Goal: Submit feedback/report problem: Submit feedback/report problem

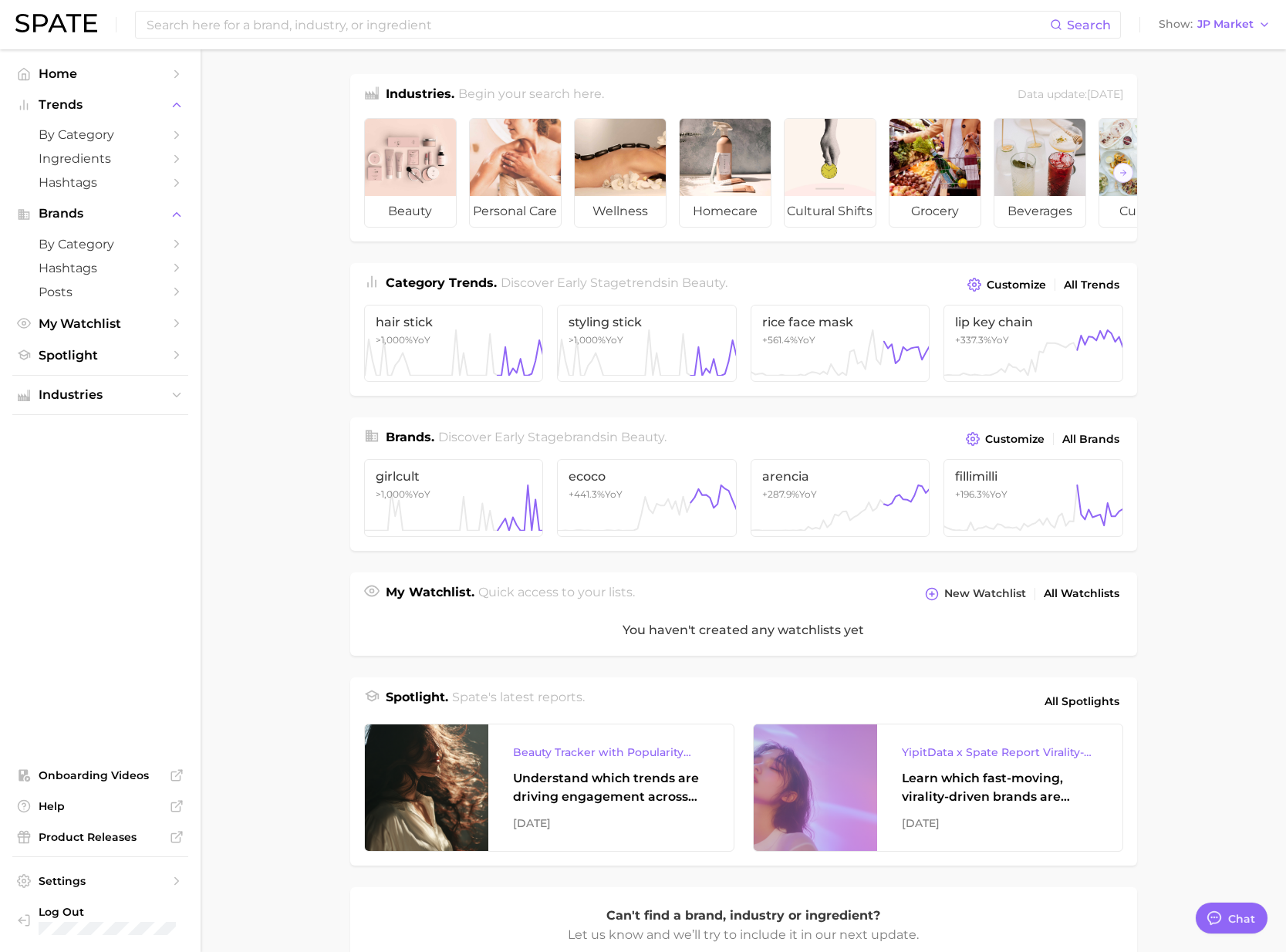
scroll to position [2528, 0]
click at [1091, 436] on span "All Brands" at bounding box center [1090, 439] width 57 height 13
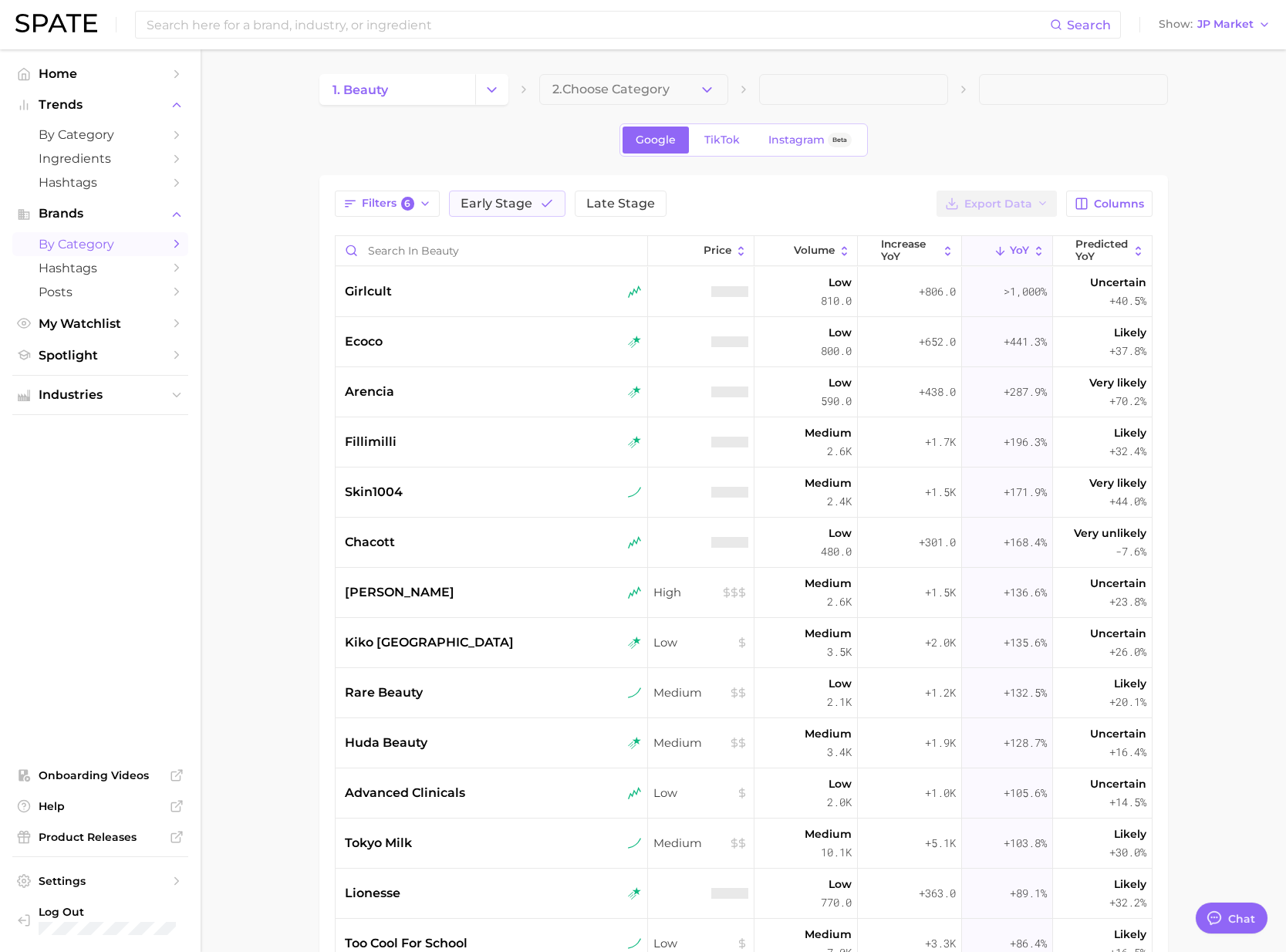
type textarea "x"
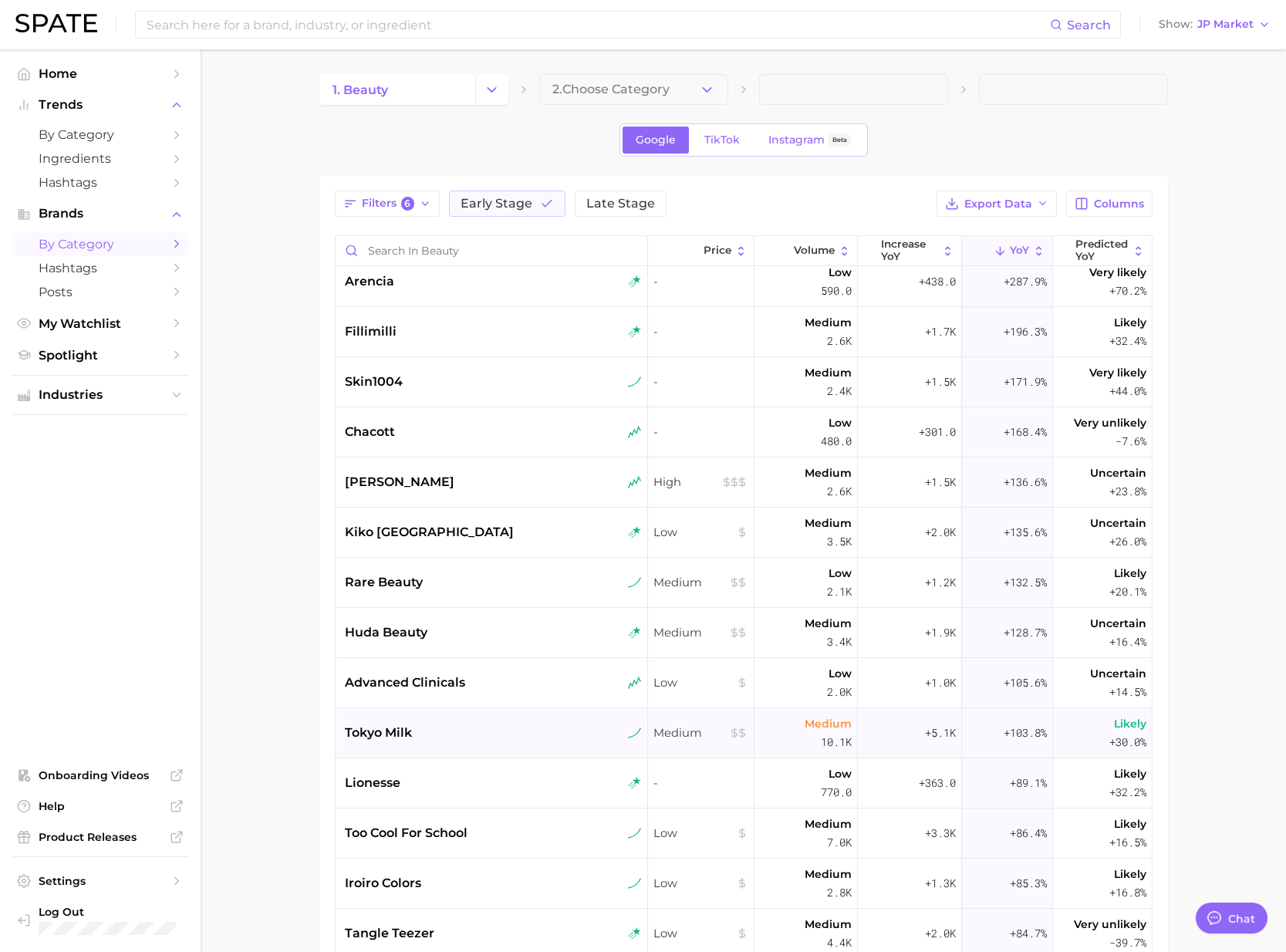
scroll to position [139, 0]
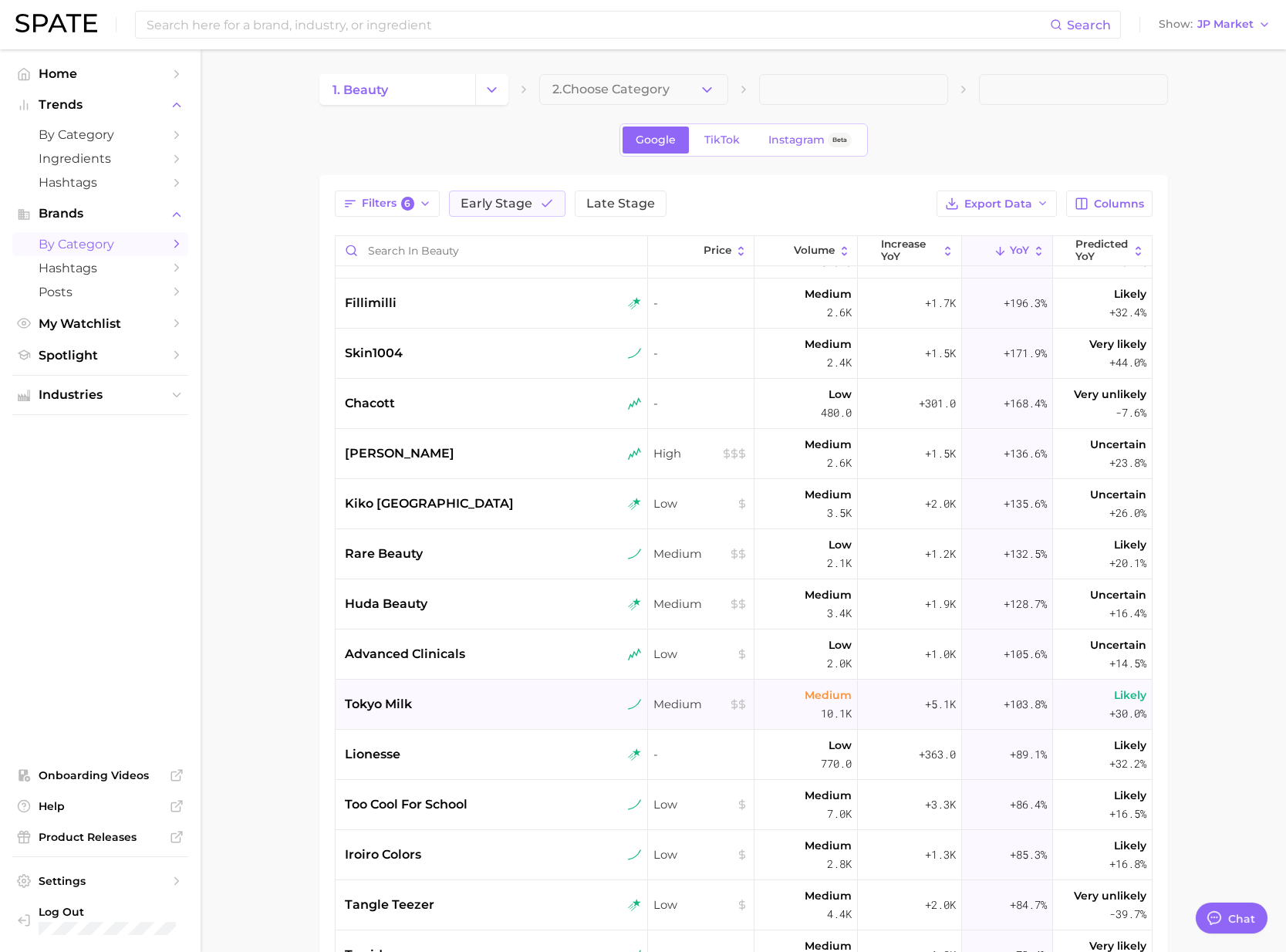
click at [418, 705] on div "tokyo milk" at bounding box center [493, 704] width 297 height 19
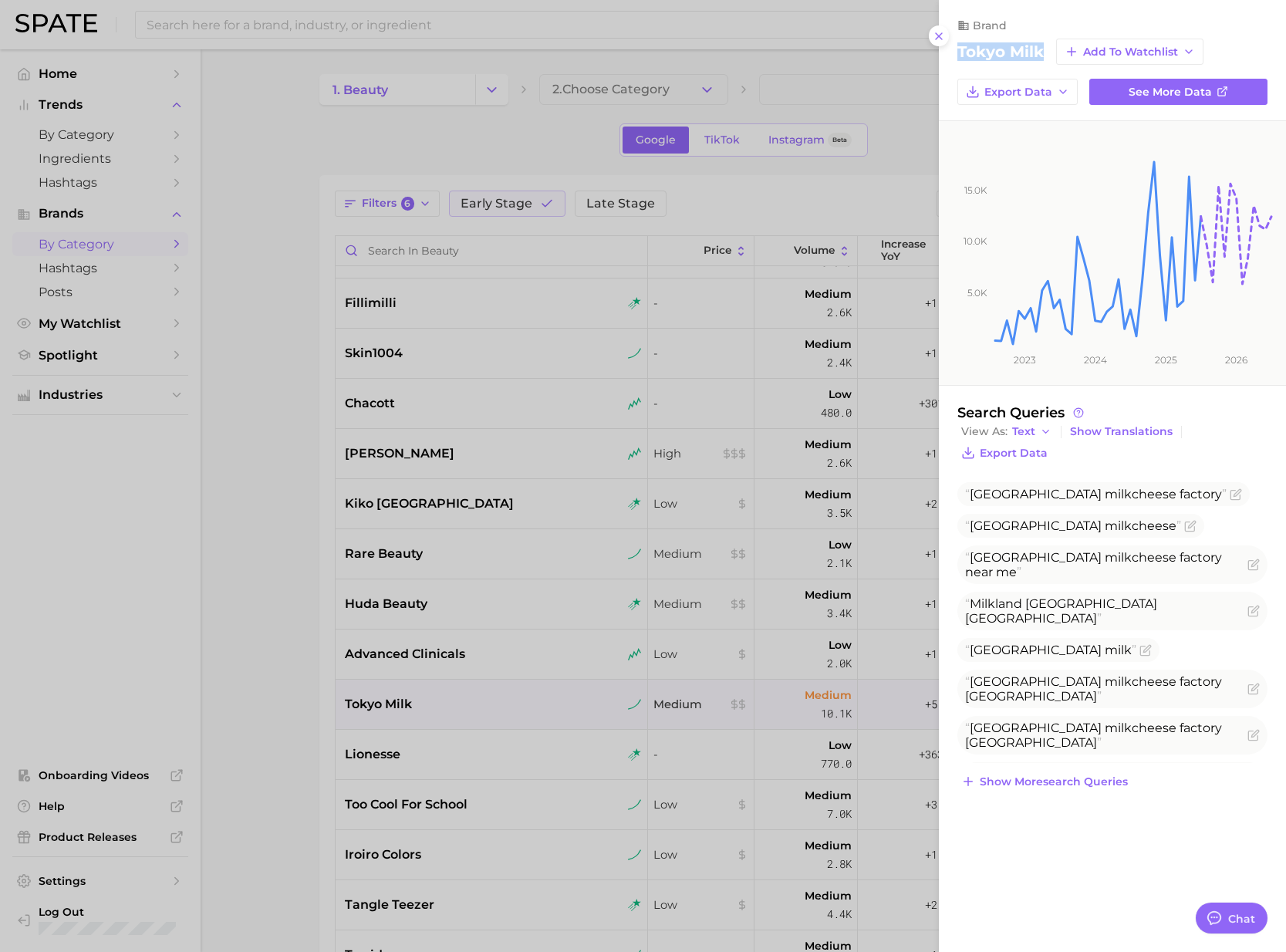
drag, startPoint x: 1044, startPoint y: 53, endPoint x: 955, endPoint y: 52, distance: 88.7
click at [955, 52] on div "brand tokyo milk Add to Watchlist Export Data See more data" at bounding box center [1112, 62] width 347 height 86
click at [1148, 485] on span "Tokyo milk cheese factory" at bounding box center [1103, 494] width 292 height 24
click at [1229, 496] on icon "Flag as miscategorized or irrelevant" at bounding box center [1235, 494] width 12 height 12
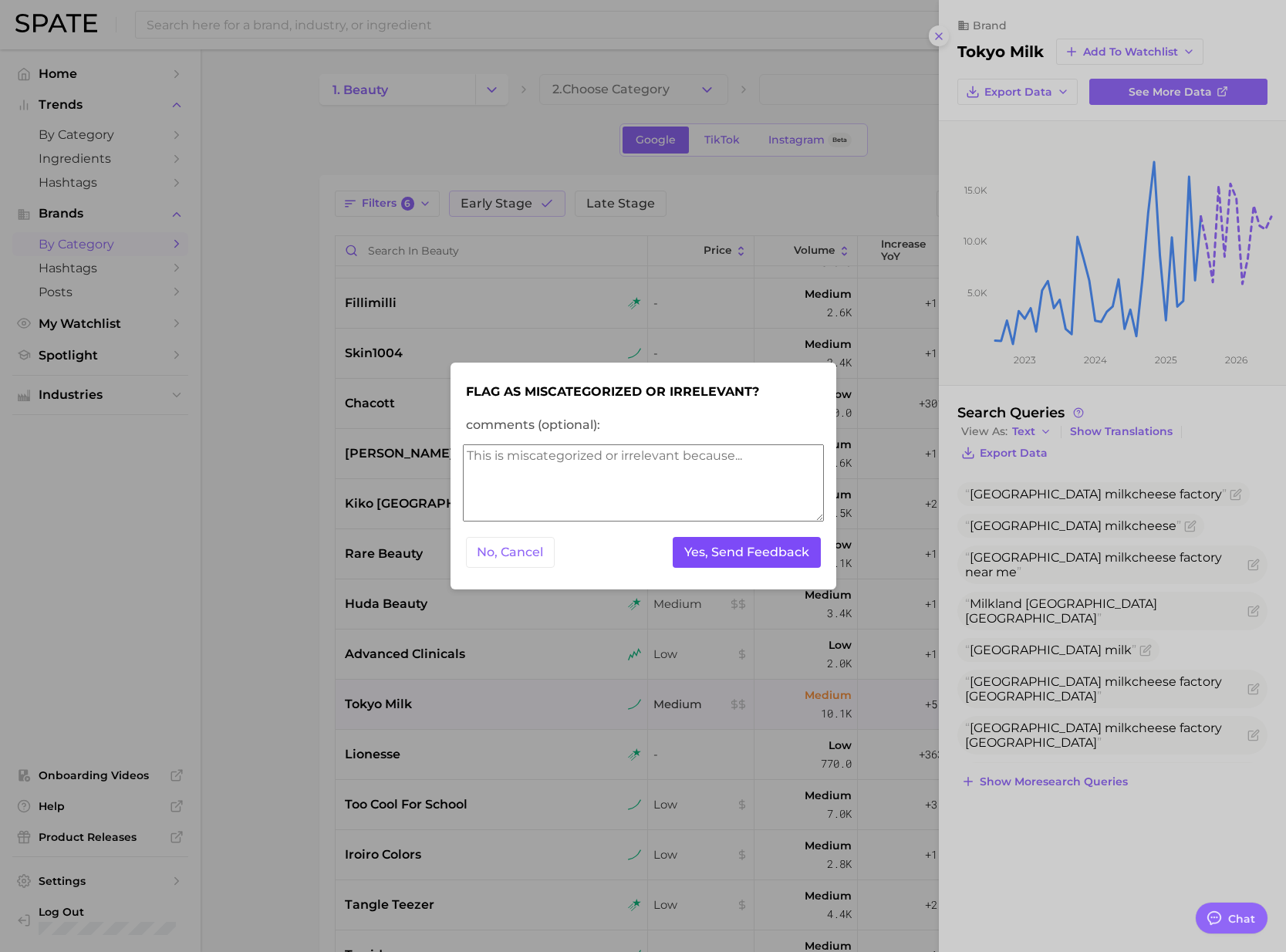
click at [780, 561] on button "Yes, Send Feedback" at bounding box center [747, 553] width 148 height 32
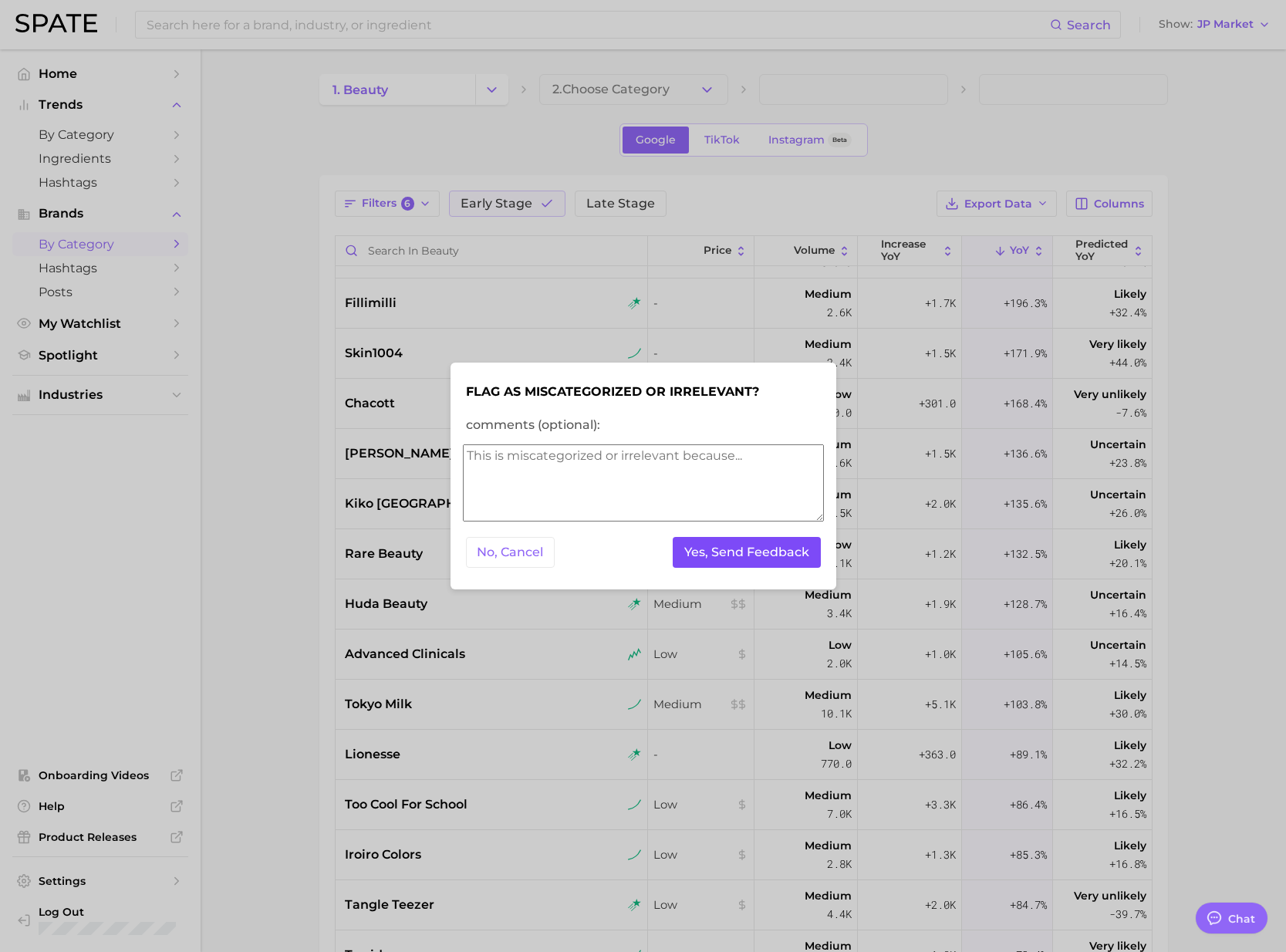
click at [784, 549] on button "Yes, Send Feedback" at bounding box center [747, 553] width 148 height 32
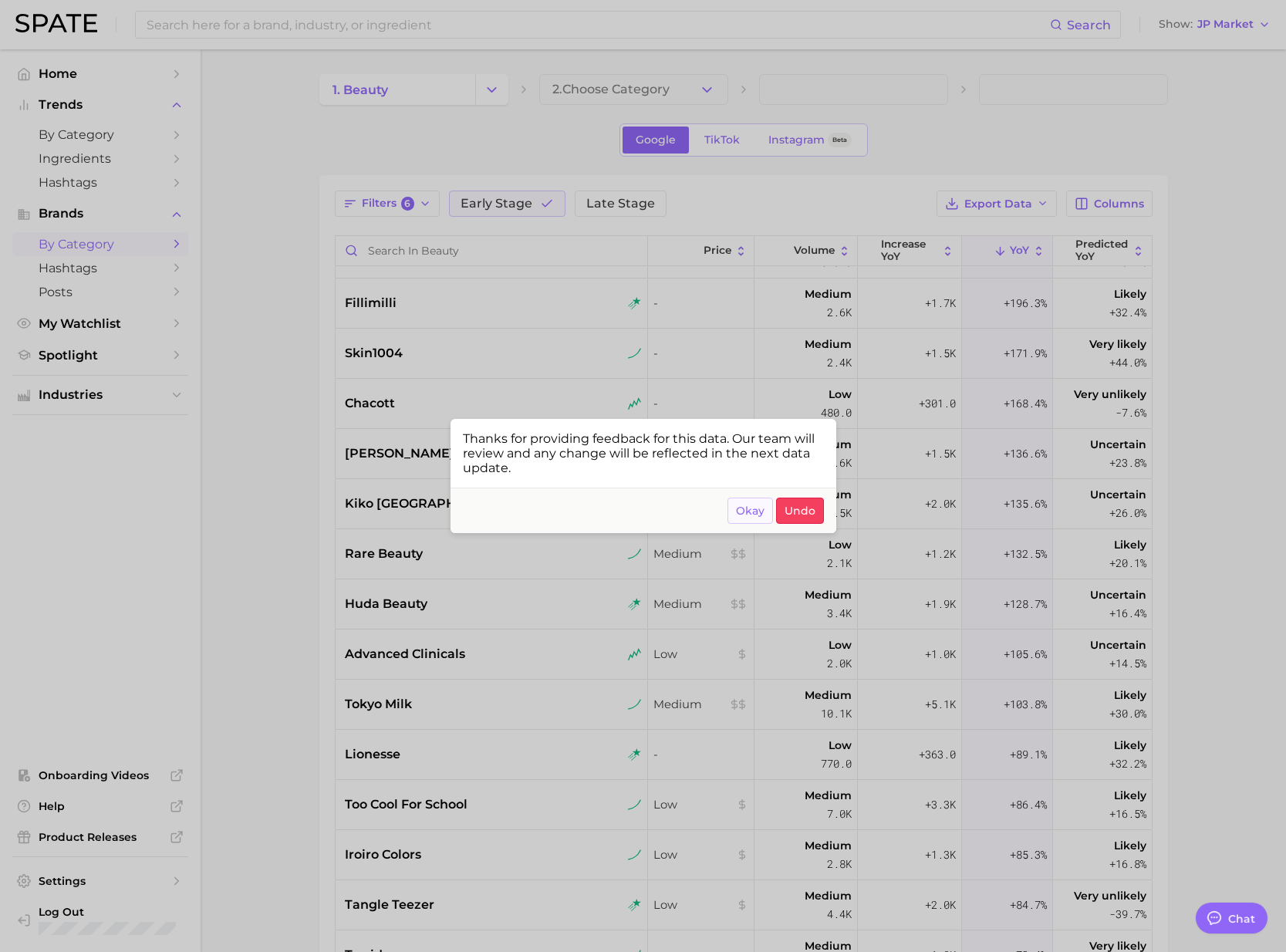
click at [760, 517] on span "Okay" at bounding box center [750, 510] width 29 height 13
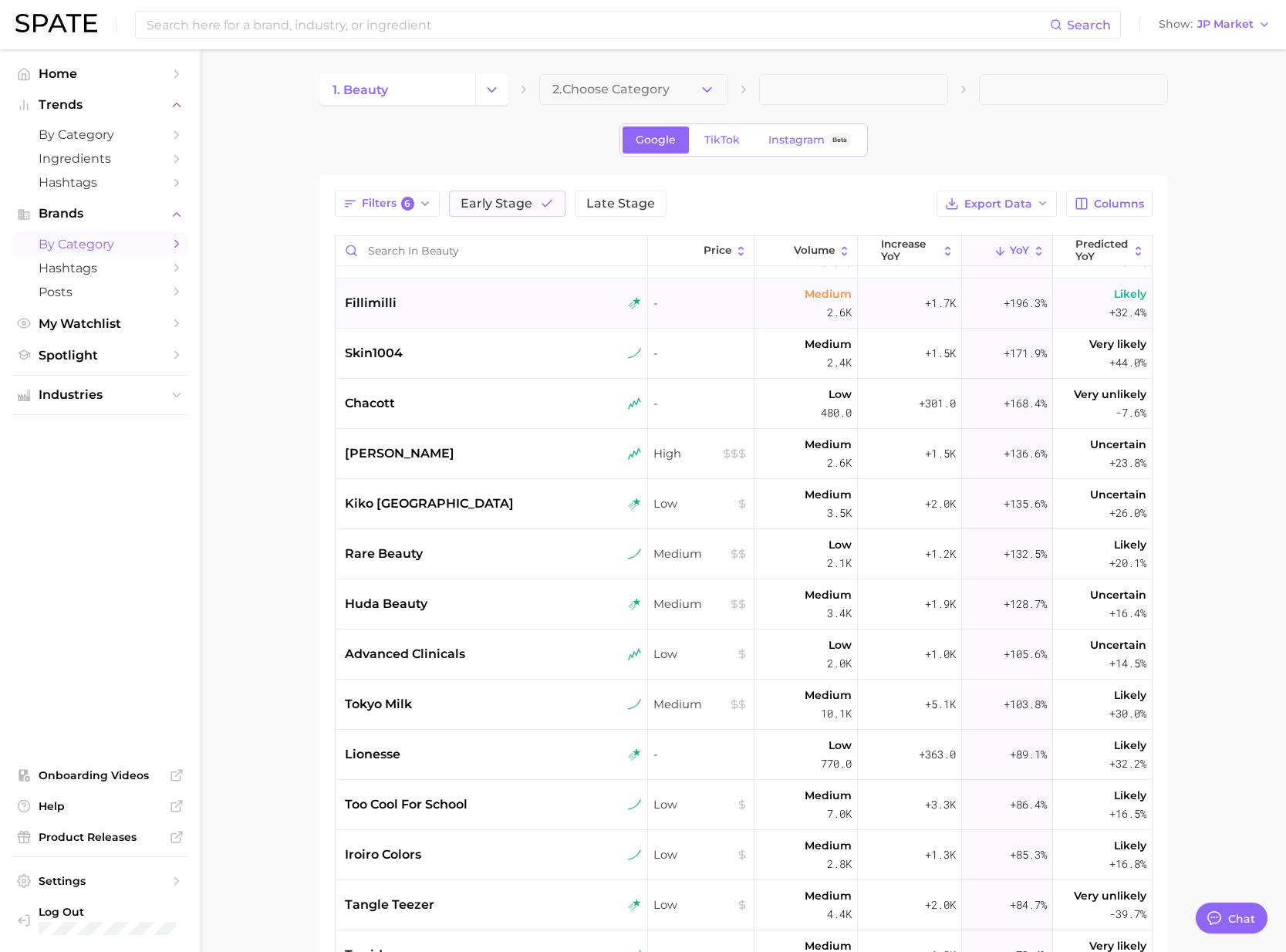
click at [367, 289] on div "fillimilli" at bounding box center [492, 303] width 313 height 50
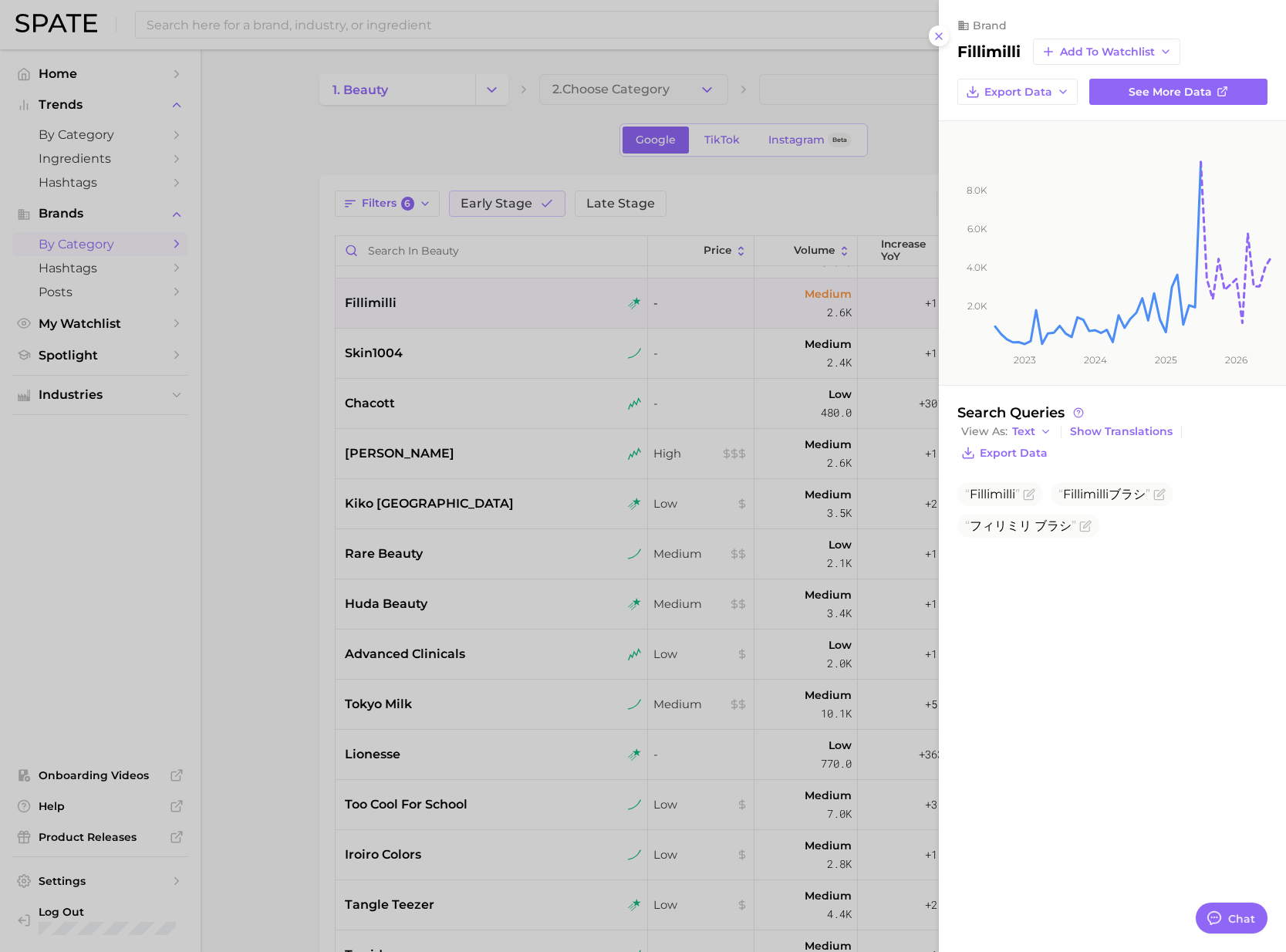
click at [323, 331] on div at bounding box center [643, 476] width 1286 height 952
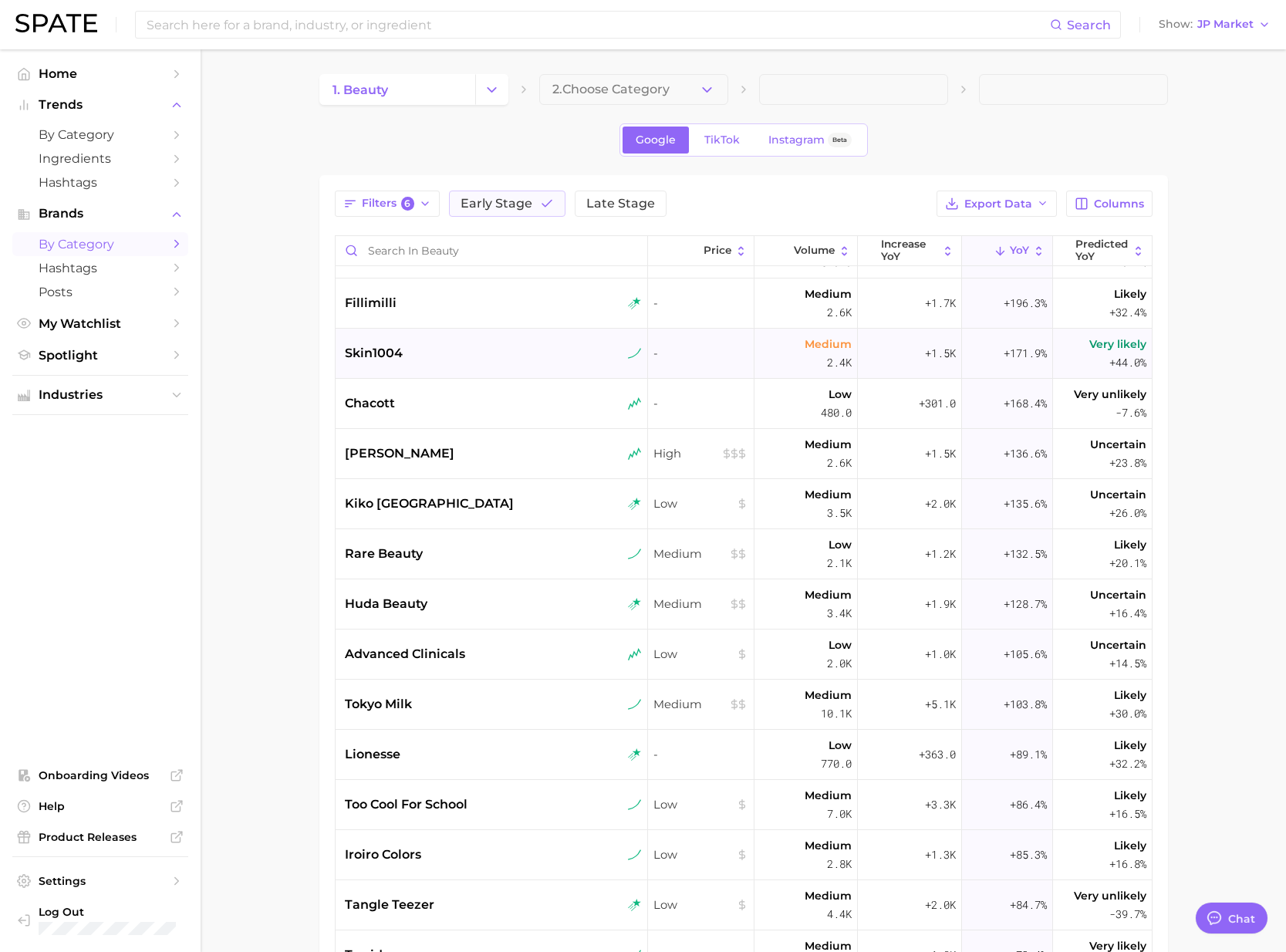
scroll to position [0, 0]
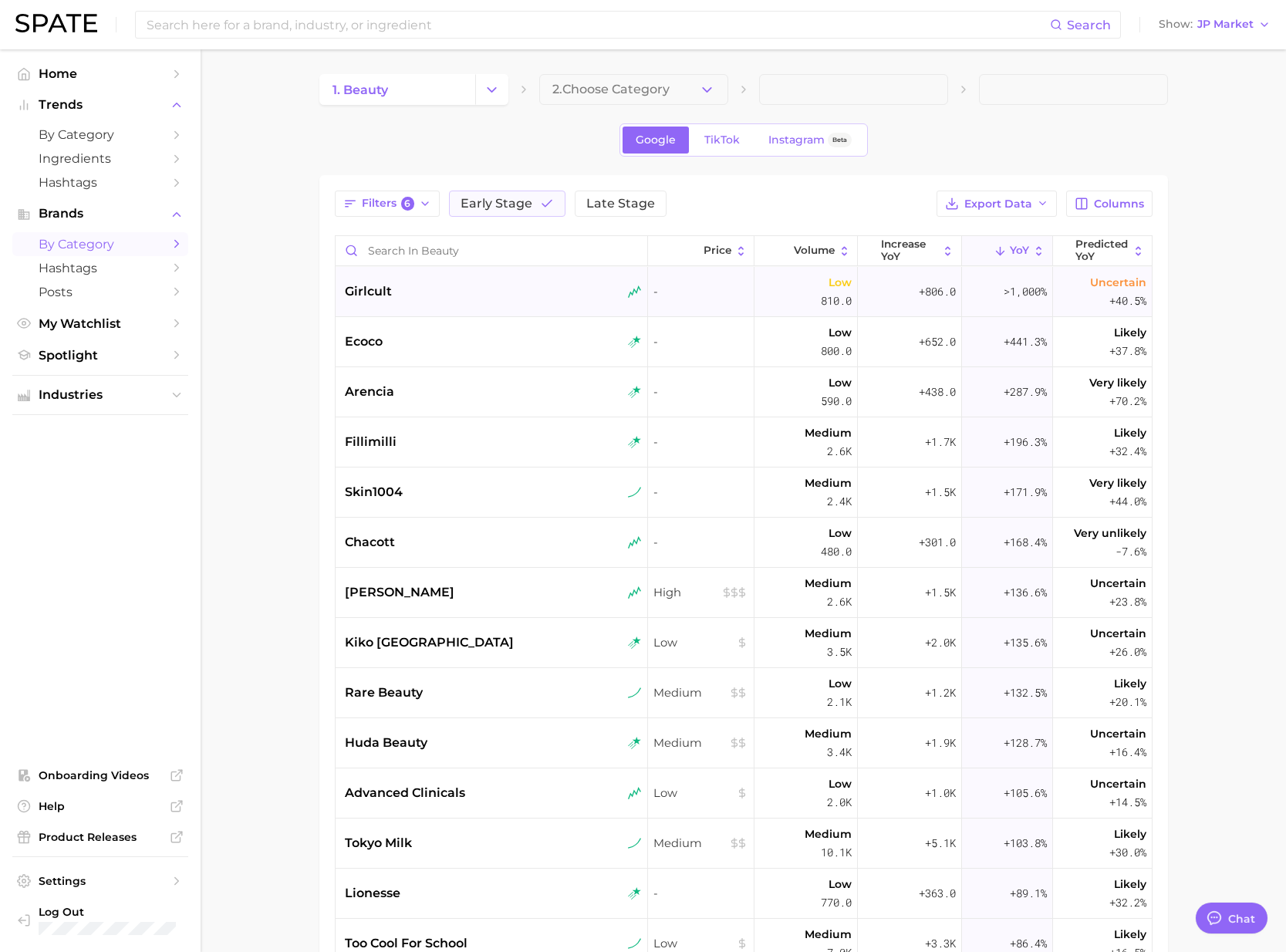
click at [438, 304] on div "girlcult" at bounding box center [492, 292] width 313 height 50
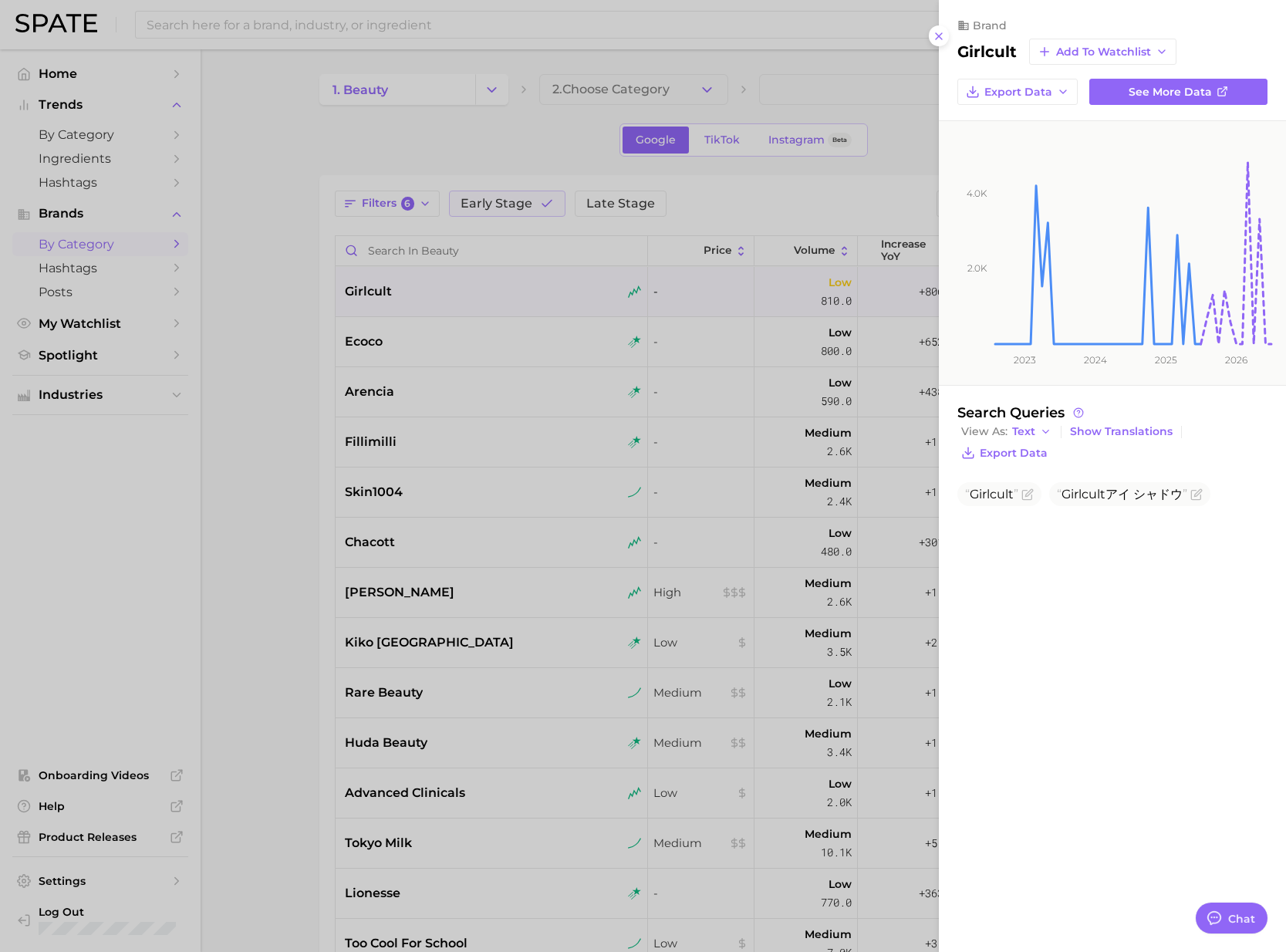
click at [447, 337] on div at bounding box center [643, 476] width 1286 height 952
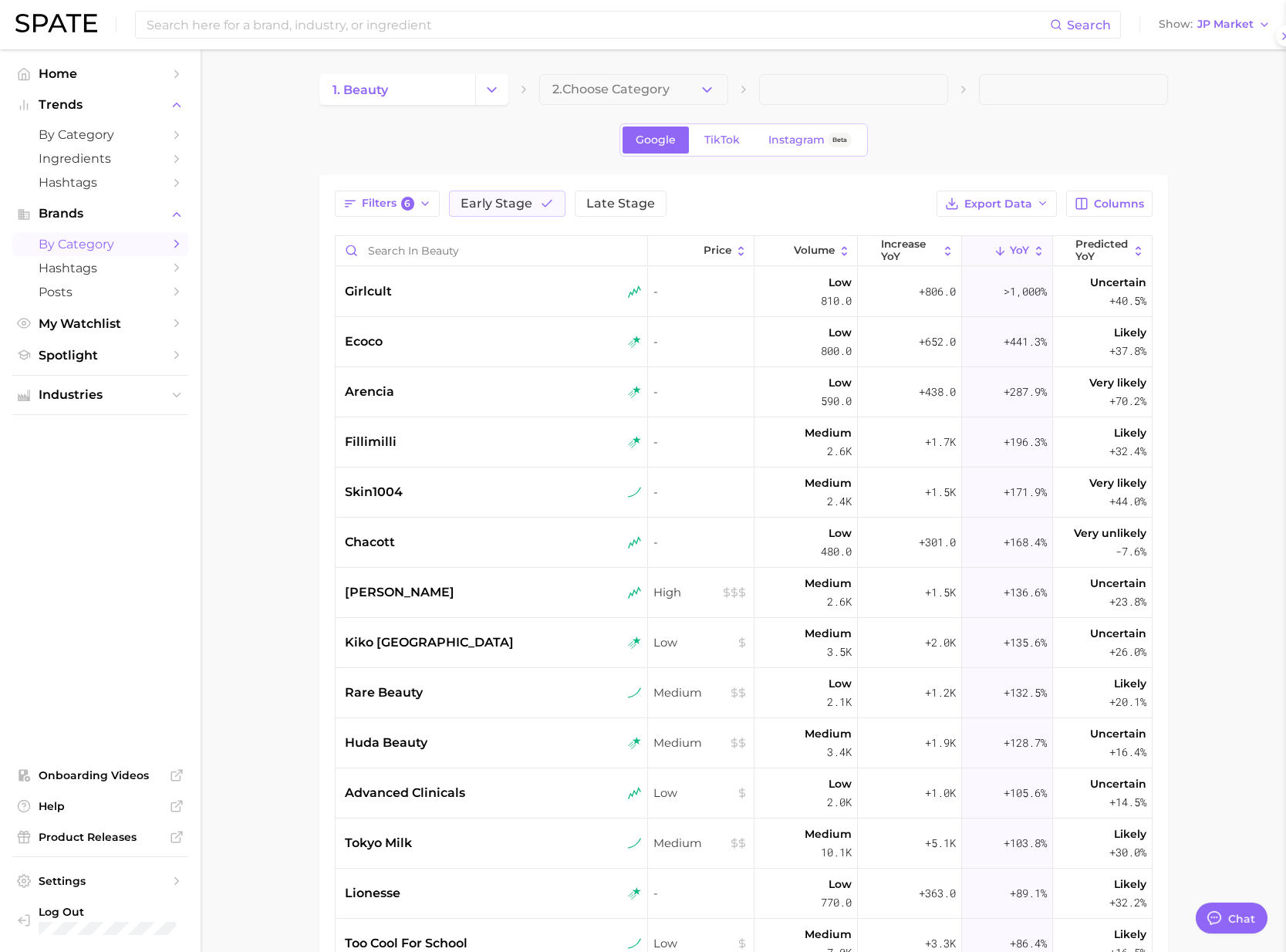
click at [447, 340] on div "ecoco" at bounding box center [493, 341] width 297 height 19
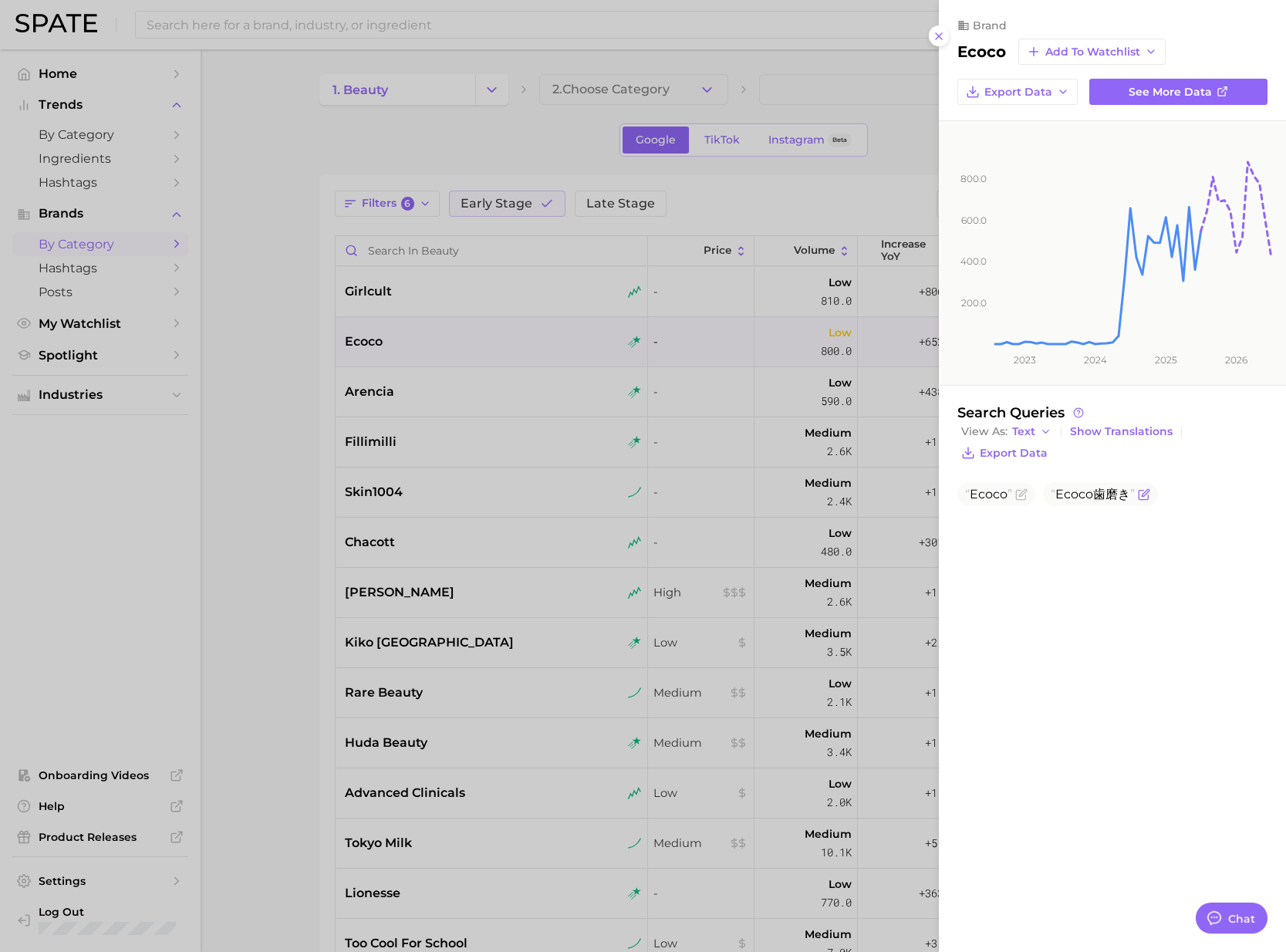
click at [1056, 495] on span "Ecoco" at bounding box center [1074, 494] width 38 height 15
click at [1147, 494] on icon "Flag as miscategorized or irrelevant" at bounding box center [1145, 492] width 7 height 7
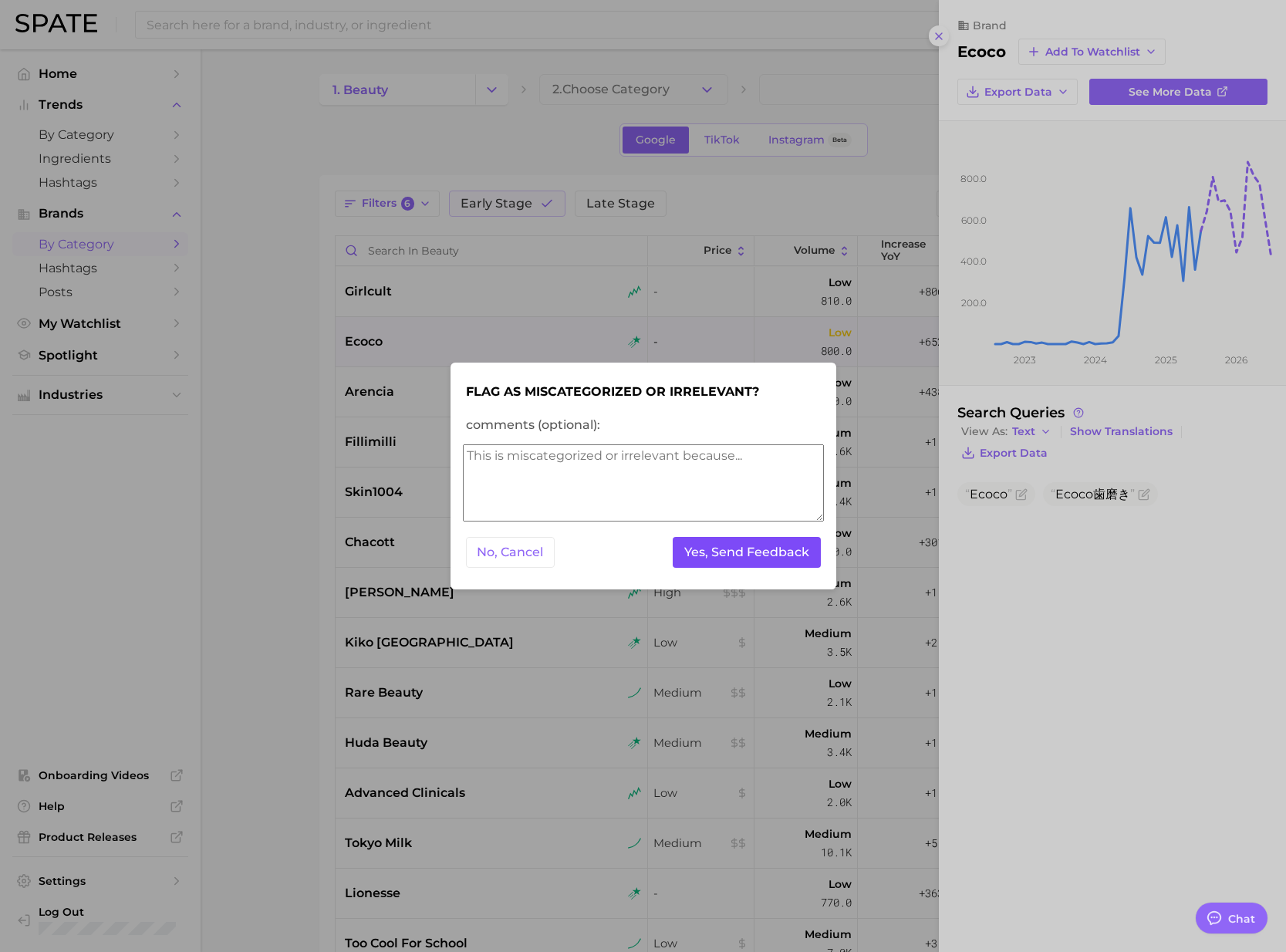
click at [726, 554] on button "Yes, Send Feedback" at bounding box center [747, 553] width 148 height 32
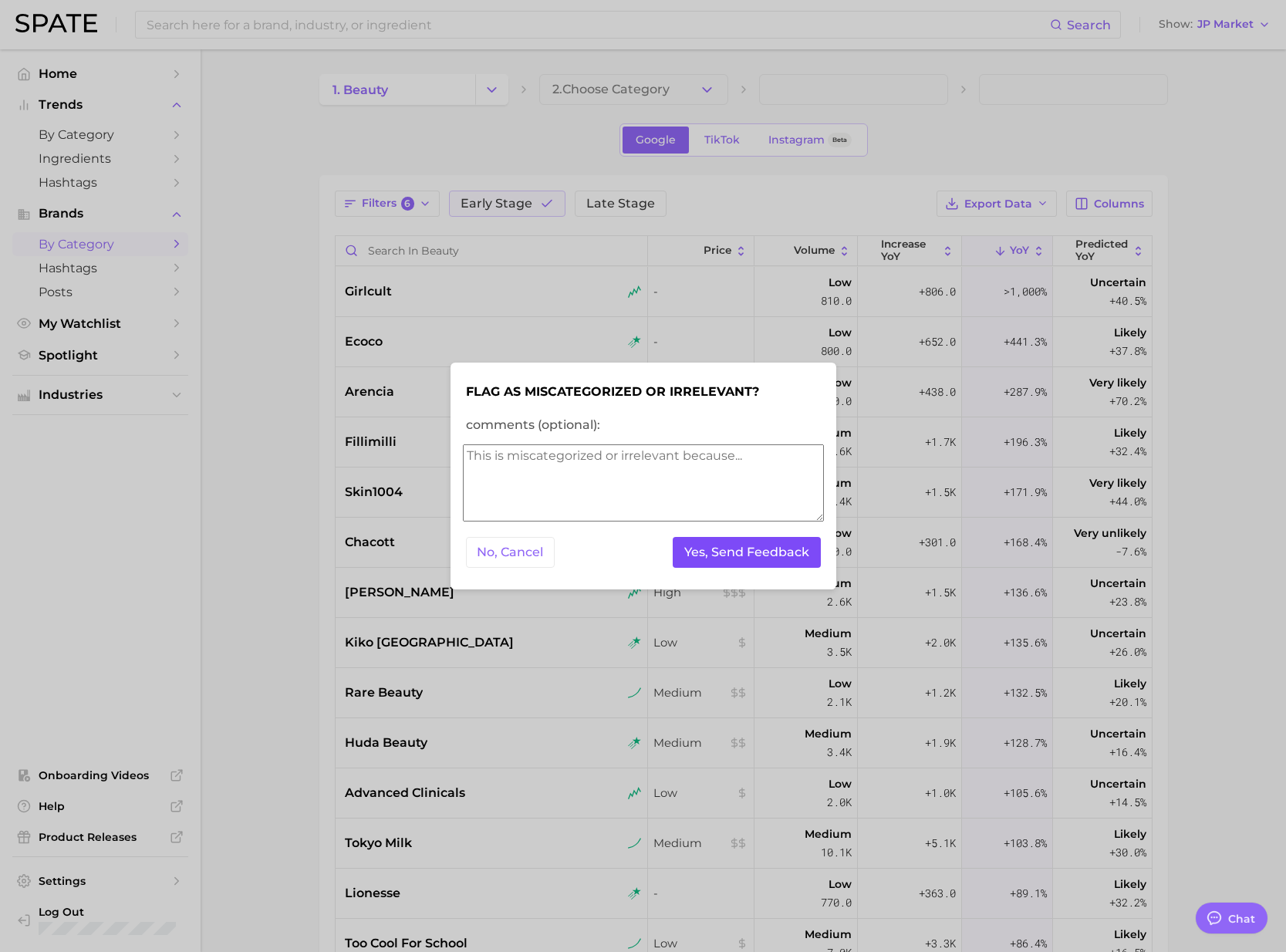
drag, startPoint x: 815, startPoint y: 565, endPoint x: 797, endPoint y: 562, distance: 18.8
click at [815, 565] on button "Yes, Send Feedback" at bounding box center [747, 553] width 148 height 32
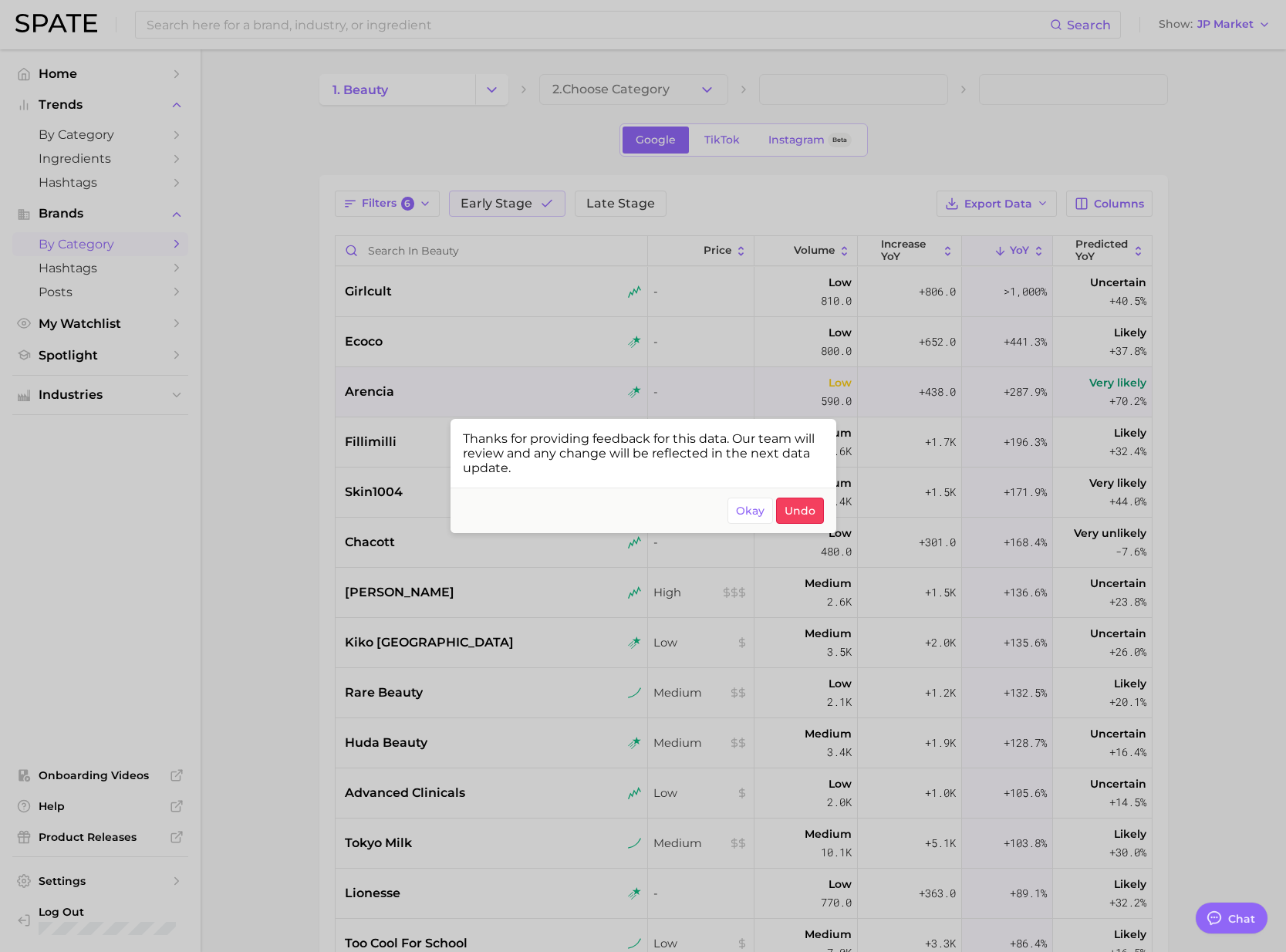
drag, startPoint x: 760, startPoint y: 514, endPoint x: 472, endPoint y: 379, distance: 317.5
click at [760, 514] on span "Okay" at bounding box center [750, 510] width 29 height 13
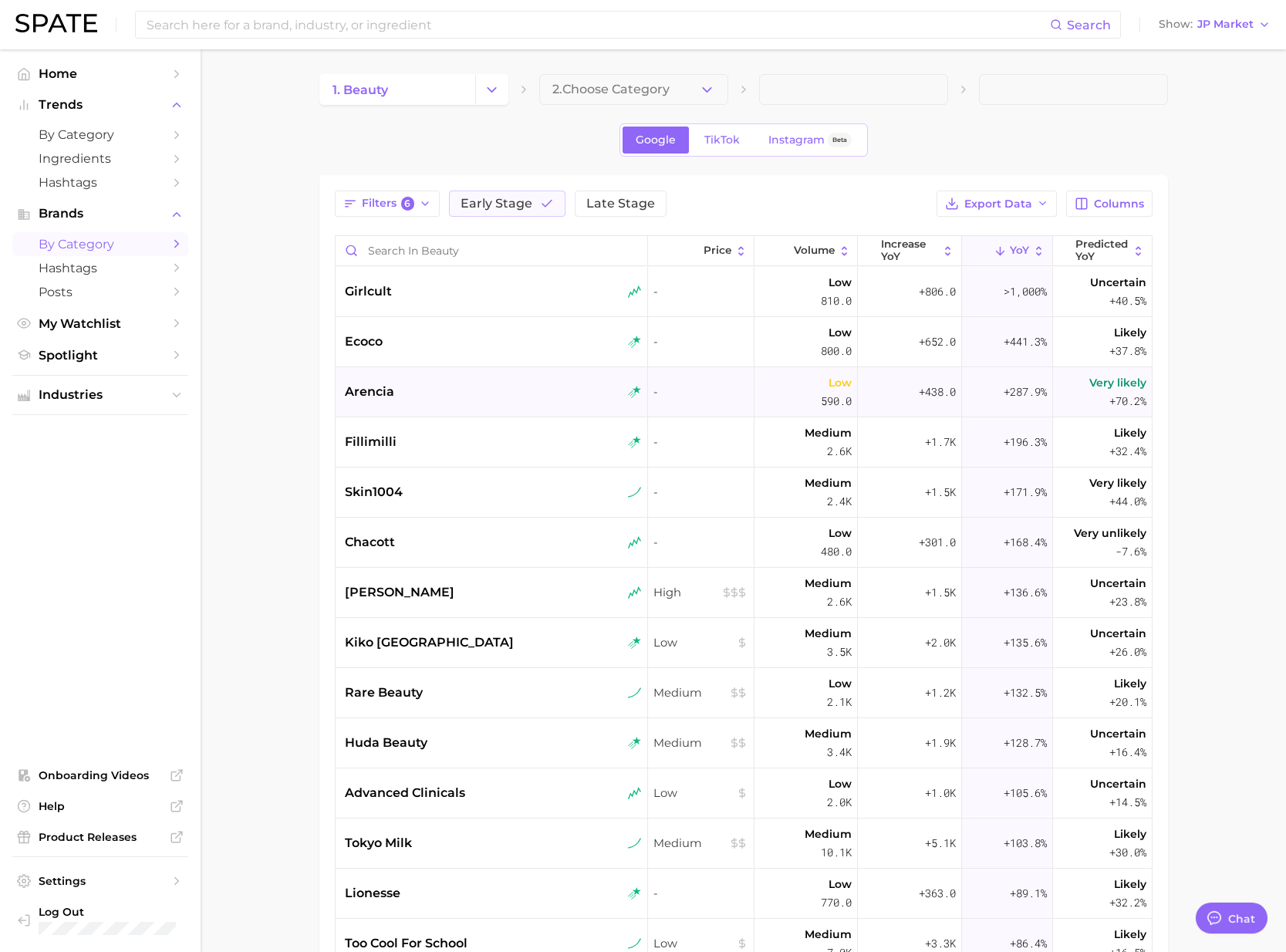
click at [452, 396] on div "arencia" at bounding box center [493, 392] width 297 height 19
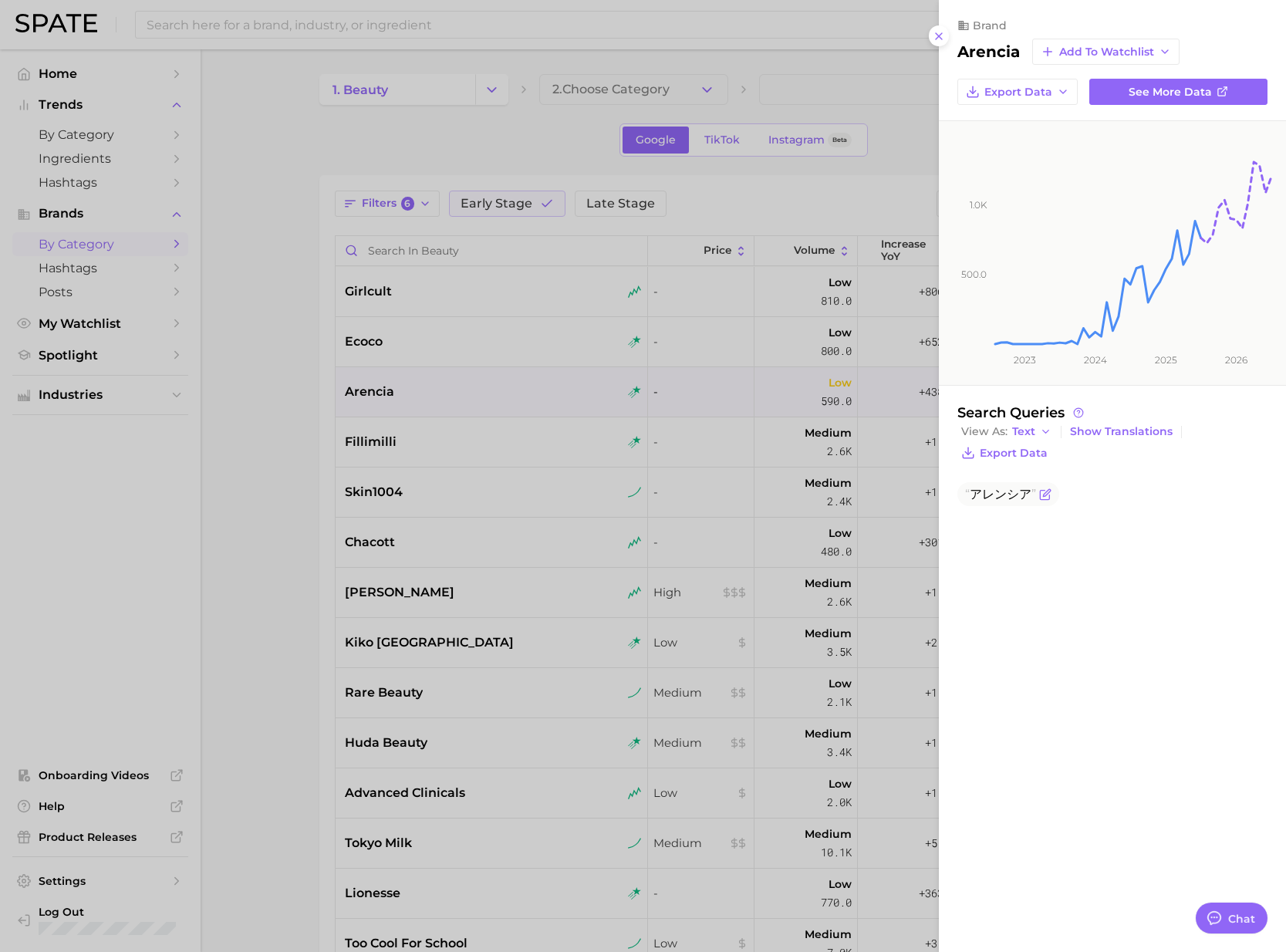
click at [991, 494] on span "アレンシア" at bounding box center [1000, 494] width 71 height 15
click at [996, 493] on span "アレンシア" at bounding box center [1000, 494] width 71 height 15
drag, startPoint x: 975, startPoint y: 491, endPoint x: 1029, endPoint y: 492, distance: 54.0
click at [1029, 492] on span "アレンシア" at bounding box center [1000, 494] width 71 height 15
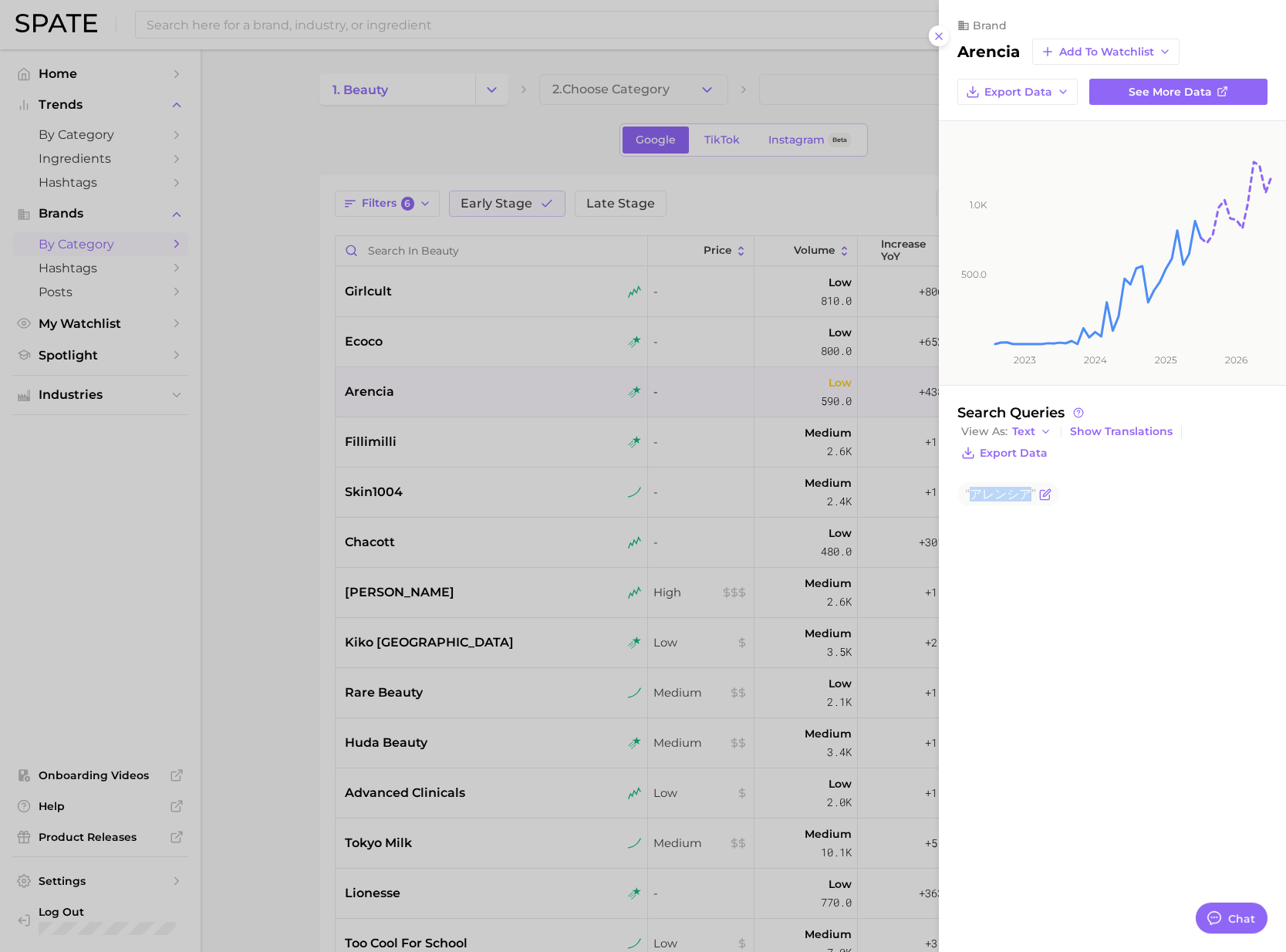
copy span "アレンシア"
click at [977, 46] on h2 "arencia" at bounding box center [988, 51] width 62 height 19
copy h2 "arencia"
click at [1021, 531] on div "brand arencia Add to Watchlist Export Data See more data 500.0 1.0k 2023 2024 2…" at bounding box center [1112, 271] width 347 height 542
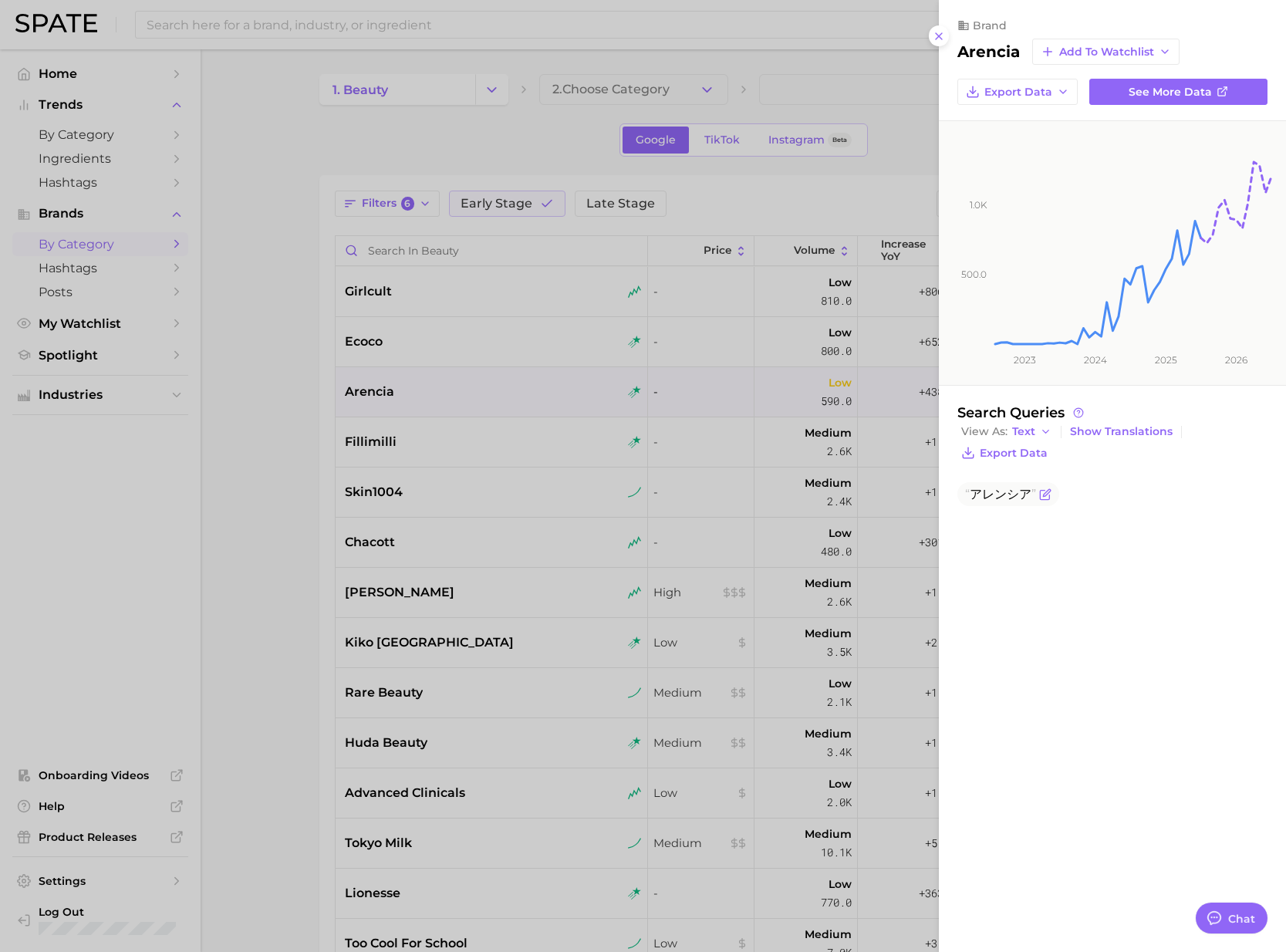
click at [1004, 490] on span "アレンシア" at bounding box center [1000, 494] width 71 height 15
drag, startPoint x: 974, startPoint y: 494, endPoint x: 1037, endPoint y: 495, distance: 63.3
click at [1037, 495] on span "アレンシア" at bounding box center [1008, 494] width 102 height 24
copy body "アレンシア"
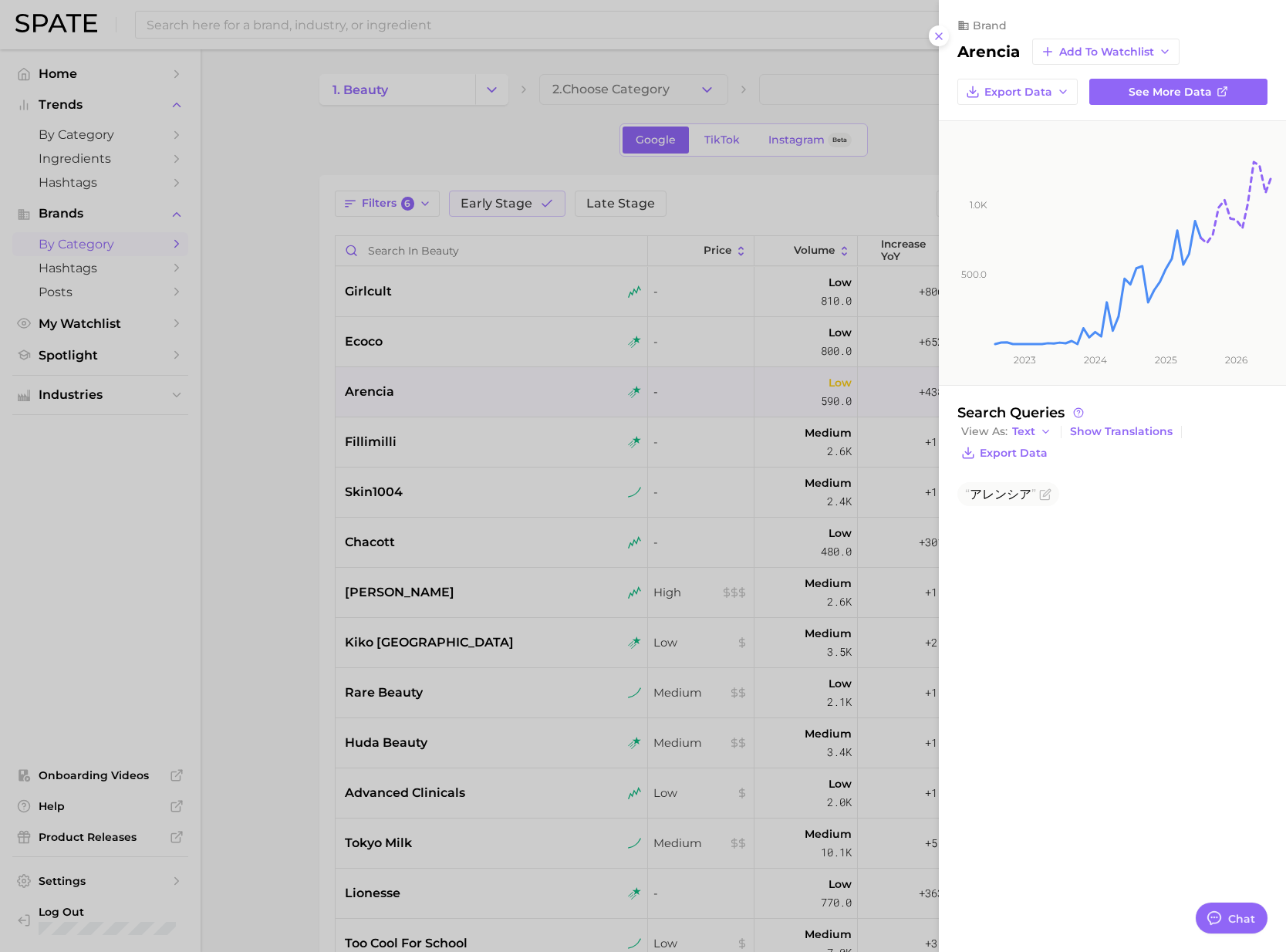
click at [269, 384] on div at bounding box center [643, 476] width 1286 height 952
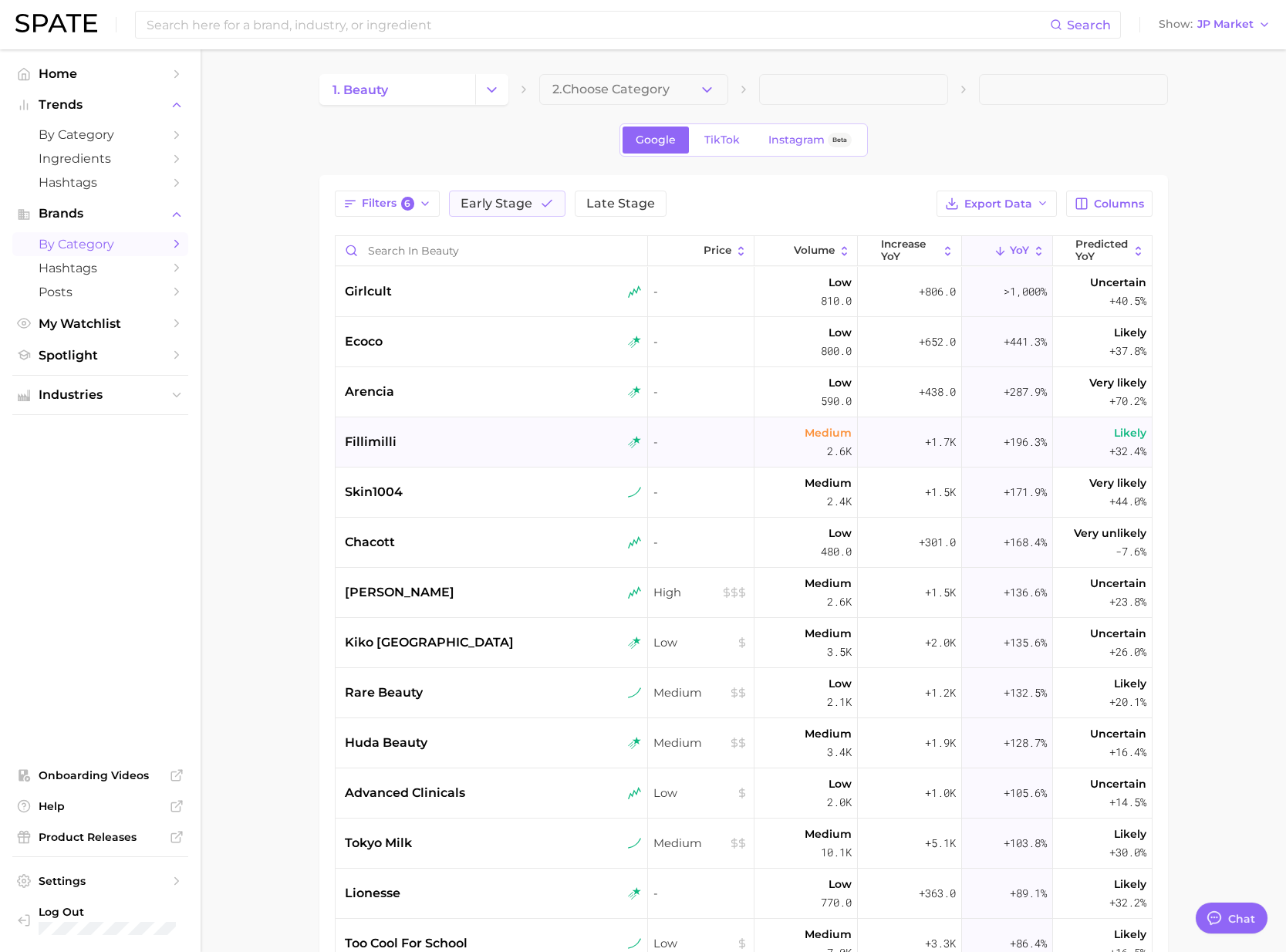
click at [359, 426] on div "fillimilli" at bounding box center [492, 442] width 313 height 50
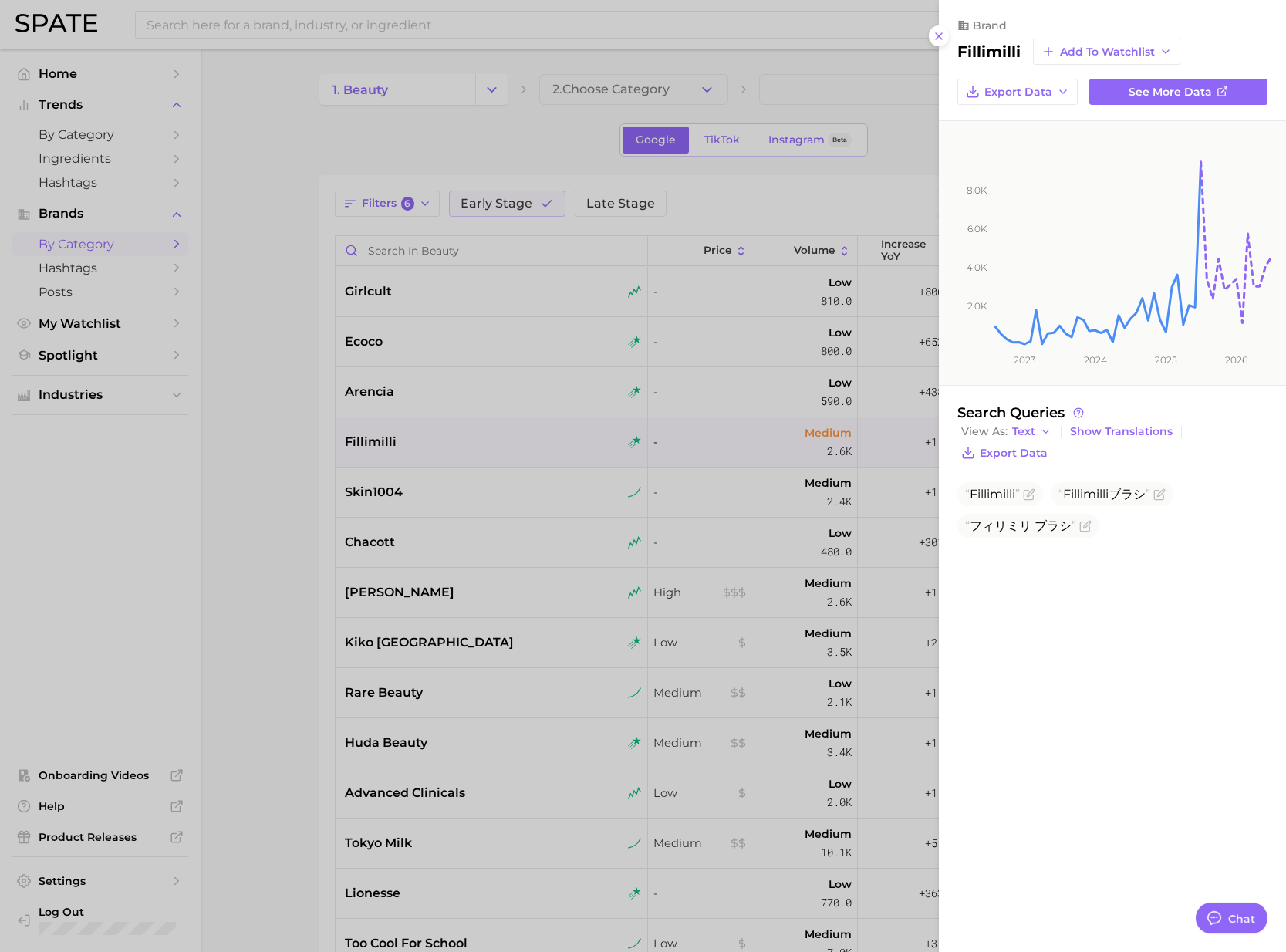
click at [396, 480] on div at bounding box center [643, 476] width 1286 height 952
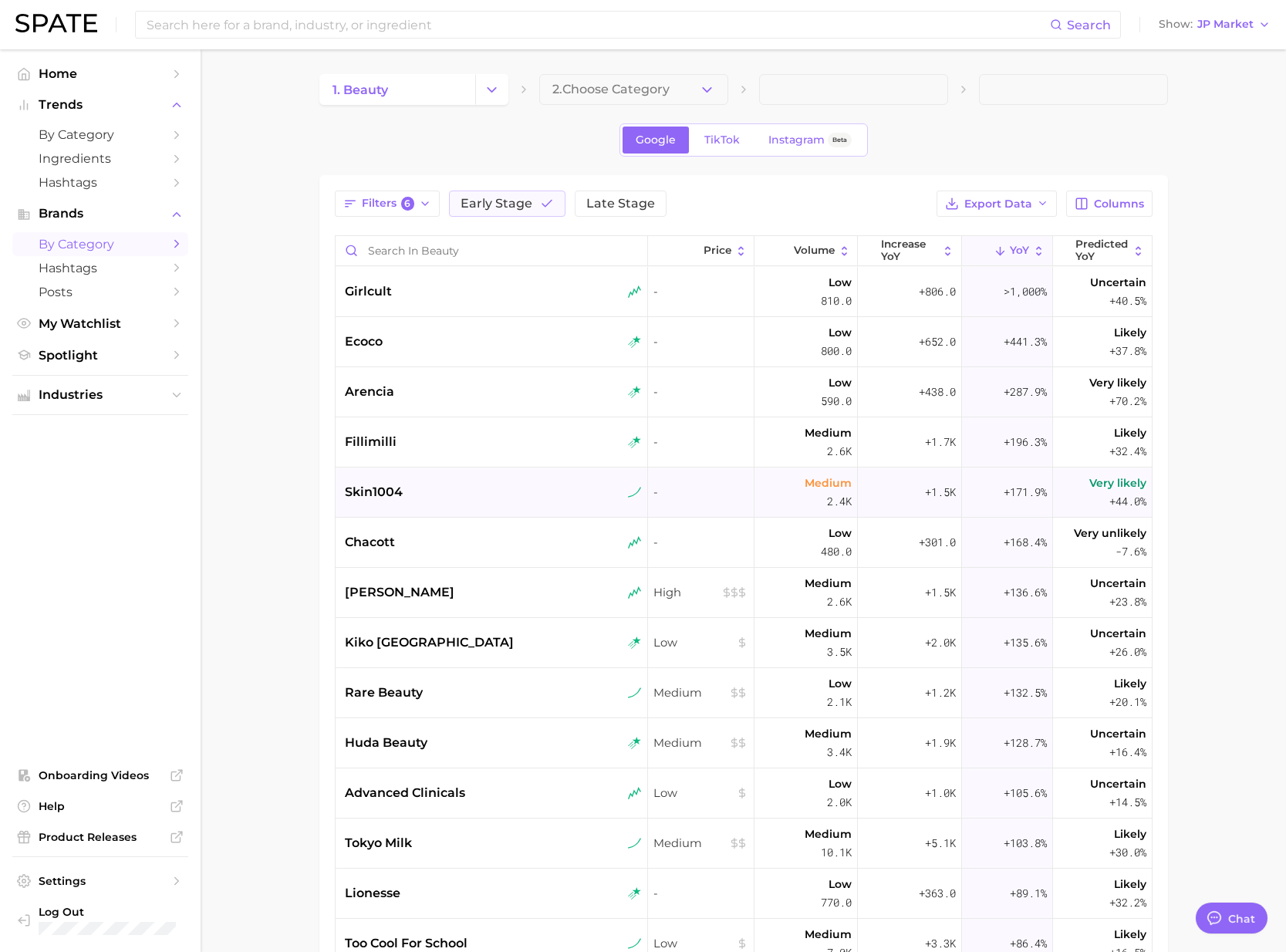
click at [405, 489] on div "skin1004" at bounding box center [493, 492] width 297 height 19
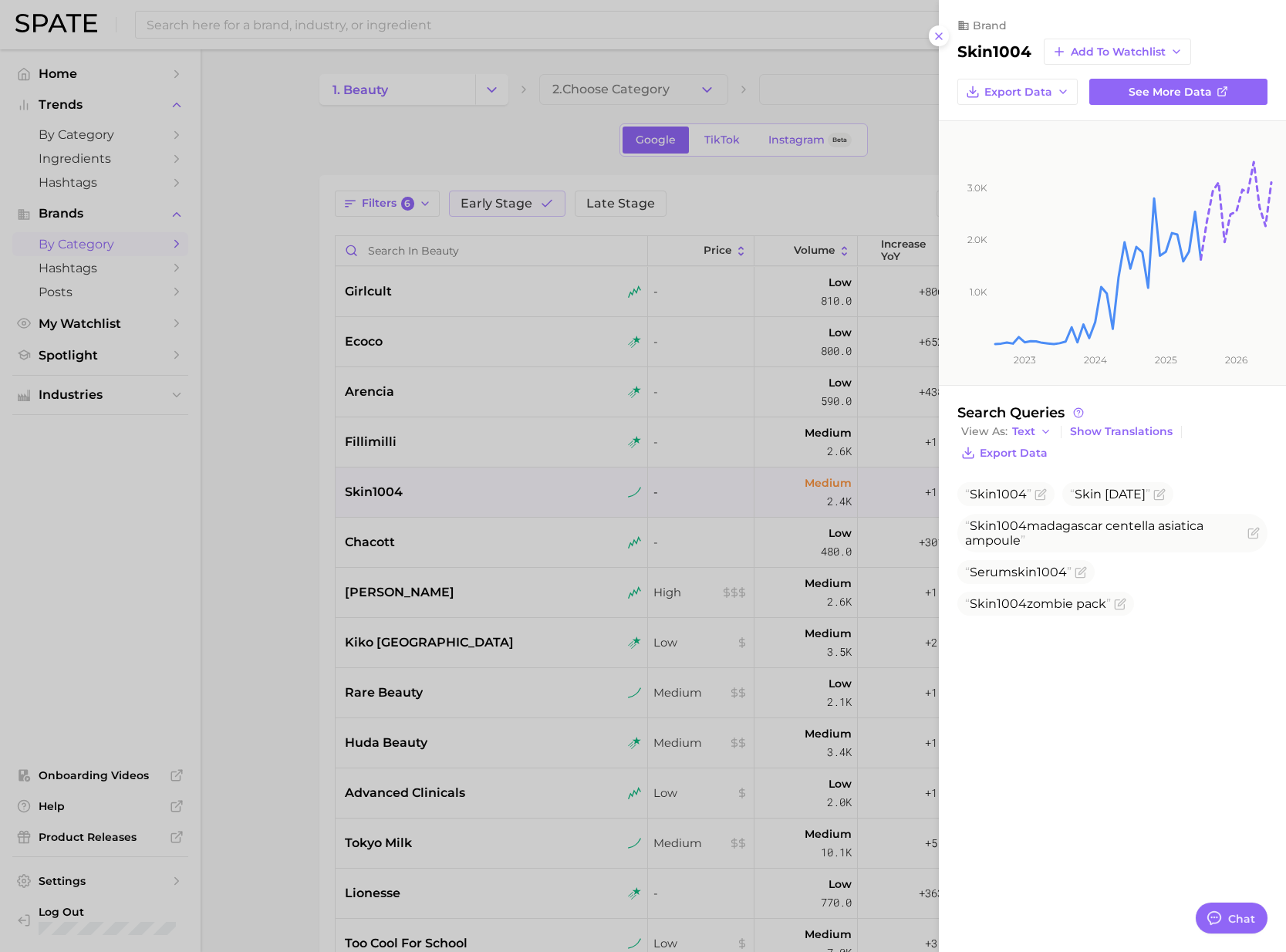
click at [315, 491] on div at bounding box center [643, 476] width 1286 height 952
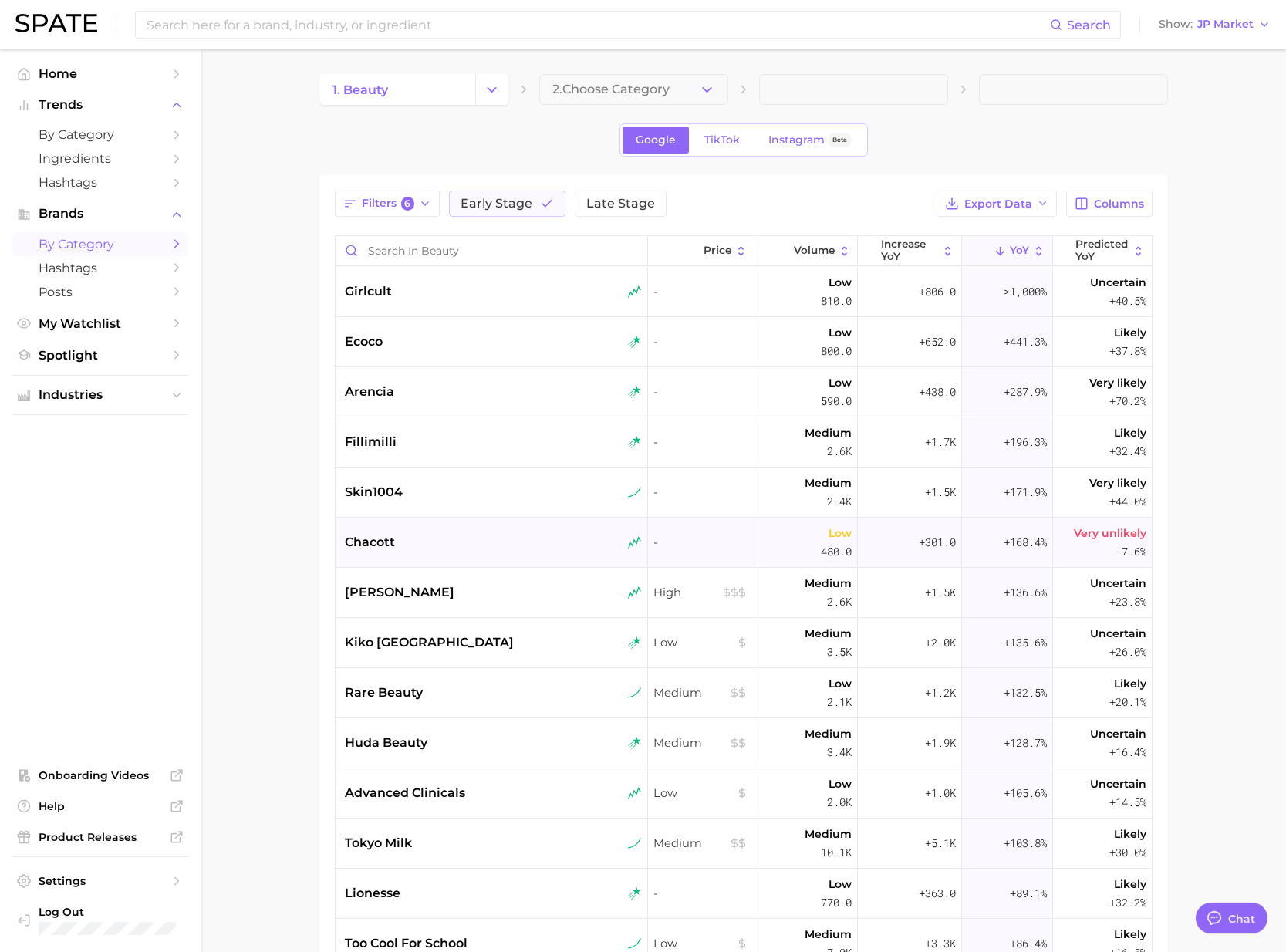
click at [377, 536] on span "chacott" at bounding box center [370, 542] width 50 height 19
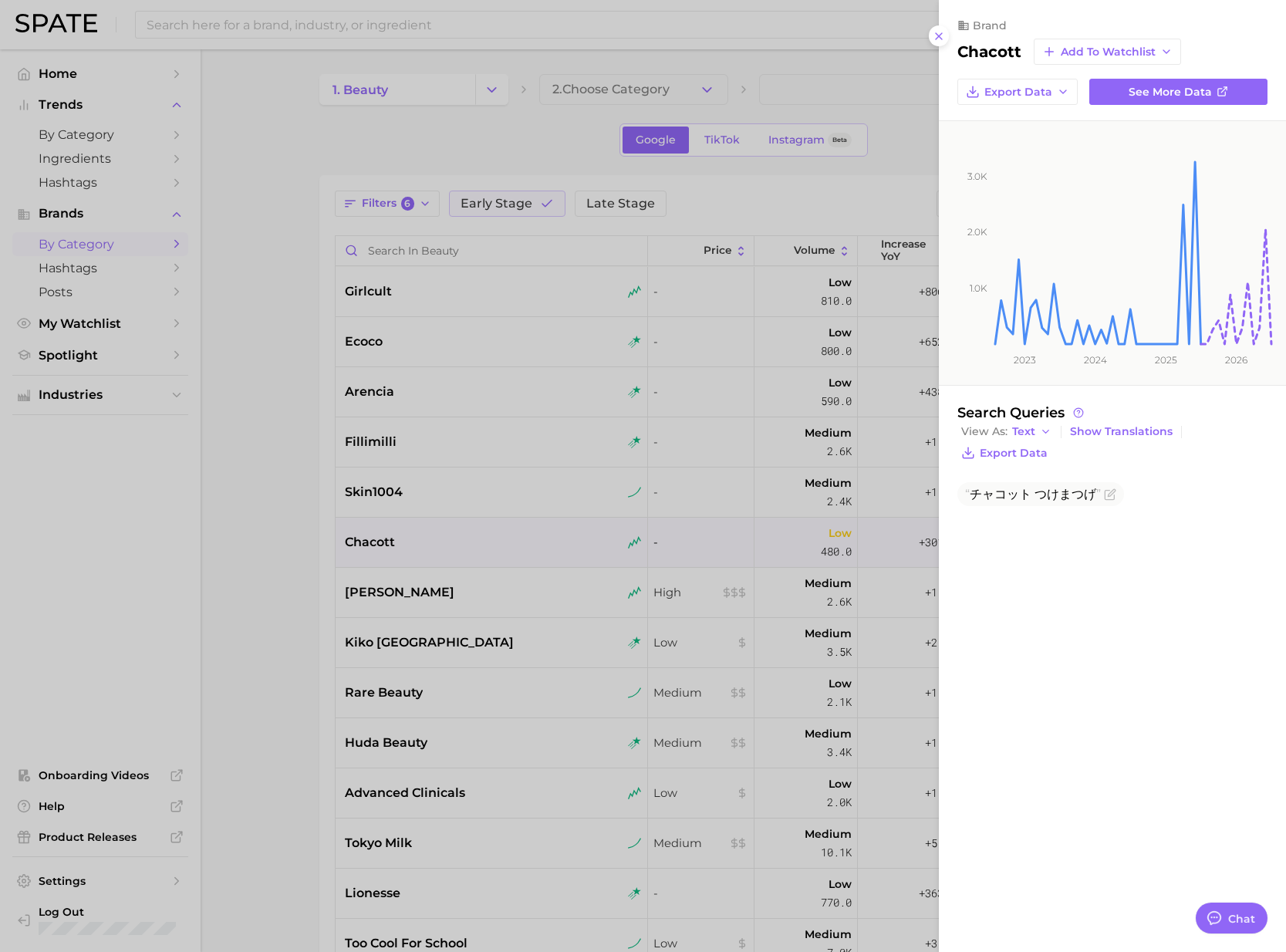
click at [273, 539] on div at bounding box center [643, 476] width 1286 height 952
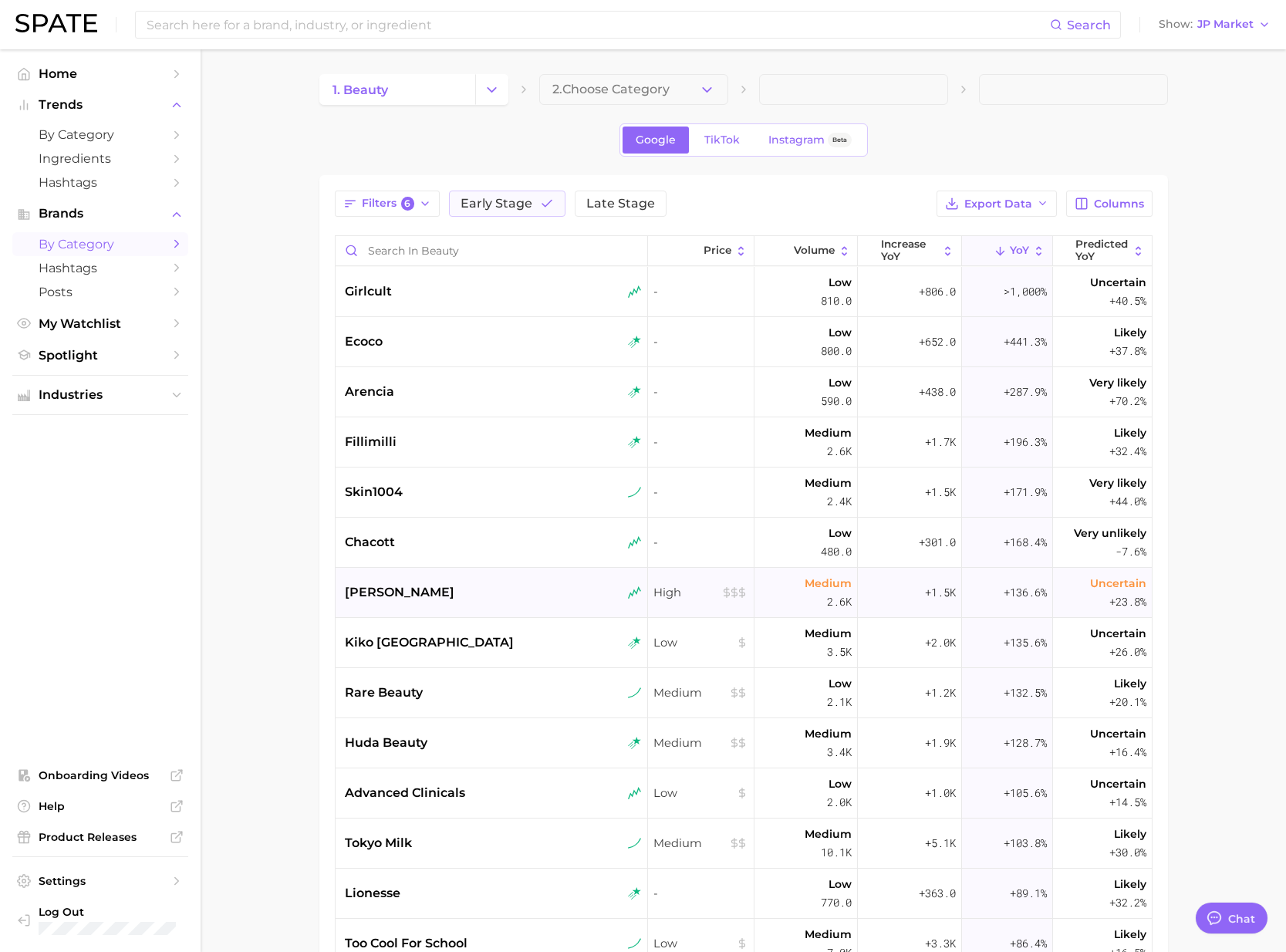
click at [359, 580] on div "carolina herrera" at bounding box center [492, 593] width 313 height 50
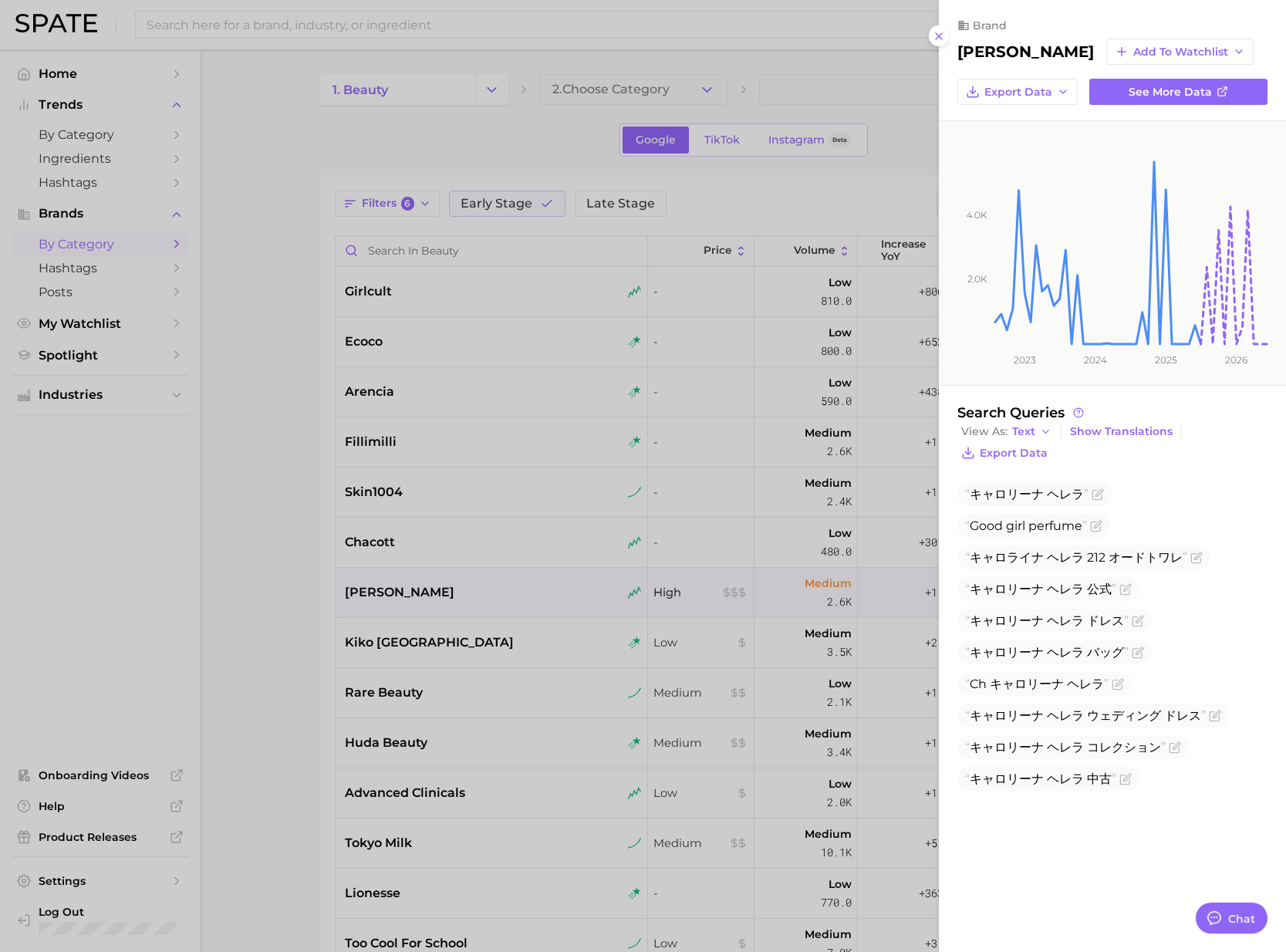
click at [265, 575] on div at bounding box center [643, 476] width 1286 height 952
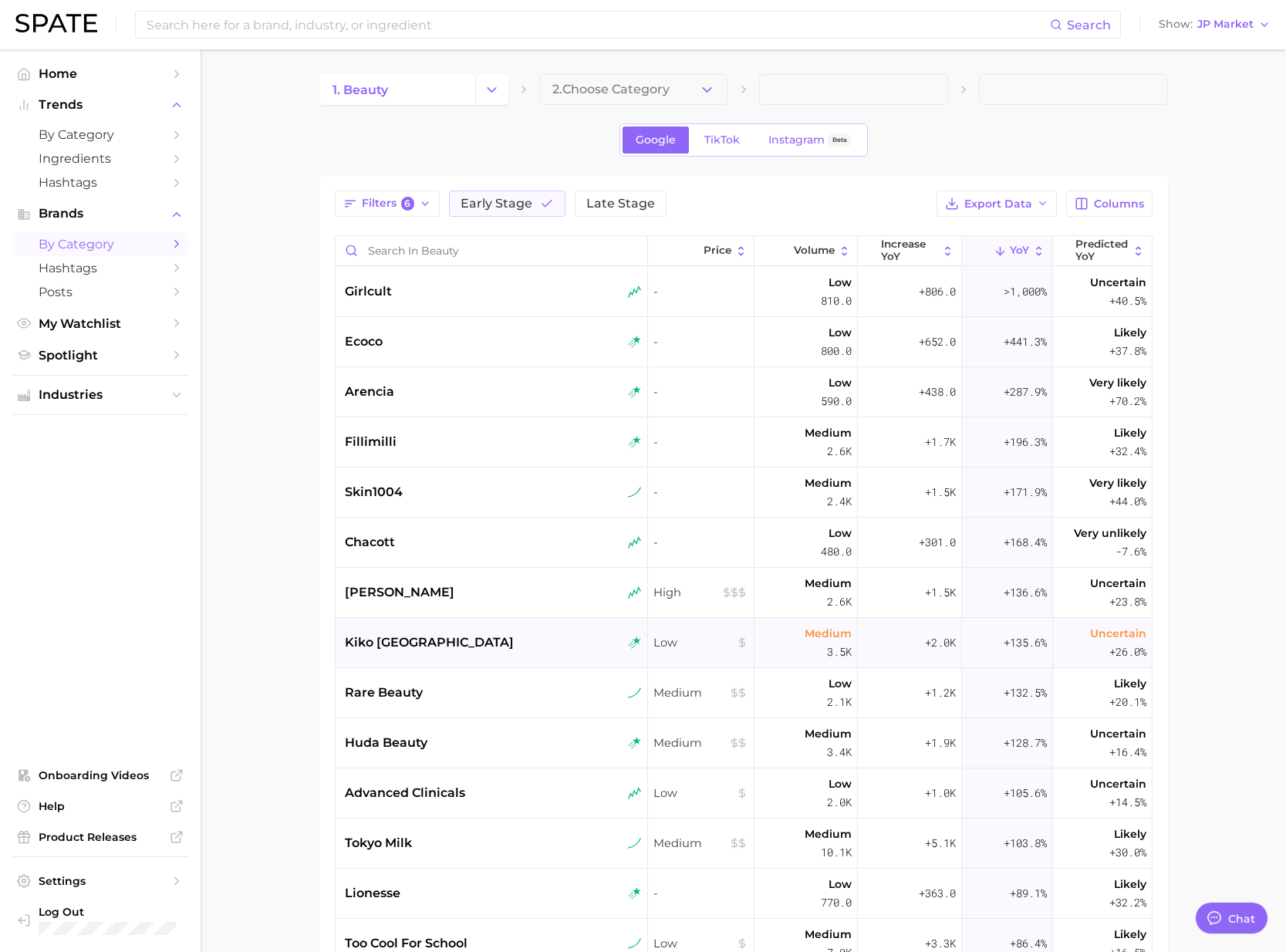
click at [367, 638] on span "kiko milano" at bounding box center [429, 642] width 169 height 19
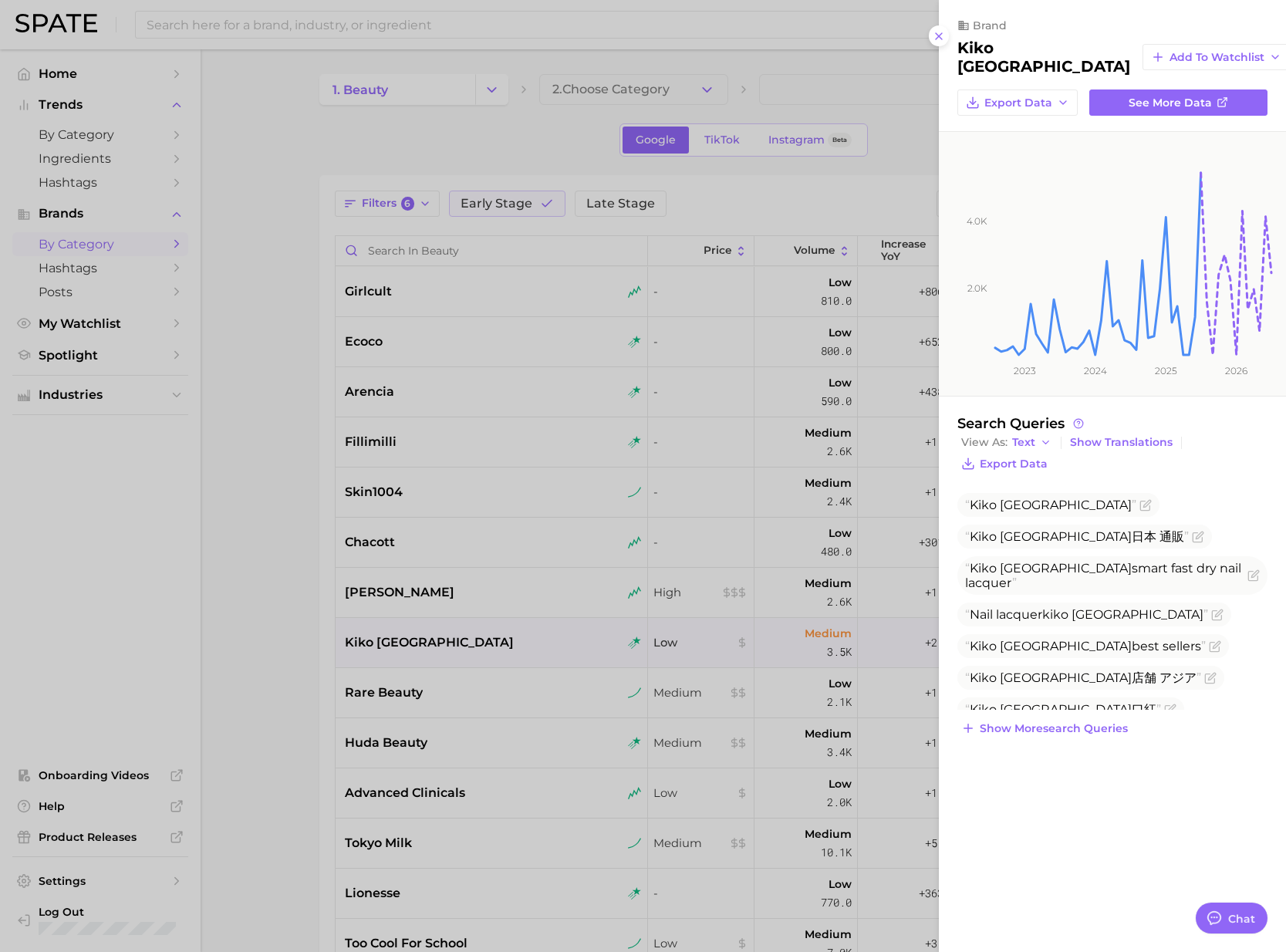
drag, startPoint x: 283, startPoint y: 515, endPoint x: 302, endPoint y: 516, distance: 18.5
click at [283, 514] on div at bounding box center [643, 476] width 1286 height 952
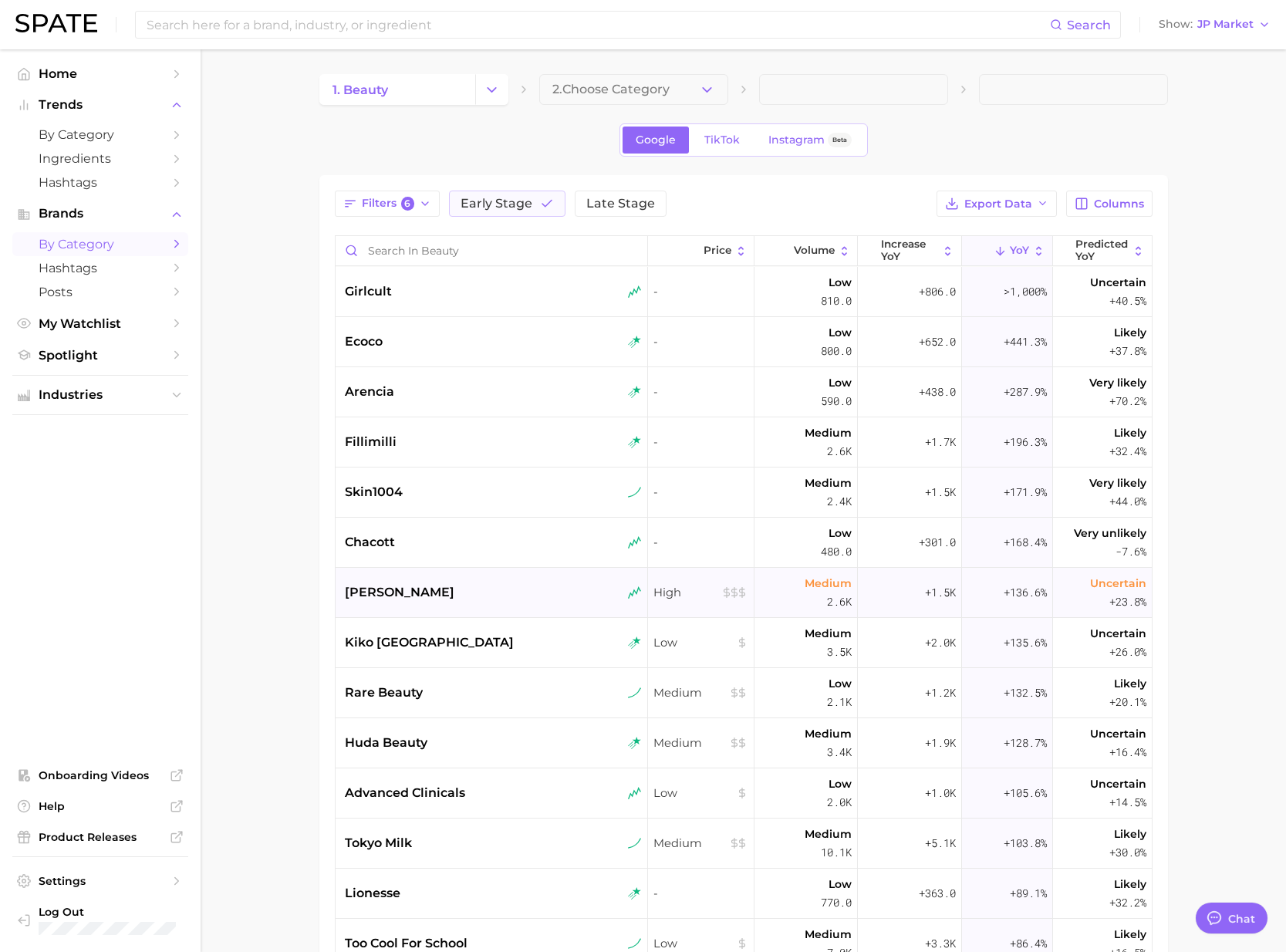
click at [400, 597] on span "carolina herrera" at bounding box center [400, 592] width 110 height 19
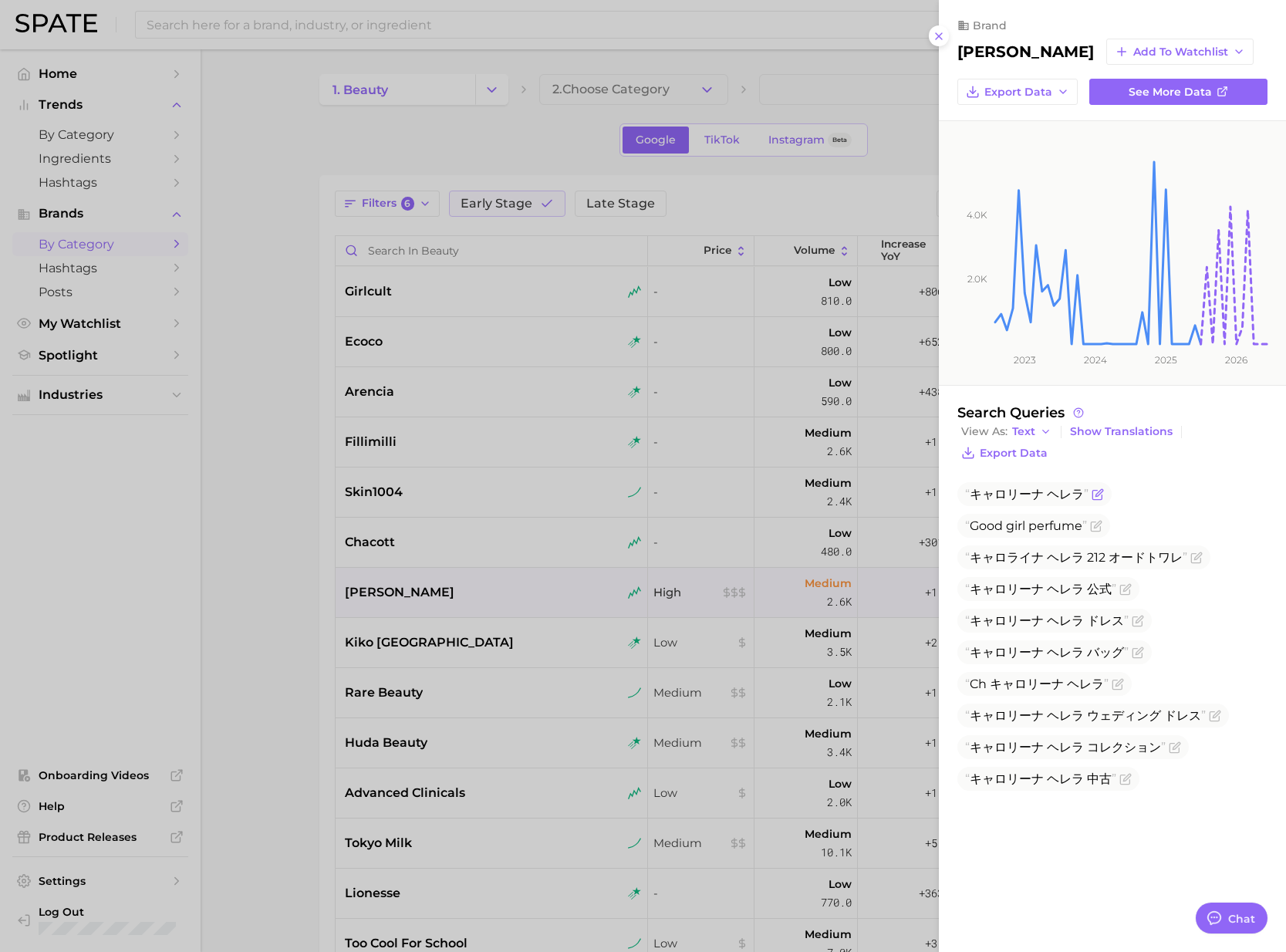
click at [1092, 493] on icon "Flag as miscategorized or irrelevant" at bounding box center [1096, 494] width 9 height 9
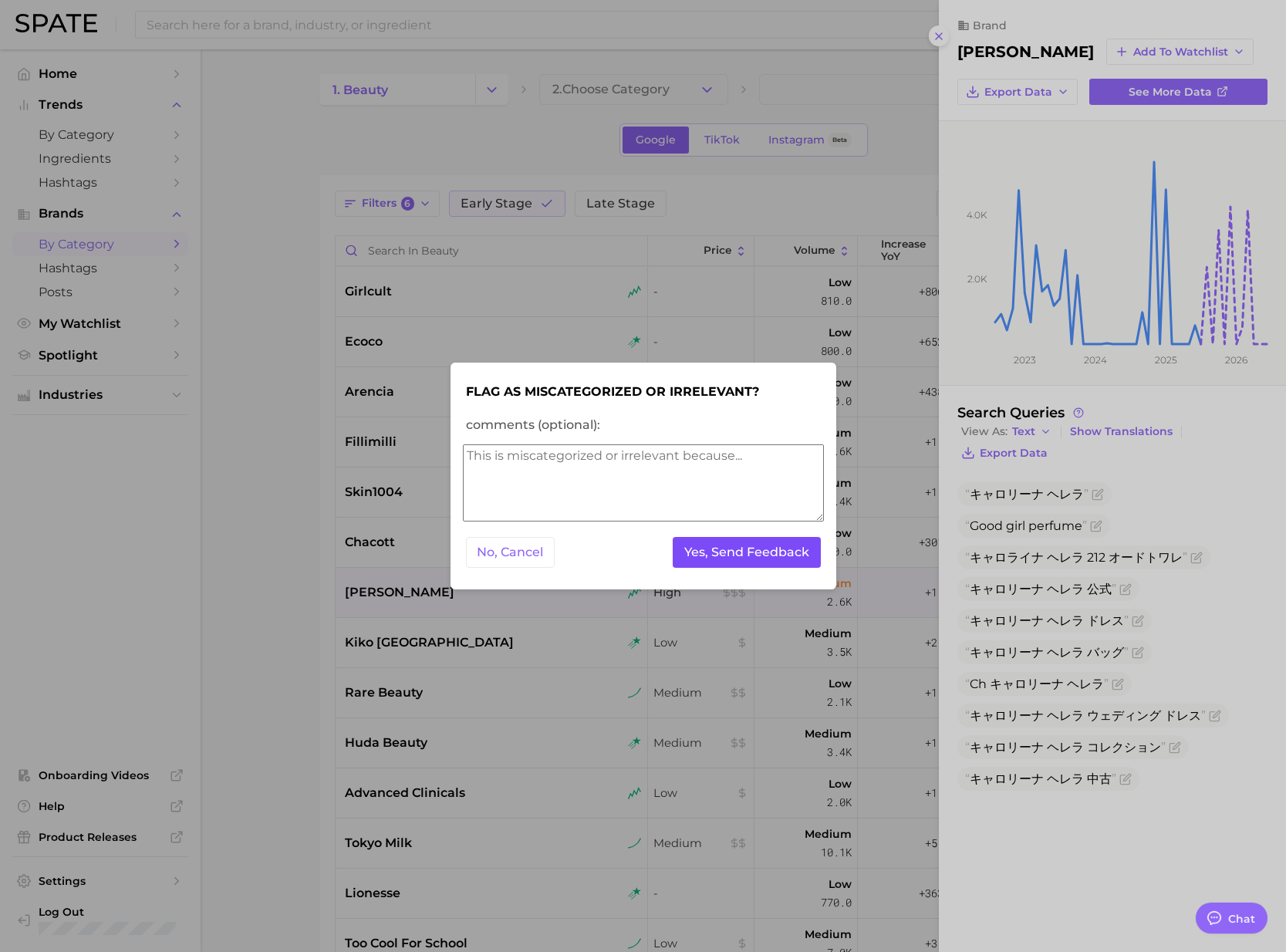
click at [732, 548] on button "Yes, Send Feedback" at bounding box center [747, 553] width 148 height 32
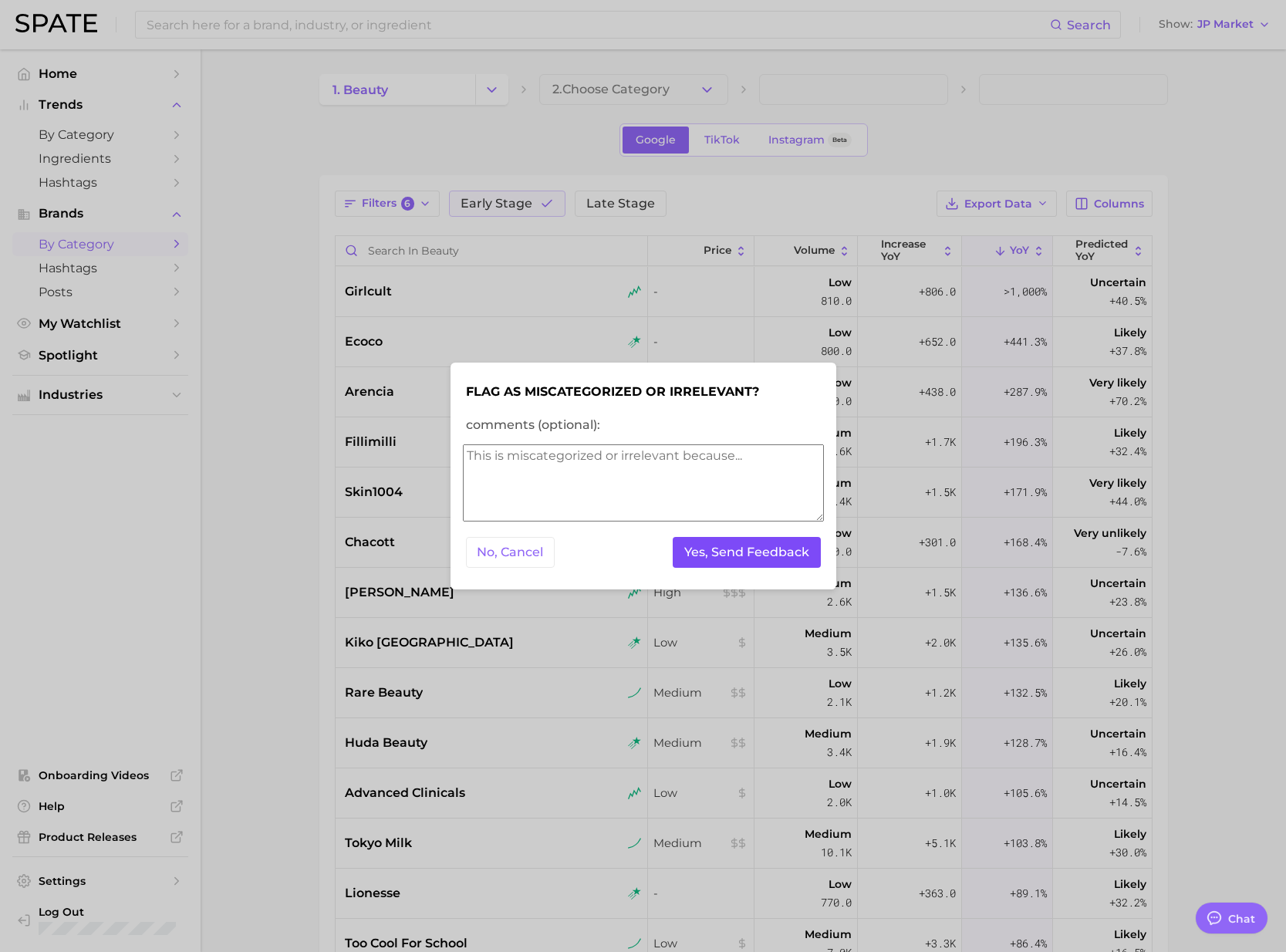
click at [754, 558] on button "Yes, Send Feedback" at bounding box center [747, 553] width 148 height 32
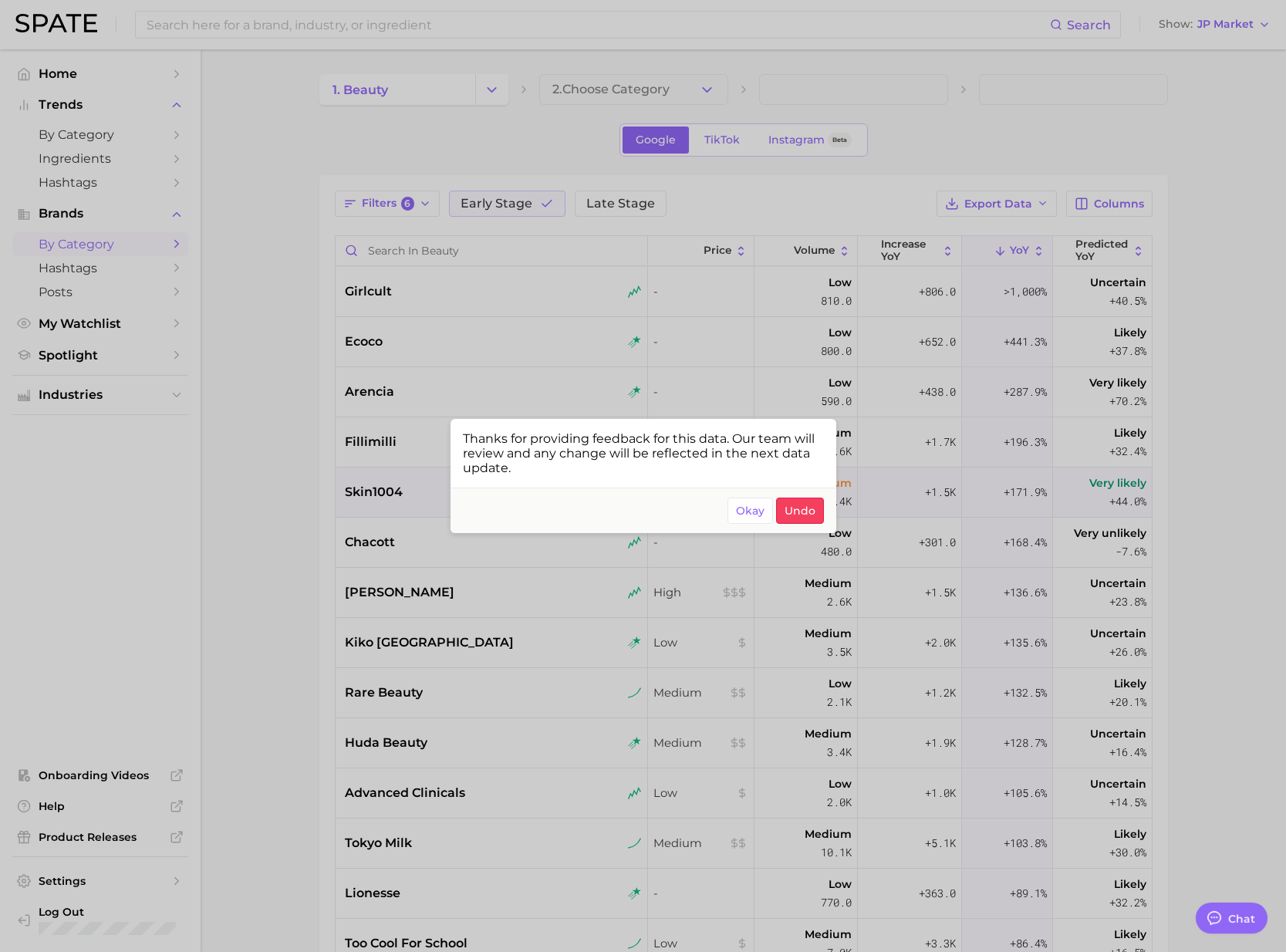
click at [750, 501] on button "Okay" at bounding box center [750, 511] width 46 height 26
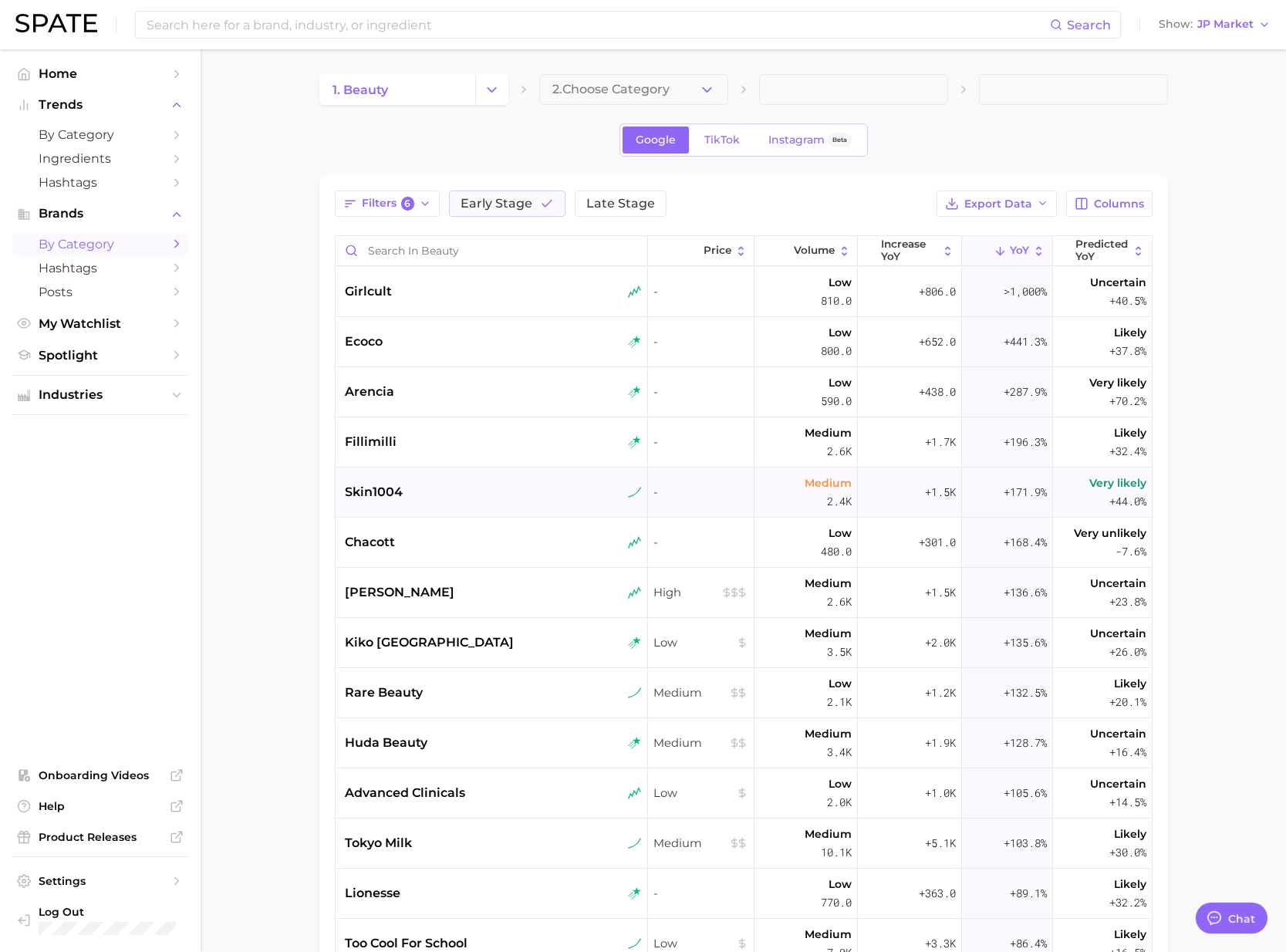
click at [474, 494] on div "skin1004" at bounding box center [493, 492] width 297 height 19
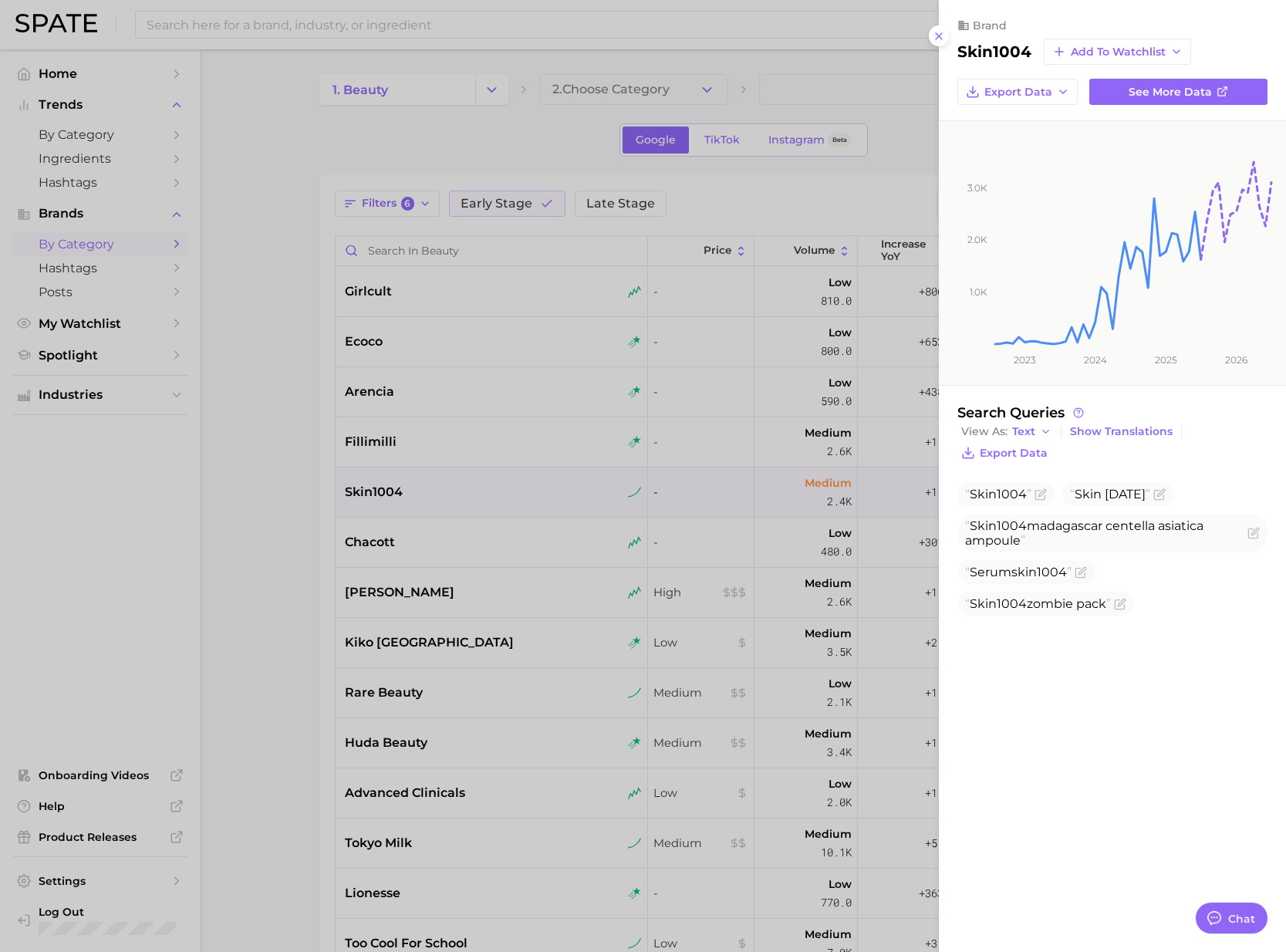
click at [428, 597] on div at bounding box center [643, 476] width 1286 height 952
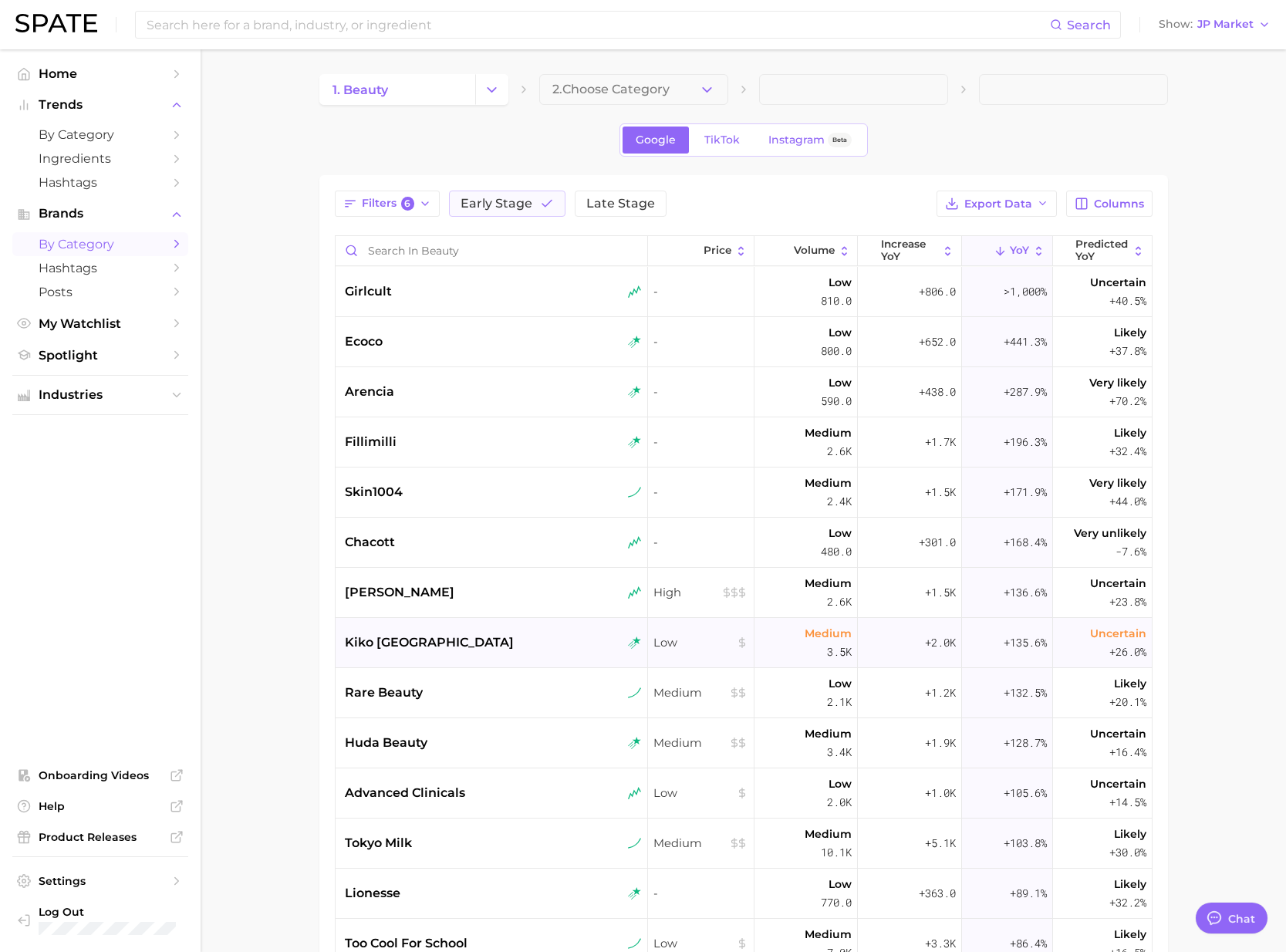
click at [457, 648] on div "kiko milano" at bounding box center [493, 642] width 297 height 19
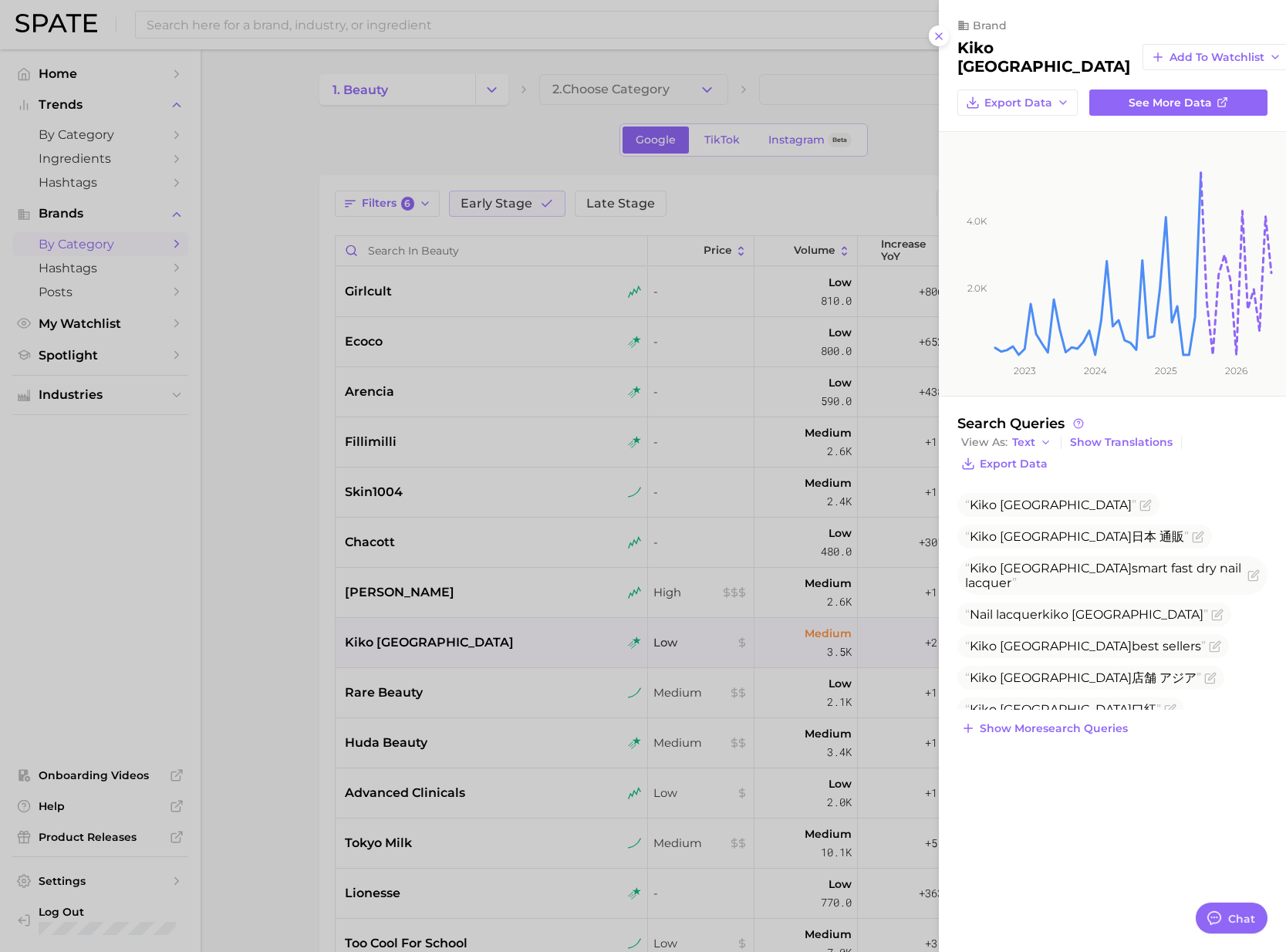
drag, startPoint x: 406, startPoint y: 678, endPoint x: 427, endPoint y: 691, distance: 24.6
click at [406, 679] on div at bounding box center [643, 476] width 1286 height 952
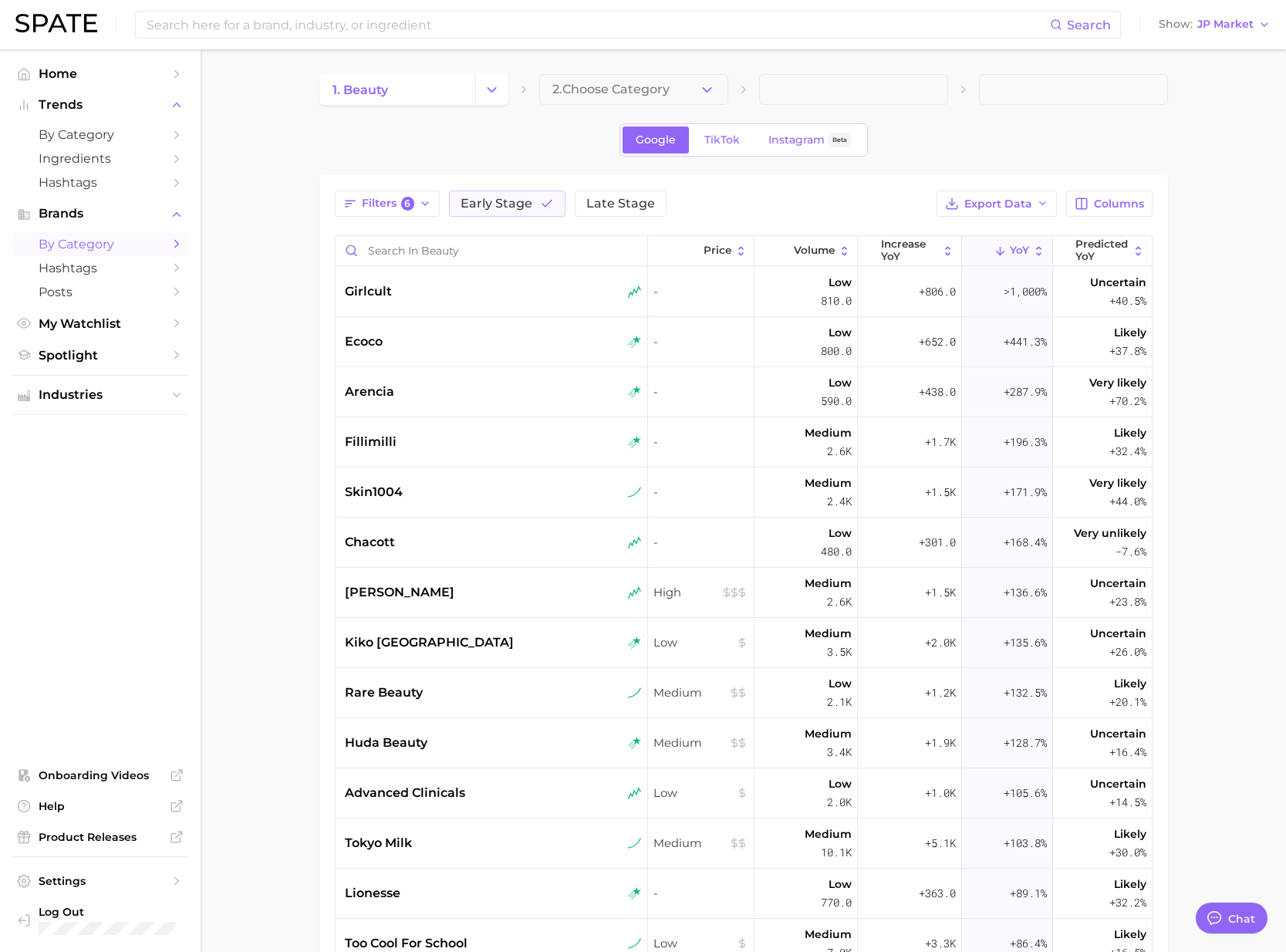
click at [431, 693] on div "rare beauty" at bounding box center [493, 692] width 297 height 19
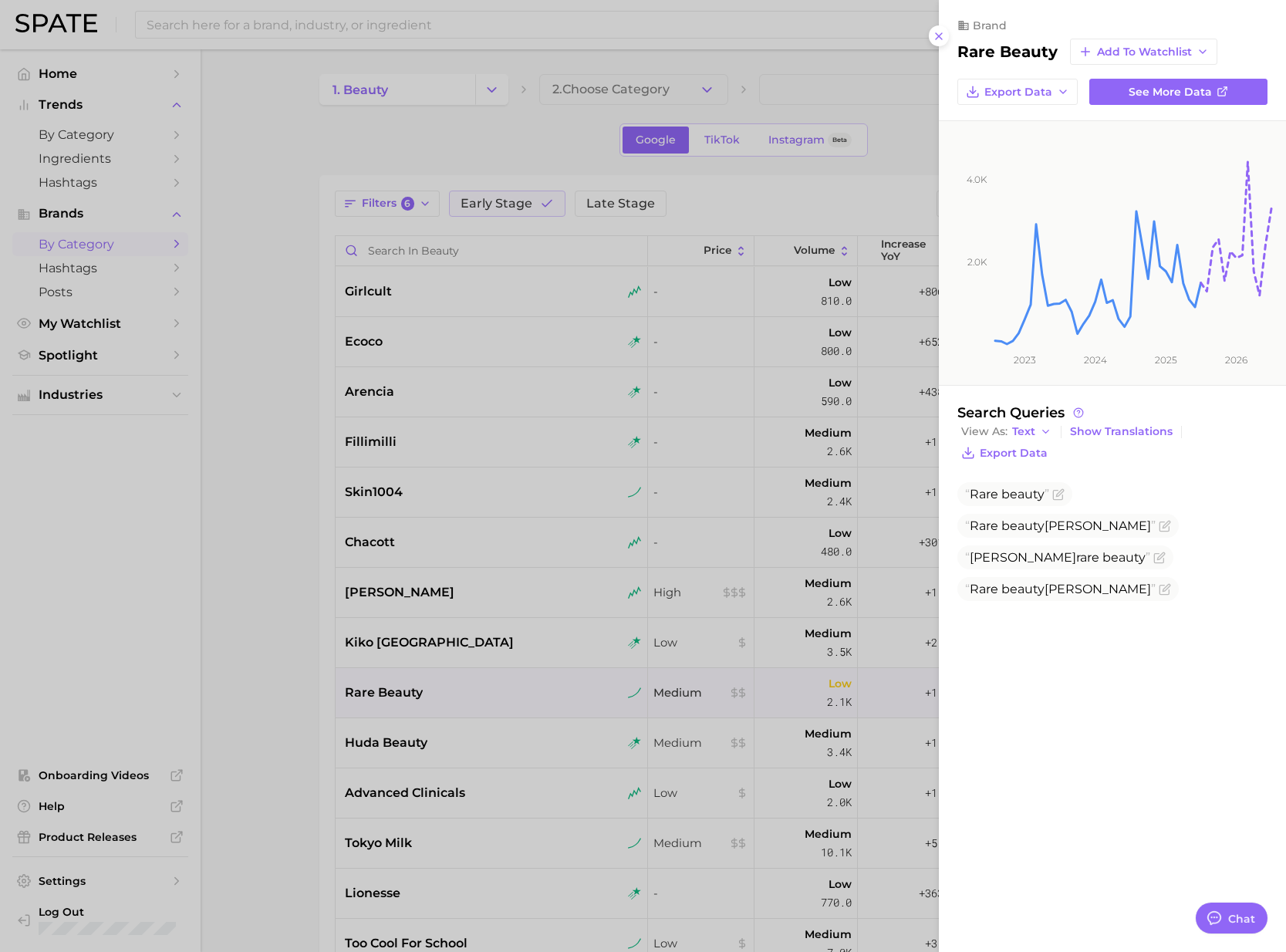
click at [272, 639] on div at bounding box center [643, 476] width 1286 height 952
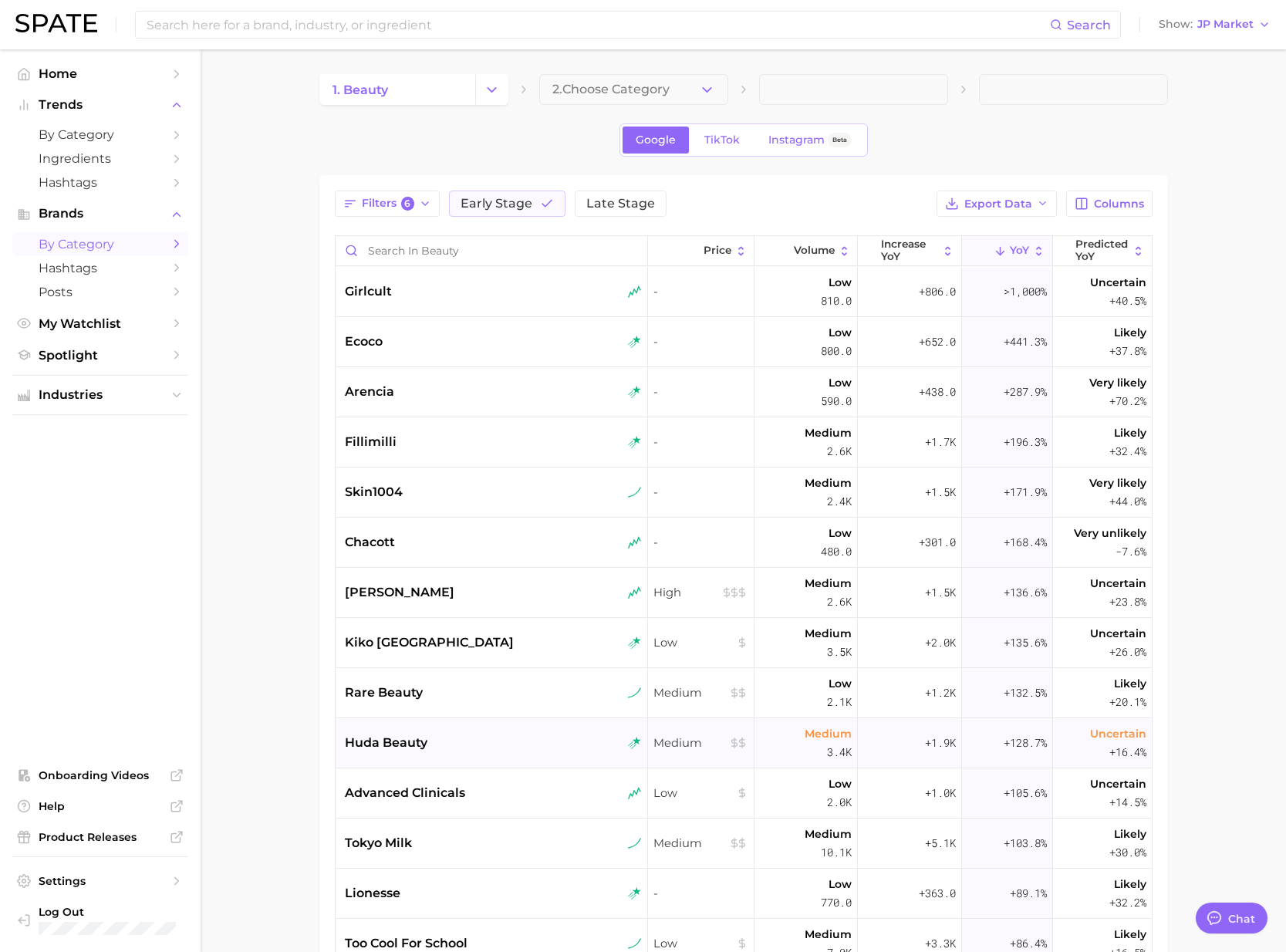
click at [411, 743] on span "huda beauty" at bounding box center [386, 743] width 83 height 19
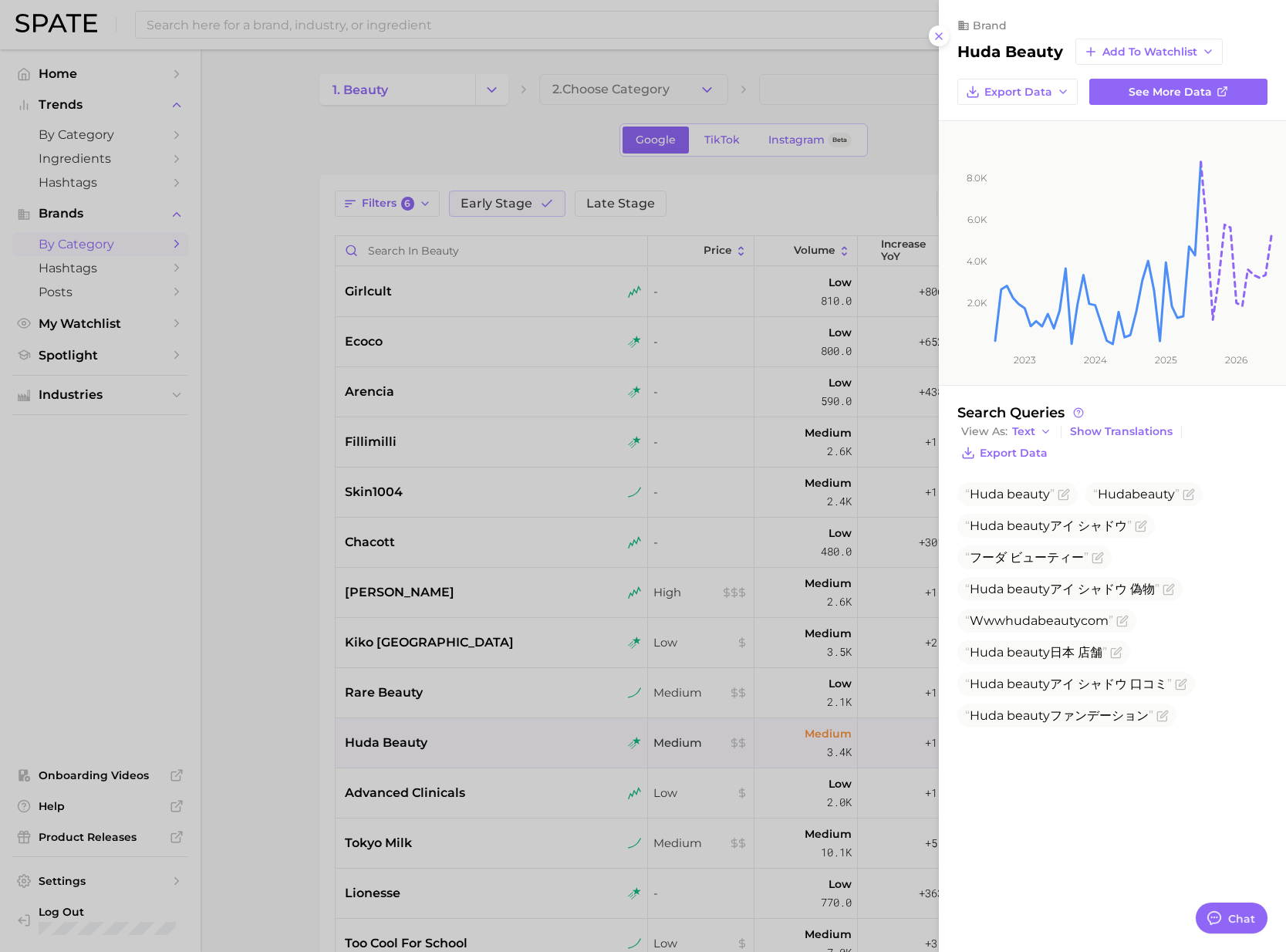
click at [260, 673] on div at bounding box center [643, 476] width 1286 height 952
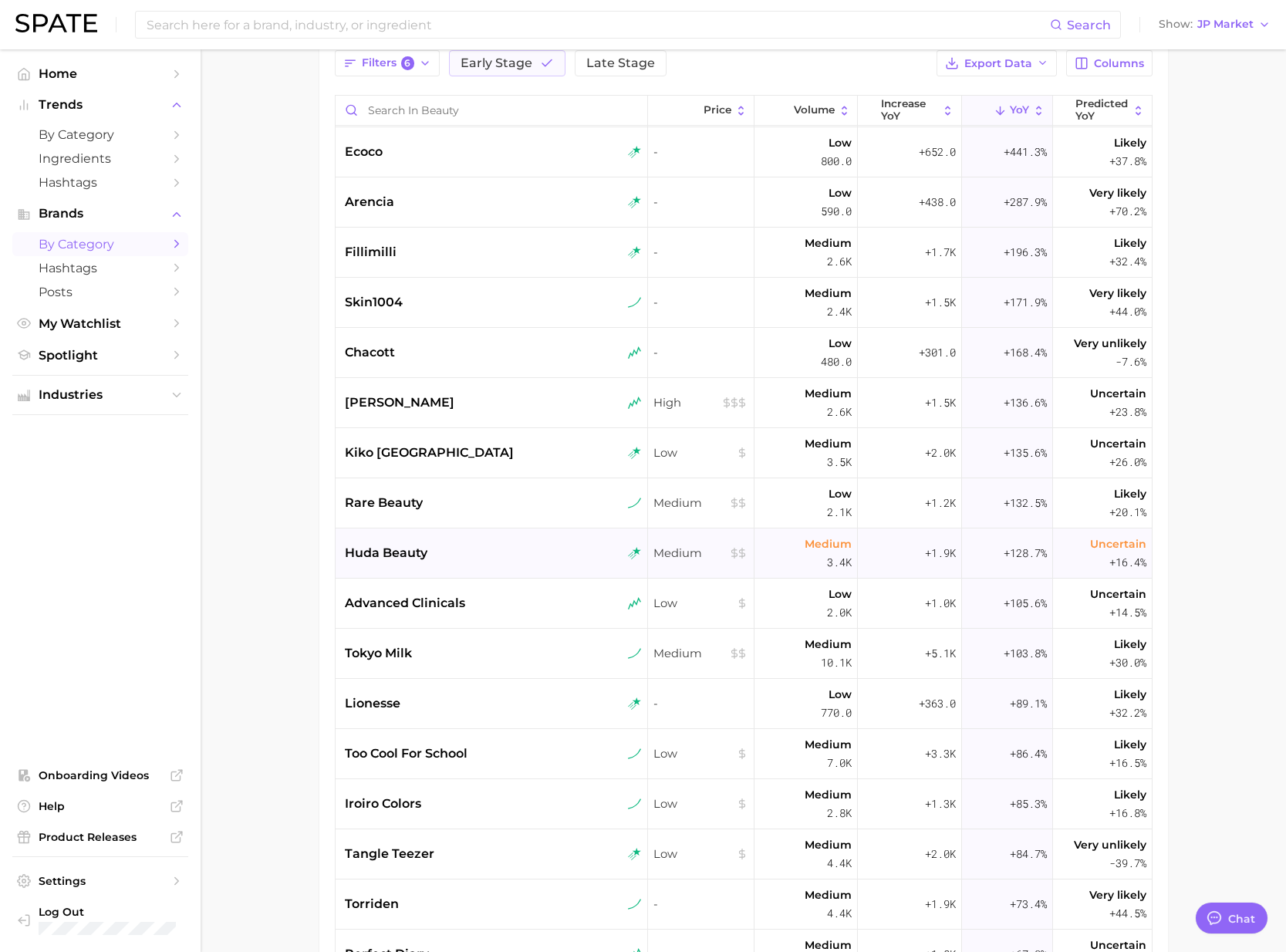
scroll to position [72, 0]
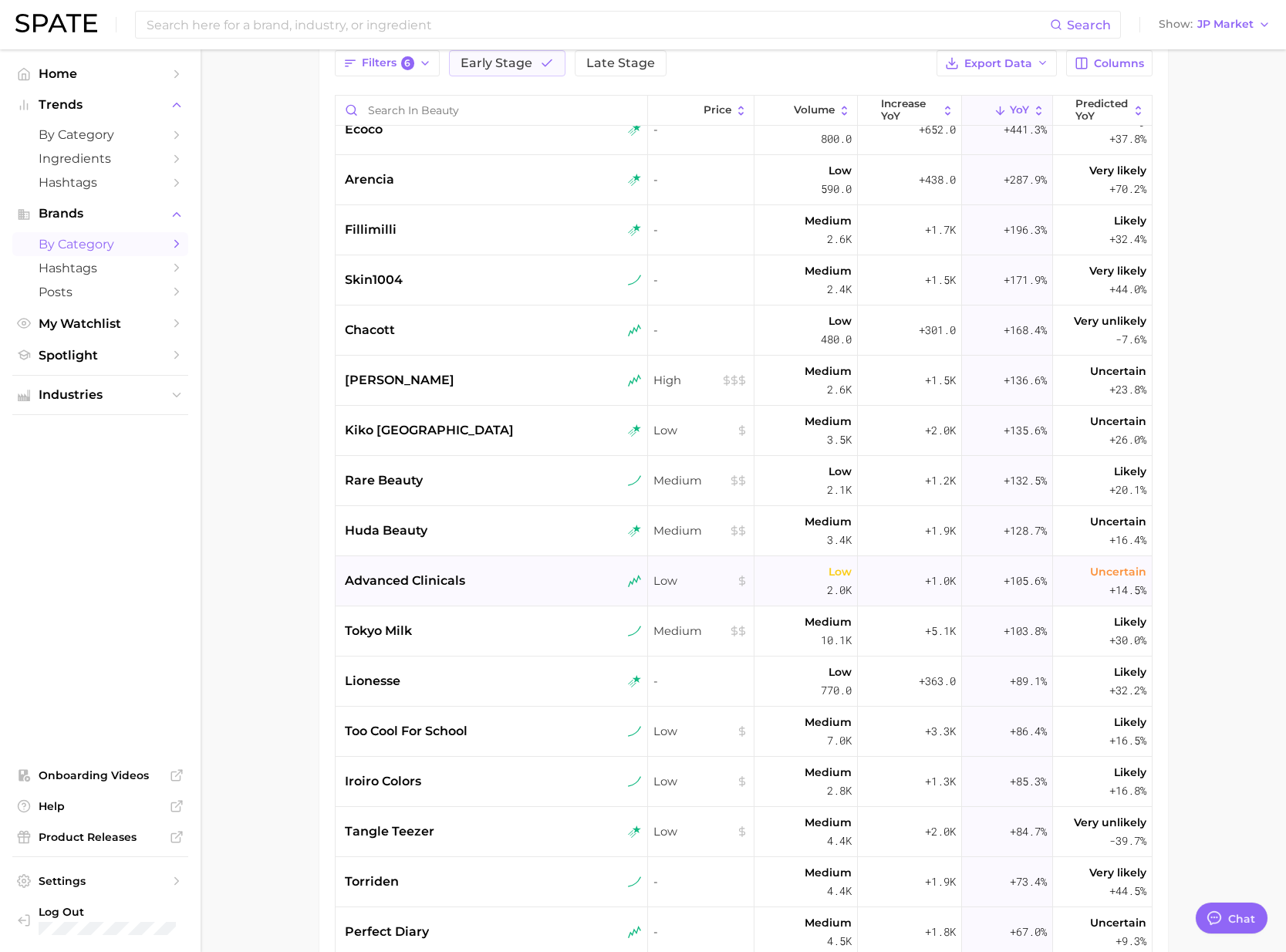
click at [486, 580] on div "advanced clinicals" at bounding box center [493, 581] width 297 height 19
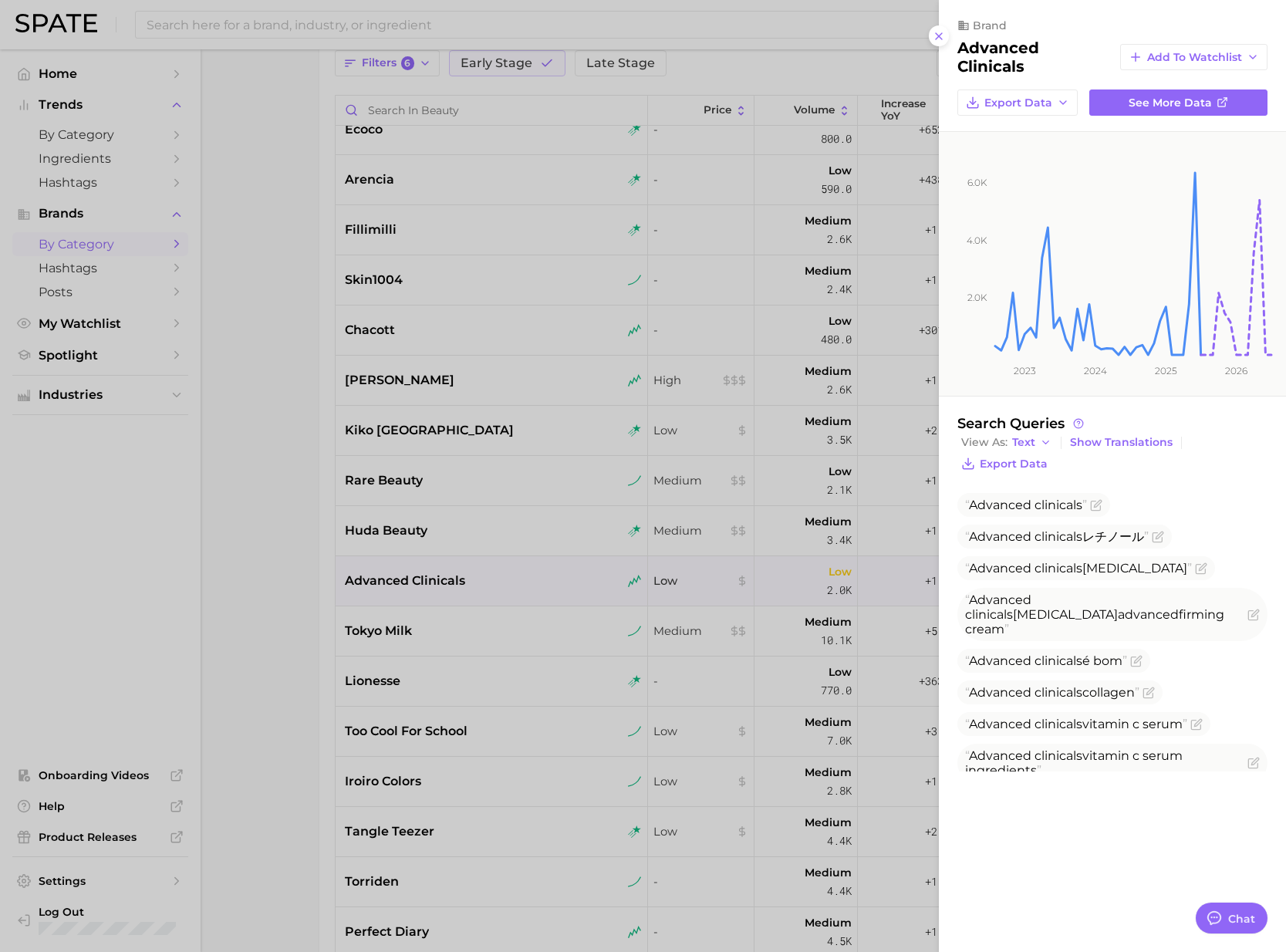
drag, startPoint x: 298, startPoint y: 596, endPoint x: 393, endPoint y: 633, distance: 102.6
click at [299, 596] on div at bounding box center [643, 476] width 1286 height 952
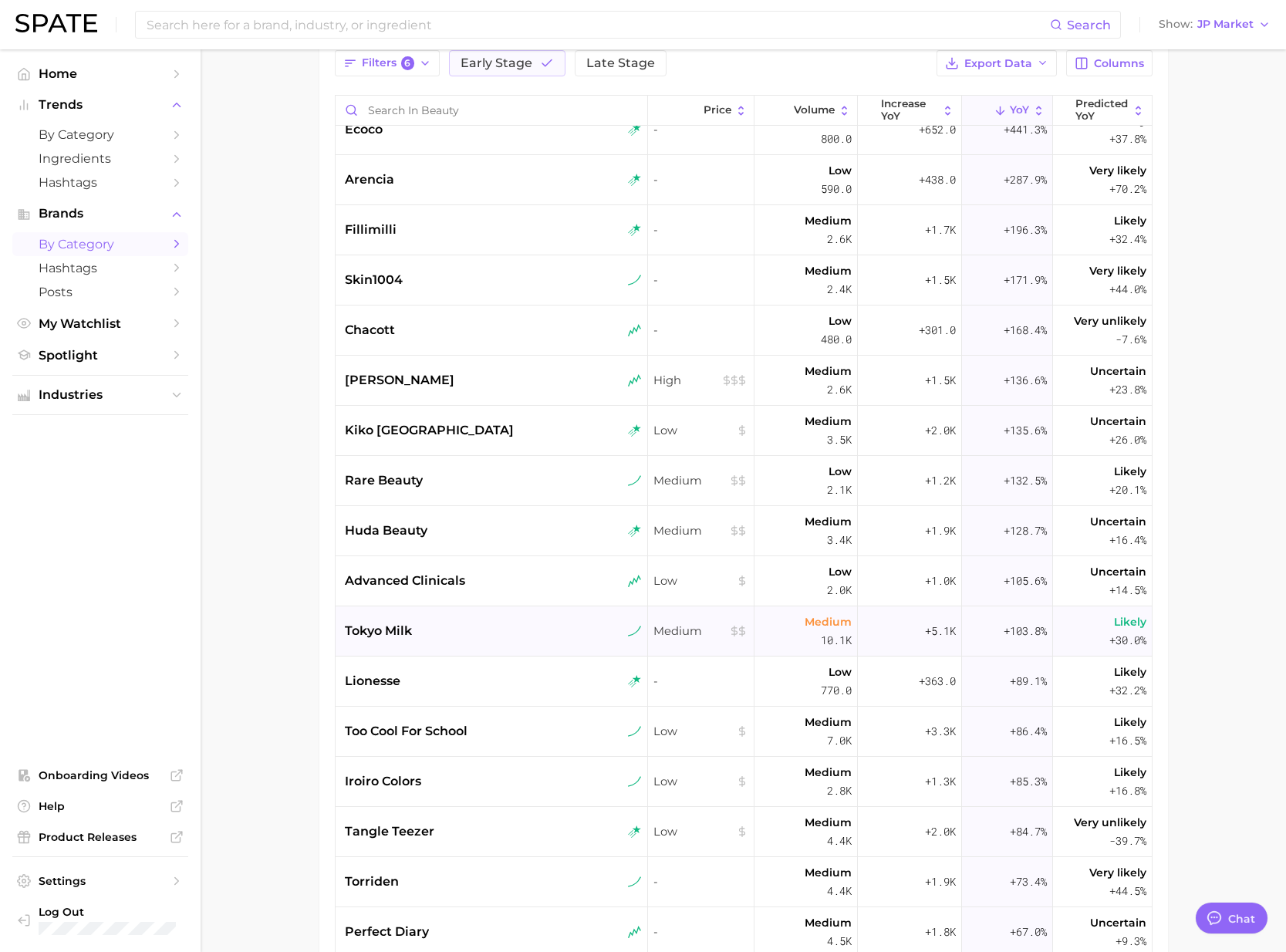
click at [444, 637] on div "tokyo milk" at bounding box center [493, 631] width 297 height 19
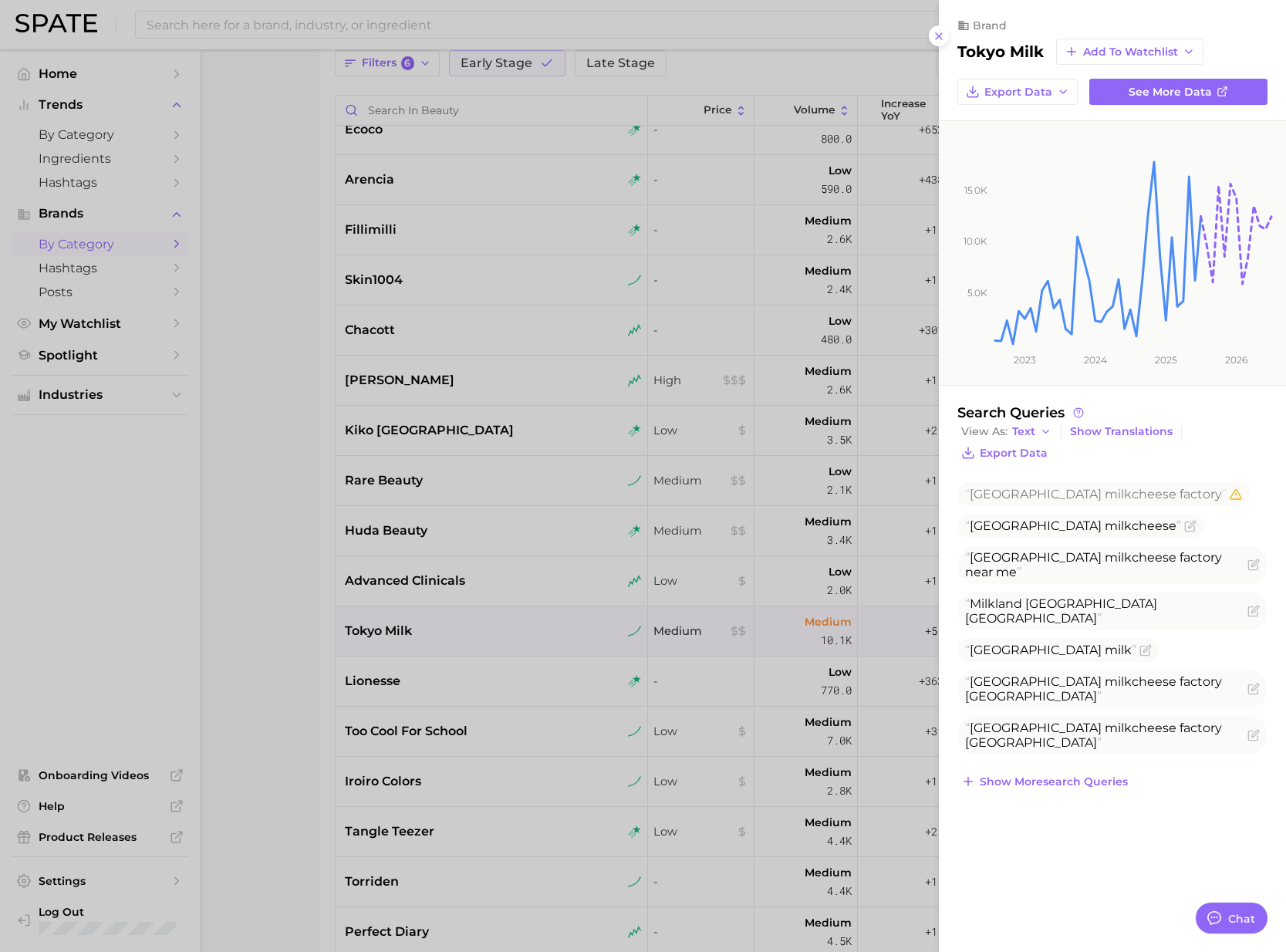
click at [304, 694] on div at bounding box center [643, 476] width 1286 height 952
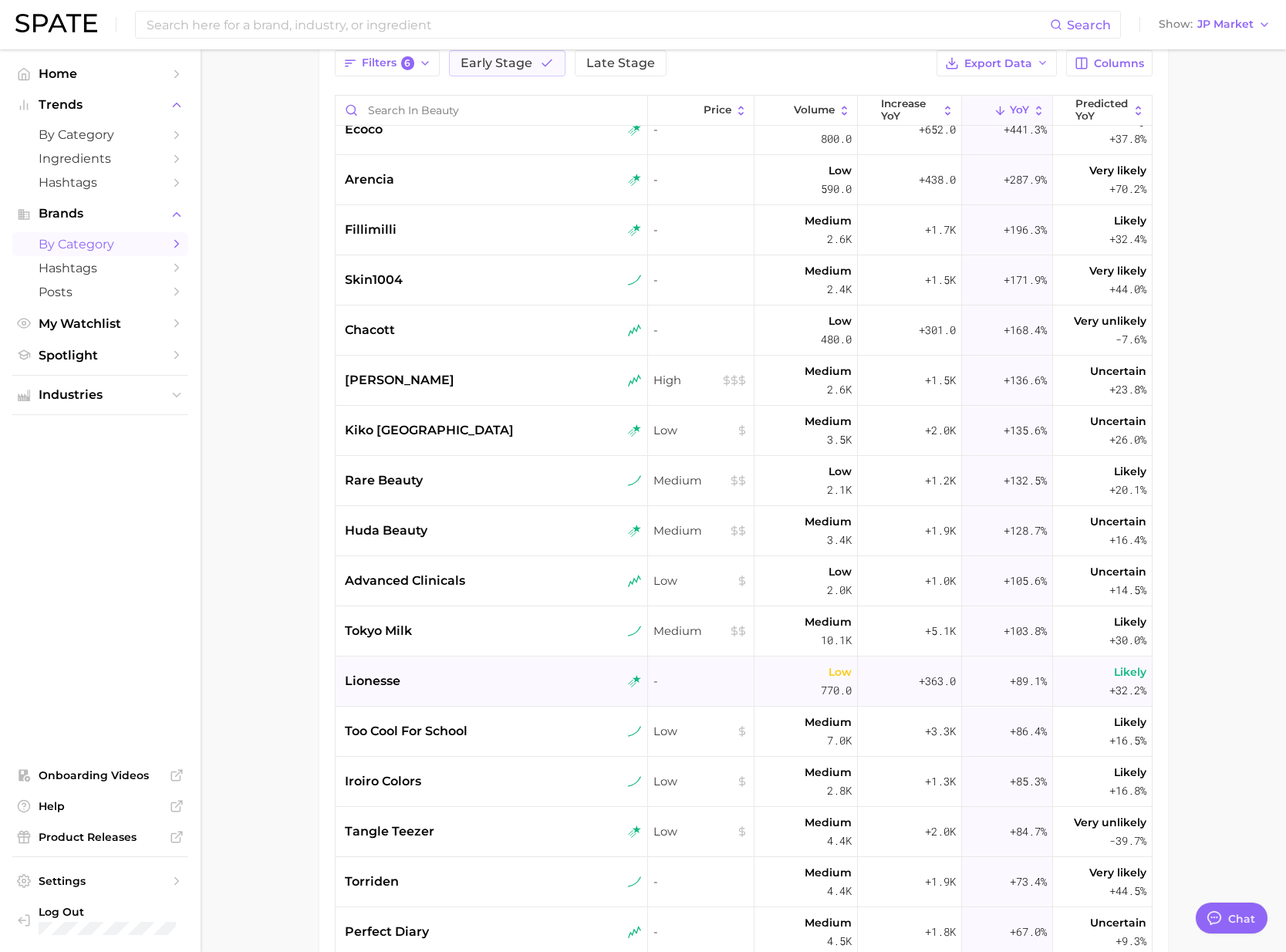
click at [400, 686] on span "lionesse" at bounding box center [373, 681] width 56 height 19
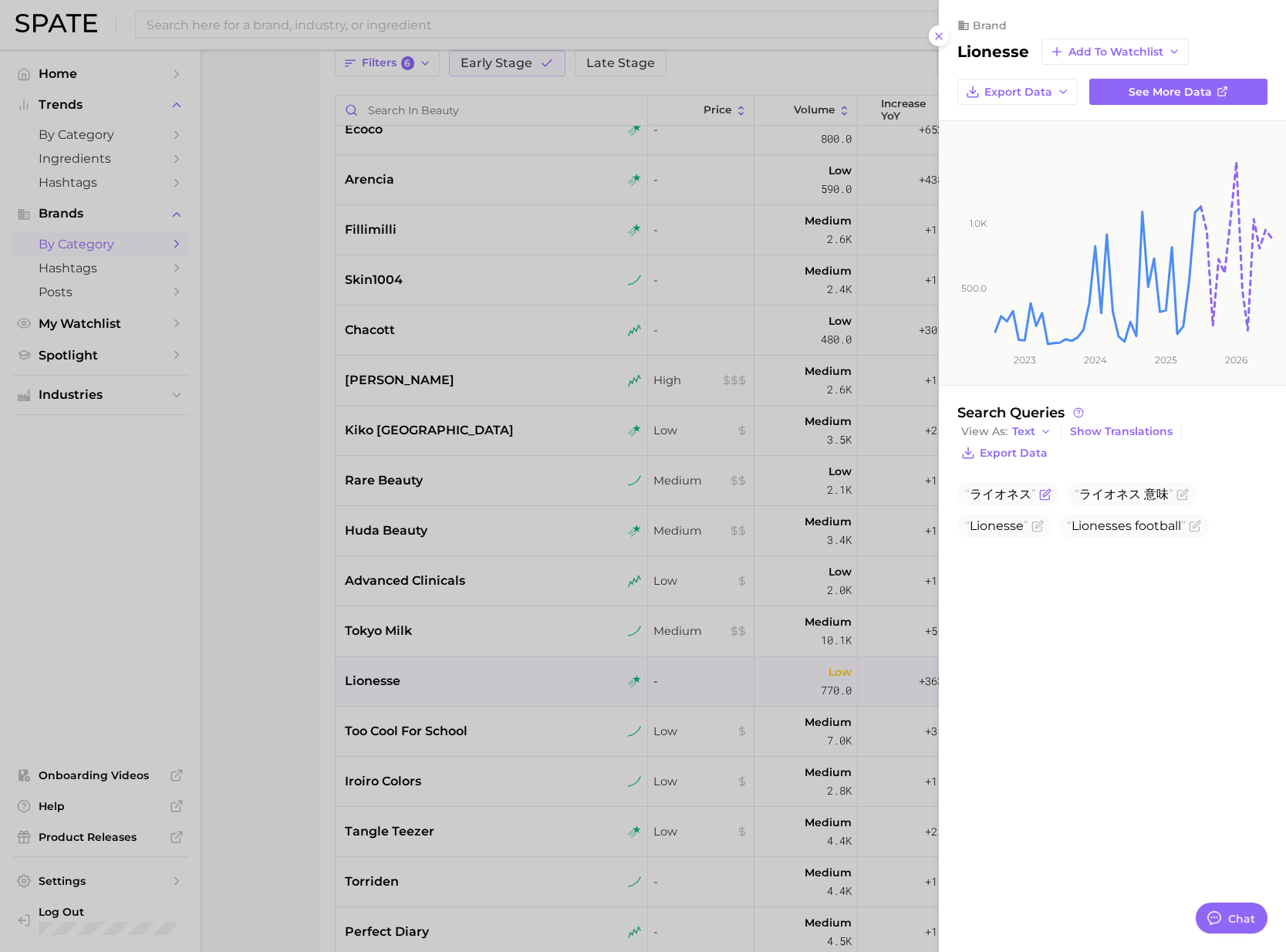
click at [1044, 494] on icon "Flag as miscategorized or irrelevant" at bounding box center [1046, 492] width 7 height 7
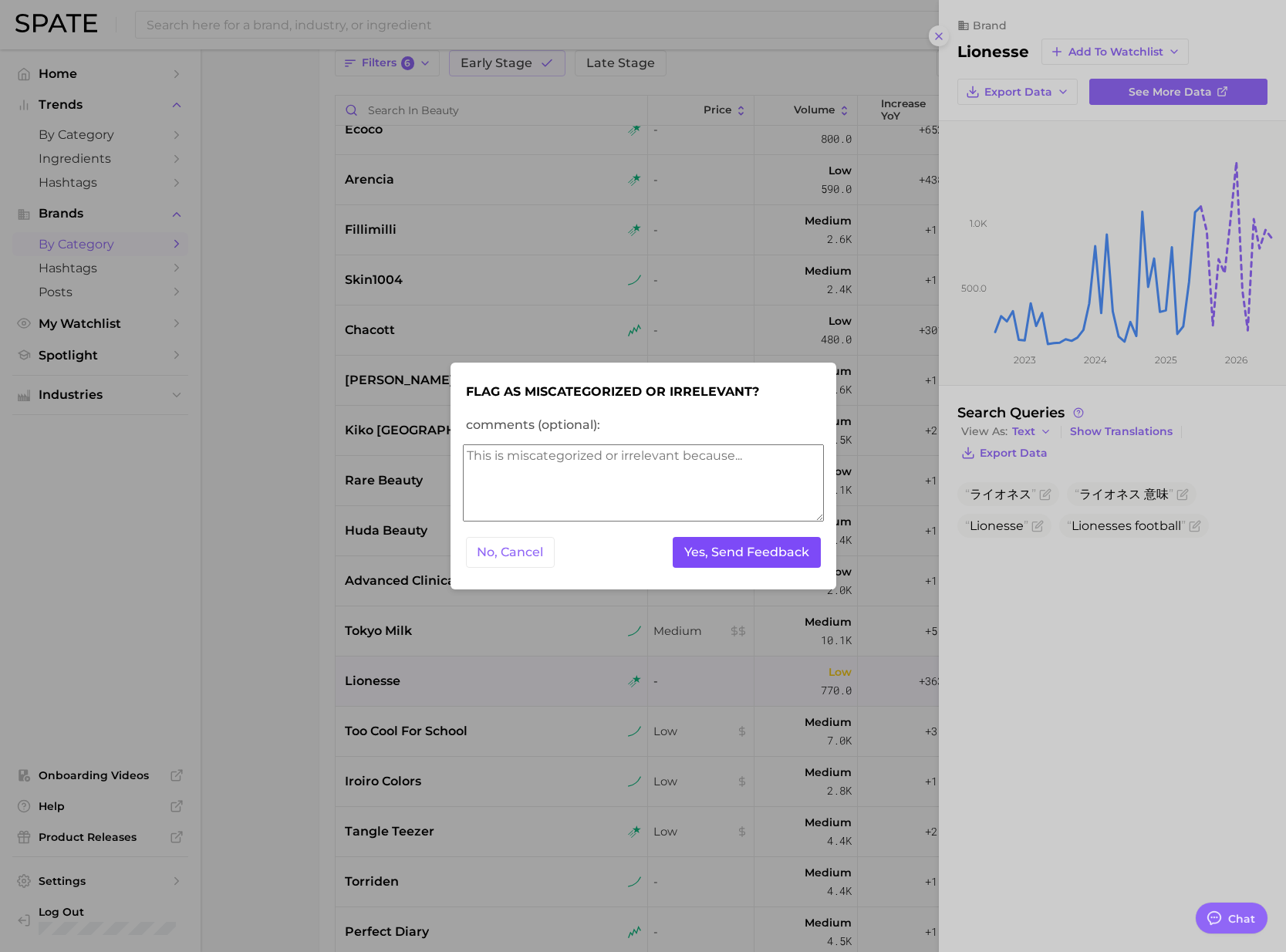
click at [740, 546] on button "Yes, Send Feedback" at bounding box center [747, 553] width 148 height 32
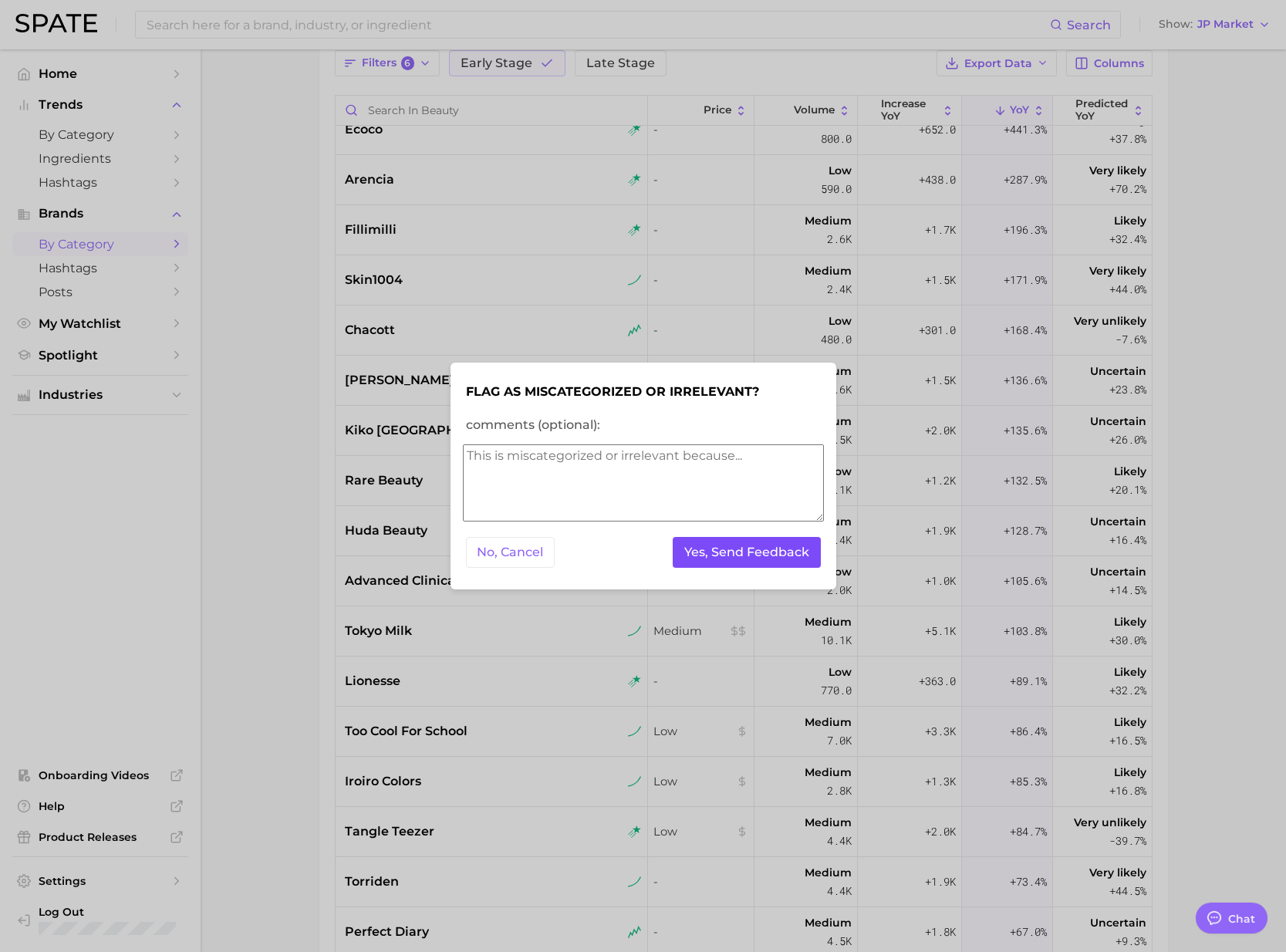
click at [739, 549] on button "Yes, Send Feedback" at bounding box center [747, 553] width 148 height 32
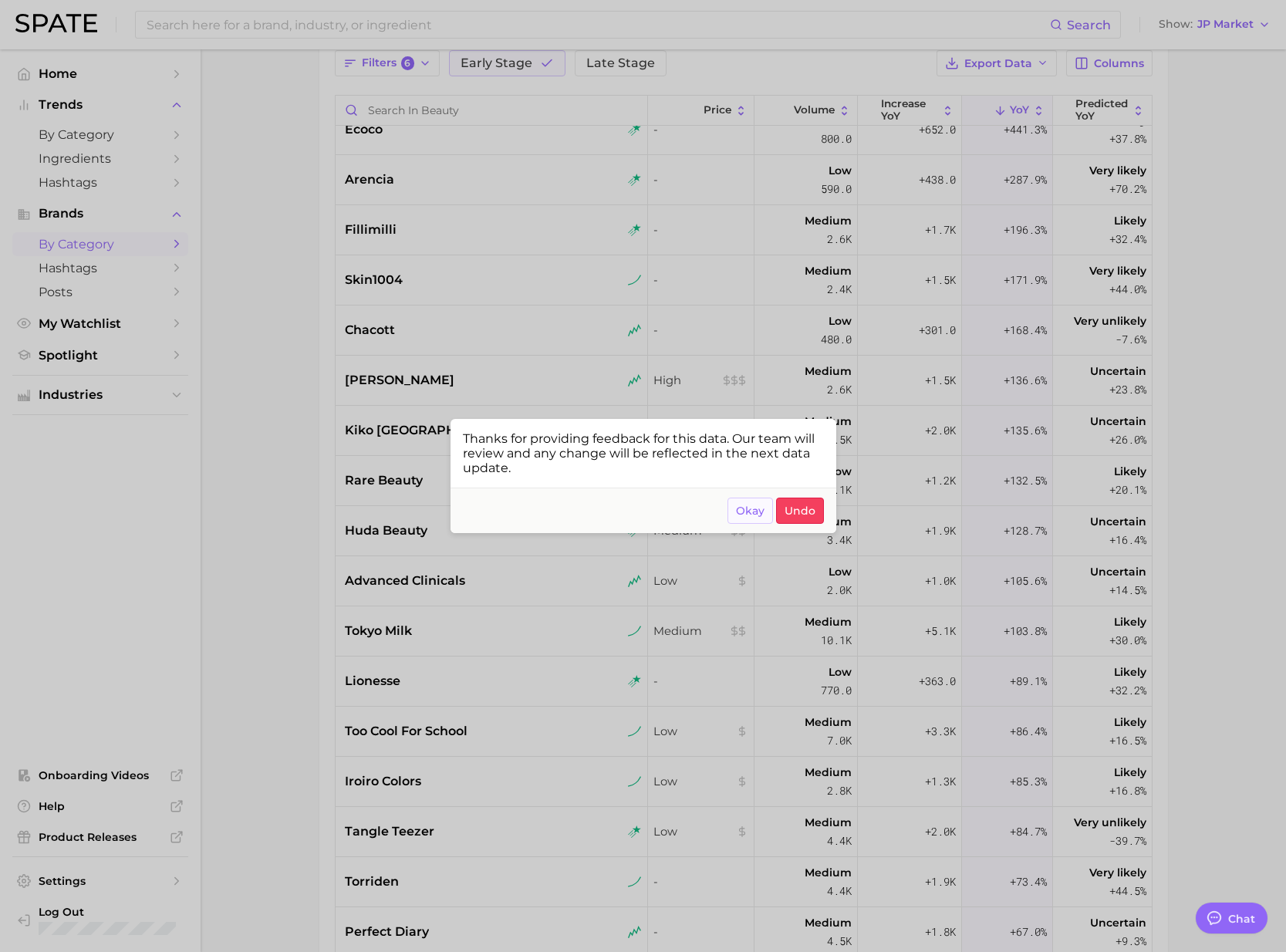
click at [747, 508] on span "Okay" at bounding box center [750, 510] width 29 height 13
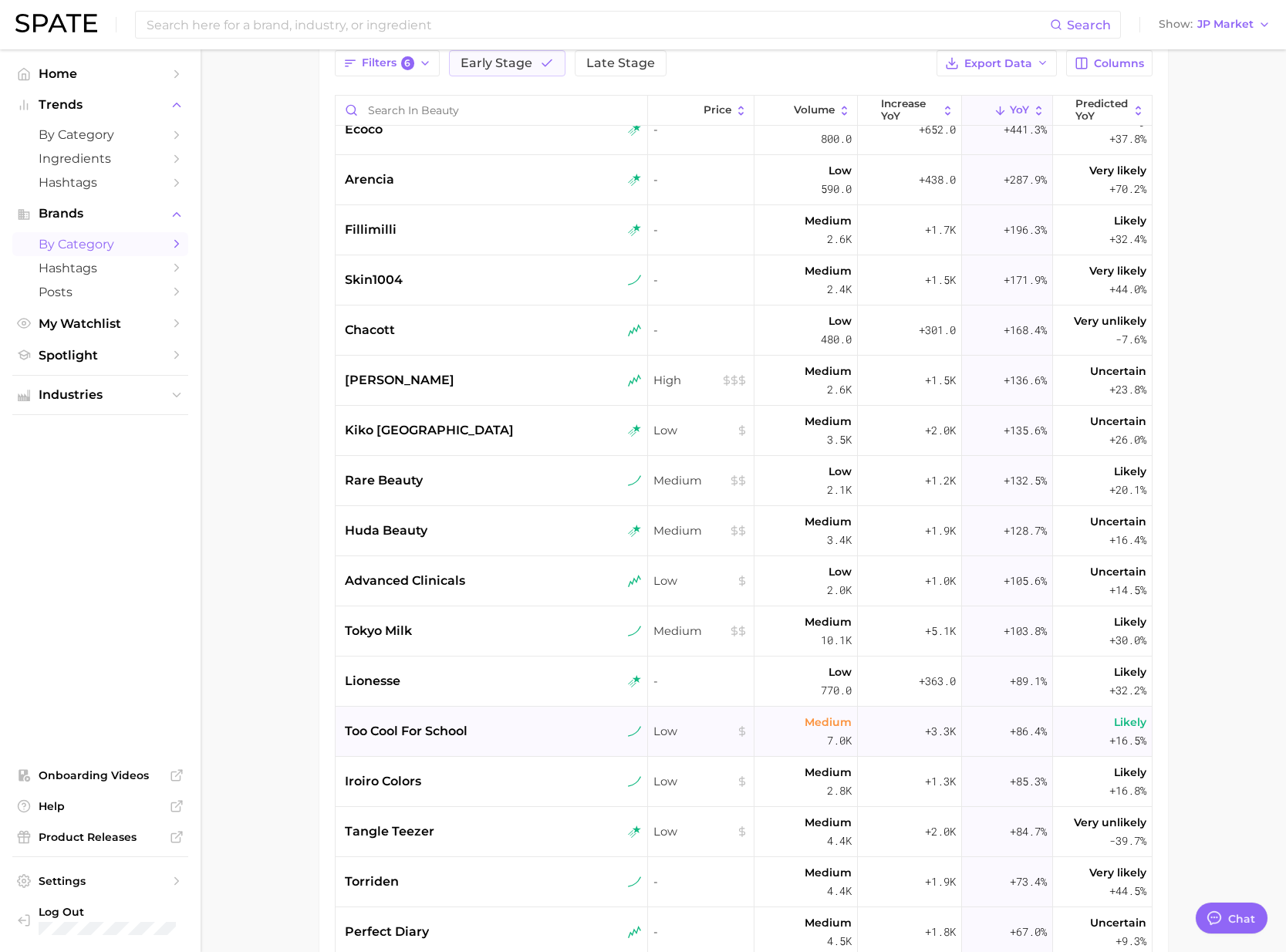
click at [435, 740] on div "too cool for school" at bounding box center [492, 732] width 313 height 50
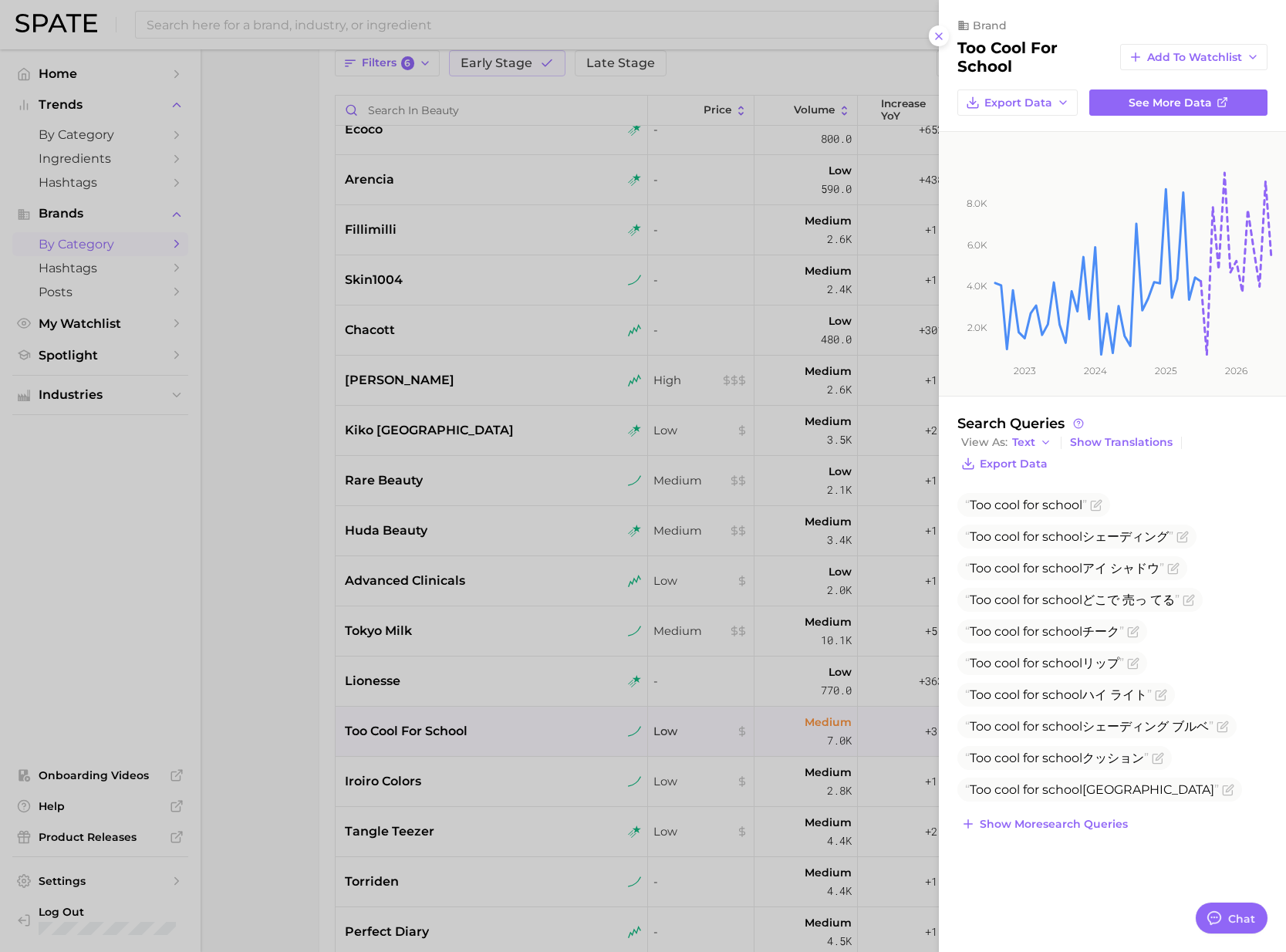
click at [296, 468] on div at bounding box center [643, 476] width 1286 height 952
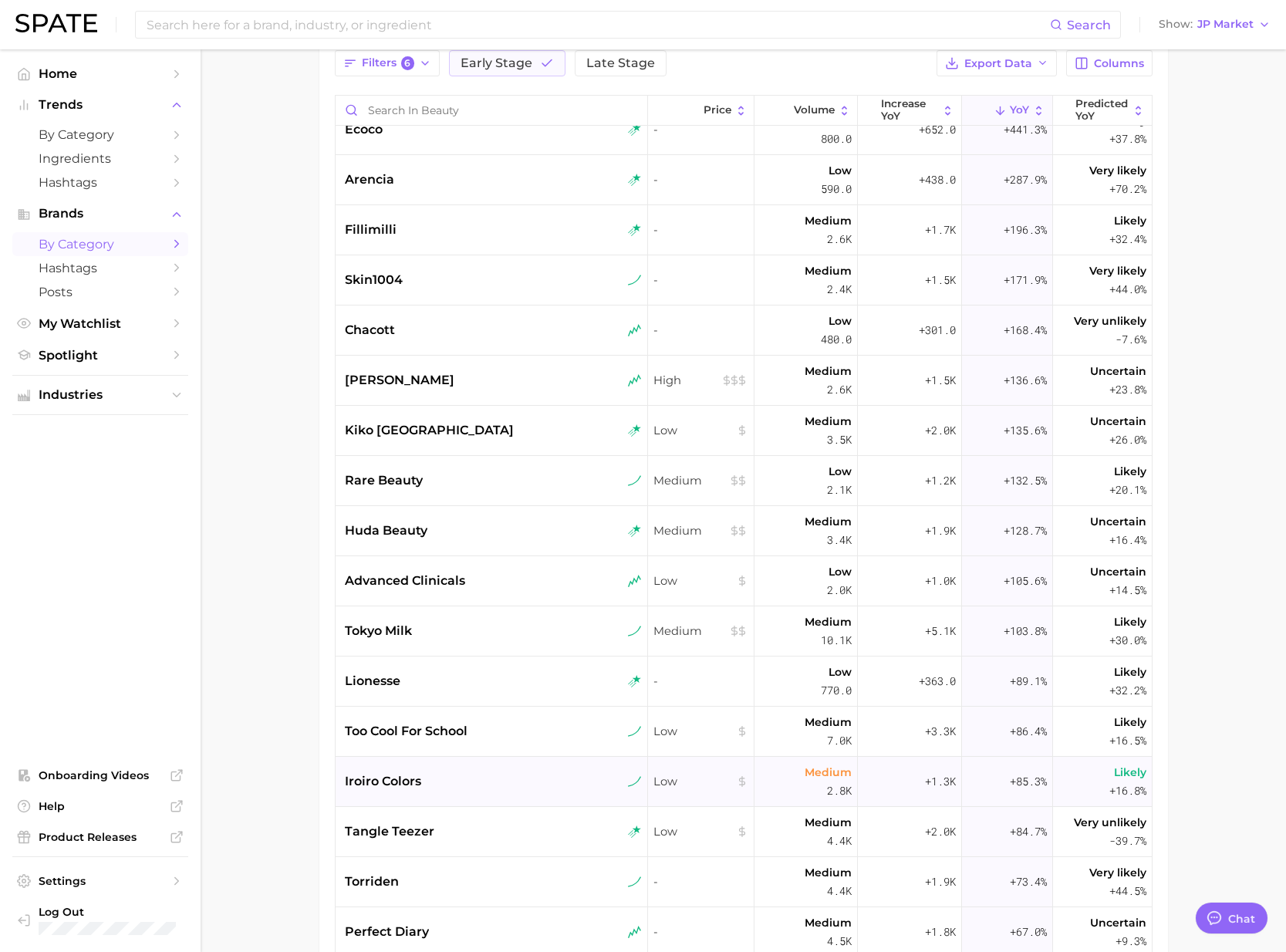
click at [422, 777] on div "iroiro colors" at bounding box center [493, 781] width 297 height 19
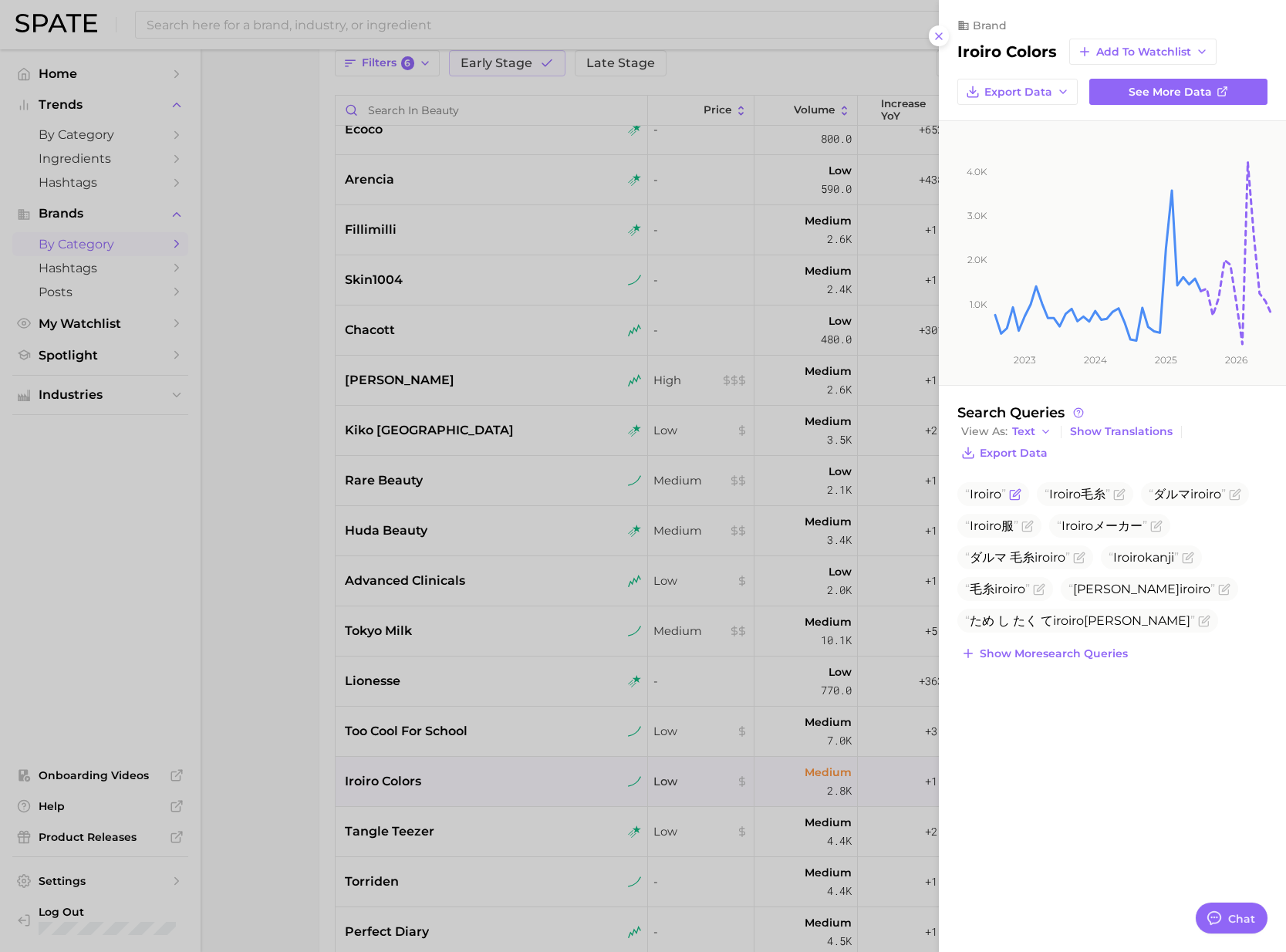
click at [1011, 496] on icon "Flag as miscategorized or irrelevant" at bounding box center [1015, 494] width 12 height 12
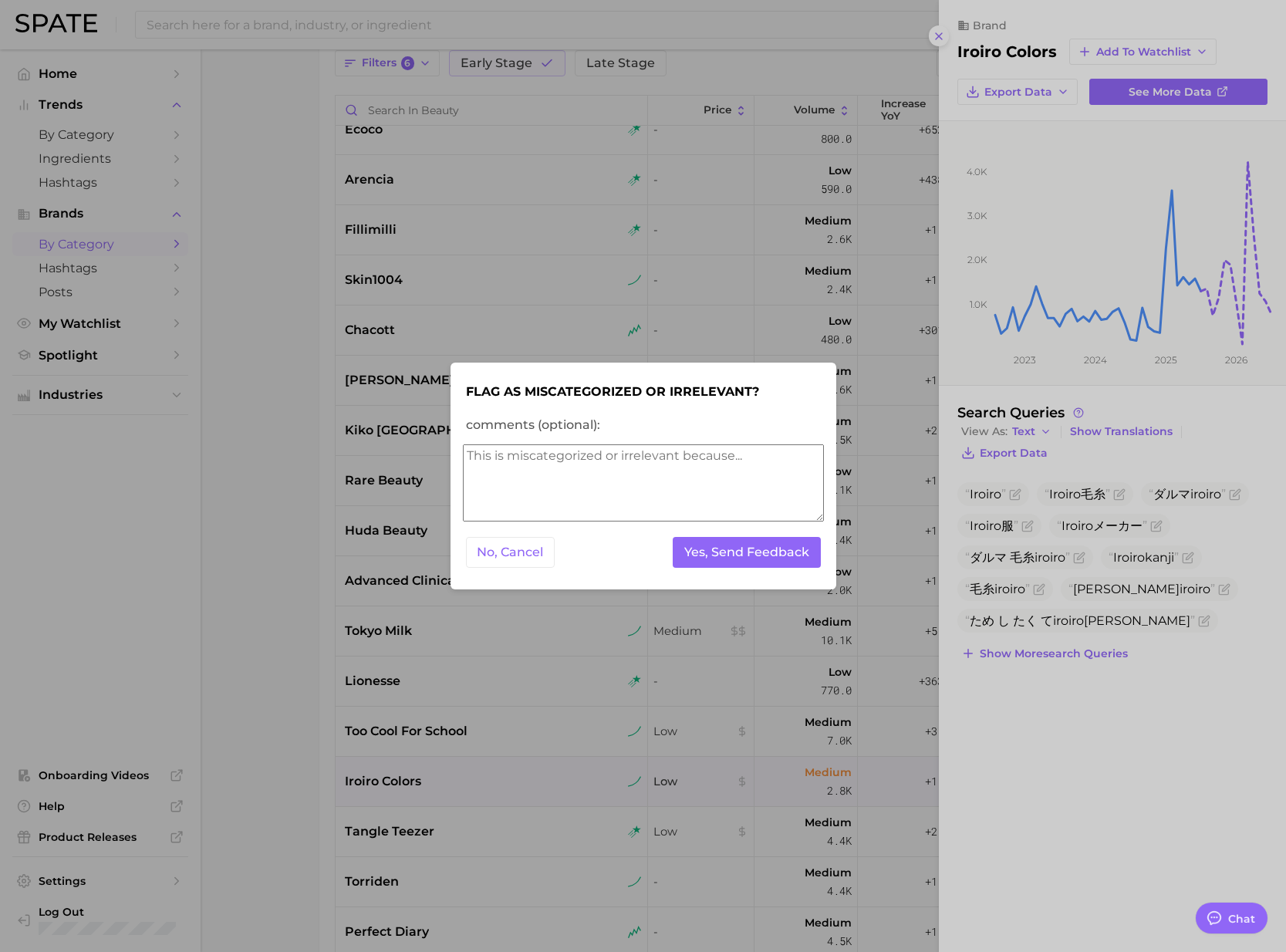
click at [1125, 494] on div at bounding box center [643, 476] width 1286 height 952
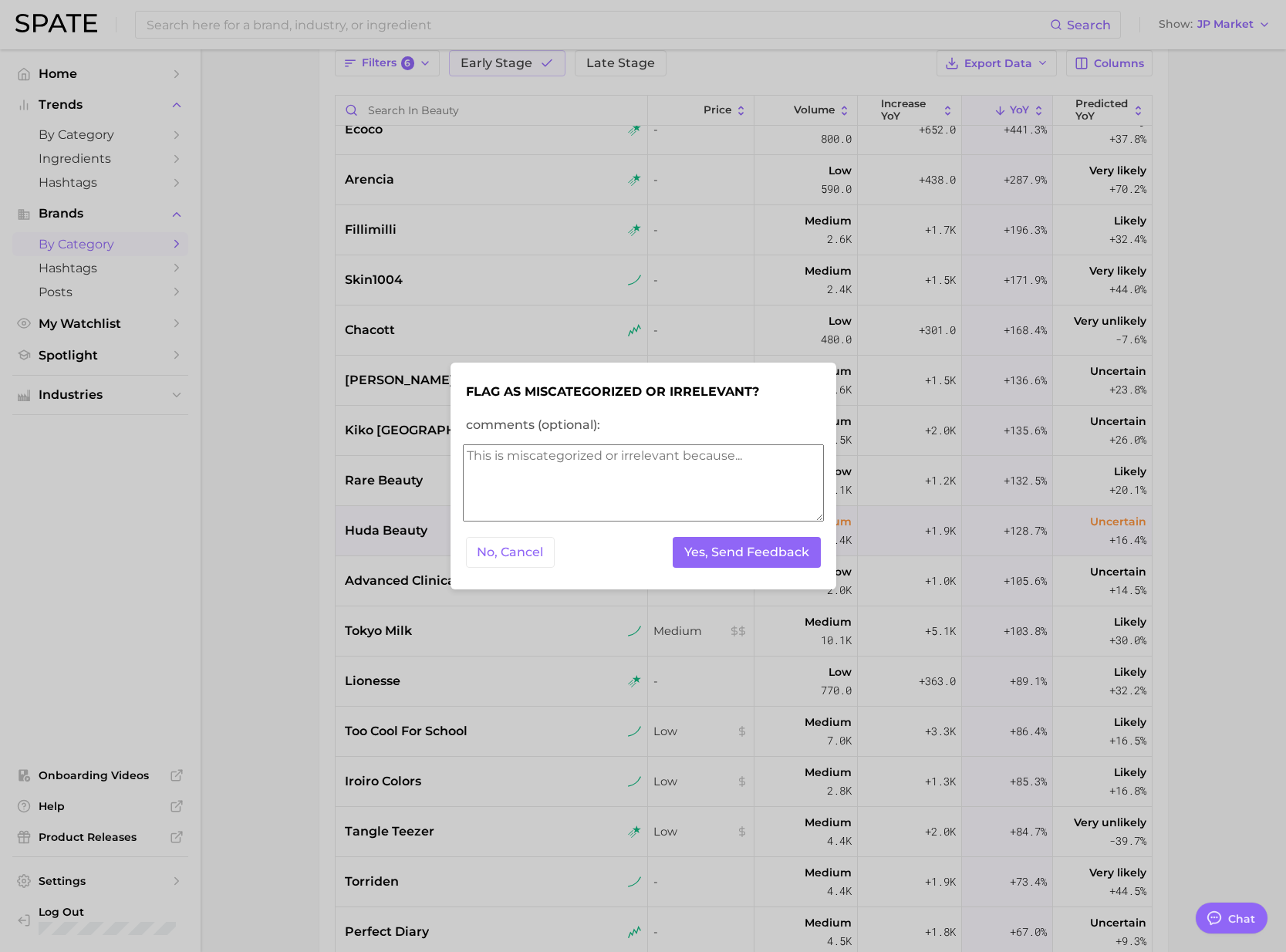
click at [512, 546] on button "No, Cancel" at bounding box center [510, 553] width 89 height 32
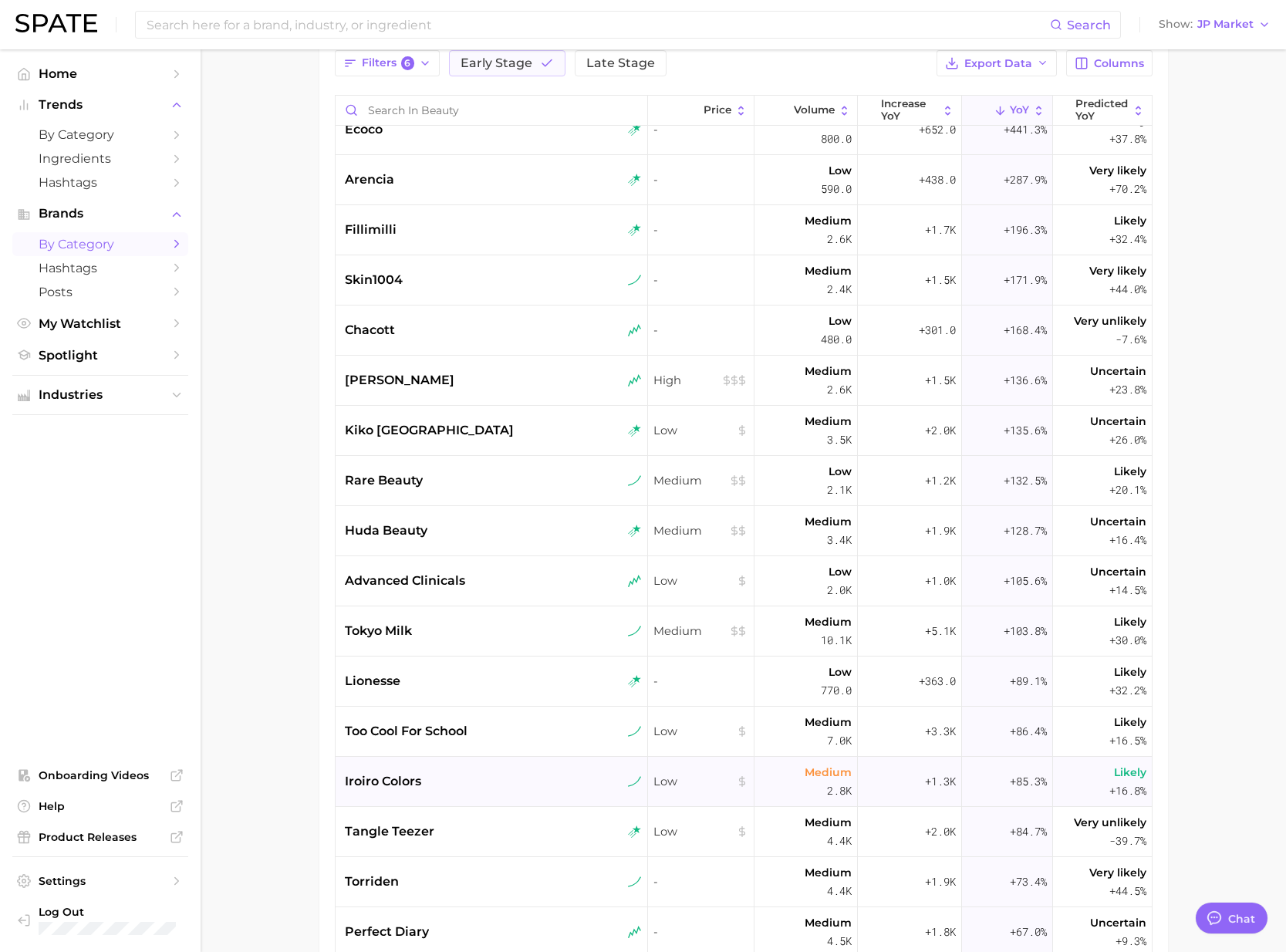
click at [428, 795] on div "iroiro colors" at bounding box center [492, 782] width 313 height 50
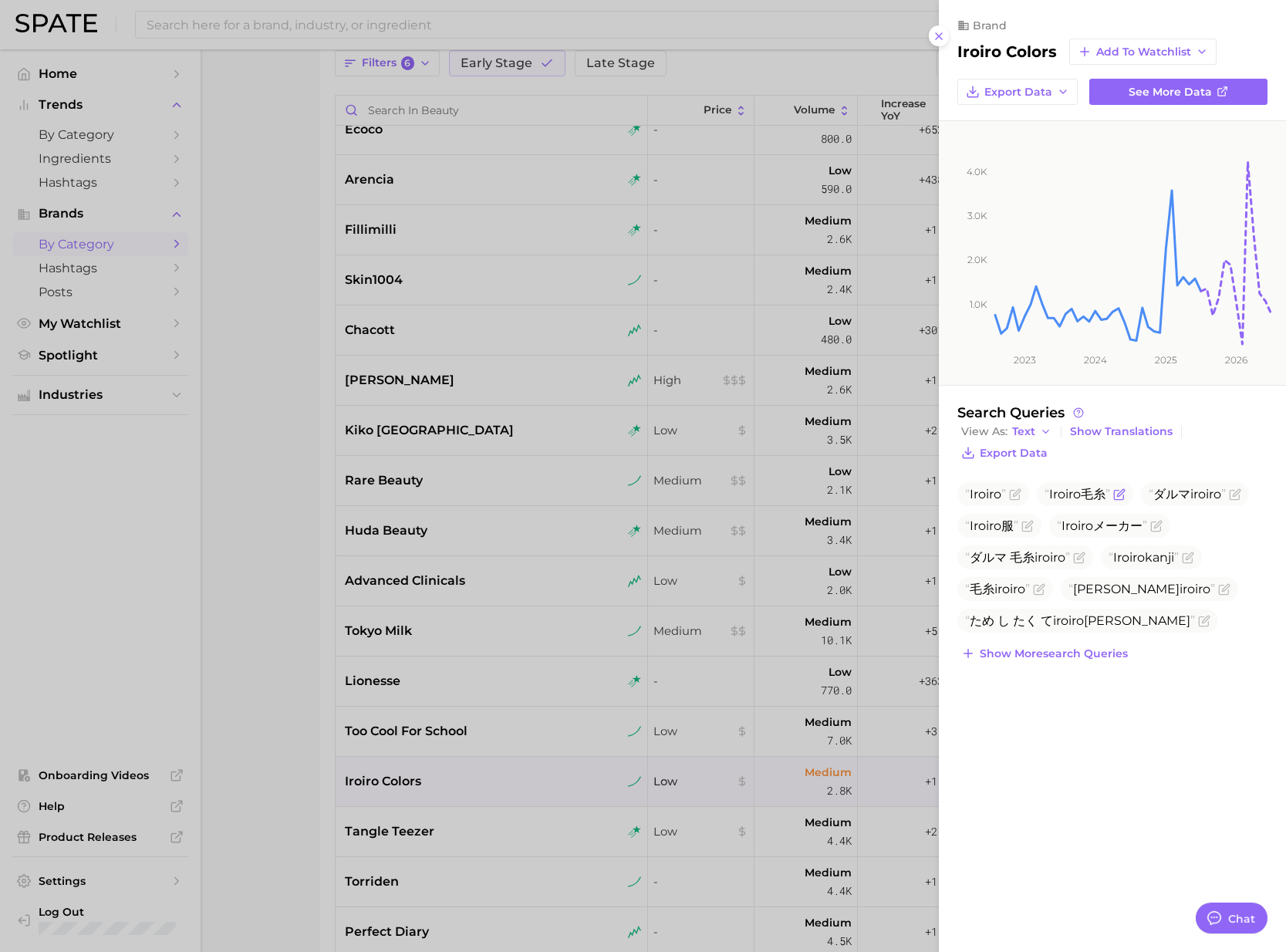
click at [1125, 487] on span "Iroiro 毛糸" at bounding box center [1085, 494] width 96 height 24
click at [1124, 488] on icon "Flag as miscategorized or irrelevant" at bounding box center [1119, 494] width 12 height 12
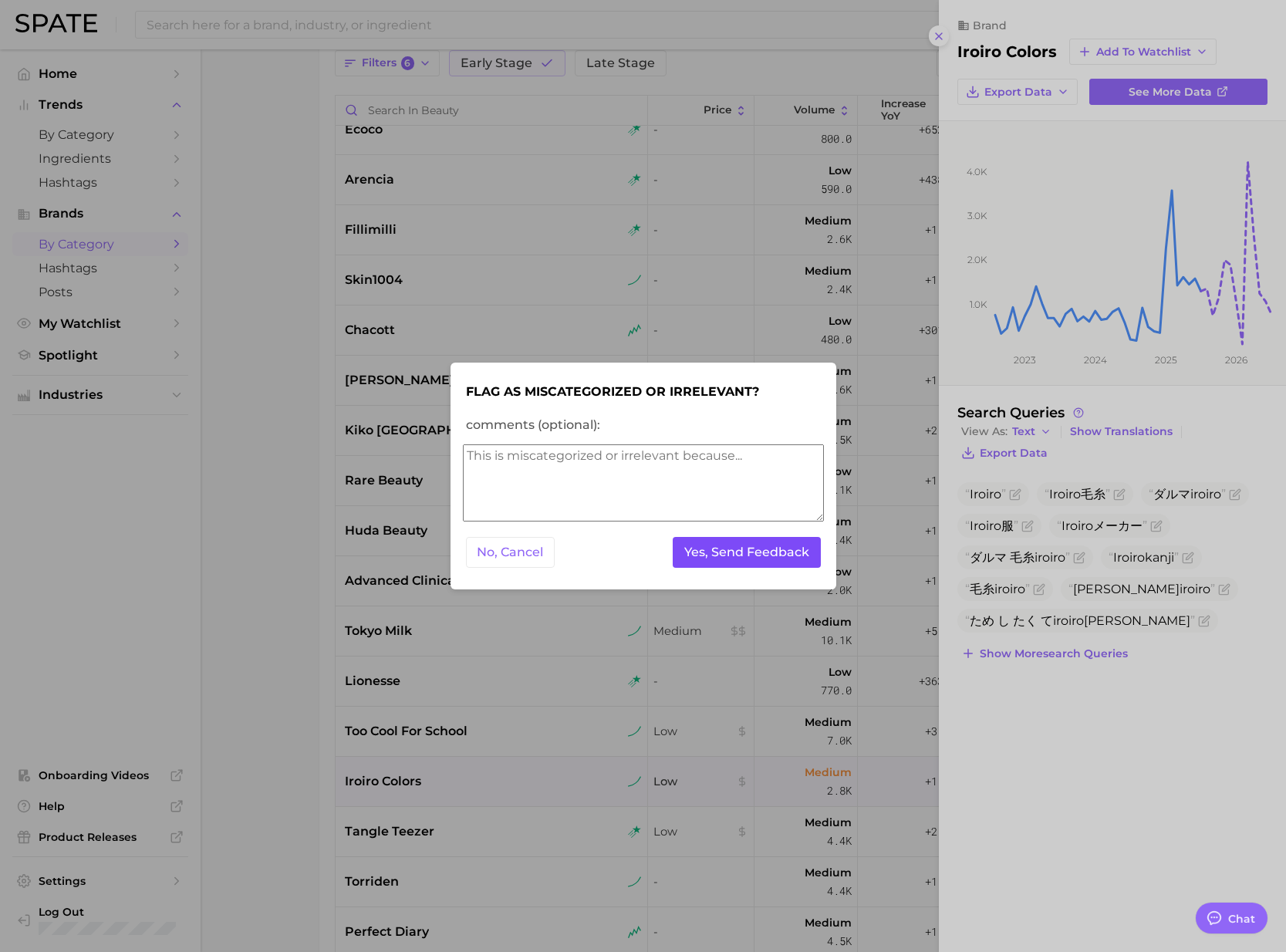
click at [801, 554] on button "Yes, Send Feedback" at bounding box center [747, 553] width 148 height 32
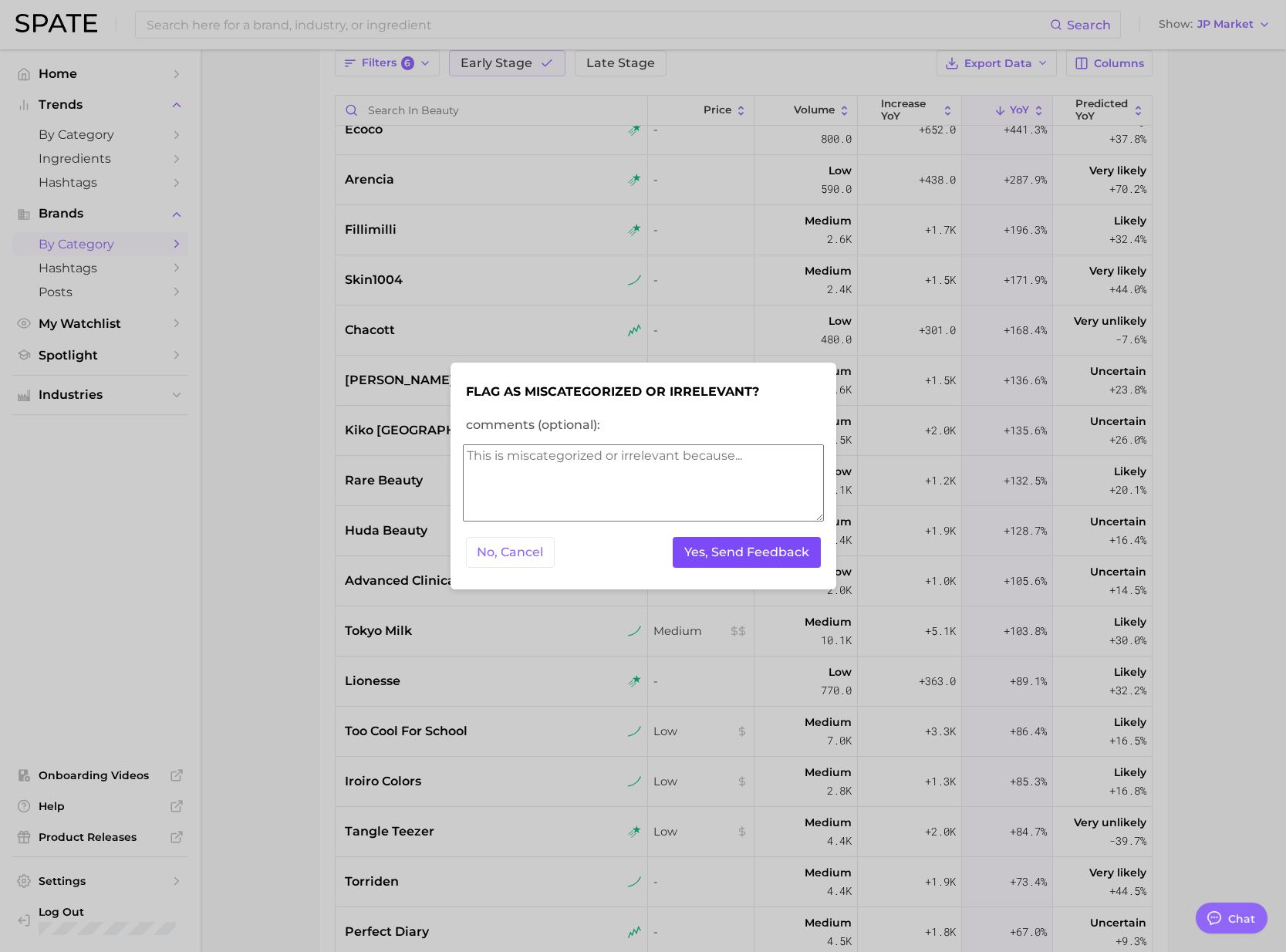
drag, startPoint x: 725, startPoint y: 545, endPoint x: 737, endPoint y: 548, distance: 12.0
click at [725, 545] on button "Yes, Send Feedback" at bounding box center [747, 553] width 148 height 32
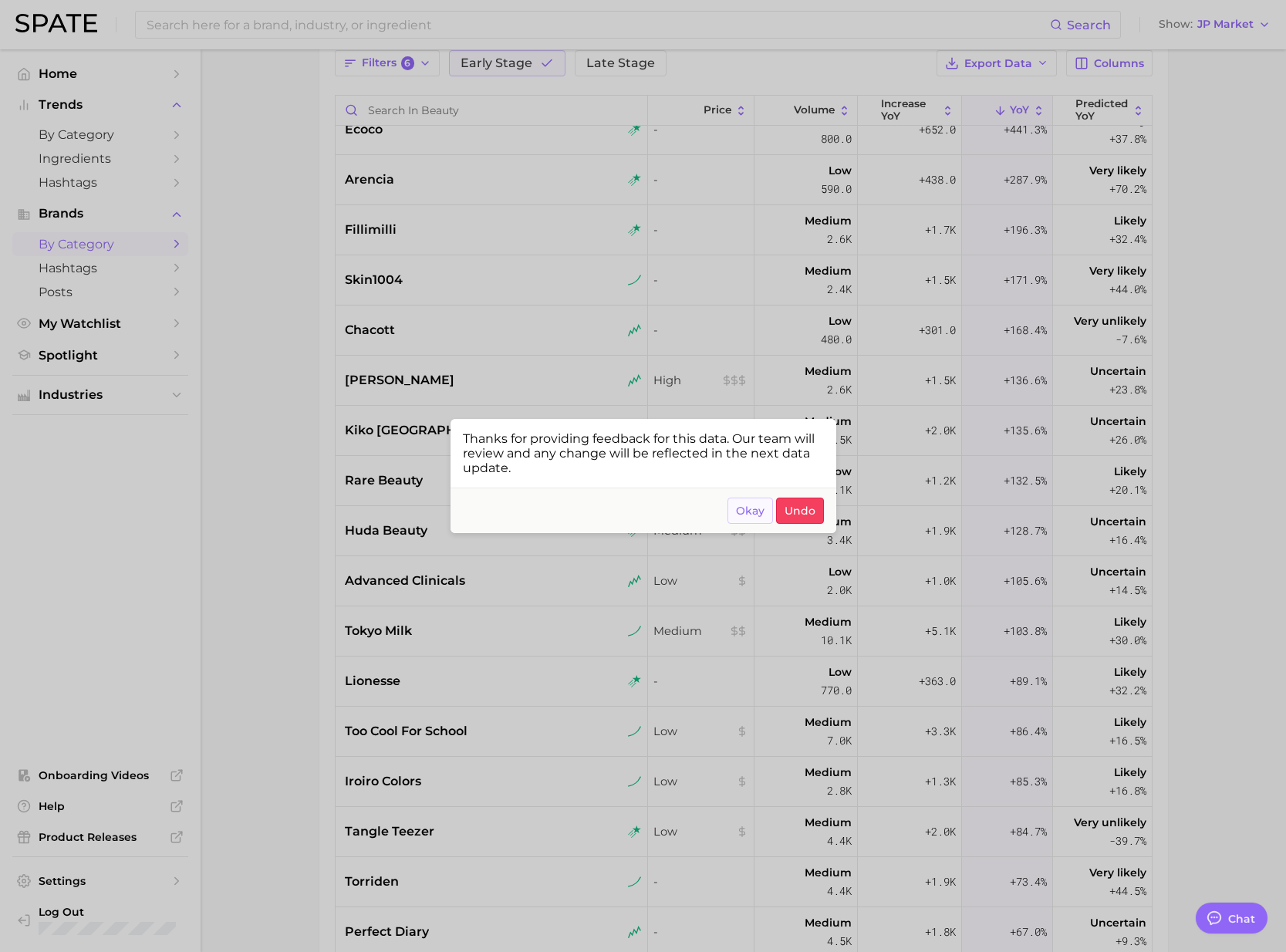
click at [739, 502] on button "Okay" at bounding box center [750, 511] width 46 height 26
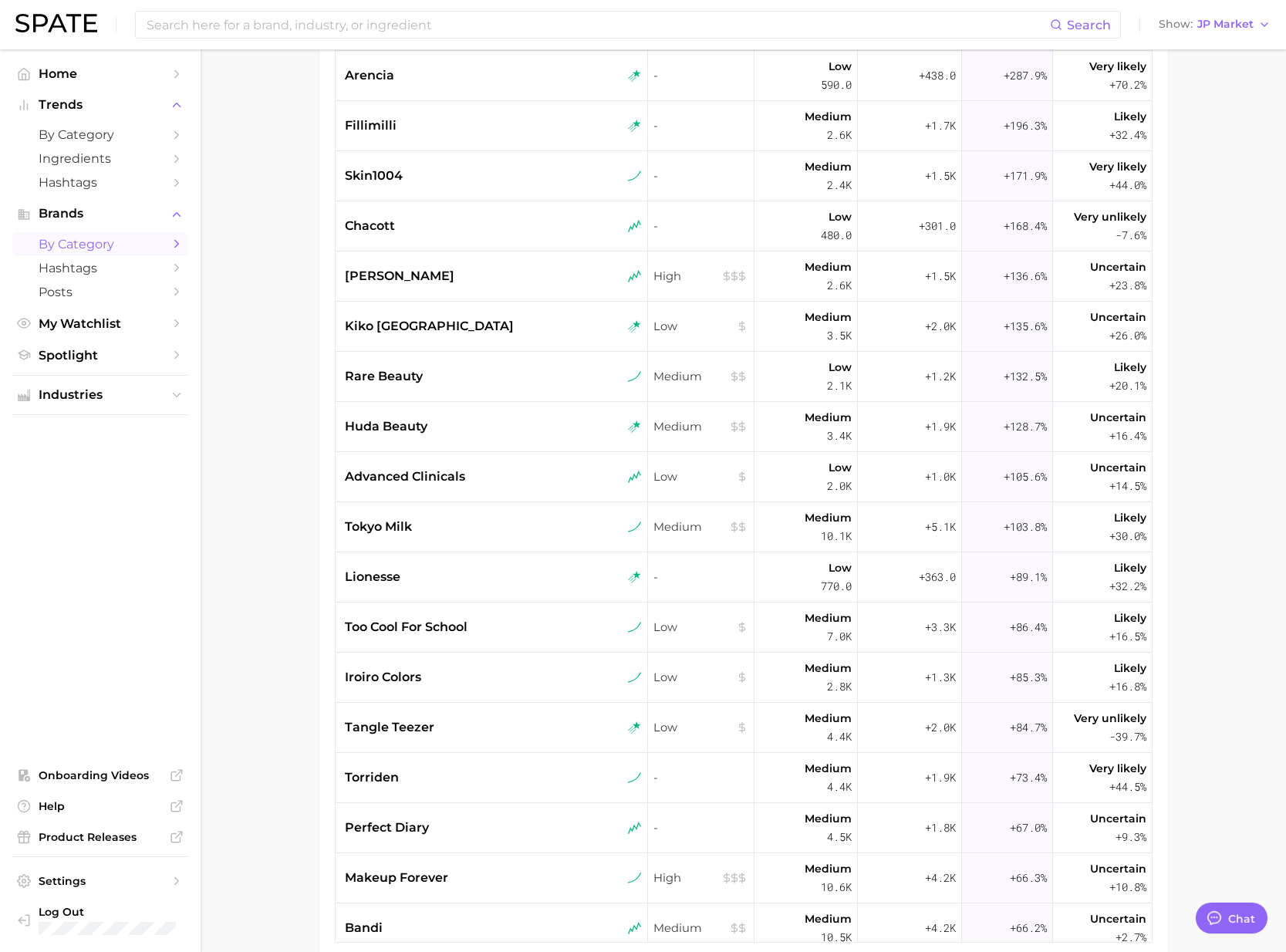
scroll to position [328, 0]
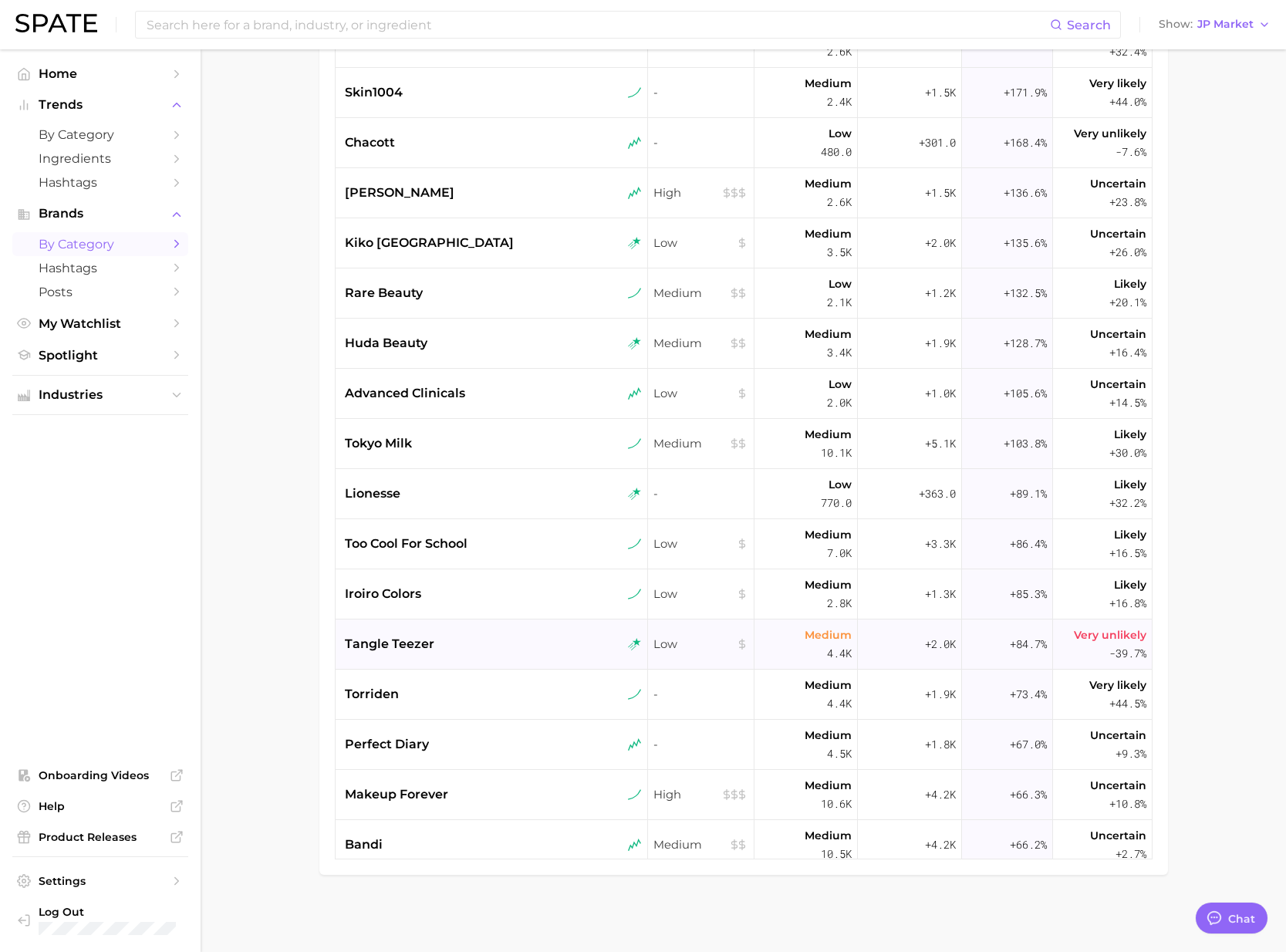
click at [441, 656] on div "tangle teezer" at bounding box center [492, 644] width 313 height 50
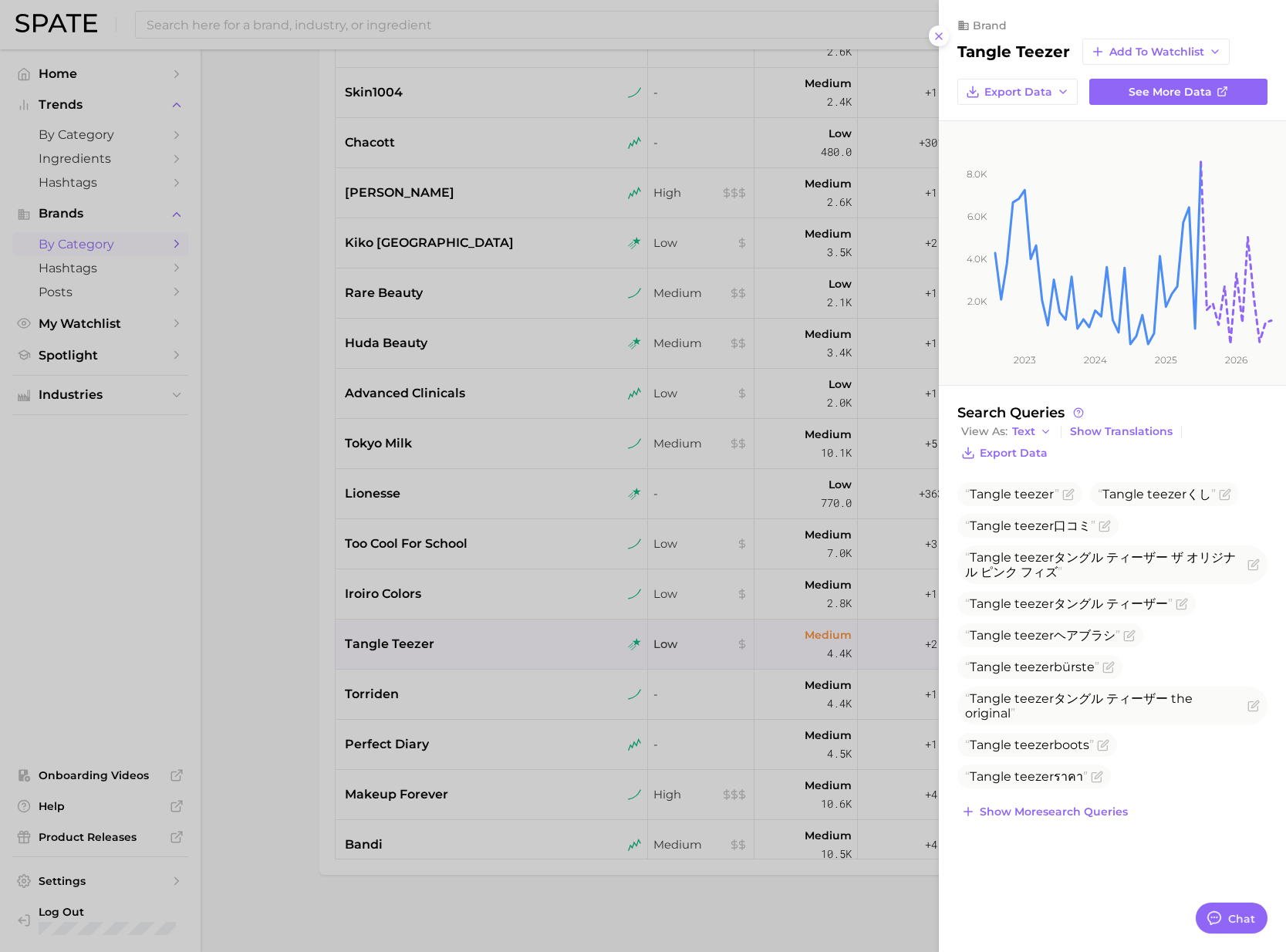
click at [208, 592] on div at bounding box center [643, 476] width 1286 height 952
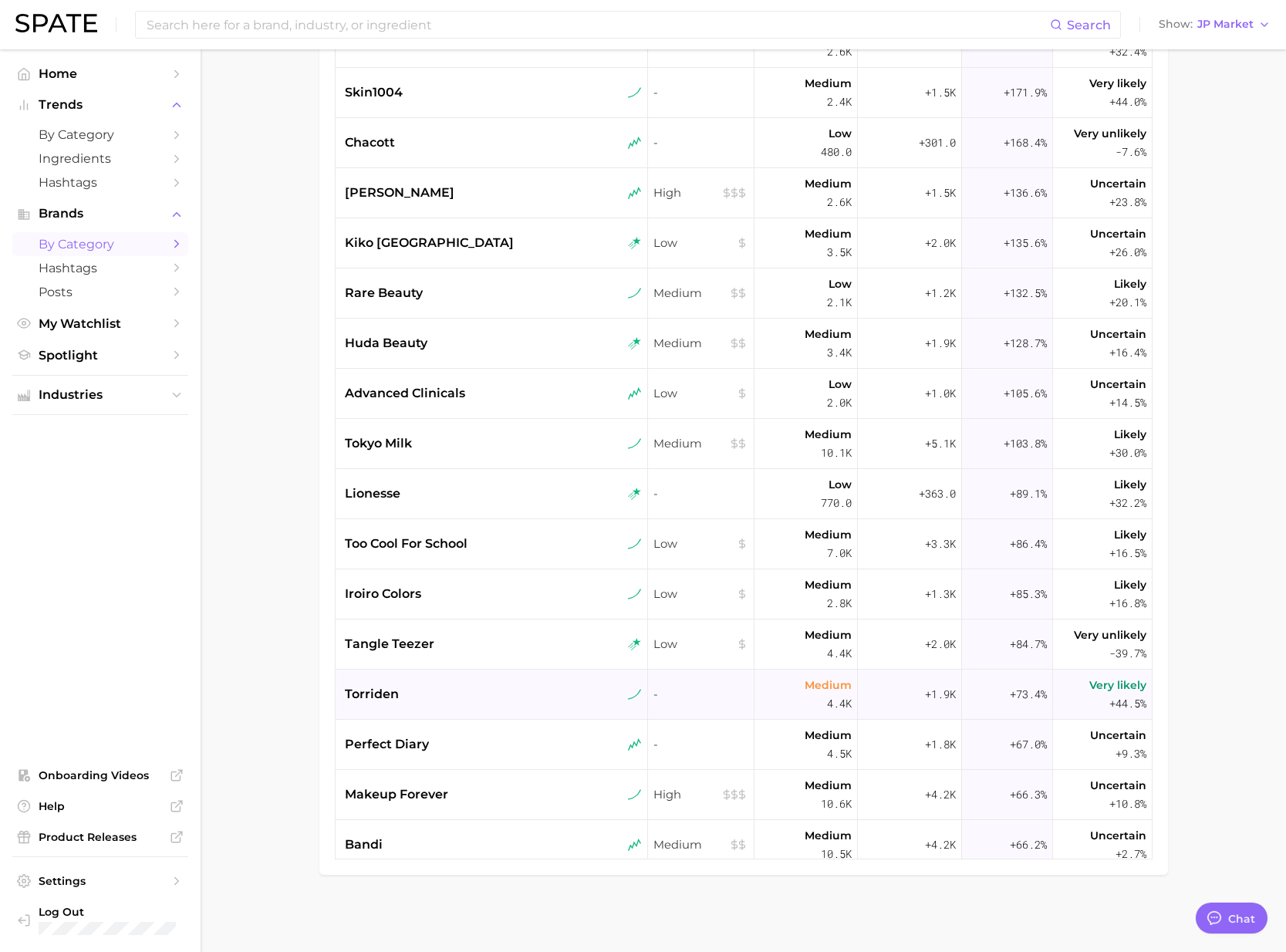
click at [458, 697] on div "torriden" at bounding box center [493, 694] width 297 height 19
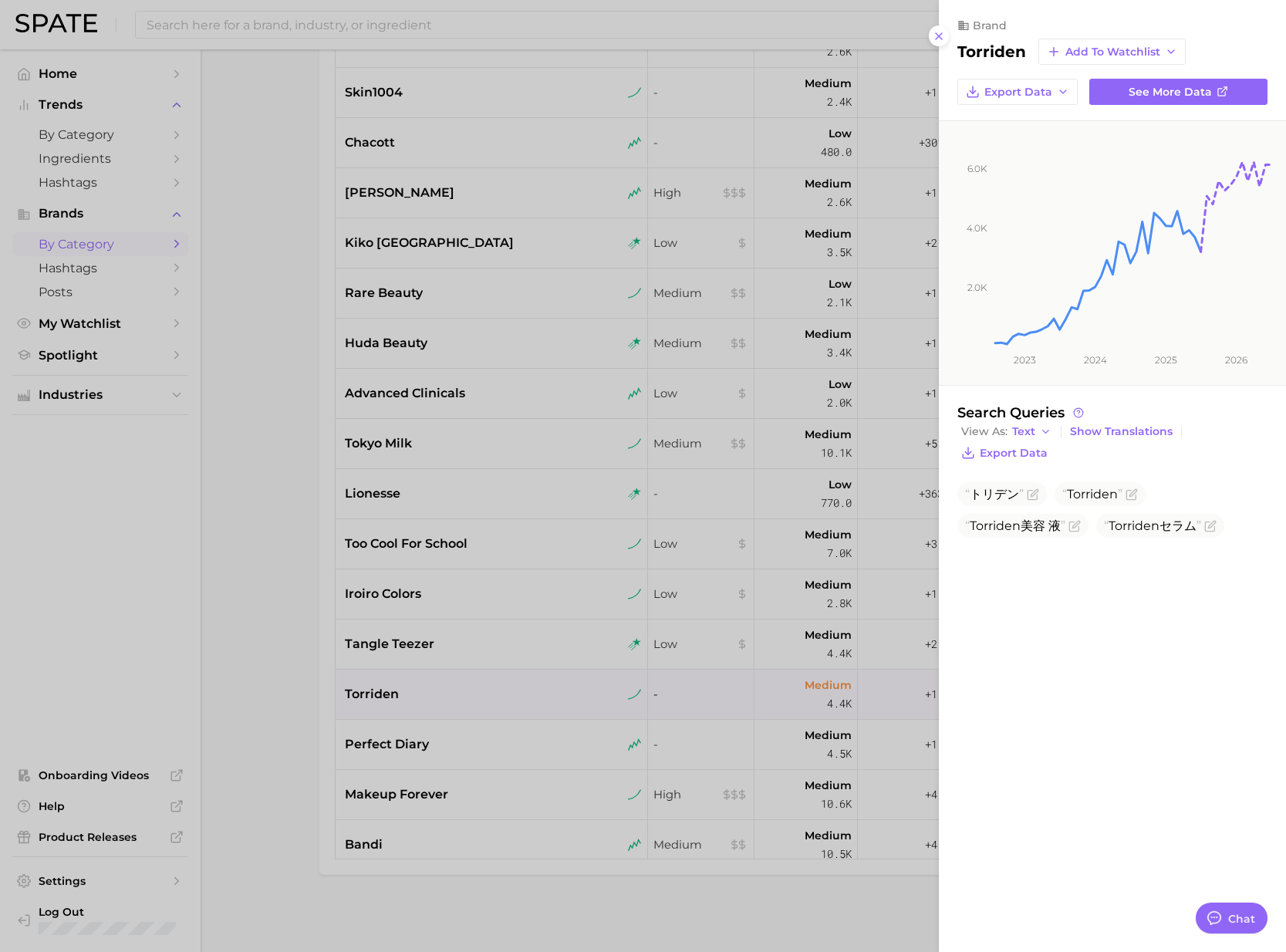
click at [240, 616] on div at bounding box center [643, 476] width 1286 height 952
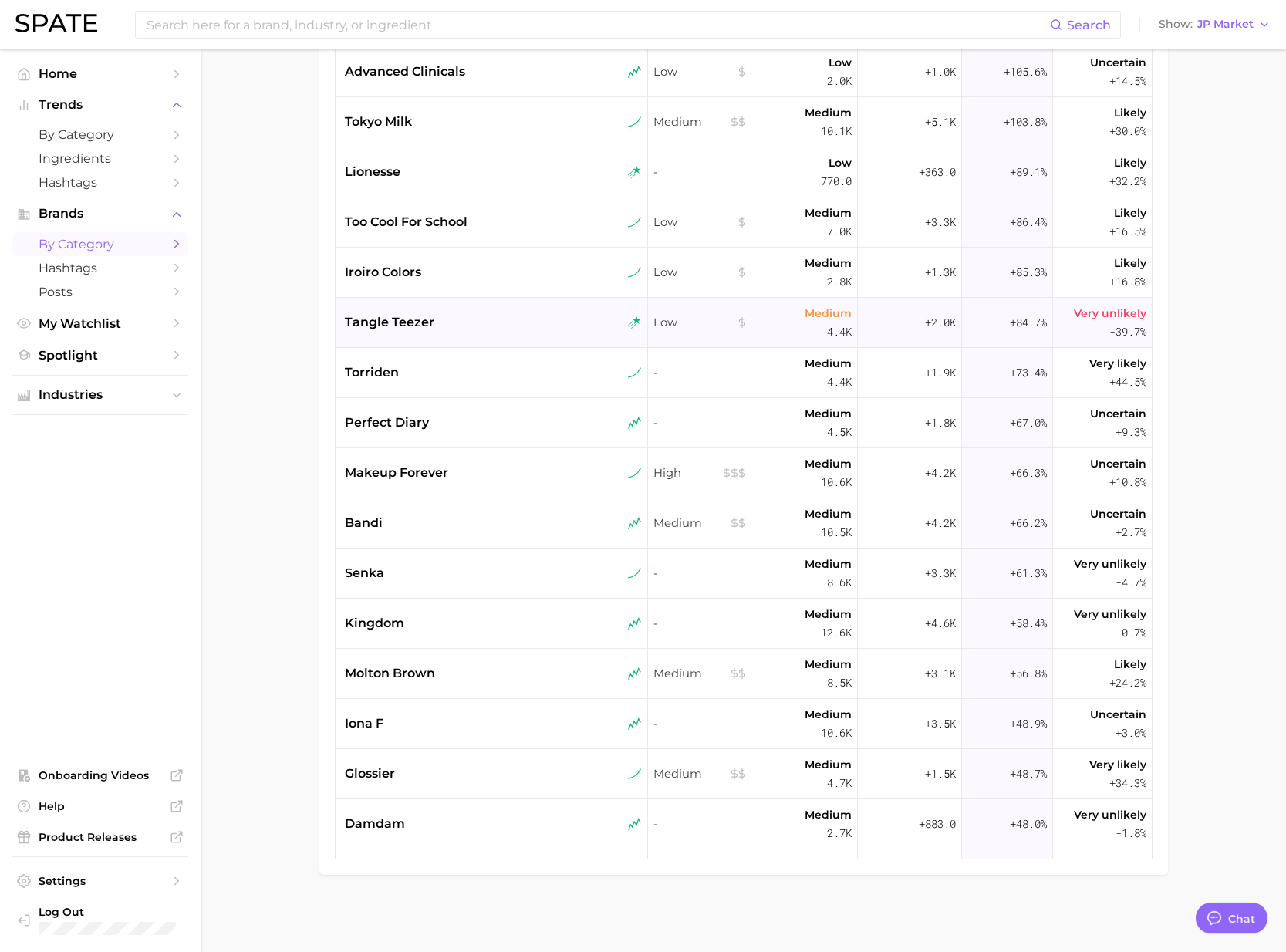
scroll to position [393, 0]
click at [390, 430] on span "perfect diary" at bounding box center [387, 423] width 84 height 19
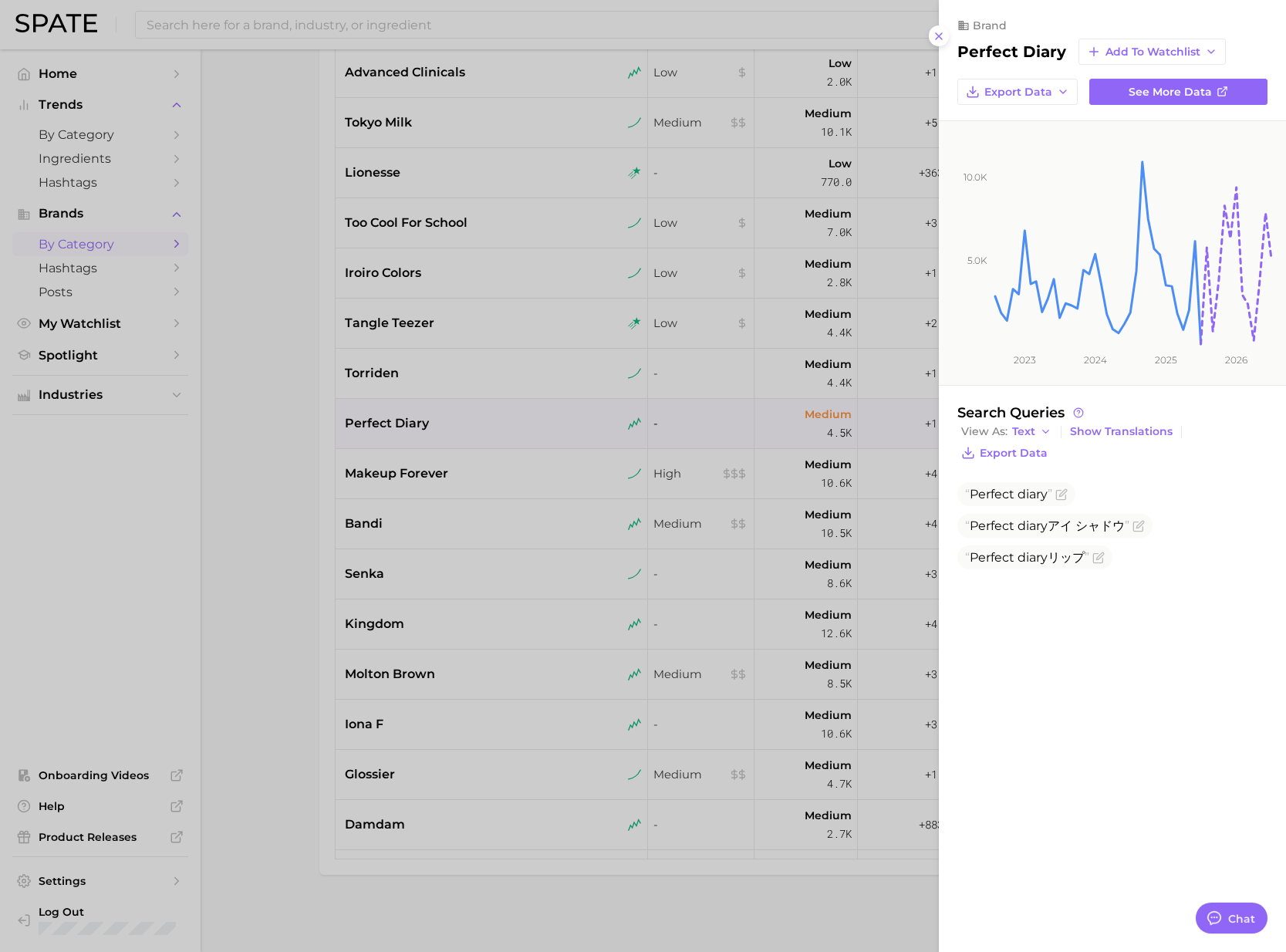
click at [412, 473] on div at bounding box center [643, 476] width 1286 height 952
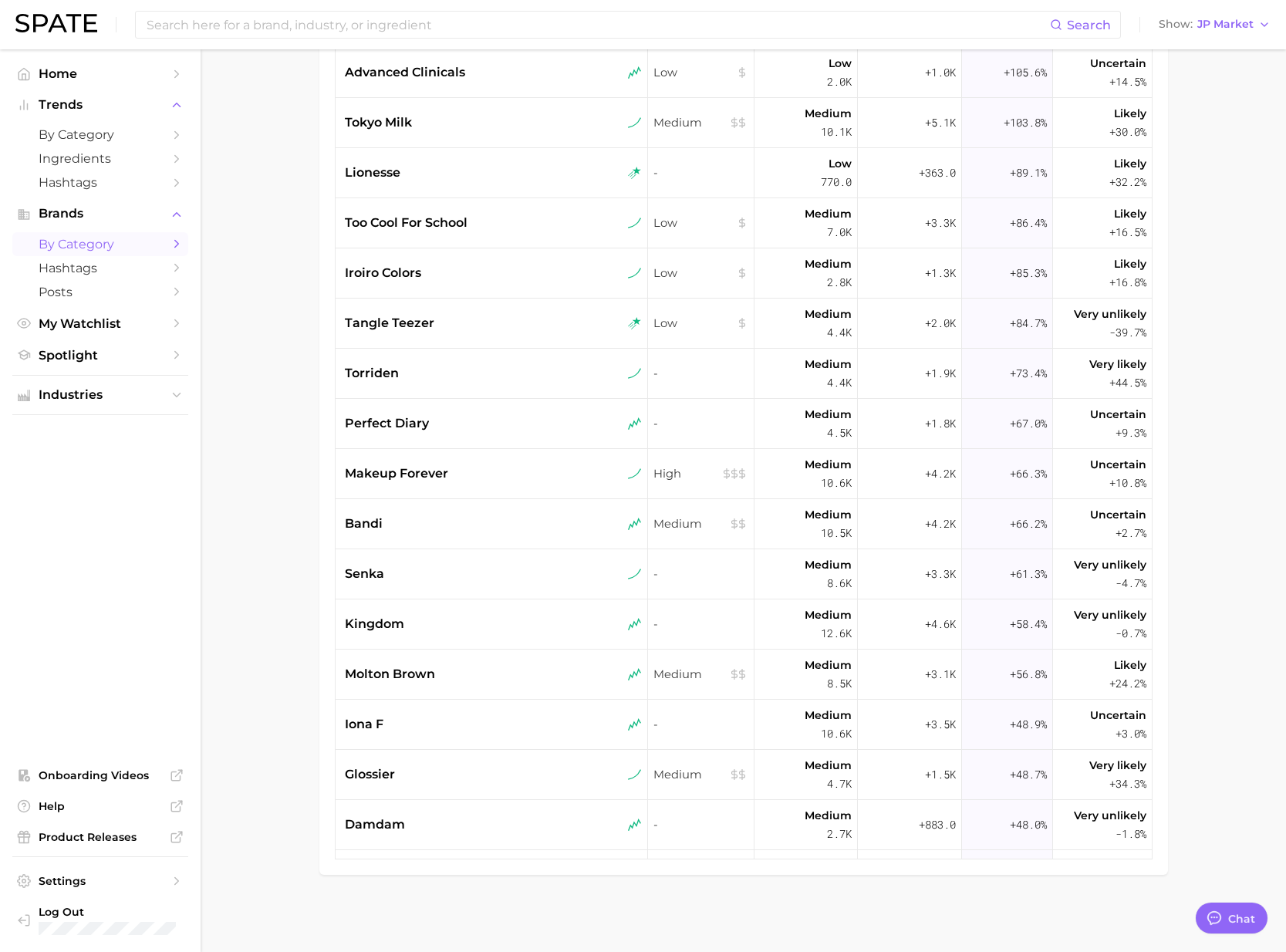
click at [417, 473] on span "makeup forever" at bounding box center [396, 473] width 103 height 19
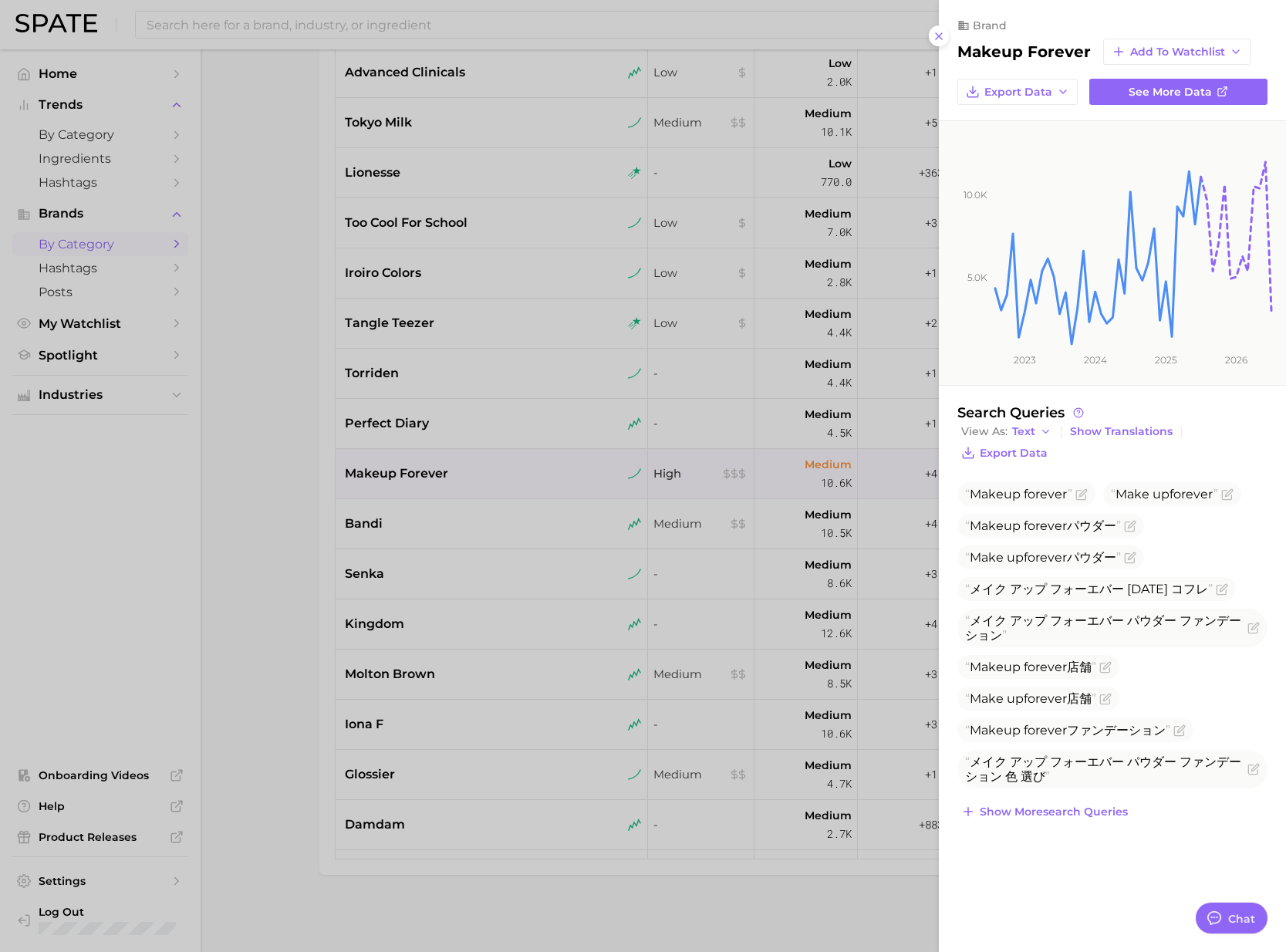
drag, startPoint x: 431, startPoint y: 517, endPoint x: 443, endPoint y: 523, distance: 13.1
click at [435, 519] on div at bounding box center [643, 476] width 1286 height 952
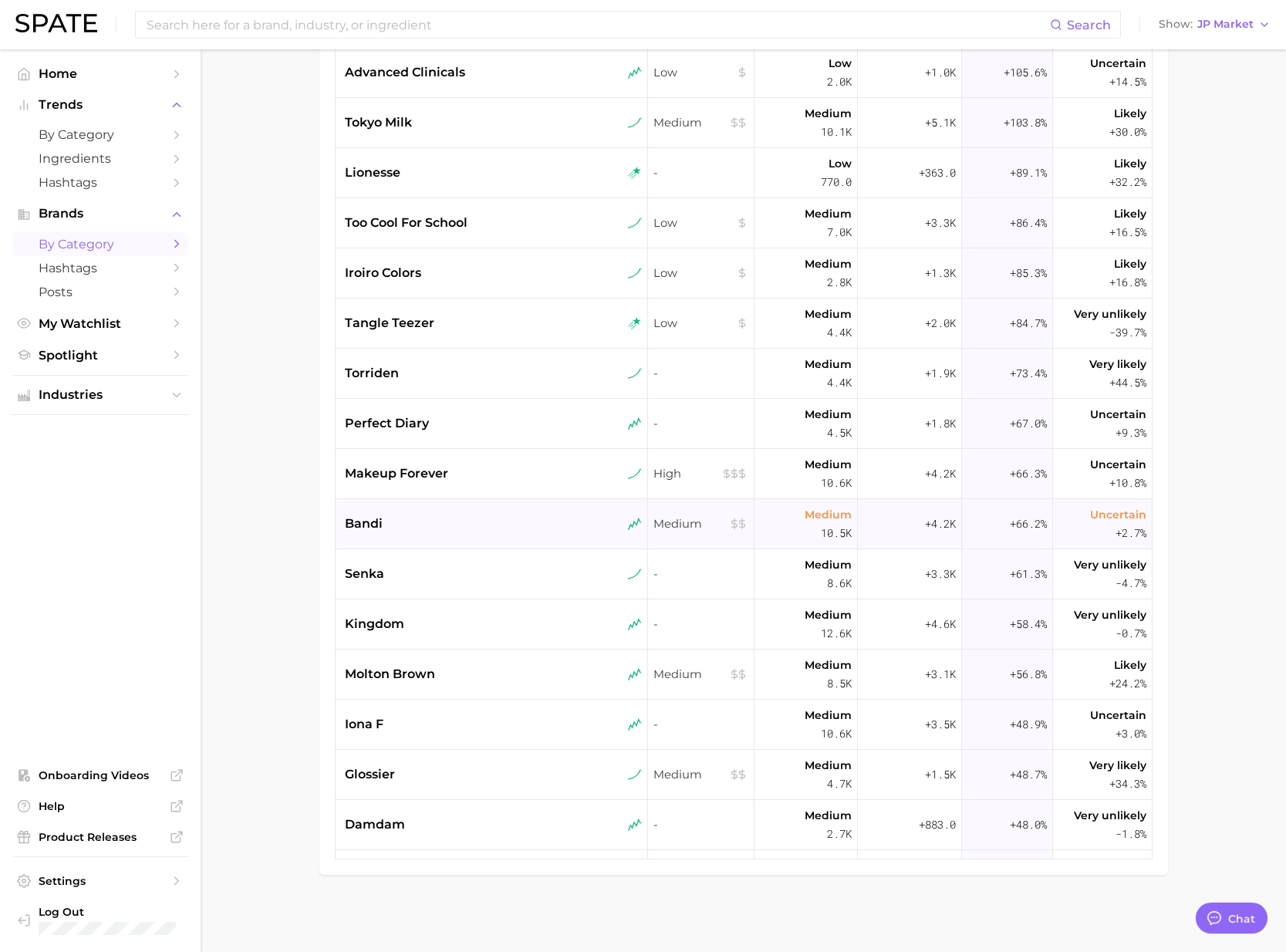
click at [454, 528] on div "bandi" at bounding box center [493, 523] width 297 height 19
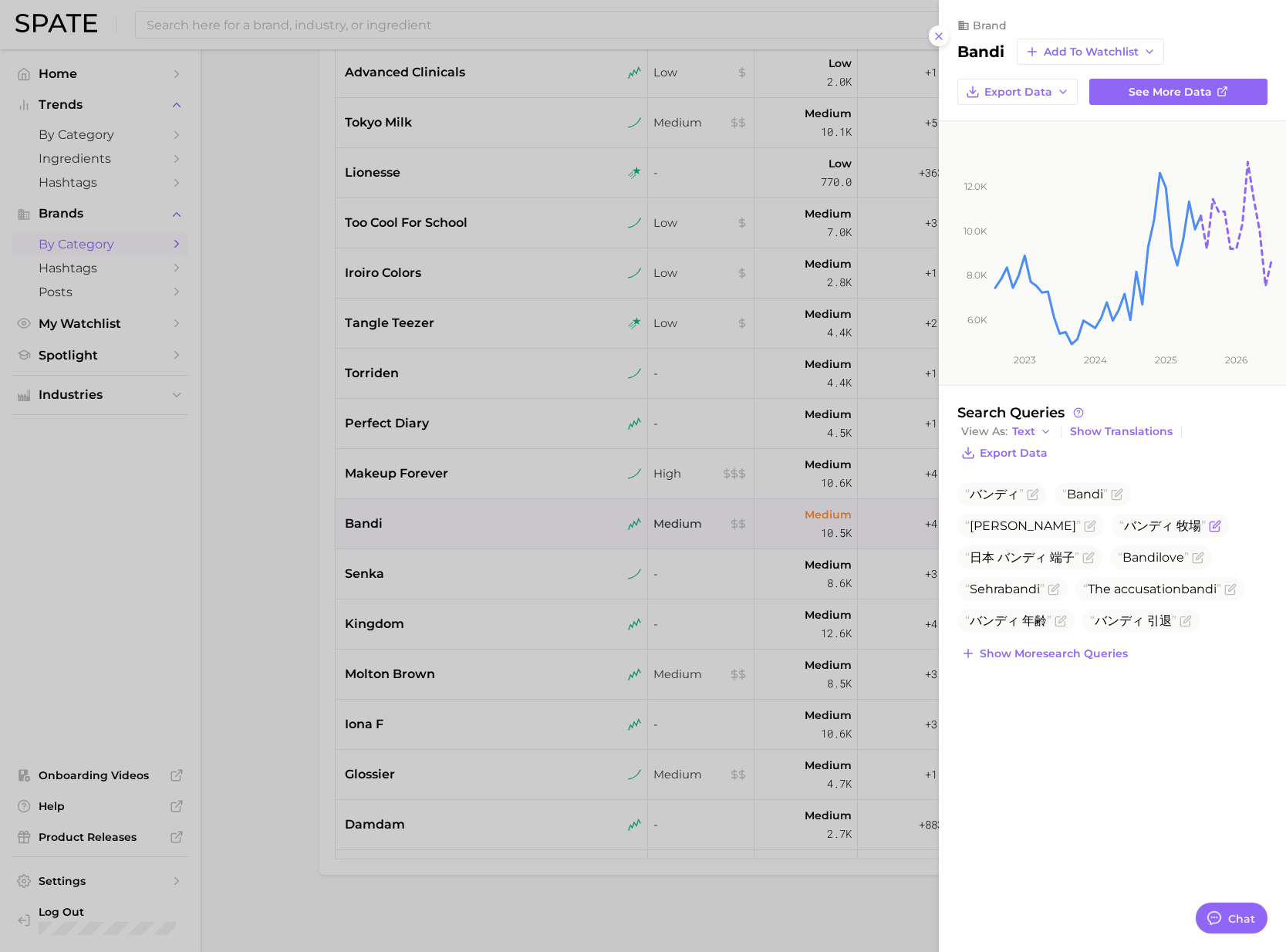
click at [1209, 522] on icon "Flag as miscategorized or irrelevant" at bounding box center [1215, 526] width 12 height 12
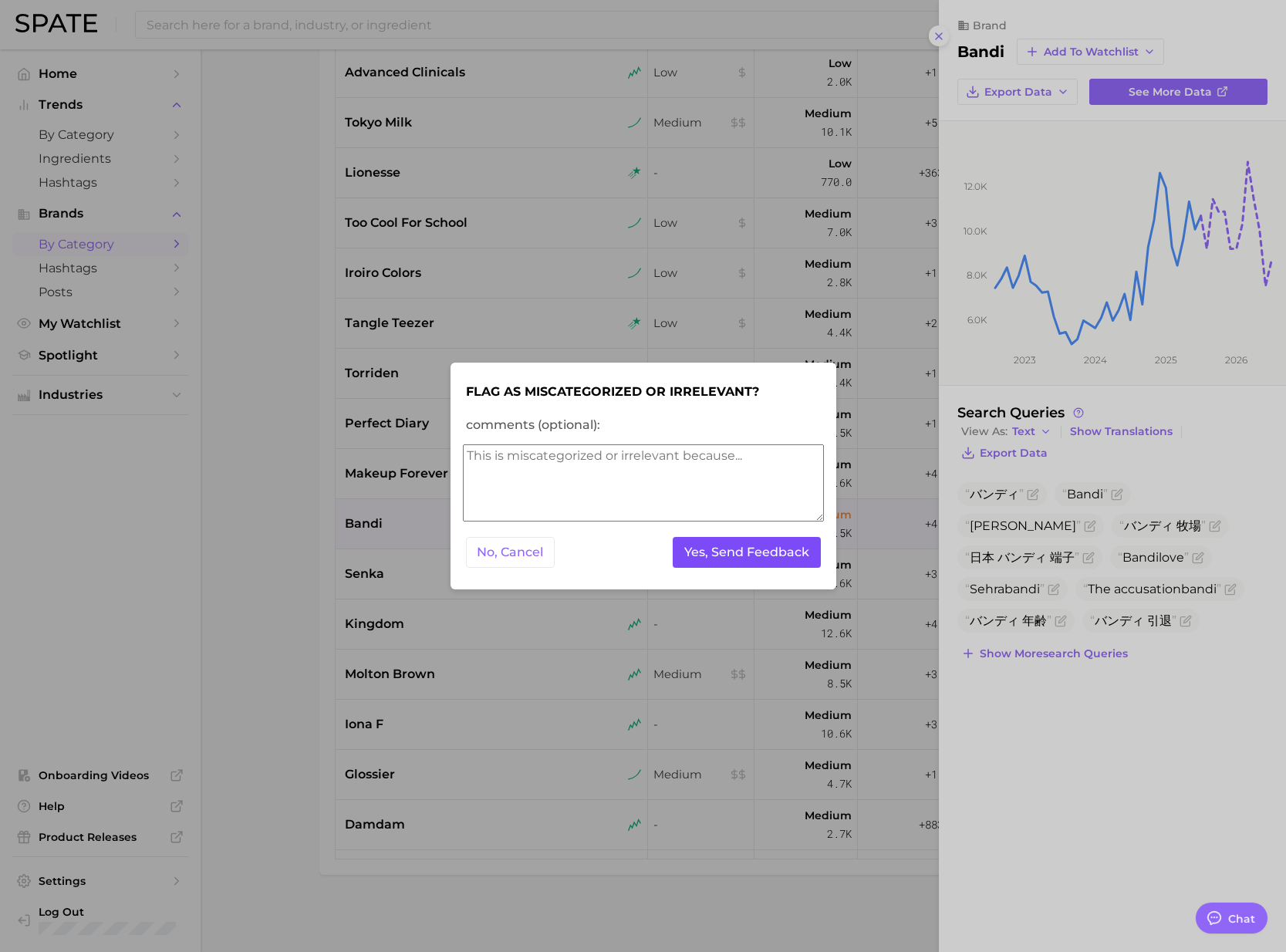
click at [807, 545] on button "Yes, Send Feedback" at bounding box center [747, 553] width 148 height 32
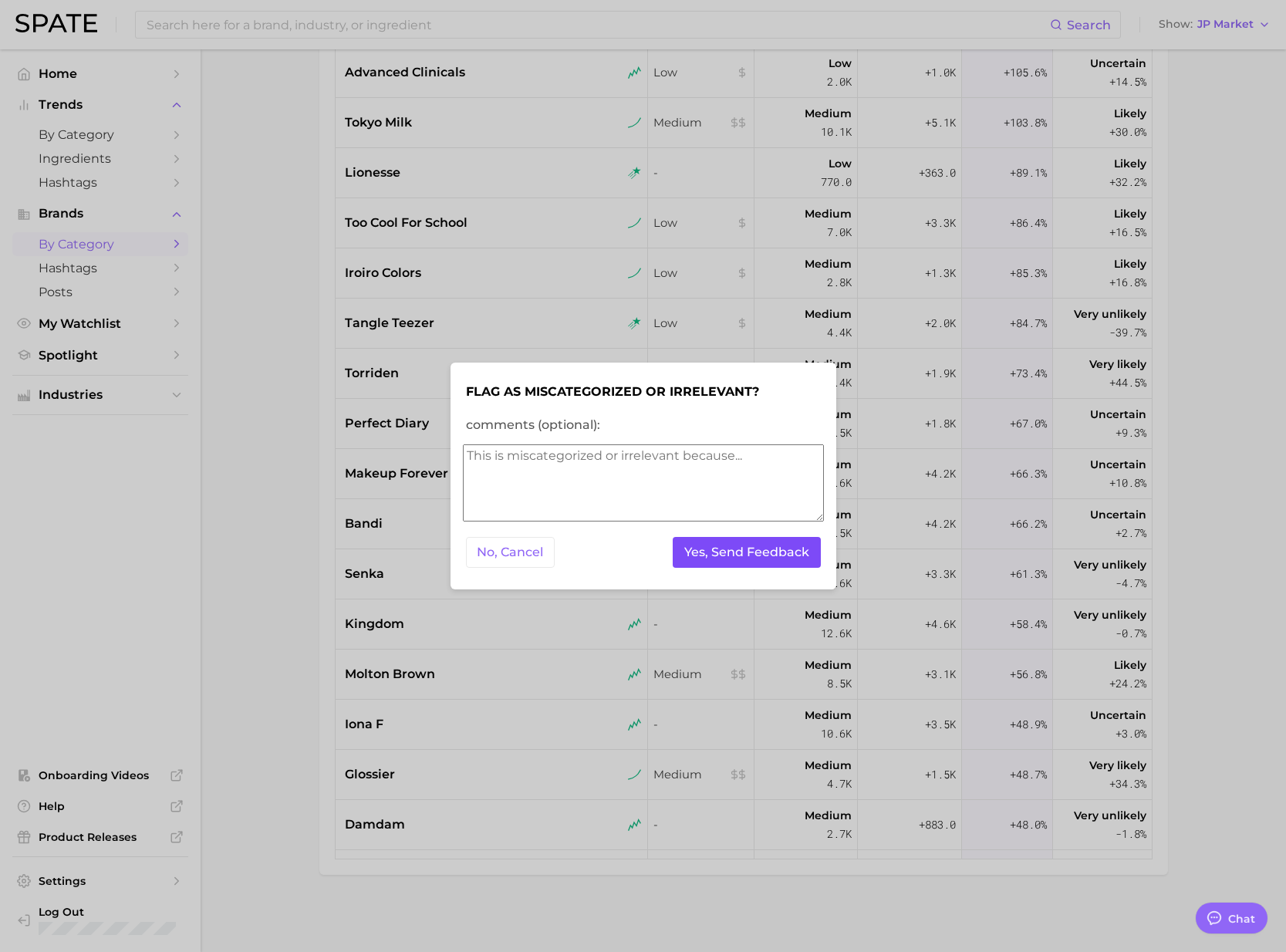
click at [717, 557] on button "Yes, Send Feedback" at bounding box center [747, 553] width 148 height 32
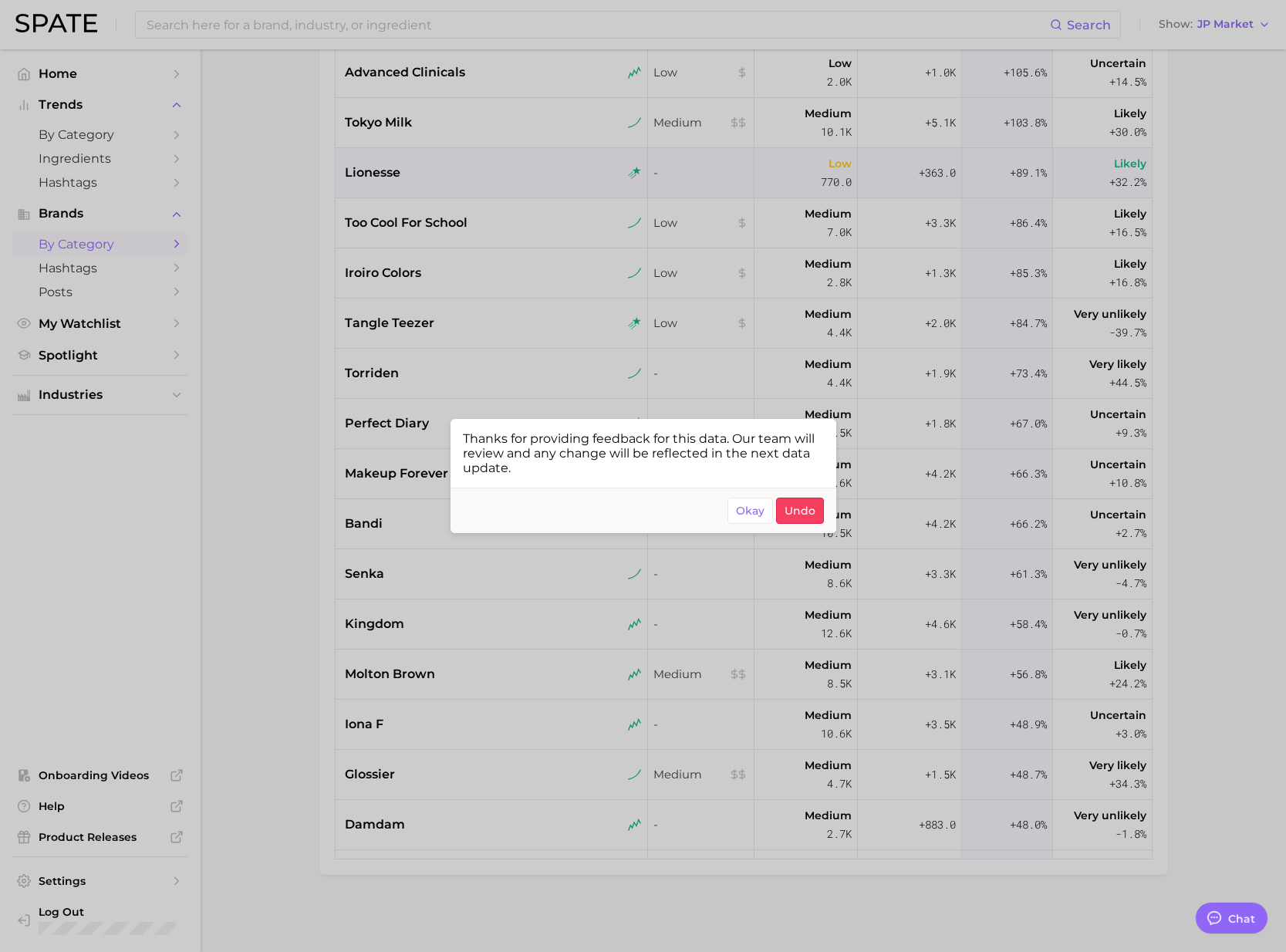
drag, startPoint x: 744, startPoint y: 509, endPoint x: 575, endPoint y: 195, distance: 356.5
click at [744, 509] on span "Okay" at bounding box center [750, 510] width 29 height 13
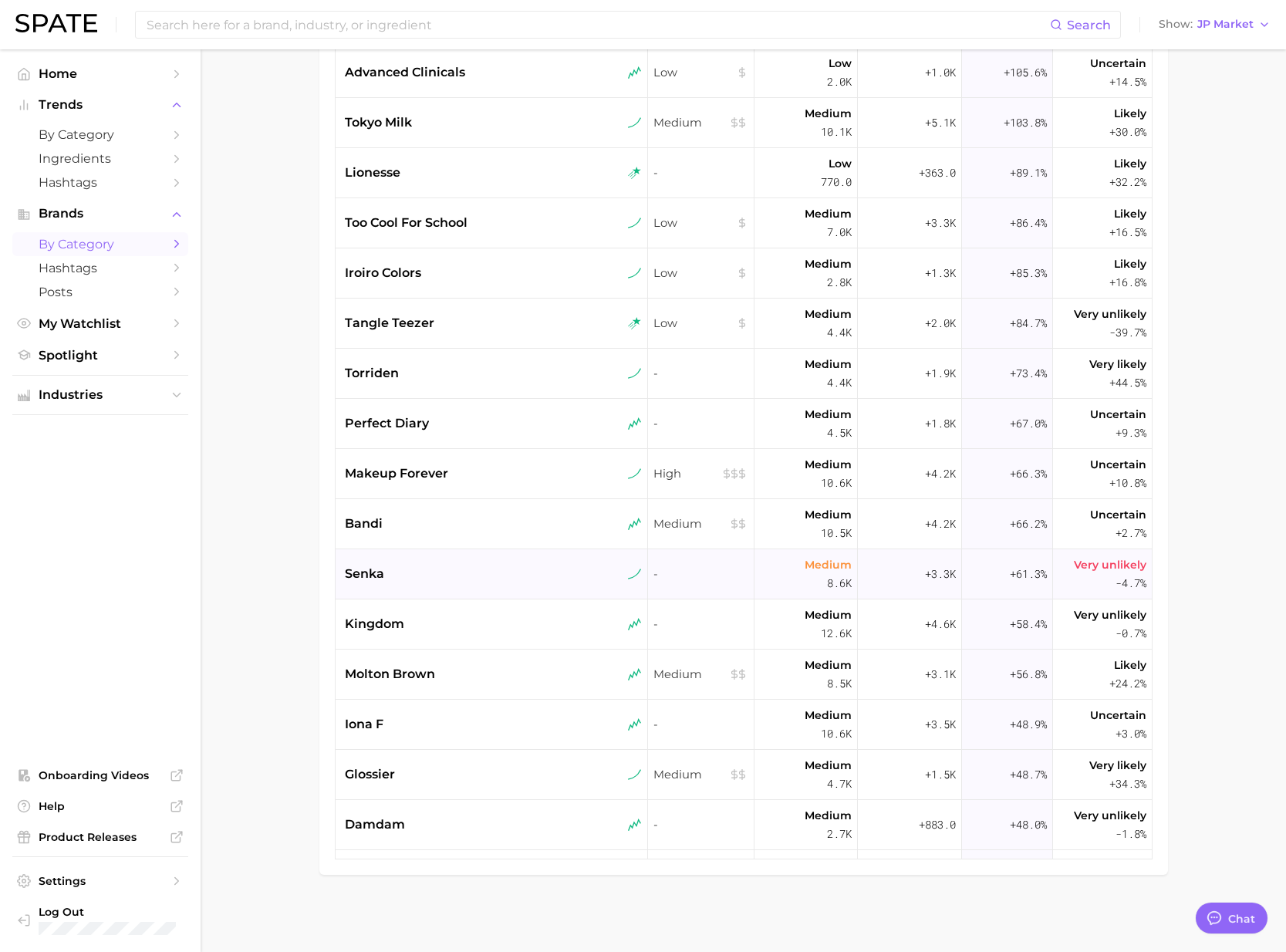
click at [427, 584] on div "senka" at bounding box center [492, 574] width 313 height 50
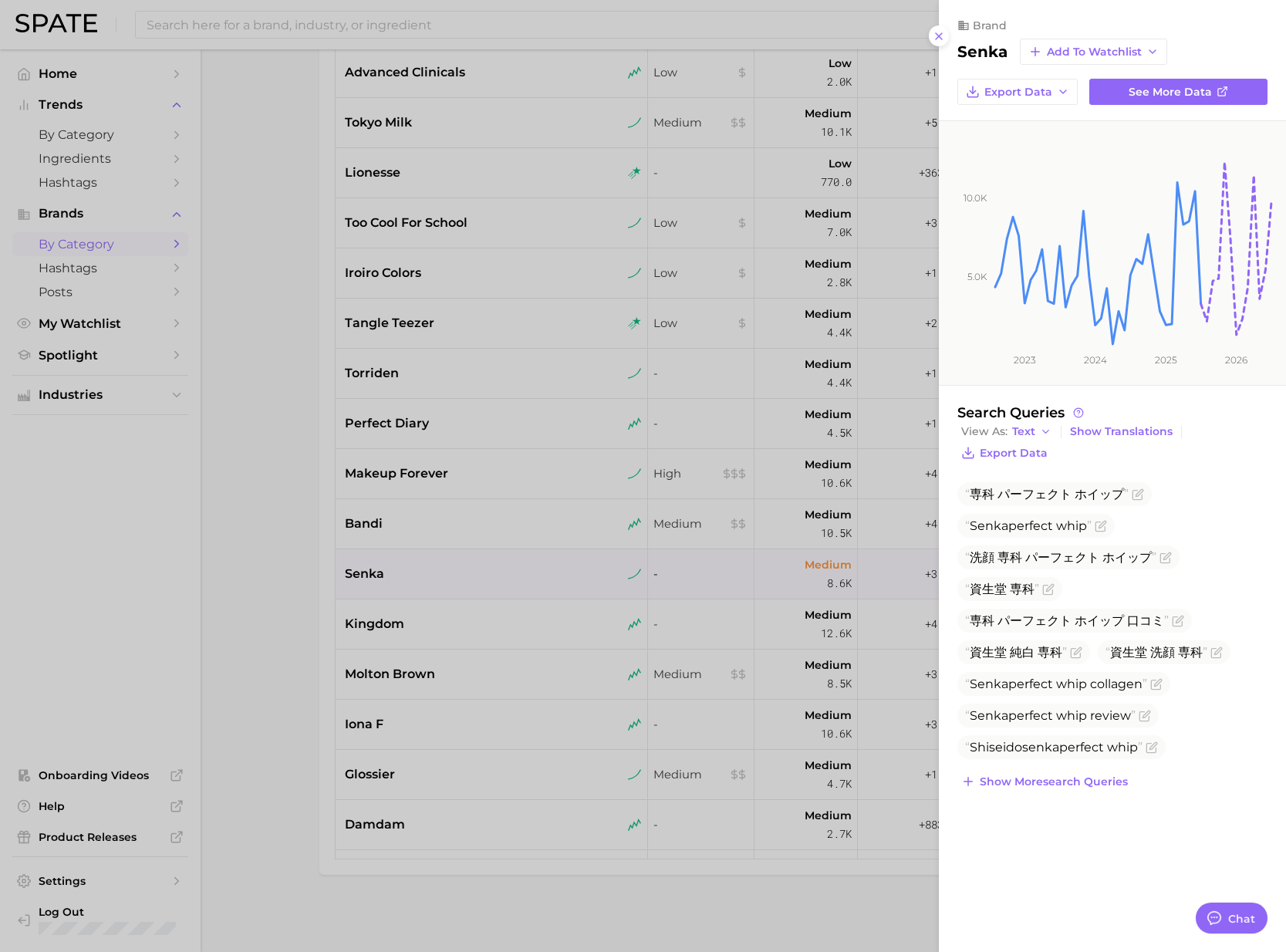
drag, startPoint x: 438, startPoint y: 622, endPoint x: 454, endPoint y: 622, distance: 16.2
click at [439, 622] on div at bounding box center [643, 476] width 1286 height 952
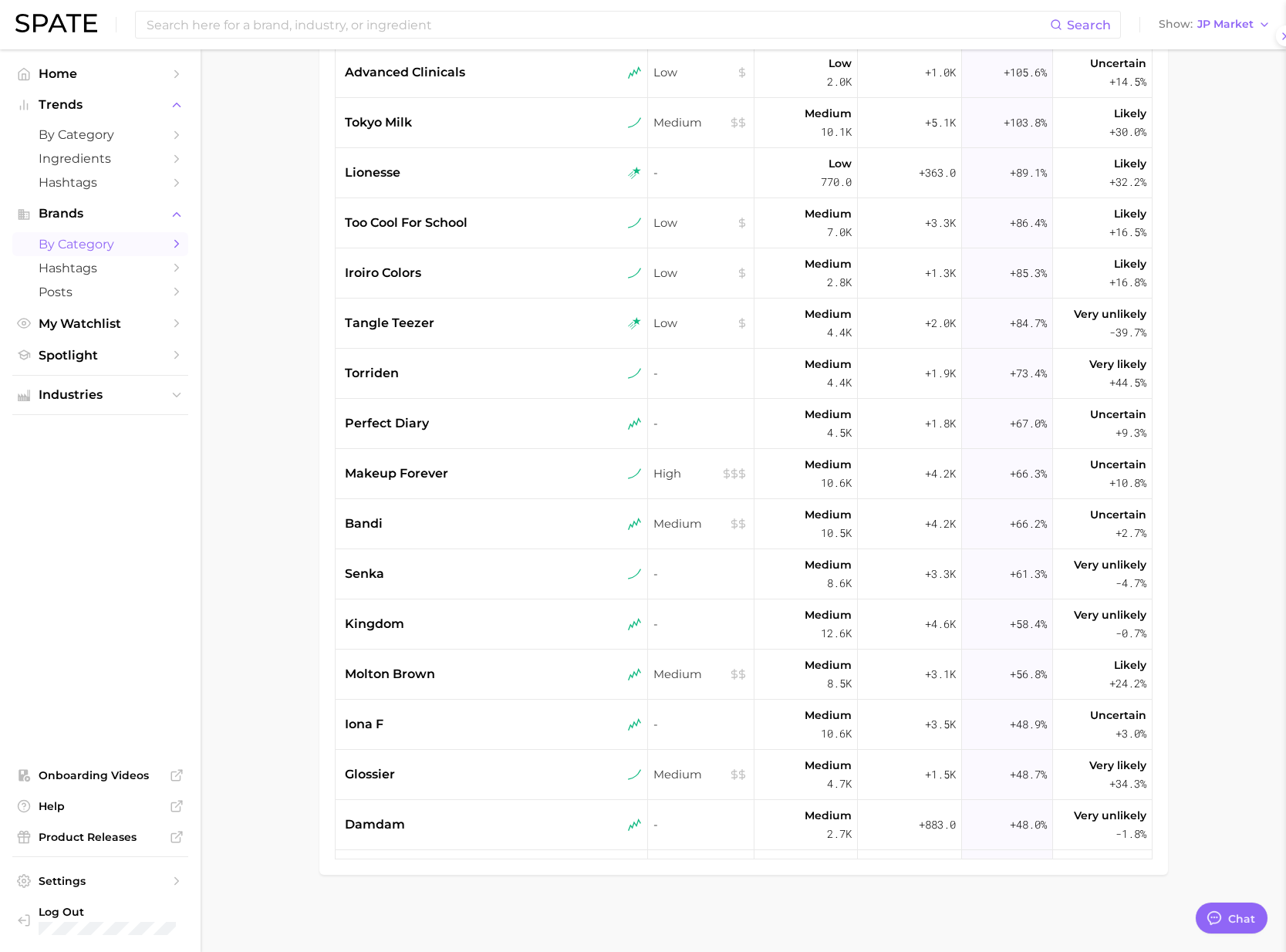
click at [455, 622] on div "kingdom" at bounding box center [493, 624] width 297 height 19
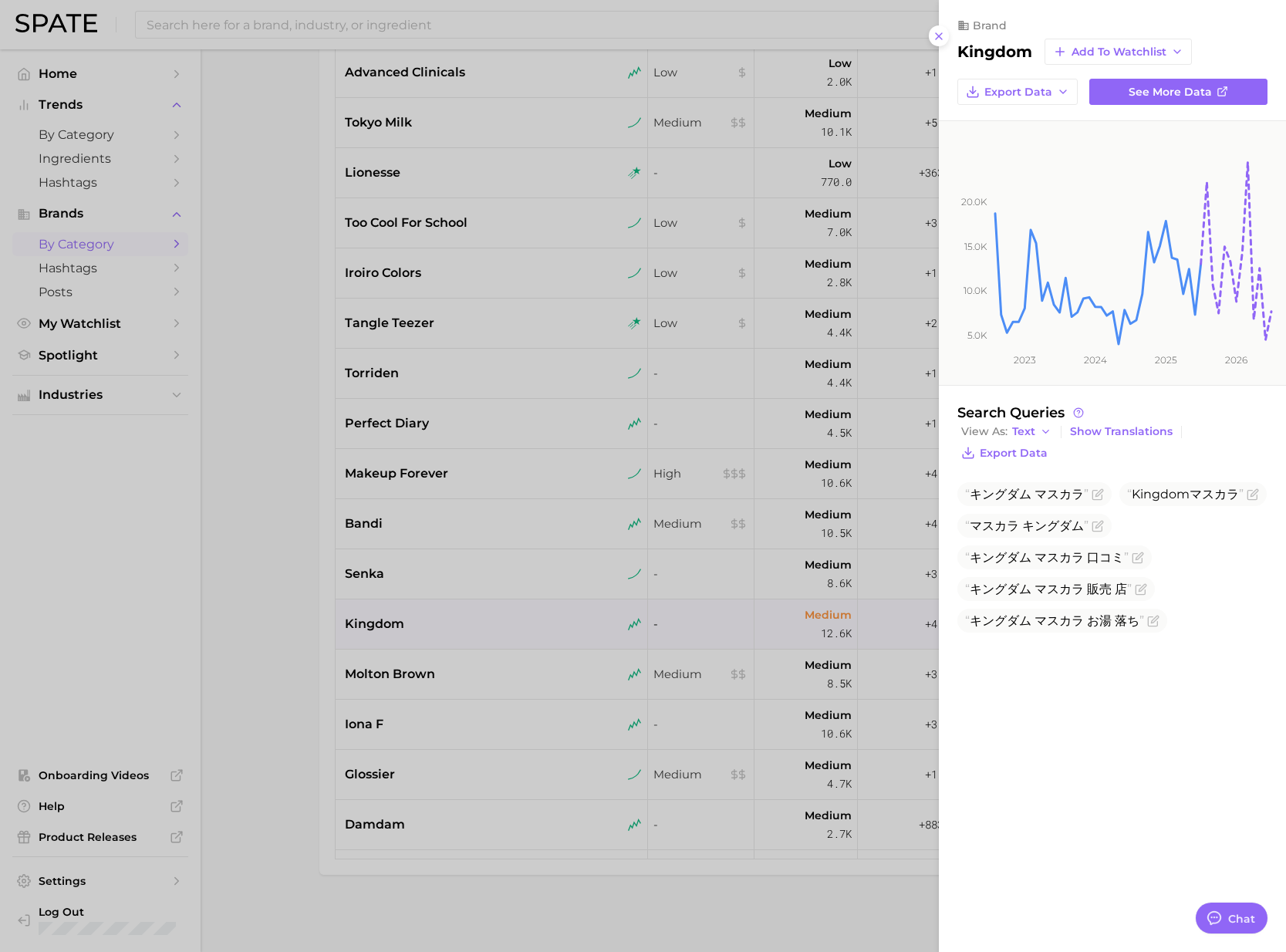
click at [436, 686] on div at bounding box center [643, 476] width 1286 height 952
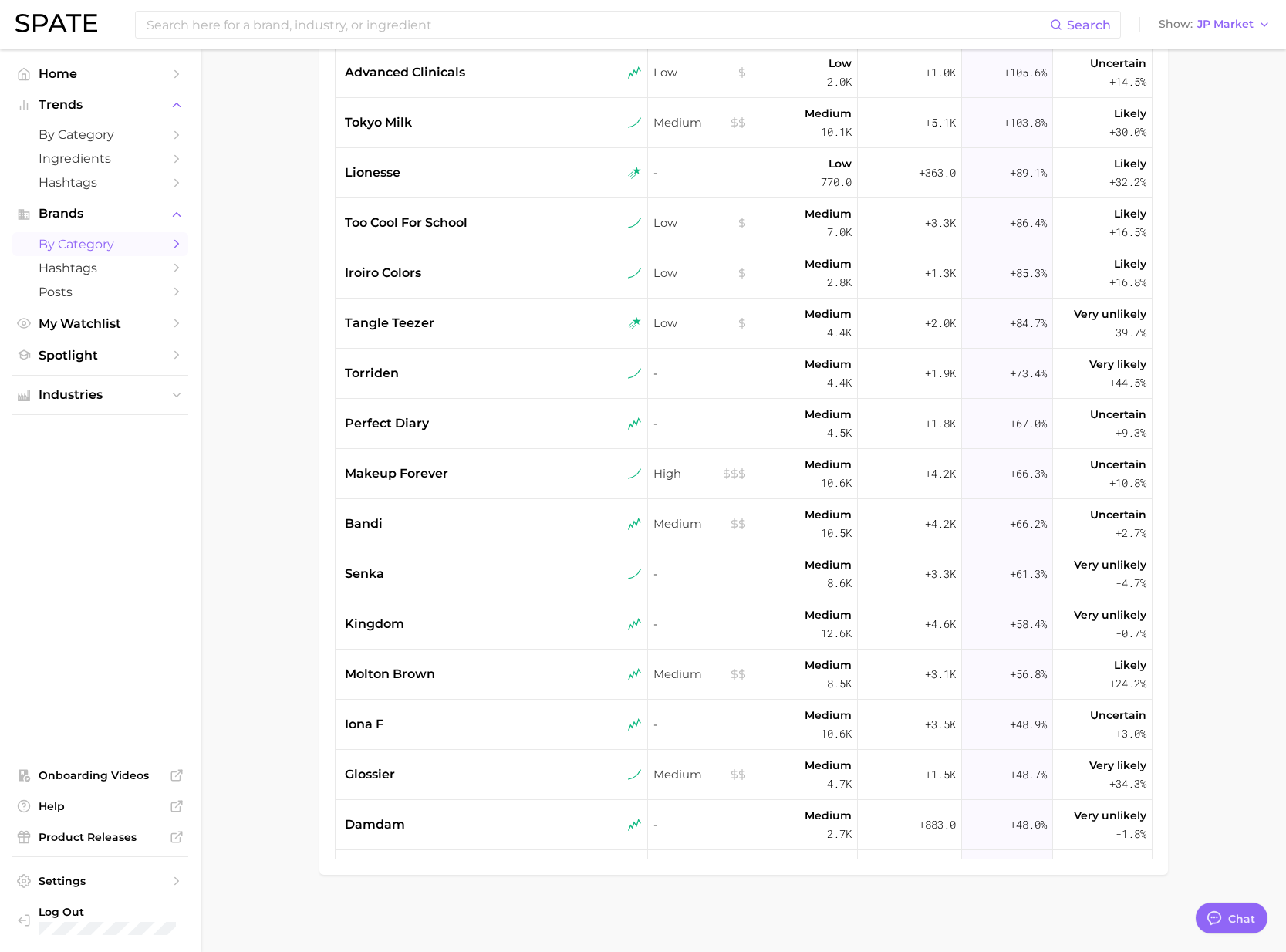
click at [451, 683] on div "molton brown" at bounding box center [493, 674] width 297 height 19
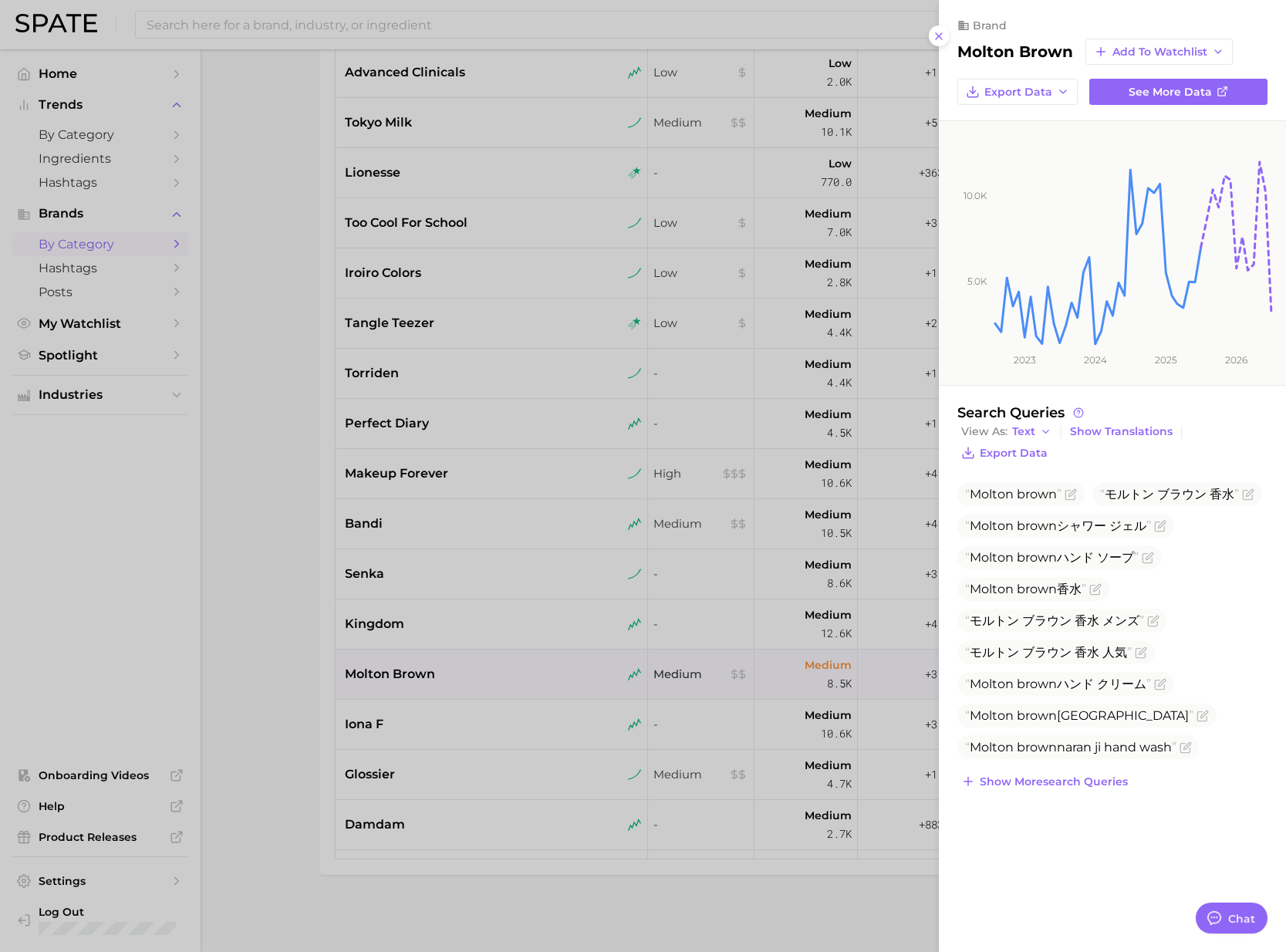
click at [427, 713] on div at bounding box center [643, 476] width 1286 height 952
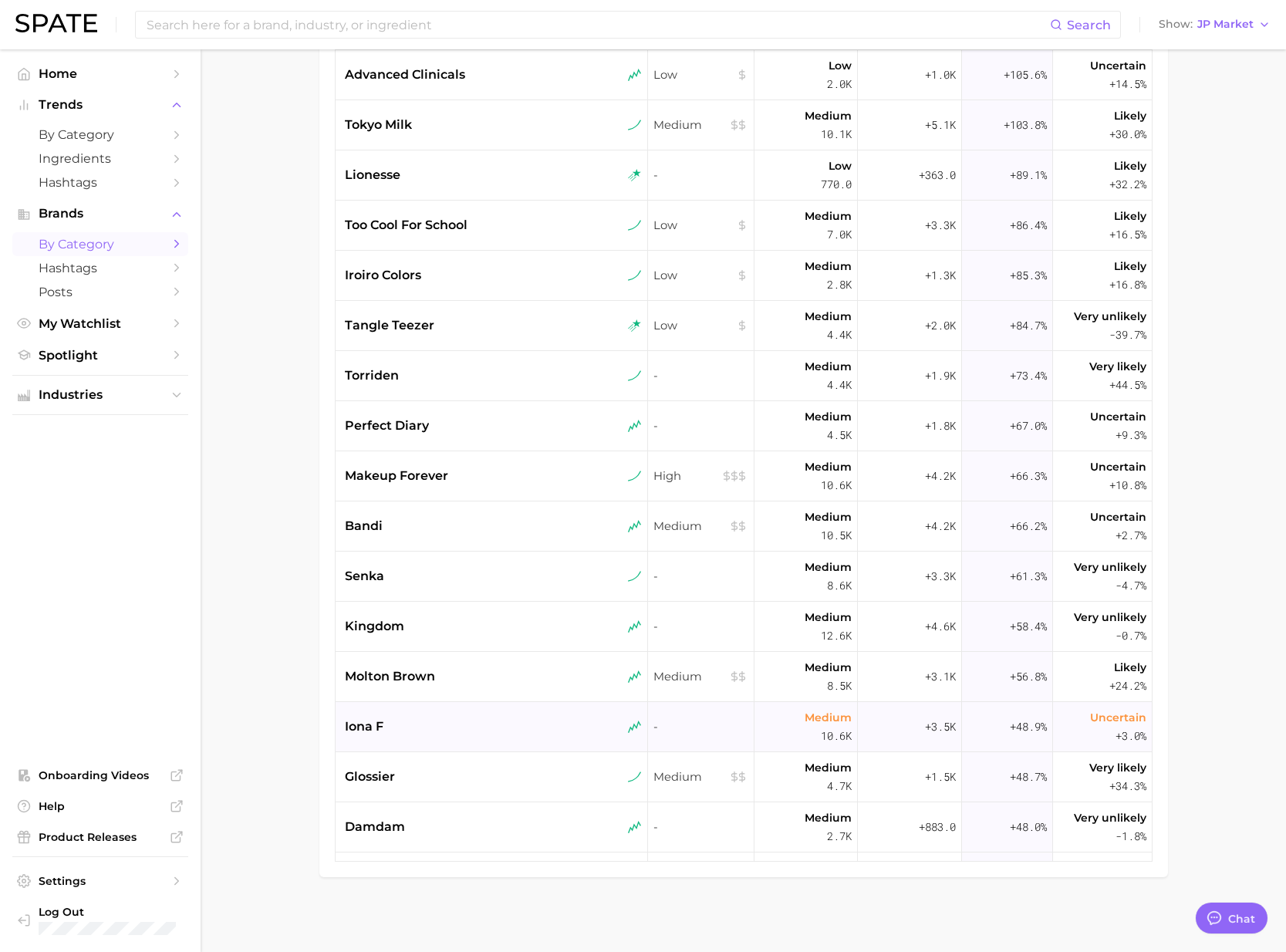
click at [454, 720] on div "iona f" at bounding box center [493, 726] width 297 height 19
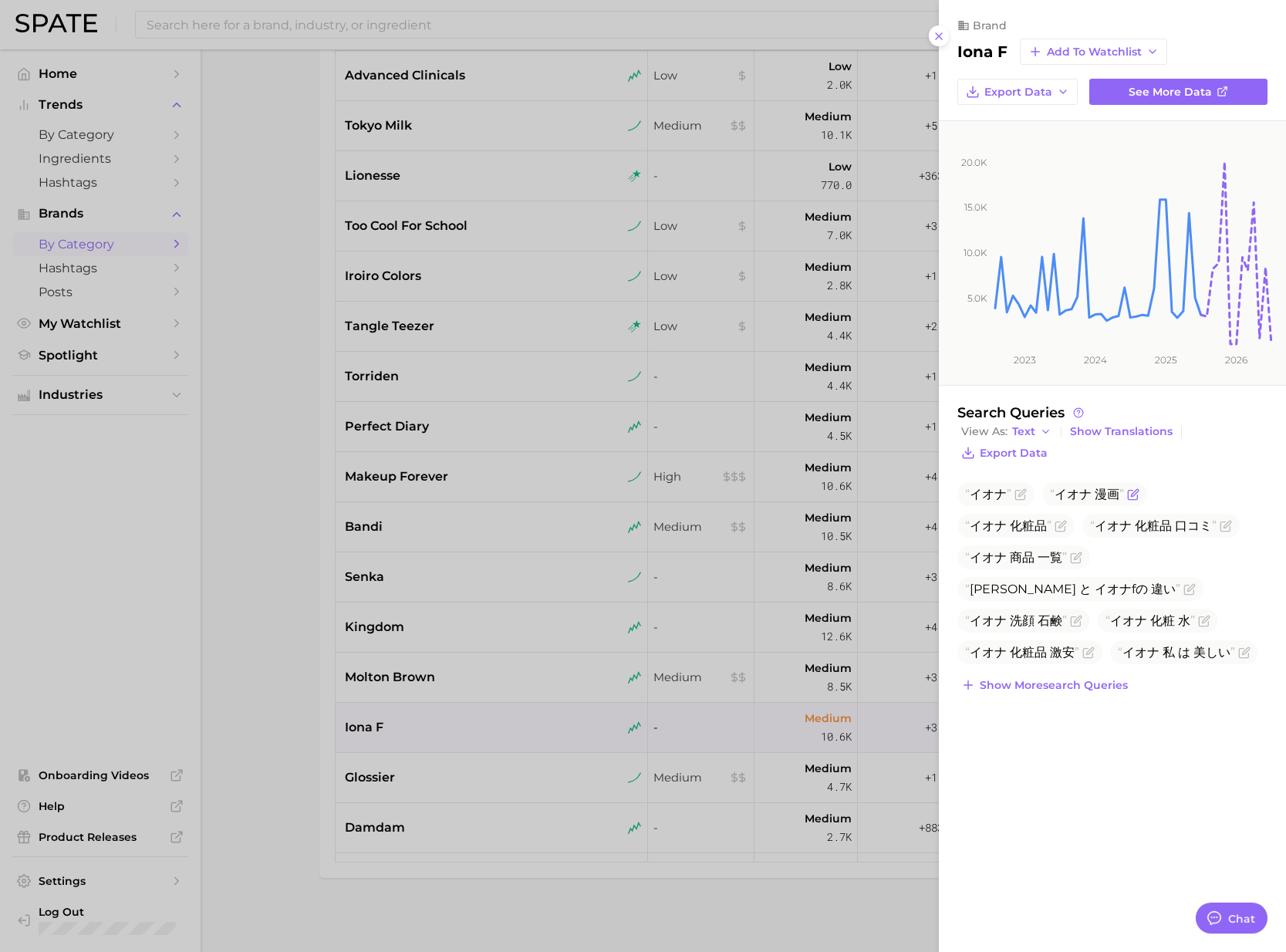
click at [1132, 491] on icon "Flag as miscategorized or irrelevant" at bounding box center [1133, 494] width 12 height 12
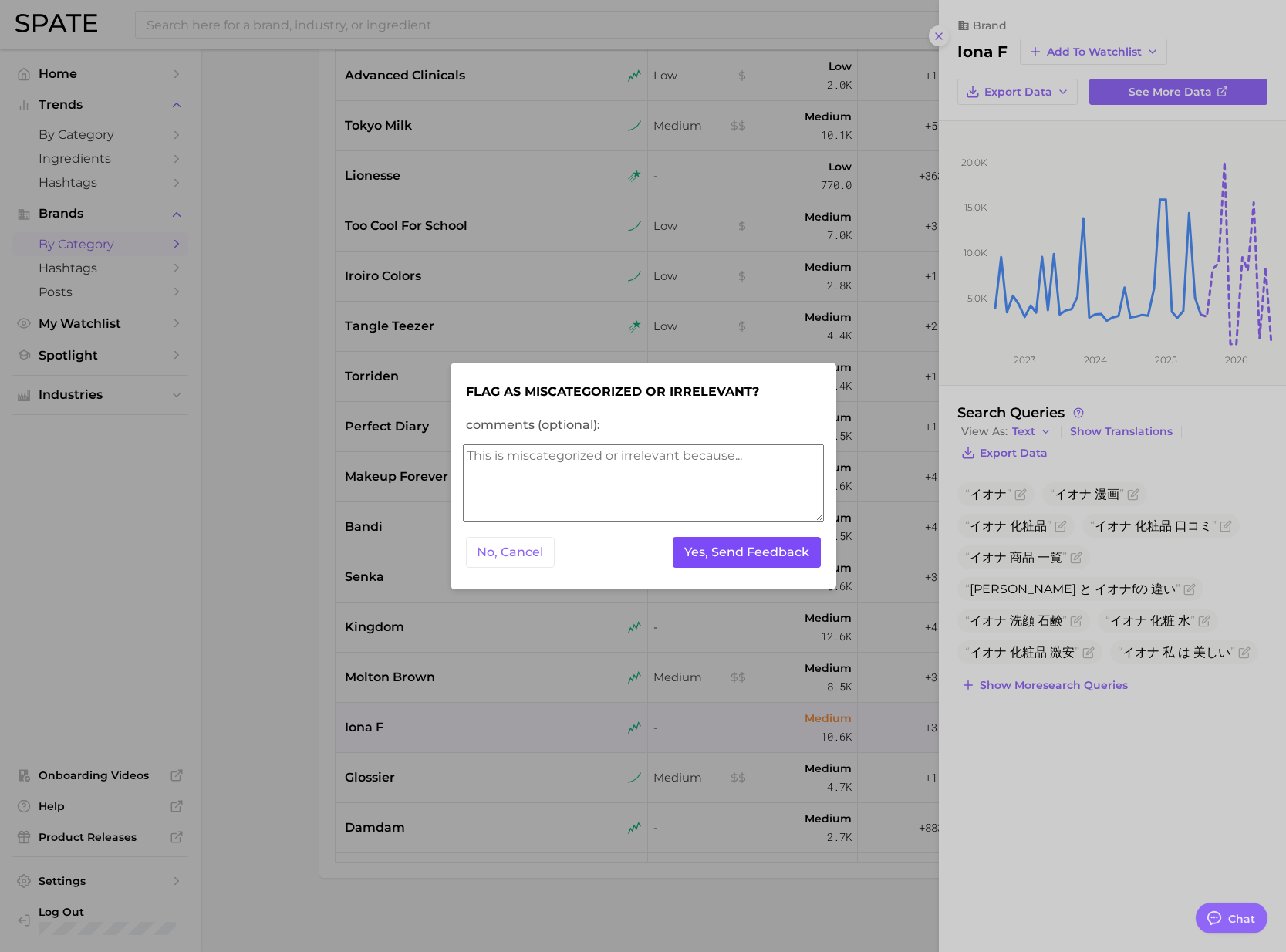
click at [730, 550] on button "Yes, Send Feedback" at bounding box center [747, 553] width 148 height 32
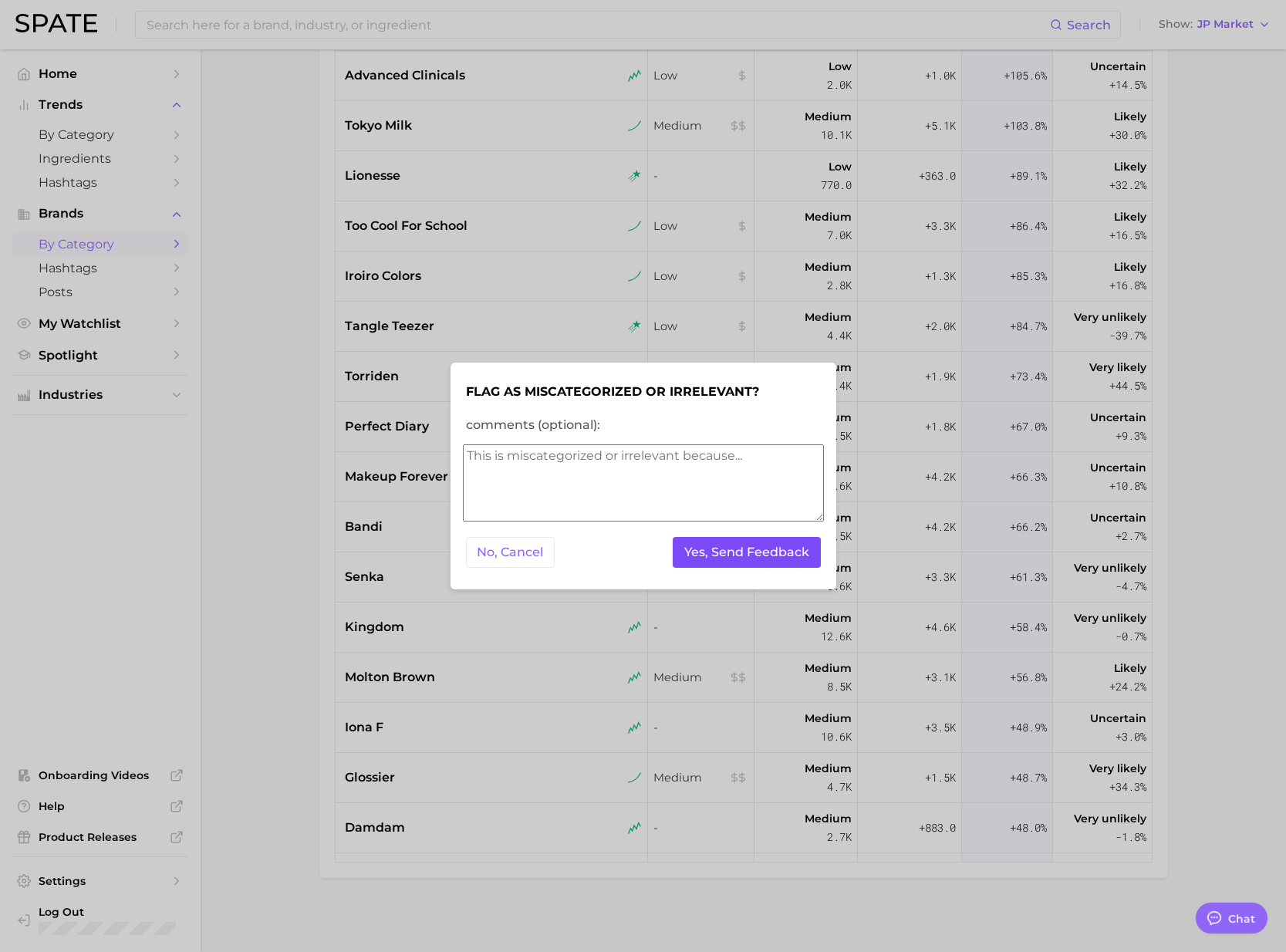
click at [730, 558] on button "Yes, Send Feedback" at bounding box center [747, 553] width 148 height 32
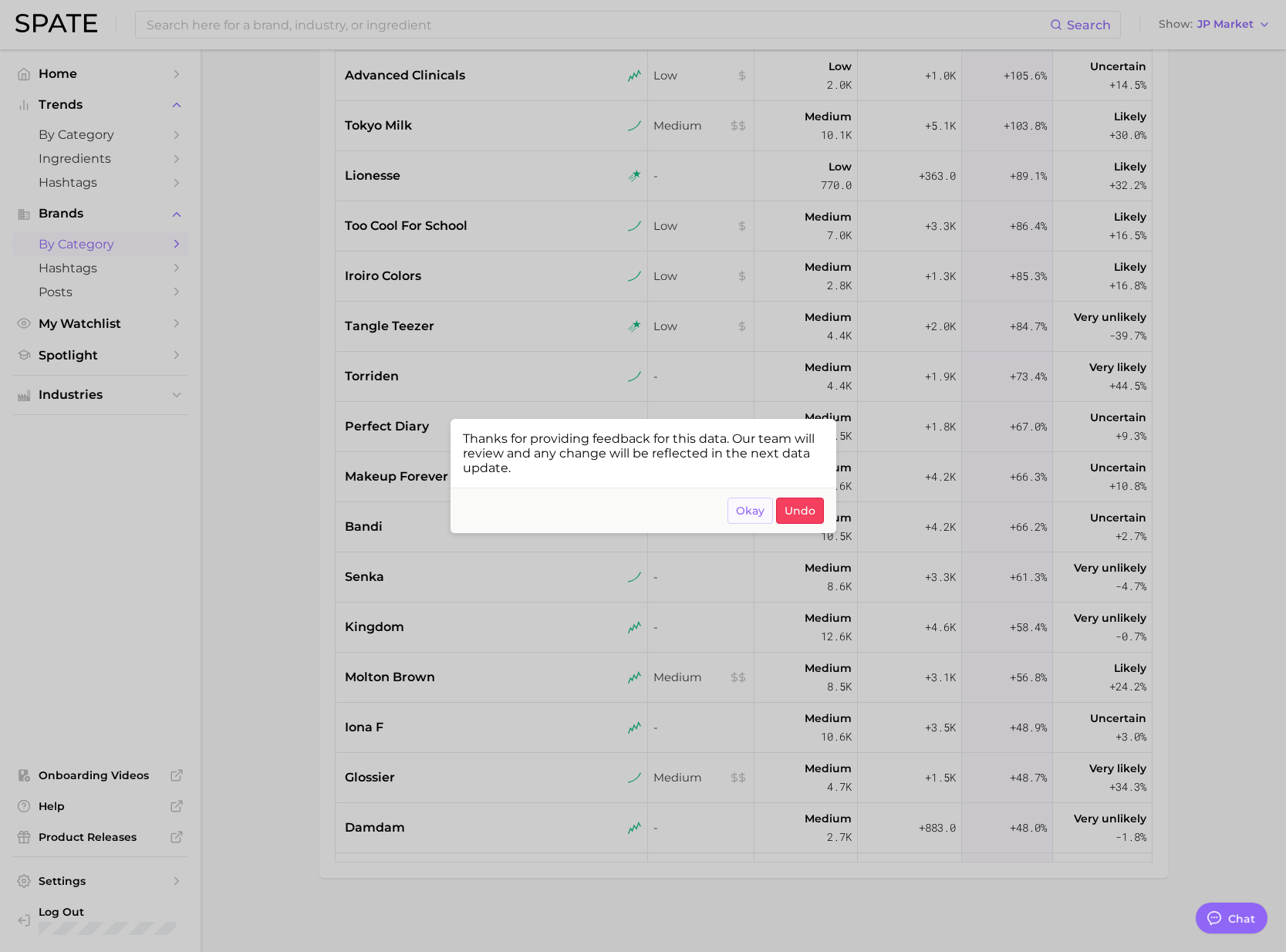
click at [746, 514] on span "Okay" at bounding box center [750, 510] width 29 height 13
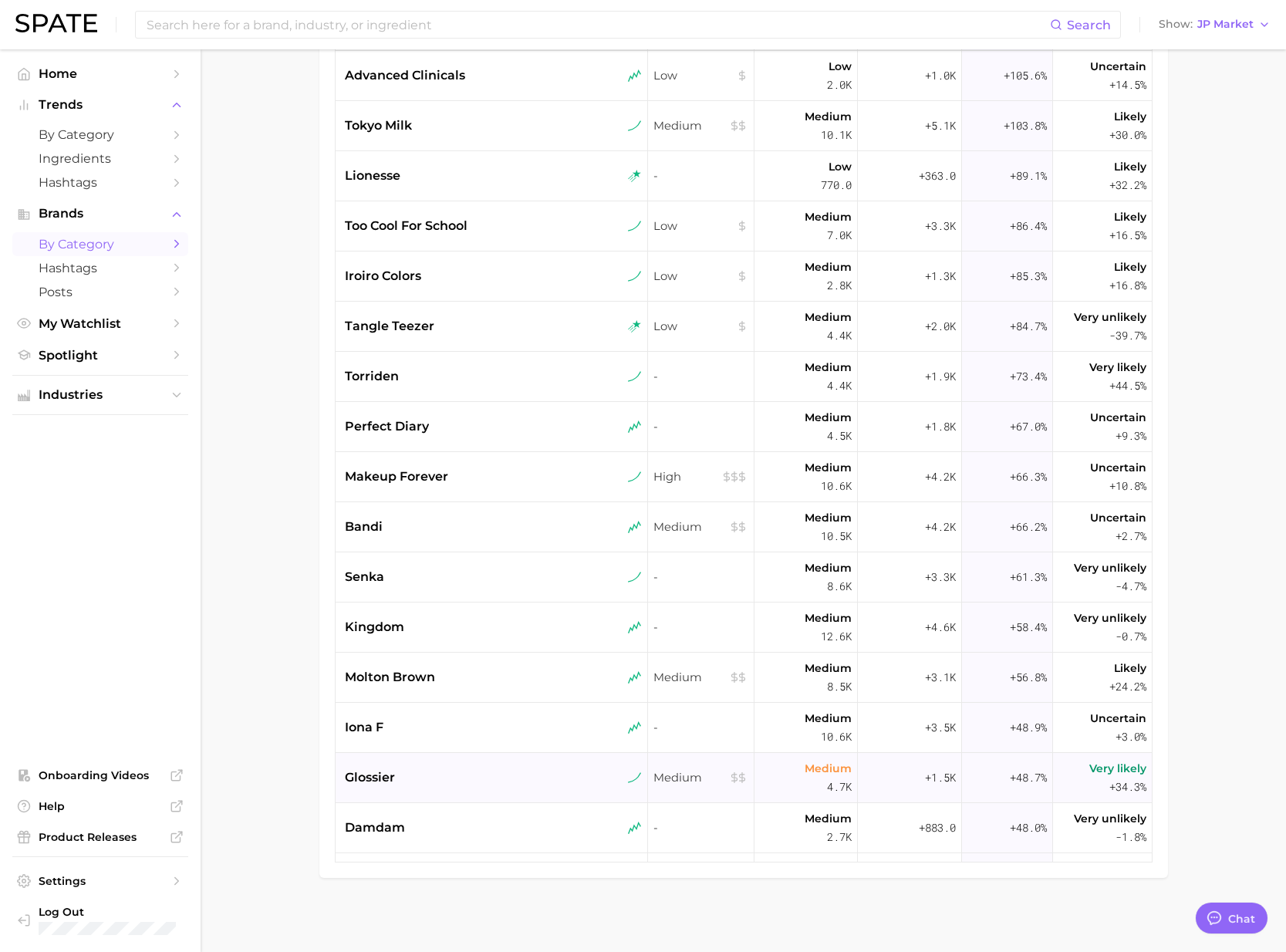
click at [462, 777] on div "glossier" at bounding box center [493, 777] width 297 height 19
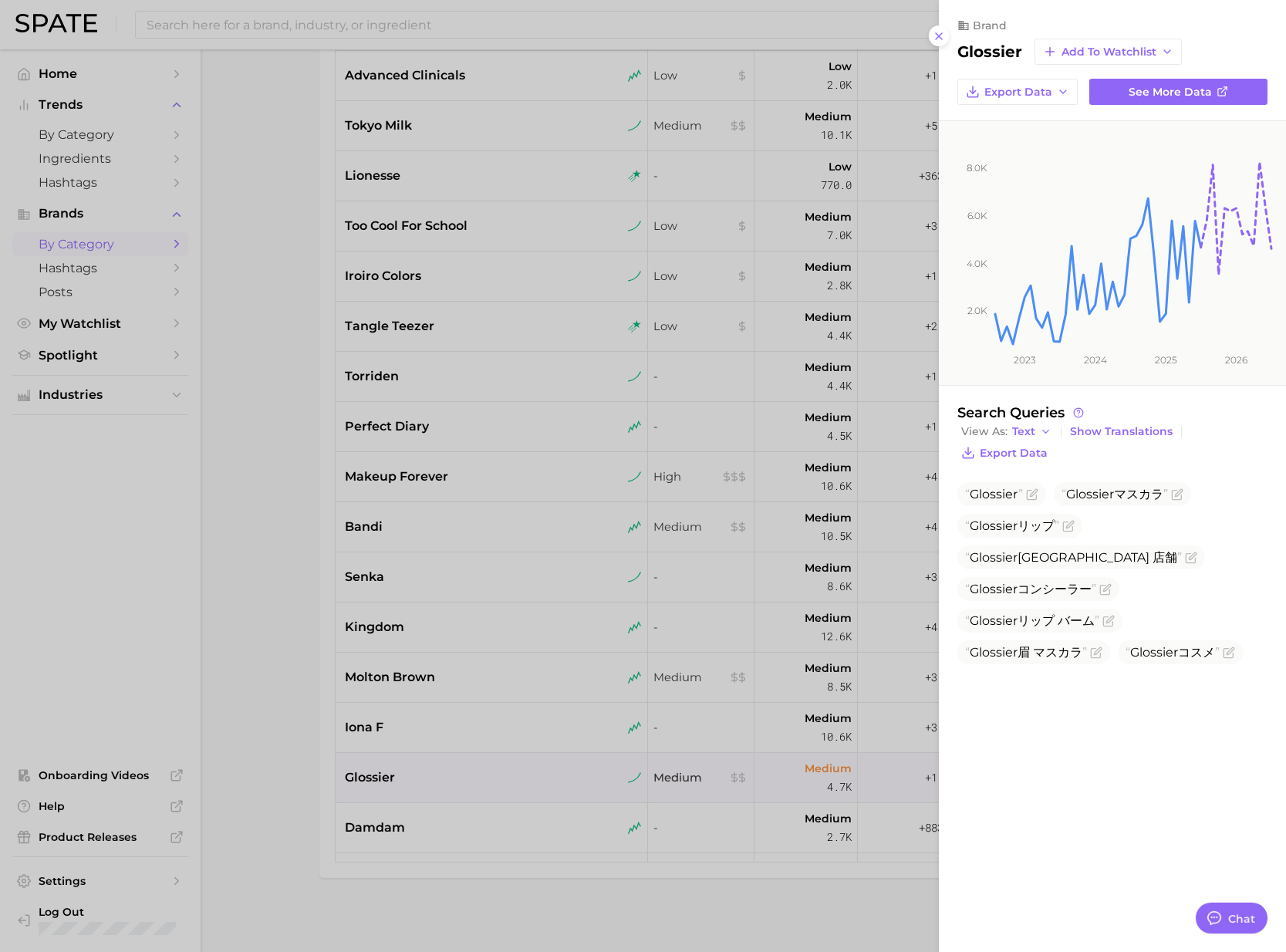
click at [251, 697] on div at bounding box center [643, 476] width 1286 height 952
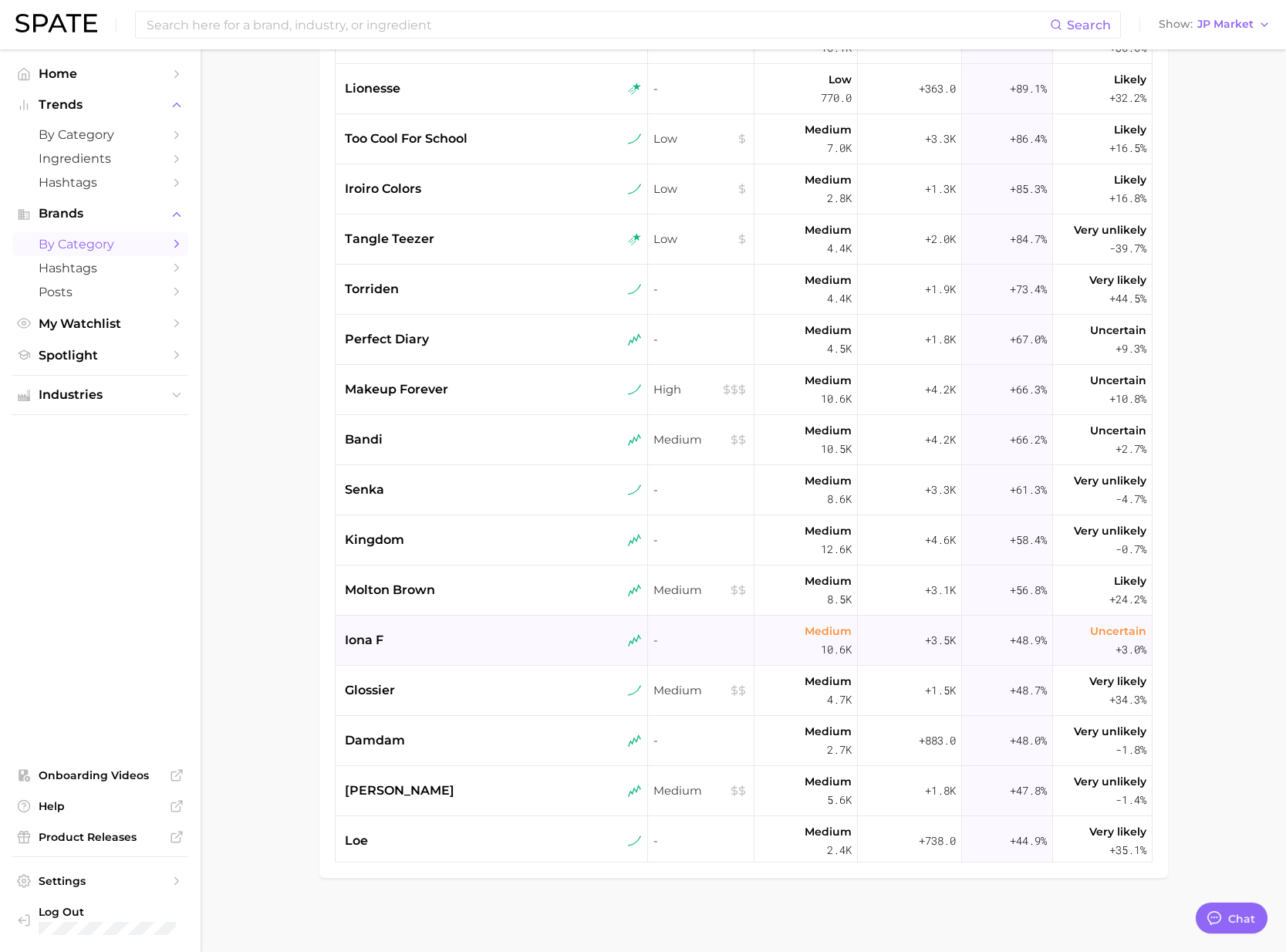
scroll to position [521, 0]
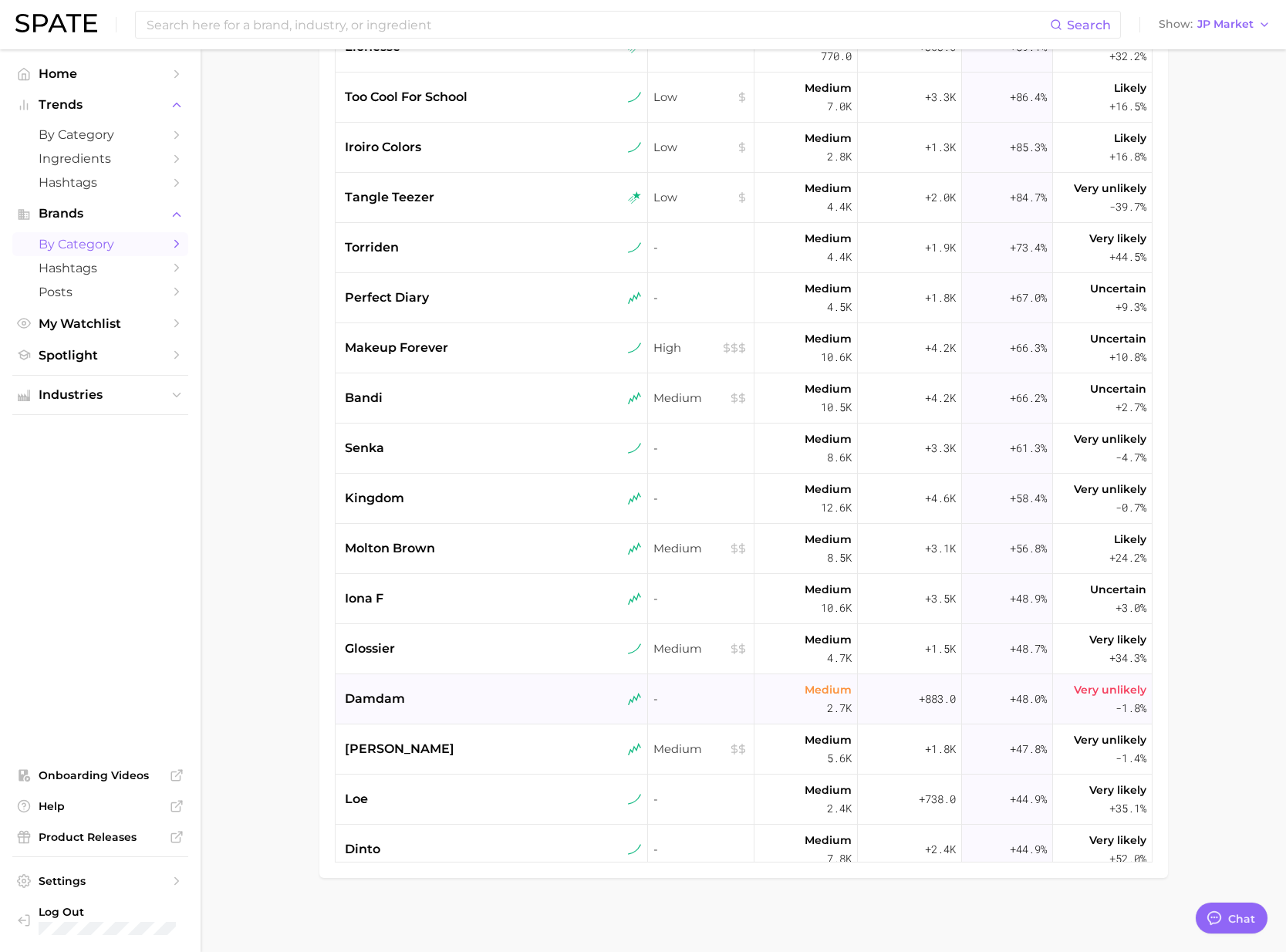
click at [514, 699] on div "damdam" at bounding box center [493, 699] width 297 height 19
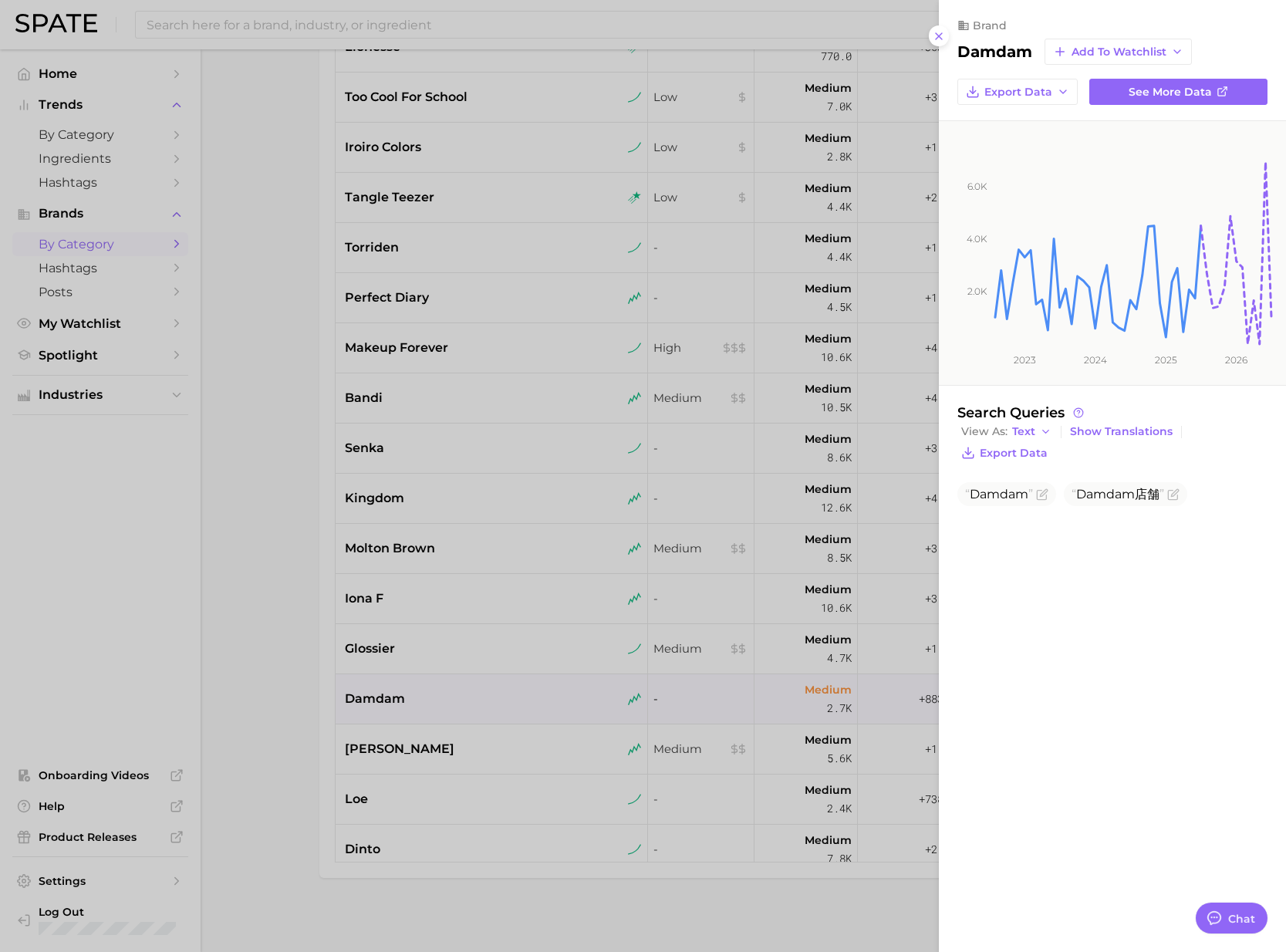
click at [501, 749] on div at bounding box center [643, 476] width 1286 height 952
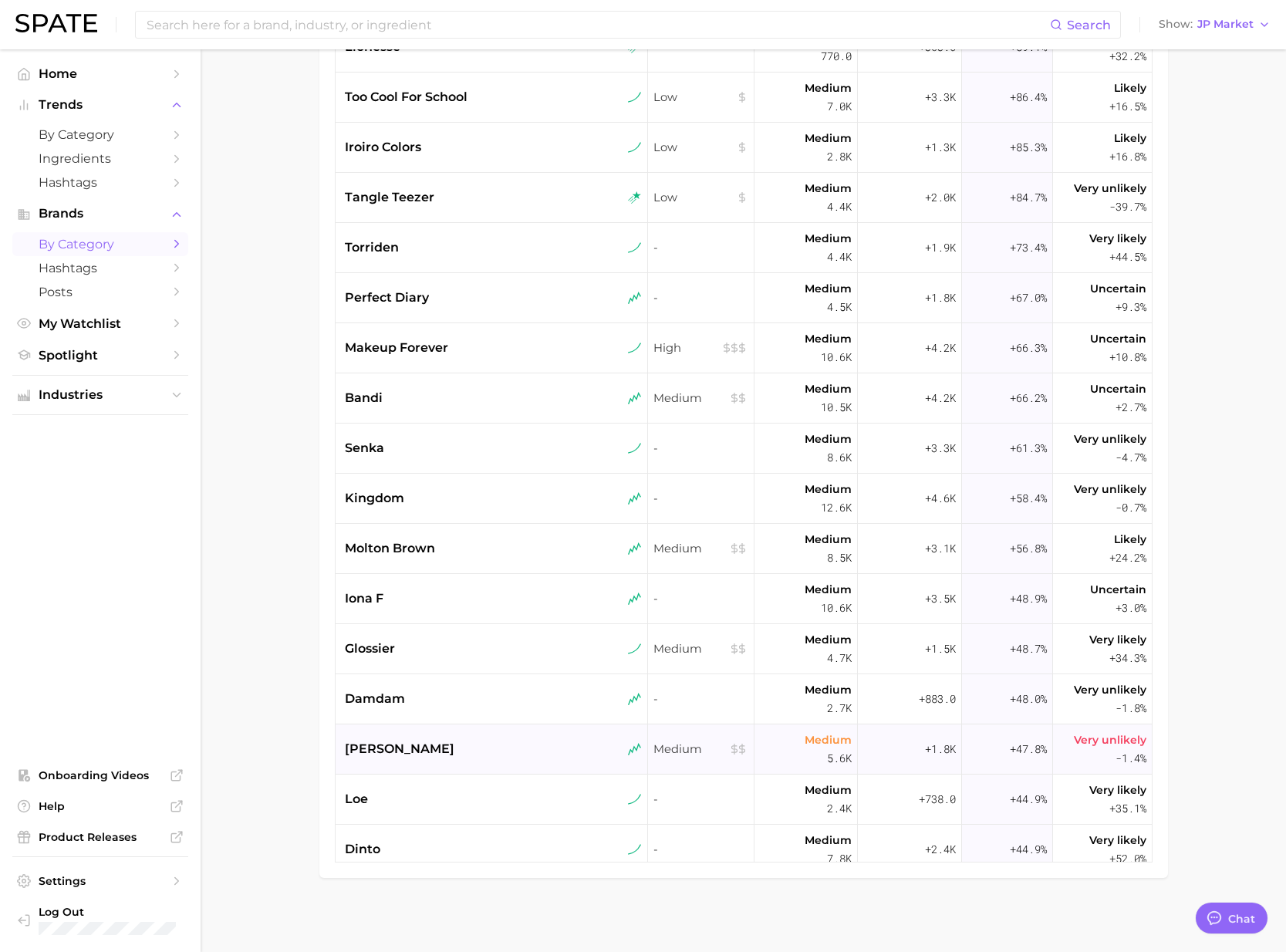
click at [487, 750] on div "issey miyake" at bounding box center [493, 749] width 297 height 19
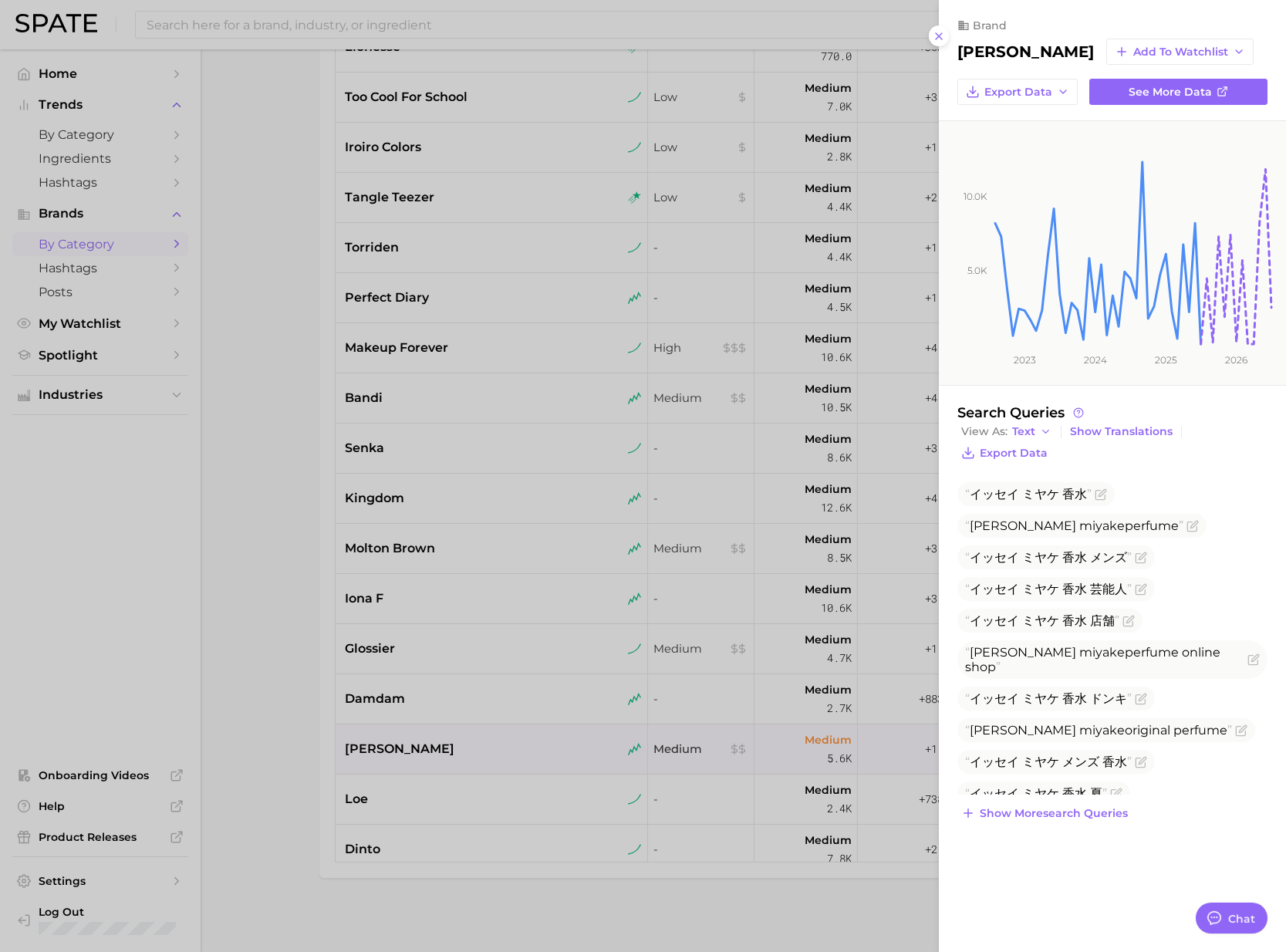
click at [454, 796] on div at bounding box center [643, 476] width 1286 height 952
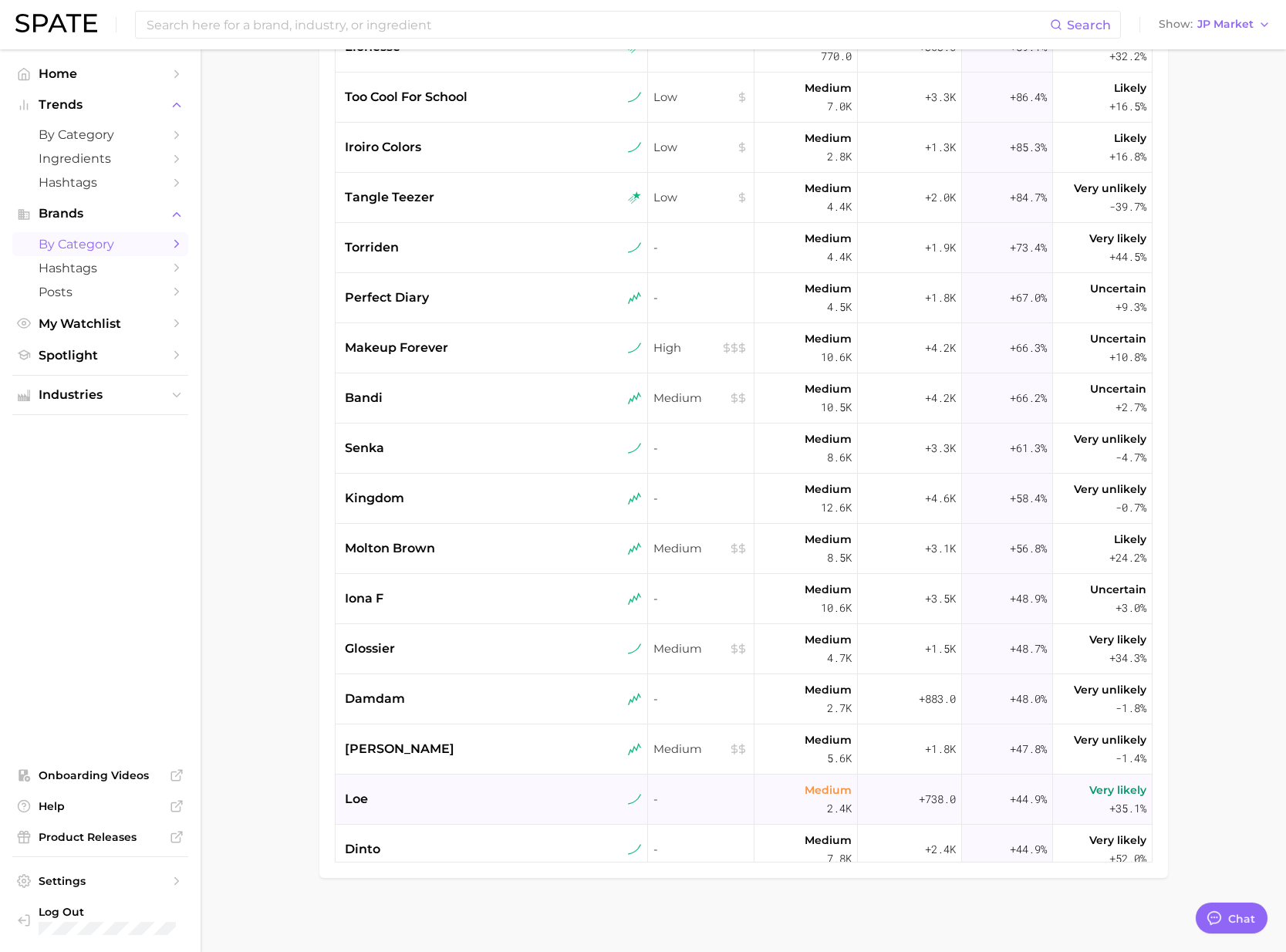
click at [459, 797] on div "loe" at bounding box center [493, 799] width 297 height 19
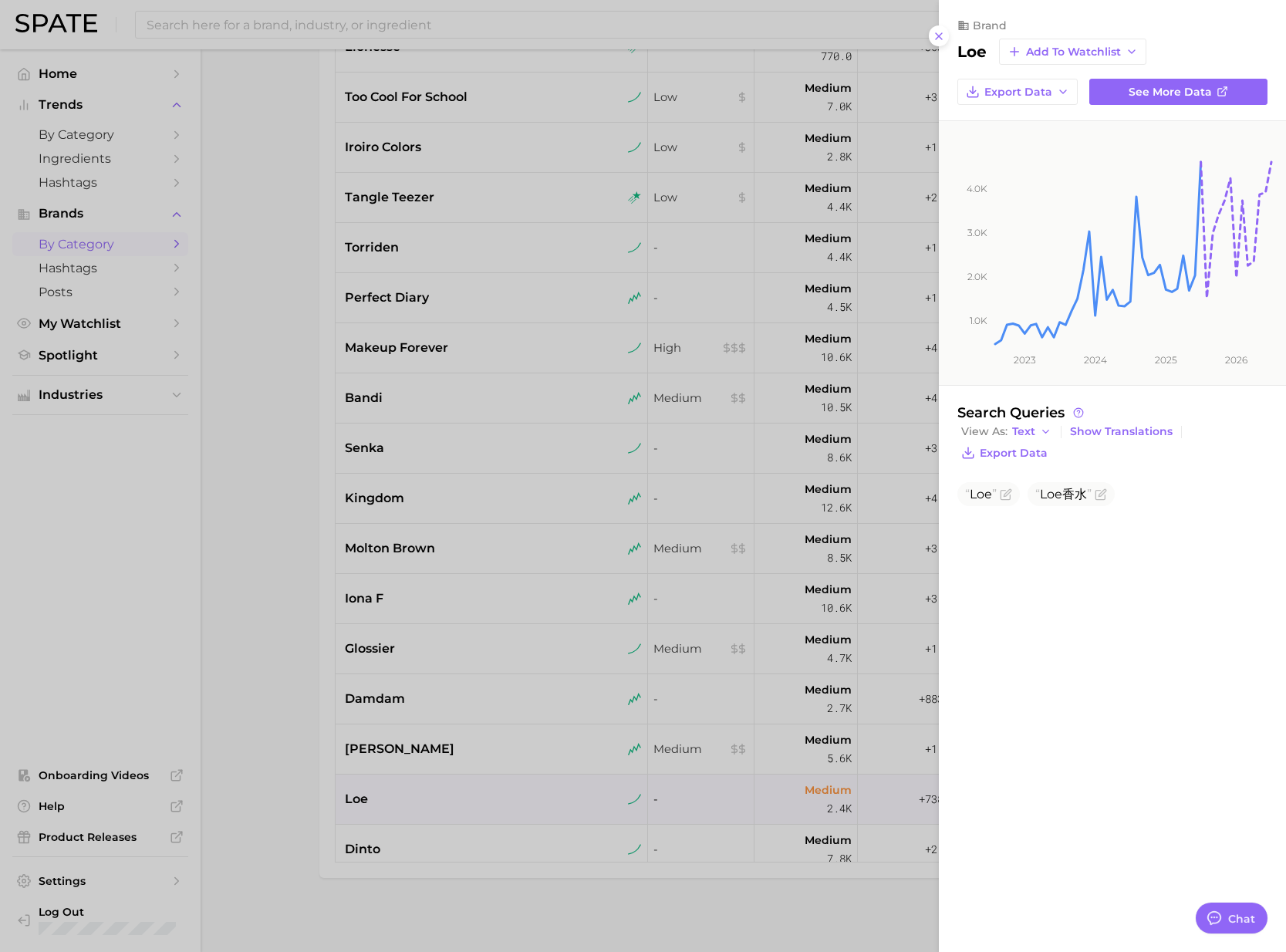
drag, startPoint x: 470, startPoint y: 841, endPoint x: 484, endPoint y: 848, distance: 16.2
click at [473, 842] on div at bounding box center [643, 476] width 1286 height 952
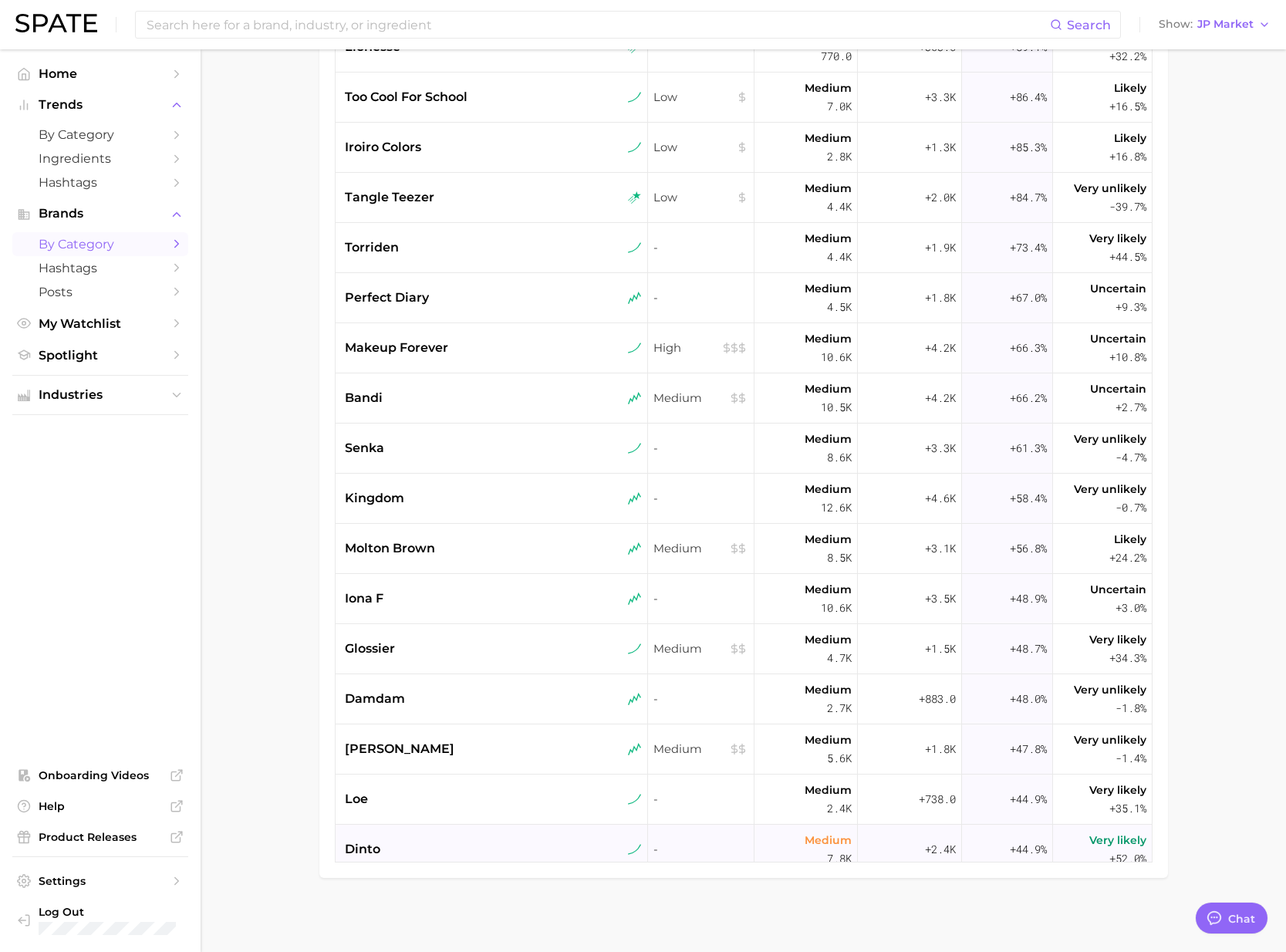
click at [487, 848] on div "dinto" at bounding box center [493, 849] width 297 height 19
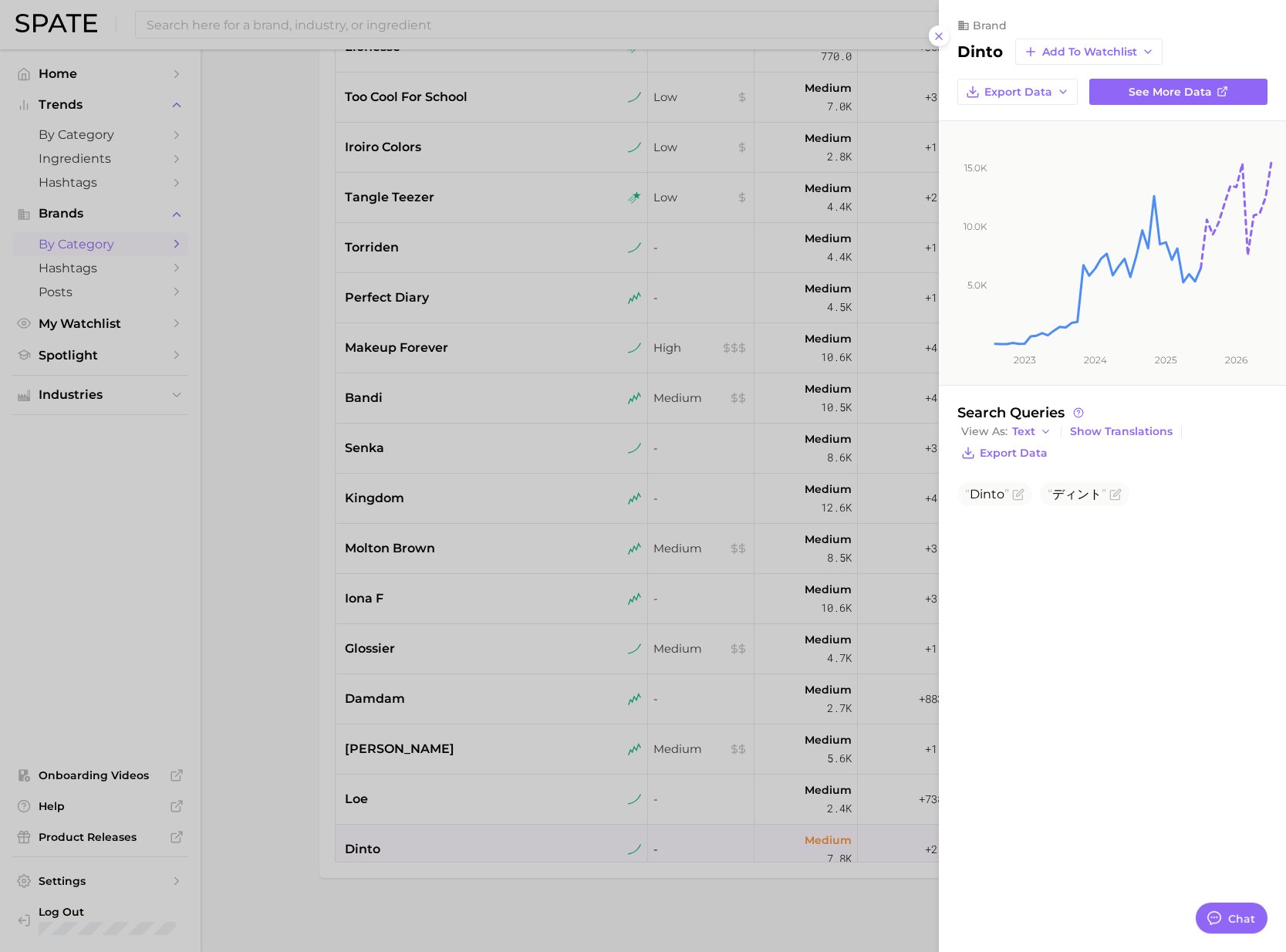
click at [302, 764] on div at bounding box center [643, 476] width 1286 height 952
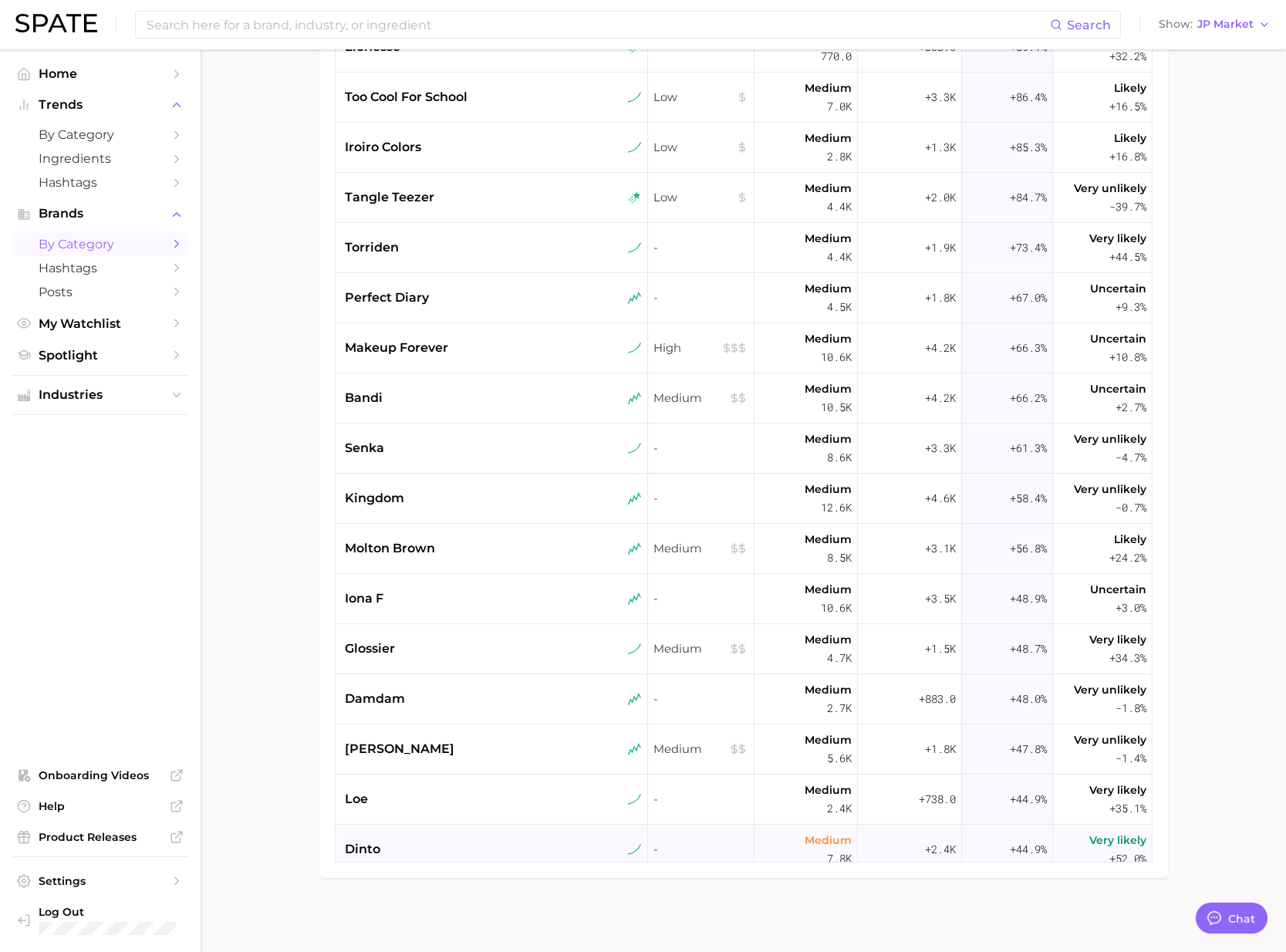
click at [509, 850] on div "dinto" at bounding box center [493, 849] width 297 height 19
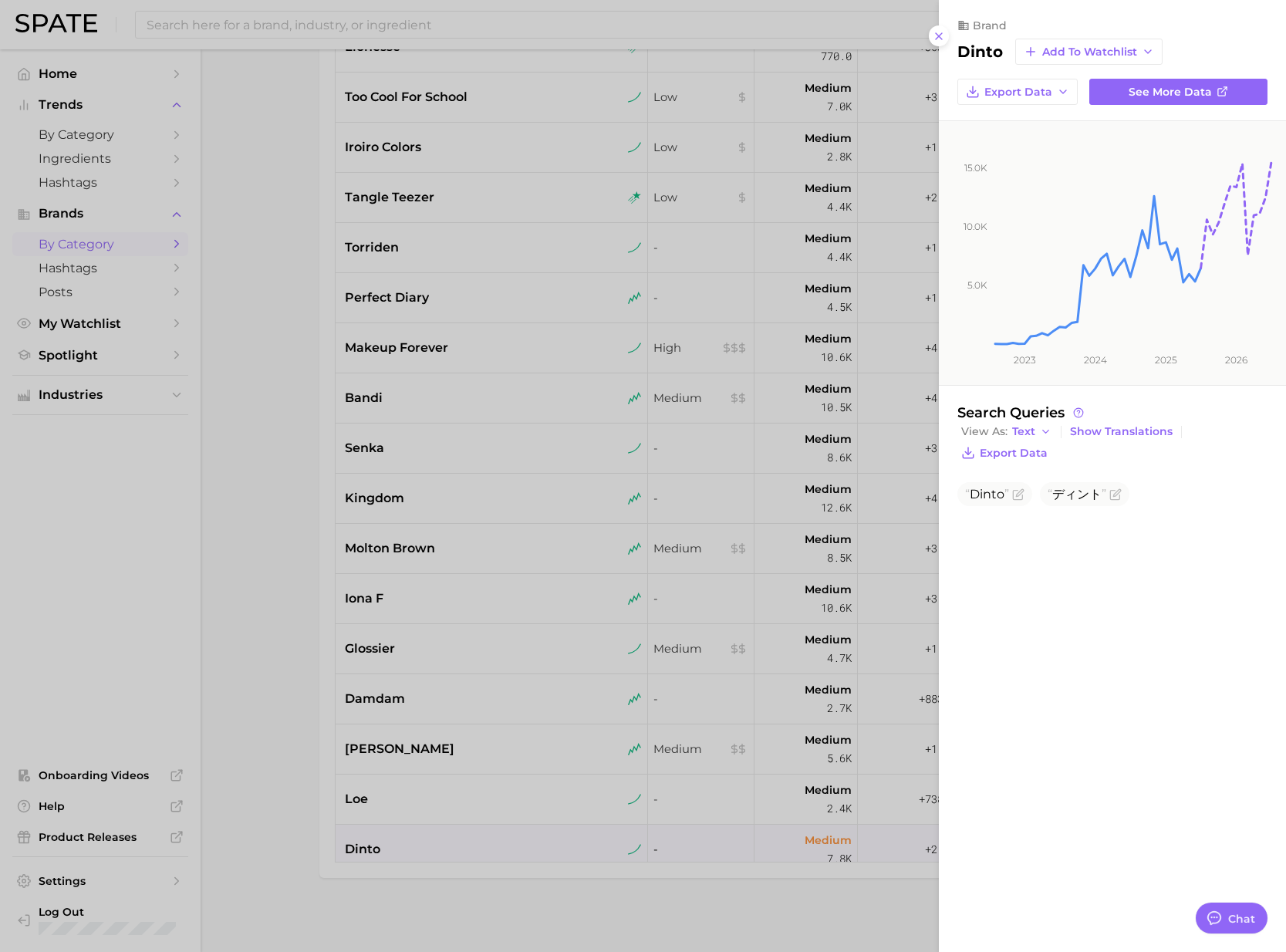
click at [989, 46] on h2 "dinto" at bounding box center [980, 51] width 46 height 19
copy h2 "dinto"
click at [1071, 497] on span "ディント" at bounding box center [1076, 494] width 59 height 15
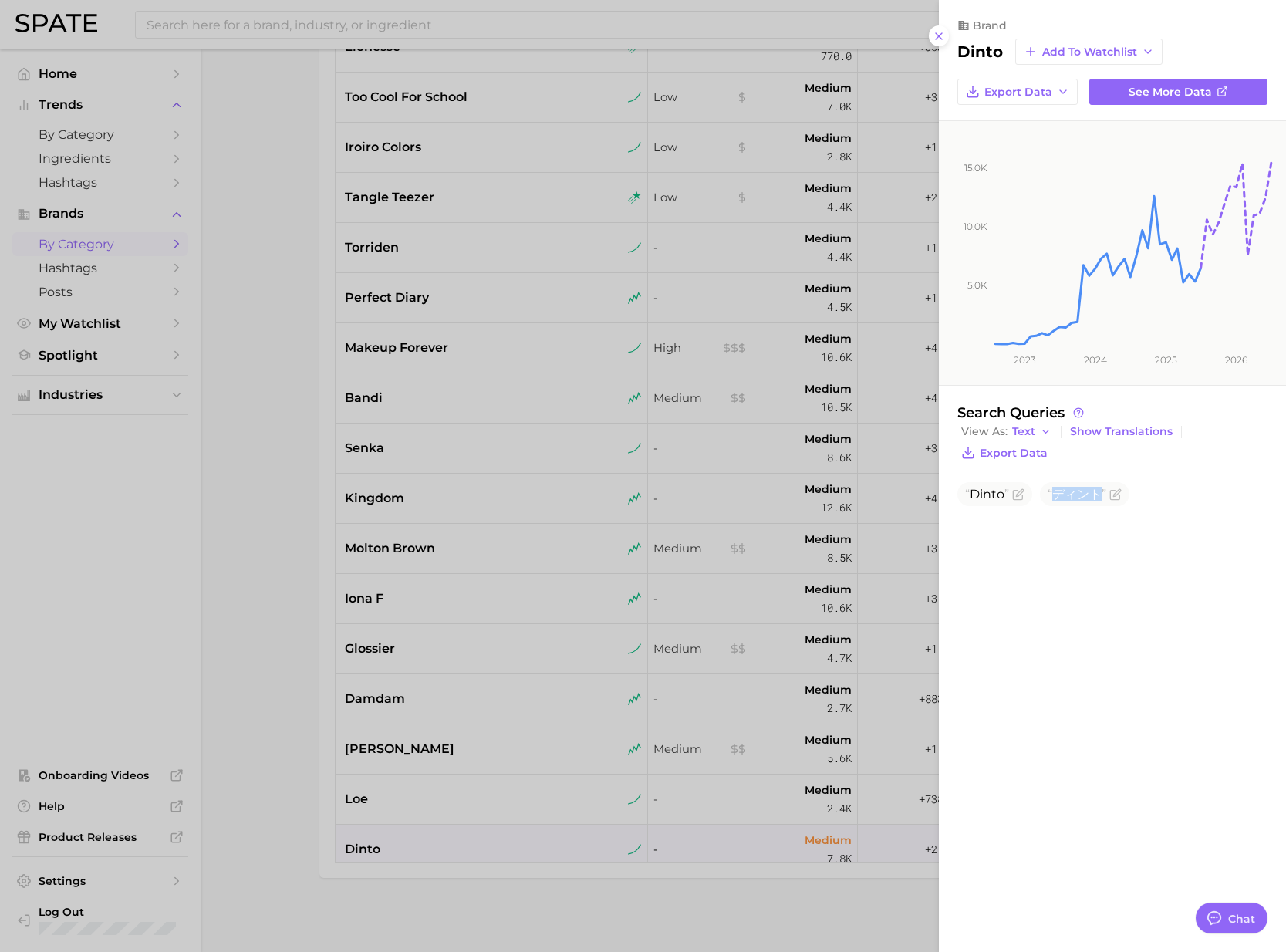
copy span "ディント"
click at [983, 51] on h2 "dinto" at bounding box center [980, 51] width 46 height 19
copy h2 "dinto"
drag, startPoint x: 330, startPoint y: 562, endPoint x: 424, endPoint y: 629, distance: 115.6
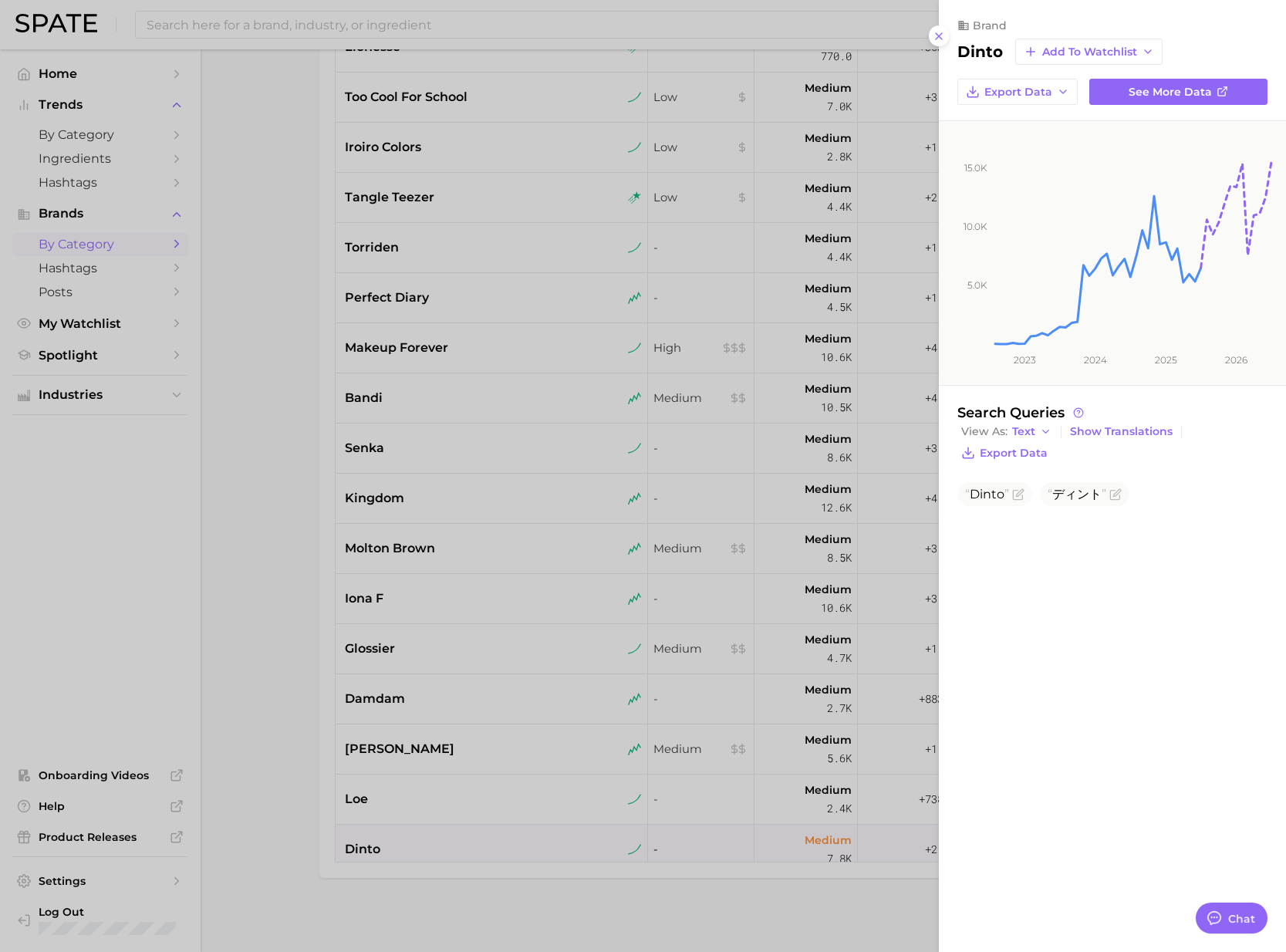
click at [337, 570] on div at bounding box center [643, 476] width 1286 height 952
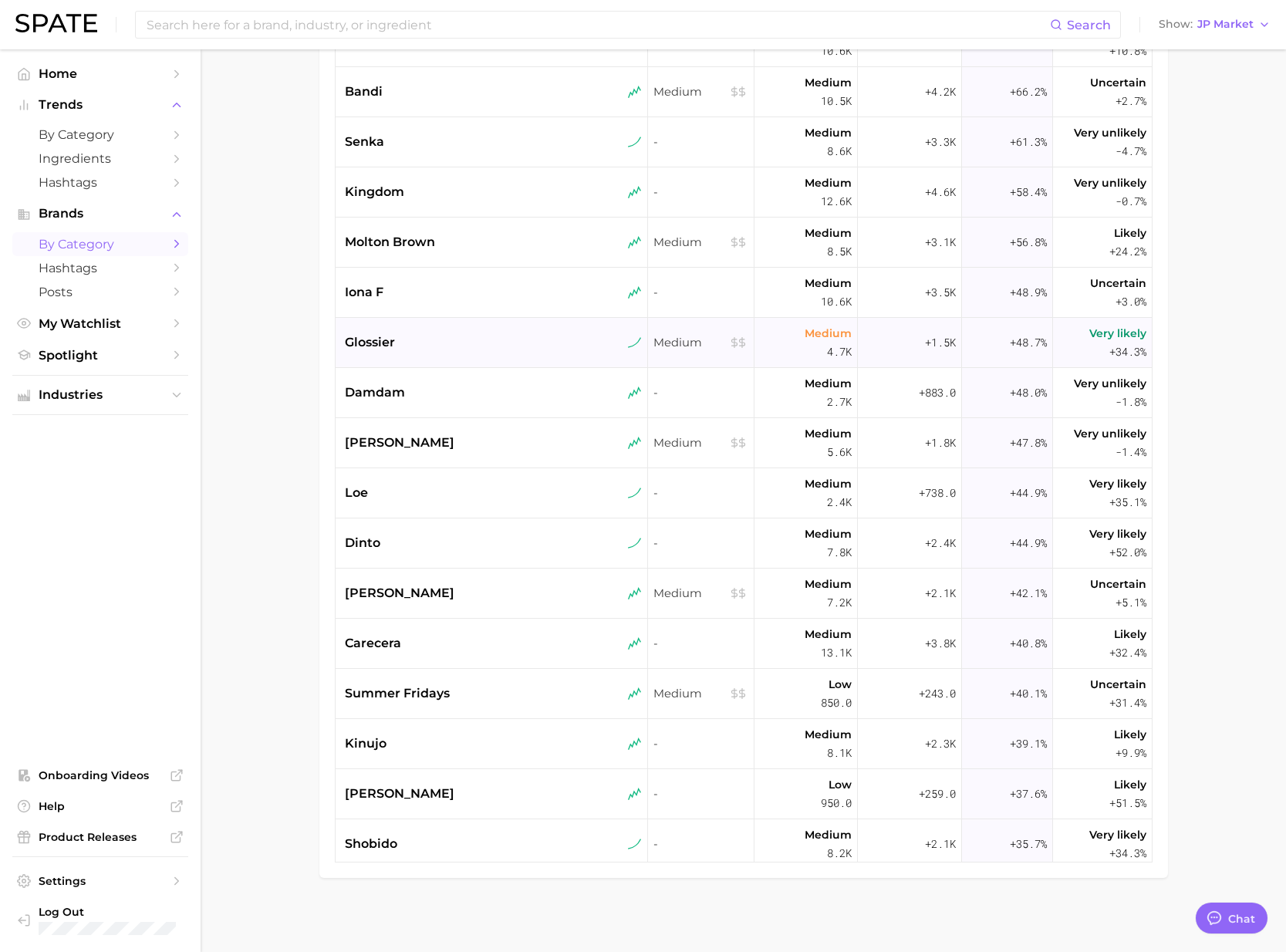
scroll to position [833, 0]
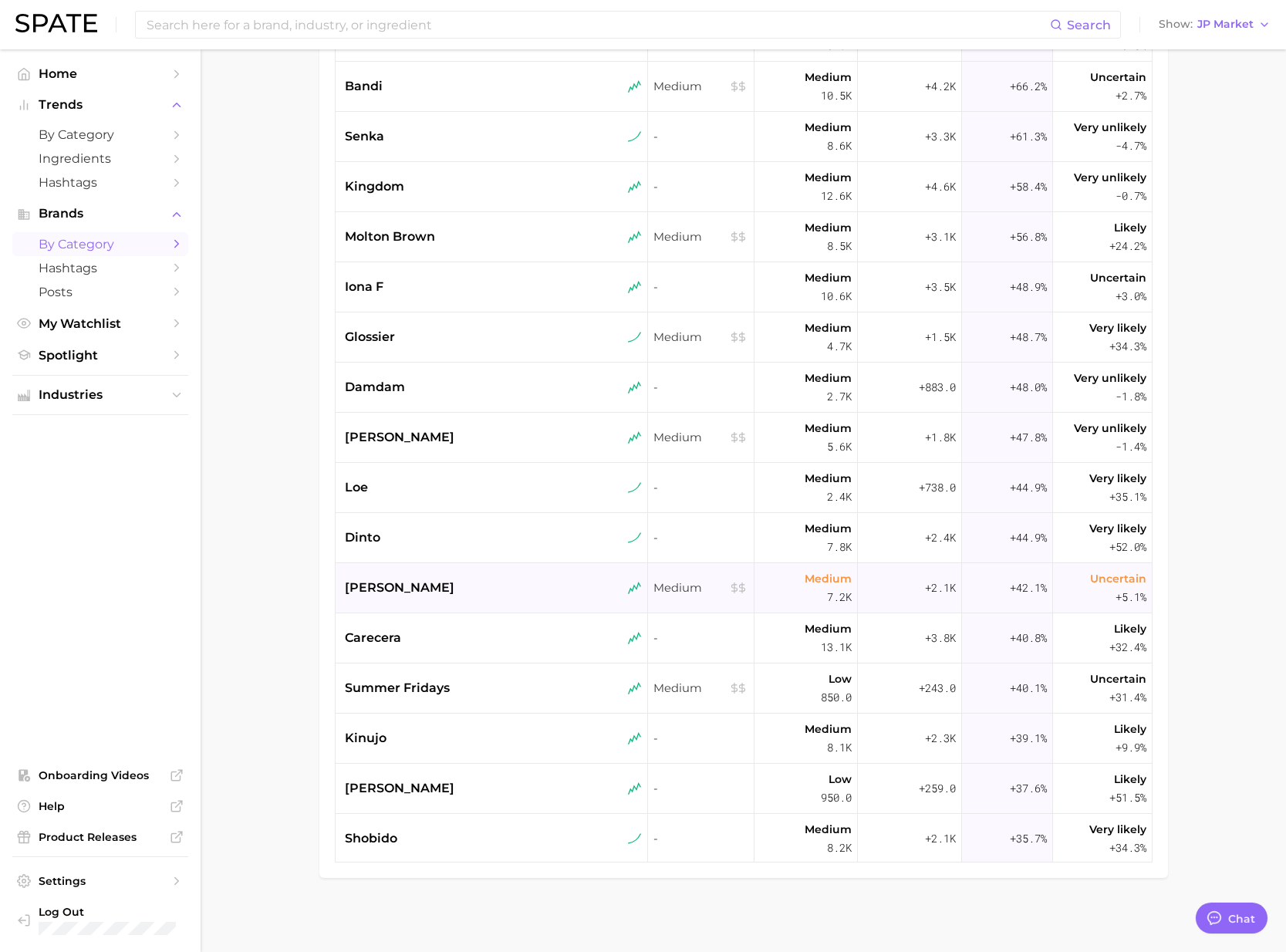
click at [435, 590] on span "charlotte tilbury" at bounding box center [400, 587] width 110 height 19
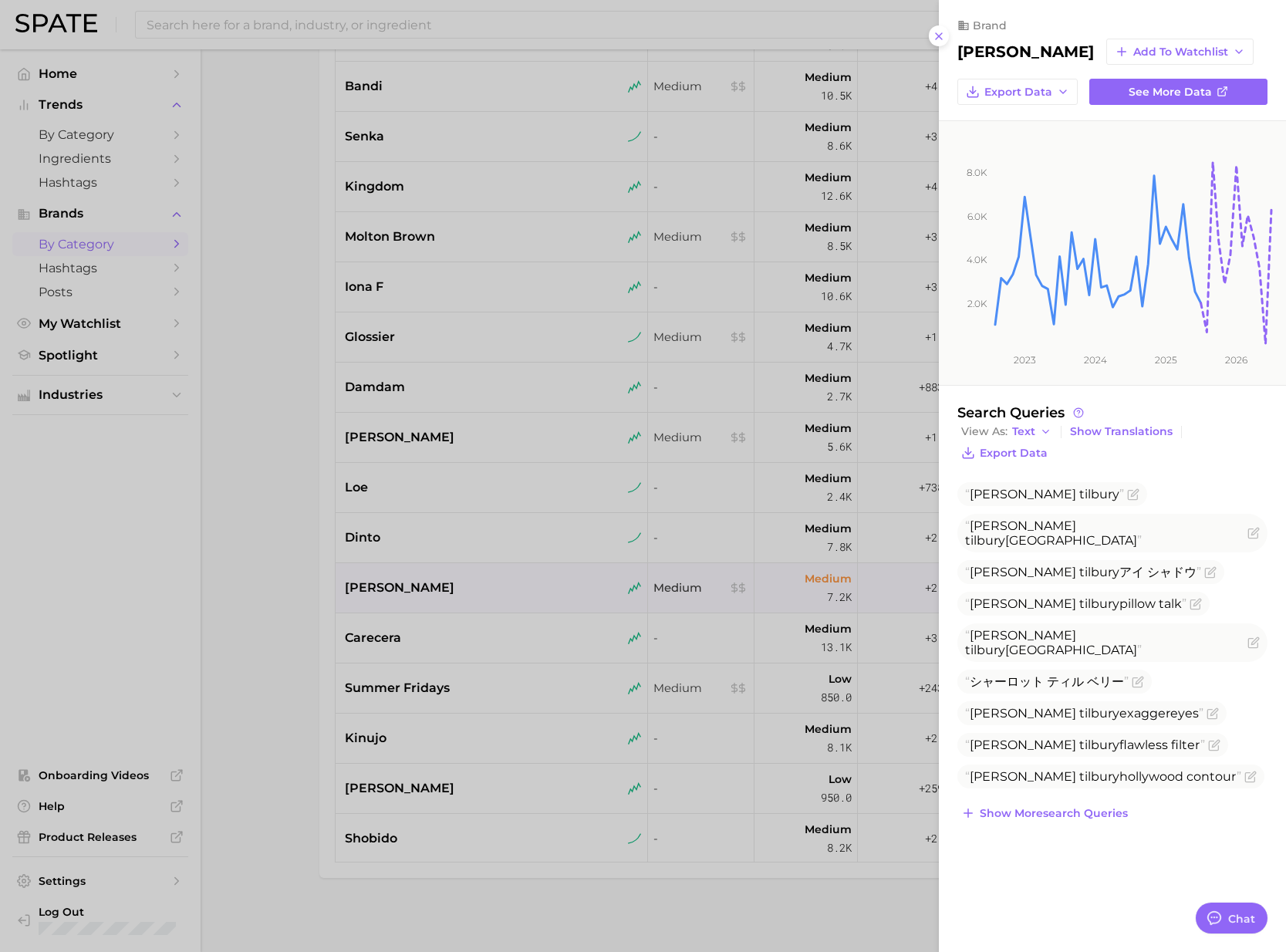
click at [447, 635] on div at bounding box center [643, 476] width 1286 height 952
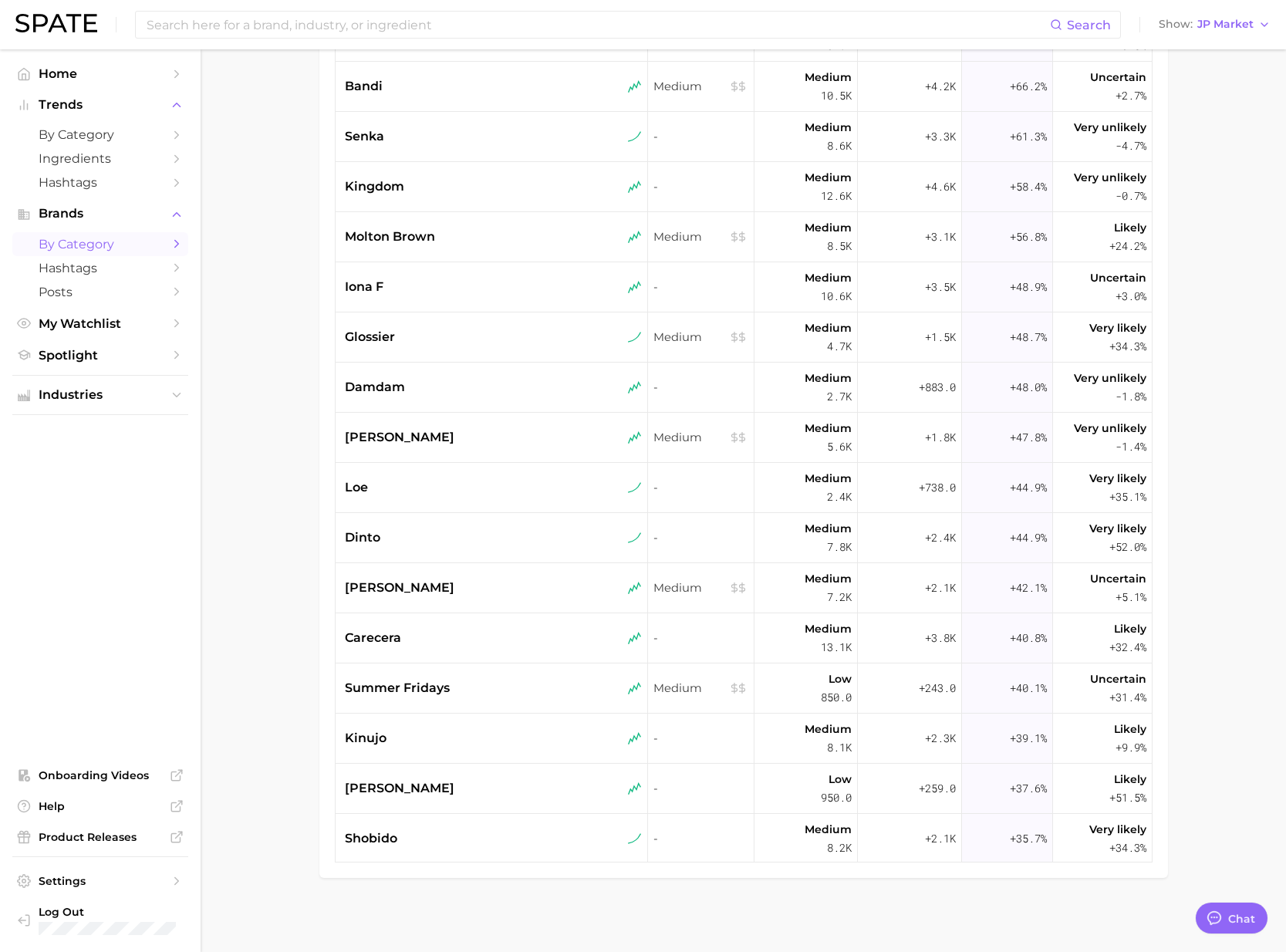
click at [454, 643] on div "carecera" at bounding box center [493, 638] width 297 height 19
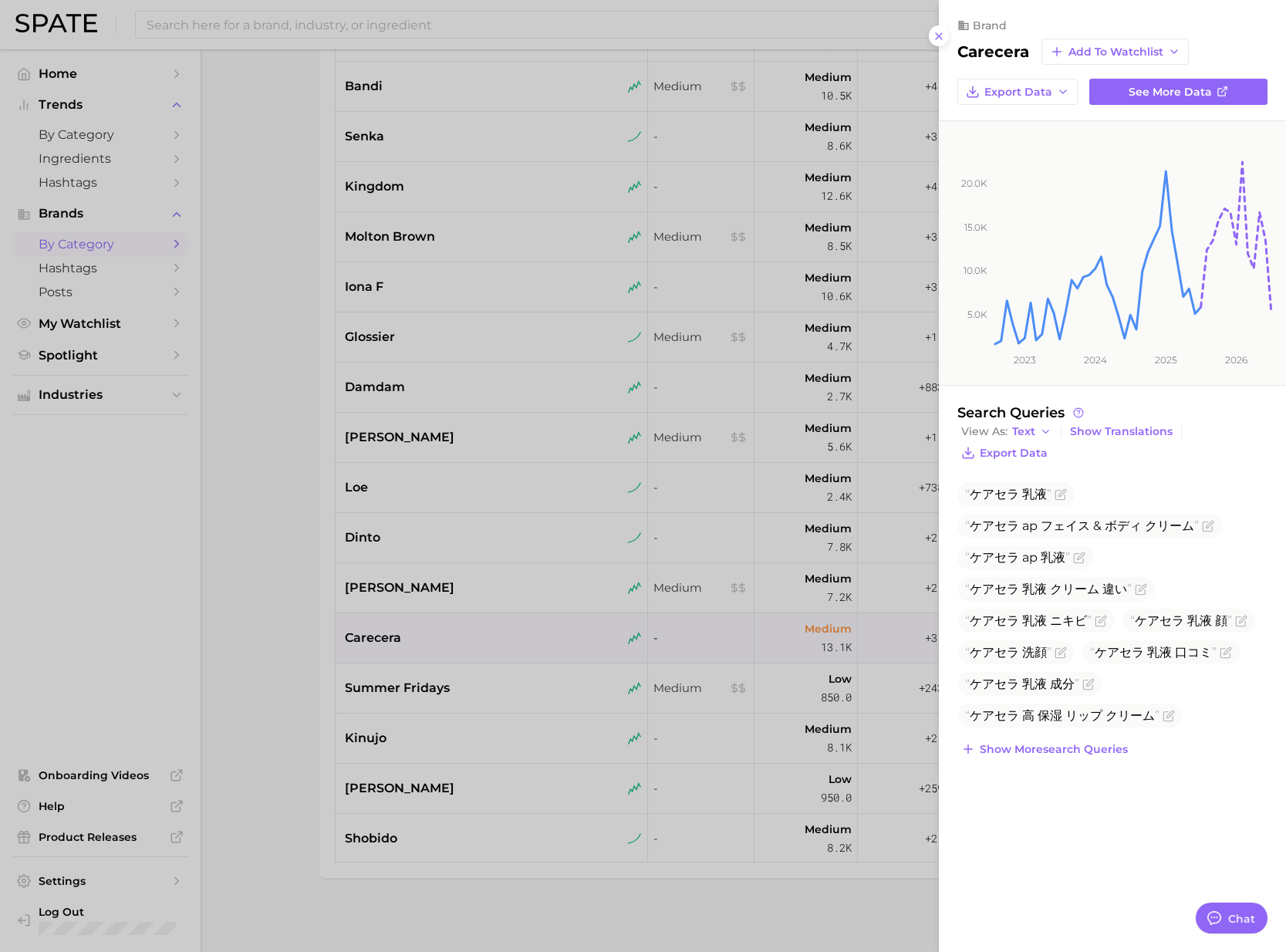
click at [454, 693] on div at bounding box center [643, 476] width 1286 height 952
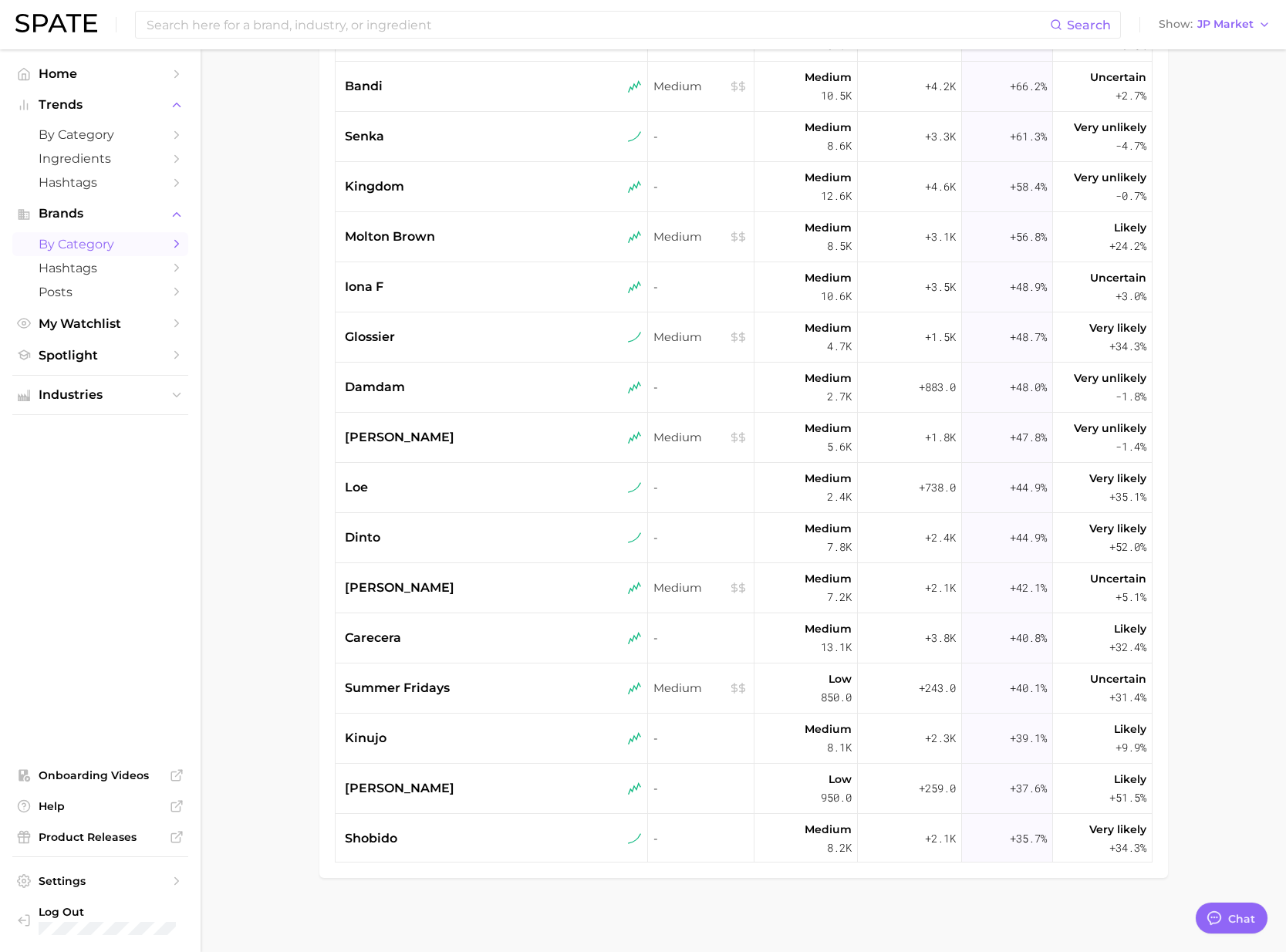
click at [471, 693] on div "summer fridays" at bounding box center [493, 688] width 297 height 19
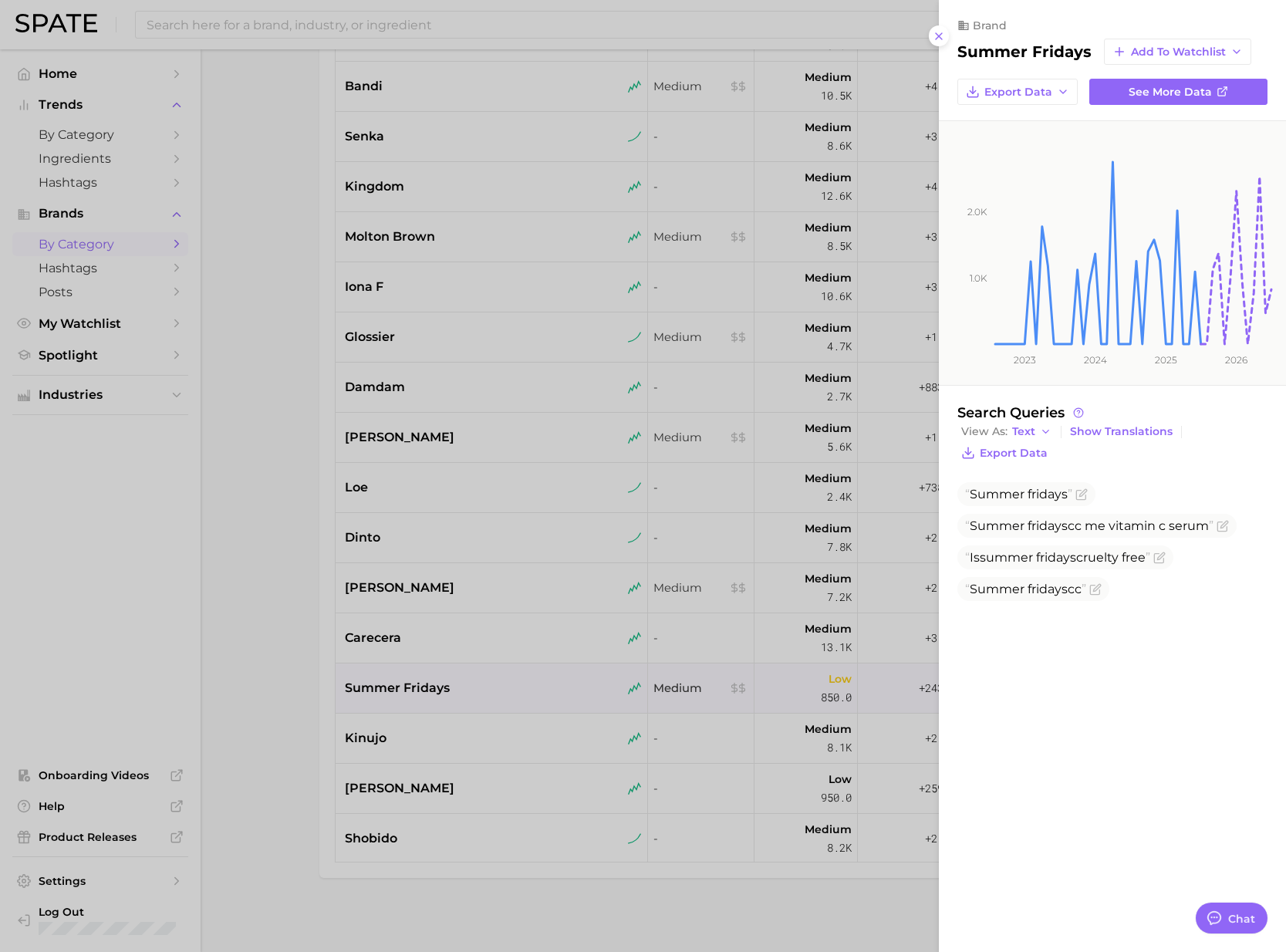
click at [331, 713] on div at bounding box center [643, 476] width 1286 height 952
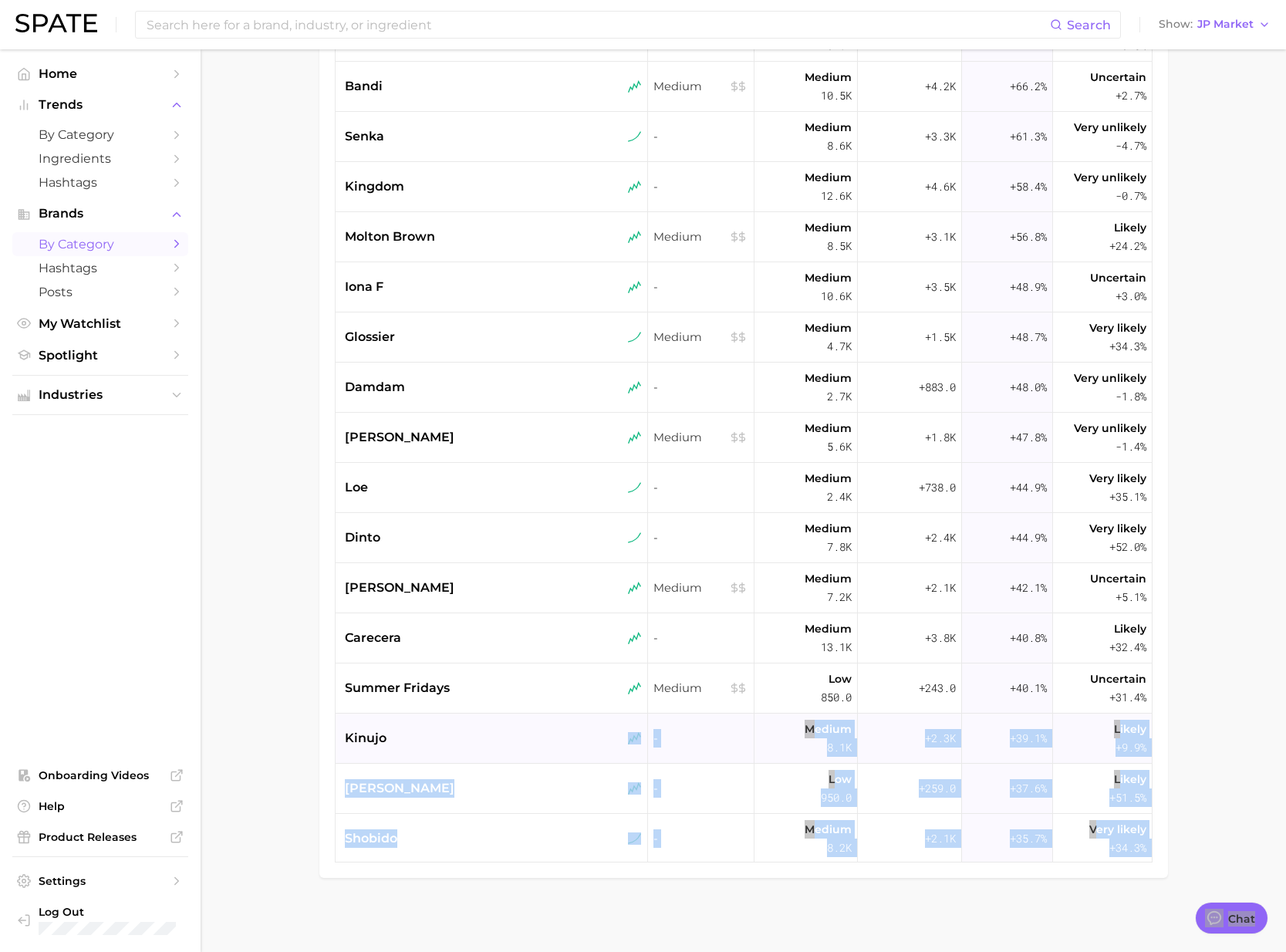
click at [431, 740] on div "kinujo" at bounding box center [493, 738] width 297 height 19
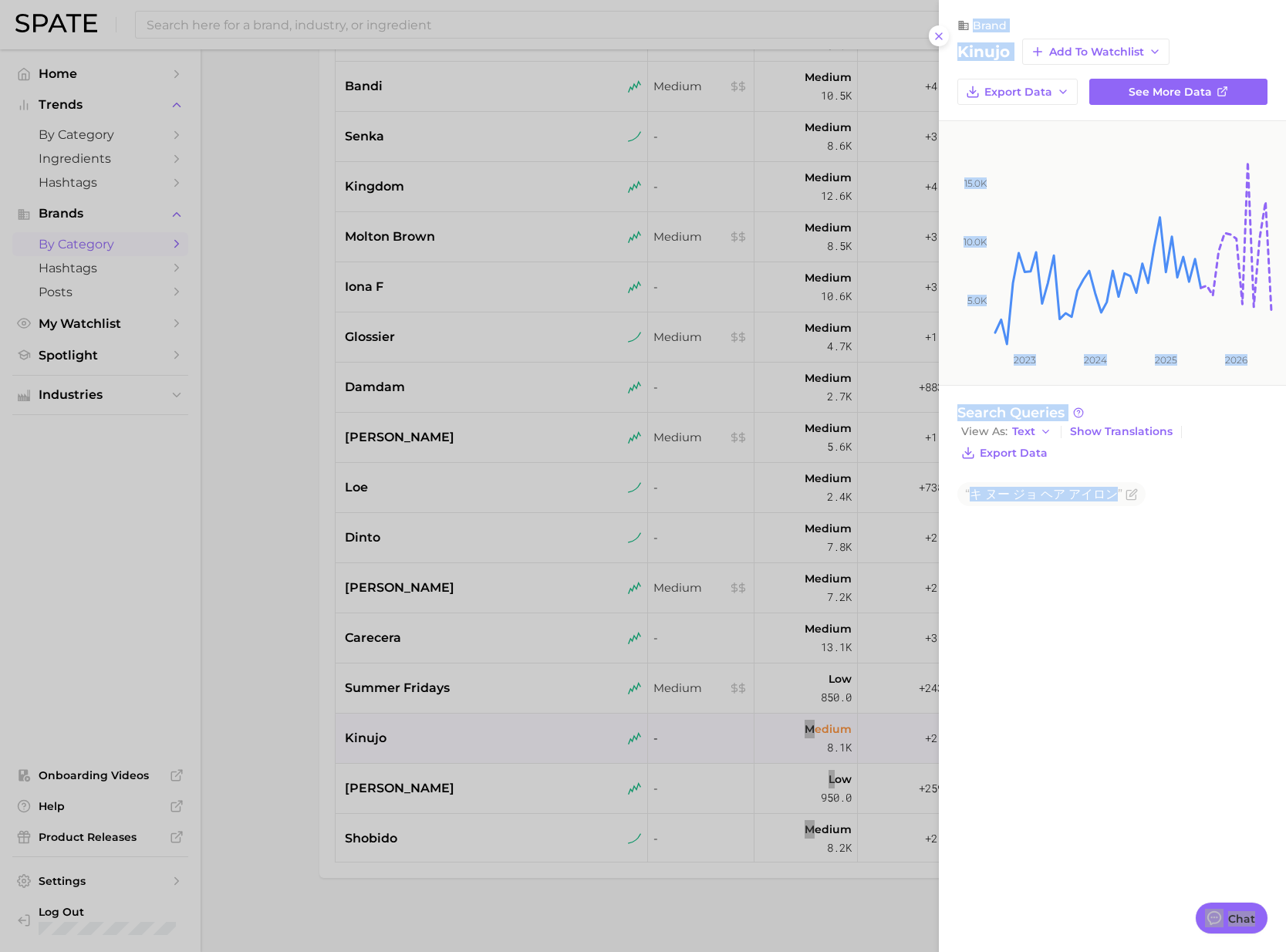
drag, startPoint x: 217, startPoint y: 670, endPoint x: 231, endPoint y: 672, distance: 14.8
click at [218, 670] on div at bounding box center [643, 476] width 1286 height 952
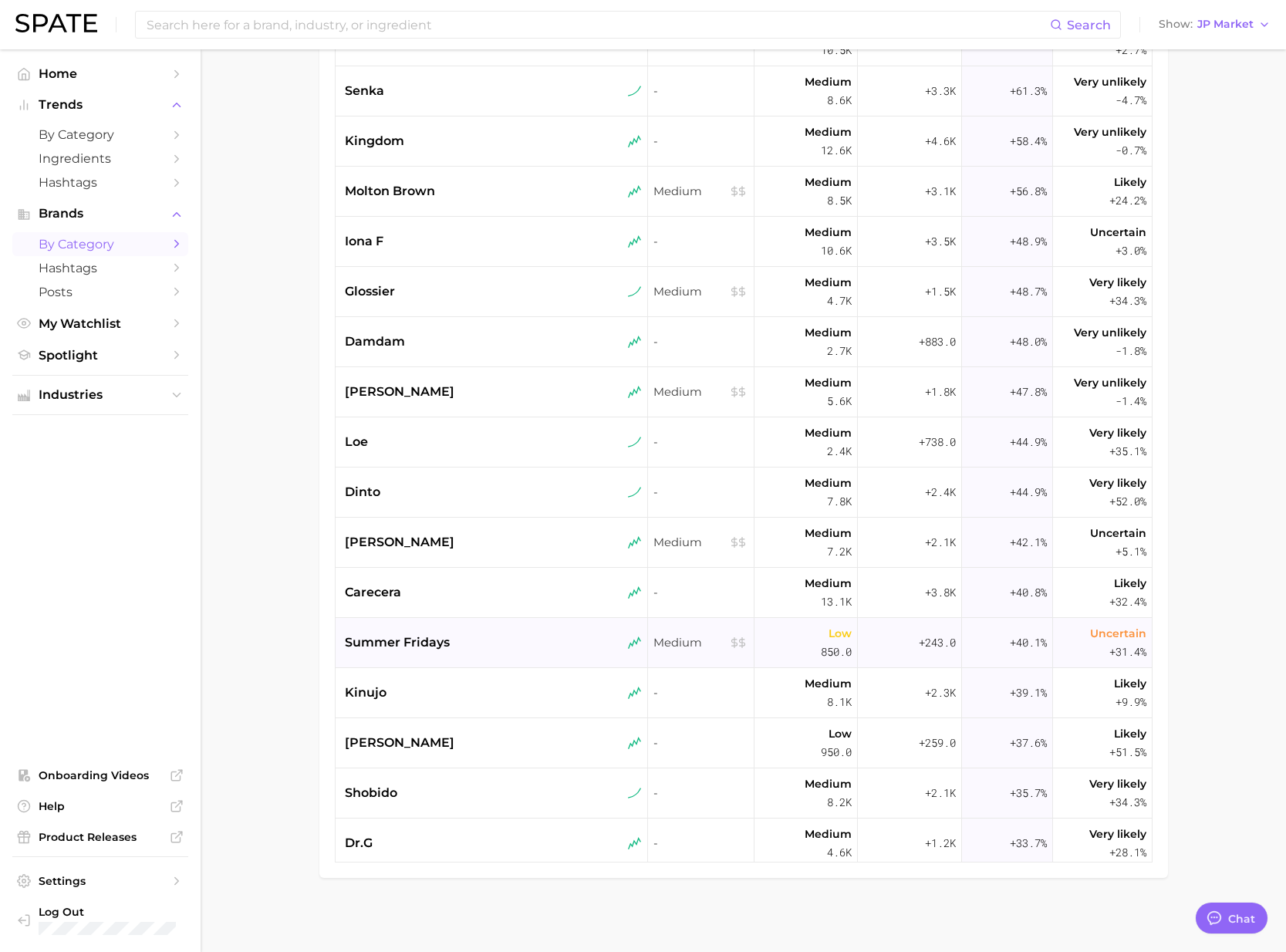
scroll to position [963, 0]
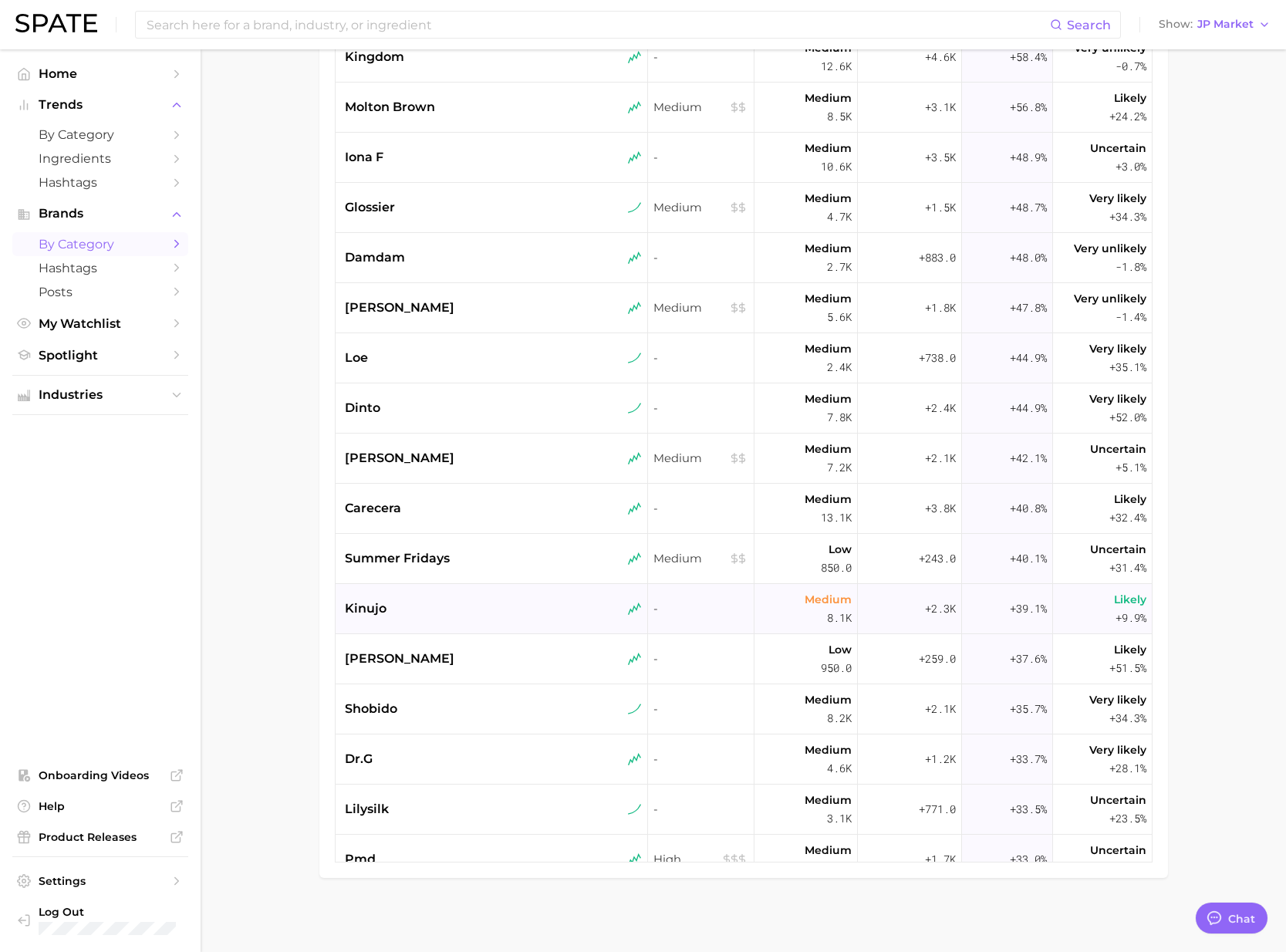
click at [376, 622] on div "kinujo" at bounding box center [492, 609] width 313 height 50
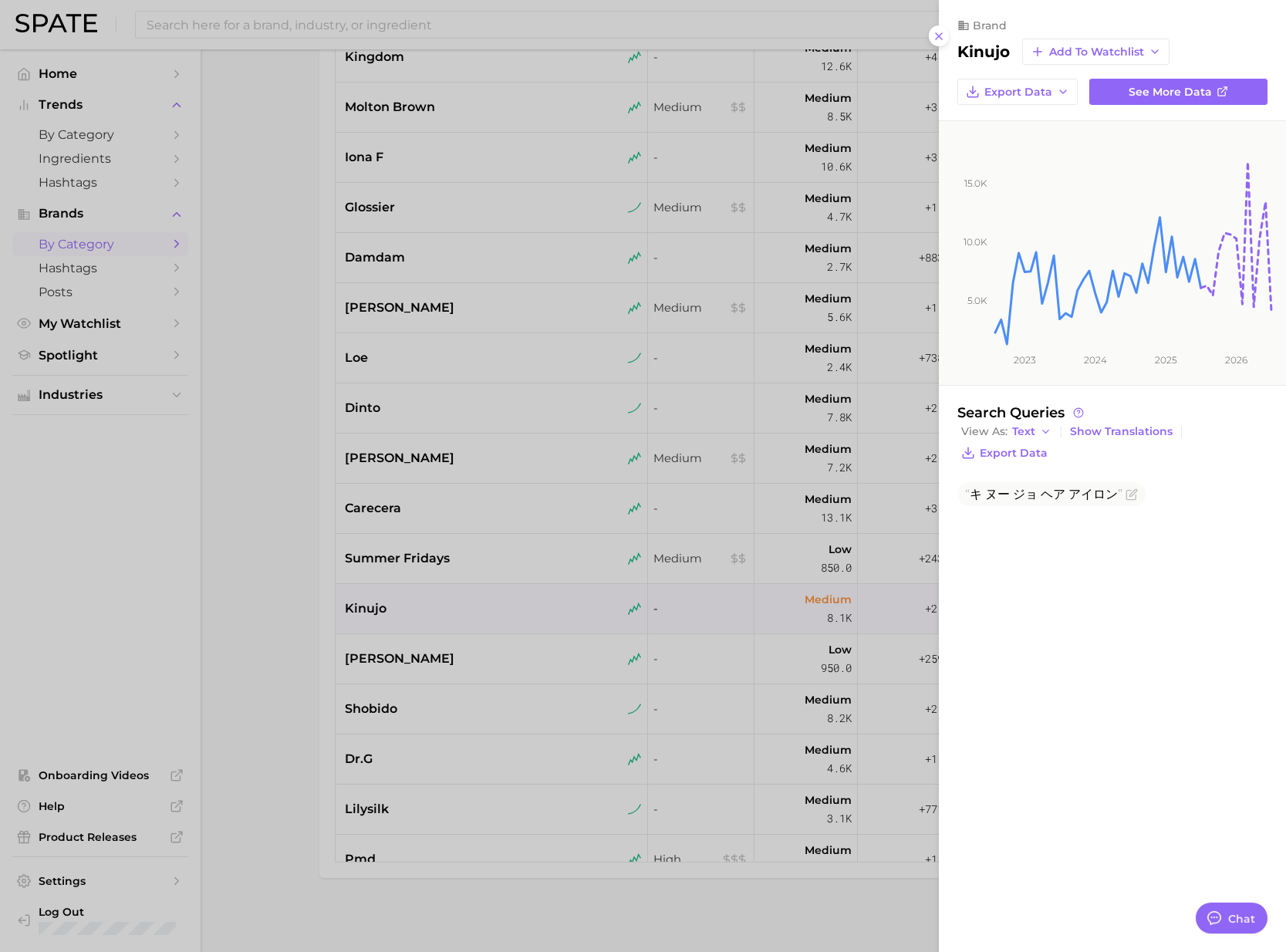
click at [978, 52] on h2 "kinujo" at bounding box center [983, 51] width 52 height 19
copy h2 "kinujo"
click at [540, 664] on div at bounding box center [643, 476] width 1286 height 952
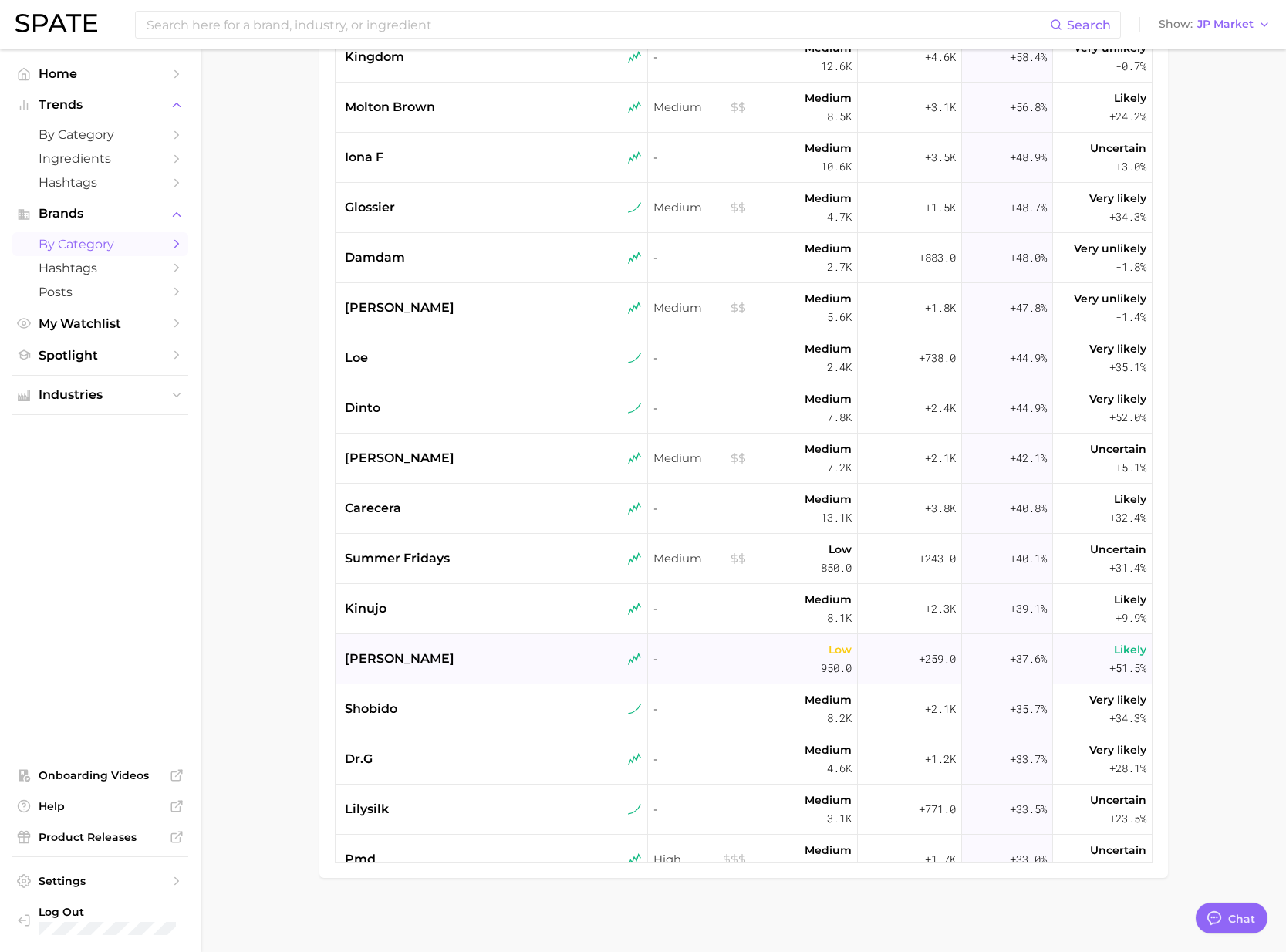
click at [495, 666] on div "hugo boss" at bounding box center [493, 658] width 297 height 19
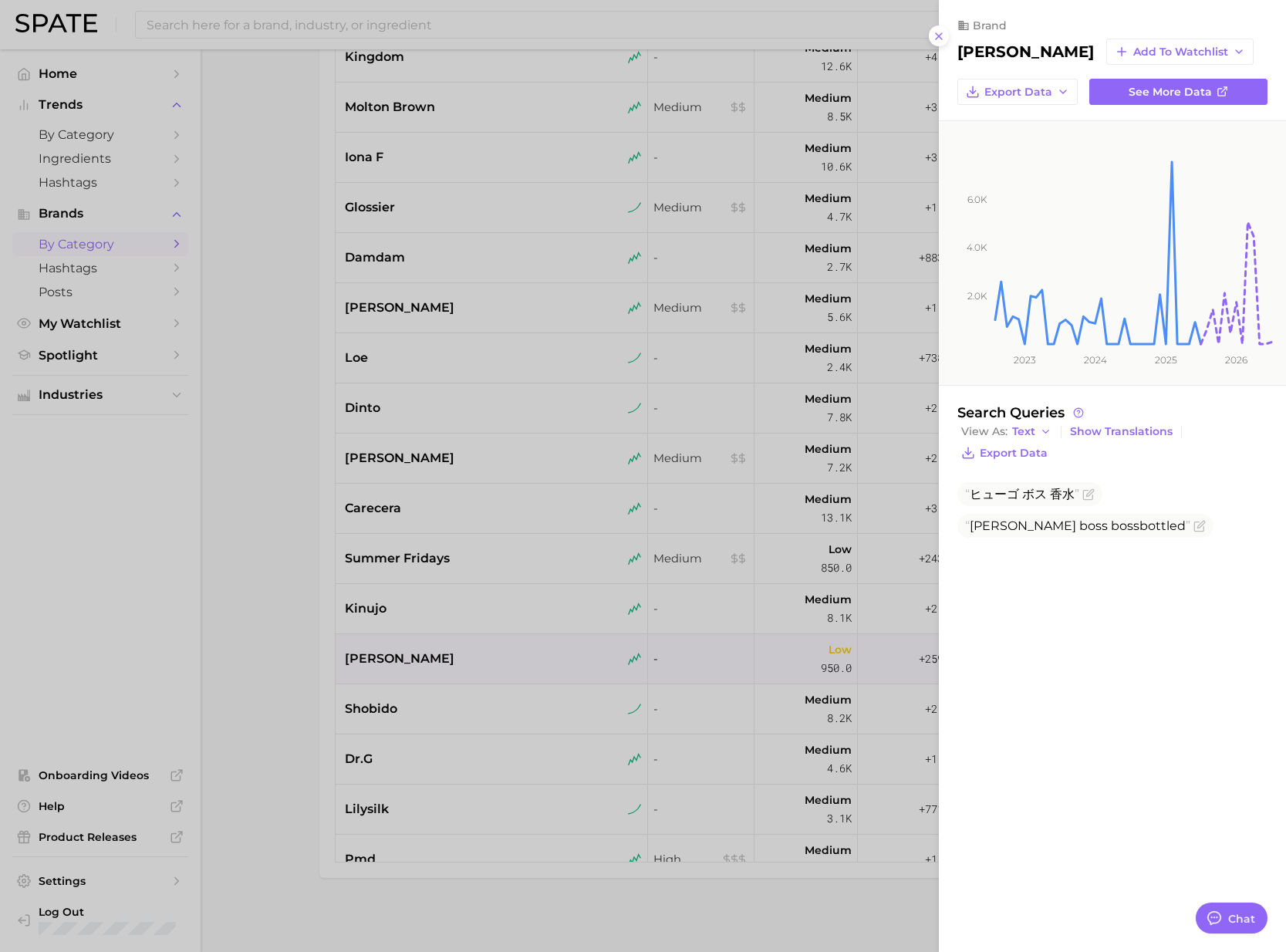
click at [504, 708] on div at bounding box center [643, 476] width 1286 height 952
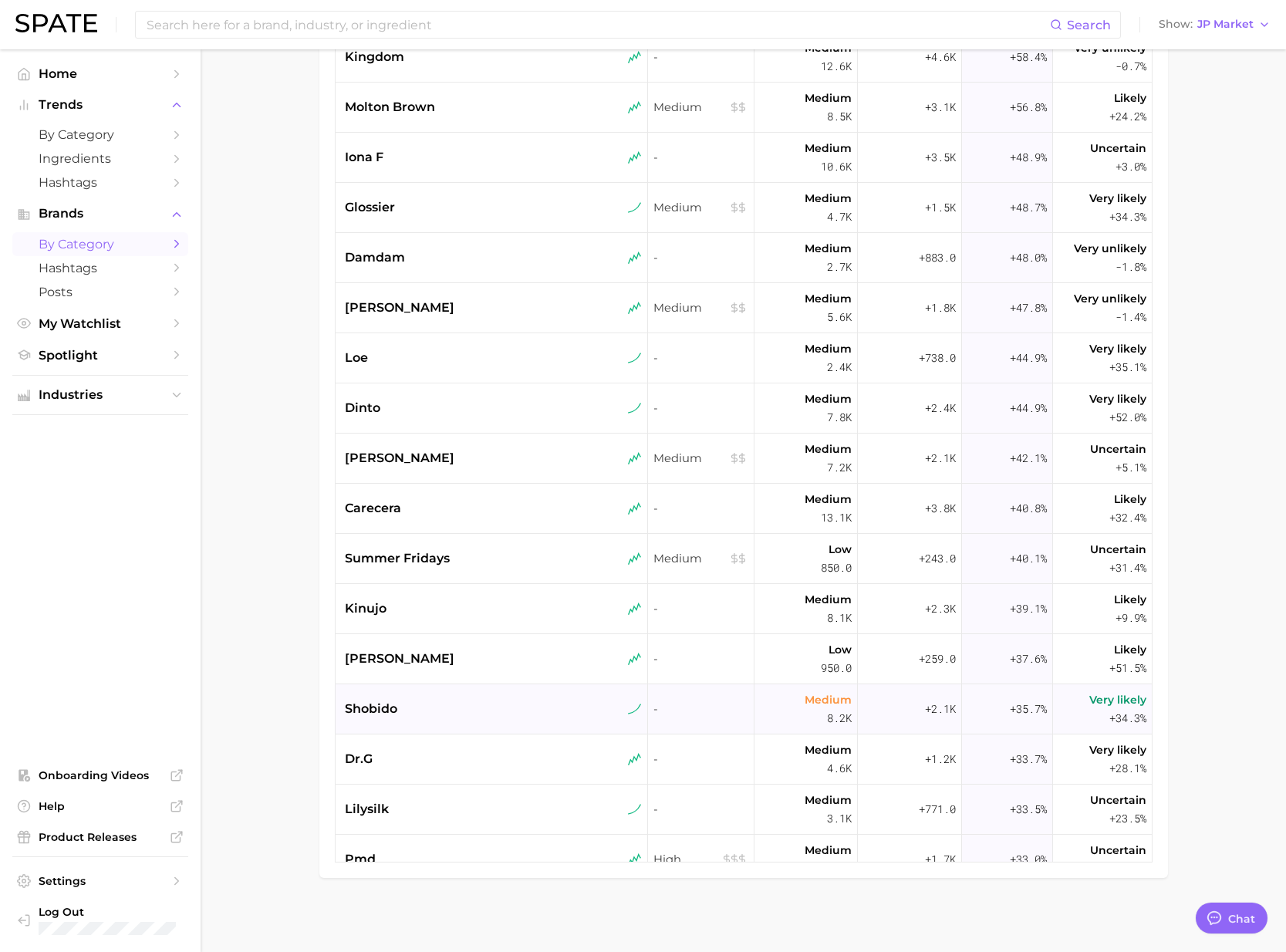
click at [434, 709] on div "shobido" at bounding box center [493, 709] width 297 height 19
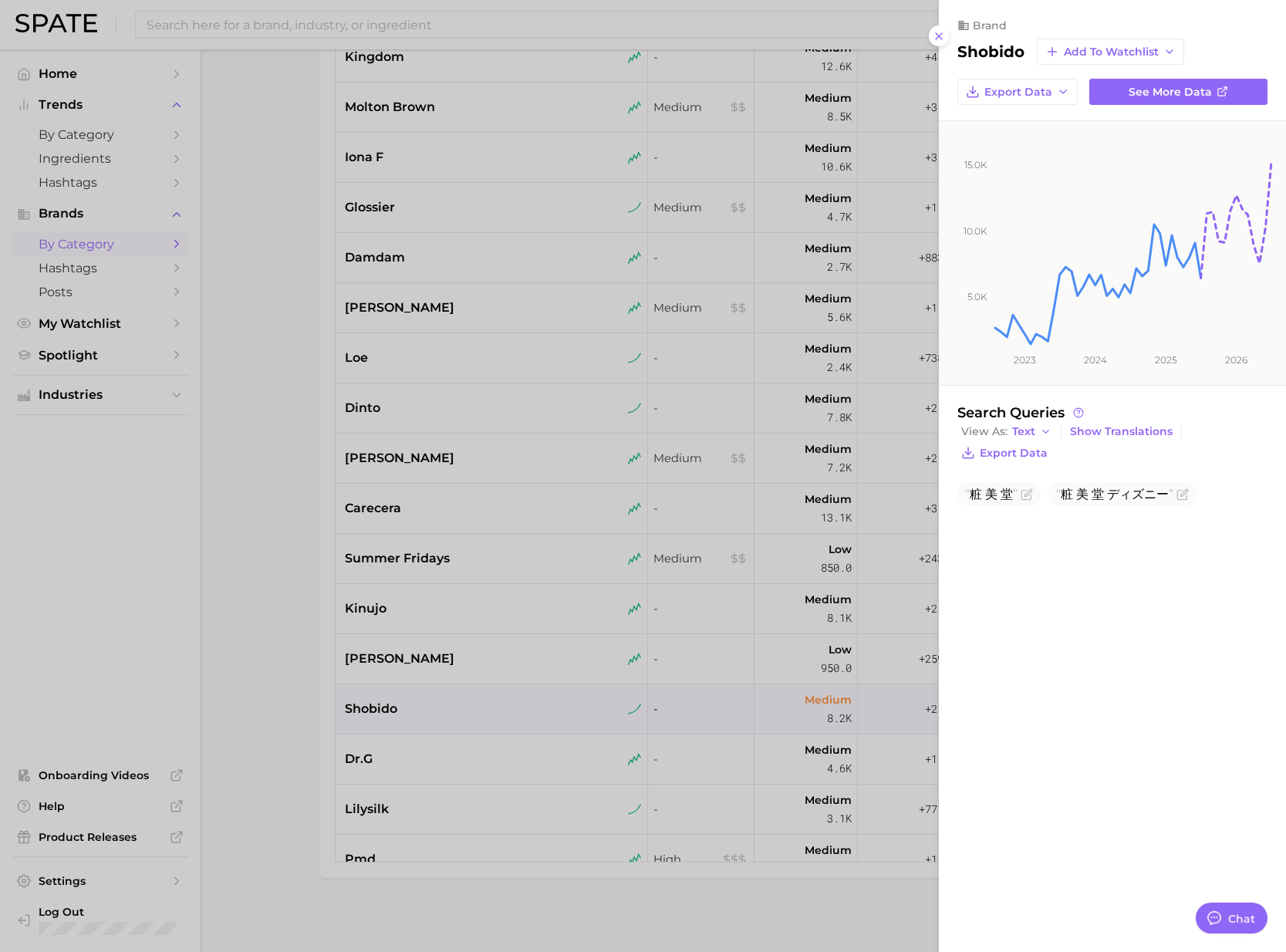
click at [487, 788] on div at bounding box center [643, 476] width 1286 height 952
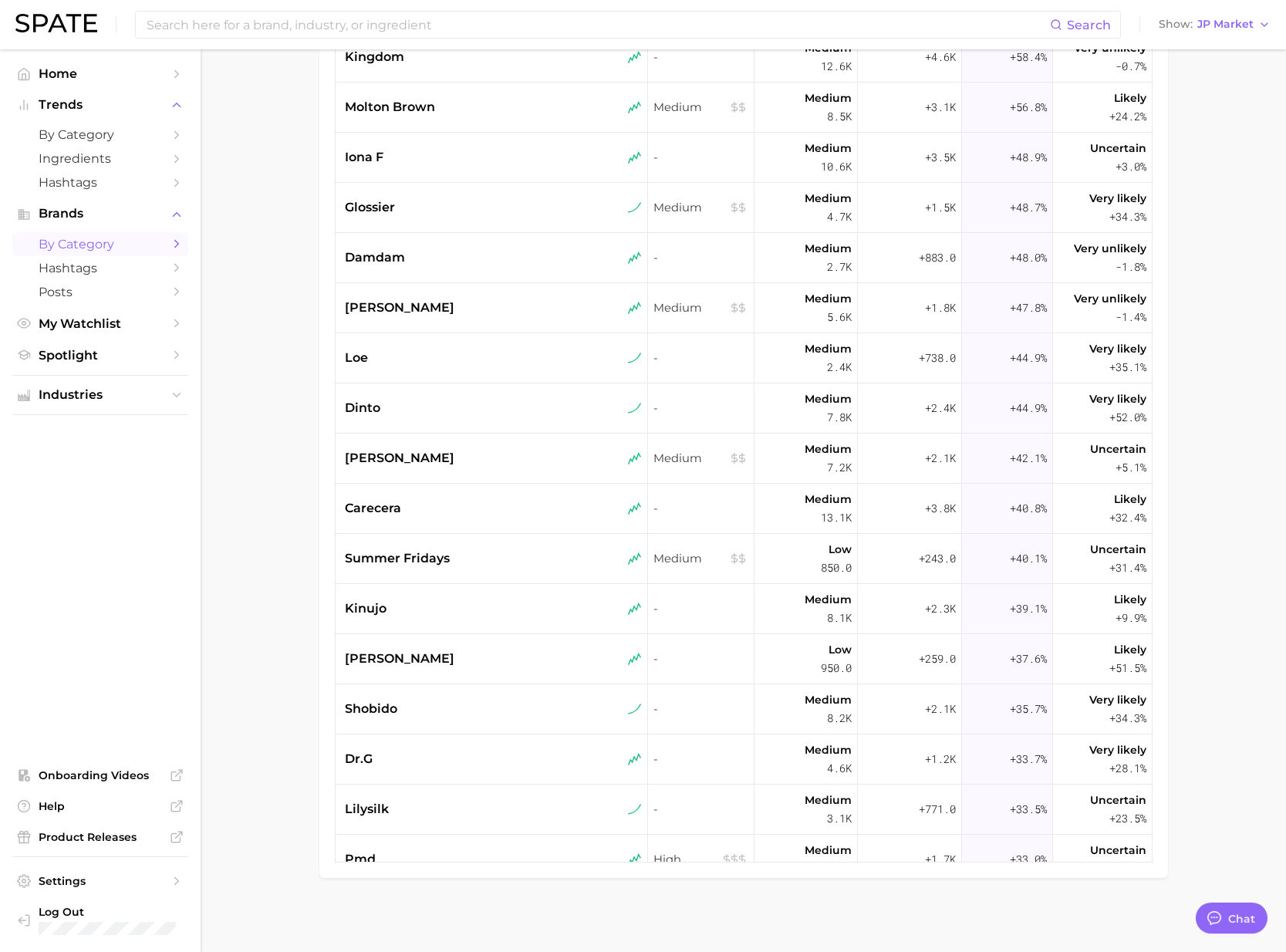
click at [462, 767] on div "dr.g" at bounding box center [493, 759] width 297 height 19
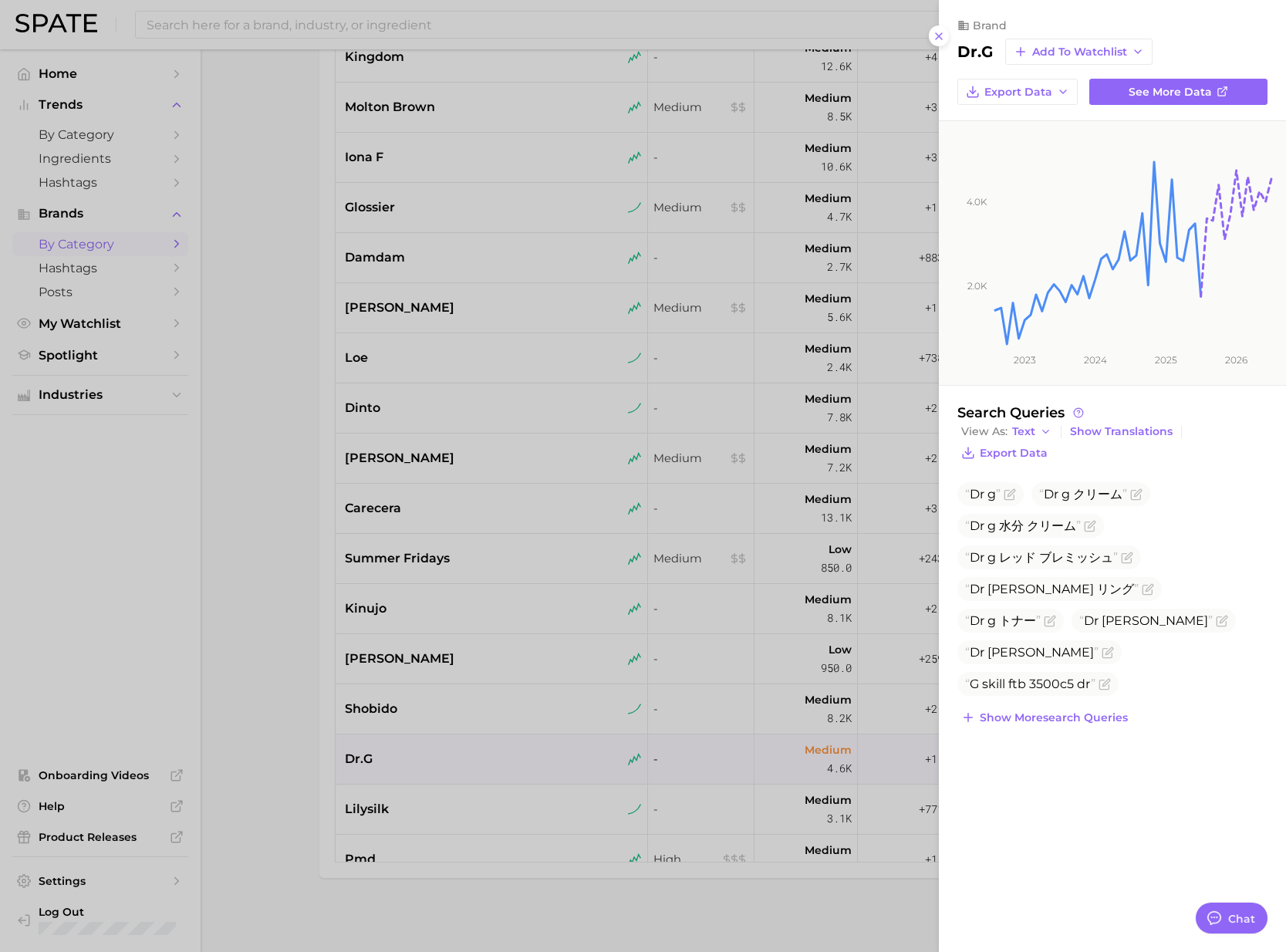
click at [470, 797] on div at bounding box center [643, 476] width 1286 height 952
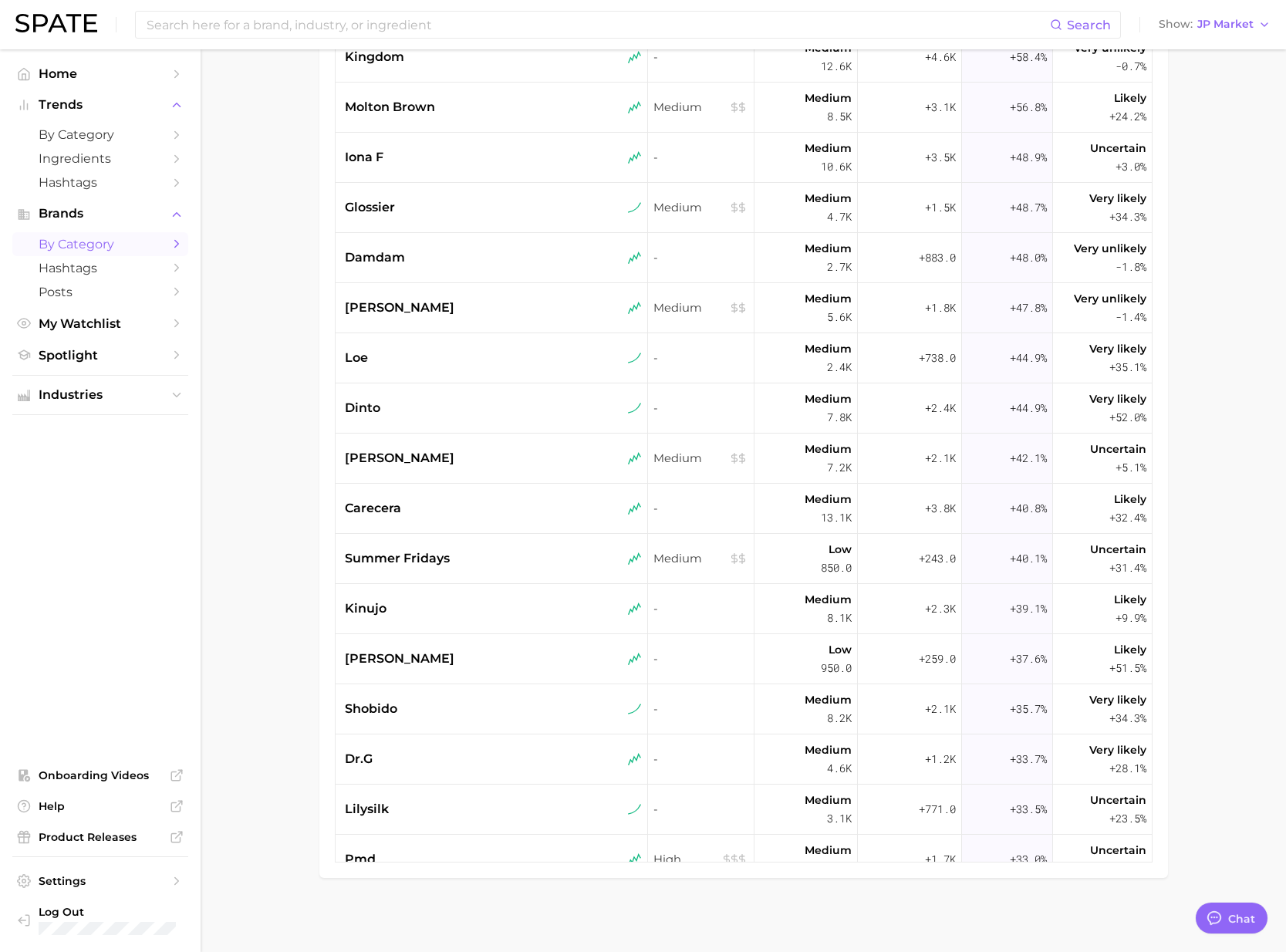
click at [468, 804] on div "lilysilk" at bounding box center [493, 809] width 297 height 19
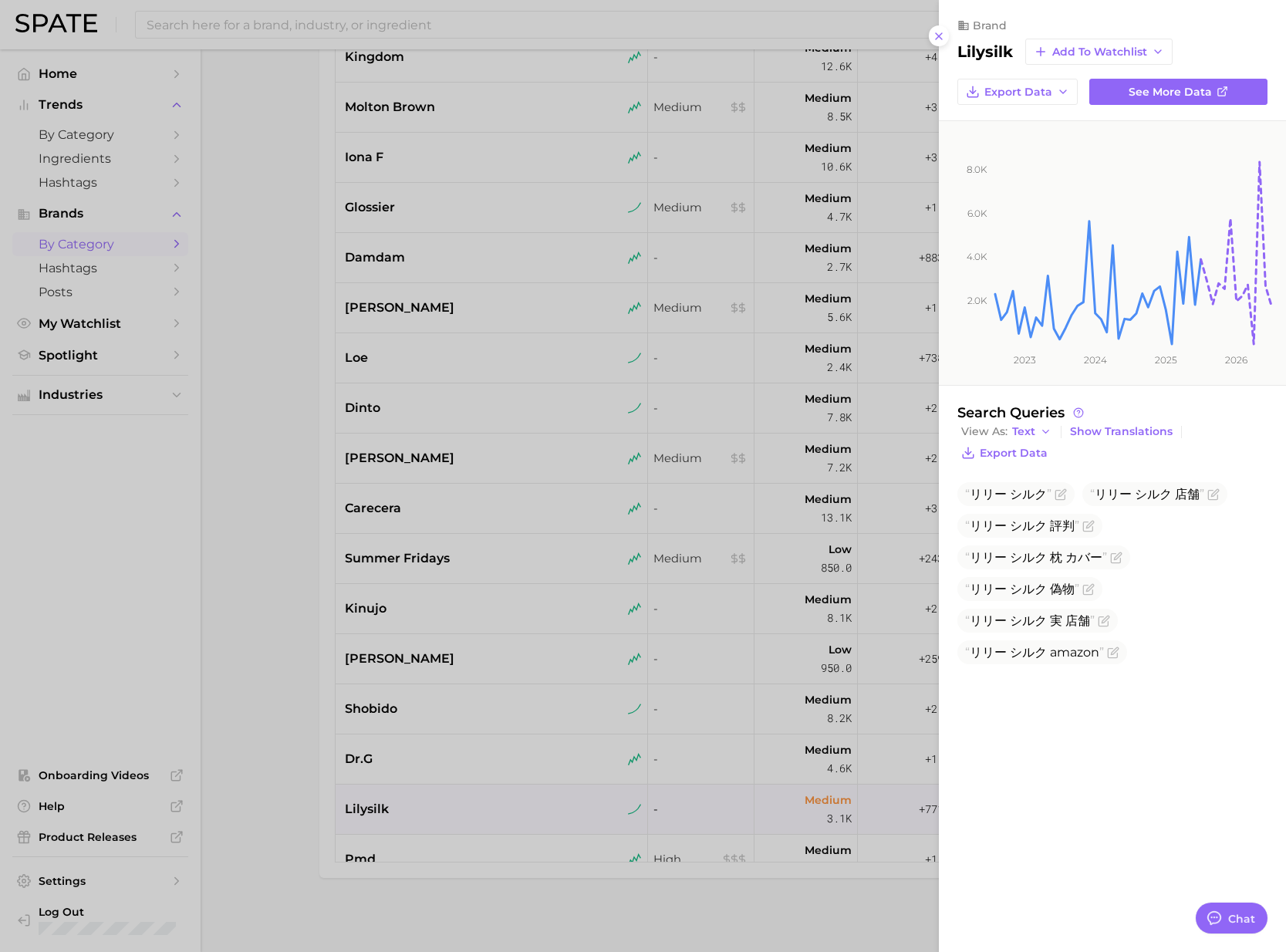
click at [422, 795] on div at bounding box center [643, 476] width 1286 height 952
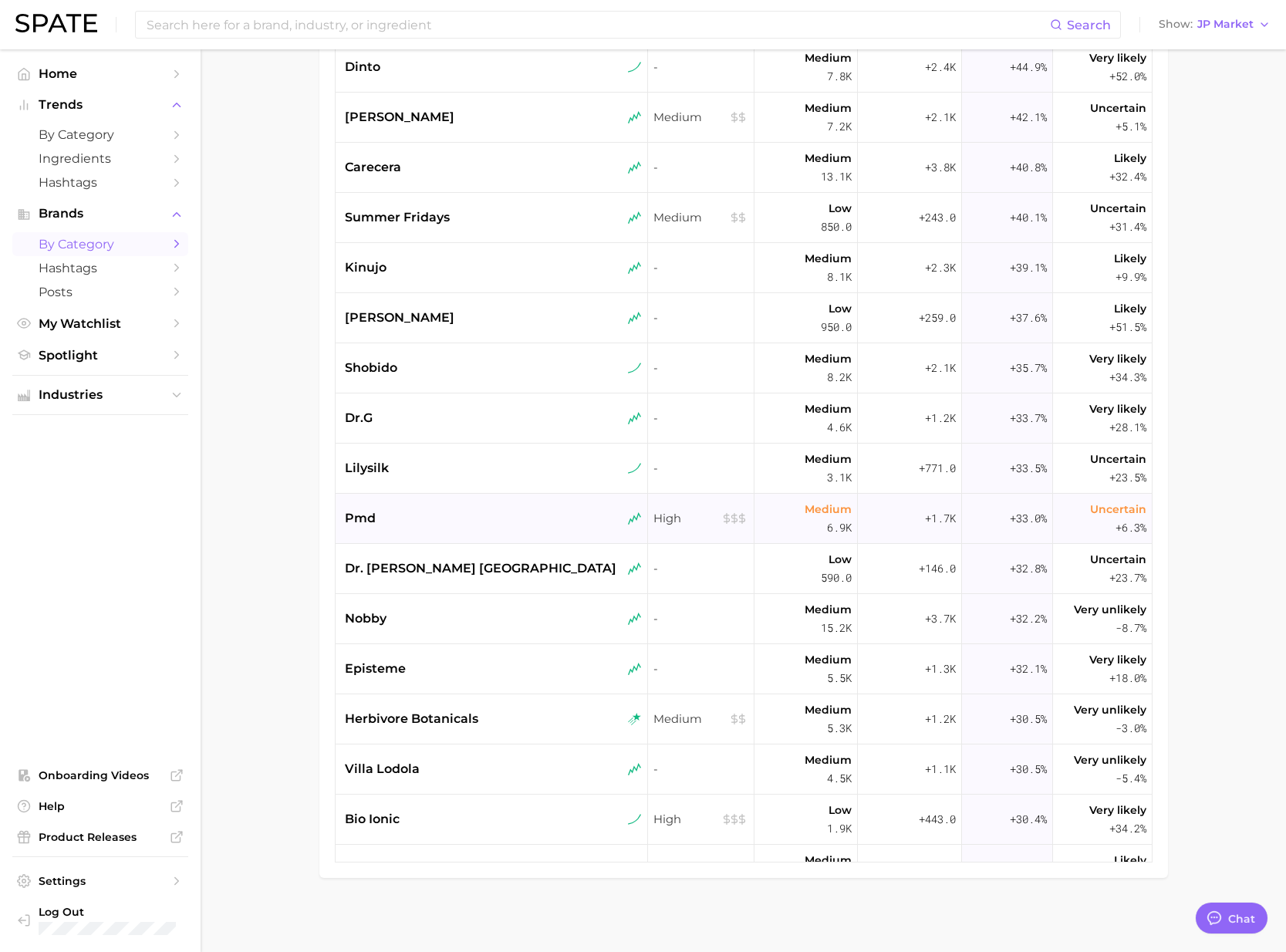
scroll to position [1313, 0]
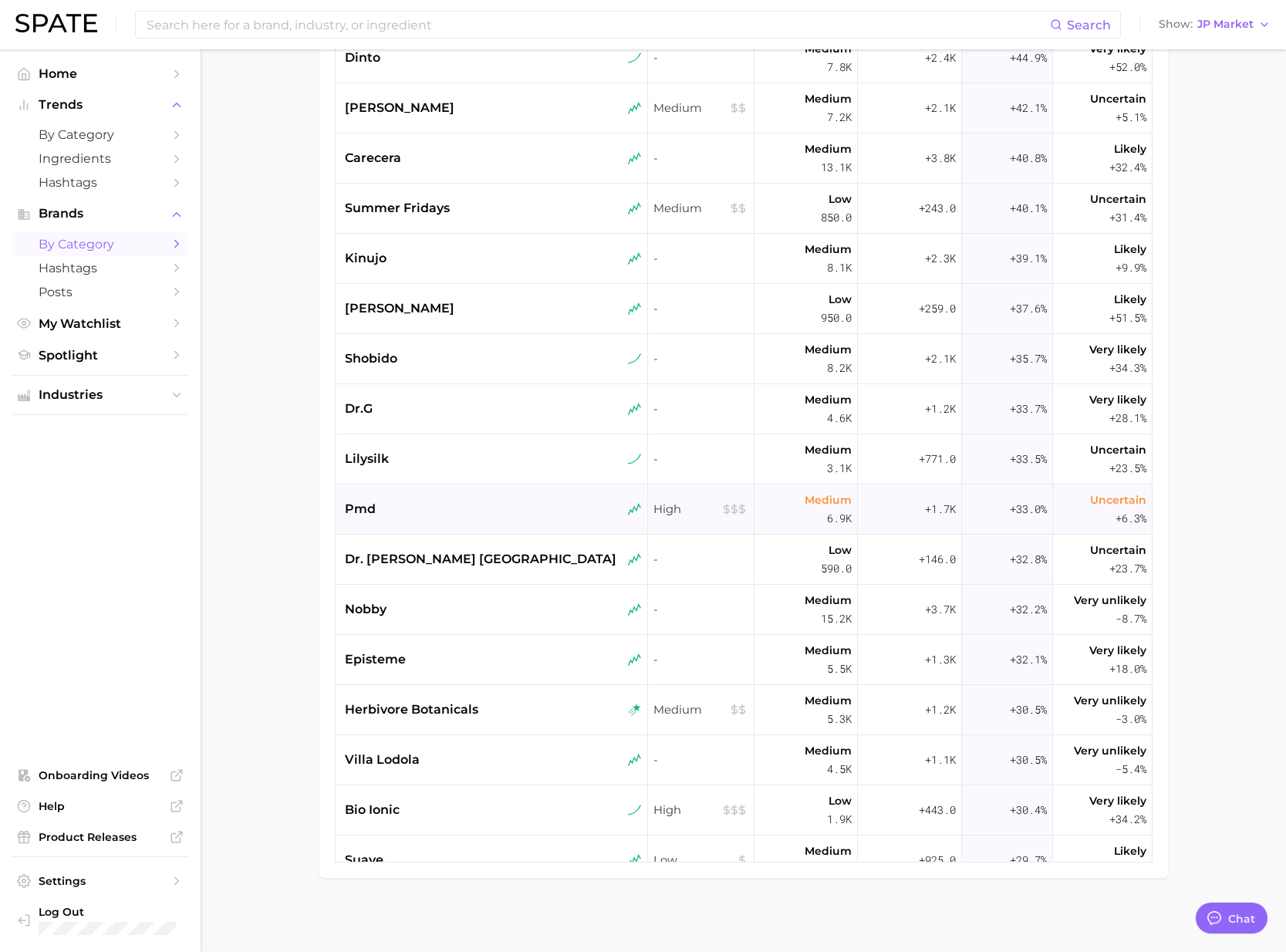
click at [413, 503] on div "pmd" at bounding box center [493, 509] width 297 height 19
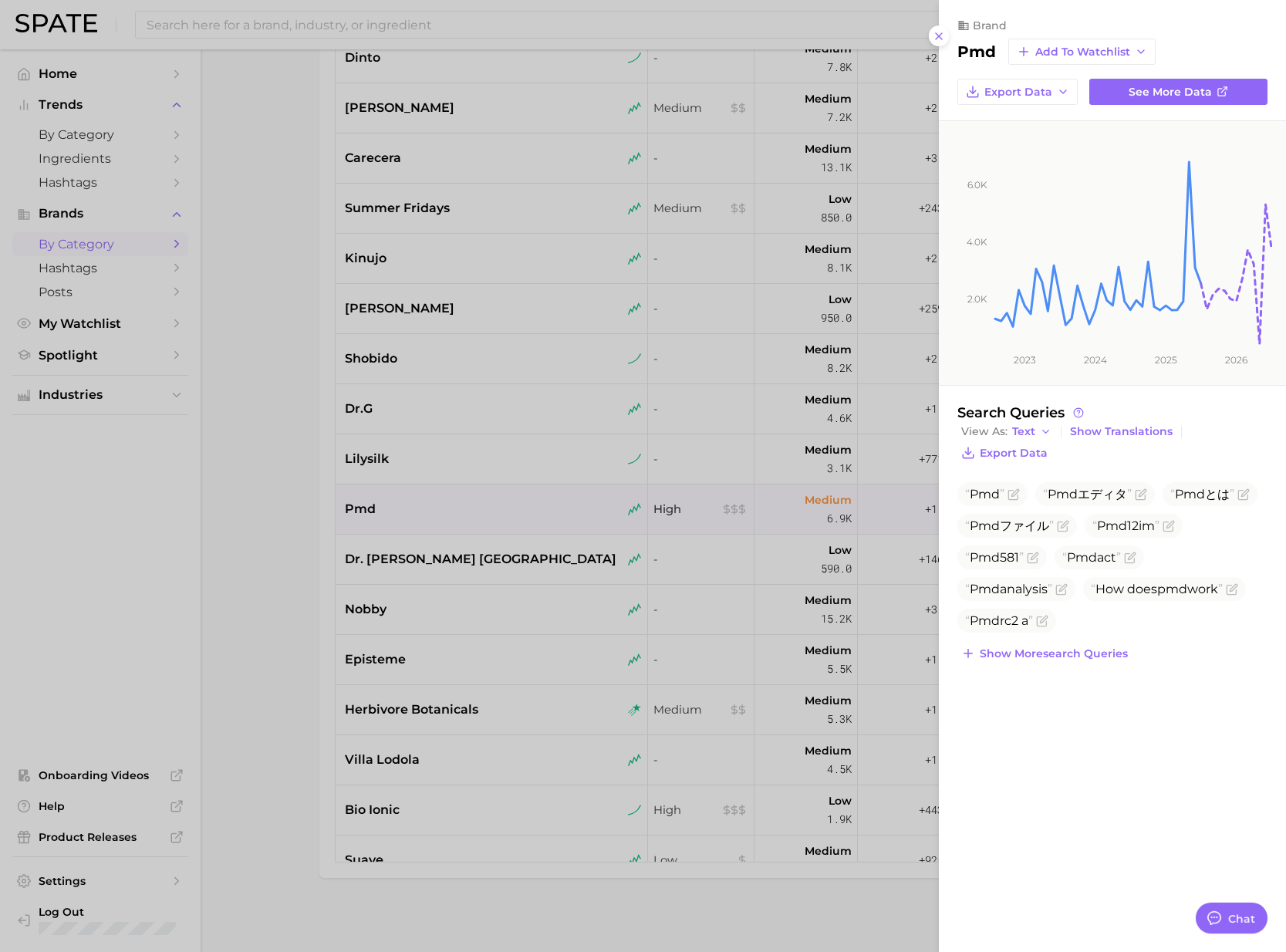
click at [420, 557] on div at bounding box center [643, 476] width 1286 height 952
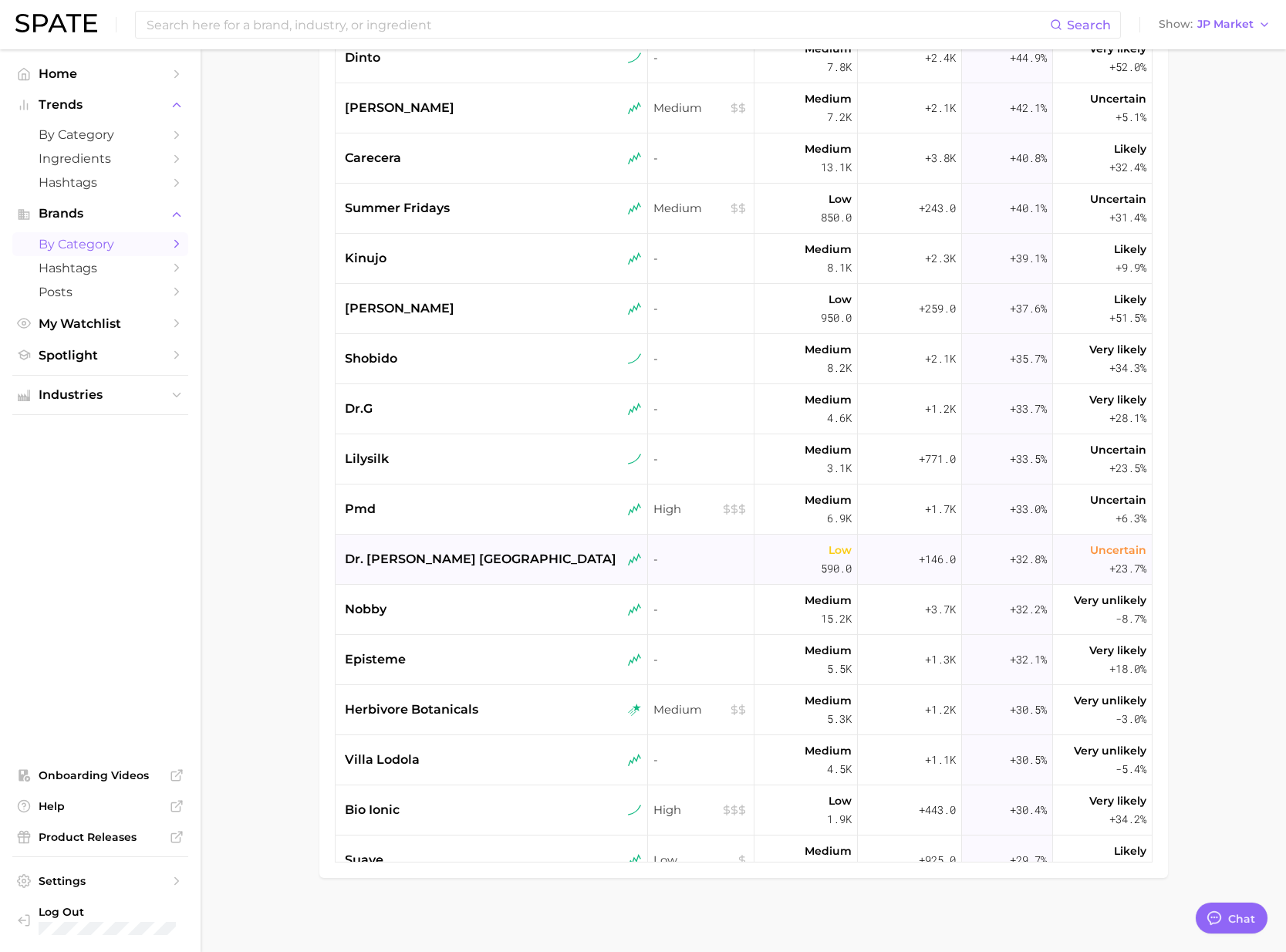
click at [456, 561] on span "dr. vranjes firenze" at bounding box center [481, 559] width 272 height 19
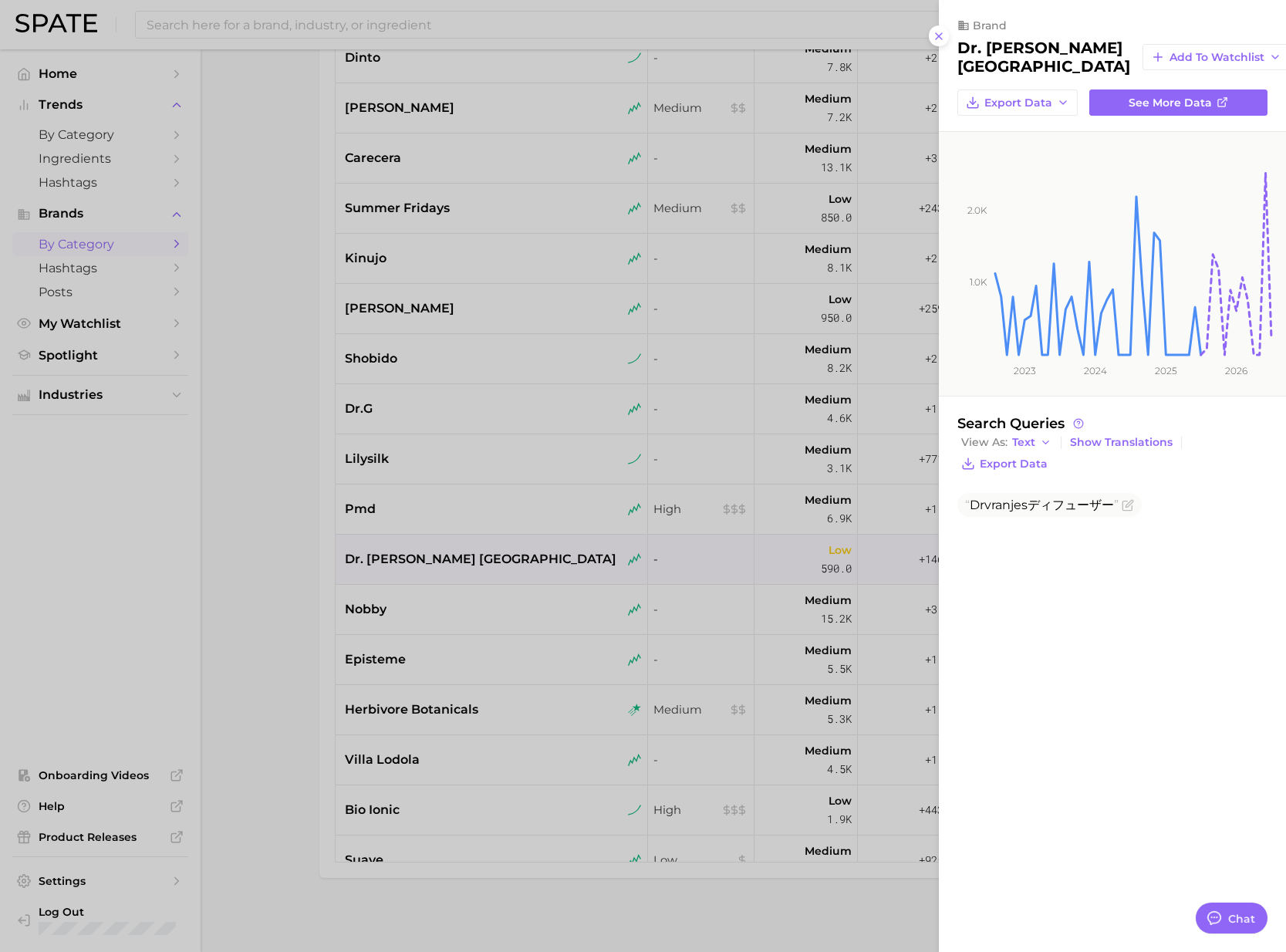
click at [453, 591] on div at bounding box center [643, 476] width 1286 height 952
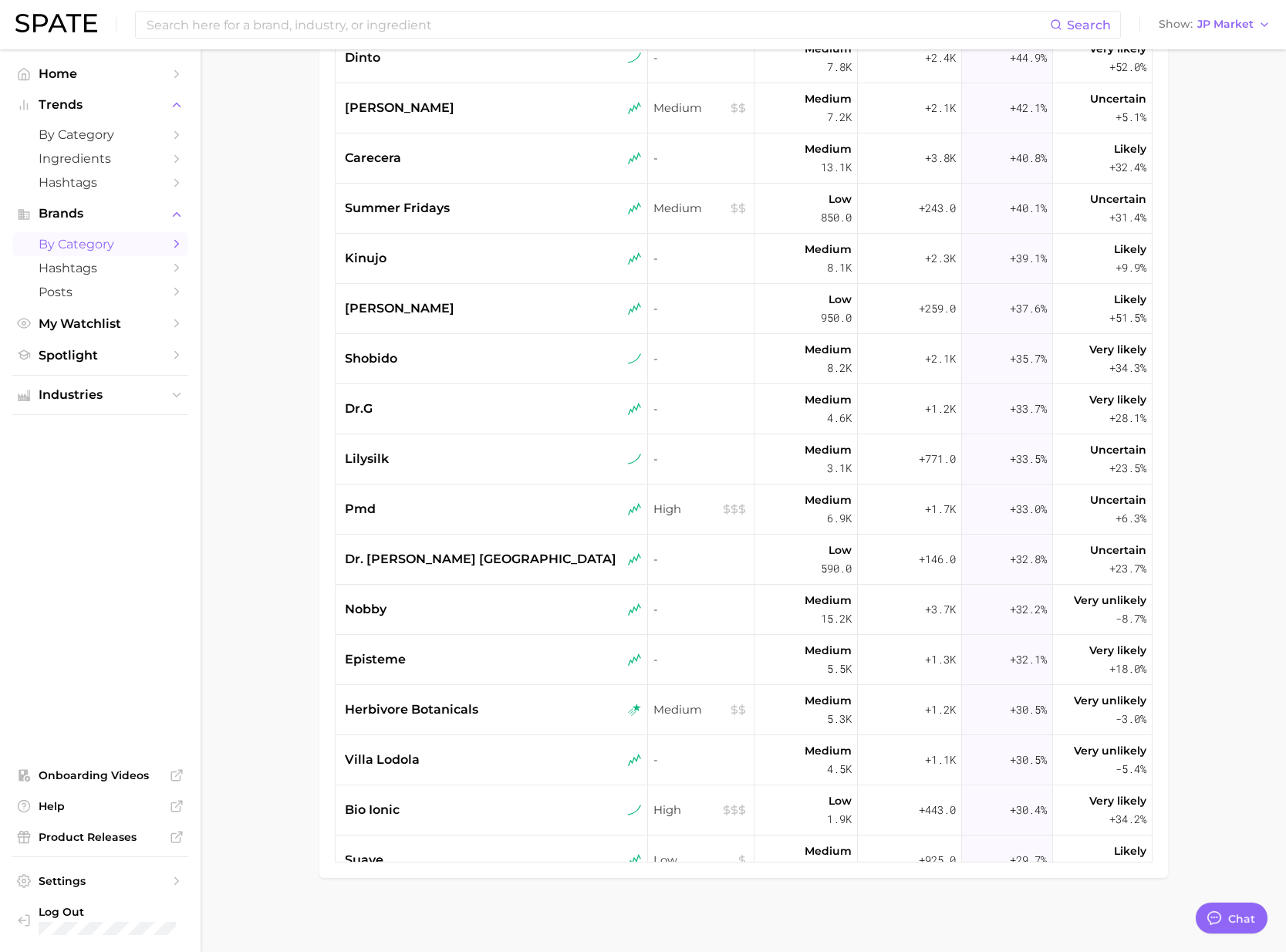
click at [454, 606] on div "nobby" at bounding box center [493, 609] width 297 height 19
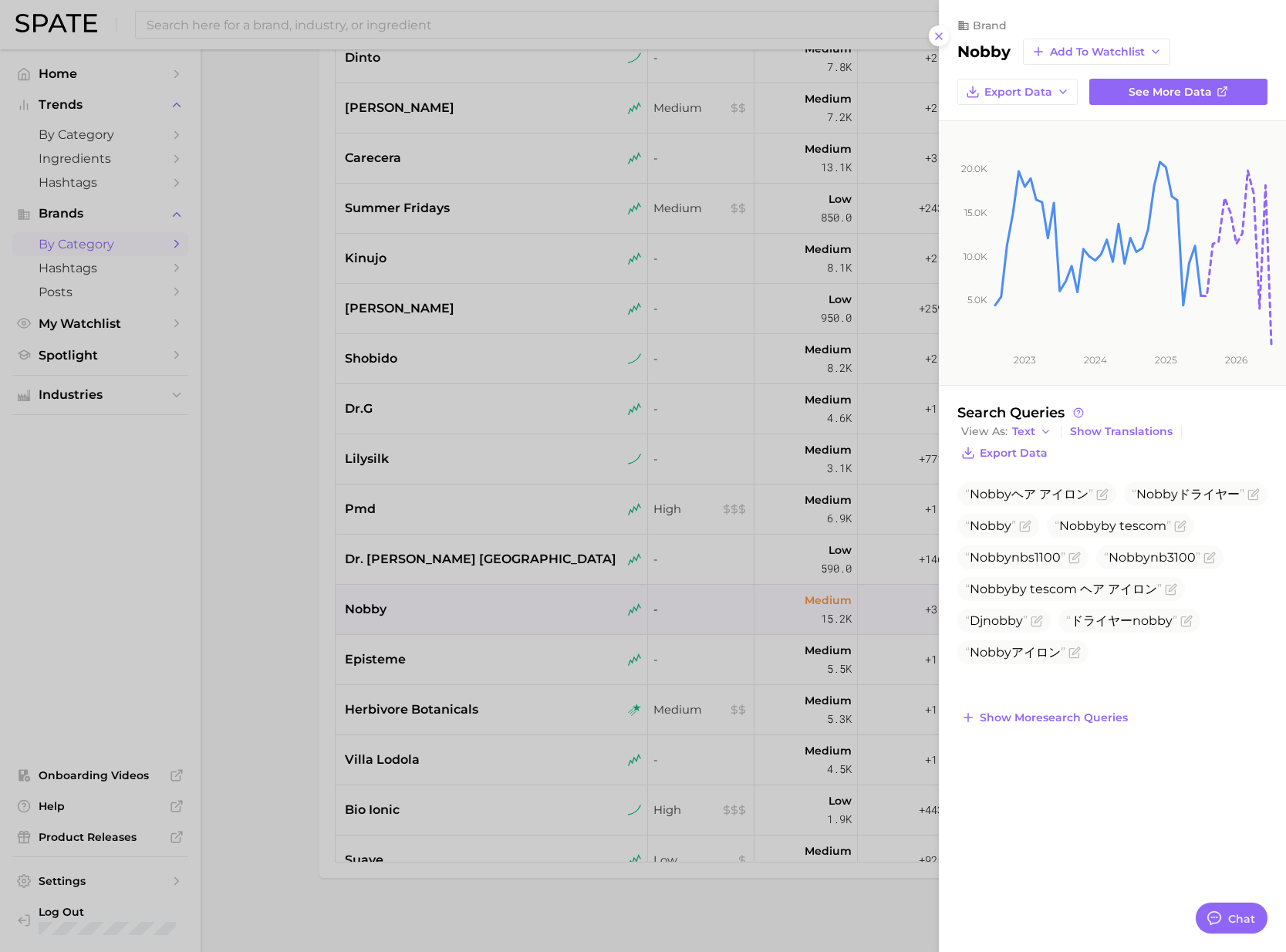
click at [456, 649] on div at bounding box center [643, 476] width 1286 height 952
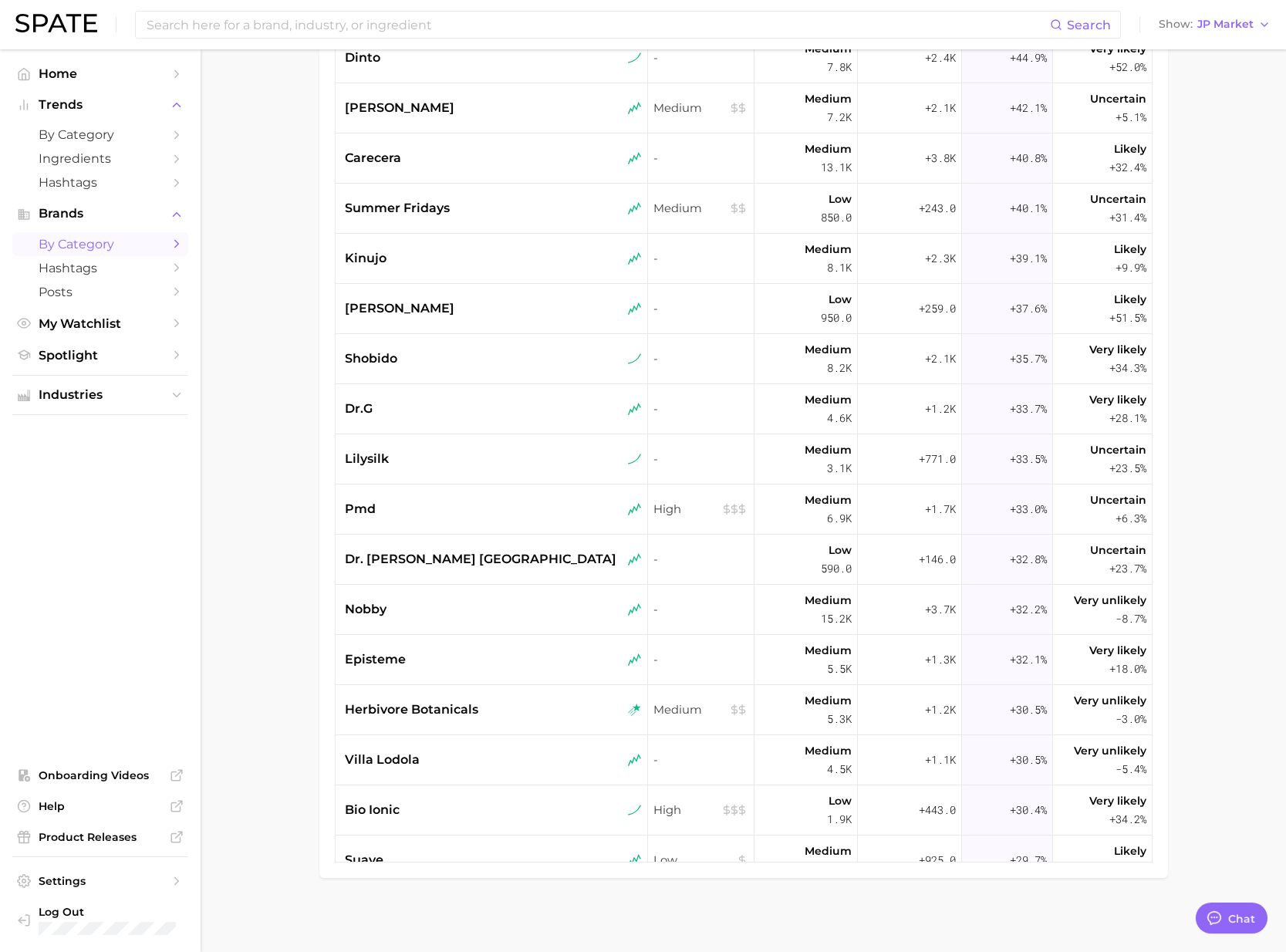
click at [459, 656] on div "episteme" at bounding box center [493, 659] width 297 height 19
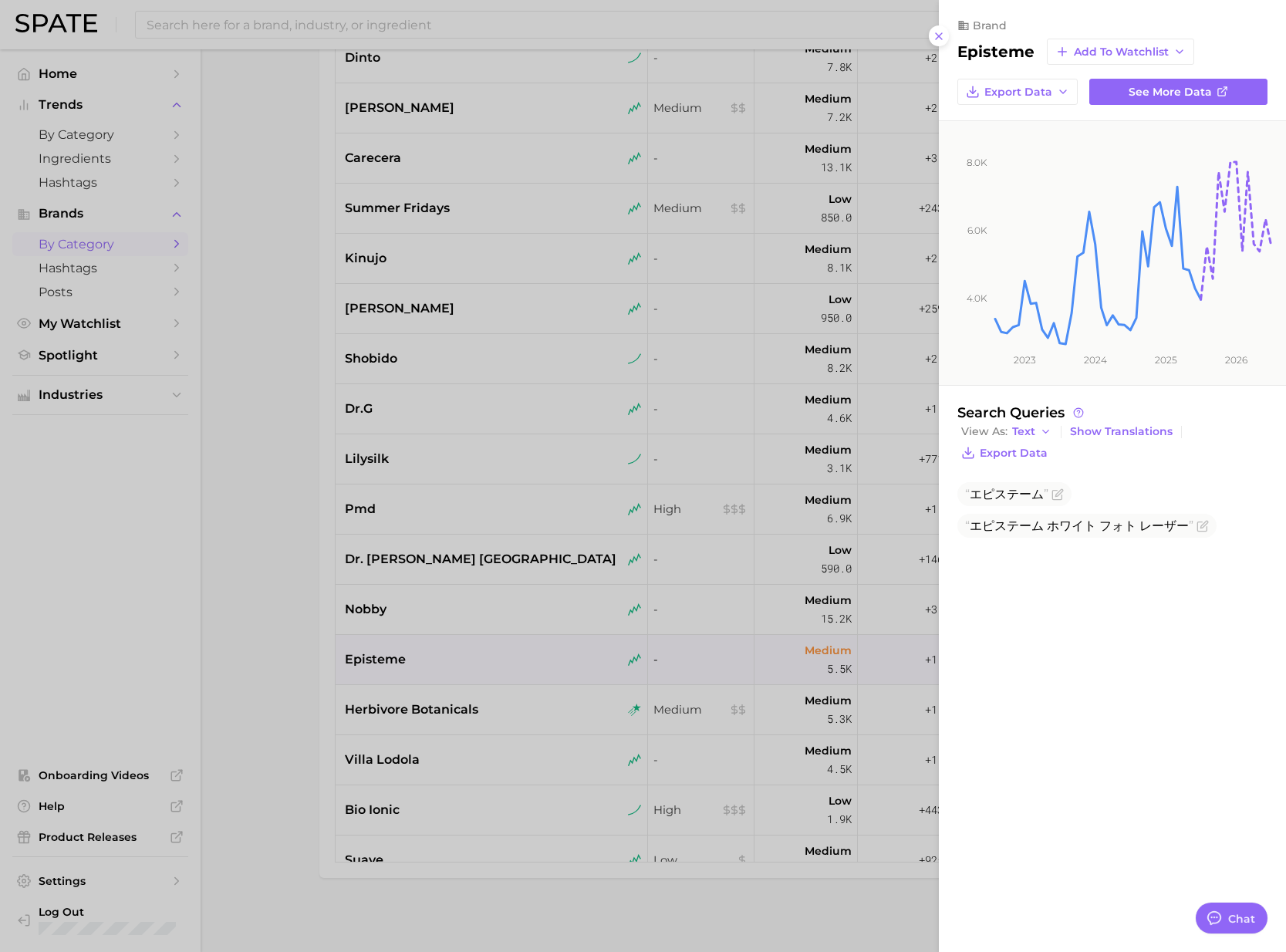
click at [460, 690] on div at bounding box center [643, 476] width 1286 height 952
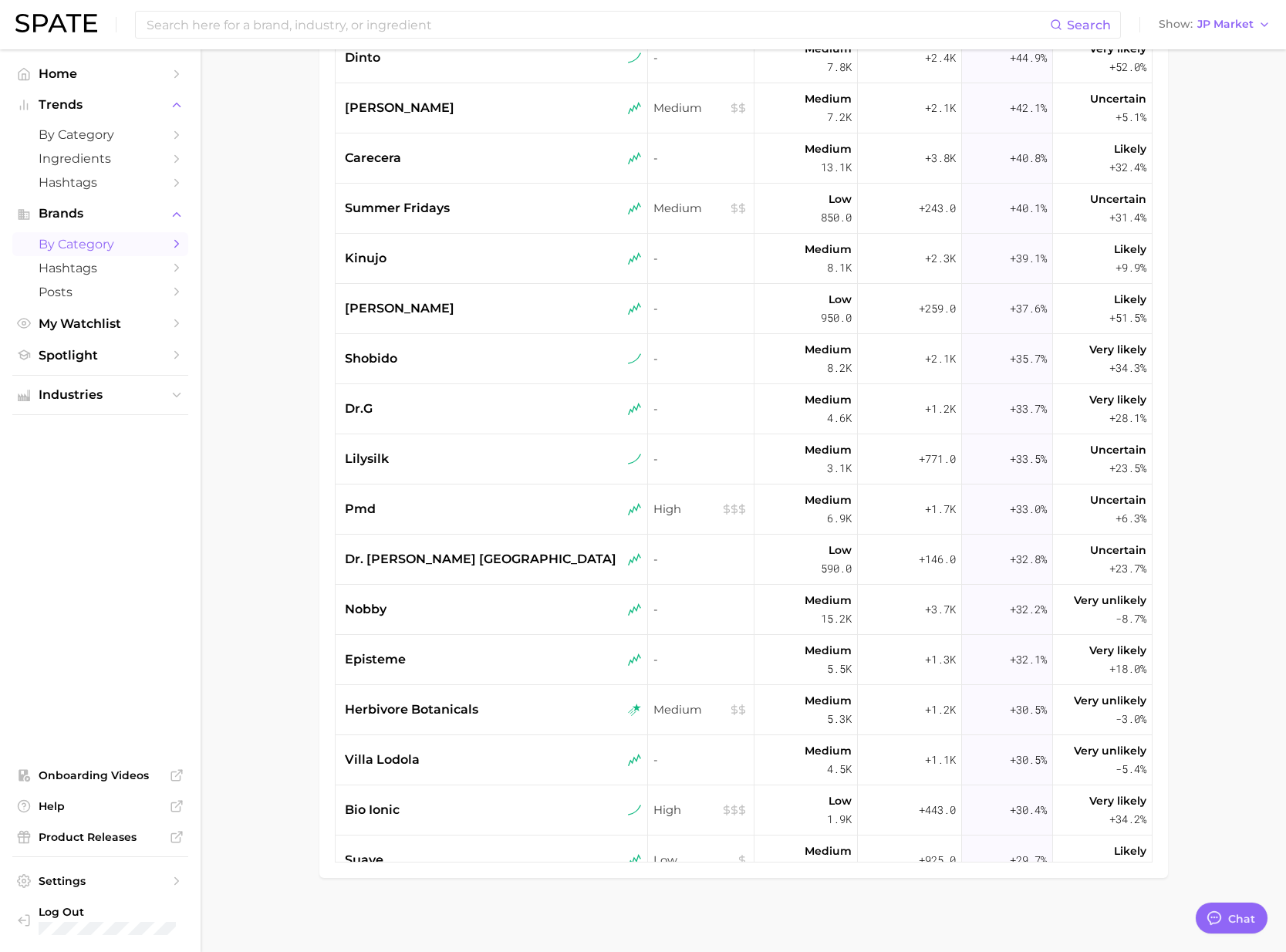
click at [487, 707] on div "herbivore botanicals" at bounding box center [493, 709] width 297 height 19
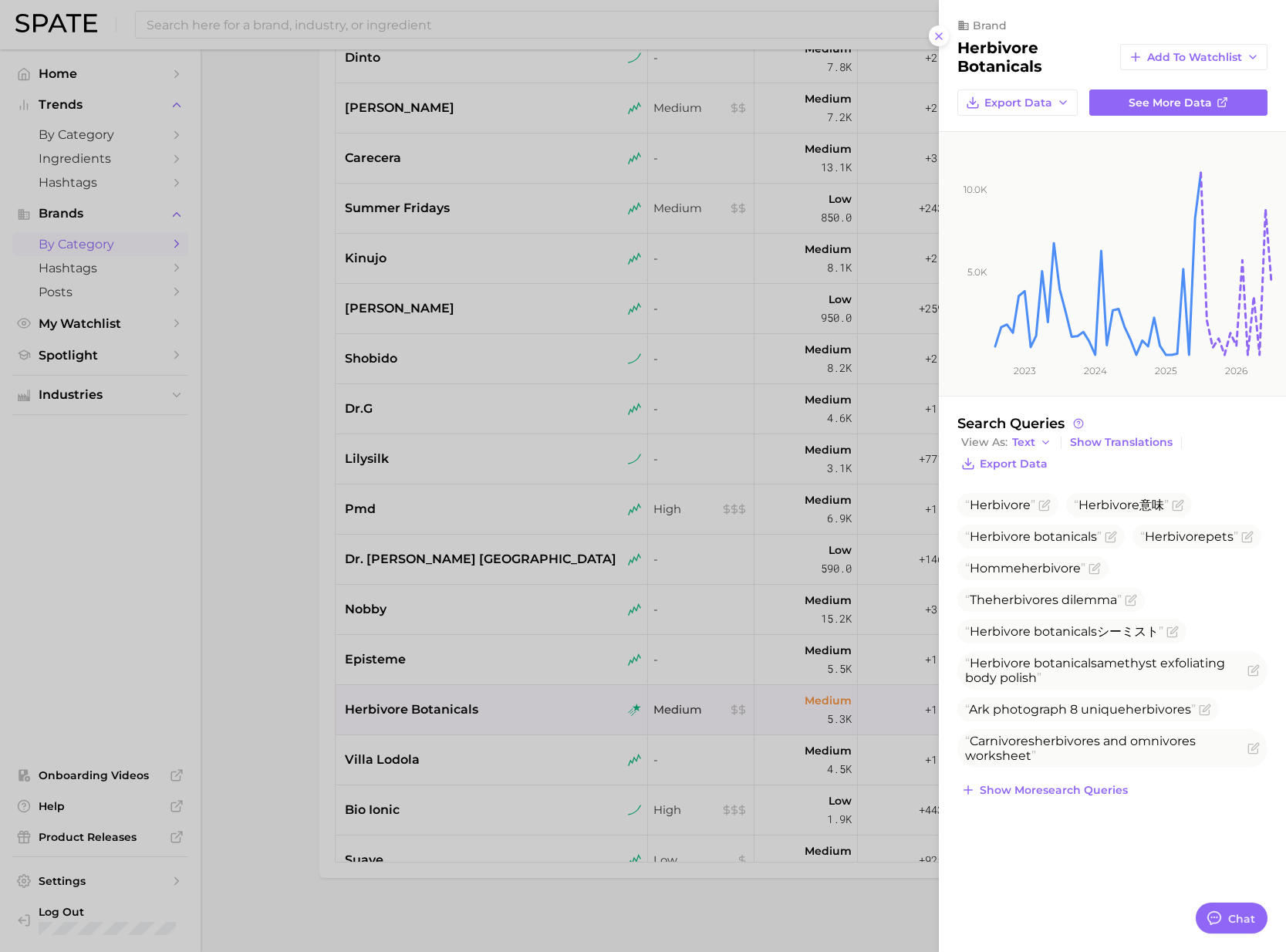
click at [479, 748] on div at bounding box center [643, 476] width 1286 height 952
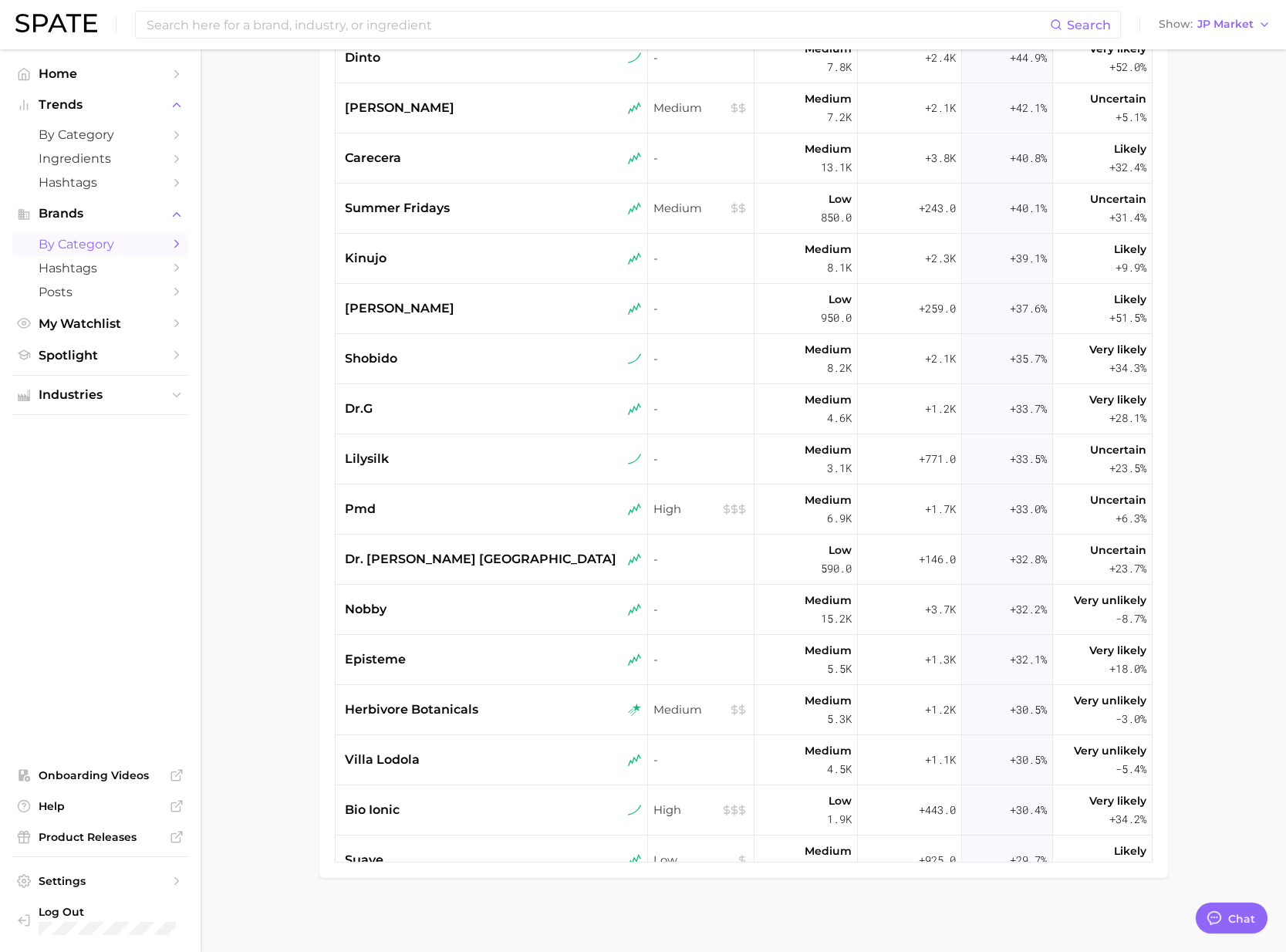
click at [475, 762] on div "villa lodola" at bounding box center [493, 760] width 297 height 19
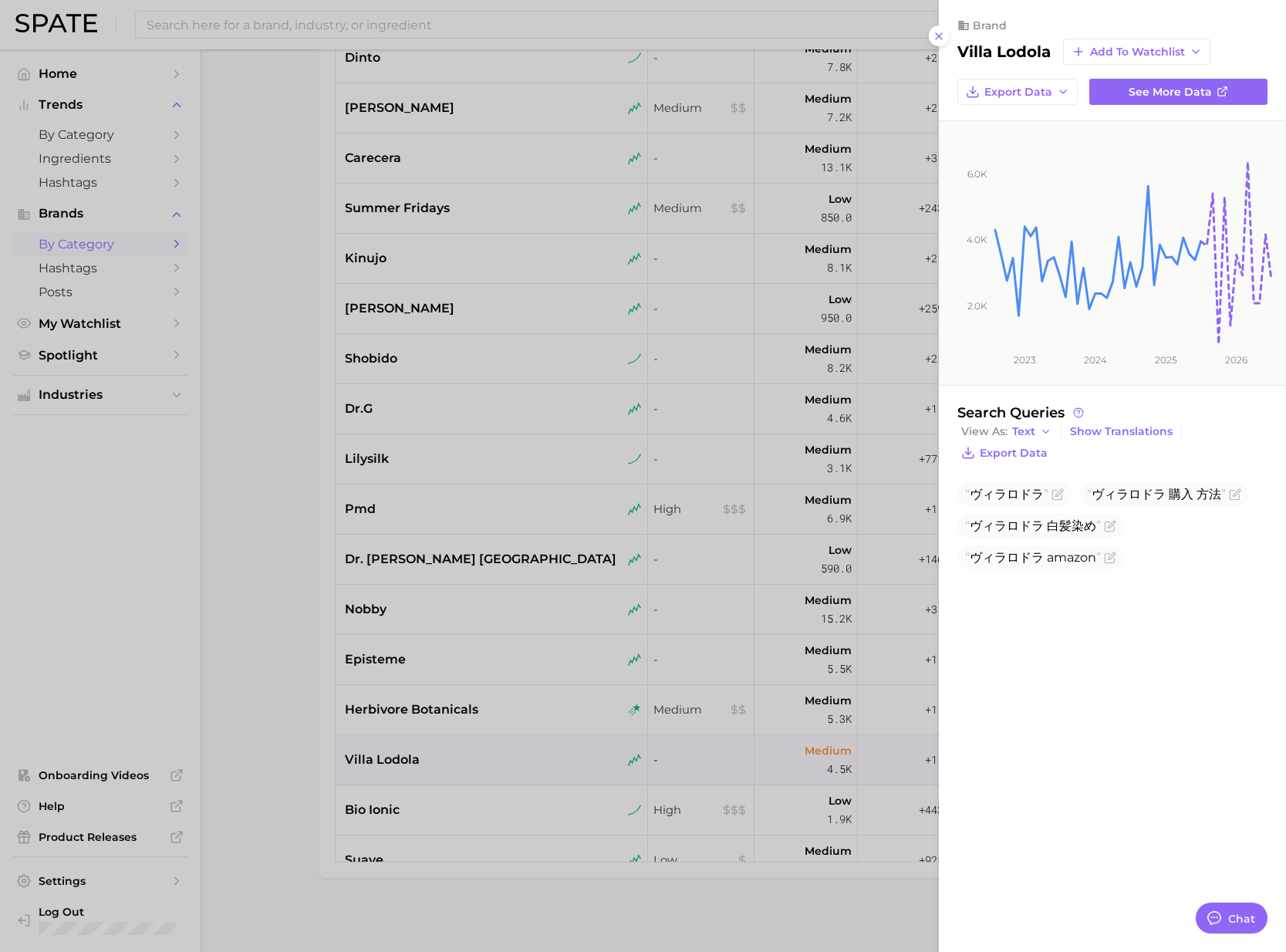
click at [471, 802] on div at bounding box center [643, 476] width 1286 height 952
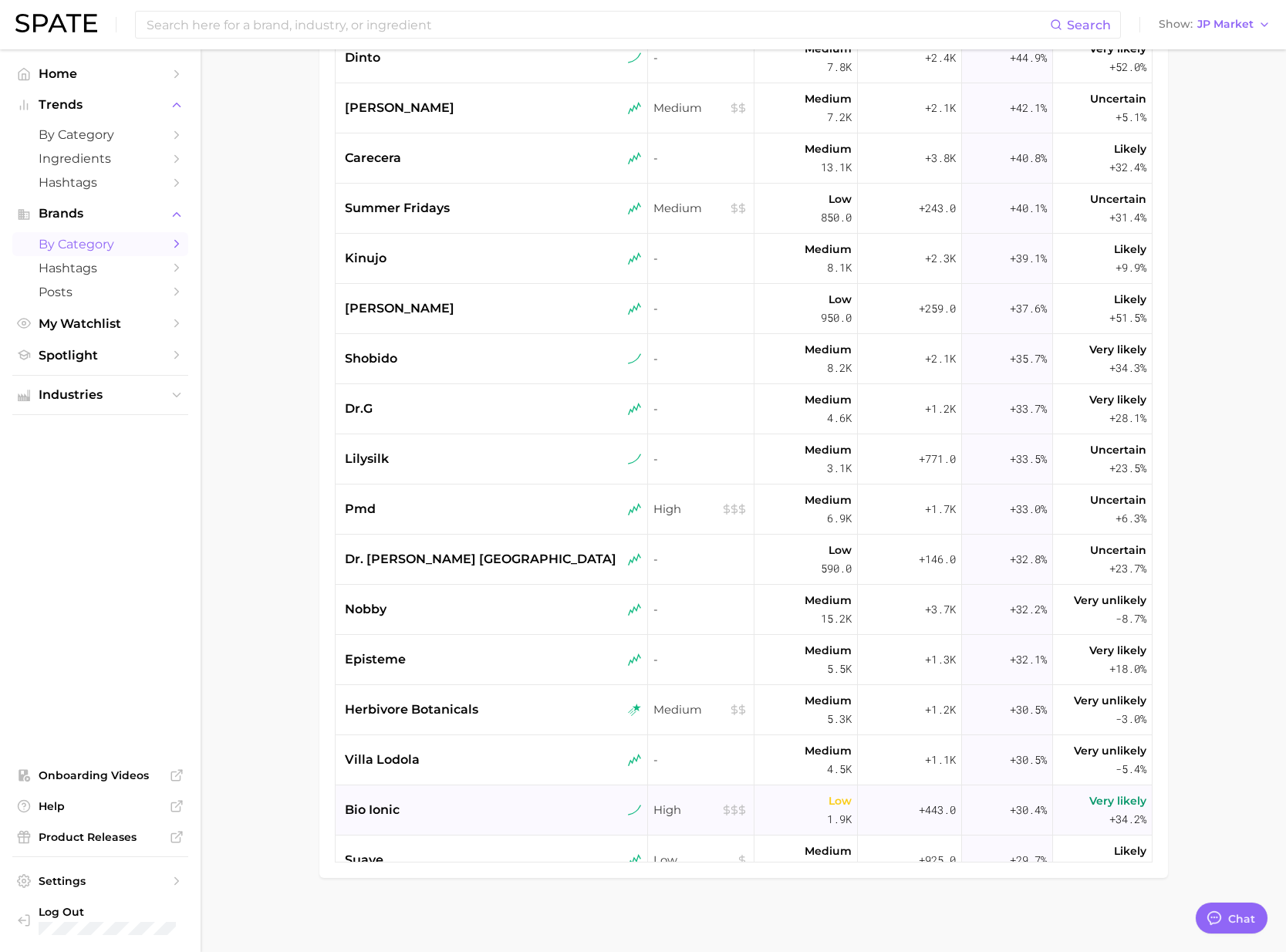
click at [465, 801] on div "bio ionic" at bounding box center [493, 810] width 297 height 19
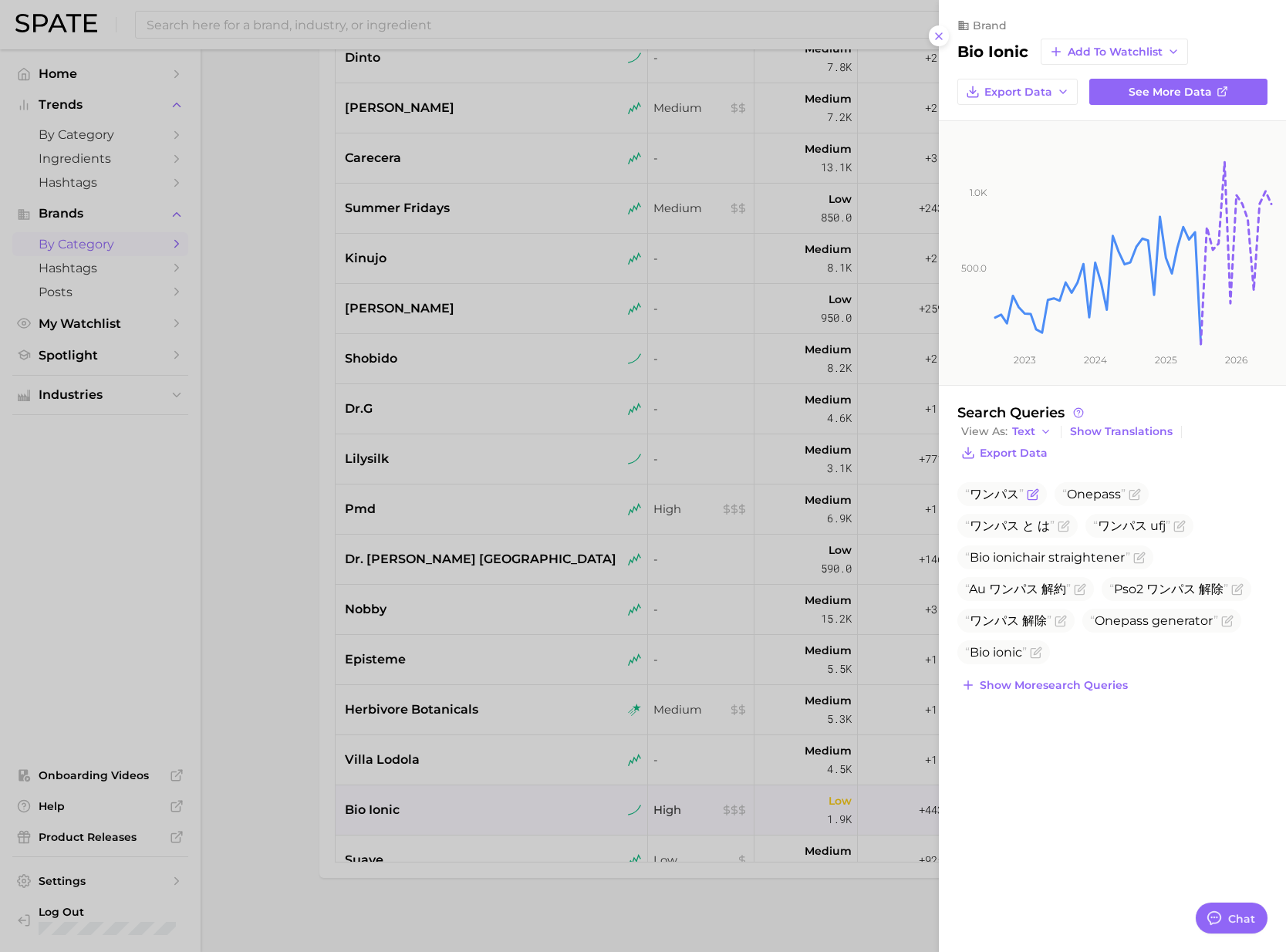
click at [997, 484] on span "ワンパス" at bounding box center [1001, 494] width 89 height 24
click at [981, 518] on span "ワンパス と は" at bounding box center [1009, 525] width 89 height 15
click at [1034, 493] on icon "Flag as miscategorized or irrelevant" at bounding box center [1033, 492] width 7 height 7
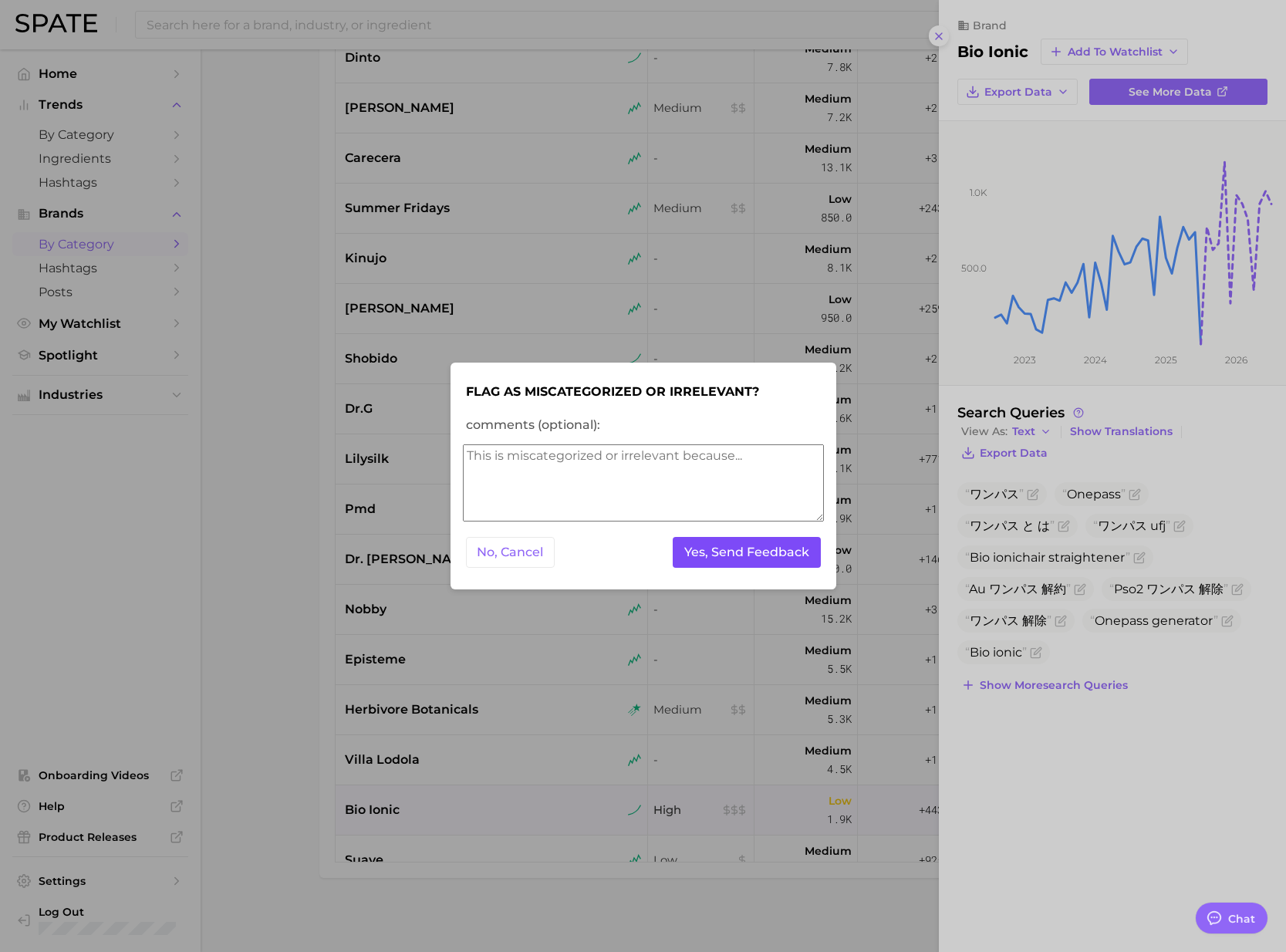
click at [736, 548] on button "Yes, Send Feedback" at bounding box center [747, 553] width 148 height 32
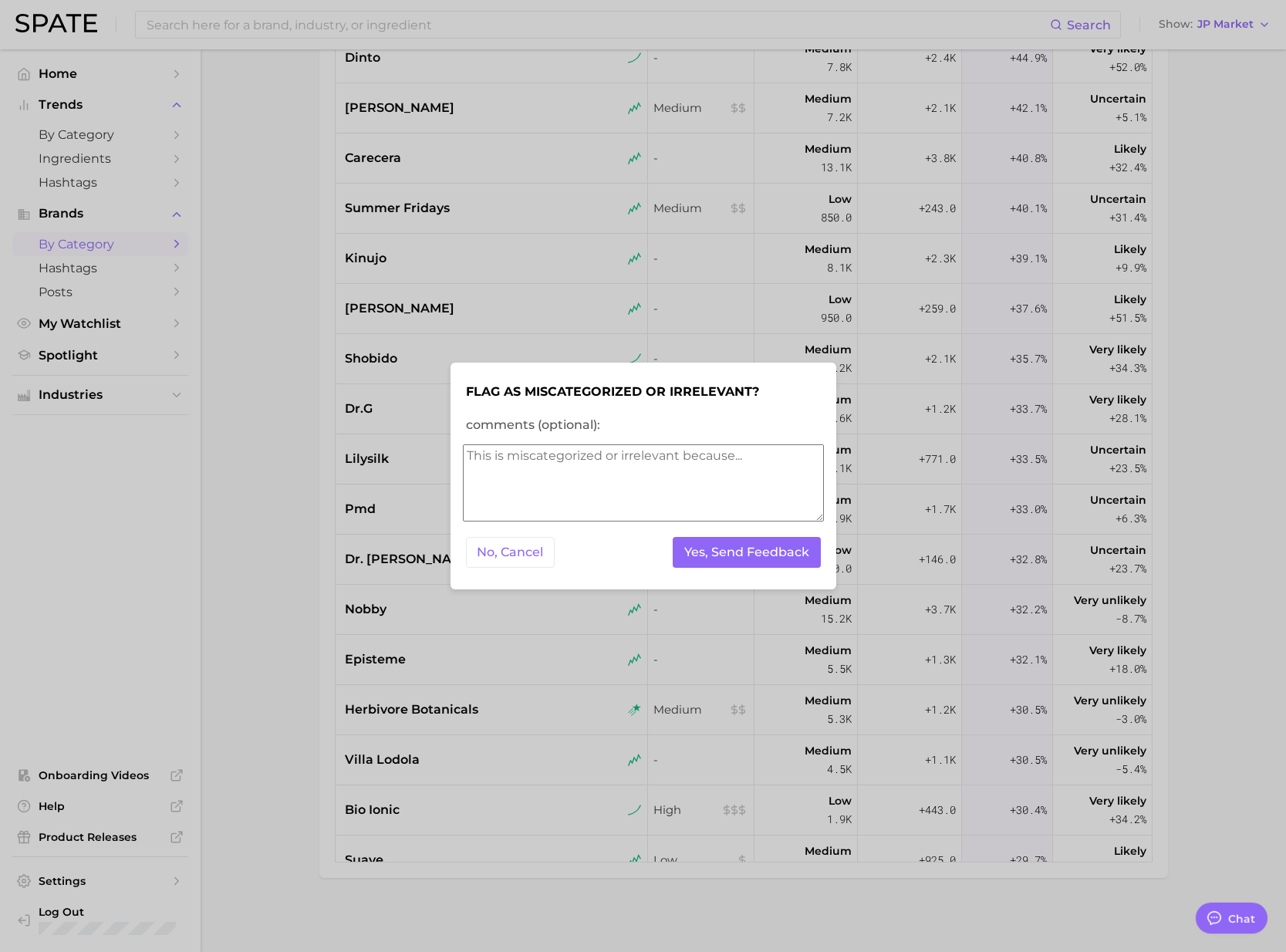
click at [730, 534] on div "No, Cancel Yes, Send Feedback" at bounding box center [643, 553] width 361 height 38
drag, startPoint x: 729, startPoint y: 546, endPoint x: 741, endPoint y: 562, distance: 19.8
click at [729, 547] on button "Yes, Send Feedback" at bounding box center [747, 553] width 148 height 32
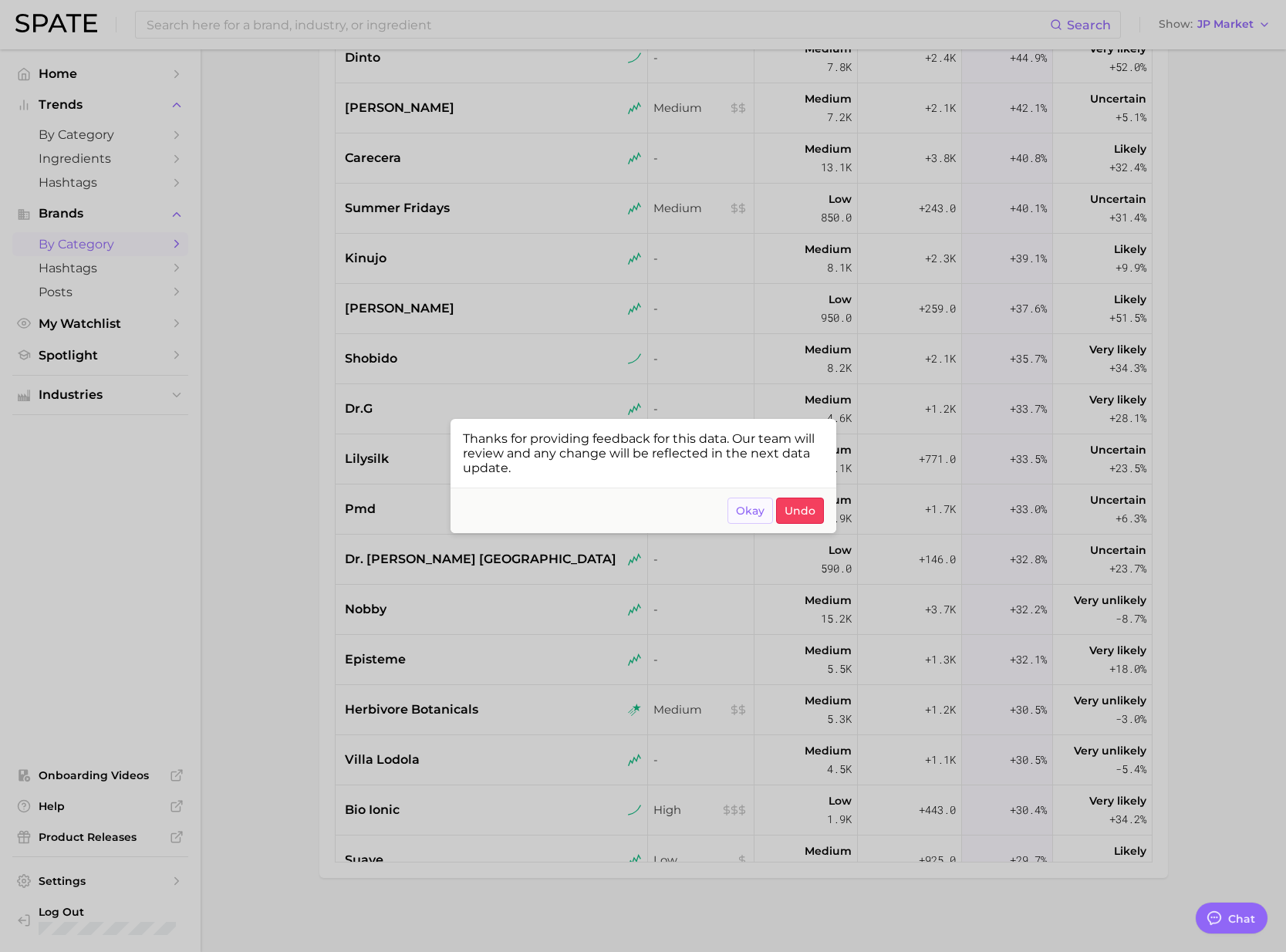
click at [737, 511] on span "Okay" at bounding box center [750, 510] width 29 height 13
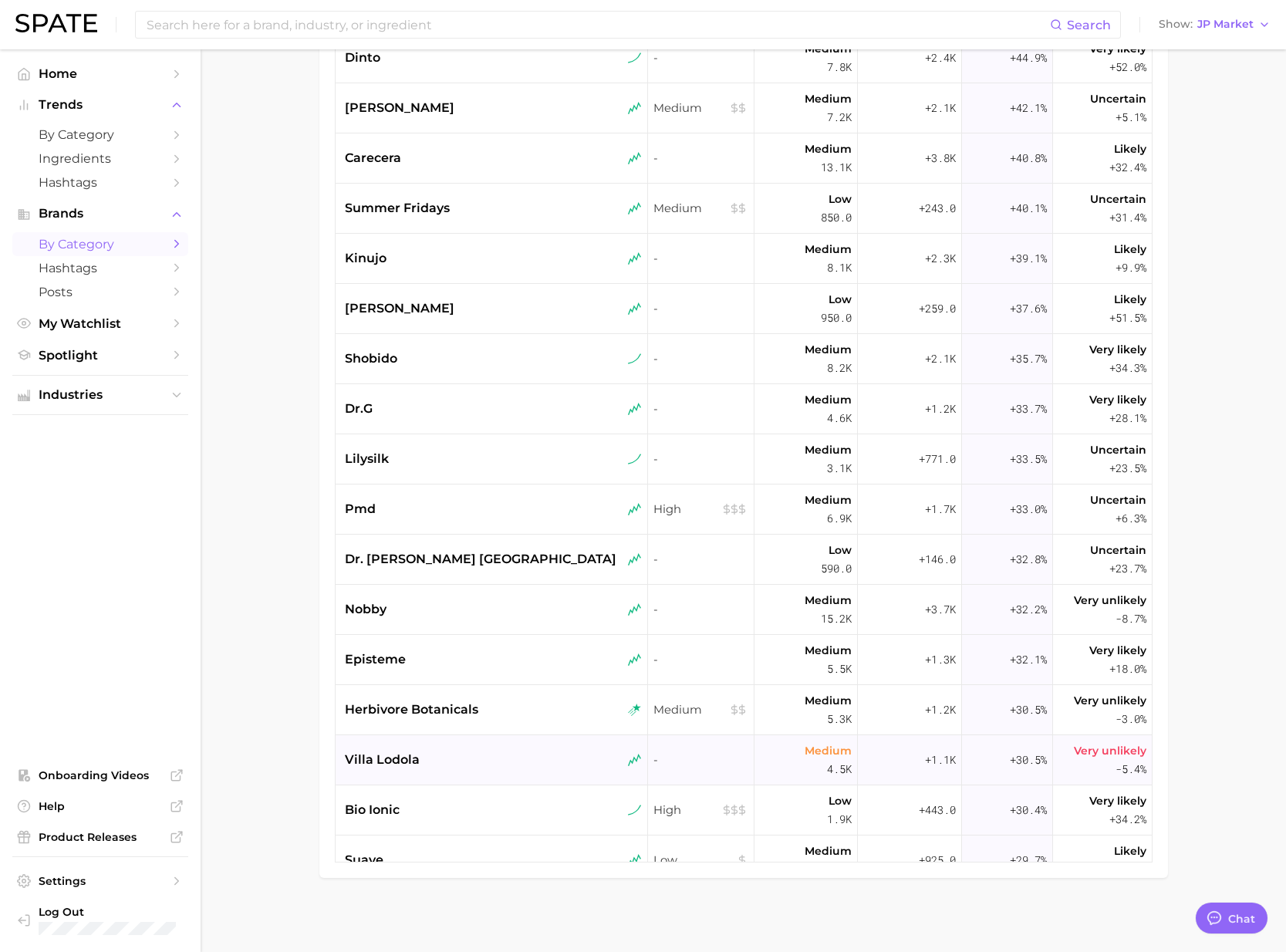
click at [427, 767] on div "villa lodola" at bounding box center [493, 760] width 297 height 19
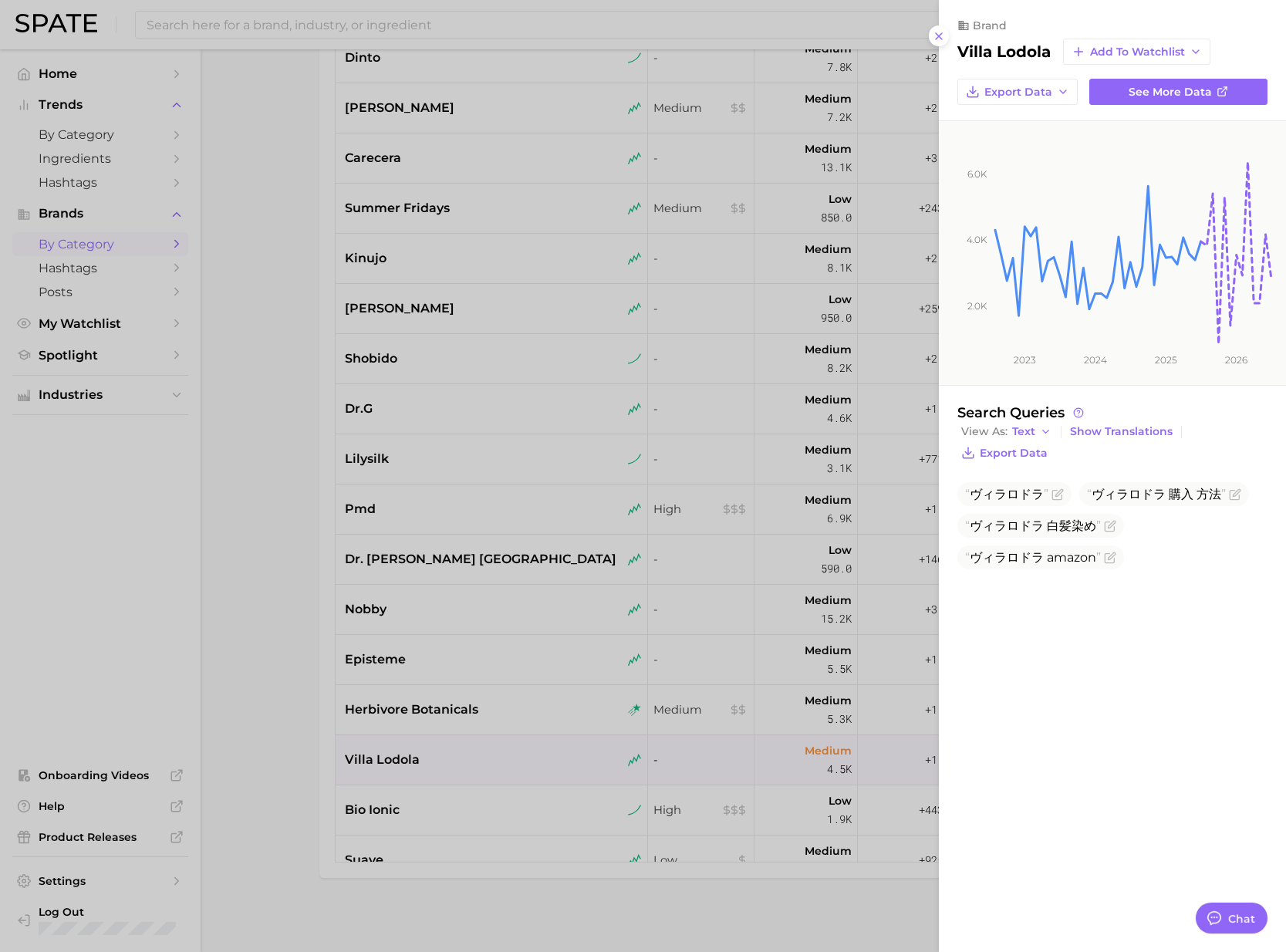
drag, startPoint x: 448, startPoint y: 826, endPoint x: 460, endPoint y: 814, distance: 17.5
click at [450, 824] on div at bounding box center [643, 476] width 1286 height 952
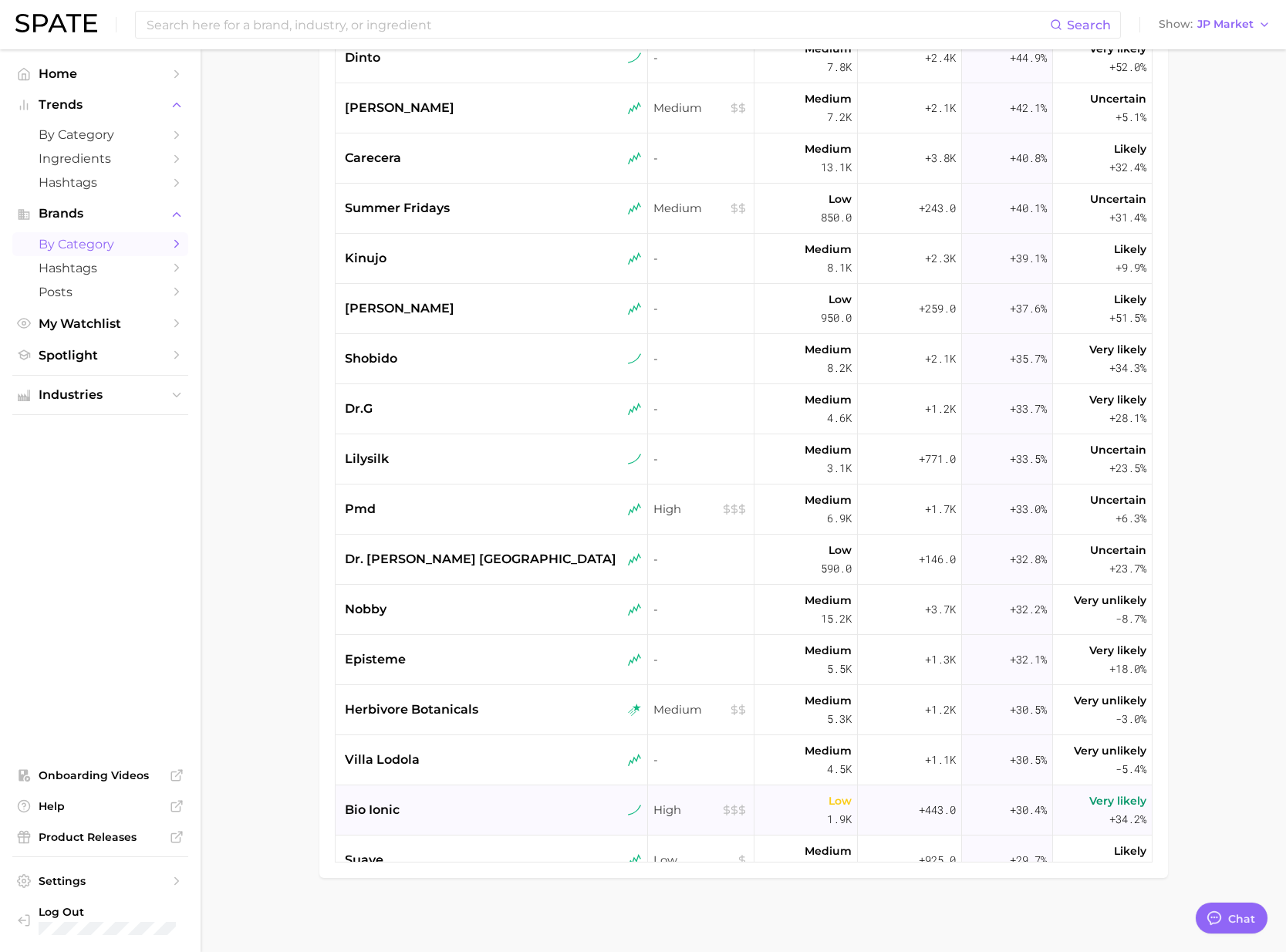
click at [451, 810] on div "bio ionic" at bounding box center [493, 810] width 297 height 19
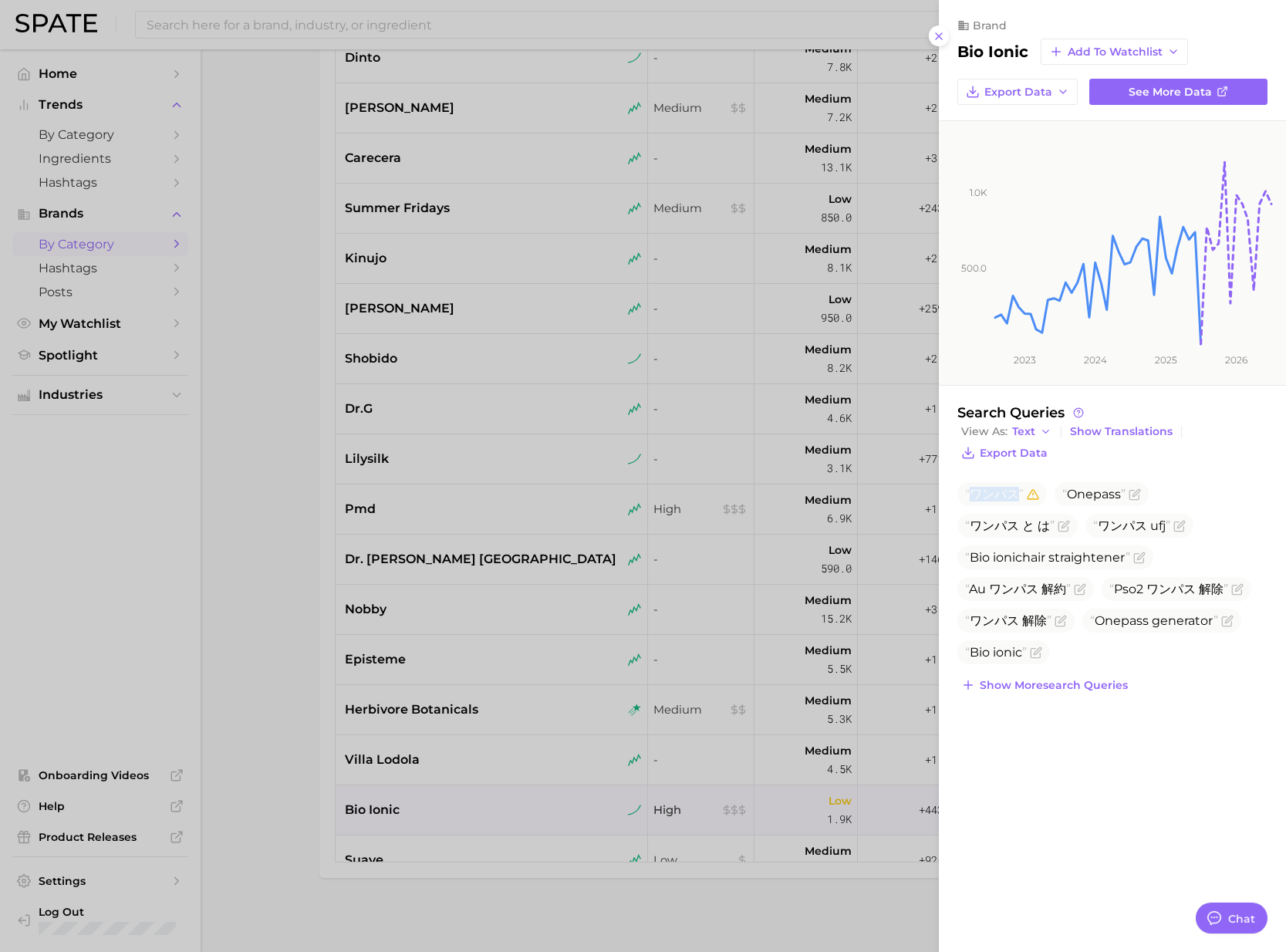
drag, startPoint x: 973, startPoint y: 494, endPoint x: 1014, endPoint y: 493, distance: 40.9
click at [1014, 493] on span "ワンパス" at bounding box center [994, 494] width 59 height 15
copy span "ワンパス"
drag, startPoint x: 960, startPoint y: 54, endPoint x: 1027, endPoint y: 51, distance: 67.2
click at [1027, 51] on div "bio ionic Add to Watchlist" at bounding box center [1112, 52] width 310 height 26
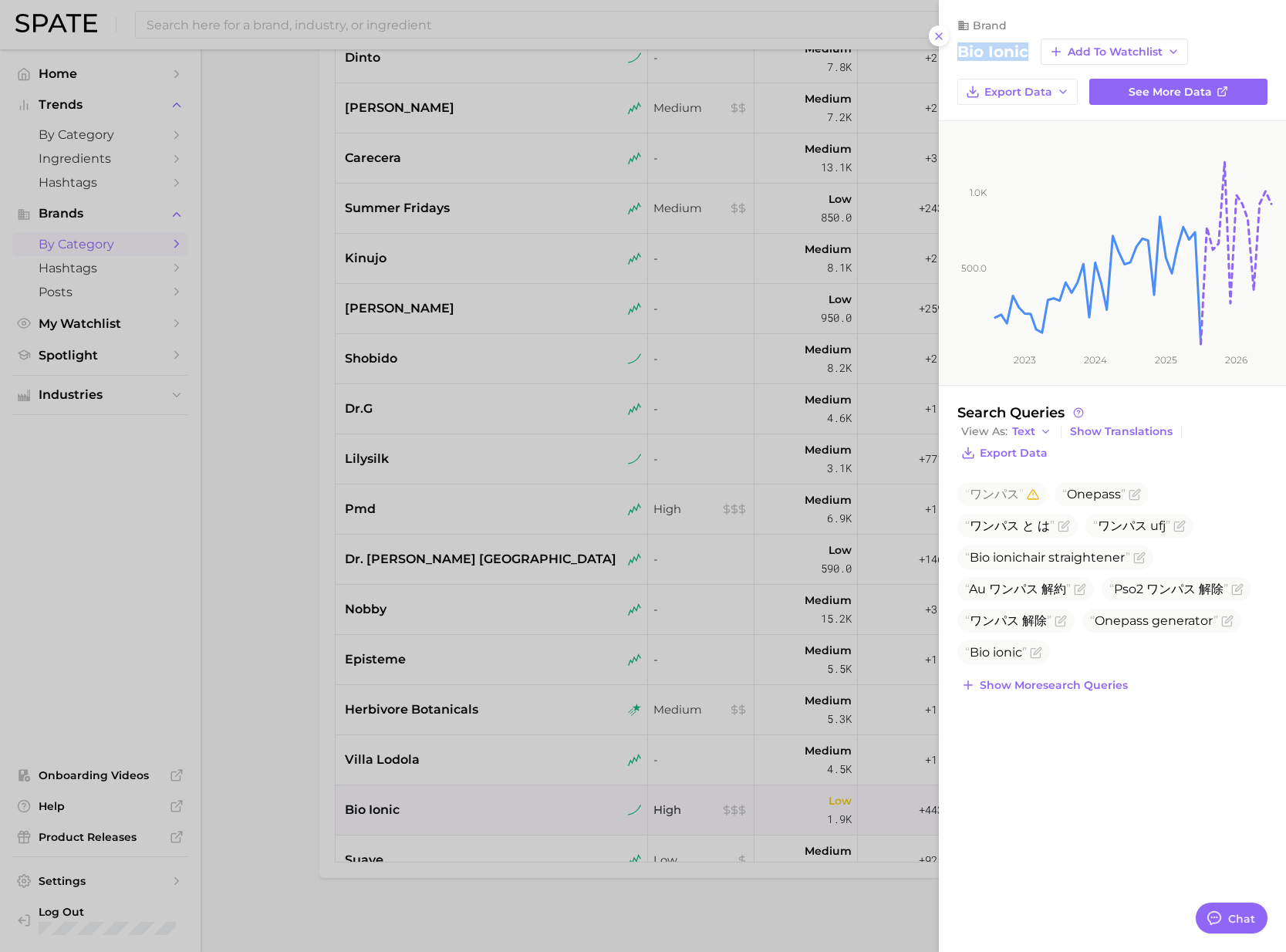
copy h2 "bio ionic"
click at [625, 541] on div at bounding box center [643, 476] width 1286 height 952
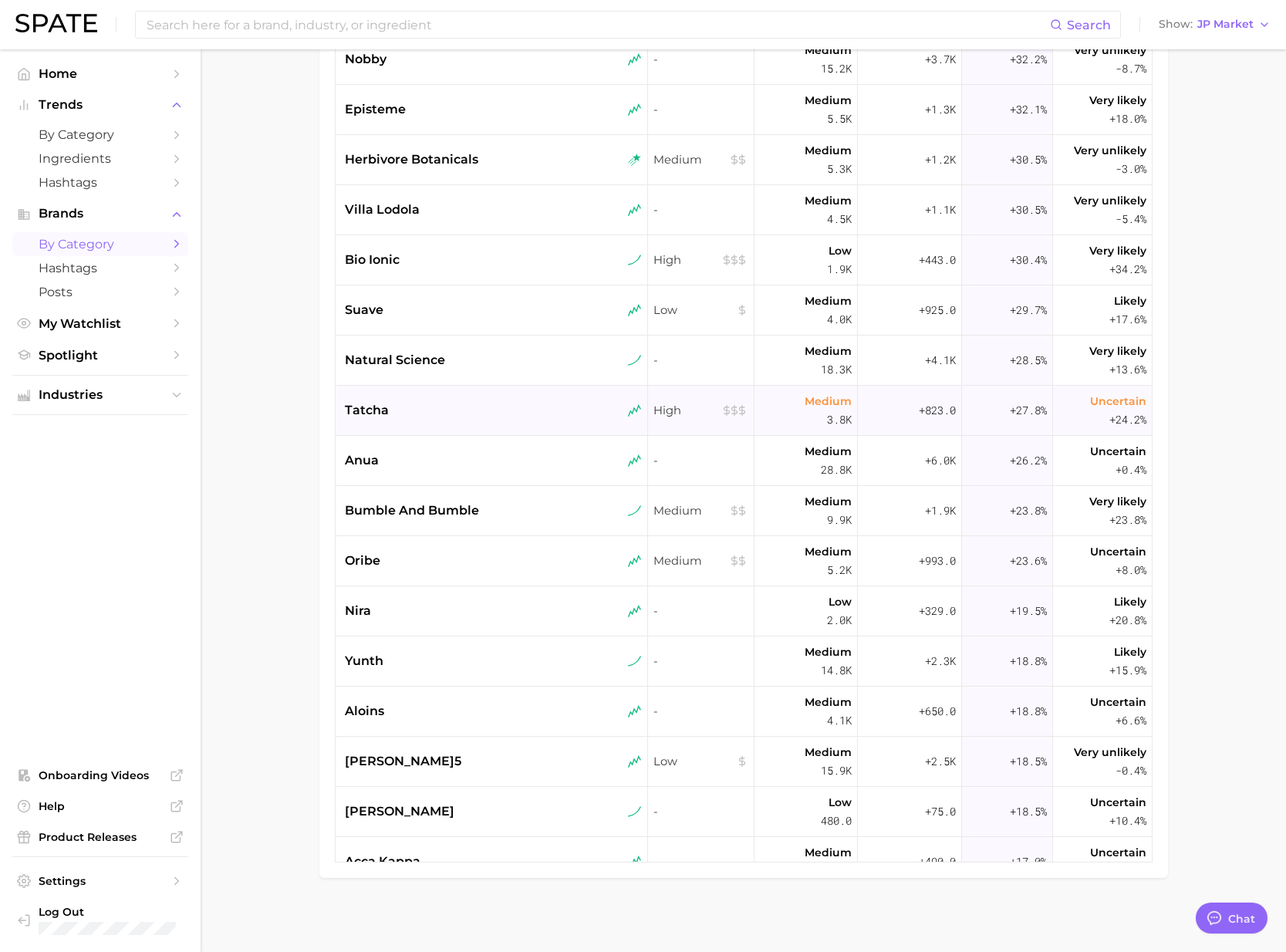
scroll to position [1898, 0]
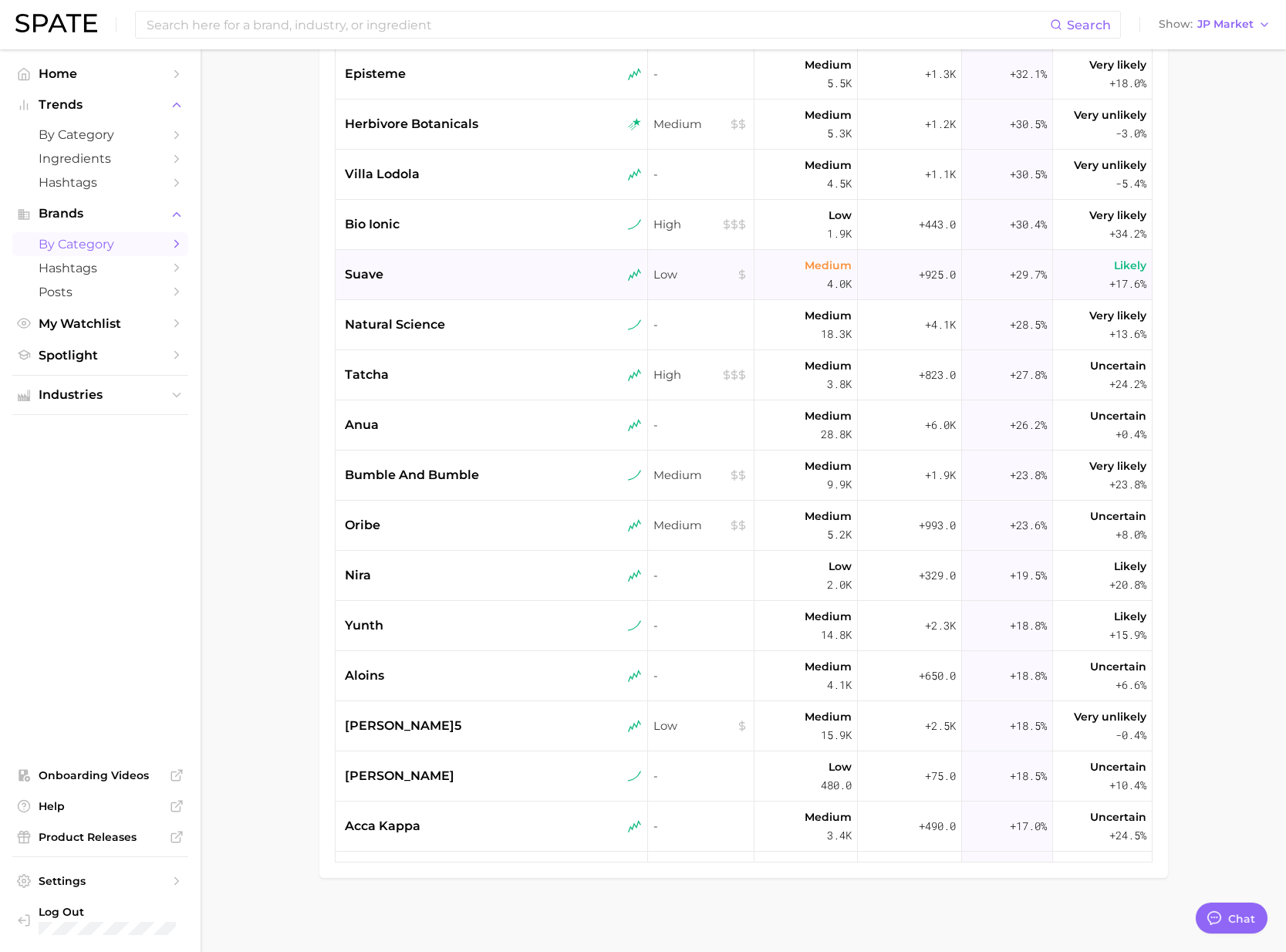
click at [415, 275] on div "suave" at bounding box center [493, 274] width 297 height 19
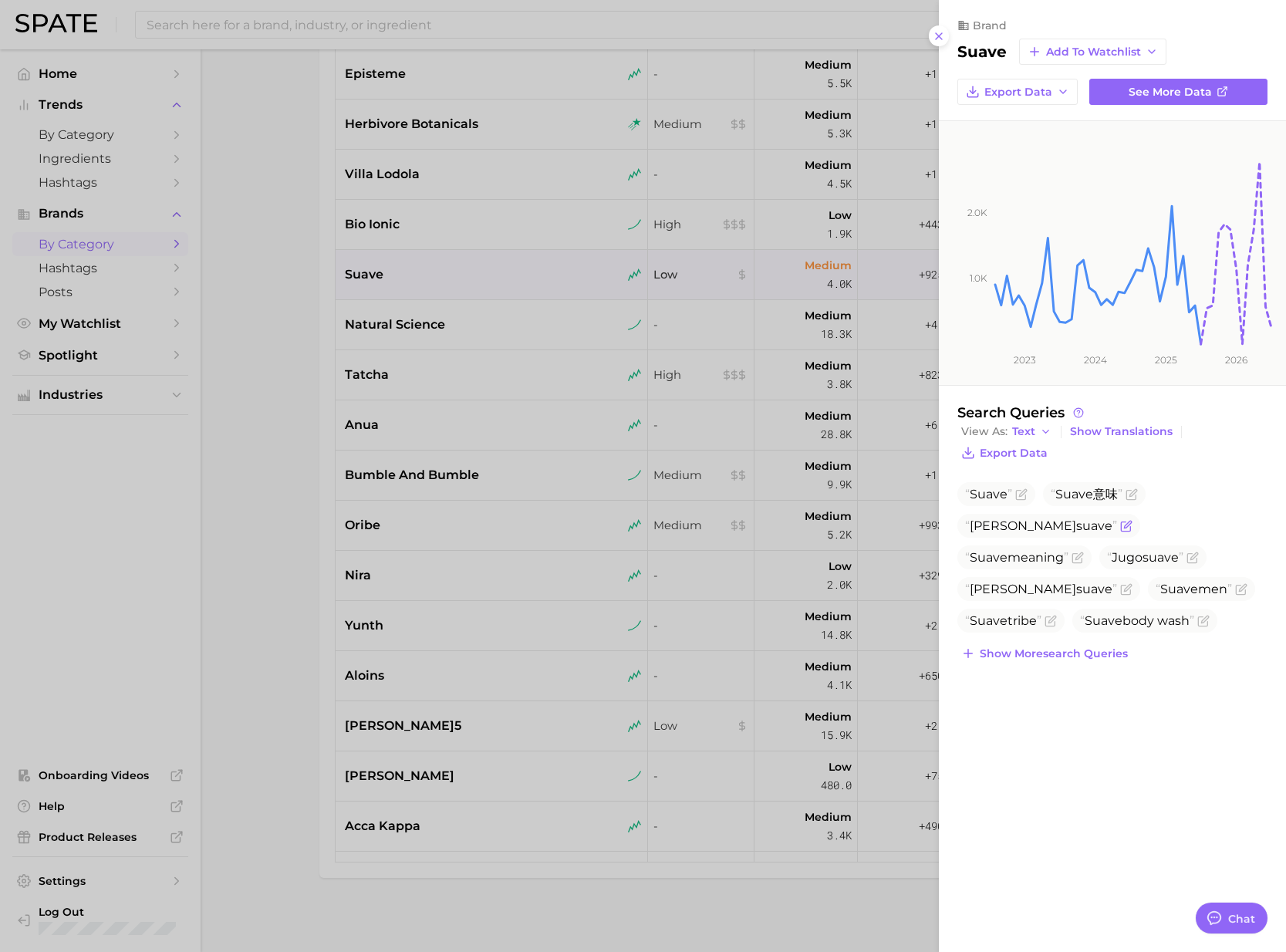
click at [1131, 521] on icon "Flag as miscategorized or irrelevant" at bounding box center [1127, 524] width 7 height 7
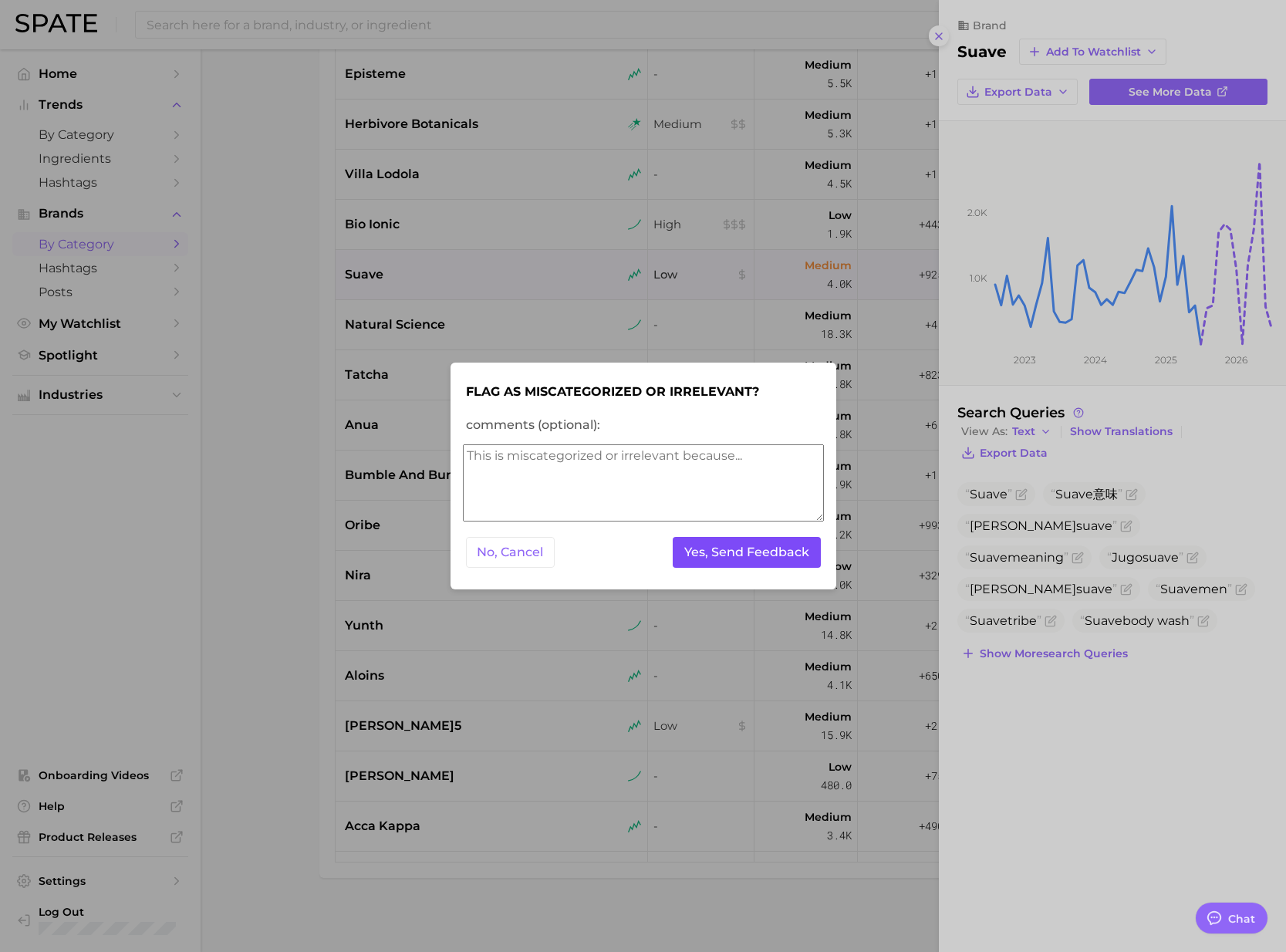
click at [737, 563] on button "Yes, Send Feedback" at bounding box center [747, 553] width 148 height 32
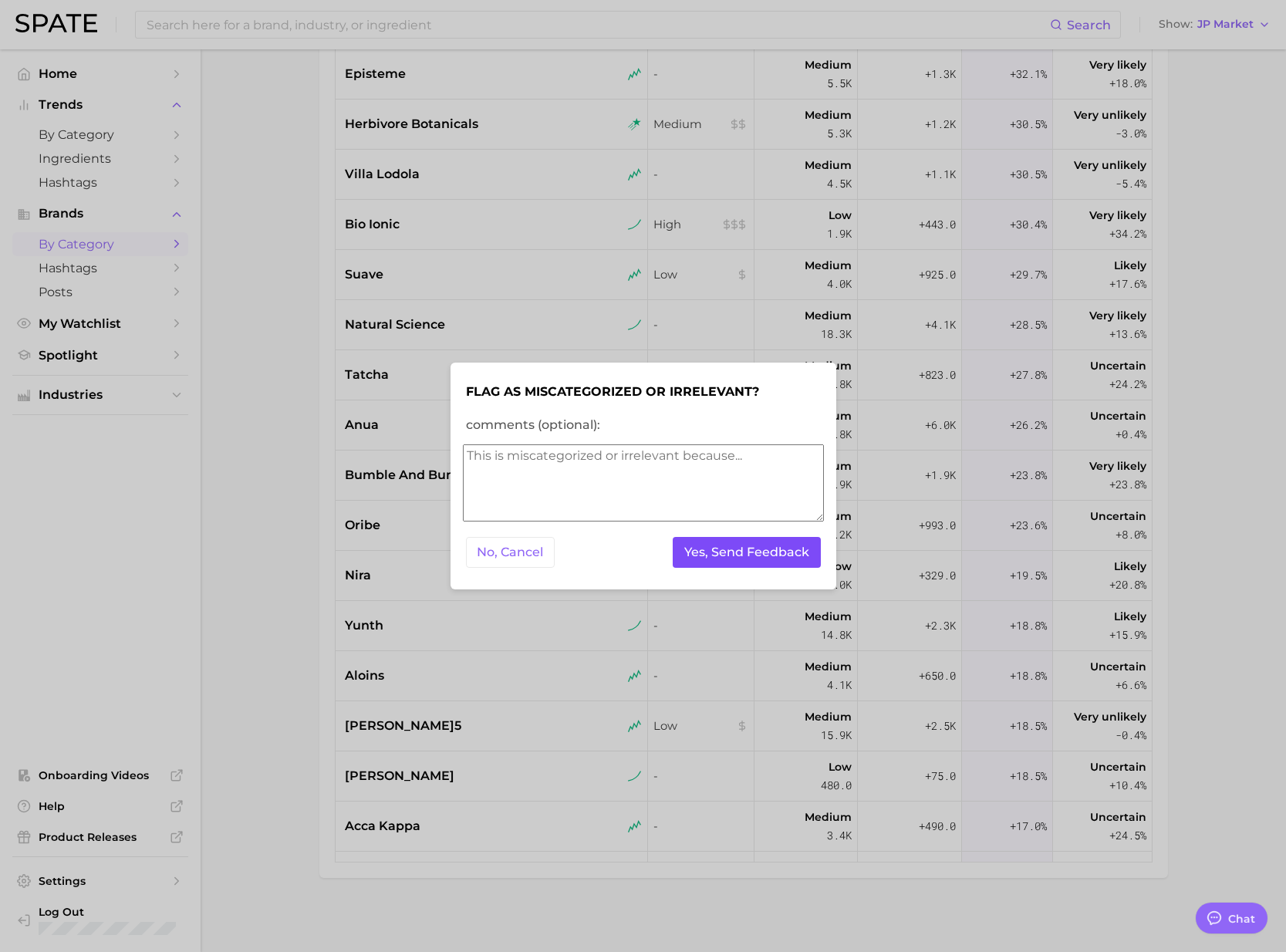
click at [709, 551] on button "Yes, Send Feedback" at bounding box center [747, 553] width 148 height 32
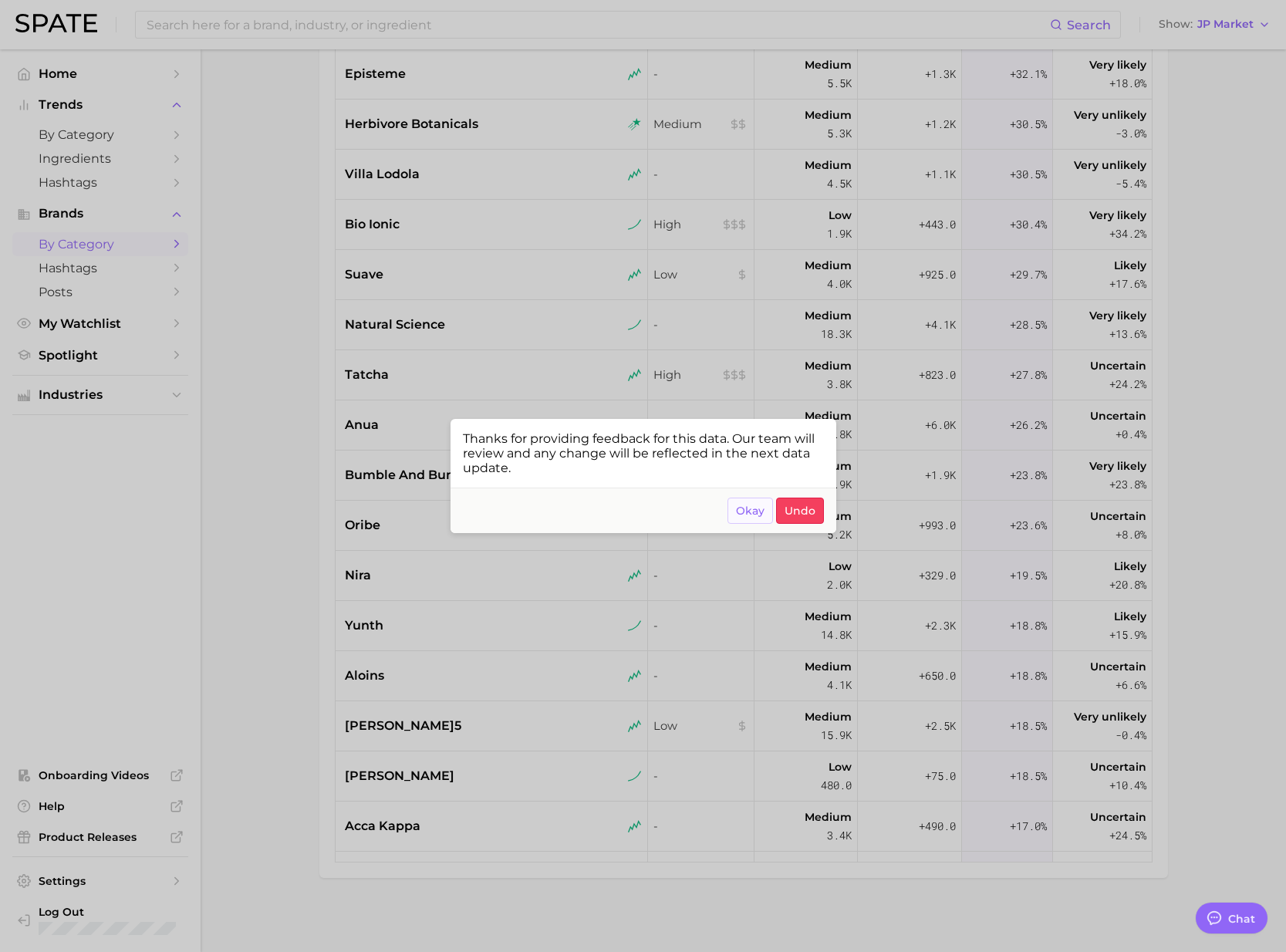
click at [751, 516] on span "Okay" at bounding box center [750, 510] width 29 height 13
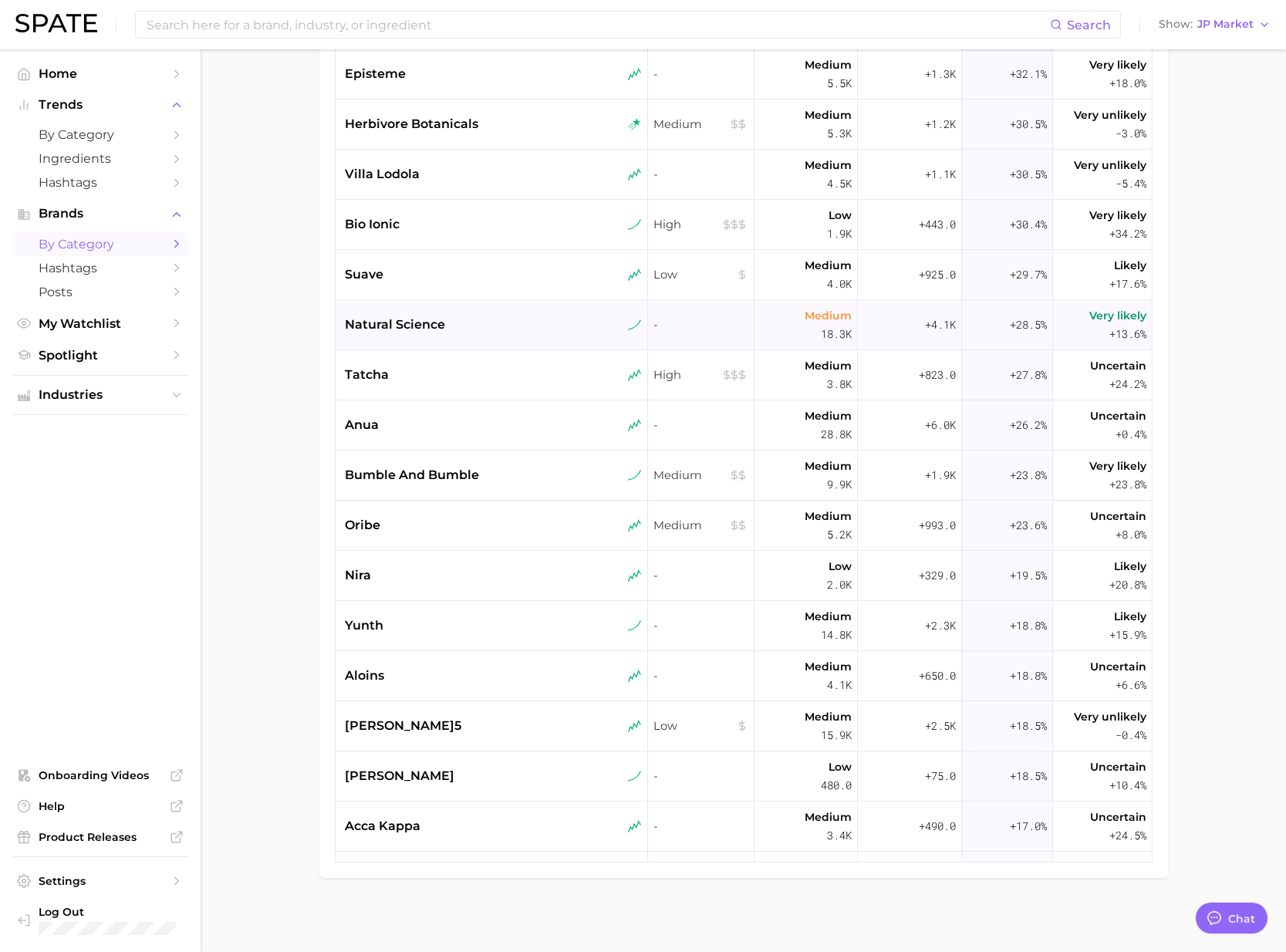
click at [427, 328] on span "natural science" at bounding box center [395, 324] width 100 height 19
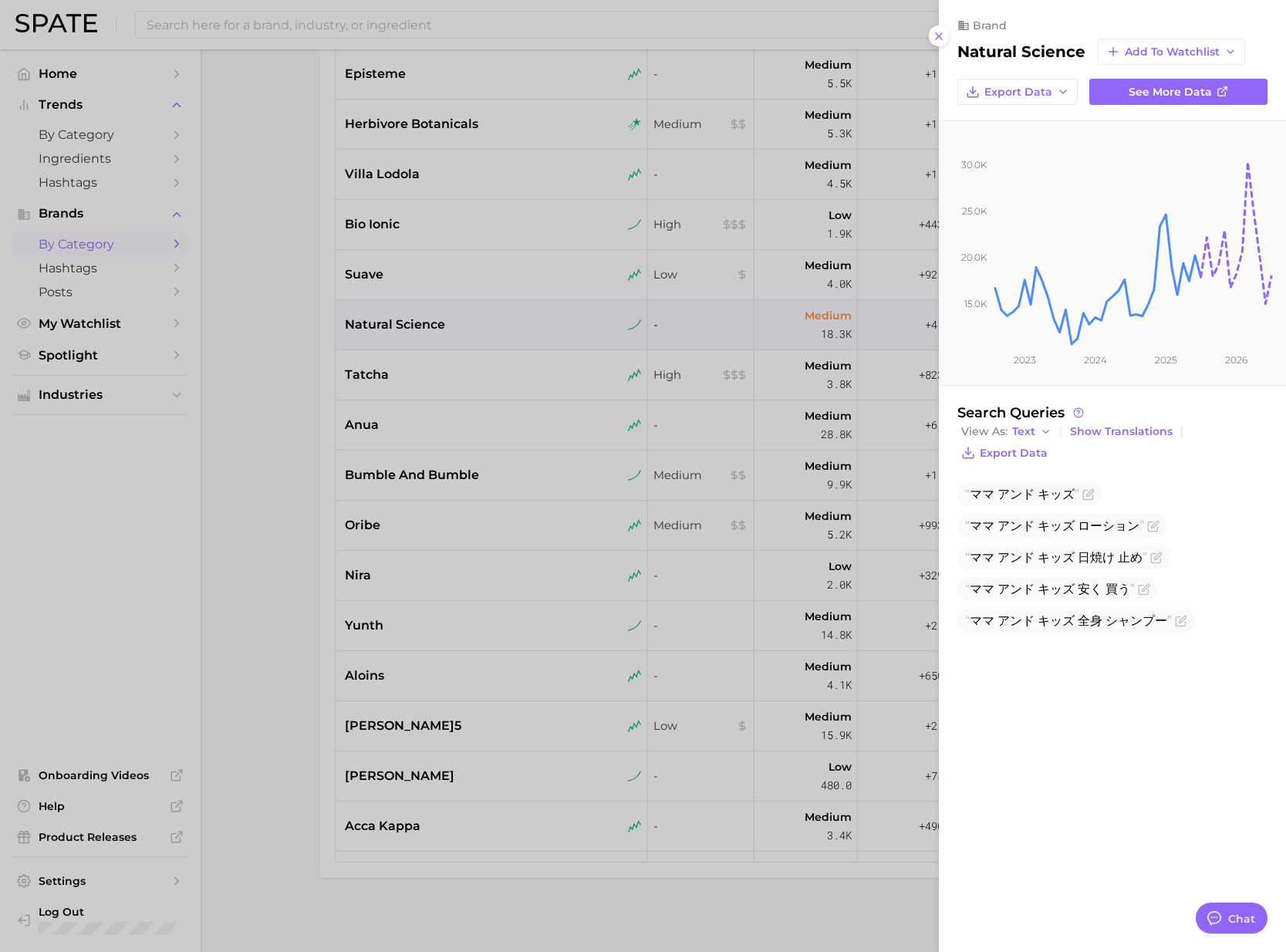
click at [423, 379] on div at bounding box center [643, 476] width 1286 height 952
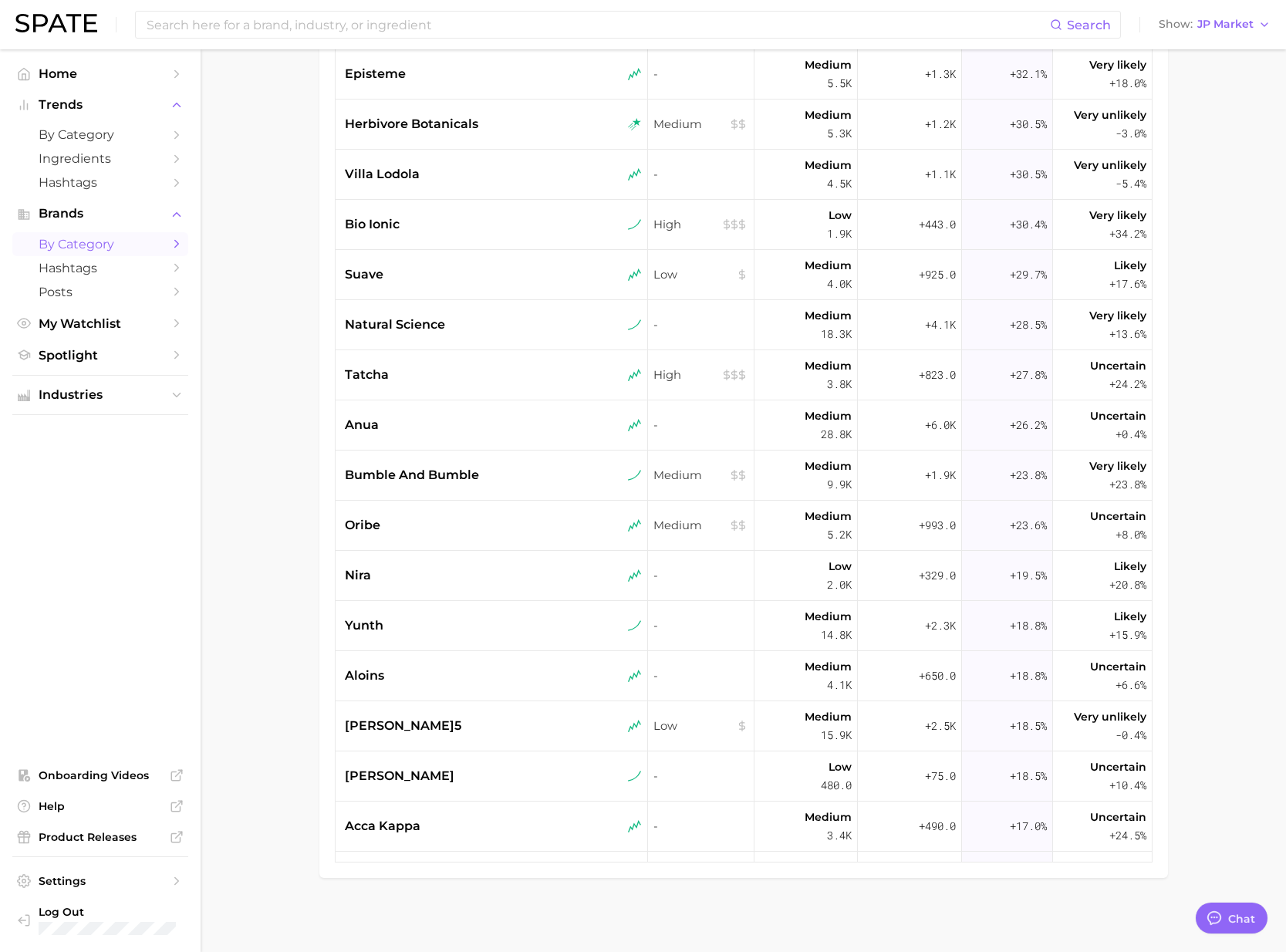
click at [443, 381] on div "tatcha" at bounding box center [493, 375] width 297 height 19
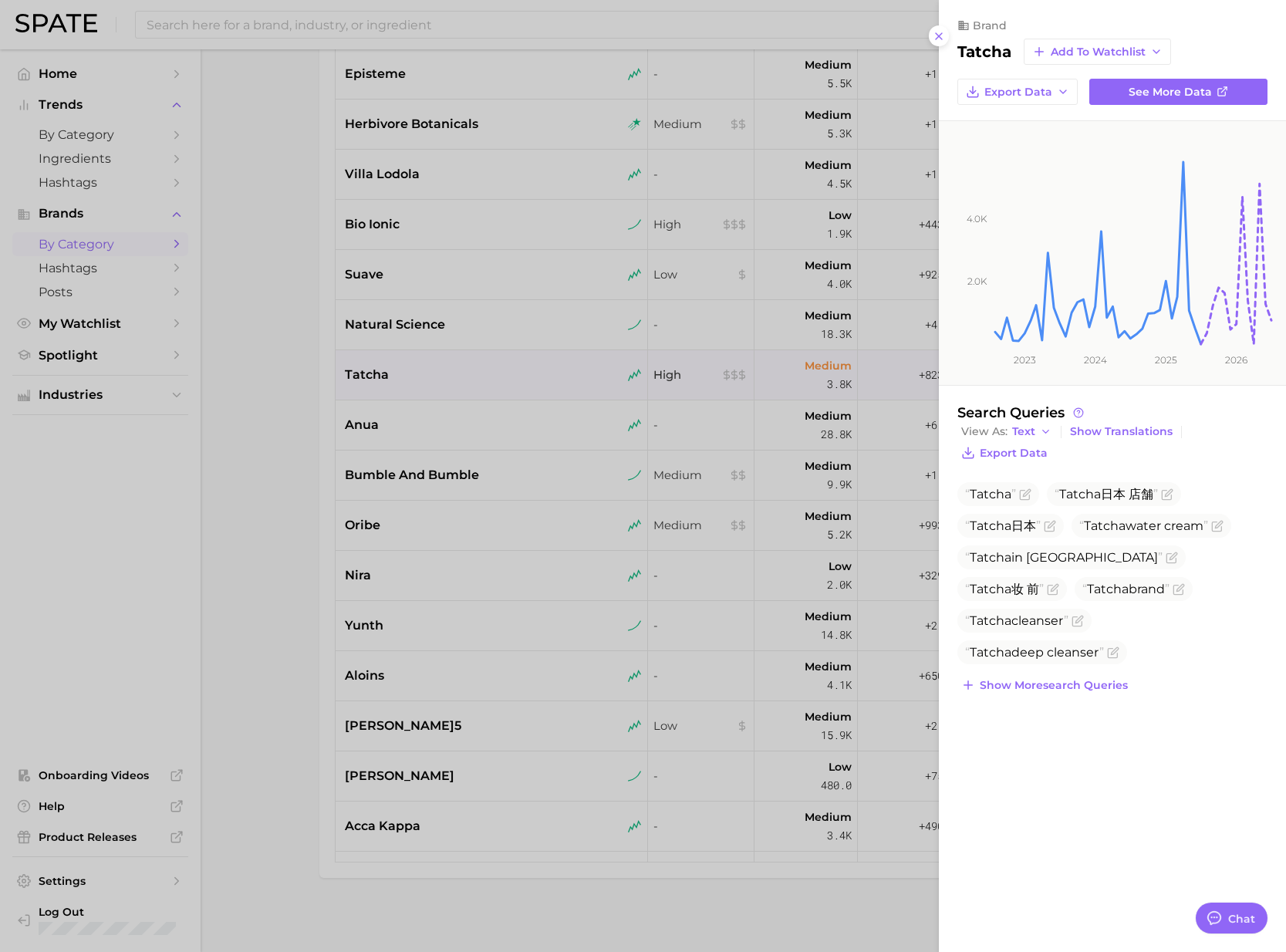
click at [432, 407] on div at bounding box center [643, 476] width 1286 height 952
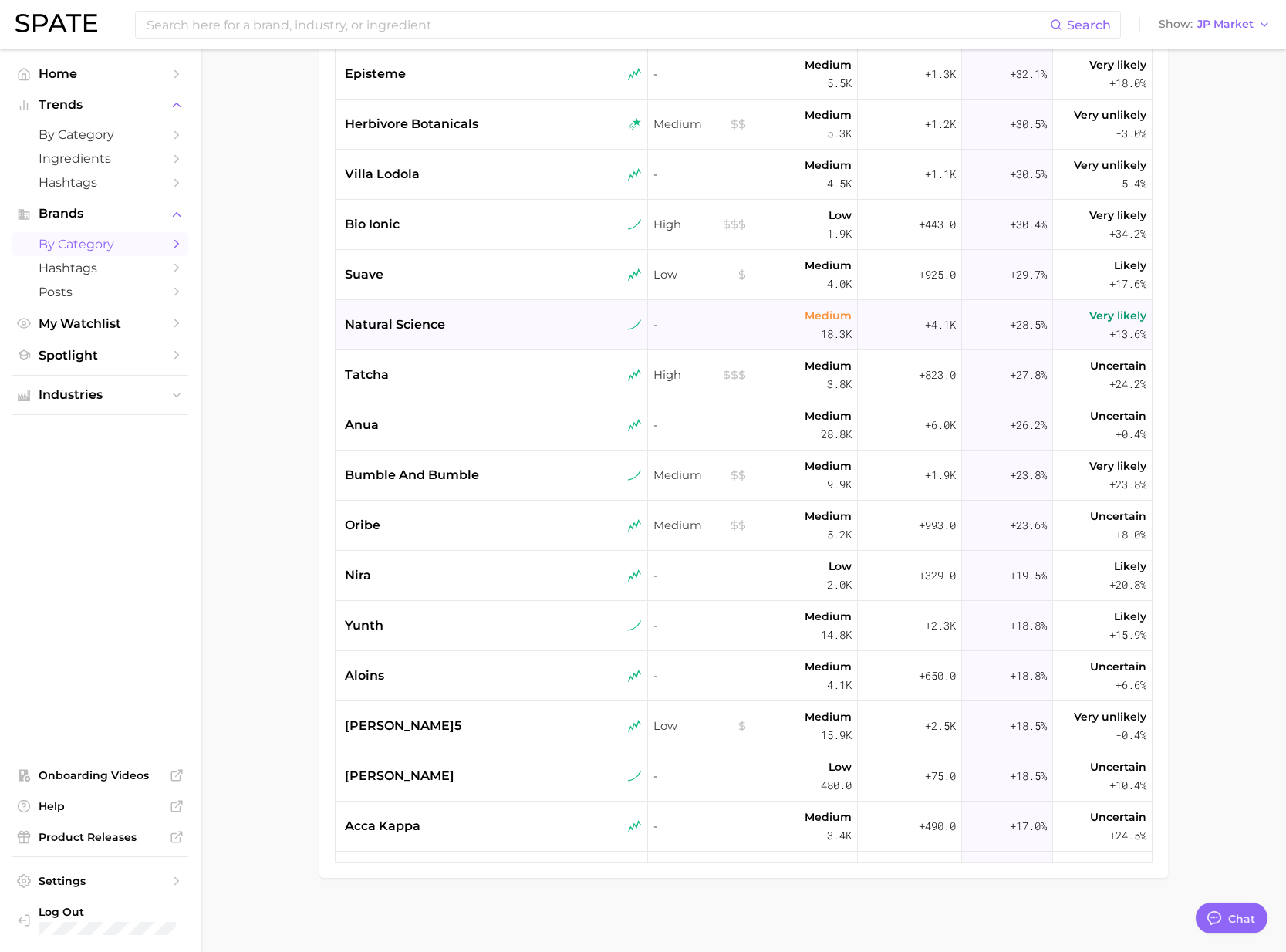
click at [413, 334] on div "natural science" at bounding box center [492, 325] width 313 height 50
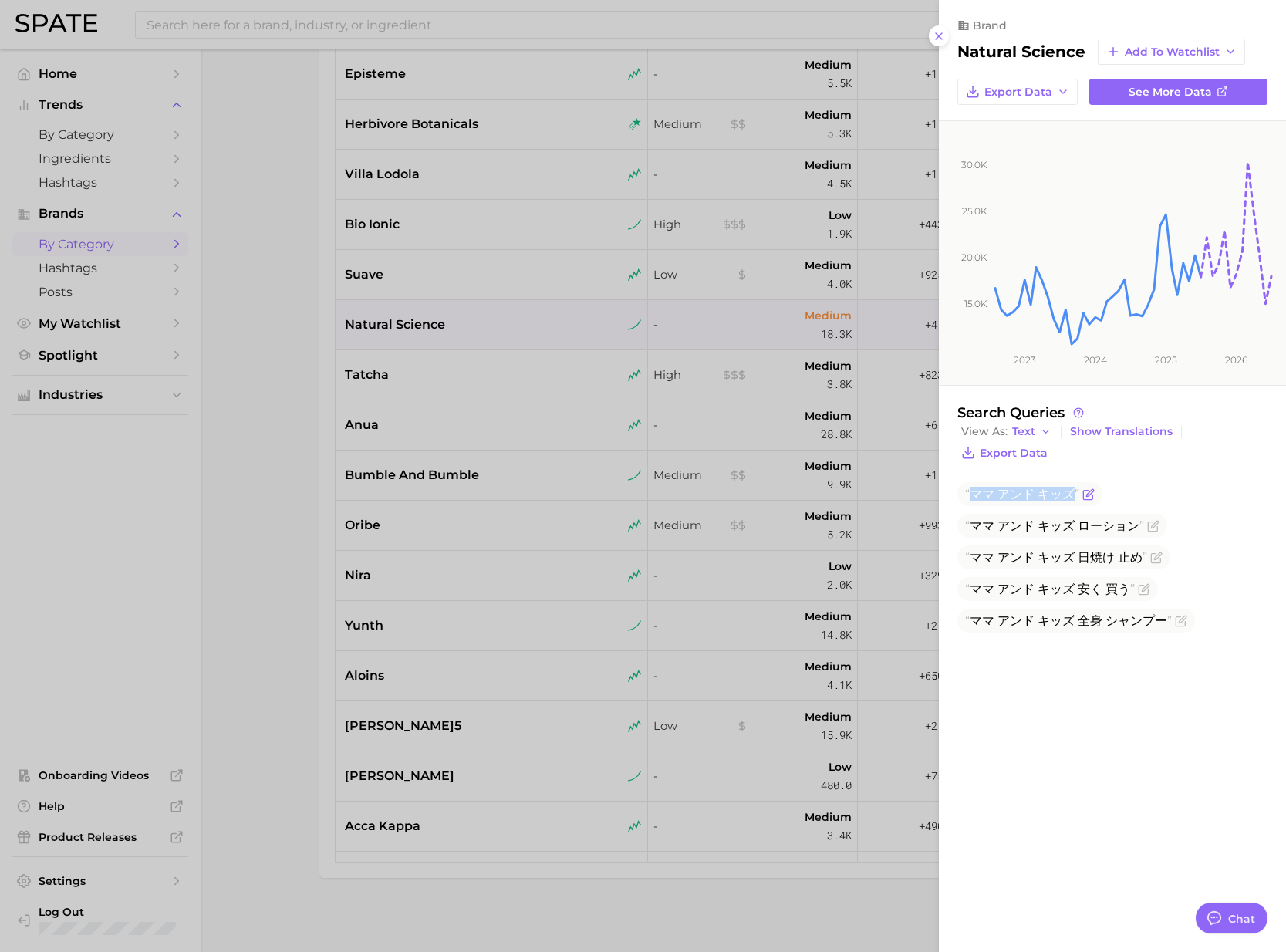
drag, startPoint x: 975, startPoint y: 495, endPoint x: 1071, endPoint y: 490, distance: 95.8
click at [1071, 490] on span "ママ アンド キッズ" at bounding box center [1022, 494] width 114 height 15
copy span "ママ アンド キッズ"
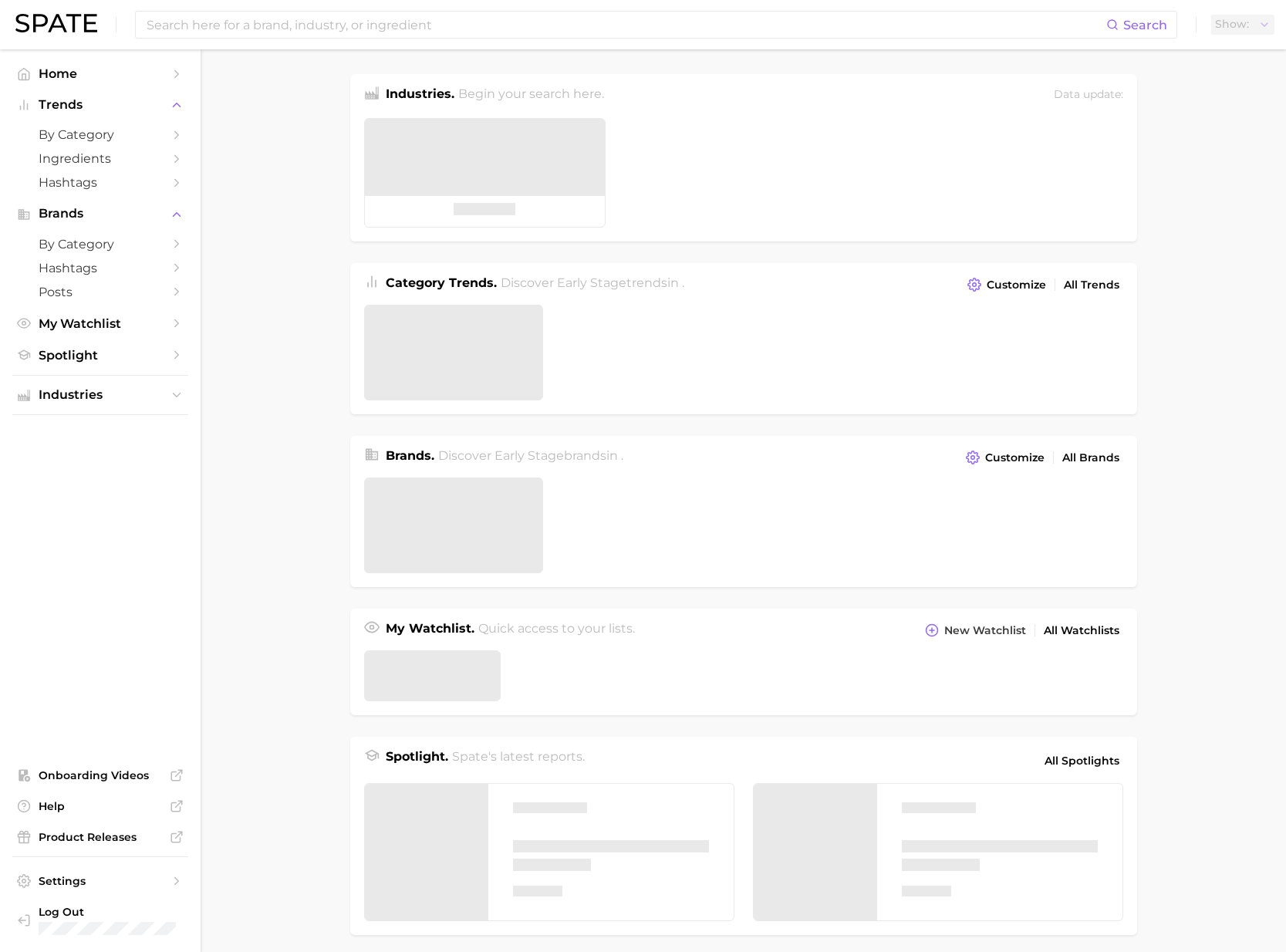
drag, startPoint x: 0, startPoint y: 0, endPoint x: 451, endPoint y: 289, distance: 536.0
click at [451, 289] on span "Category Trends ." at bounding box center [441, 282] width 111 height 15
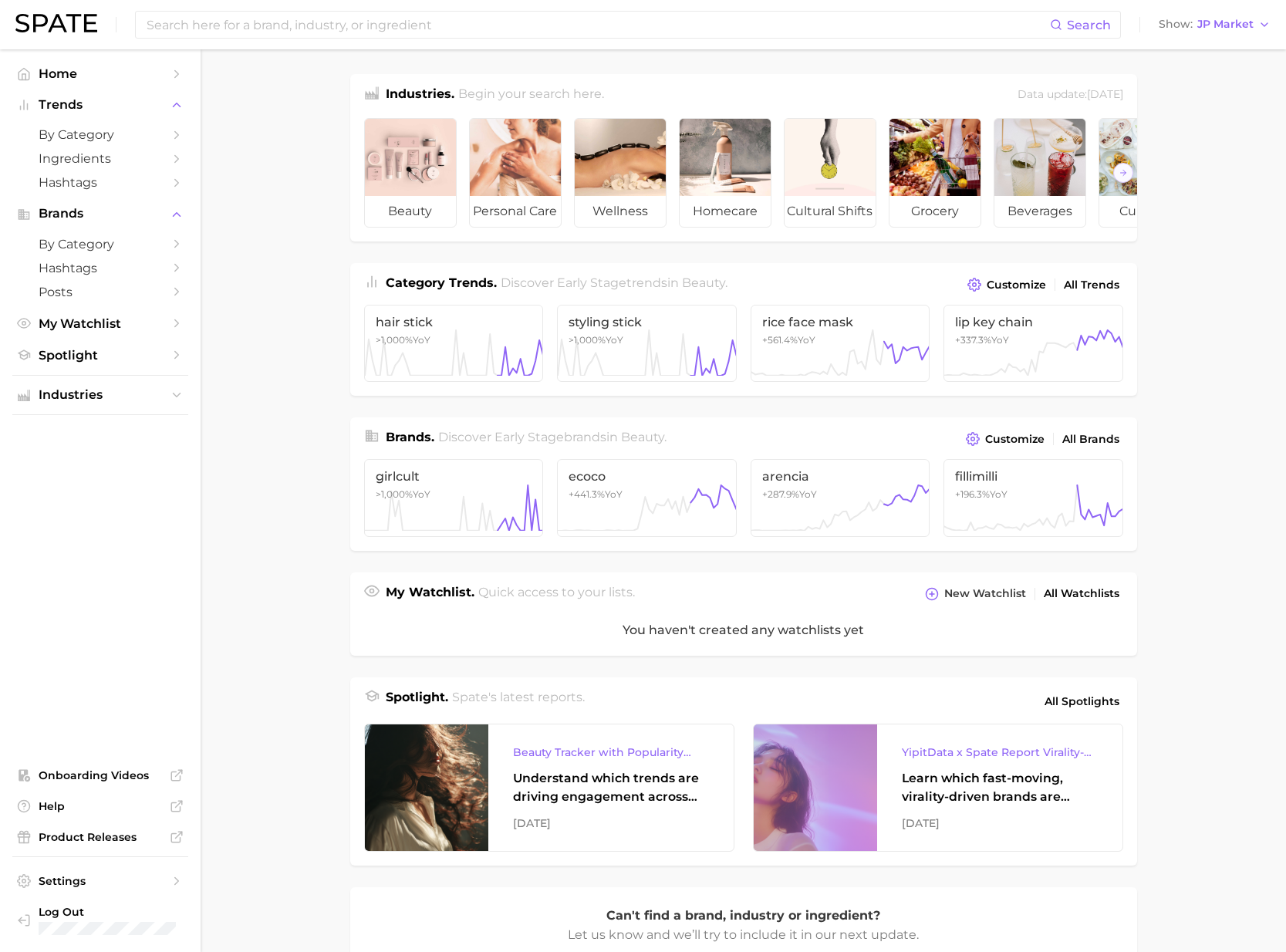
click at [1072, 443] on span "All Brands" at bounding box center [1090, 439] width 57 height 13
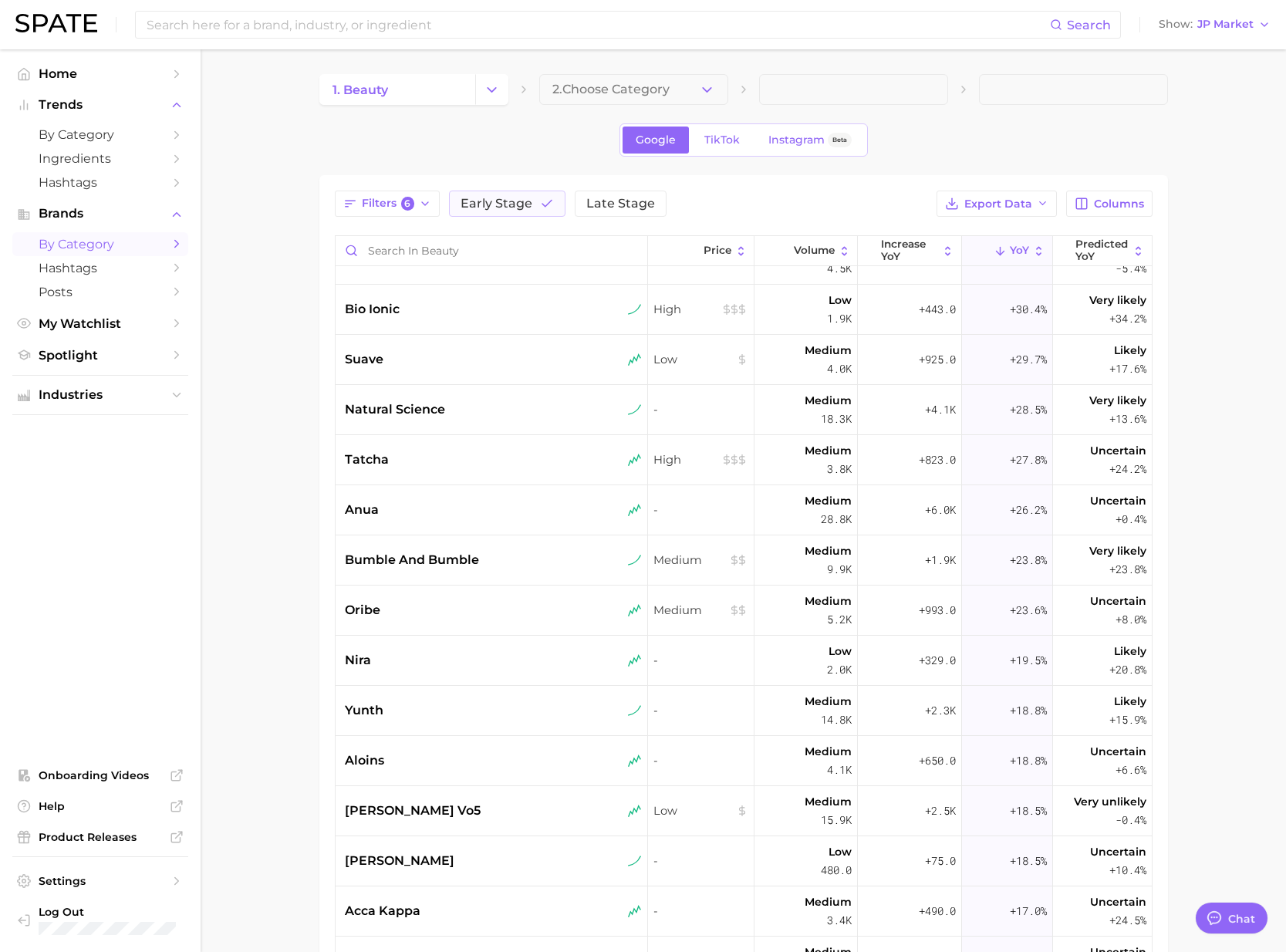
scroll to position [2144, 0]
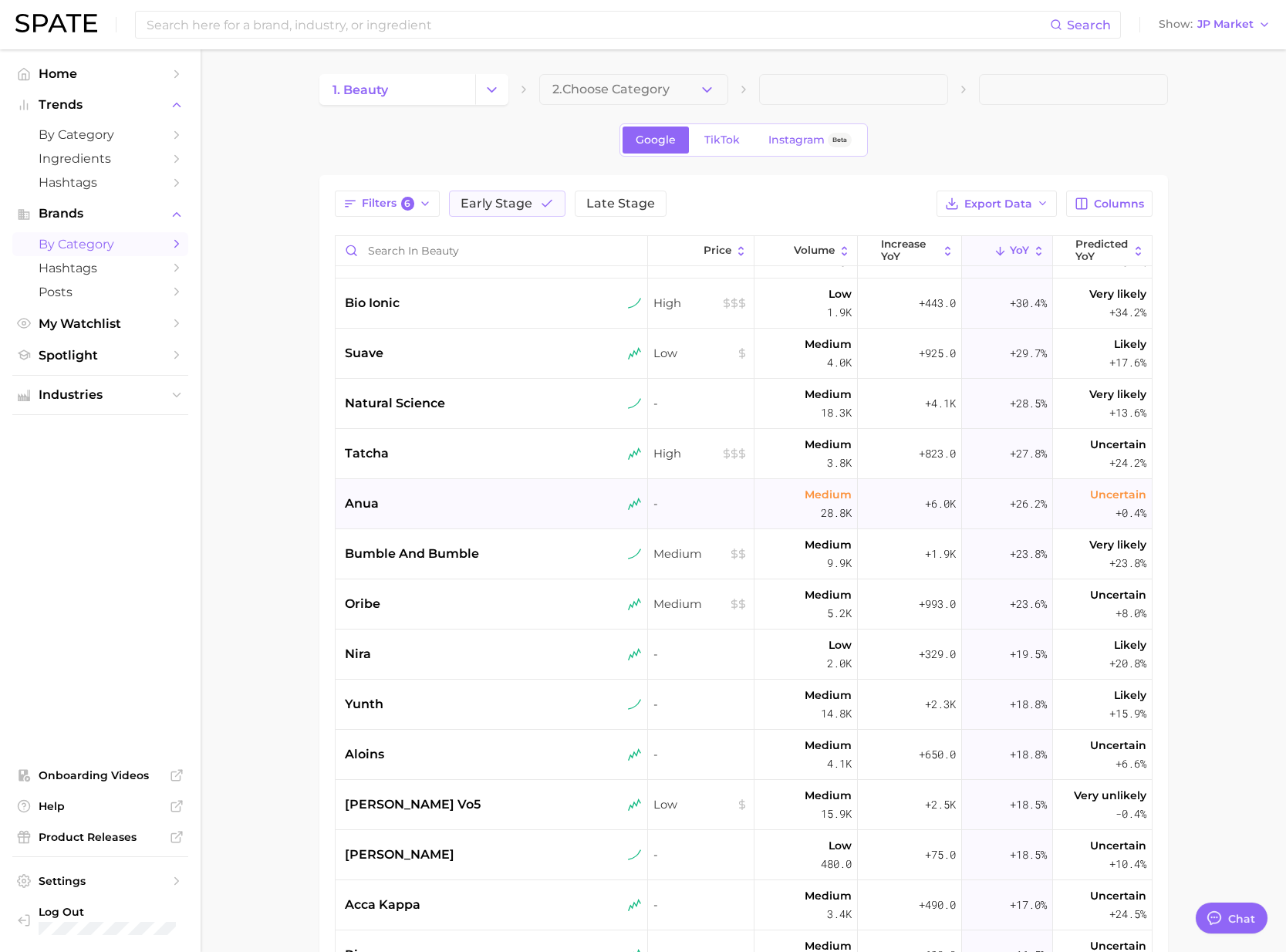
click at [464, 490] on div "anua" at bounding box center [492, 504] width 313 height 50
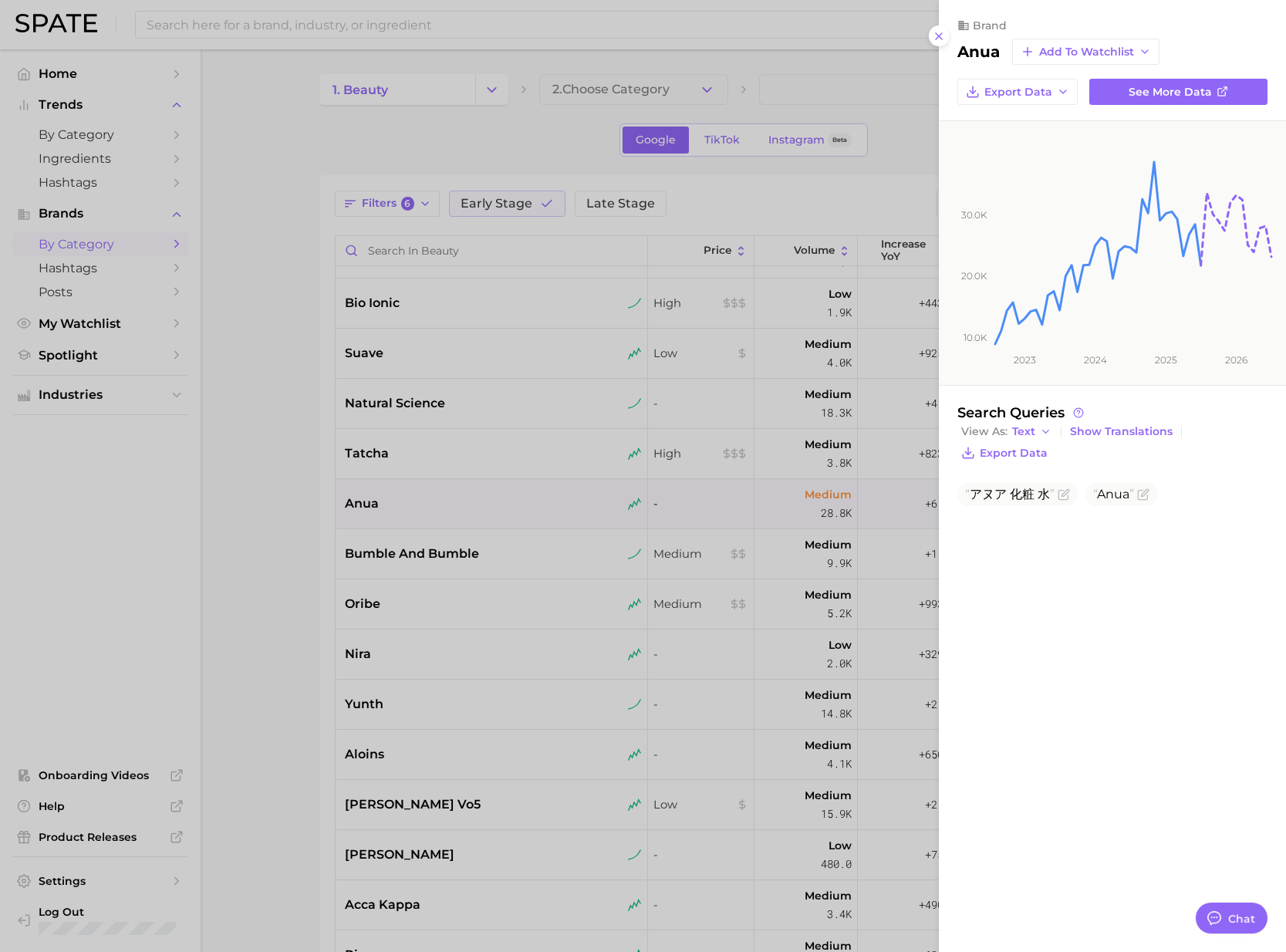
click at [422, 559] on div at bounding box center [643, 476] width 1286 height 952
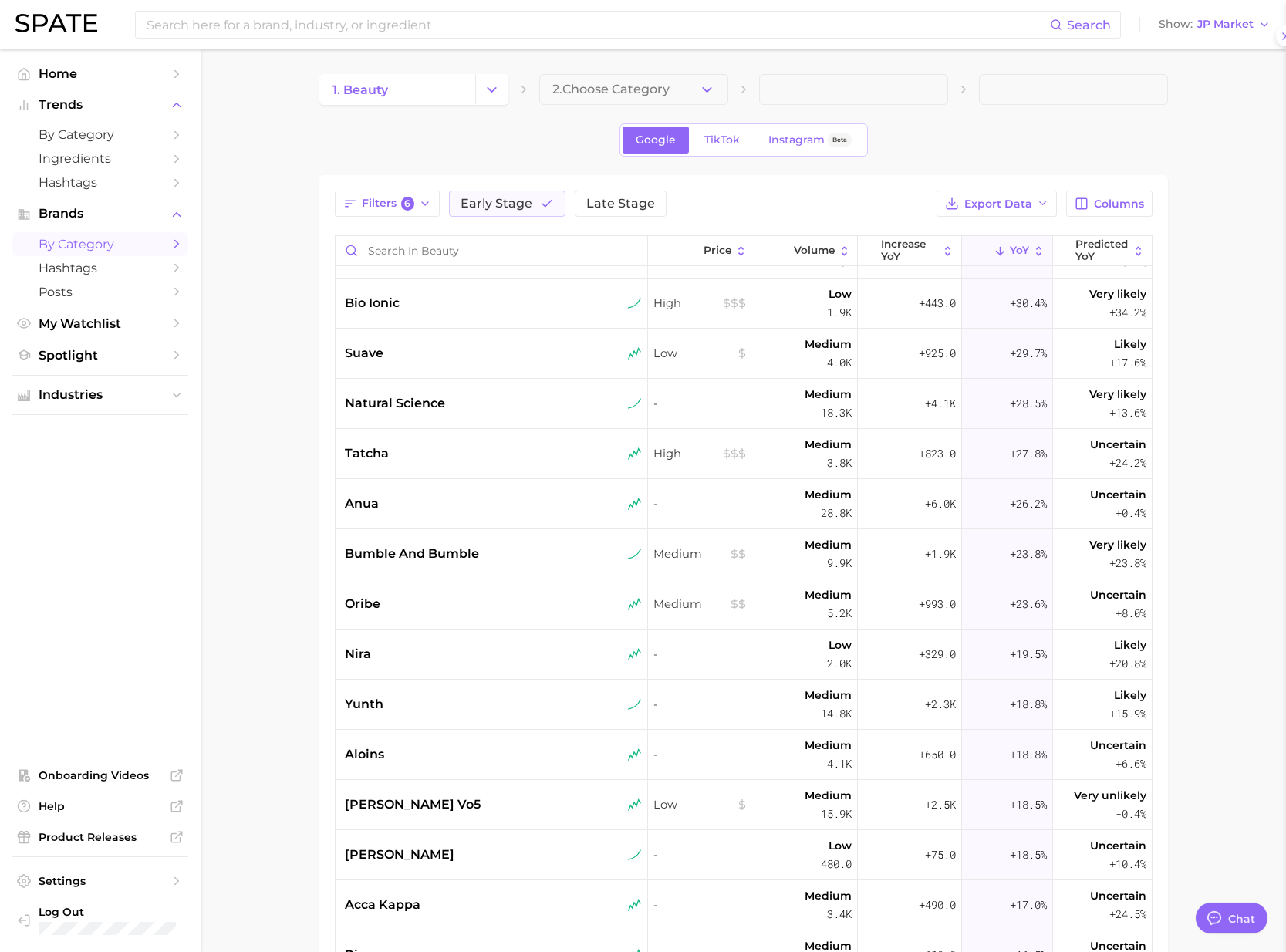
click at [459, 555] on span "bumble and bumble" at bounding box center [412, 554] width 134 height 19
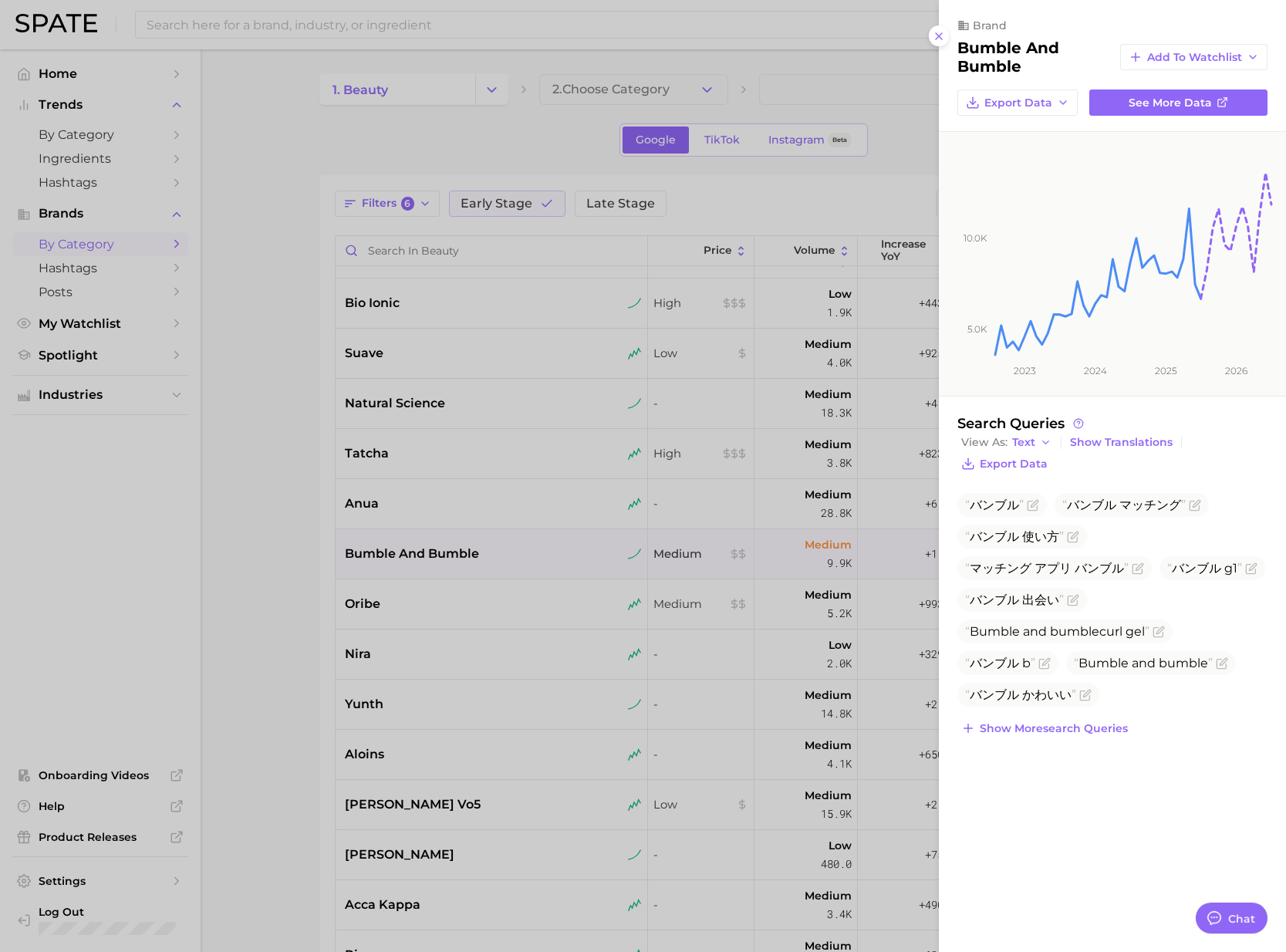
click at [299, 586] on div at bounding box center [643, 476] width 1286 height 952
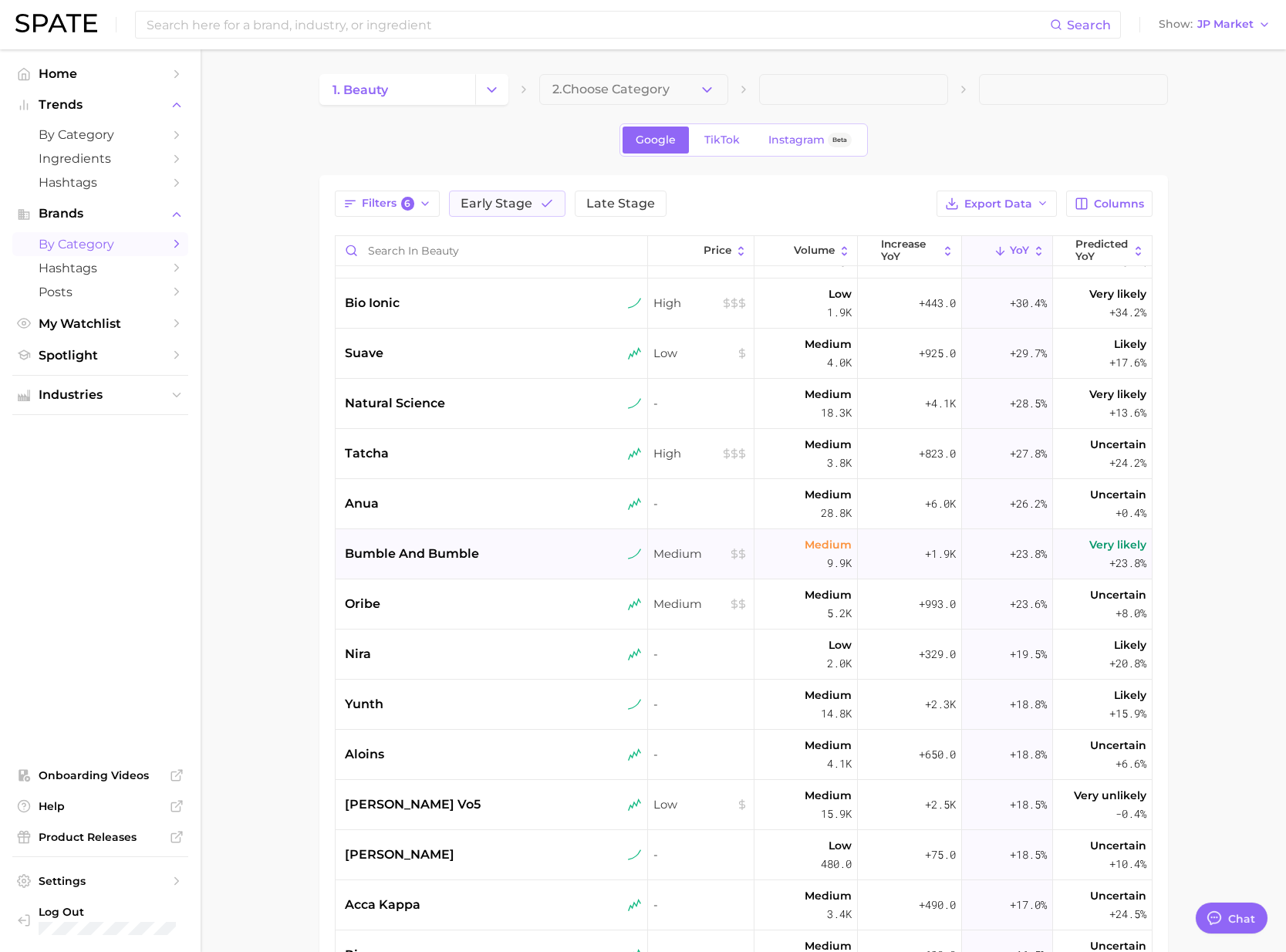
click at [422, 550] on span "bumble and bumble" at bounding box center [412, 554] width 134 height 19
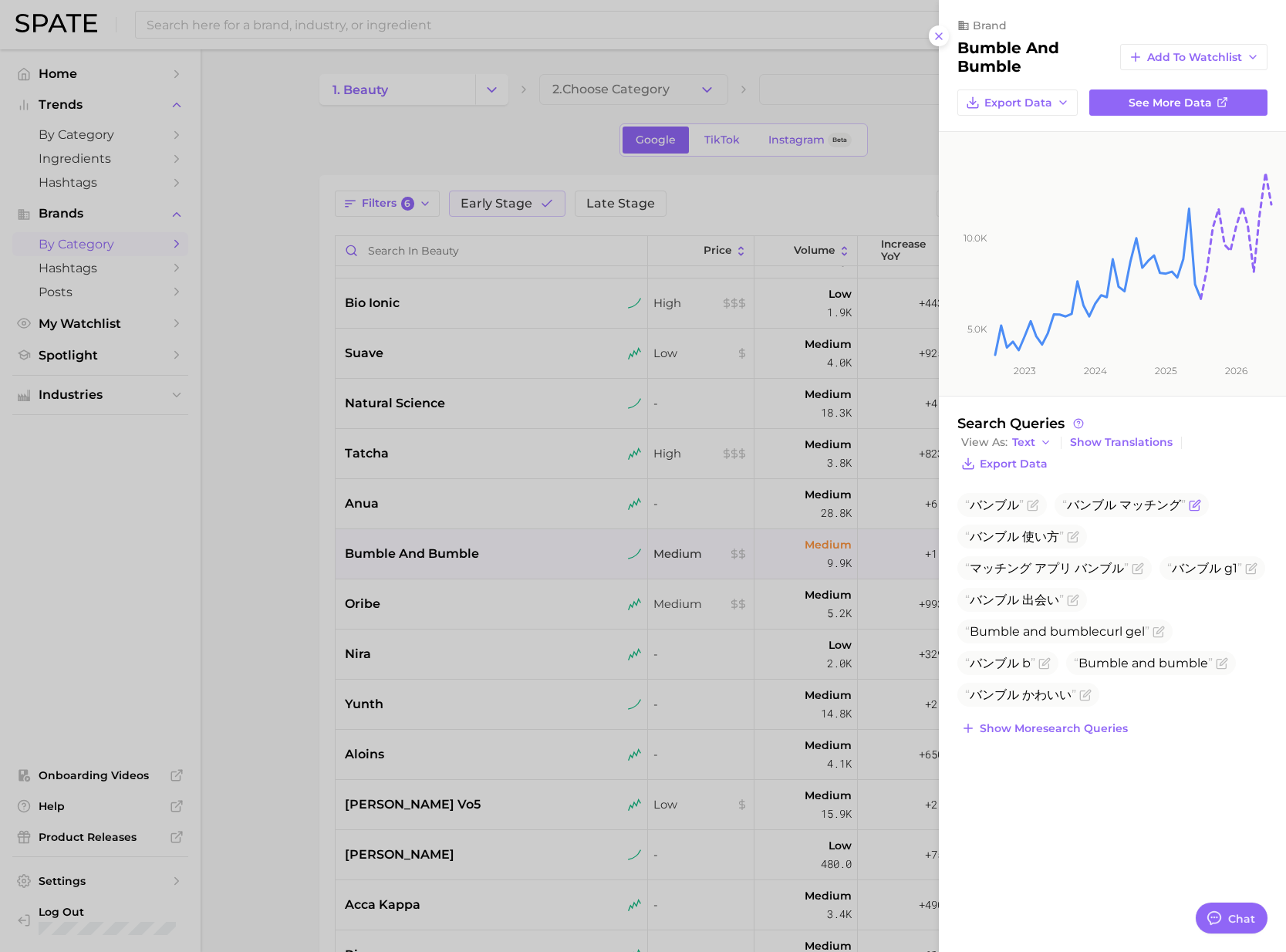
click at [1189, 503] on icon "Flag as miscategorized or irrelevant" at bounding box center [1195, 505] width 12 height 12
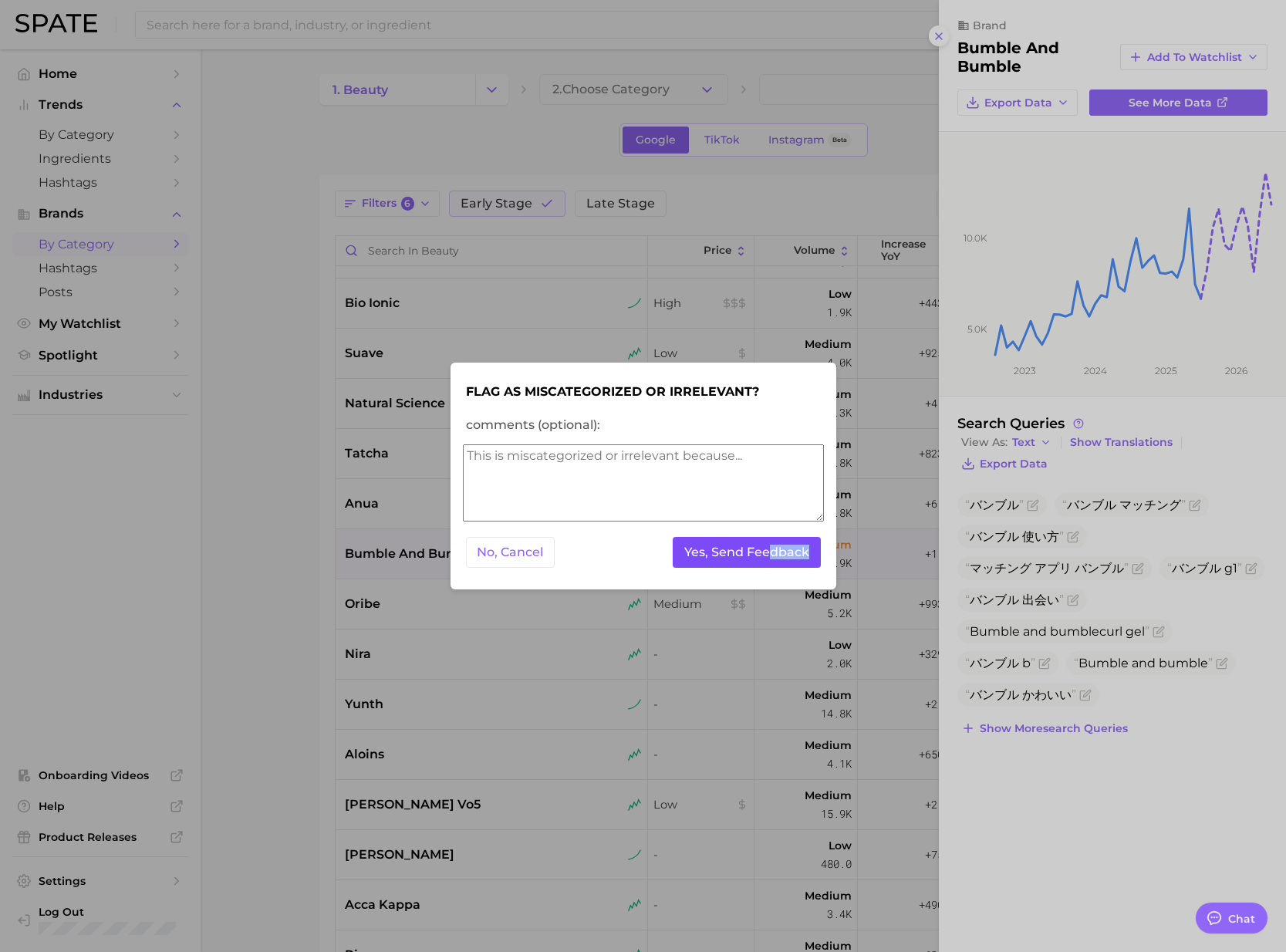
drag, startPoint x: 763, startPoint y: 577, endPoint x: 768, endPoint y: 547, distance: 30.6
click at [768, 547] on form "Flag as miscategorized or irrelevant? comments (optional): No, Cancel Yes, Send…" at bounding box center [643, 476] width 361 height 203
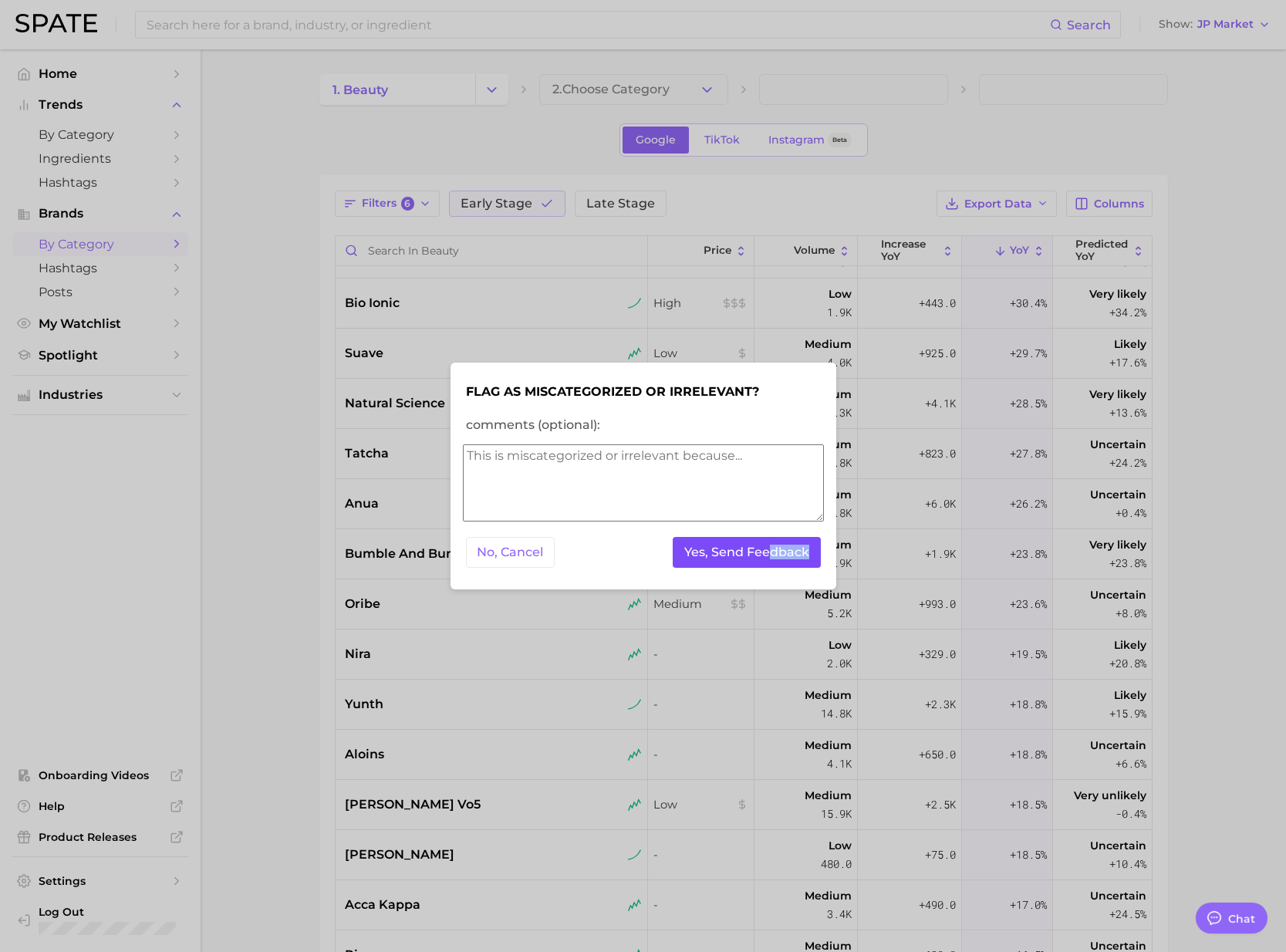
click at [768, 550] on button "Yes, Send Feedback" at bounding box center [747, 553] width 148 height 32
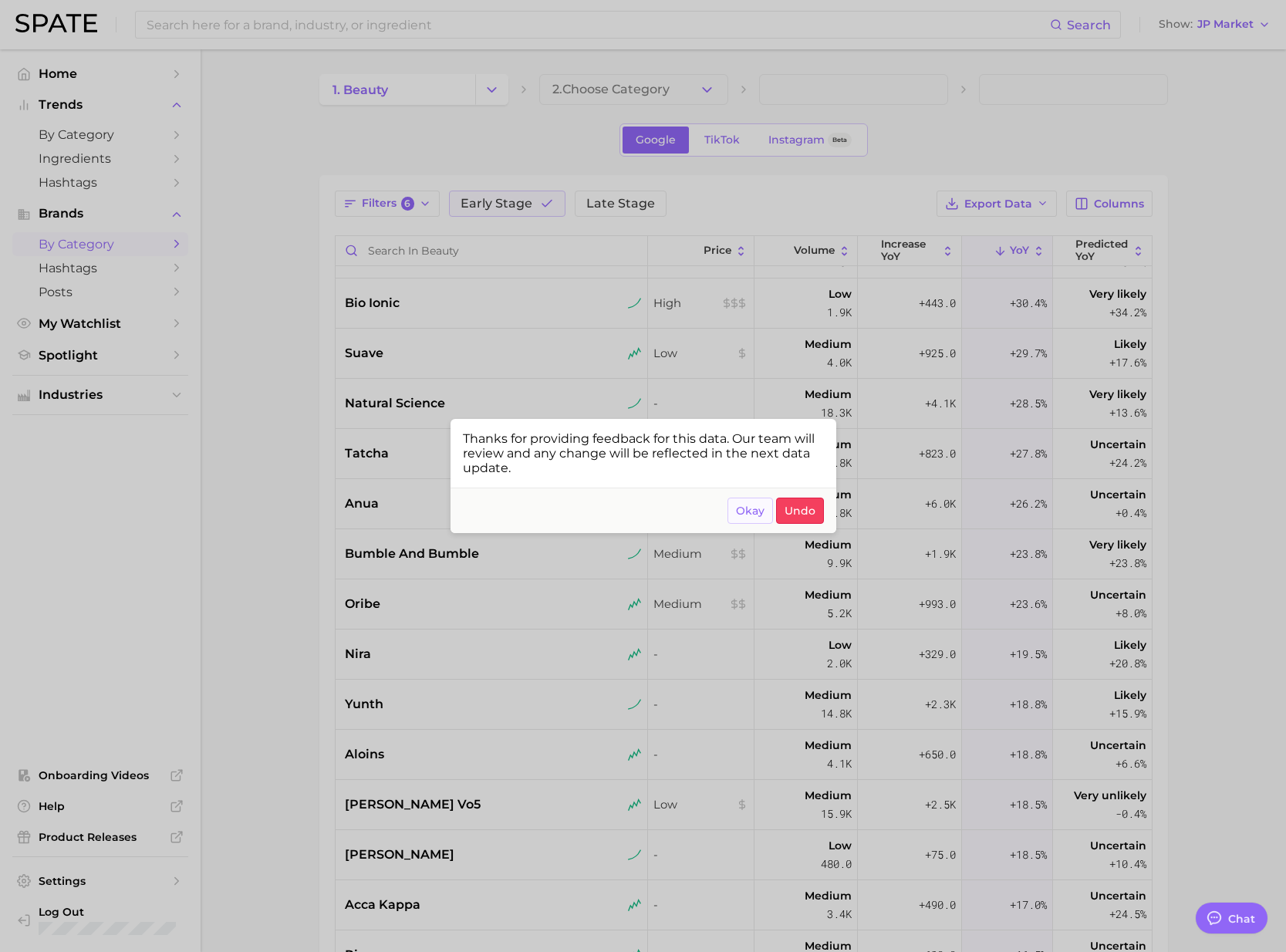
click at [757, 516] on span "Okay" at bounding box center [750, 510] width 29 height 13
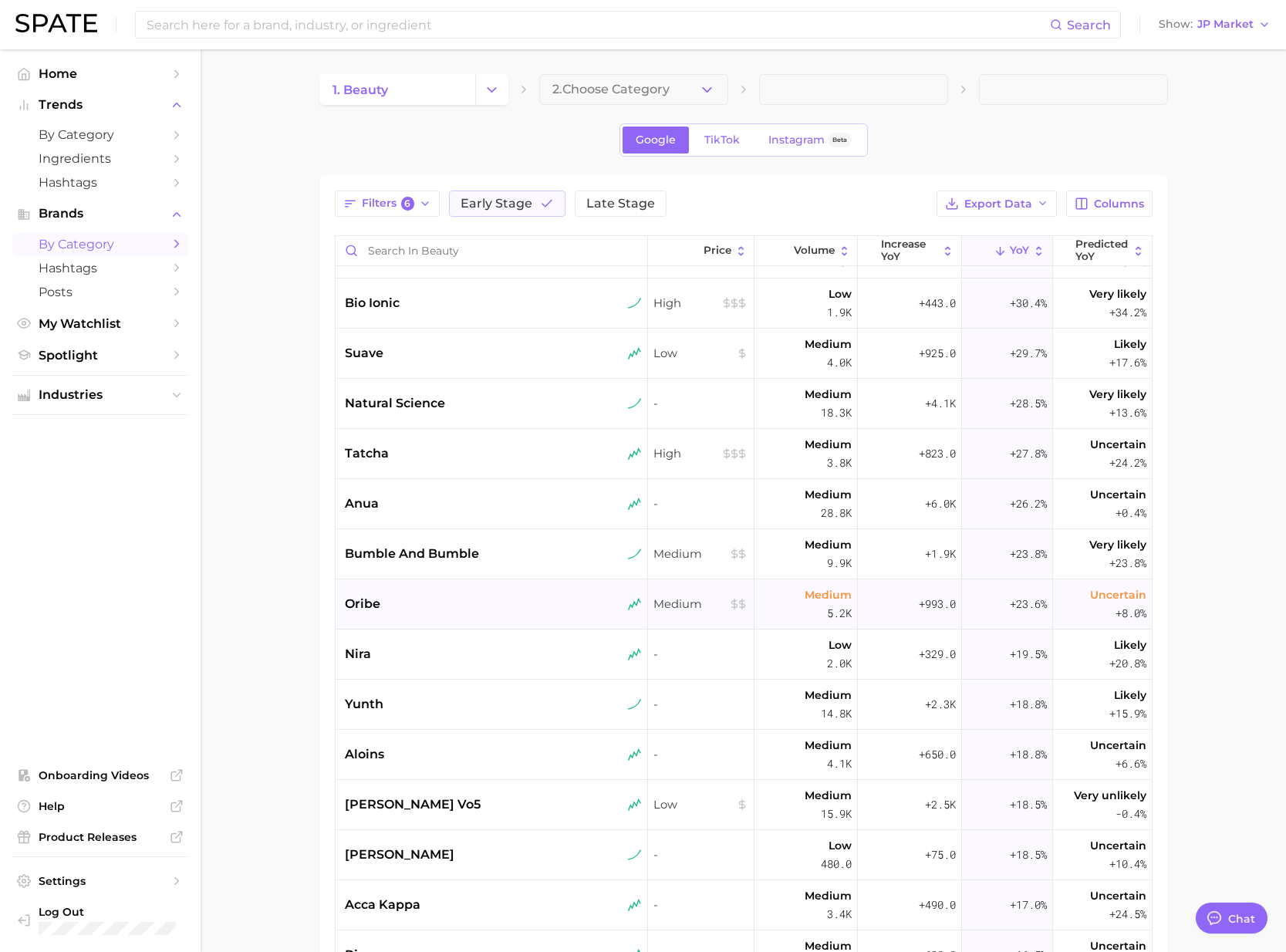
click at [464, 605] on div "oribe" at bounding box center [493, 604] width 297 height 19
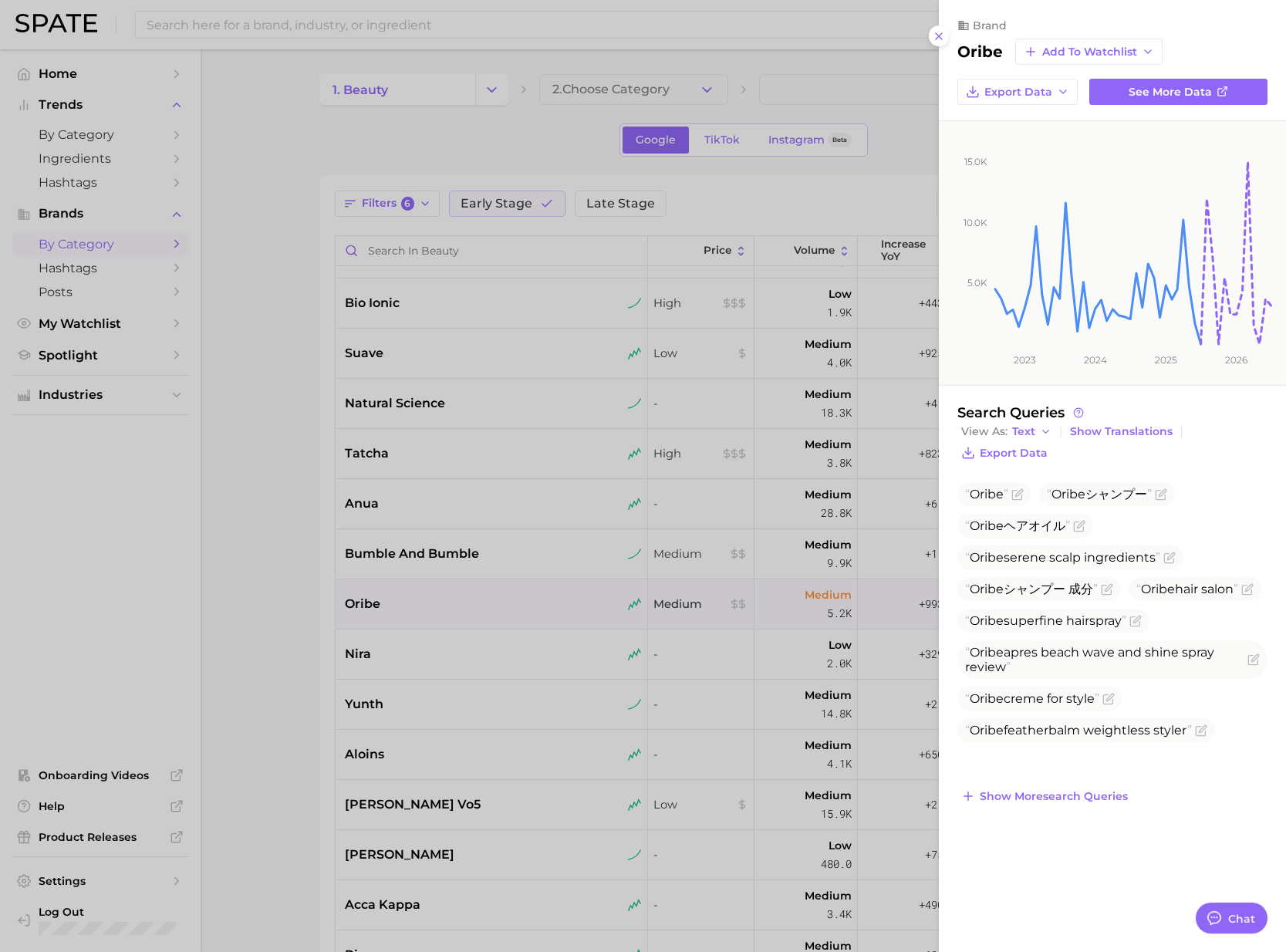
click at [434, 658] on div at bounding box center [643, 476] width 1286 height 952
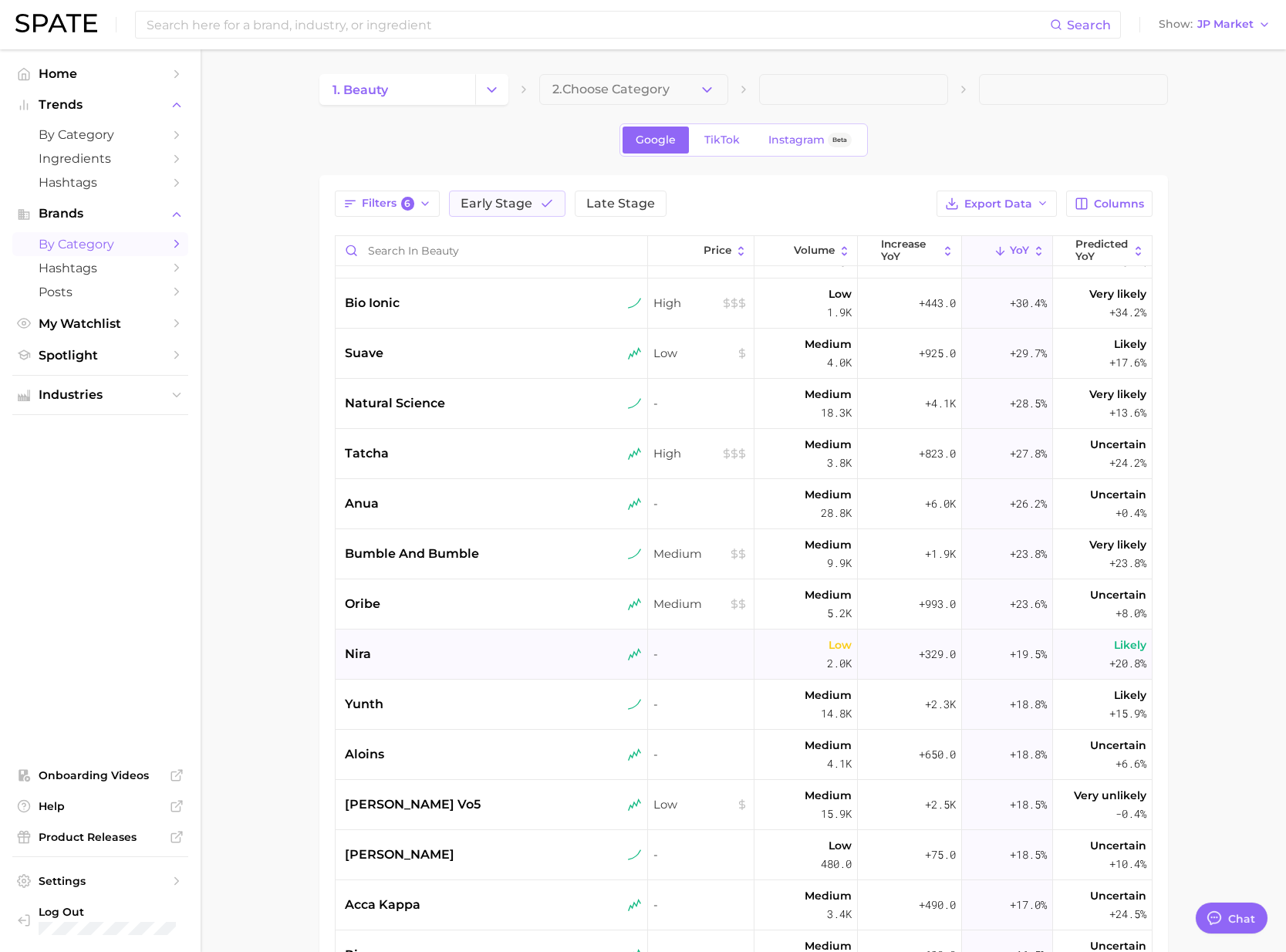
click at [446, 659] on div "nira" at bounding box center [493, 654] width 297 height 19
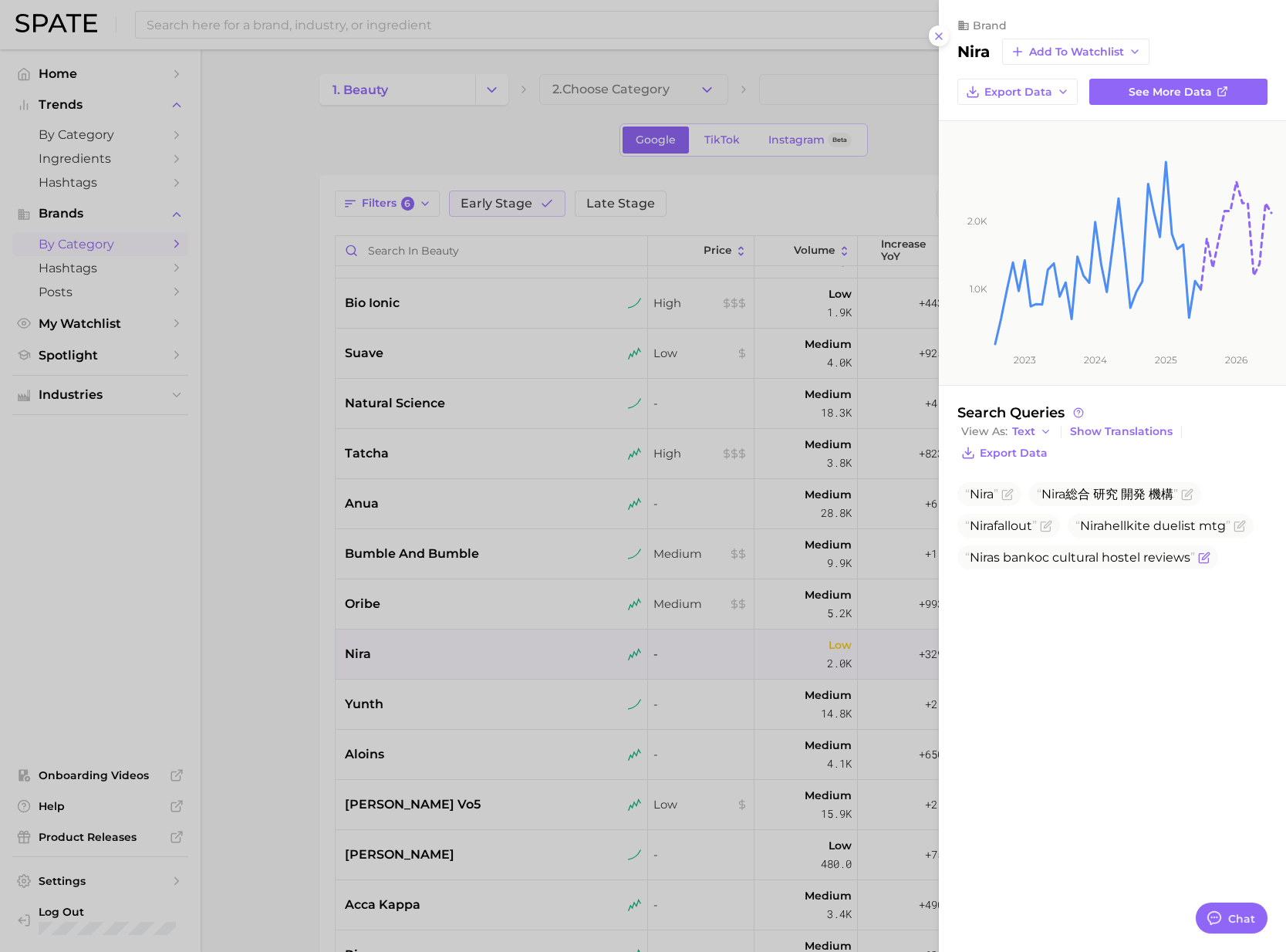
click at [1204, 559] on icon "Flag as miscategorized or irrelevant" at bounding box center [1205, 555] width 7 height 7
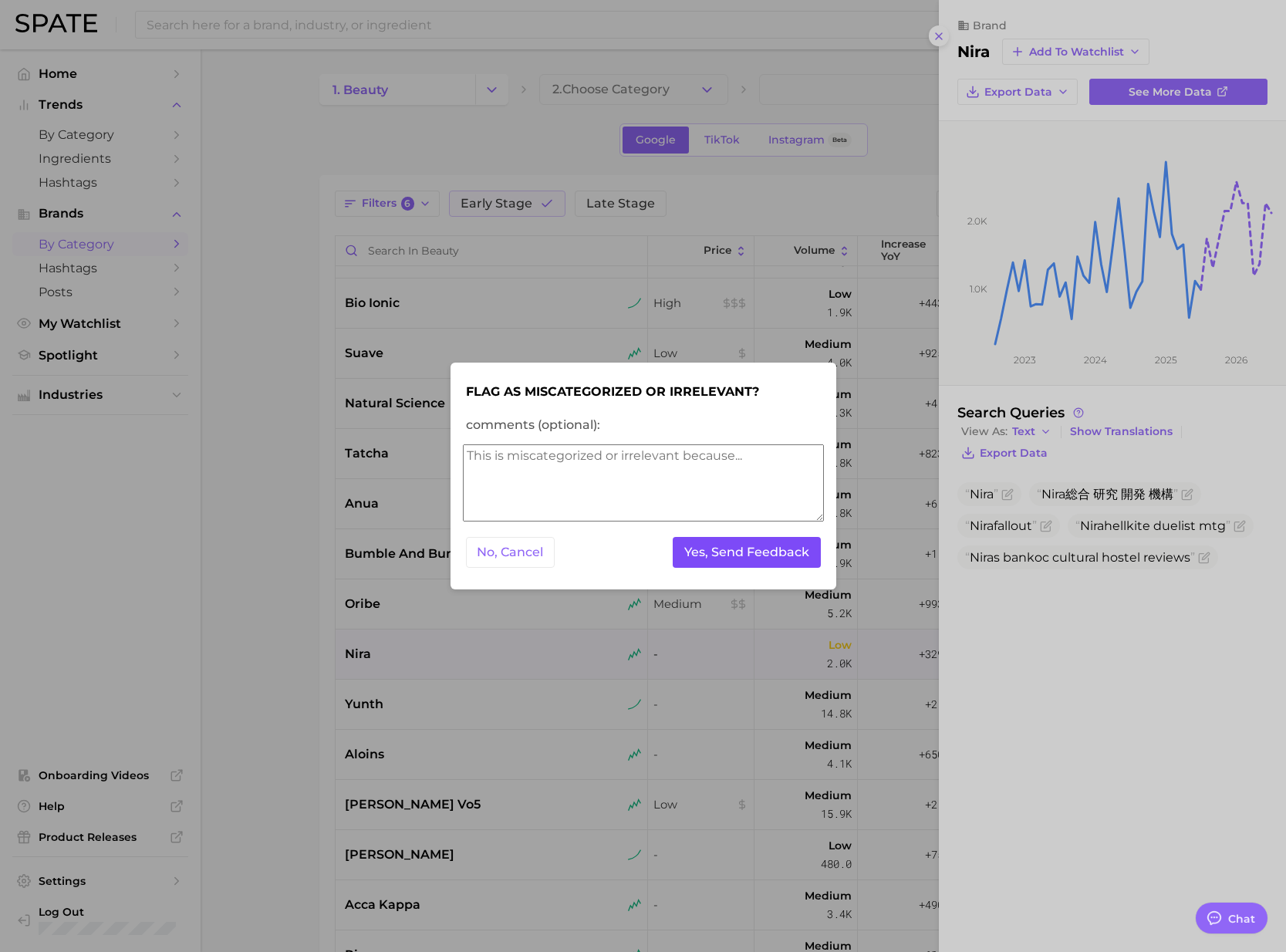
click at [781, 562] on button "Yes, Send Feedback" at bounding box center [747, 553] width 148 height 32
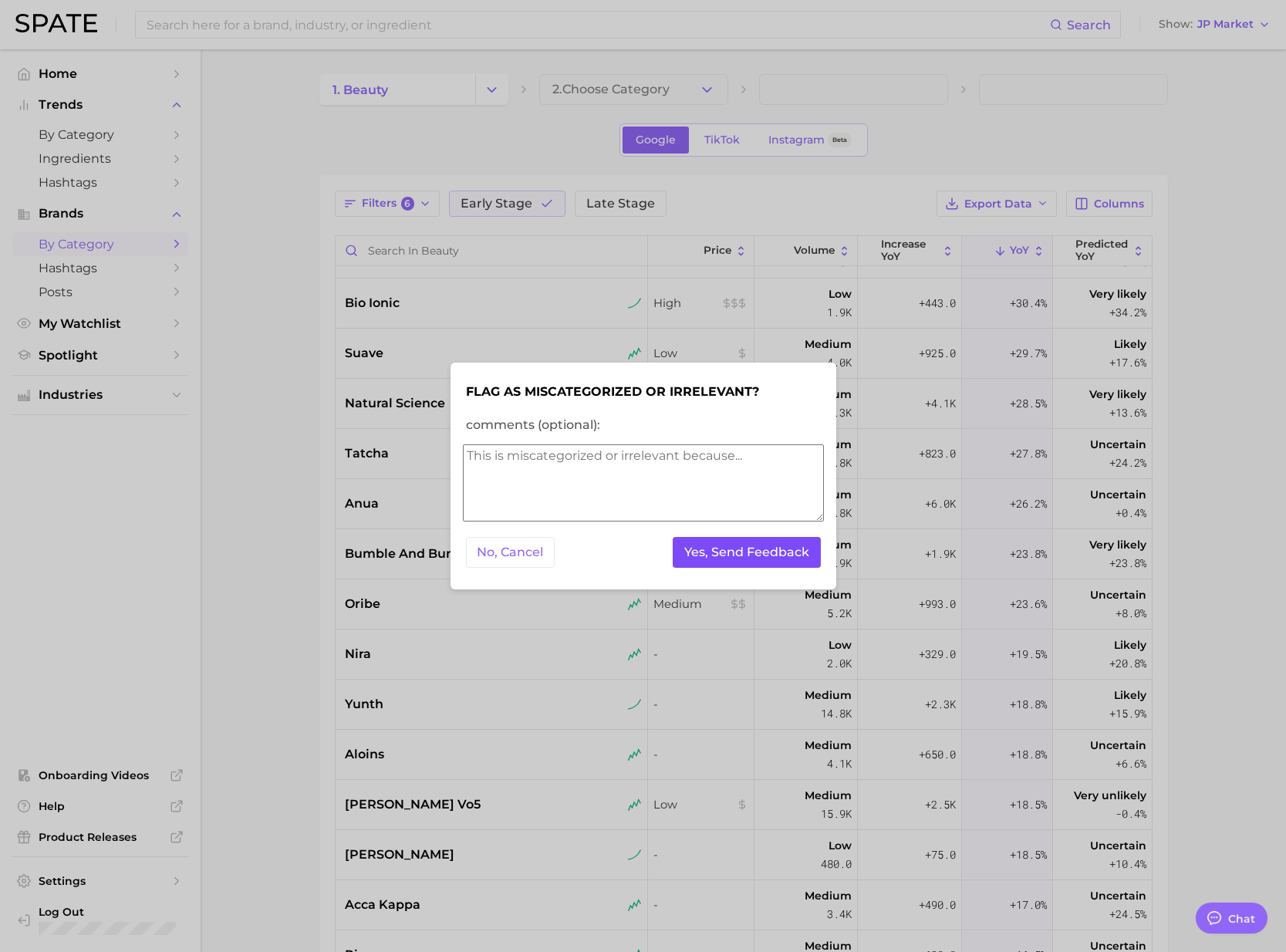
click at [777, 565] on button "Yes, Send Feedback" at bounding box center [747, 553] width 148 height 32
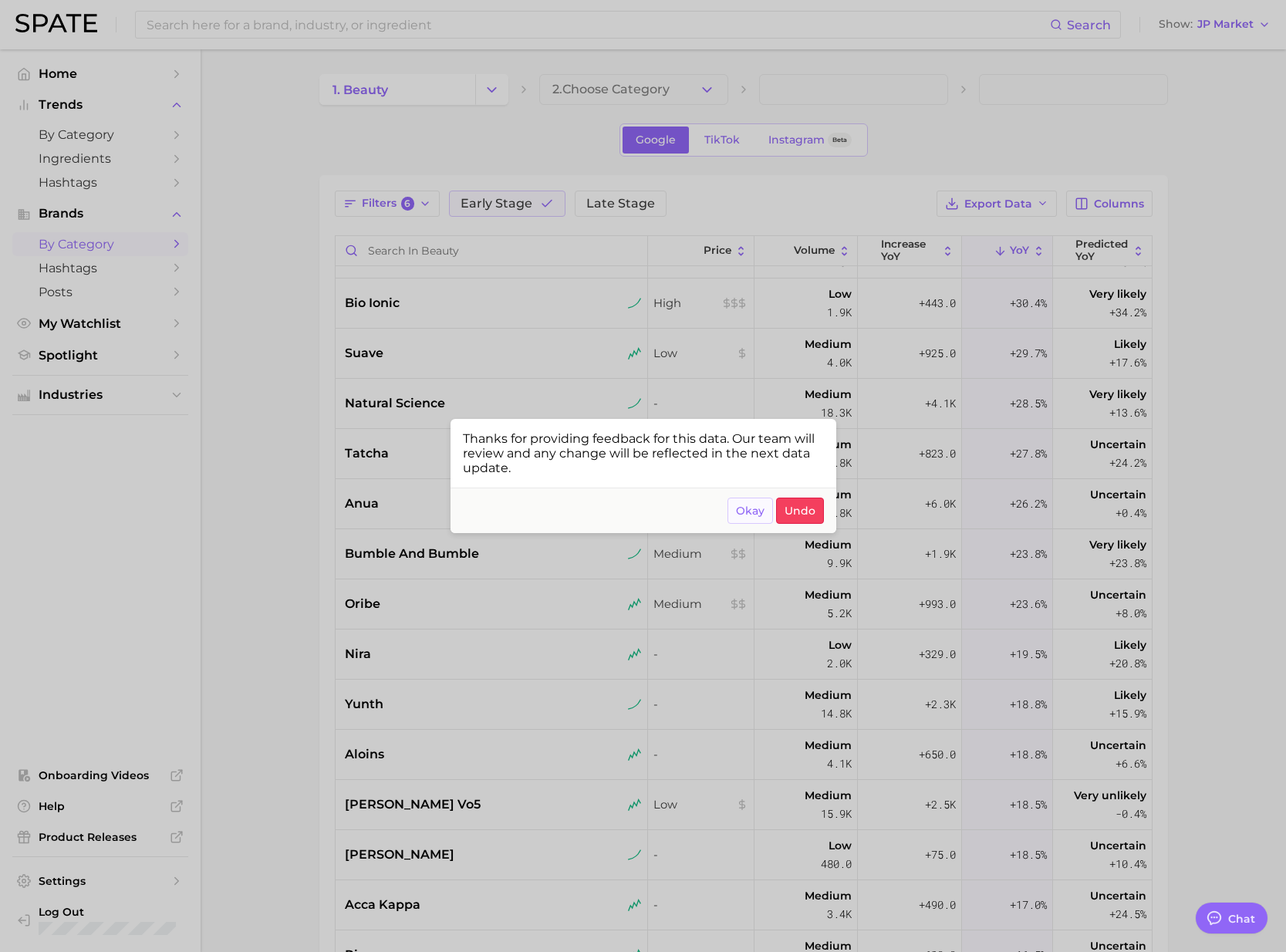
click at [751, 513] on span "Okay" at bounding box center [750, 510] width 29 height 13
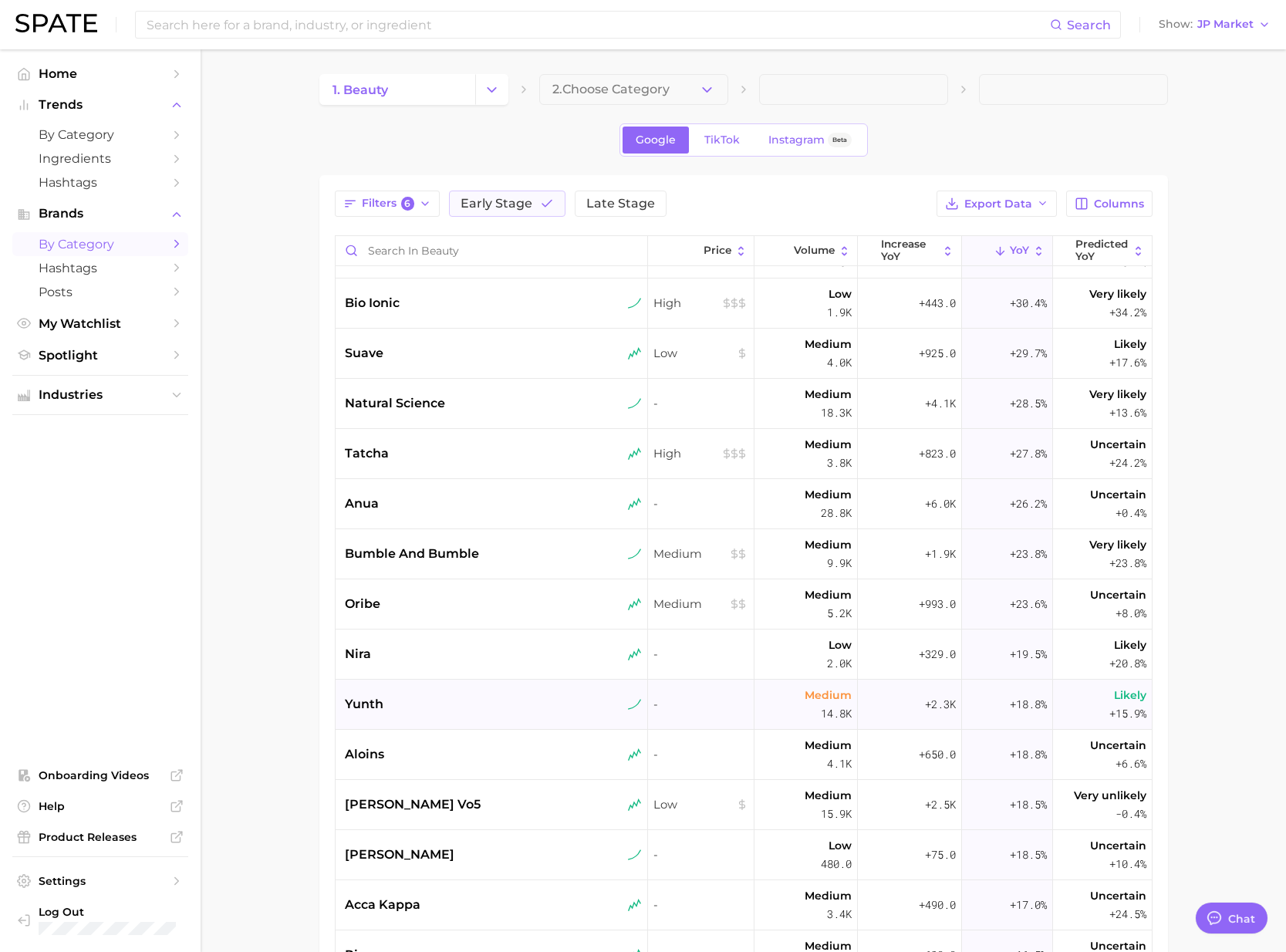
click at [404, 693] on div "yunth" at bounding box center [492, 705] width 313 height 50
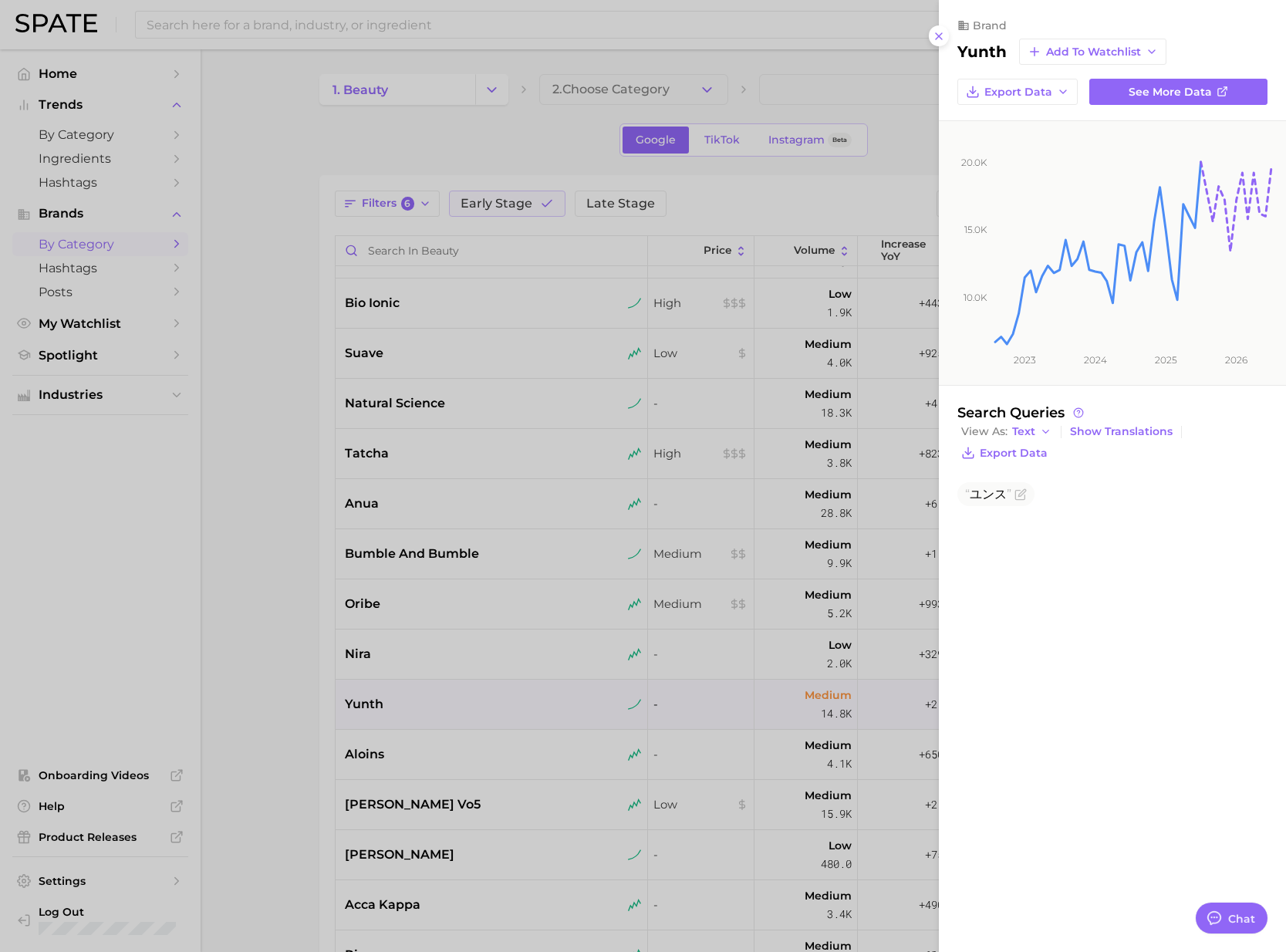
drag, startPoint x: 422, startPoint y: 760, endPoint x: 430, endPoint y: 757, distance: 8.3
click at [422, 759] on div at bounding box center [643, 476] width 1286 height 952
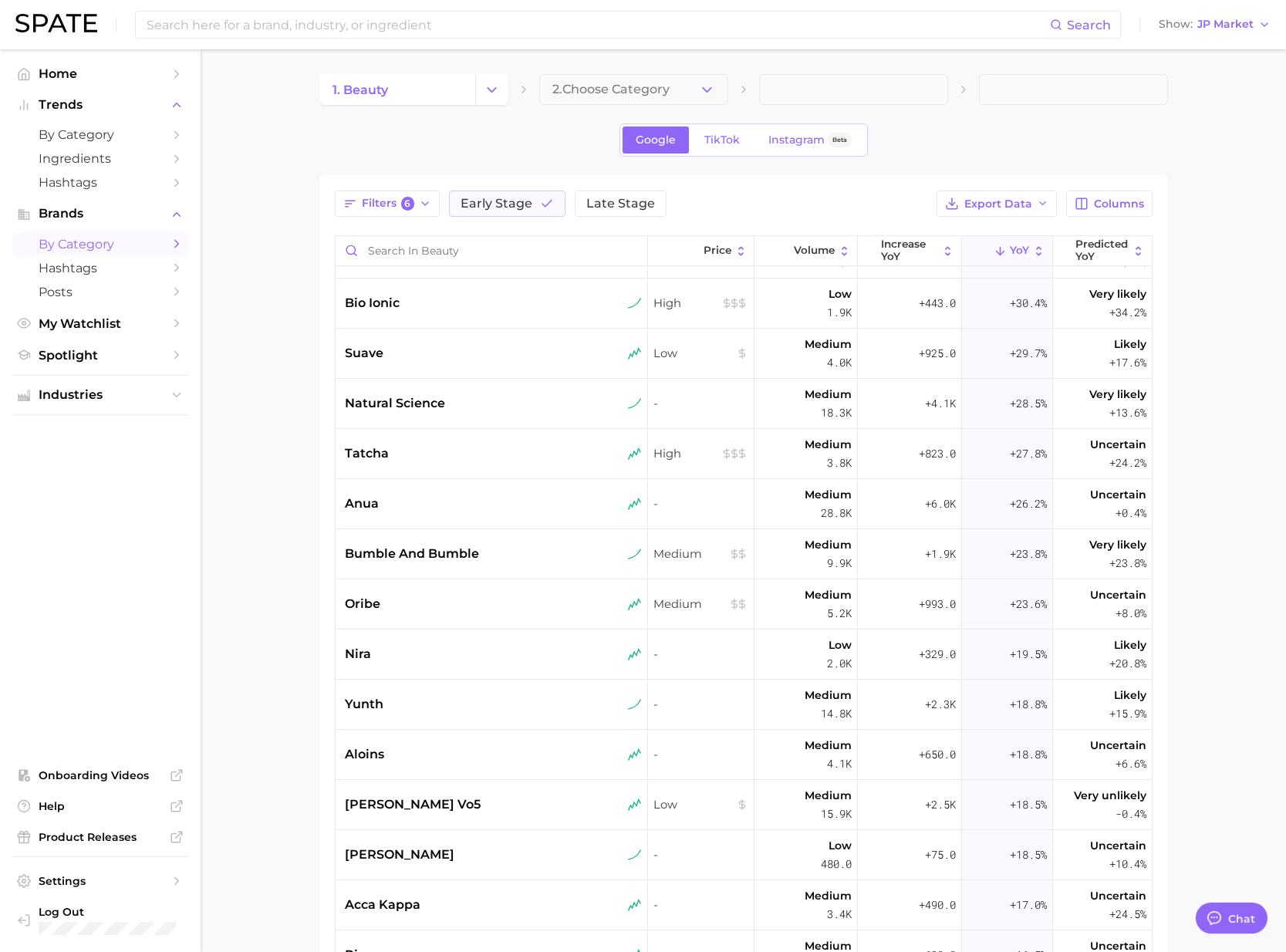
click at [433, 756] on div "aloins" at bounding box center [493, 754] width 297 height 19
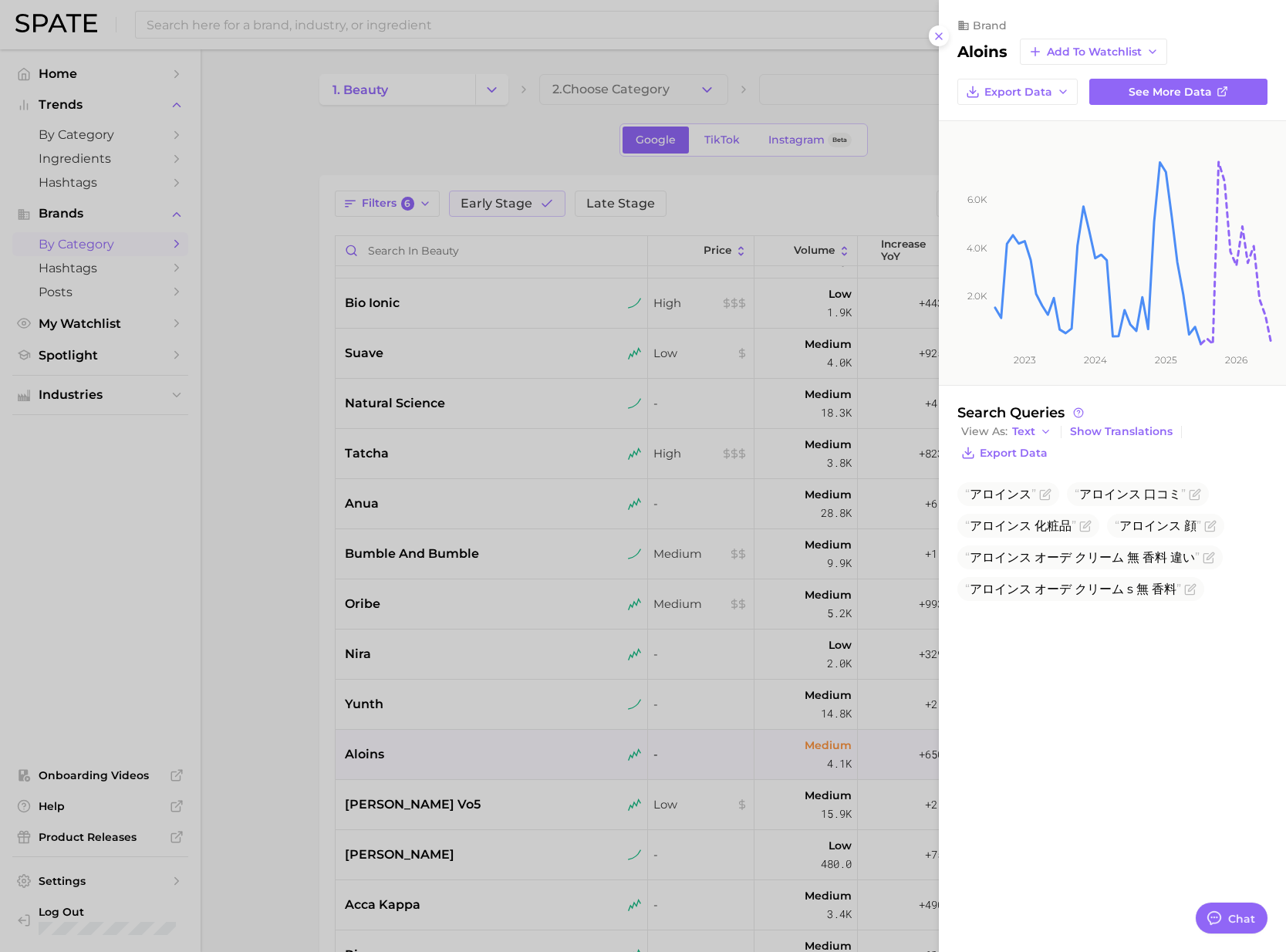
click at [437, 807] on div at bounding box center [643, 476] width 1286 height 952
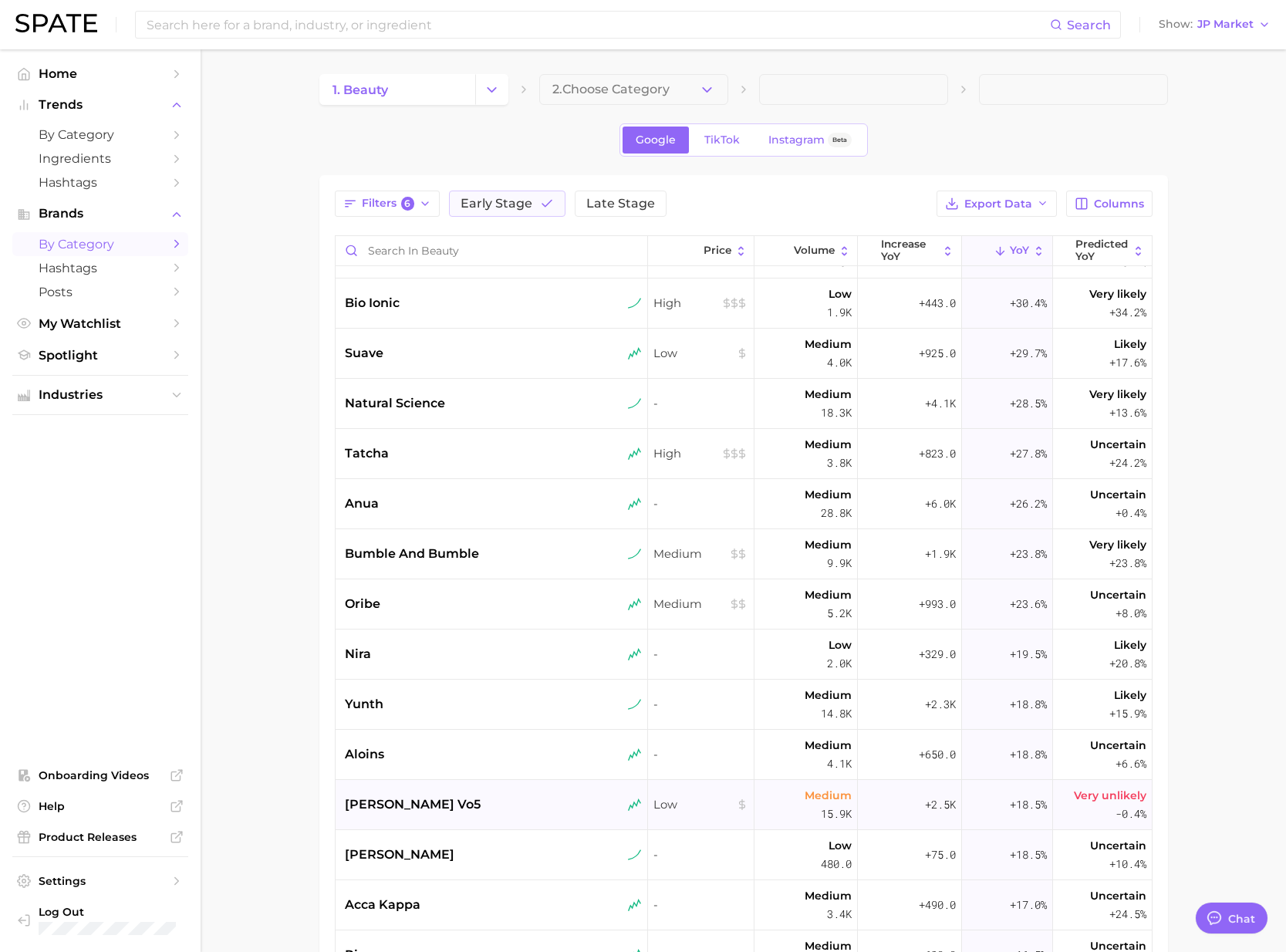
click at [436, 806] on div "alberto vo5" at bounding box center [493, 804] width 297 height 19
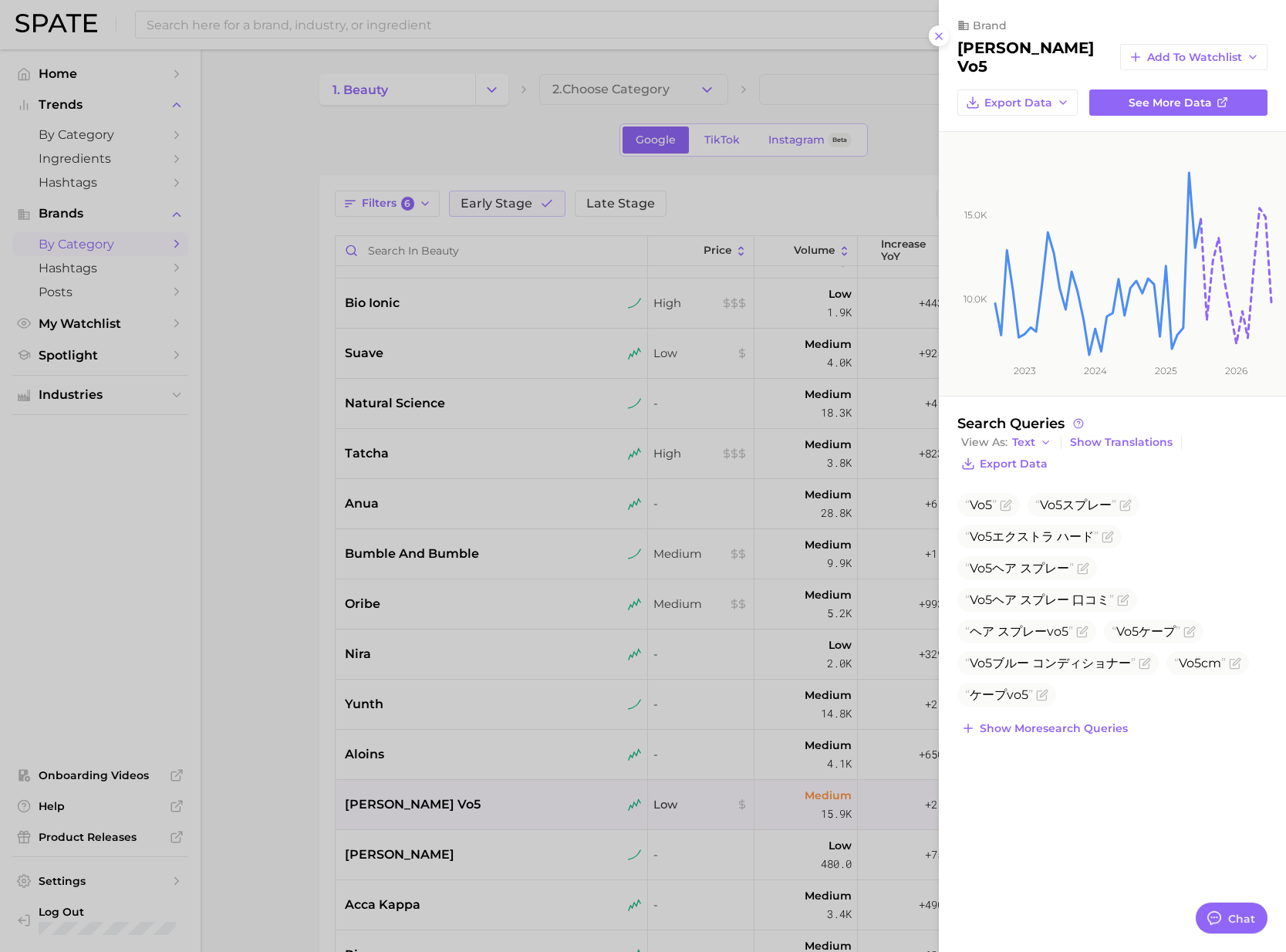
click at [422, 850] on div at bounding box center [643, 476] width 1286 height 952
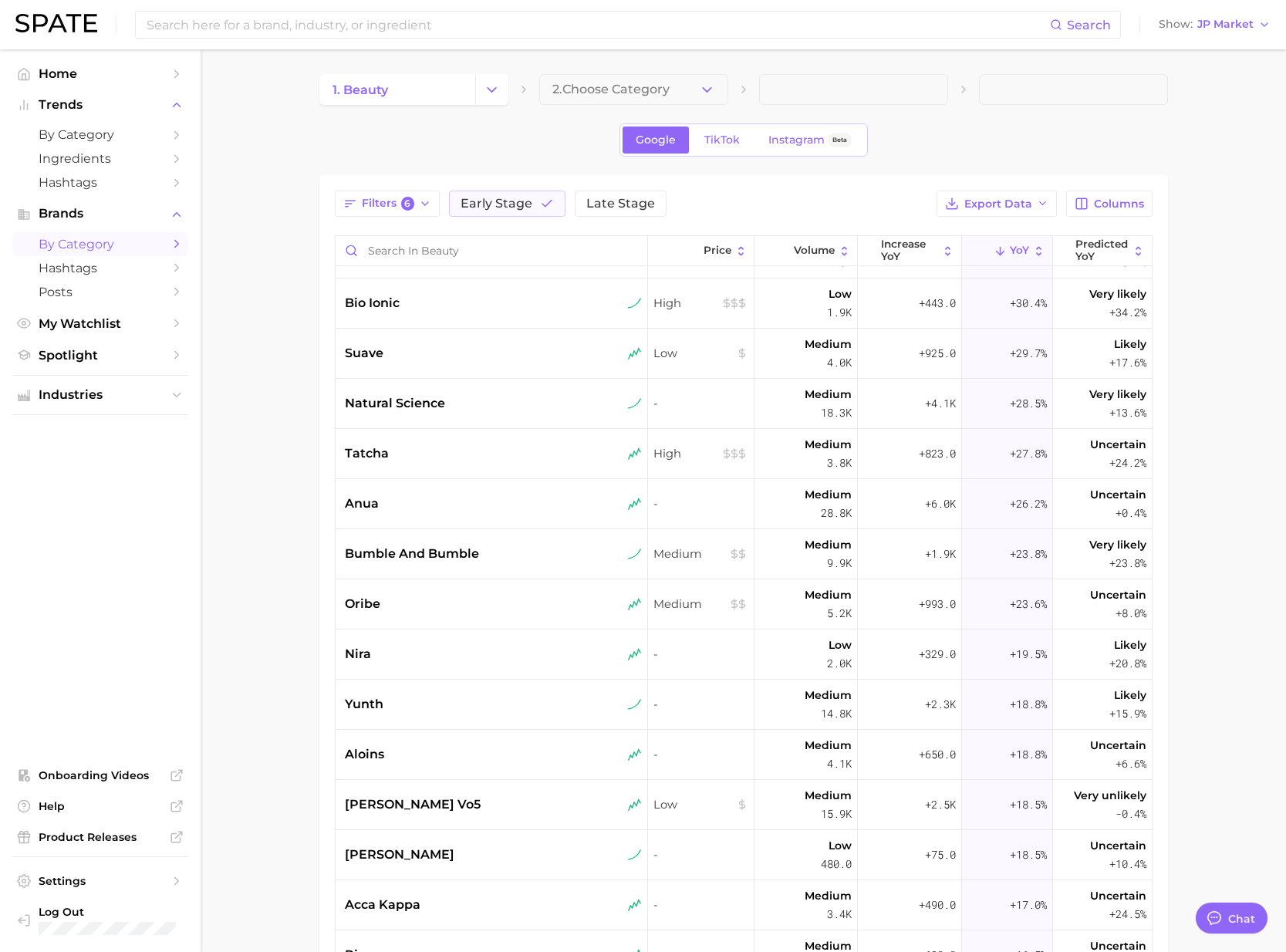
click at [433, 853] on div "hume" at bounding box center [493, 854] width 297 height 19
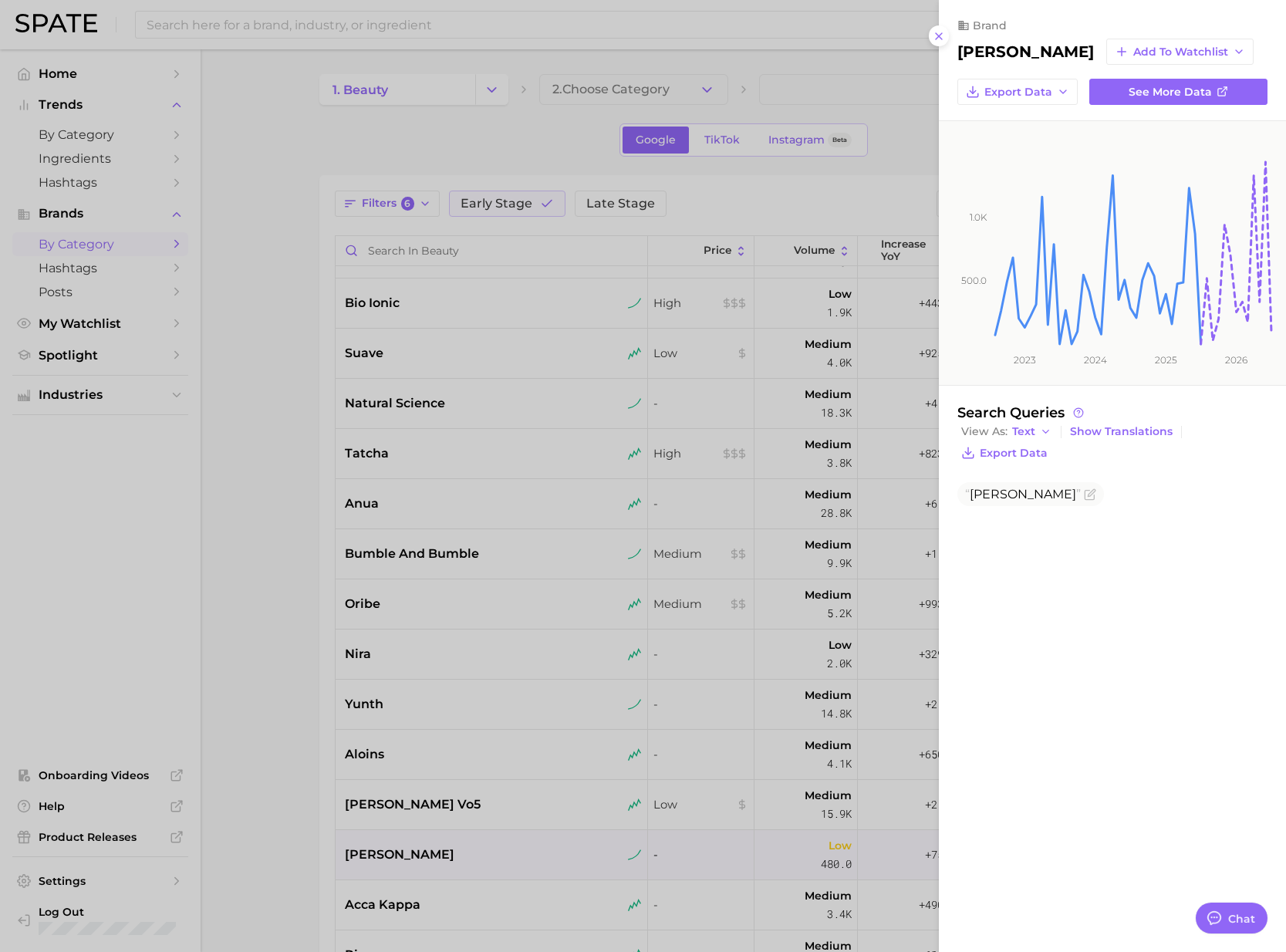
click at [442, 895] on div at bounding box center [643, 476] width 1286 height 952
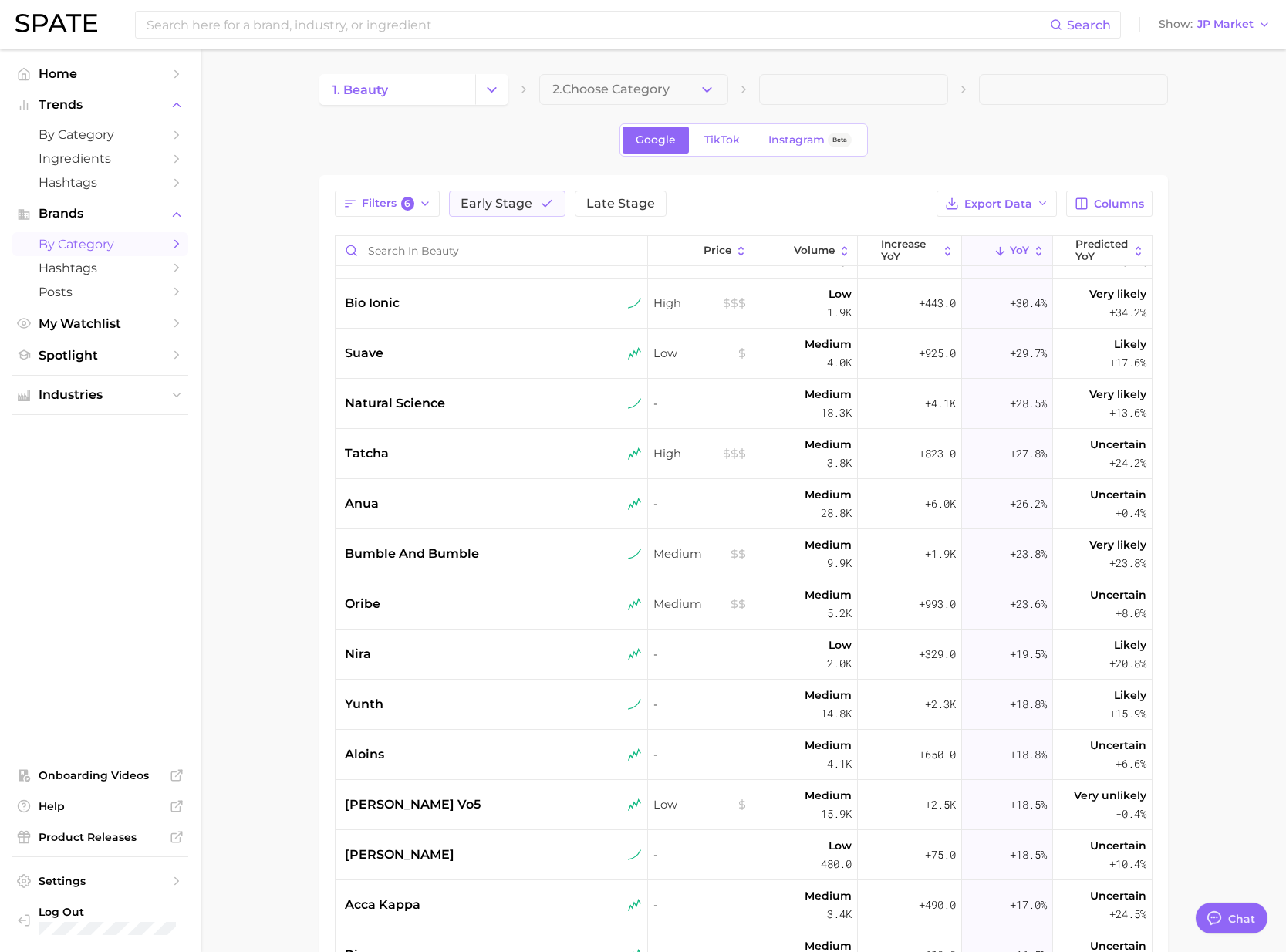
click at [447, 898] on div "acca kappa" at bounding box center [493, 905] width 297 height 19
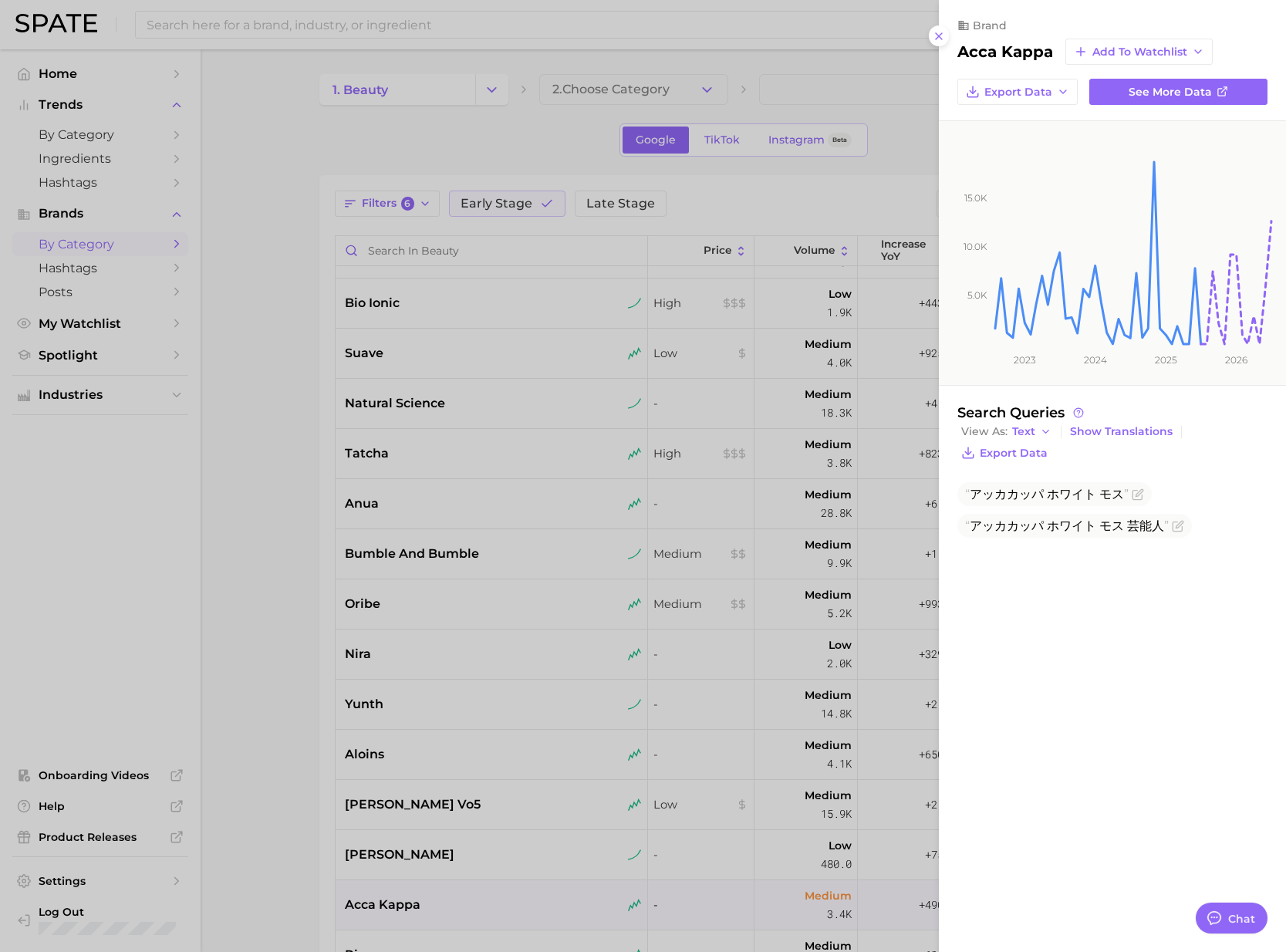
click at [248, 800] on div at bounding box center [643, 476] width 1286 height 952
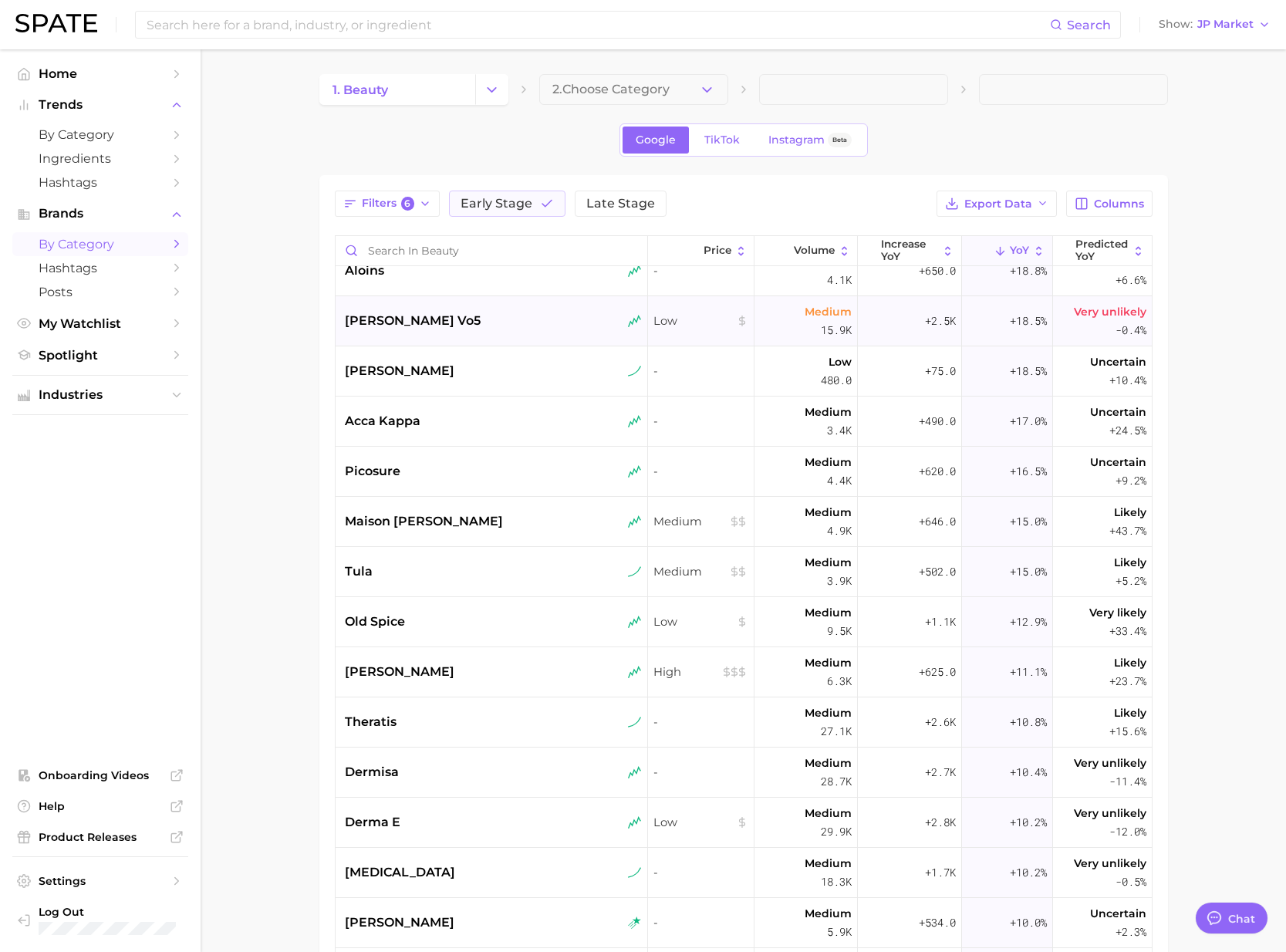
scroll to position [2675, 0]
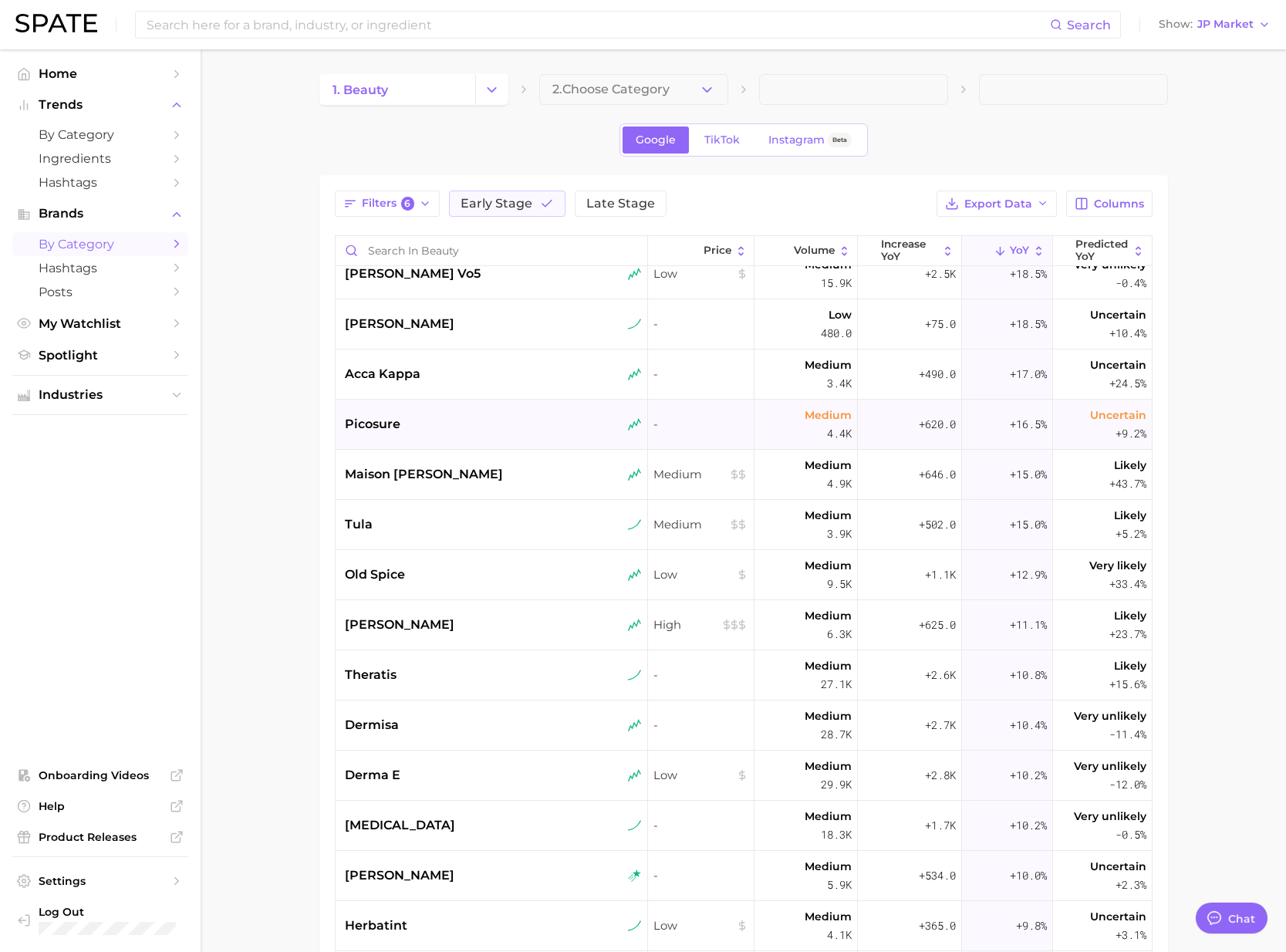
click at [413, 438] on div "picosure" at bounding box center [492, 425] width 313 height 50
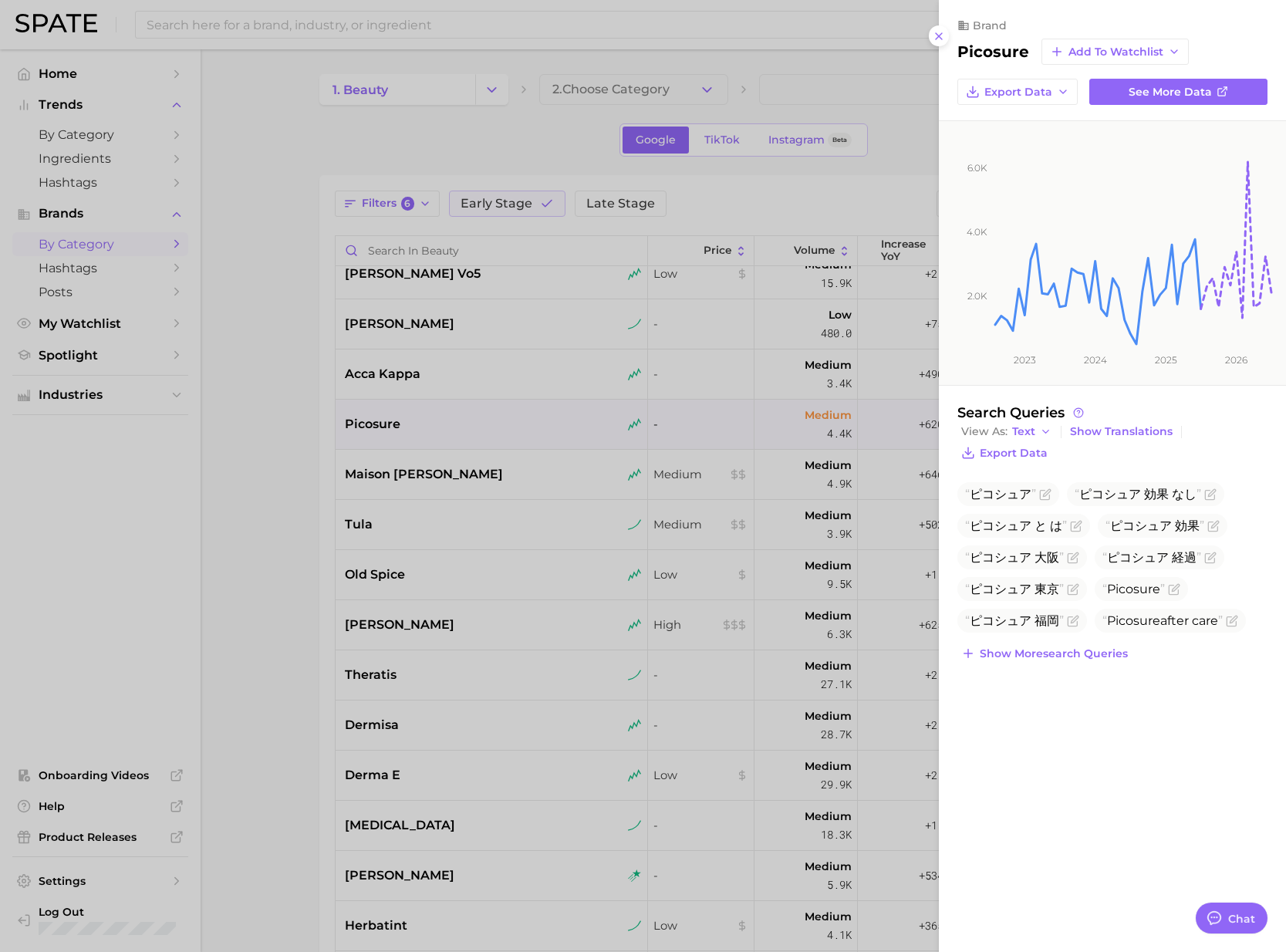
click at [405, 493] on div at bounding box center [643, 476] width 1286 height 952
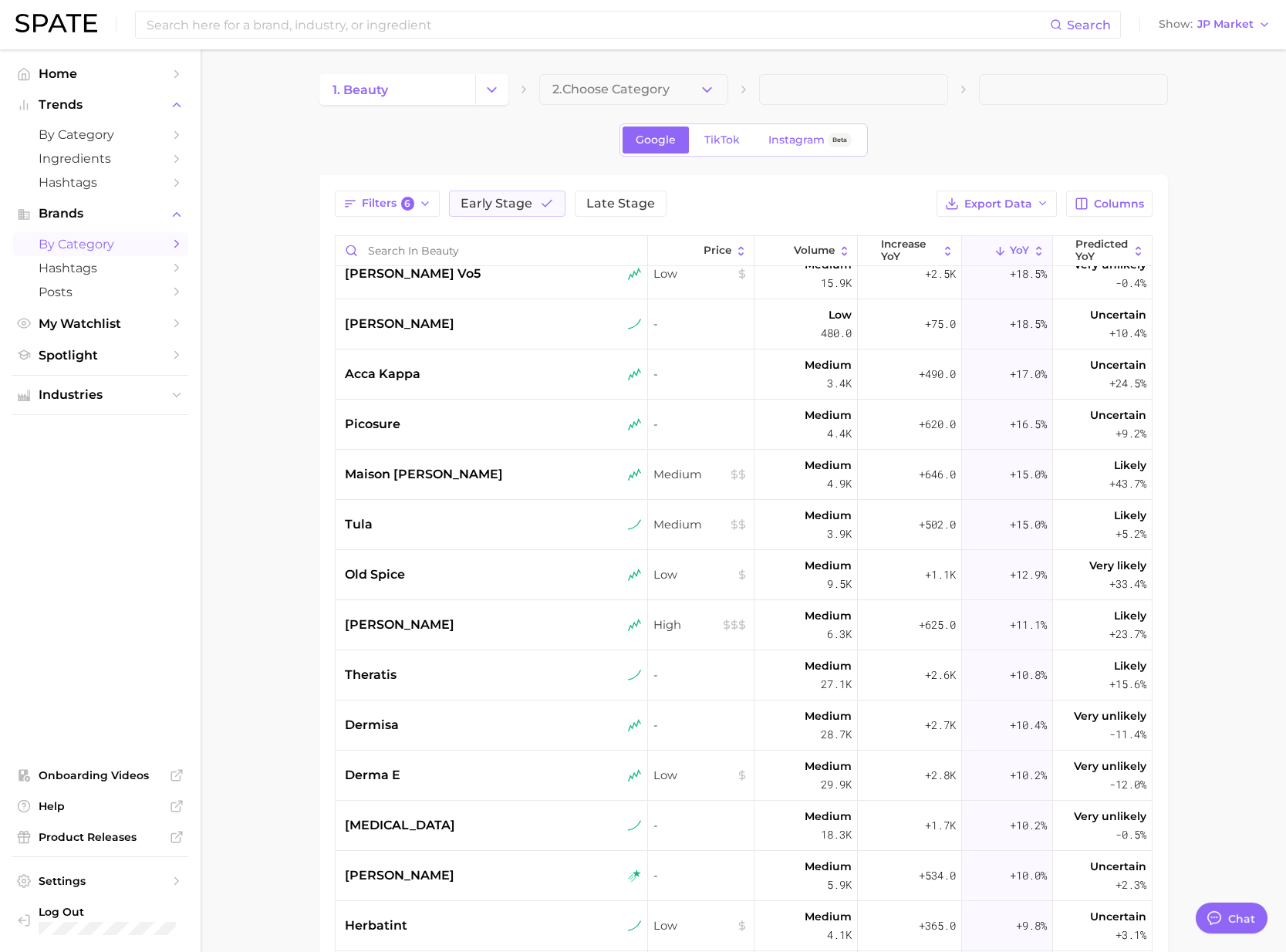
click at [433, 481] on span "maison francis kurkdjian" at bounding box center [424, 474] width 158 height 19
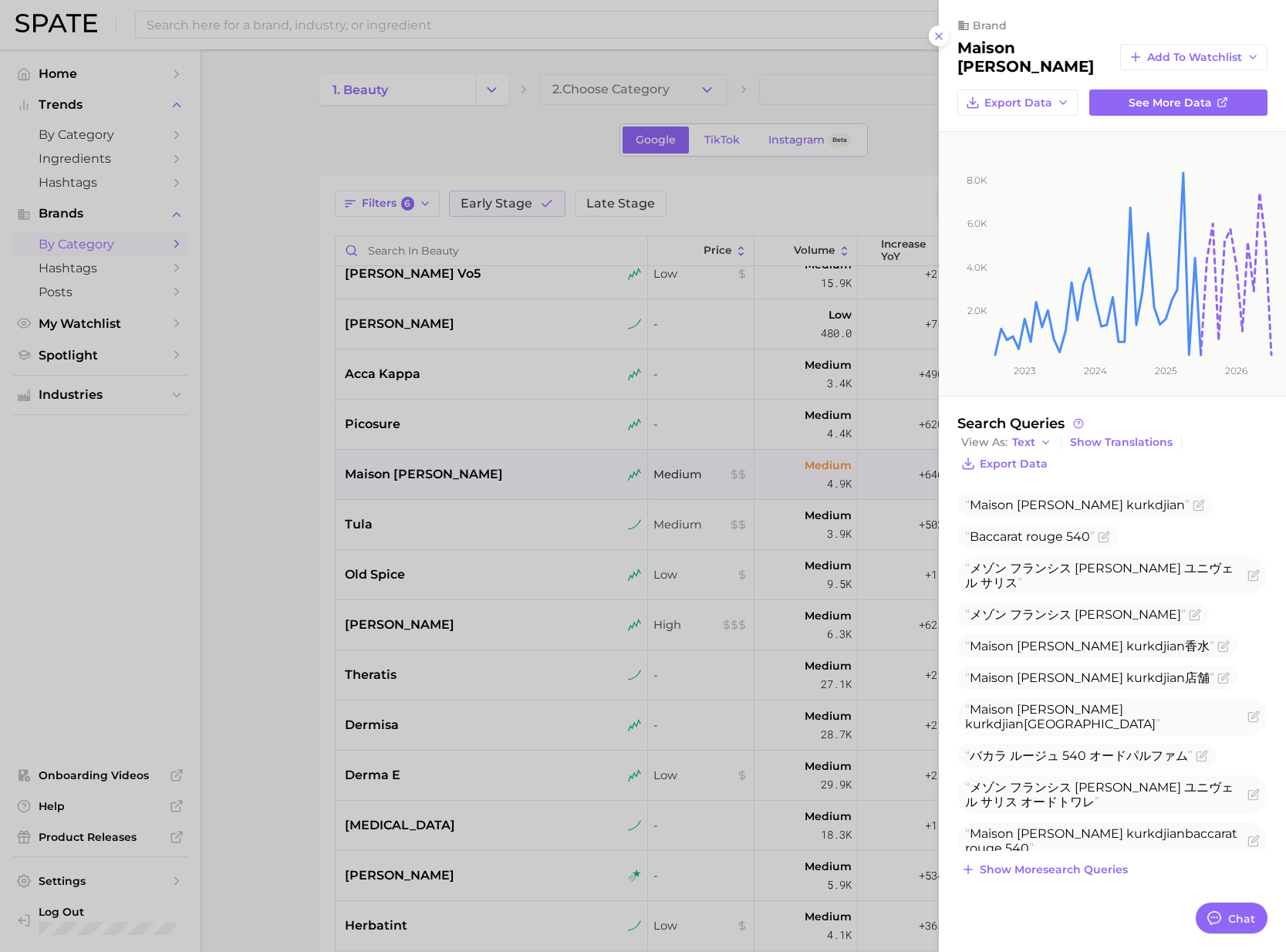
drag, startPoint x: 456, startPoint y: 550, endPoint x: 455, endPoint y: 533, distance: 17.0
click at [456, 550] on div at bounding box center [643, 476] width 1286 height 952
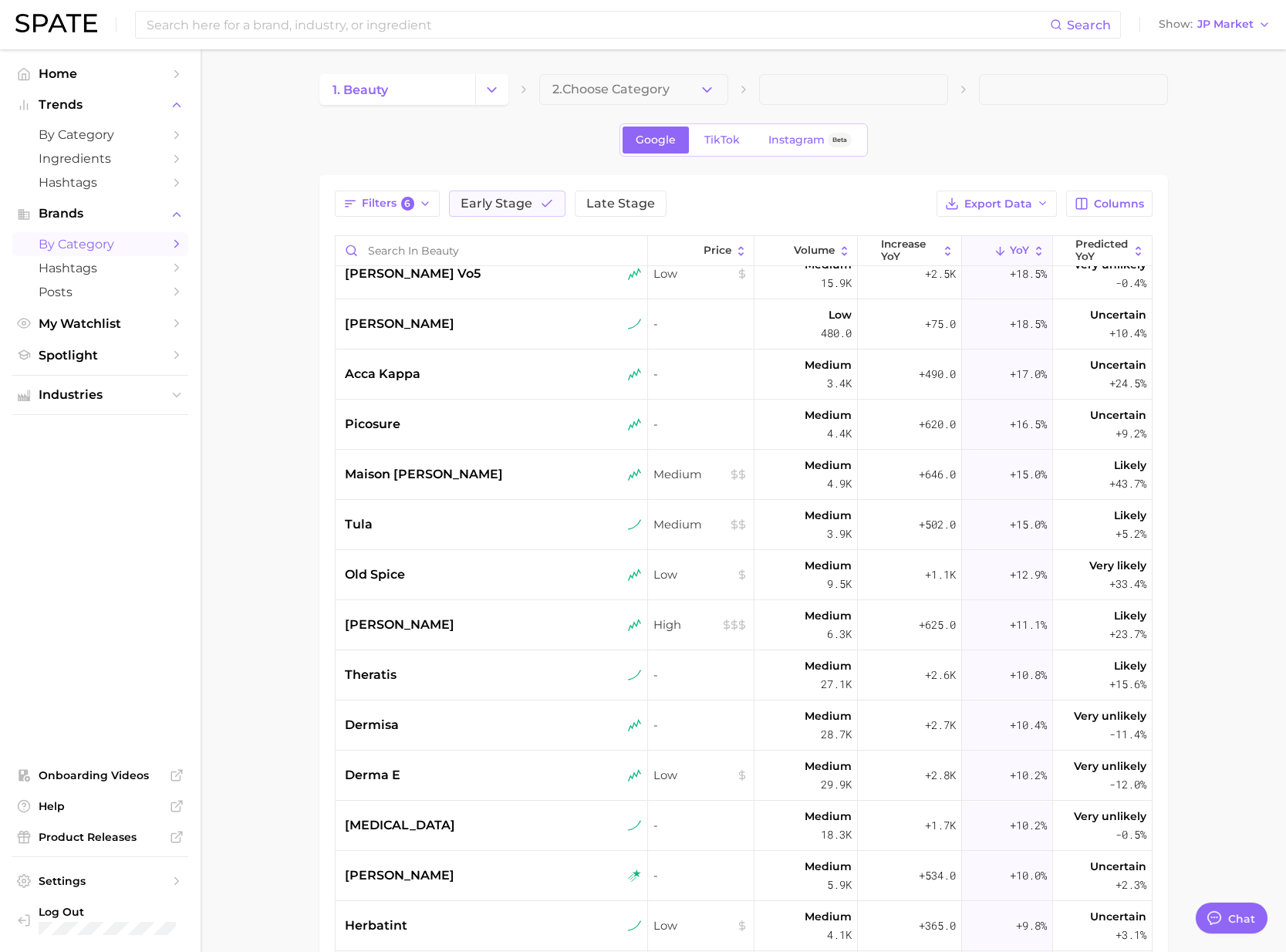
click at [455, 531] on div "tula" at bounding box center [493, 524] width 297 height 19
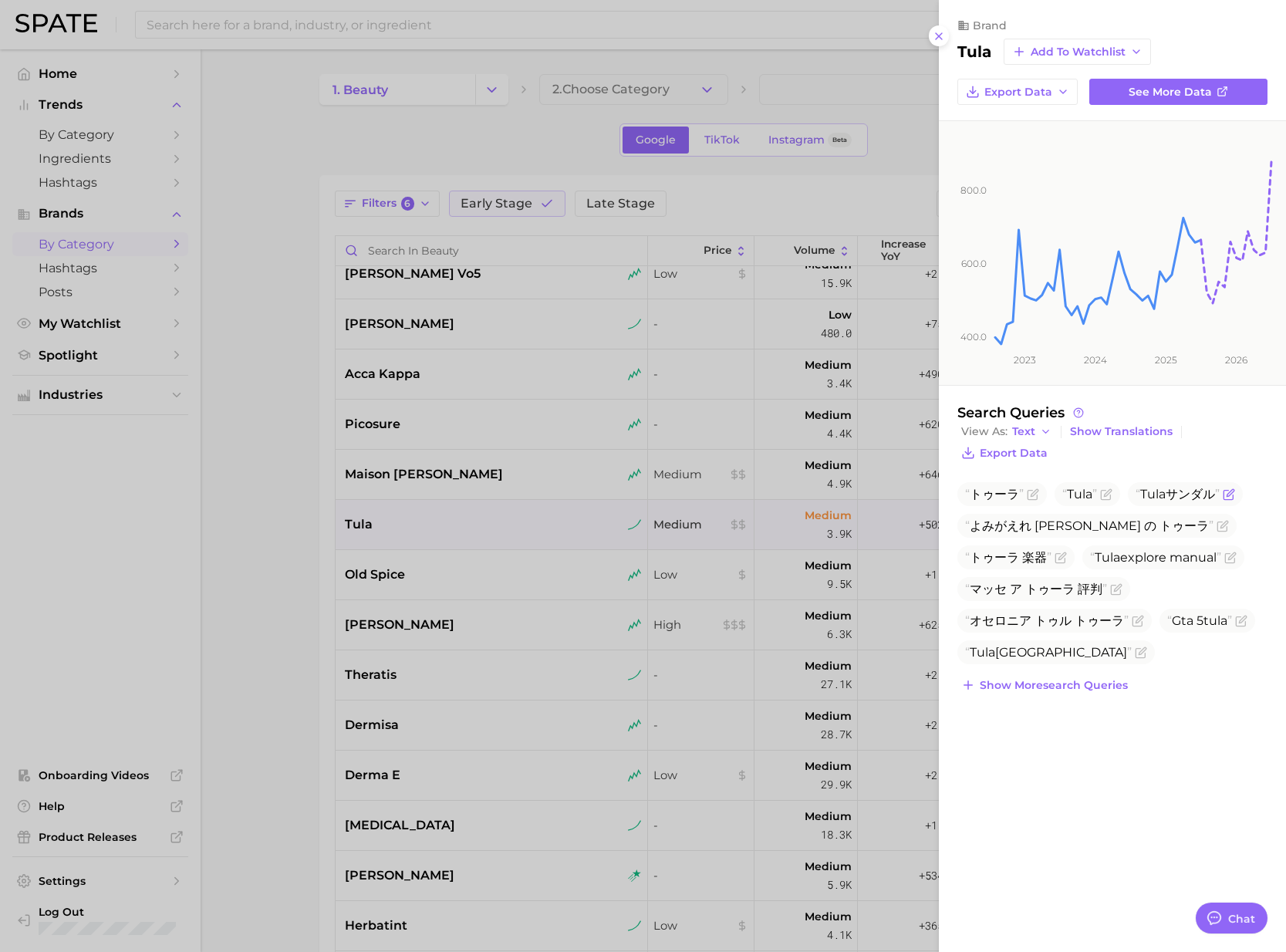
click at [1230, 491] on icon "Flag as miscategorized or irrelevant" at bounding box center [1229, 494] width 12 height 12
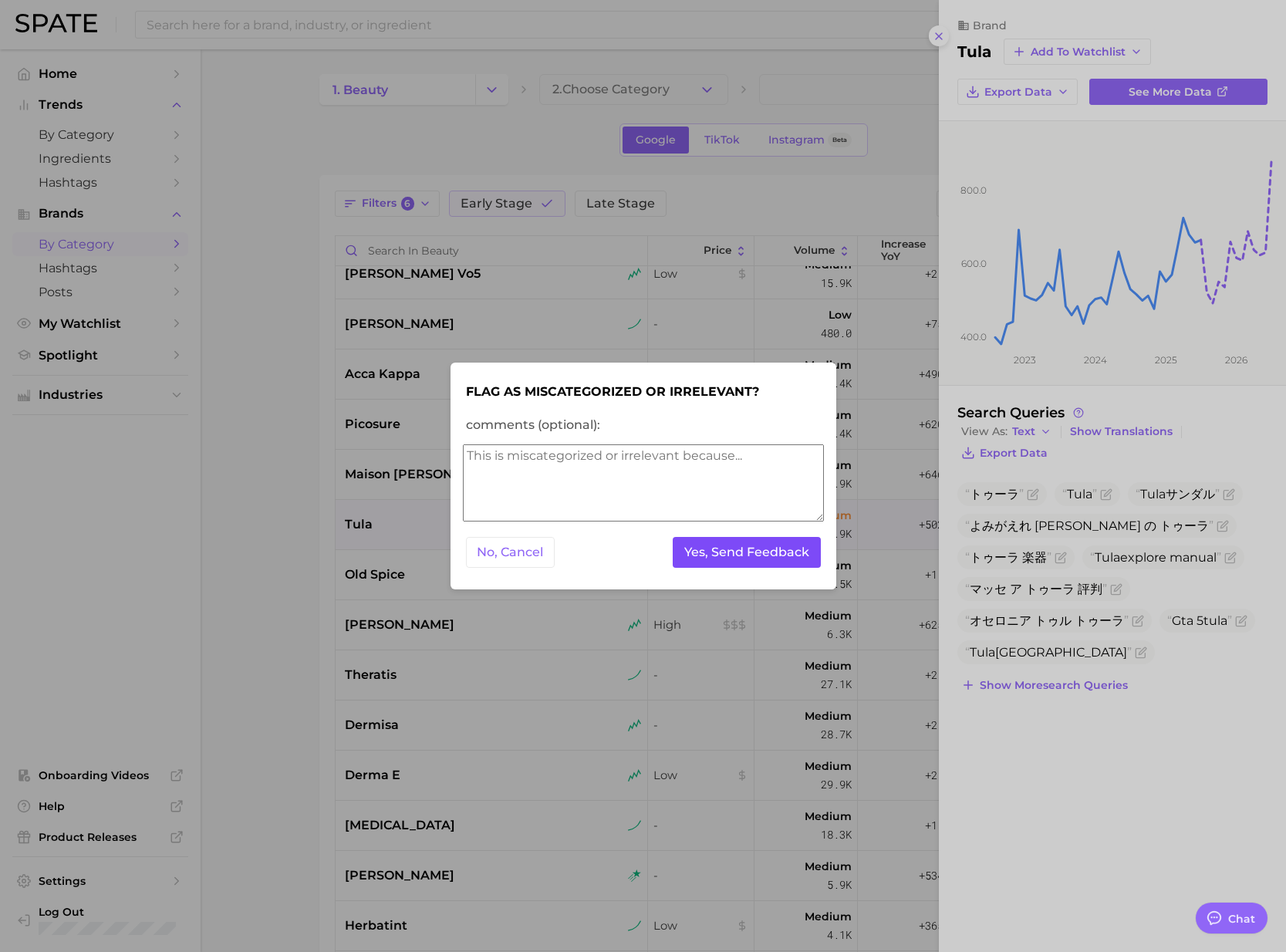
click at [748, 551] on button "Yes, Send Feedback" at bounding box center [747, 553] width 148 height 32
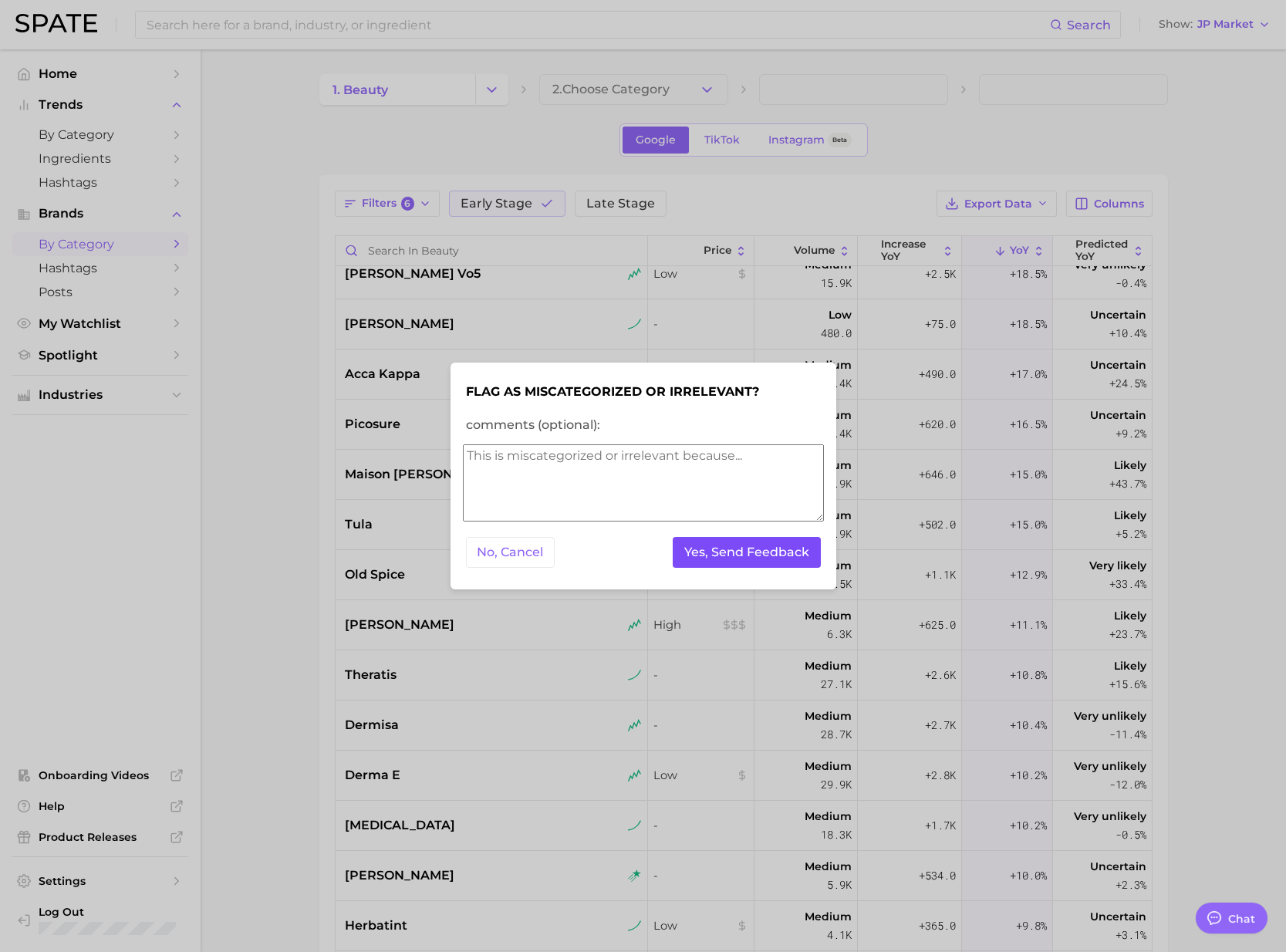
drag, startPoint x: 710, startPoint y: 548, endPoint x: 748, endPoint y: 551, distance: 37.9
click at [713, 549] on button "Yes, Send Feedback" at bounding box center [747, 553] width 148 height 32
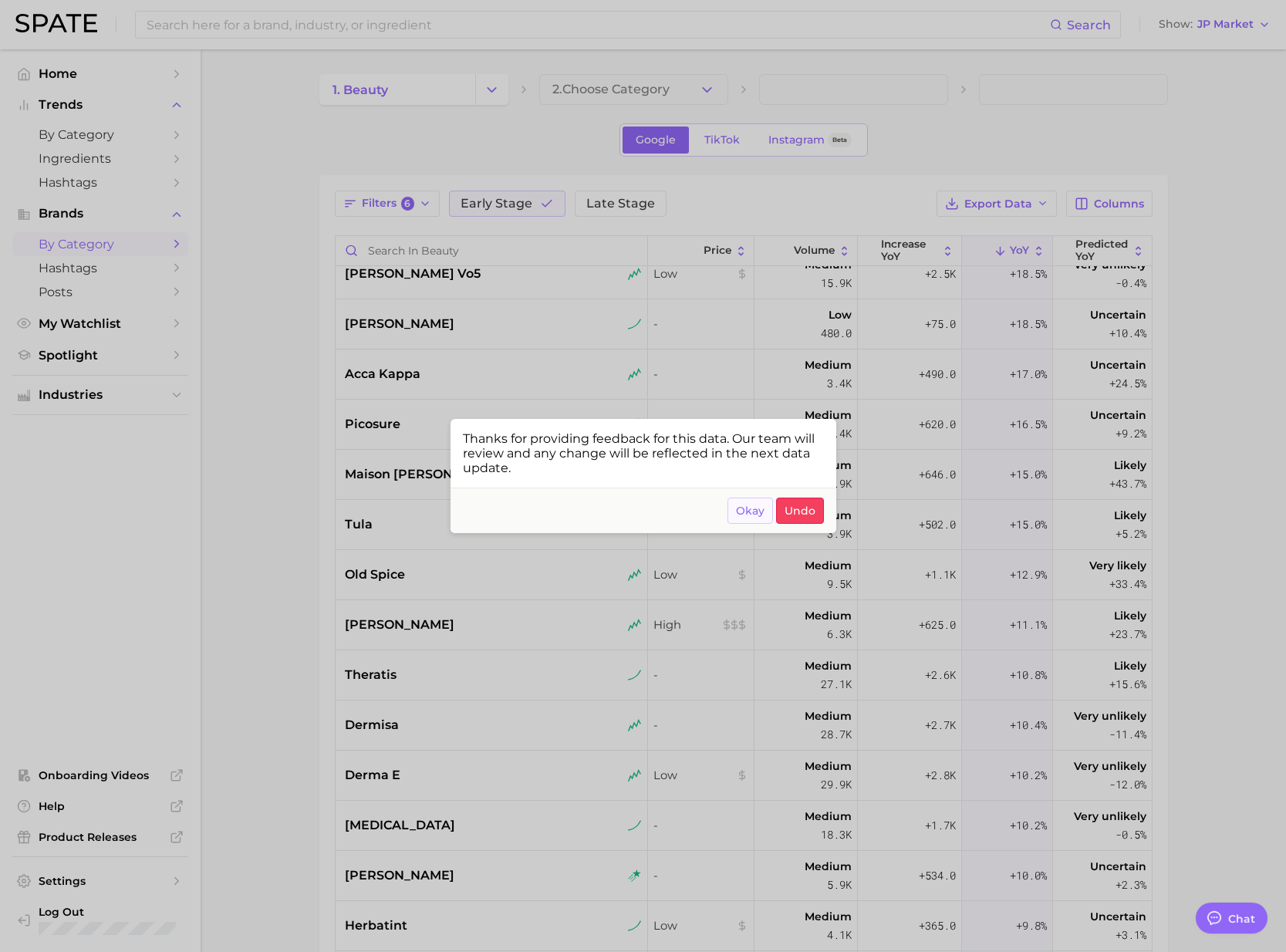
click at [754, 512] on span "Okay" at bounding box center [750, 510] width 29 height 13
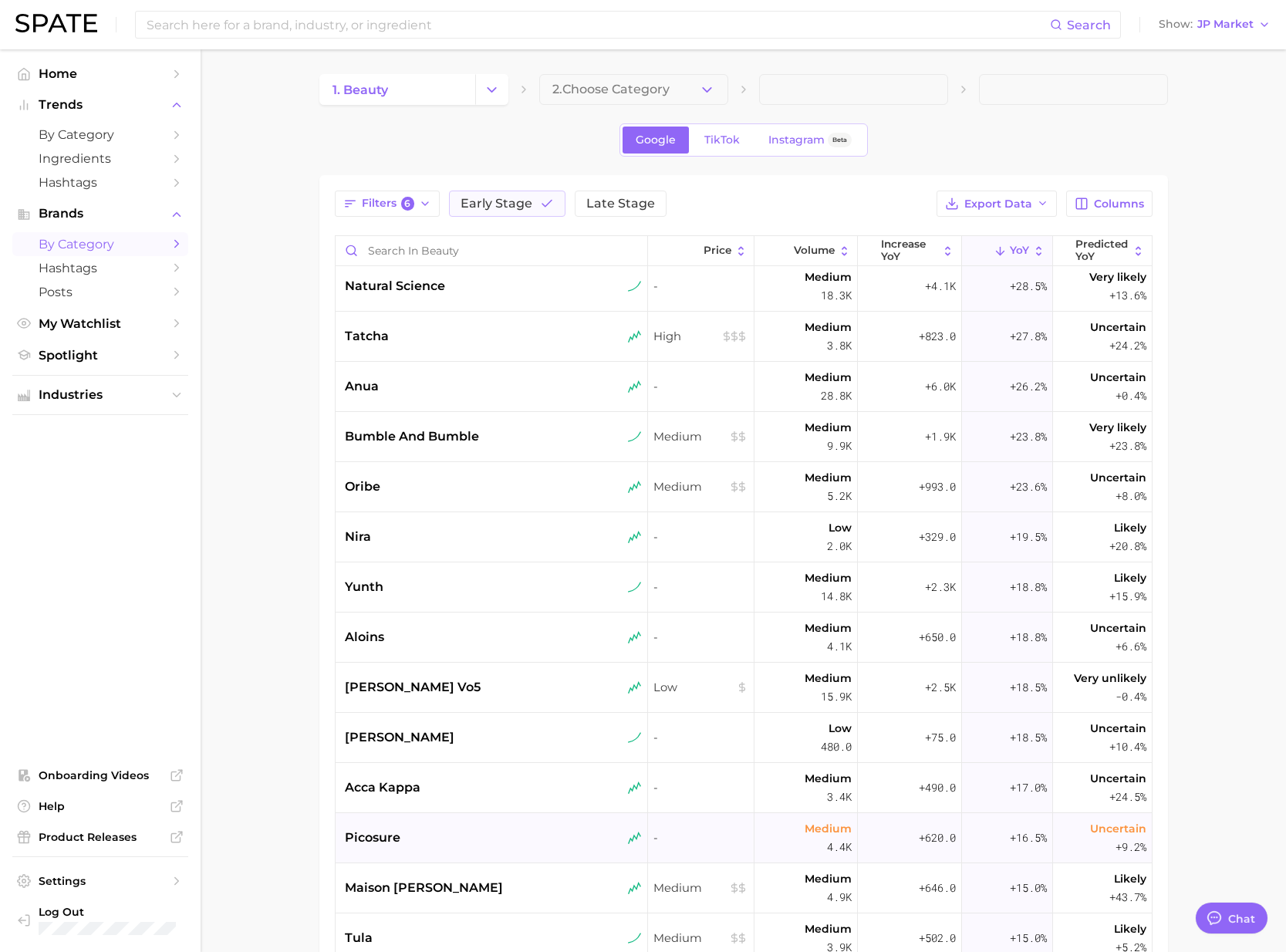
scroll to position [2245, 0]
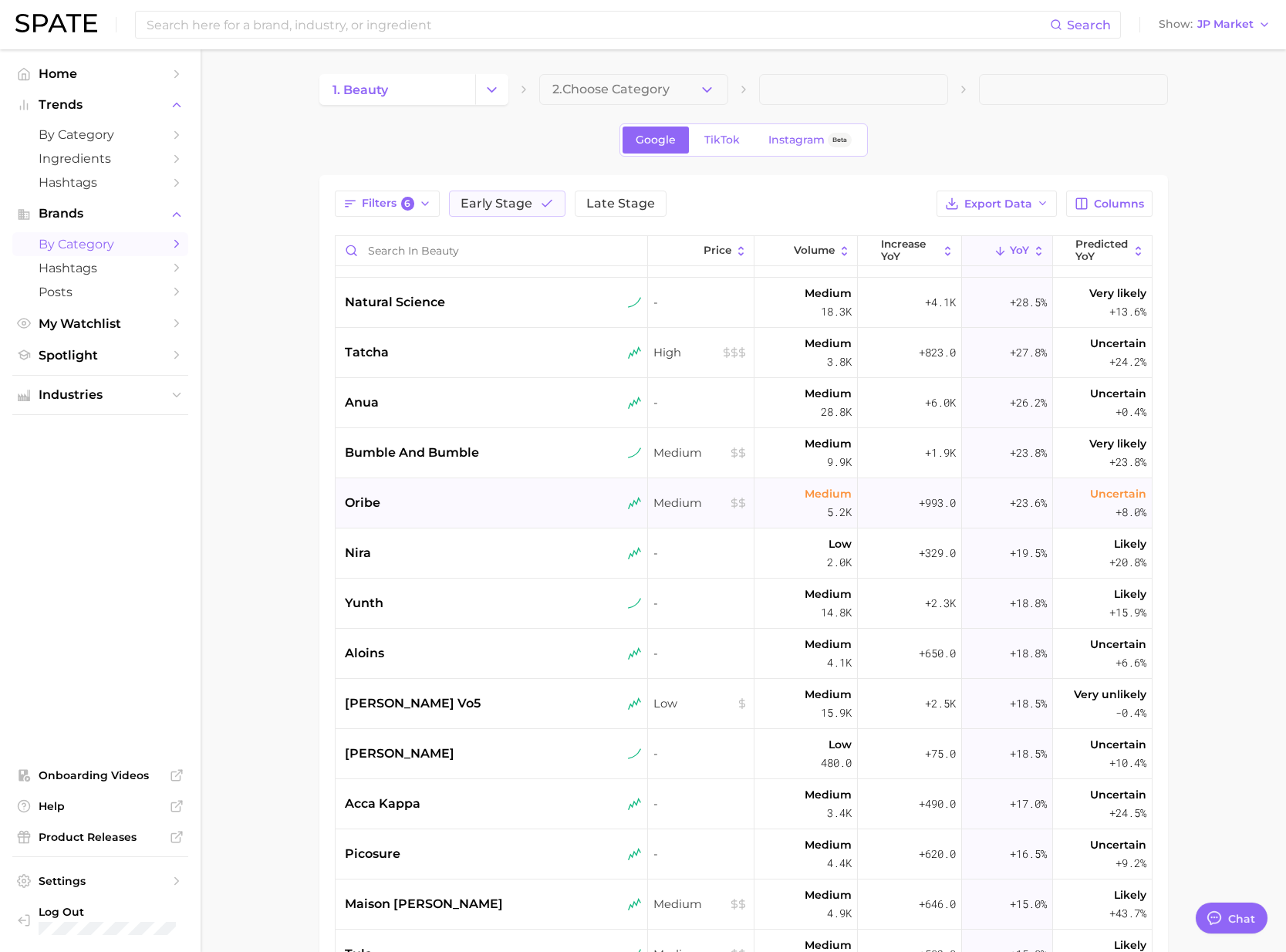
click at [471, 497] on div "oribe" at bounding box center [493, 503] width 297 height 19
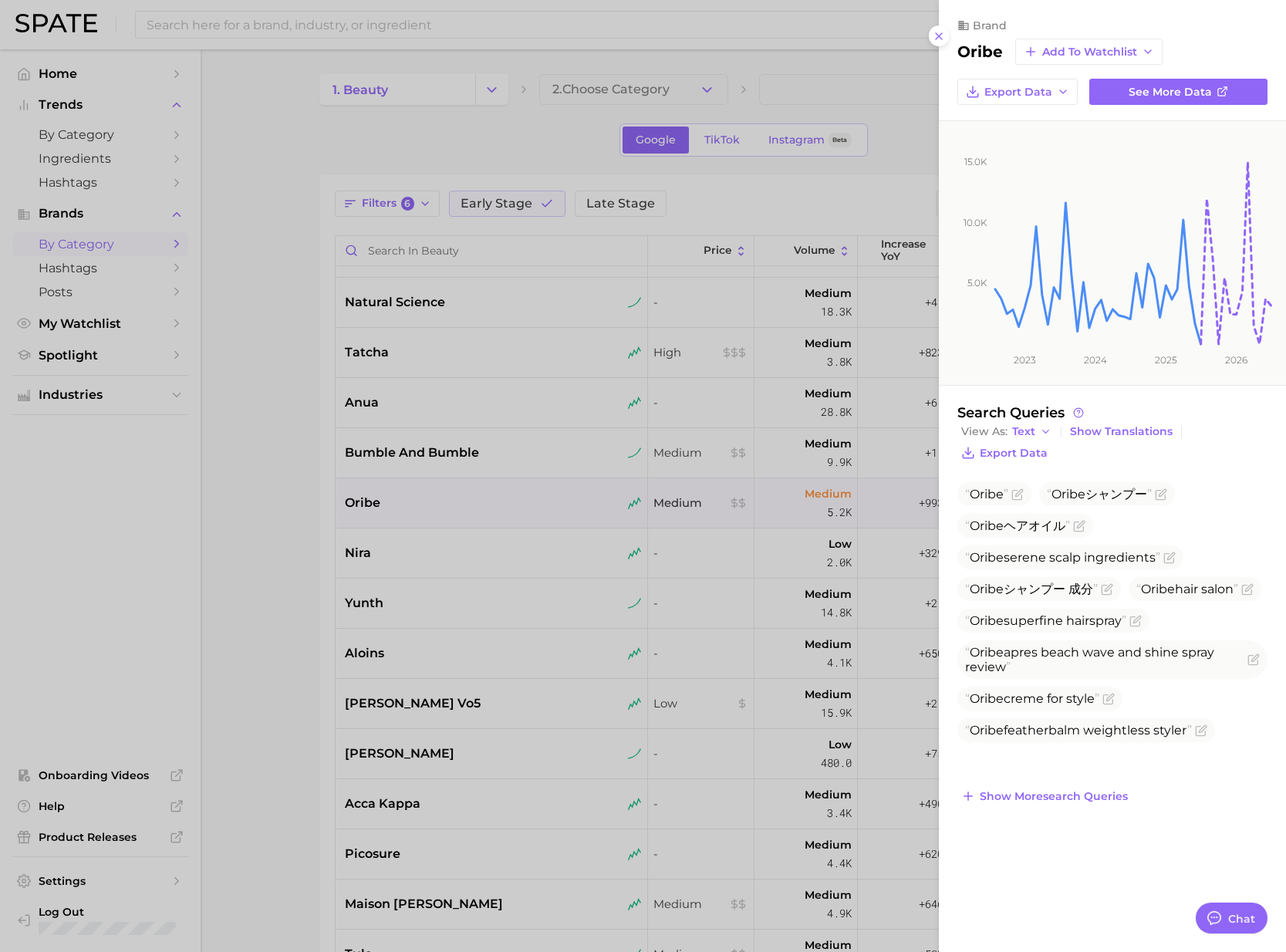
click at [446, 548] on div at bounding box center [643, 476] width 1286 height 952
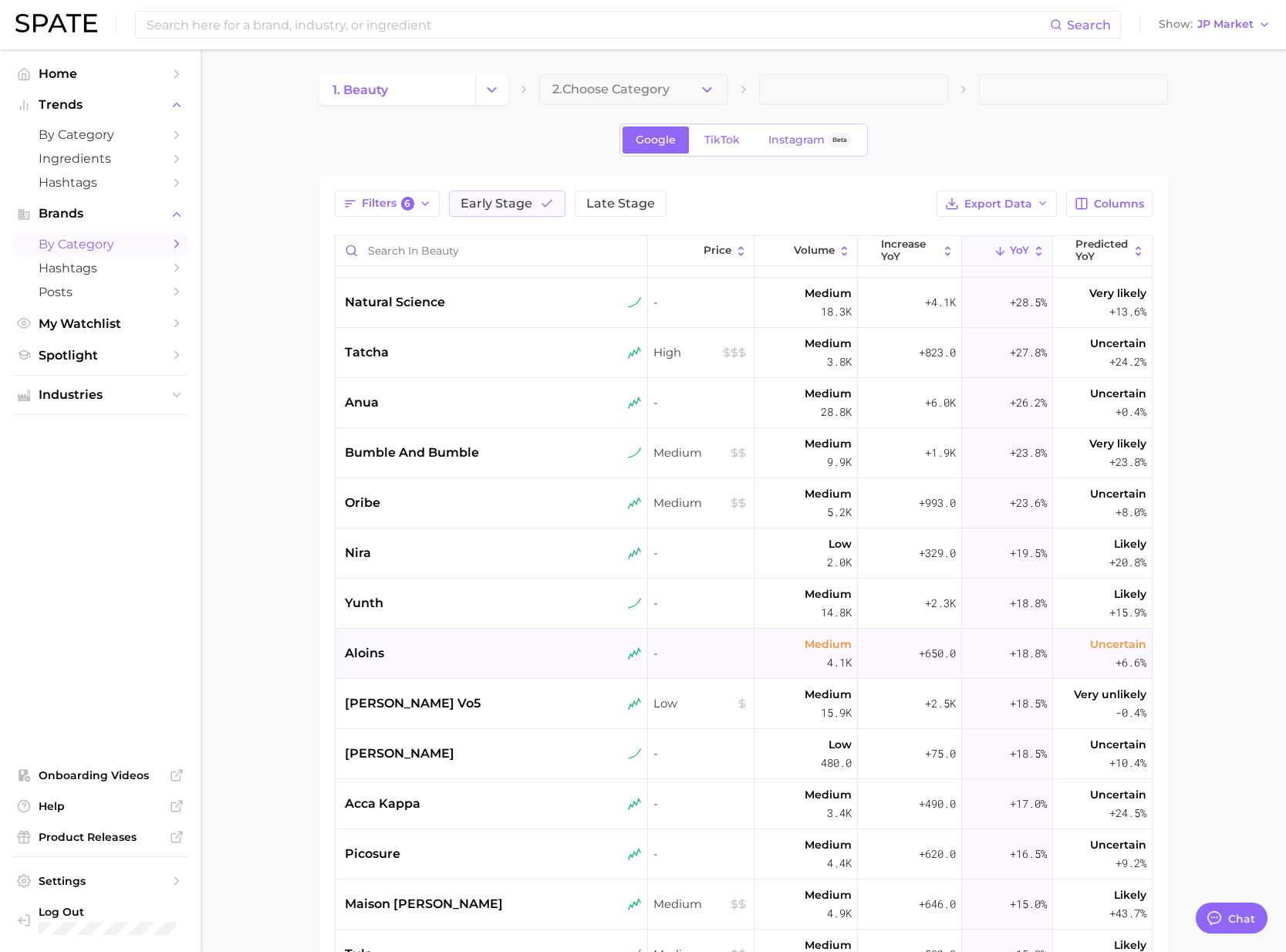
click at [440, 659] on div "aloins" at bounding box center [493, 653] width 297 height 19
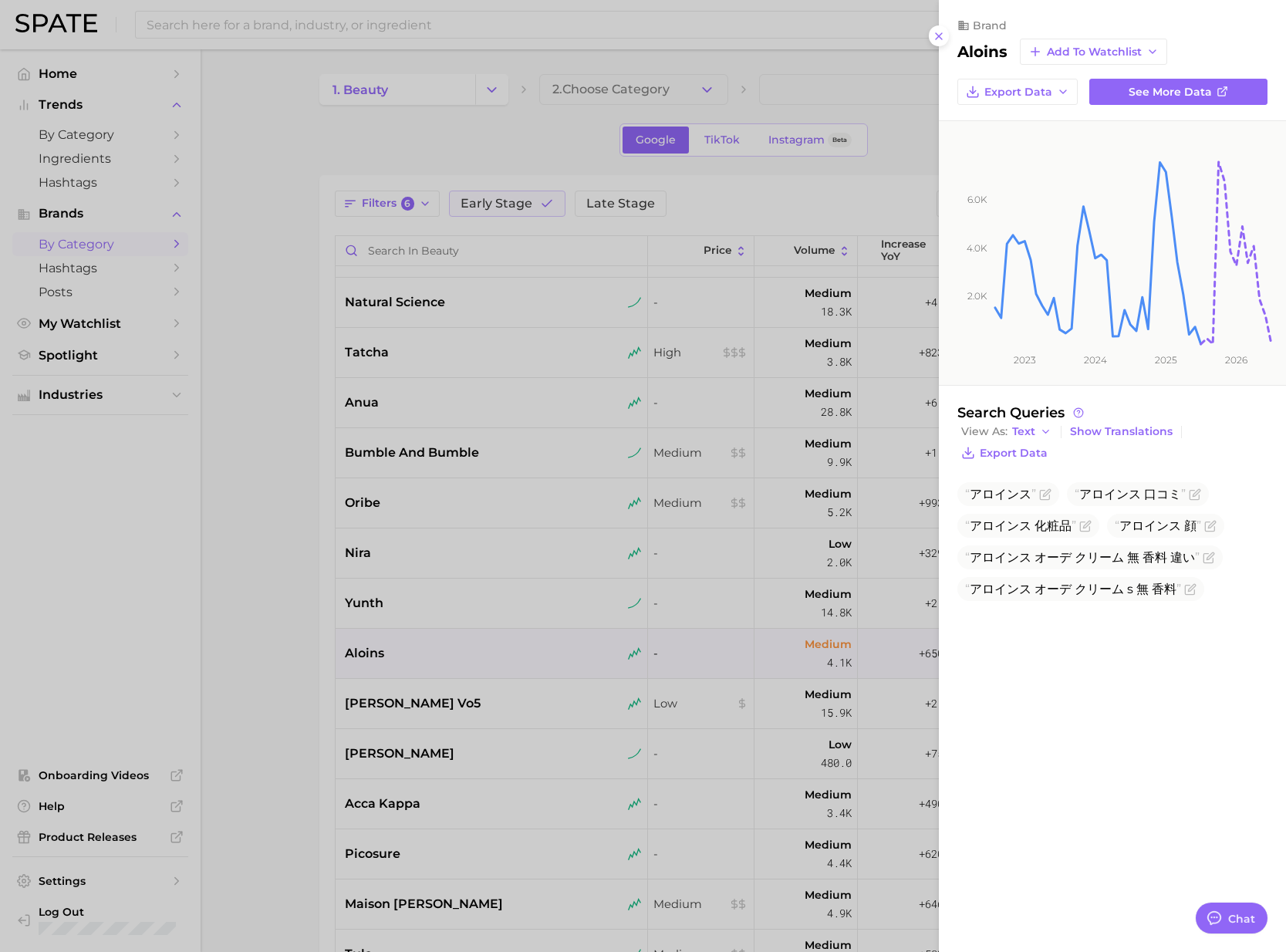
drag, startPoint x: 399, startPoint y: 749, endPoint x: 425, endPoint y: 771, distance: 34.0
click at [409, 756] on div at bounding box center [643, 476] width 1286 height 952
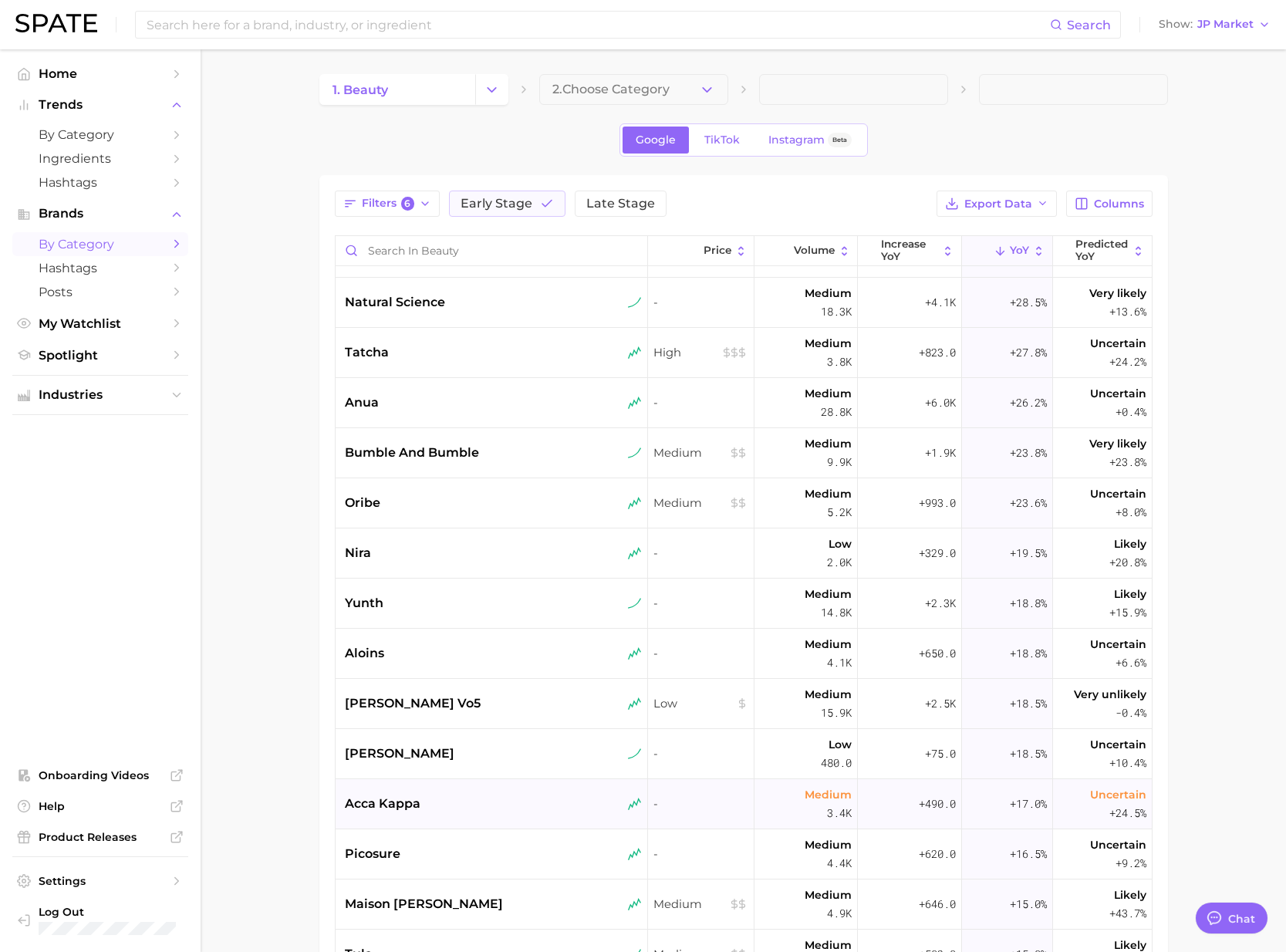
click at [438, 797] on div "acca kappa" at bounding box center [493, 803] width 297 height 19
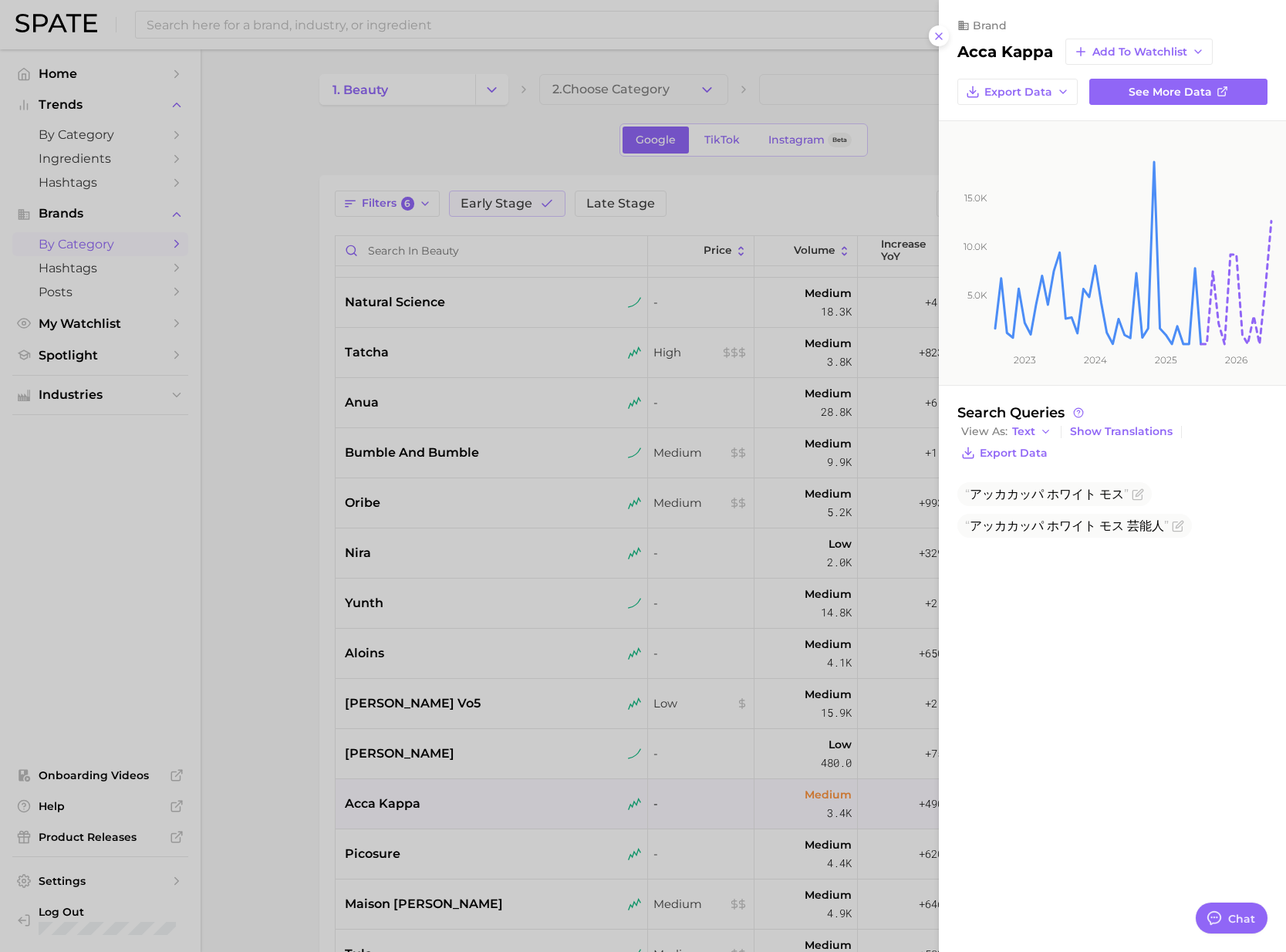
click at [461, 803] on div at bounding box center [643, 476] width 1286 height 952
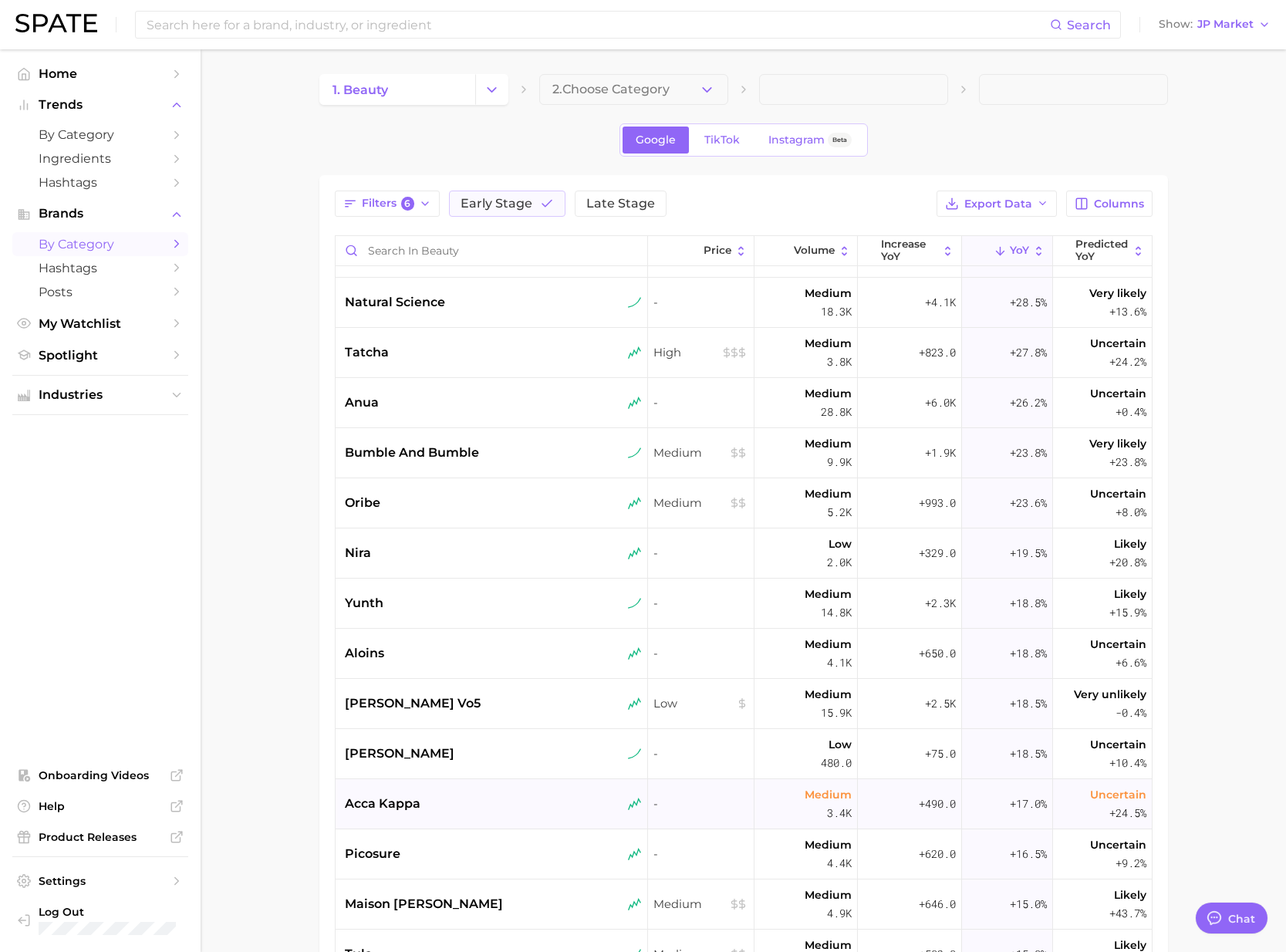
click at [464, 799] on div "acca kappa" at bounding box center [493, 803] width 297 height 19
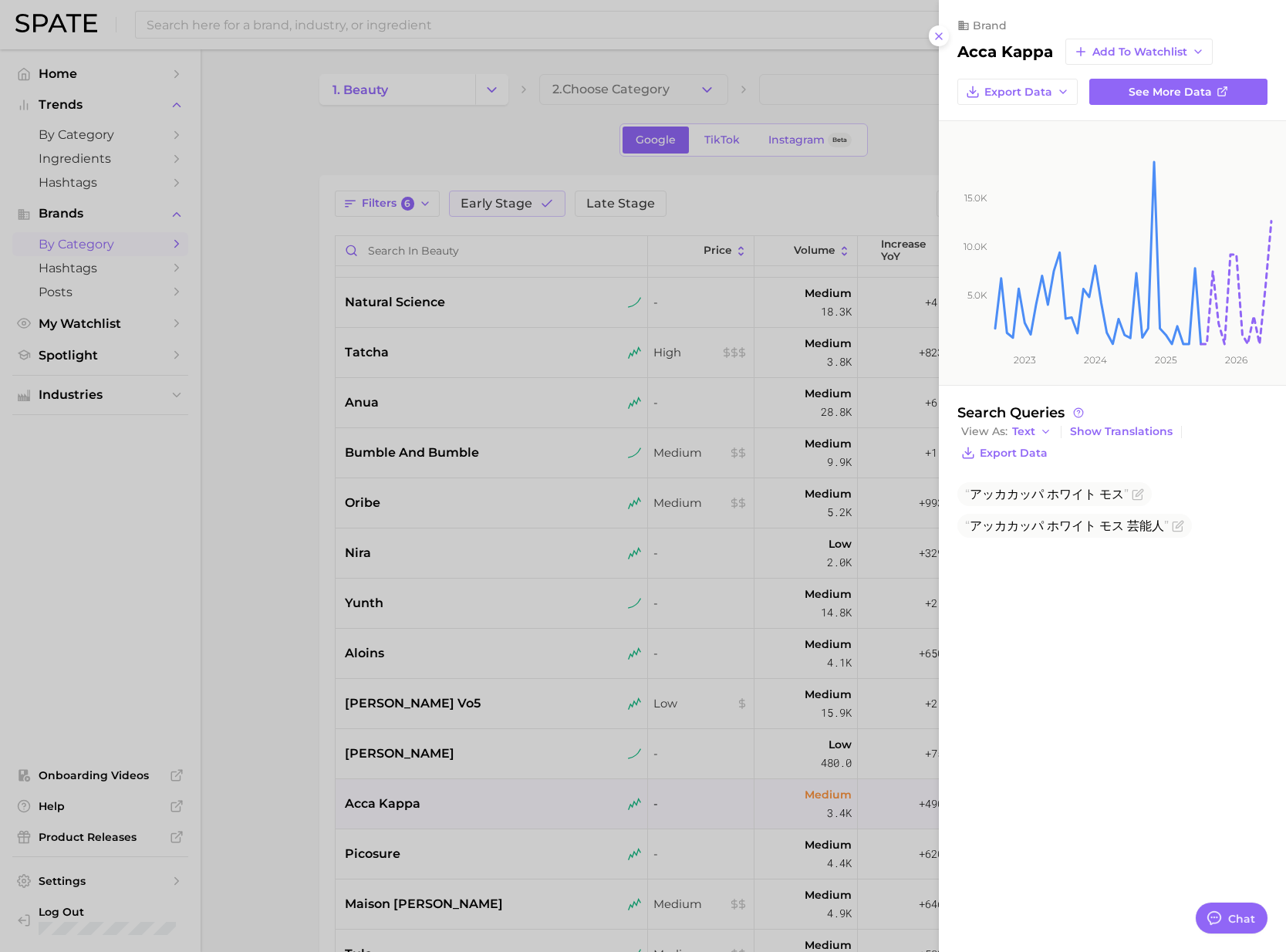
click at [464, 797] on div at bounding box center [643, 476] width 1286 height 952
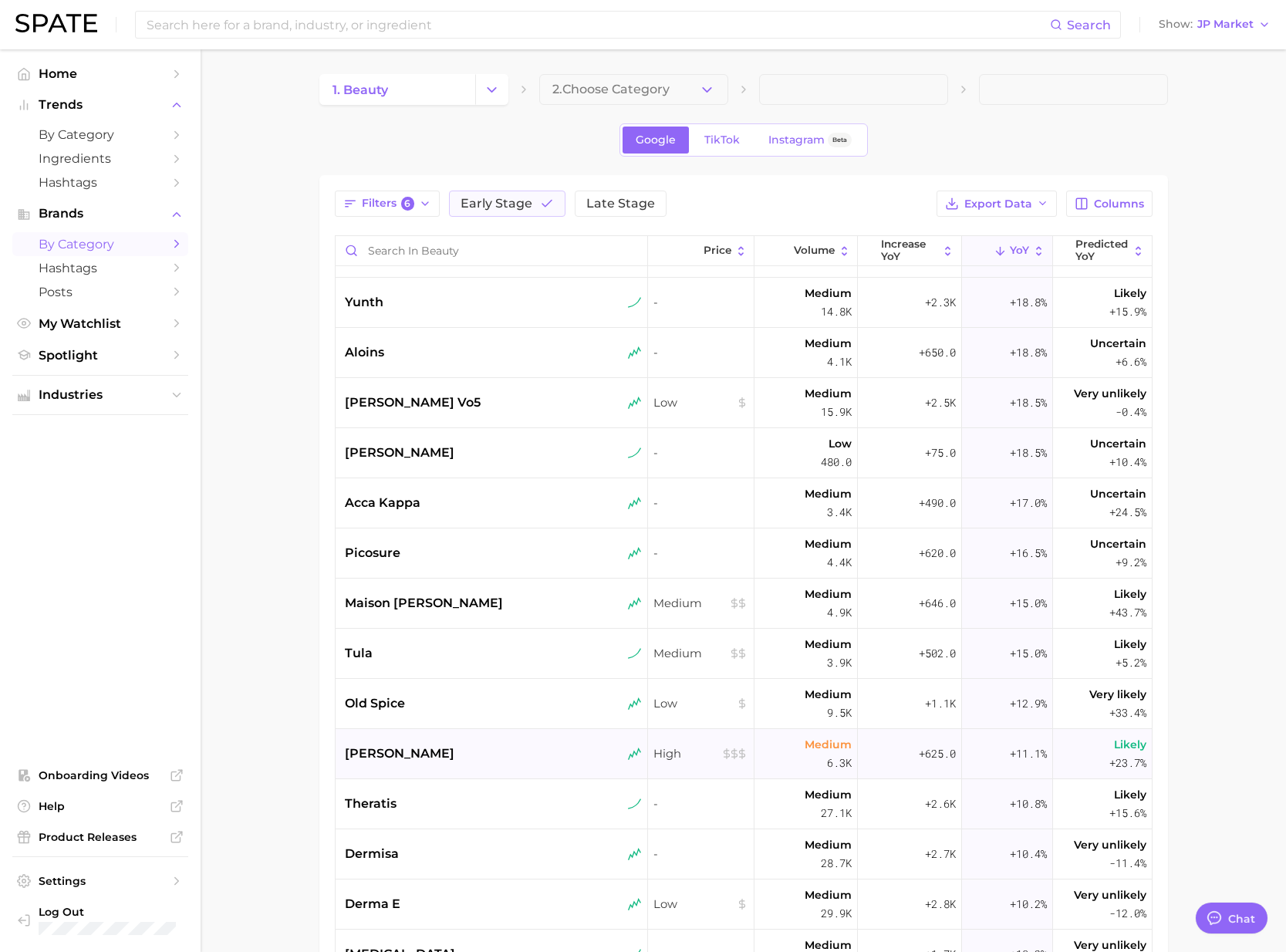
scroll to position [2653, 0]
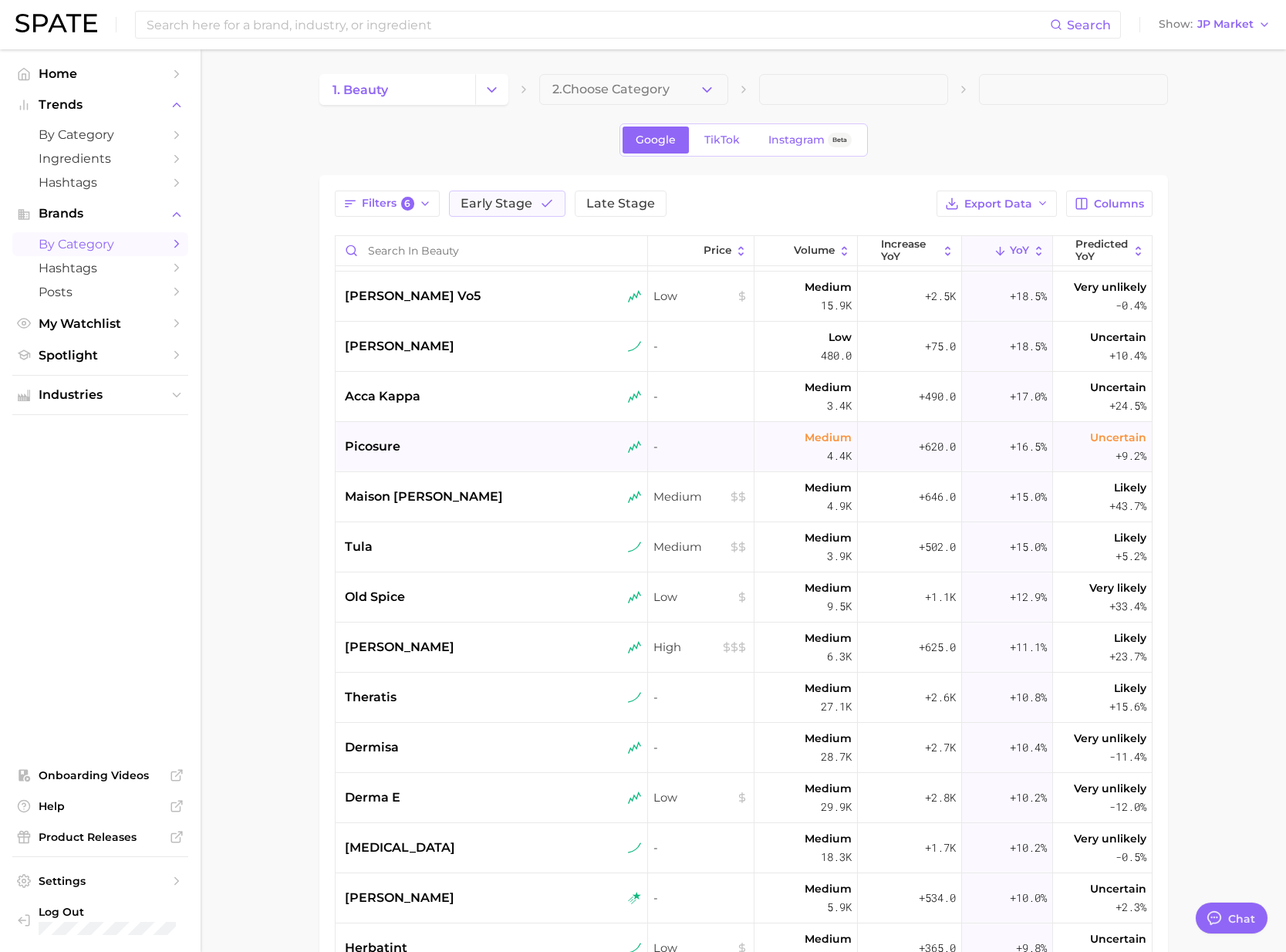
click at [447, 445] on div "picosure" at bounding box center [493, 446] width 297 height 19
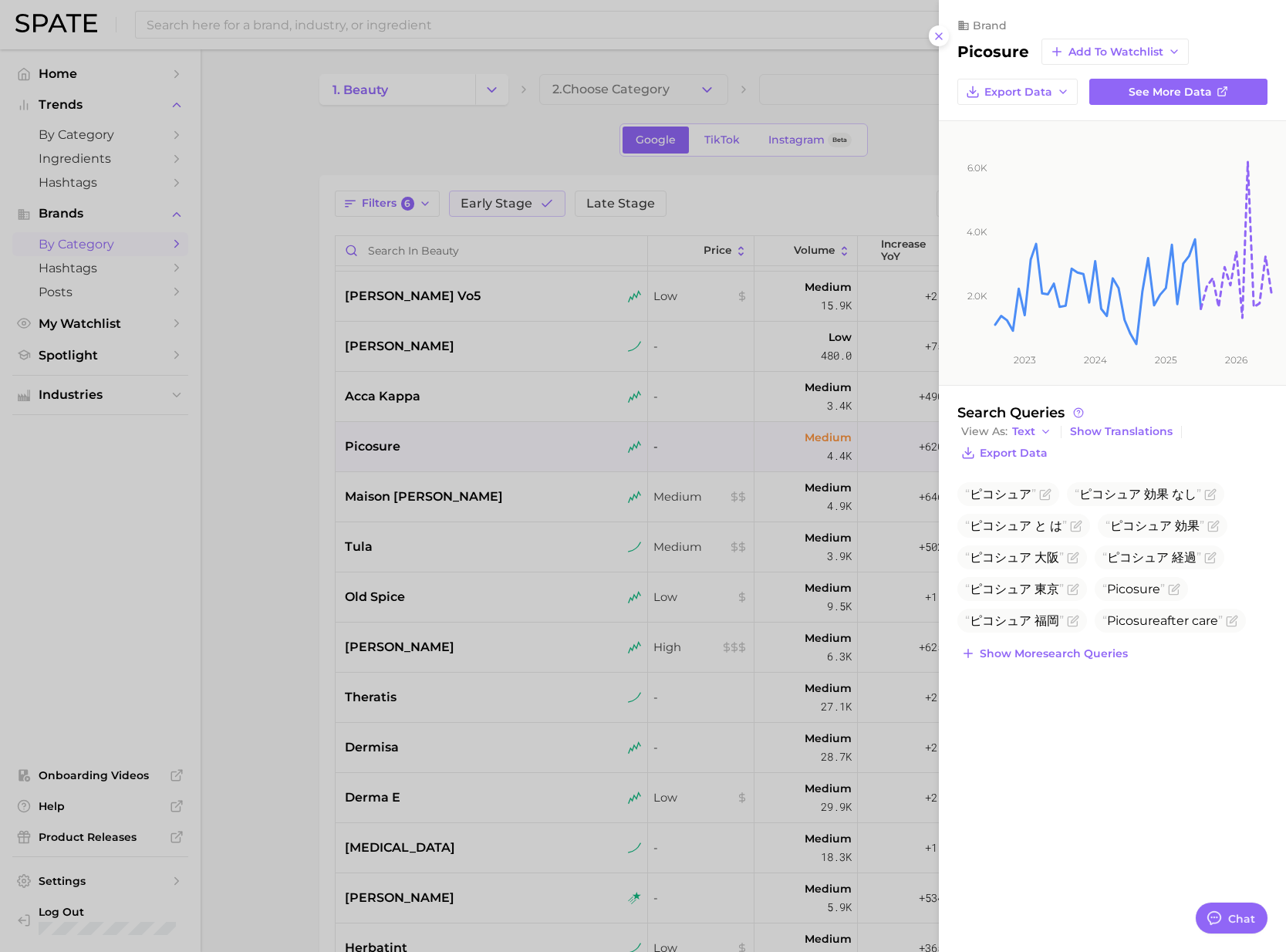
click at [444, 477] on div at bounding box center [643, 476] width 1286 height 952
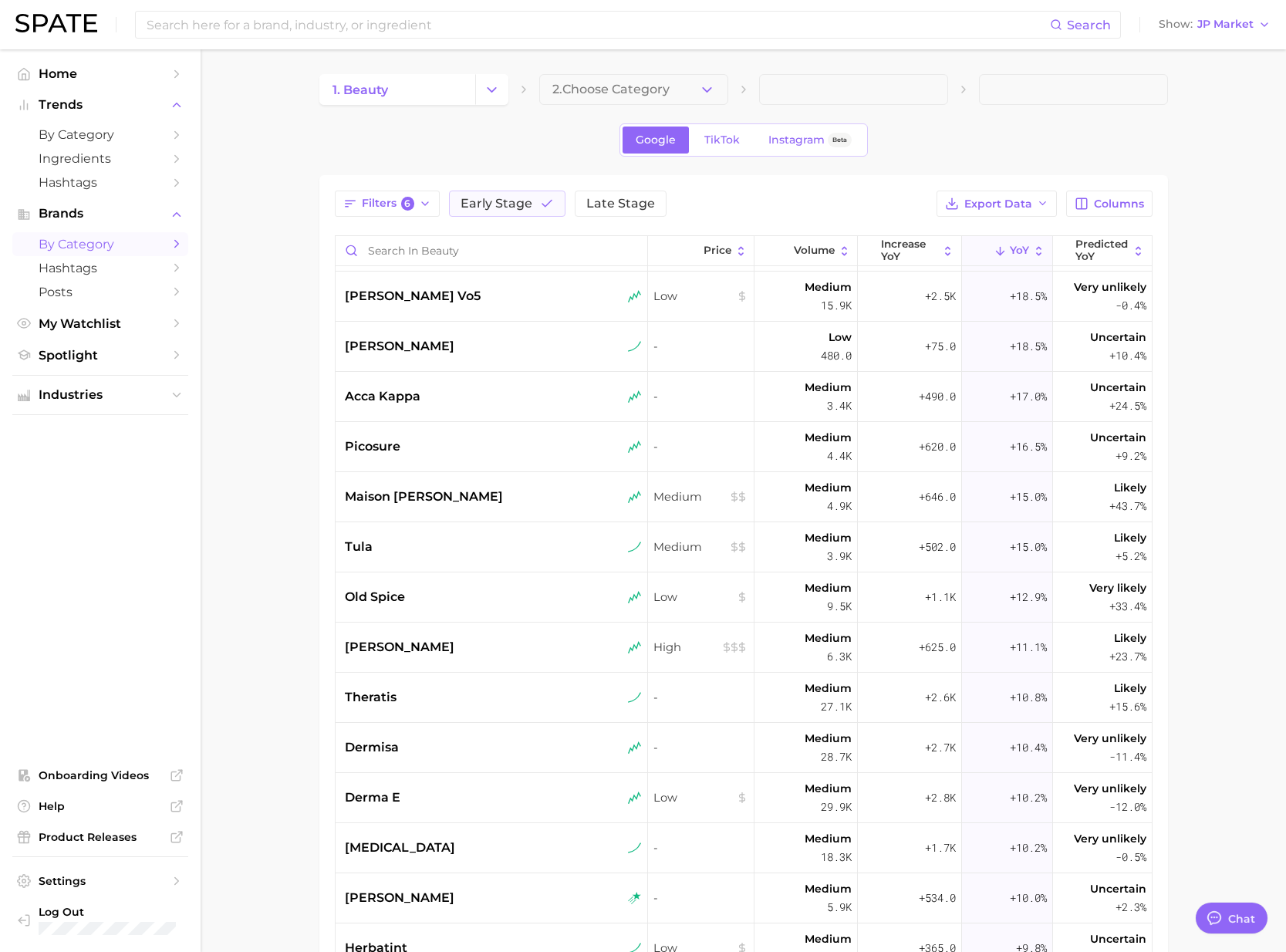
click at [450, 493] on span "maison francis kurkdjian" at bounding box center [424, 496] width 158 height 19
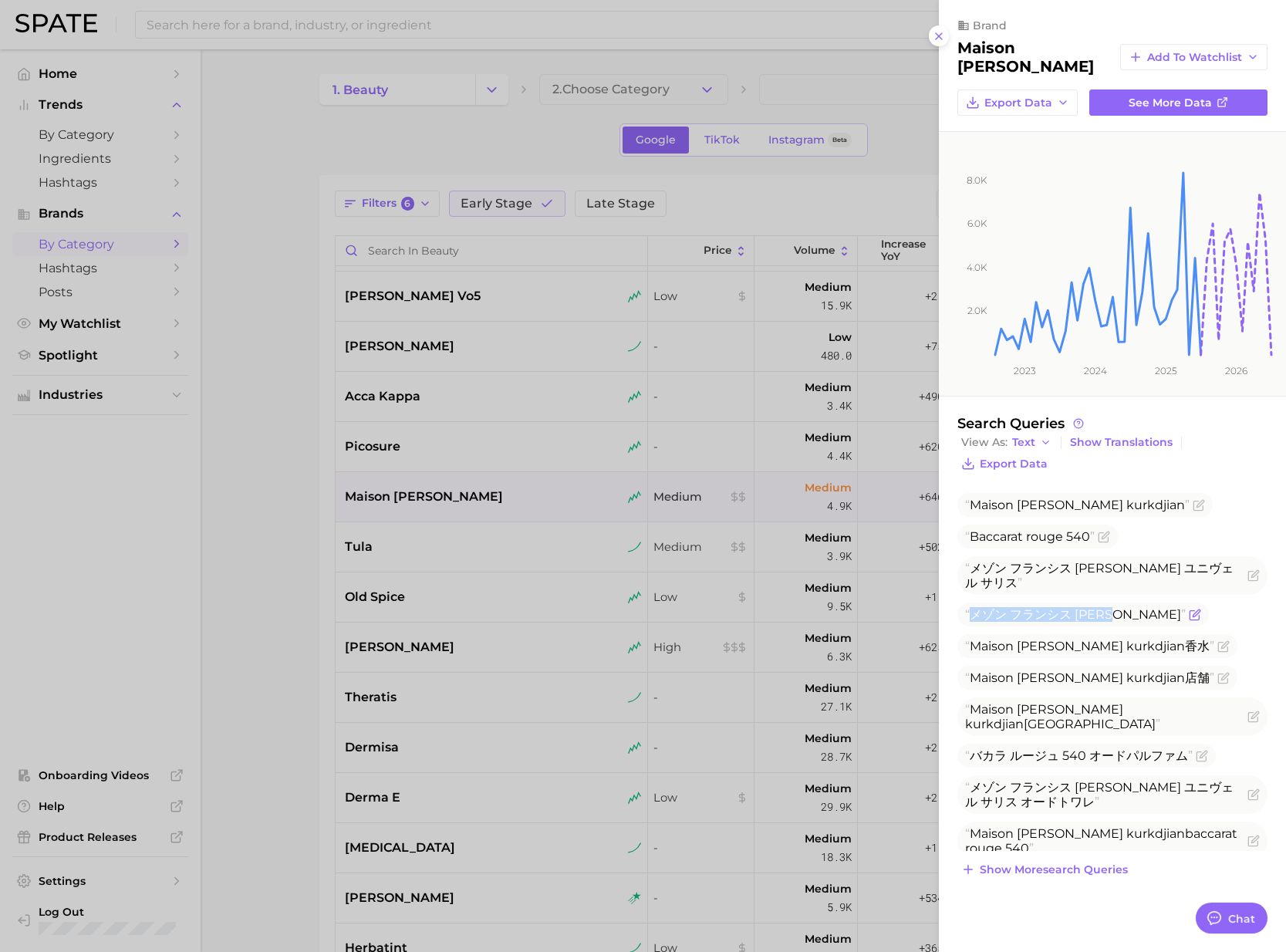
drag, startPoint x: 975, startPoint y: 616, endPoint x: 1135, endPoint y: 612, distance: 160.5
click at [1135, 612] on span "メゾン フランシス クルジャン" at bounding box center [1075, 614] width 221 height 15
copy span "メゾン フランシス クルジャン"
click at [447, 560] on div at bounding box center [643, 476] width 1286 height 952
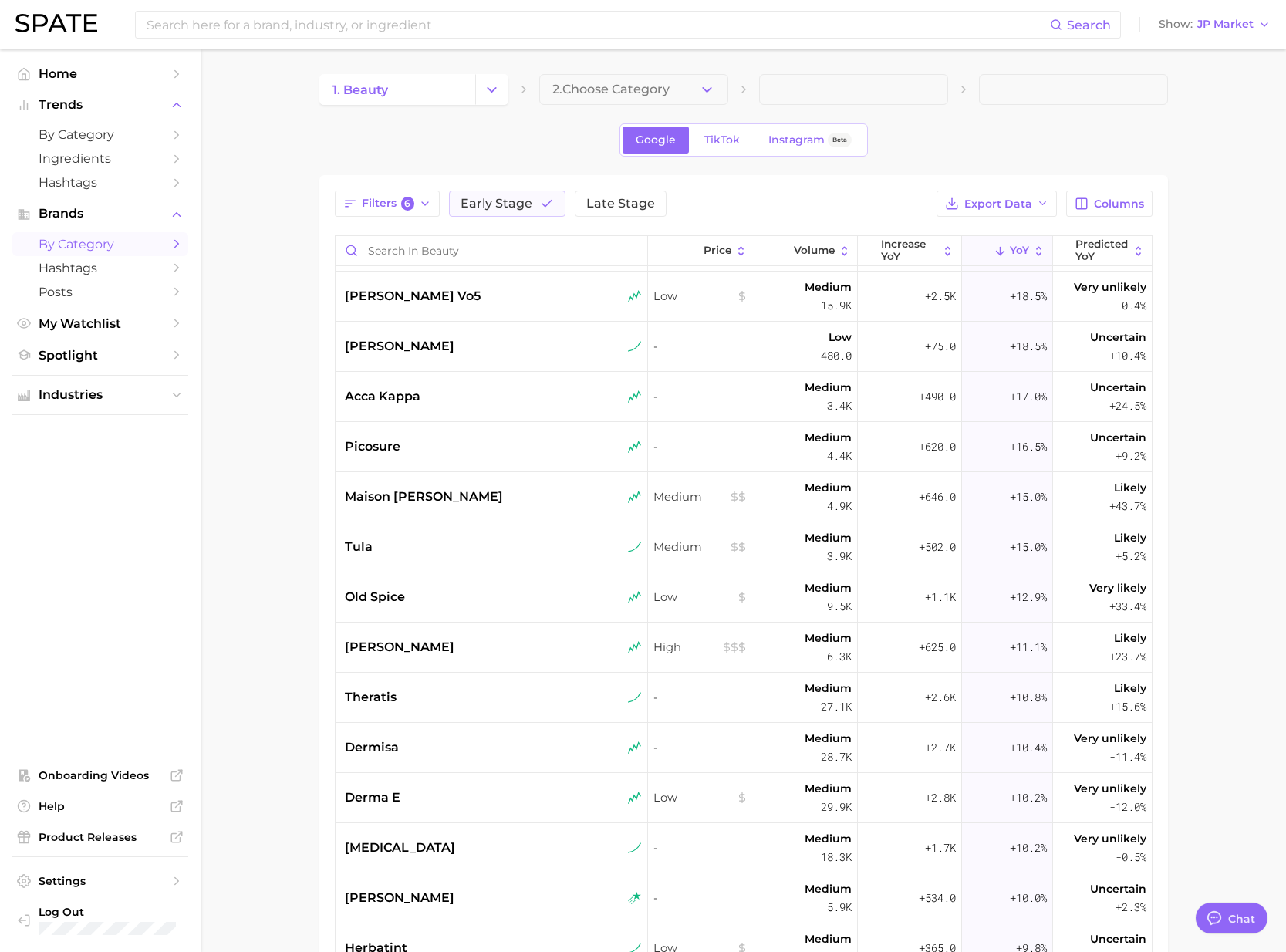
click at [471, 551] on div "tula" at bounding box center [493, 547] width 297 height 19
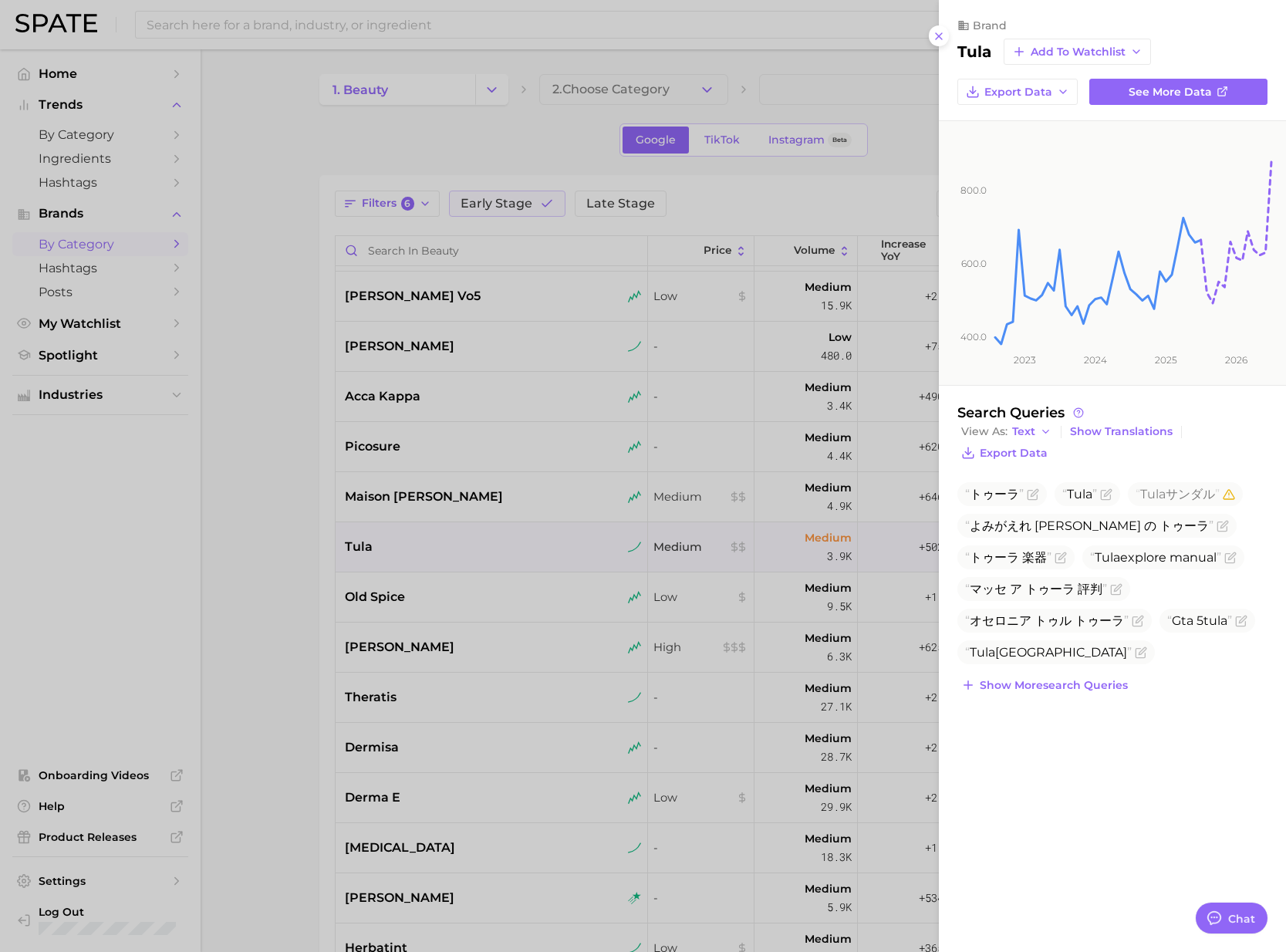
click at [456, 602] on div at bounding box center [643, 476] width 1286 height 952
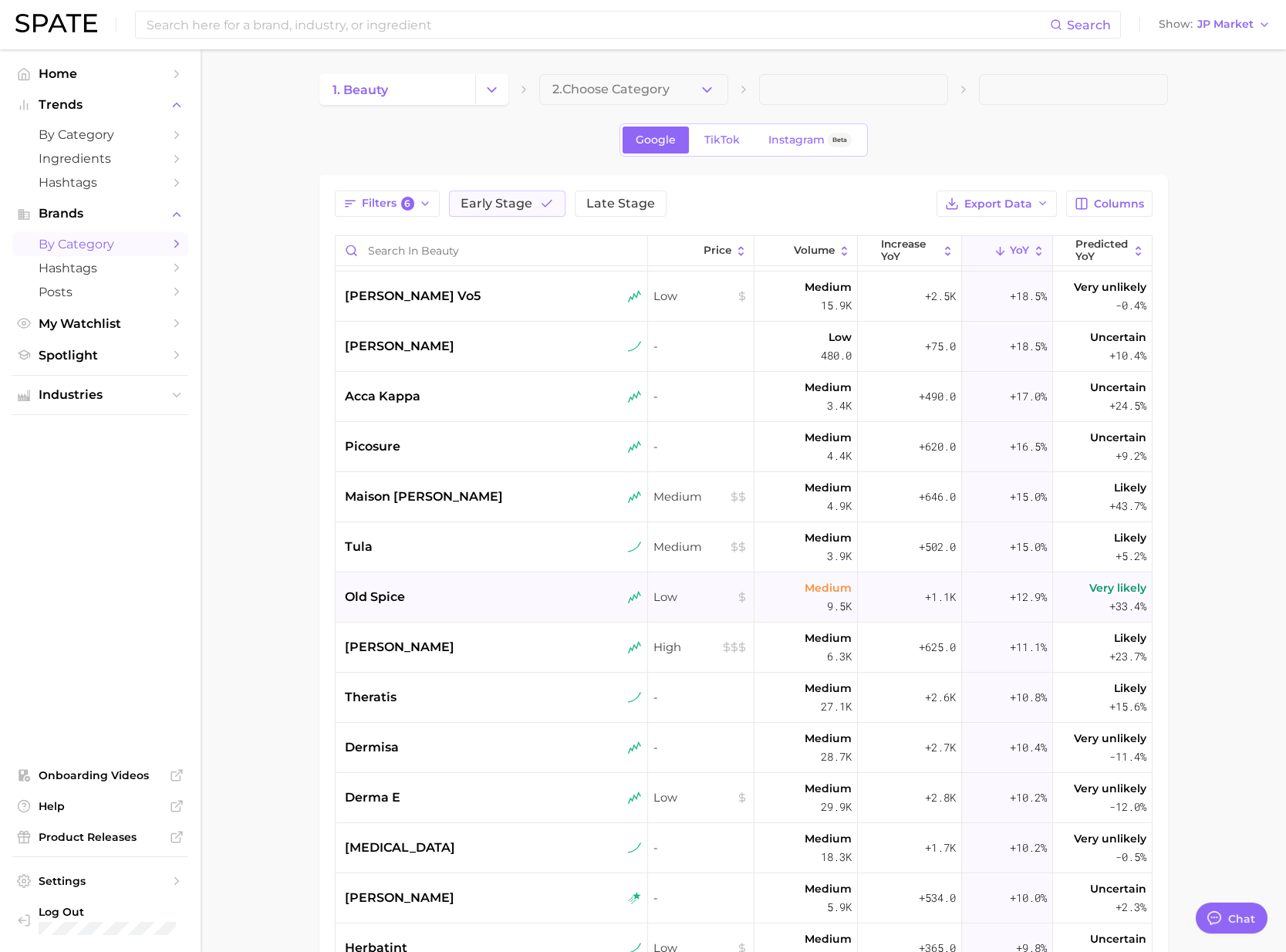
click at [459, 602] on div "old spice" at bounding box center [493, 597] width 297 height 19
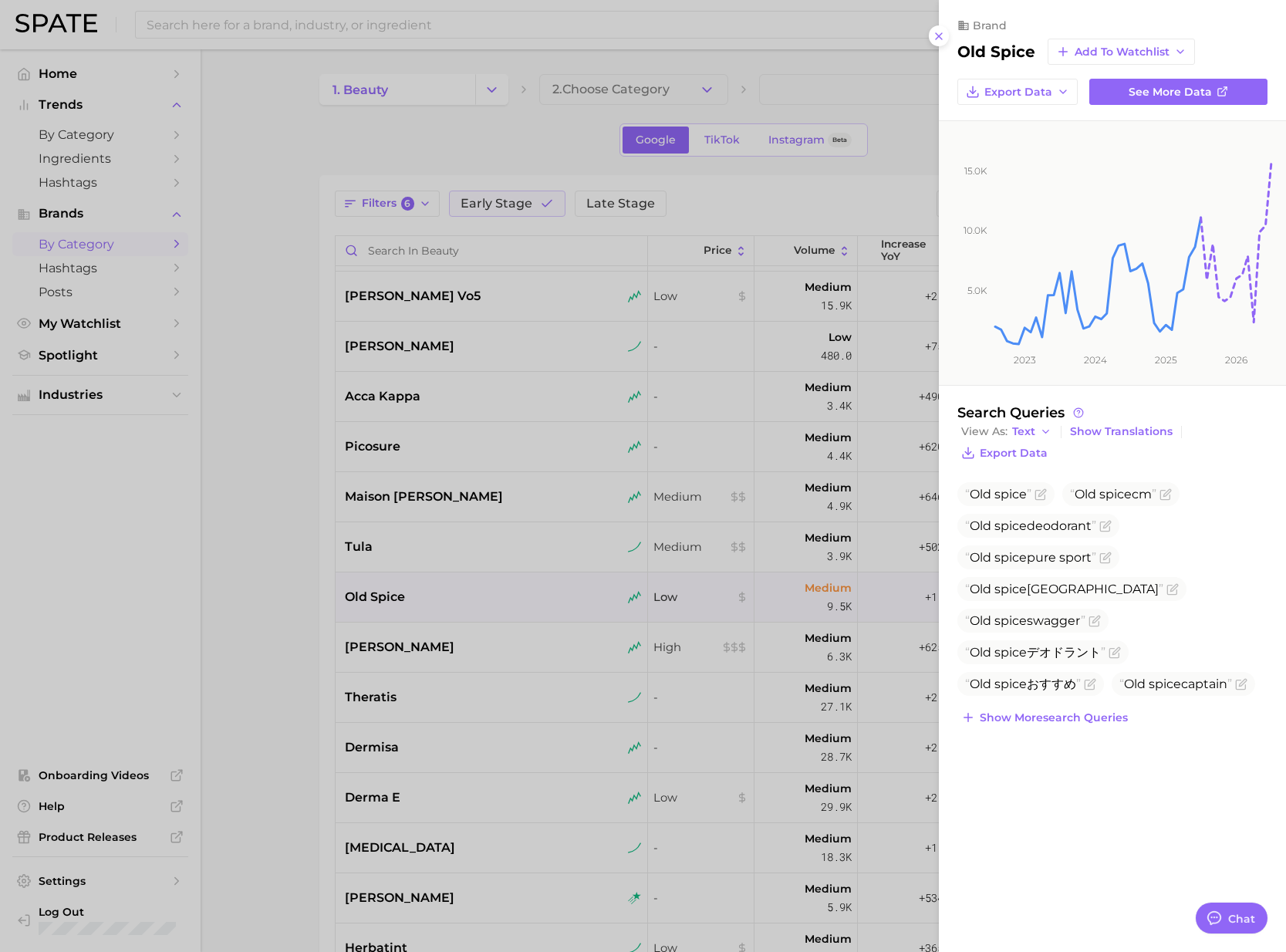
click at [466, 650] on div at bounding box center [643, 476] width 1286 height 952
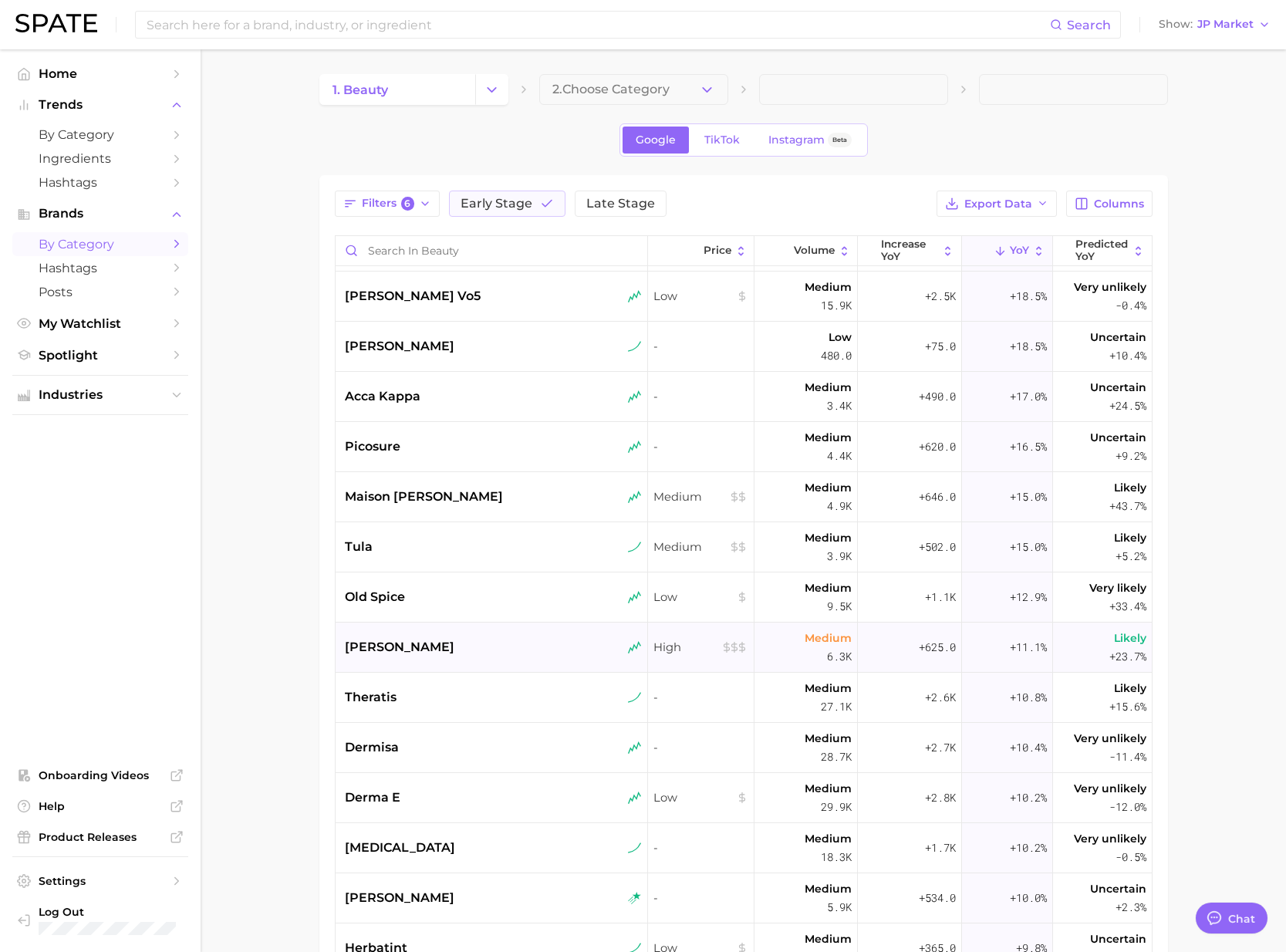
click at [482, 650] on div "jean paul gaultier" at bounding box center [493, 647] width 297 height 19
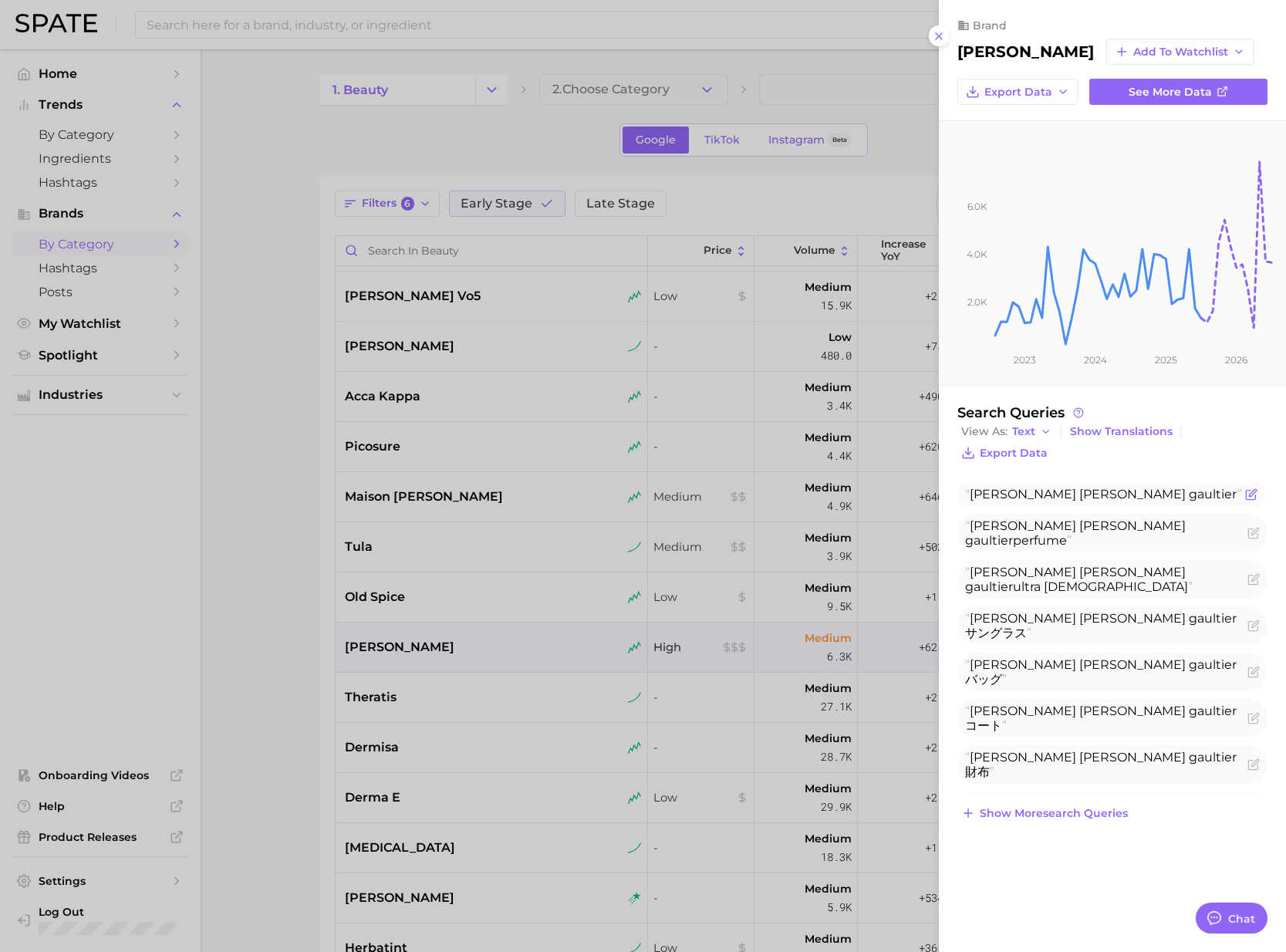
click at [1103, 491] on span "Jean paul gaultier" at bounding box center [1111, 494] width 308 height 24
click at [1249, 491] on icon "Flag as miscategorized or irrelevant" at bounding box center [1252, 492] width 7 height 7
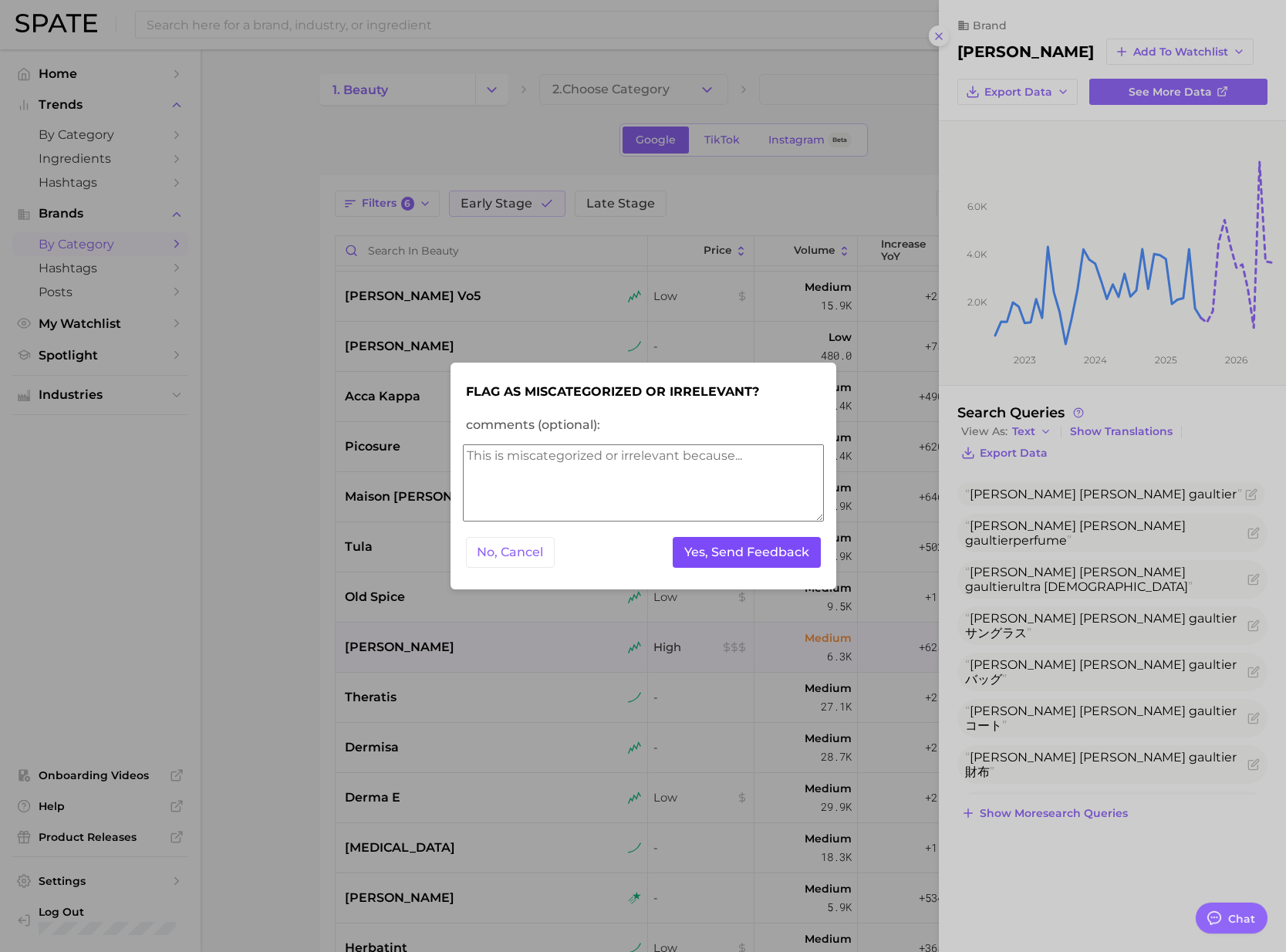
click at [766, 554] on button "Yes, Send Feedback" at bounding box center [747, 553] width 148 height 32
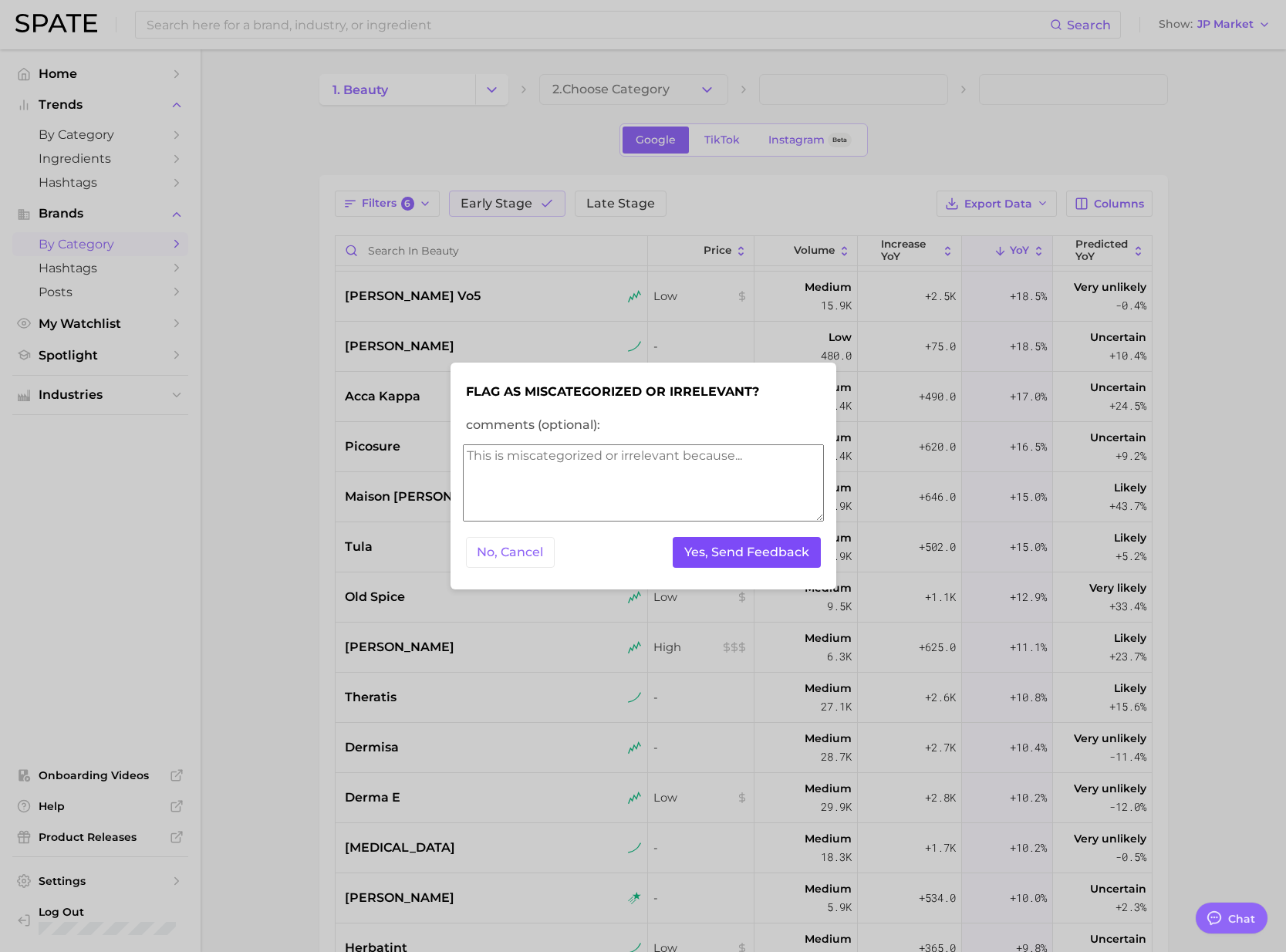
click at [705, 555] on button "Yes, Send Feedback" at bounding box center [747, 553] width 148 height 32
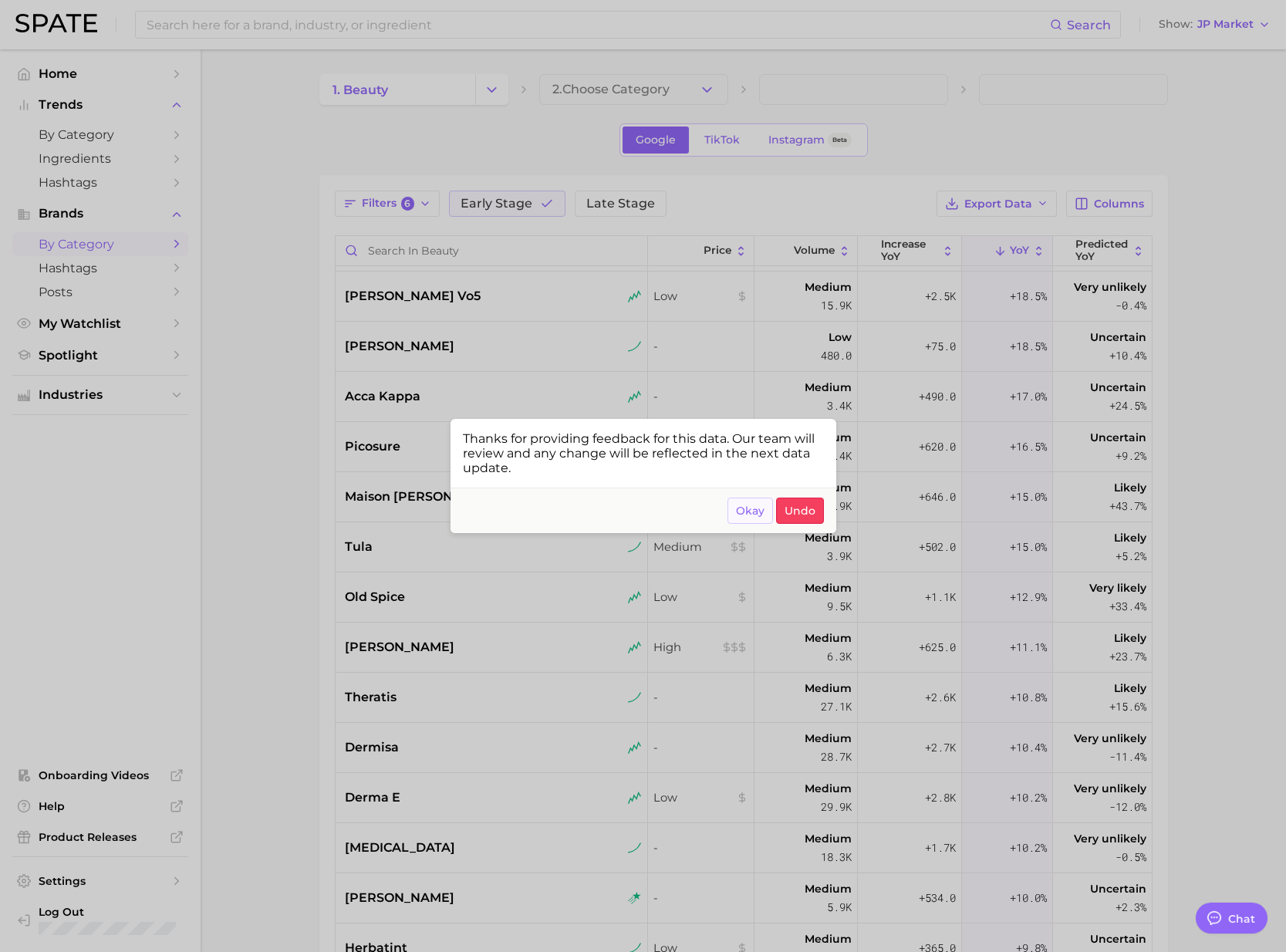
click at [751, 514] on span "Okay" at bounding box center [750, 510] width 29 height 13
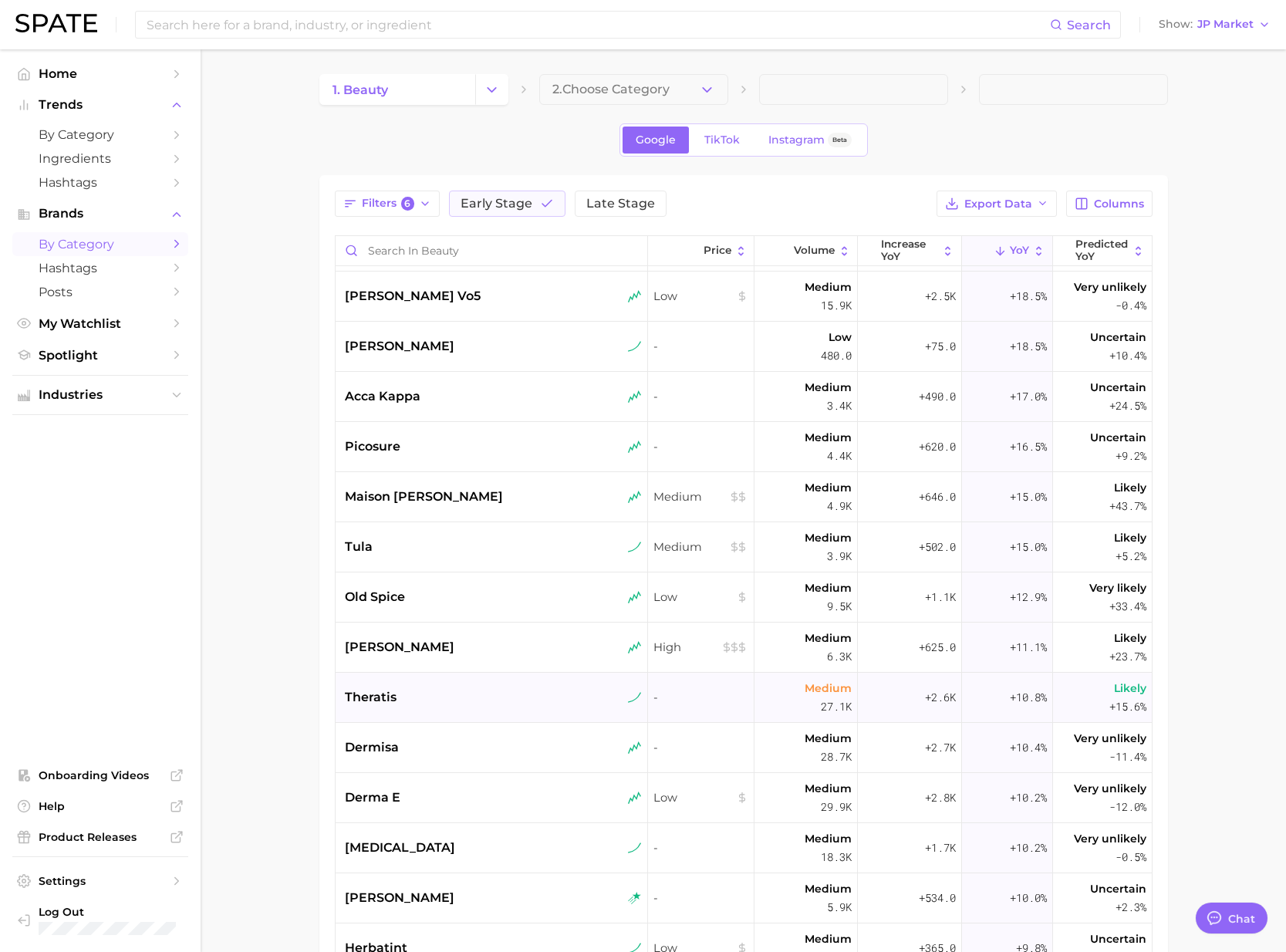
click at [430, 686] on div "theratis" at bounding box center [492, 698] width 313 height 50
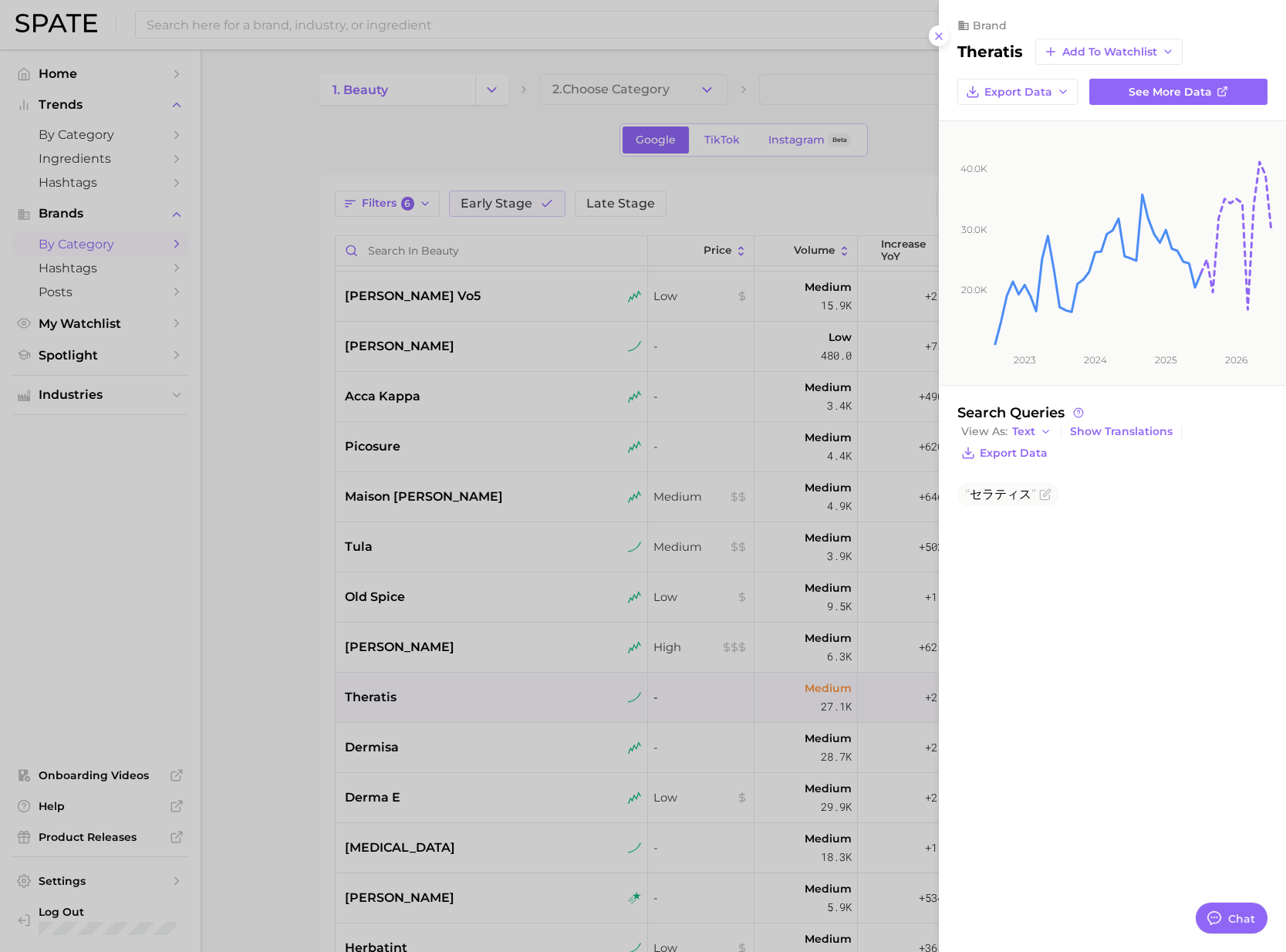
drag, startPoint x: 425, startPoint y: 729, endPoint x: 430, endPoint y: 738, distance: 10.3
click at [426, 730] on div at bounding box center [643, 476] width 1286 height 952
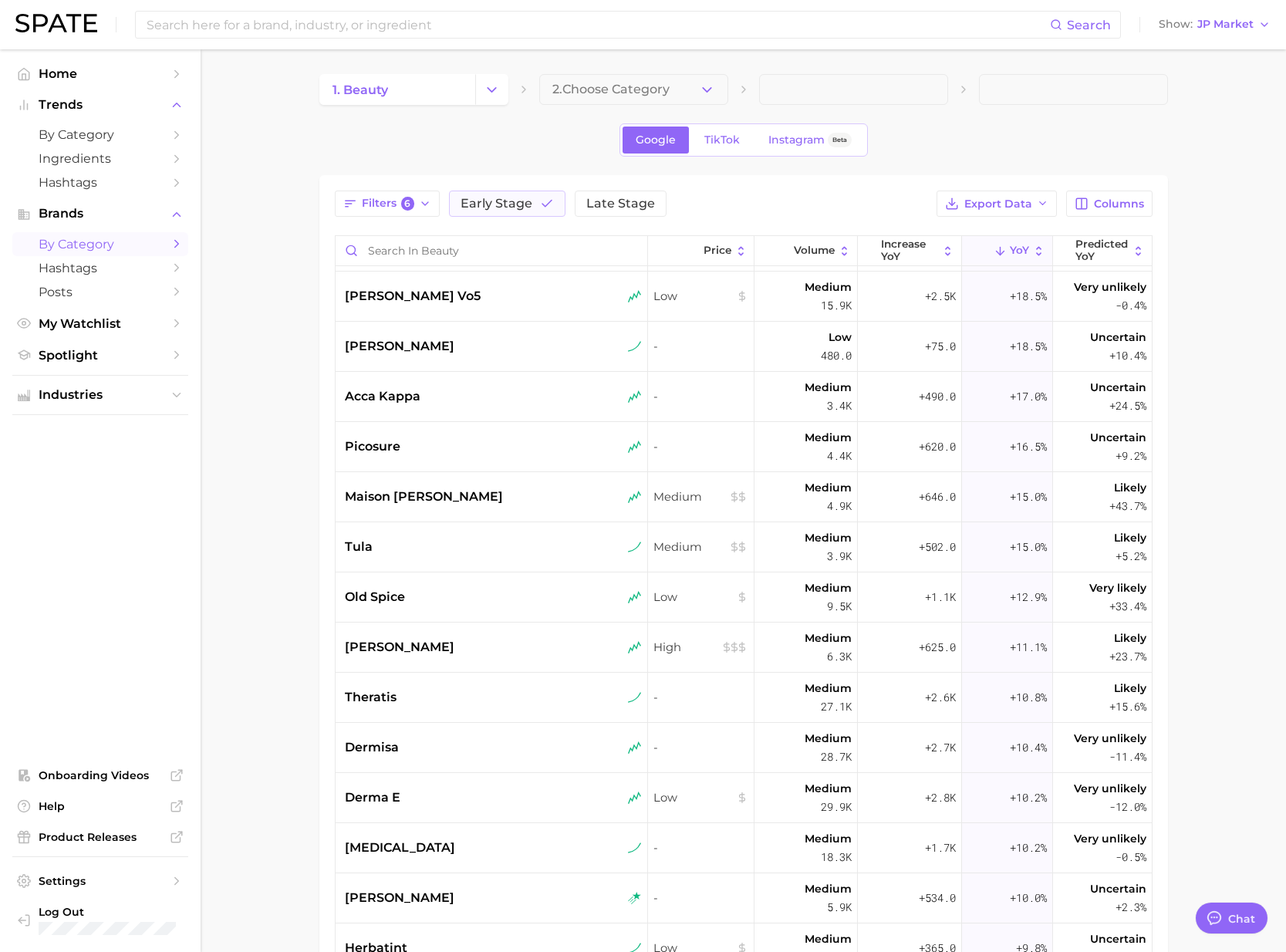
click at [430, 738] on div "dermisa" at bounding box center [493, 747] width 297 height 19
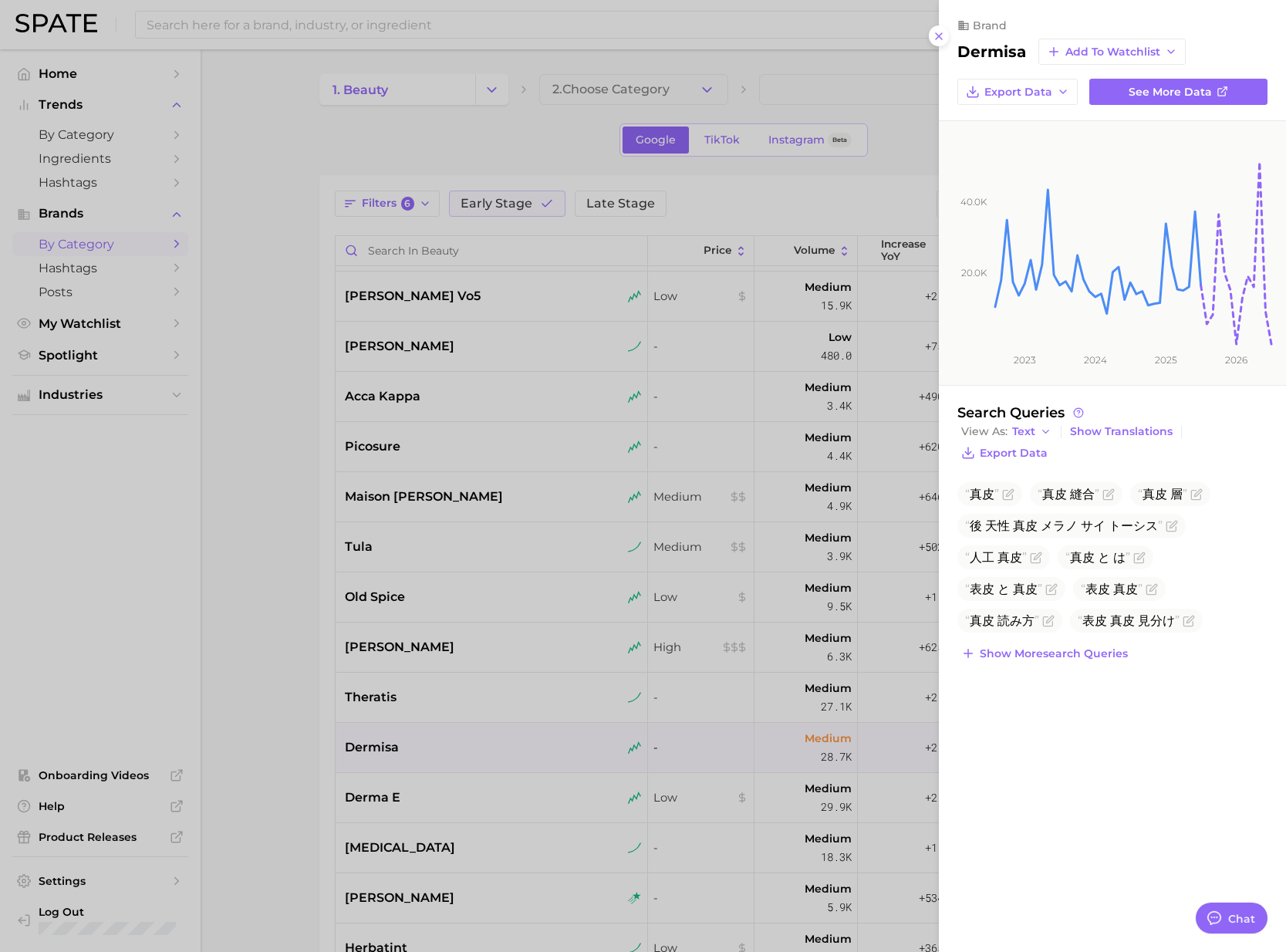
click at [988, 54] on h2 "dermisa" at bounding box center [991, 51] width 69 height 19
click at [989, 53] on h2 "dermisa" at bounding box center [991, 51] width 69 height 19
copy h2 "dermisa"
click at [444, 702] on div at bounding box center [643, 476] width 1286 height 952
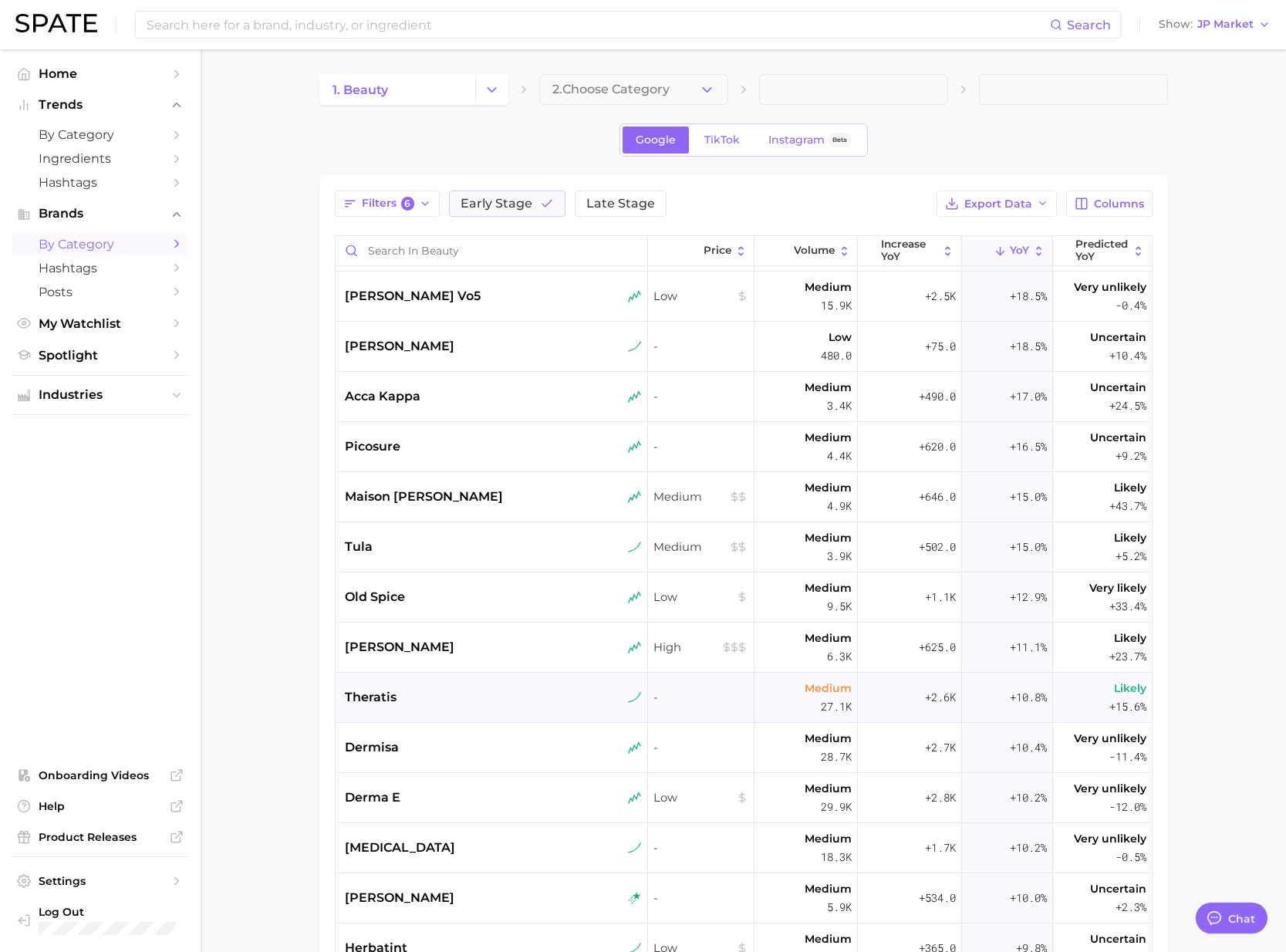
click at [404, 700] on div "theratis" at bounding box center [493, 697] width 297 height 19
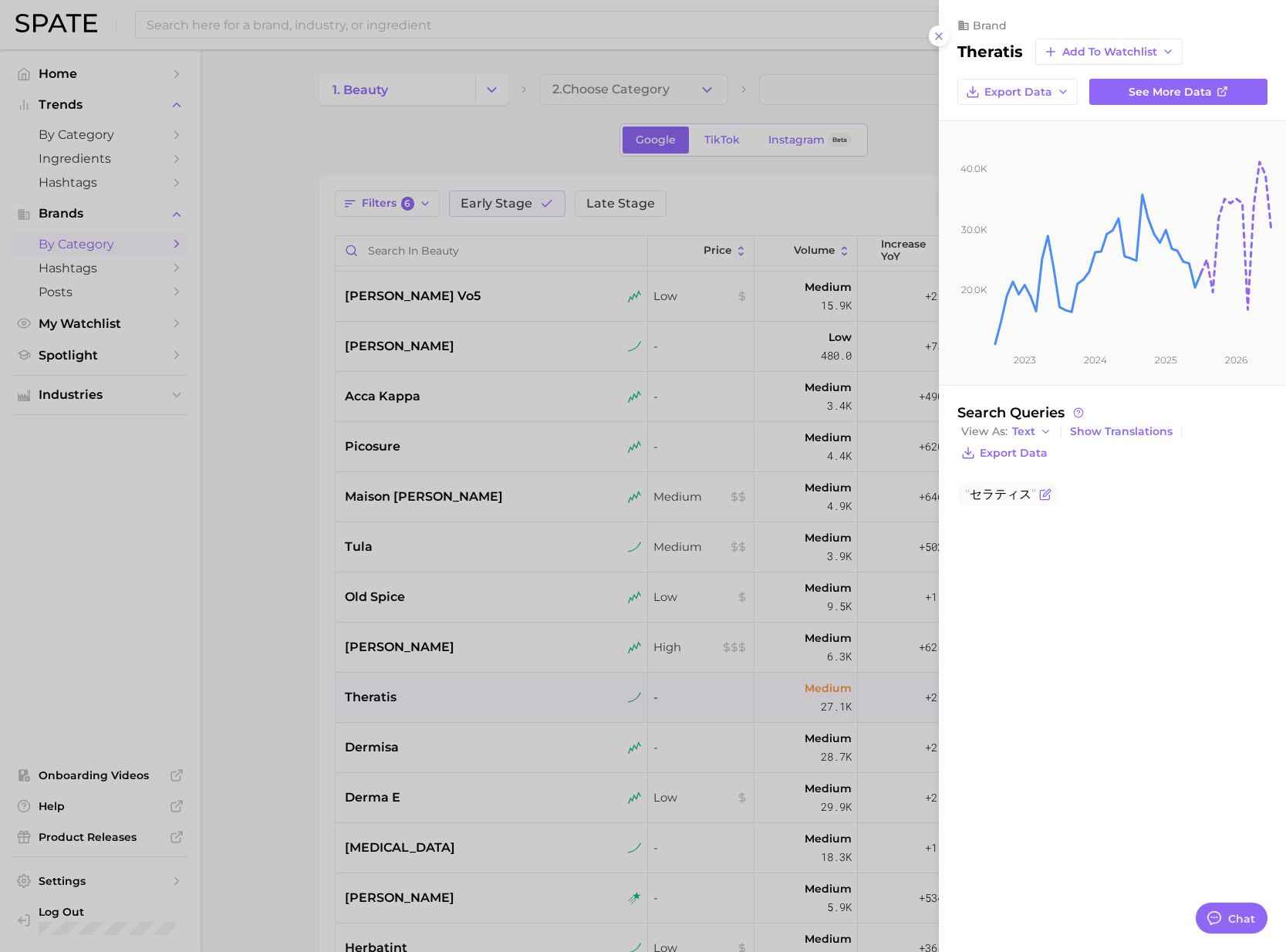
click at [1014, 491] on span "セラティス" at bounding box center [1000, 494] width 71 height 15
click at [1014, 493] on span "セラティス" at bounding box center [1000, 494] width 71 height 15
click at [1014, 494] on span "セラティス" at bounding box center [1000, 494] width 71 height 15
click at [1016, 493] on span "セラティス" at bounding box center [1000, 494] width 71 height 15
click at [1012, 496] on span "セラティス" at bounding box center [1000, 494] width 71 height 15
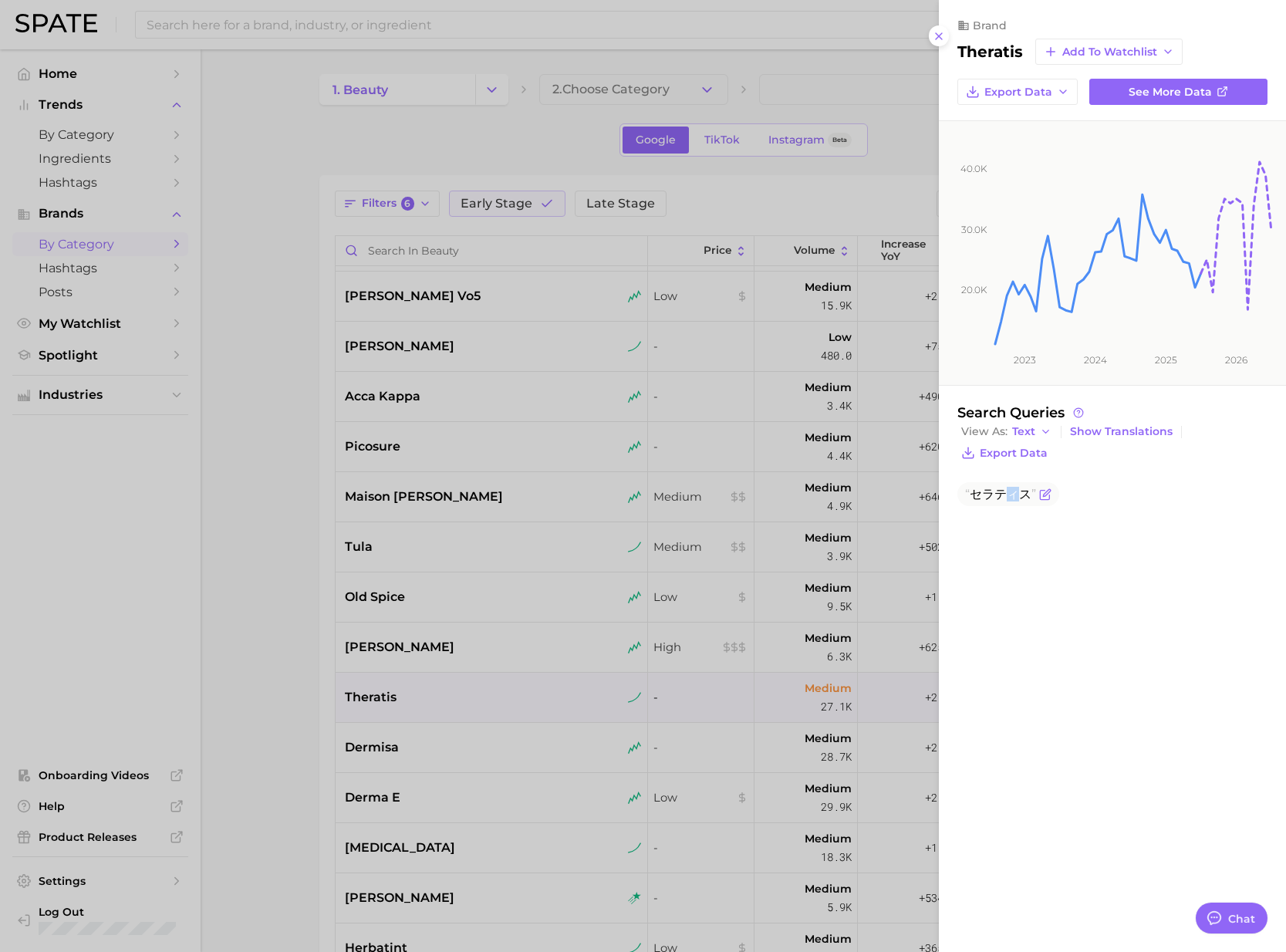
click at [1013, 496] on span "セラティス" at bounding box center [1000, 494] width 71 height 15
drag, startPoint x: 1010, startPoint y: 494, endPoint x: 997, endPoint y: 495, distance: 14.0
click at [1010, 494] on span "セラティス" at bounding box center [1000, 494] width 71 height 15
drag, startPoint x: 977, startPoint y: 494, endPoint x: 993, endPoint y: 494, distance: 16.2
click at [993, 494] on span "セラティス" at bounding box center [1000, 494] width 71 height 15
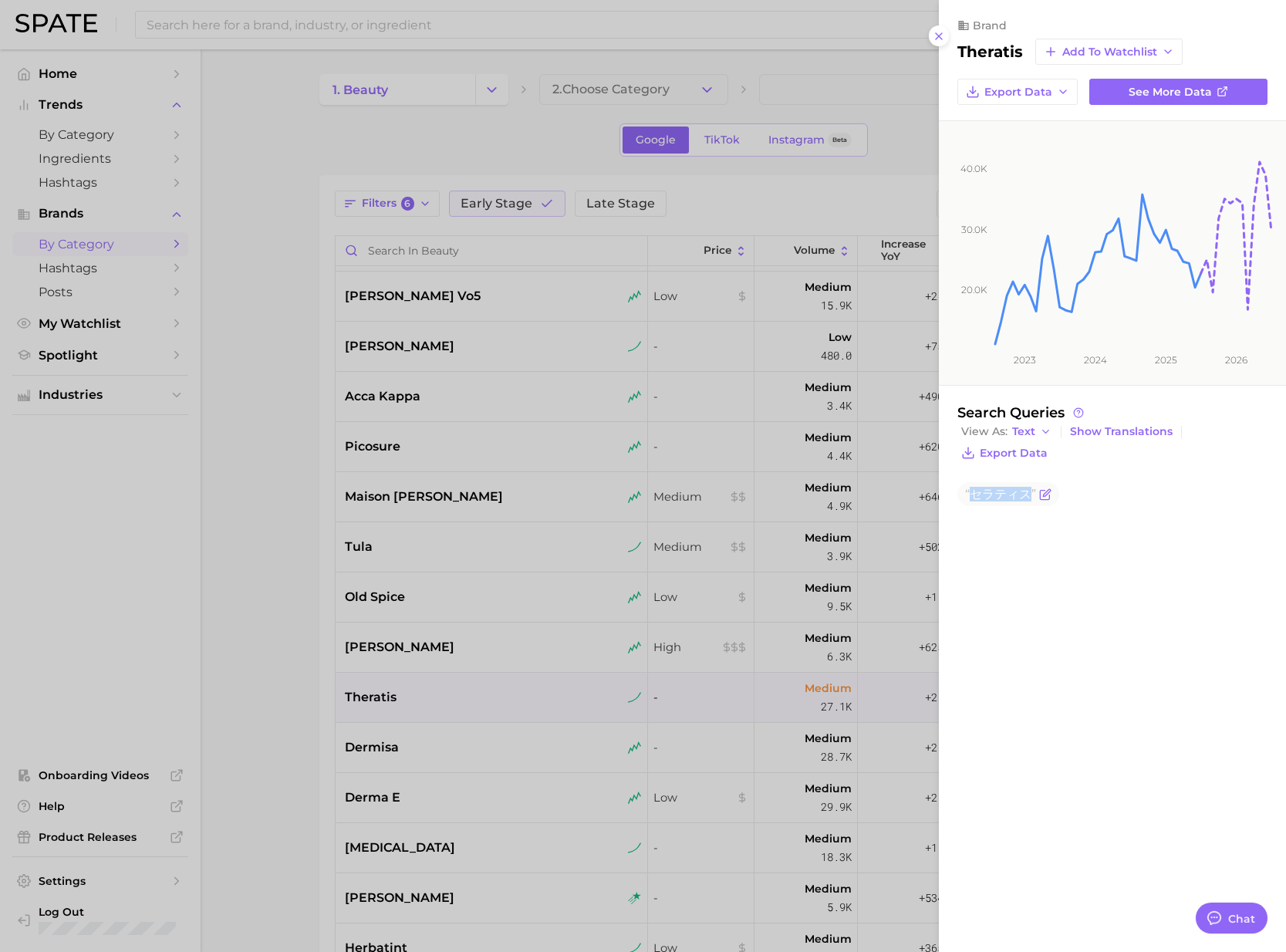
drag, startPoint x: 974, startPoint y: 493, endPoint x: 1031, endPoint y: 493, distance: 57.1
click at [1031, 493] on span "セラティス" at bounding box center [1000, 494] width 71 height 15
copy span "セラティス"
click at [378, 761] on div at bounding box center [643, 476] width 1286 height 952
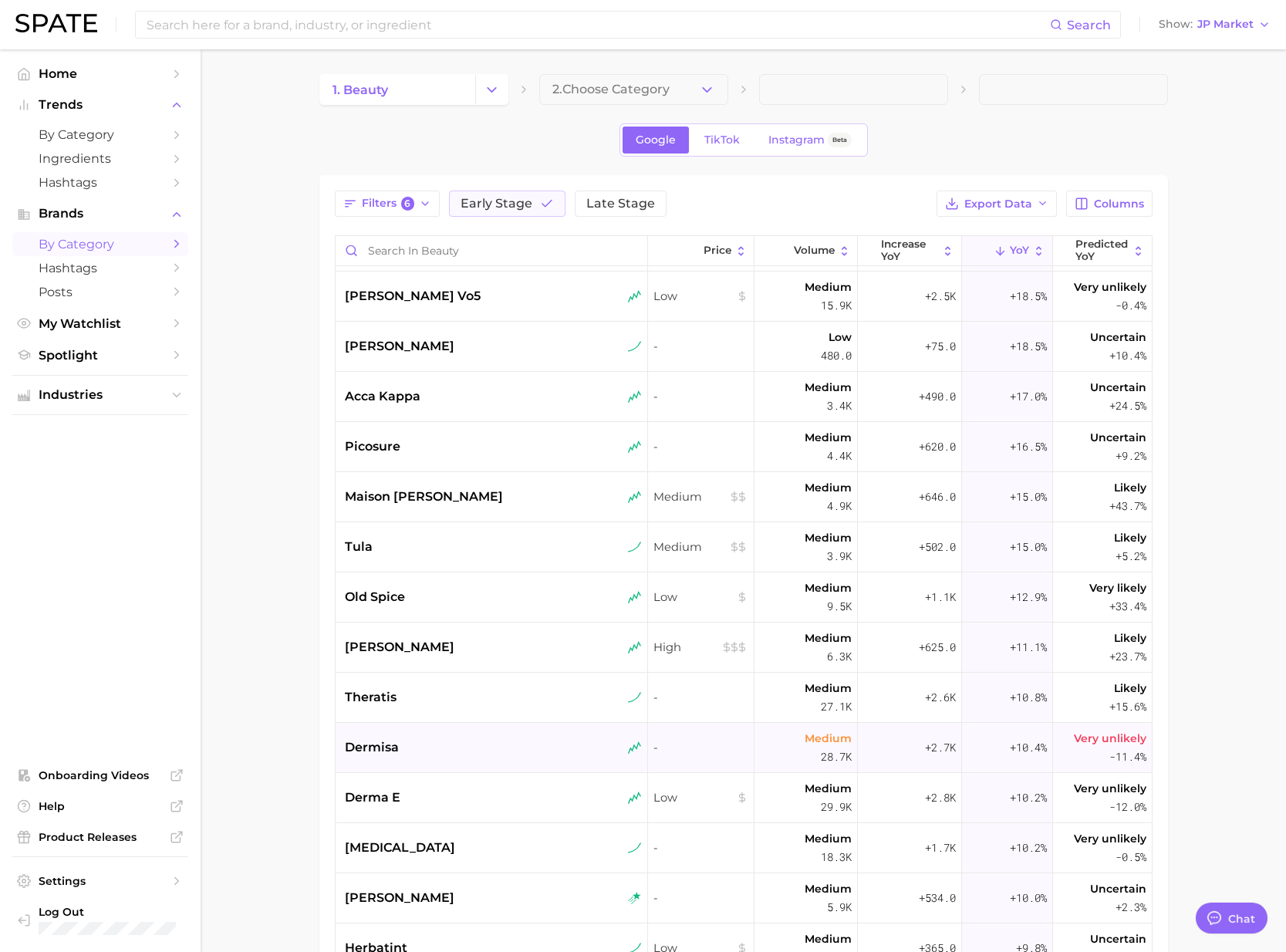
click at [405, 759] on div "dermisa" at bounding box center [492, 748] width 313 height 50
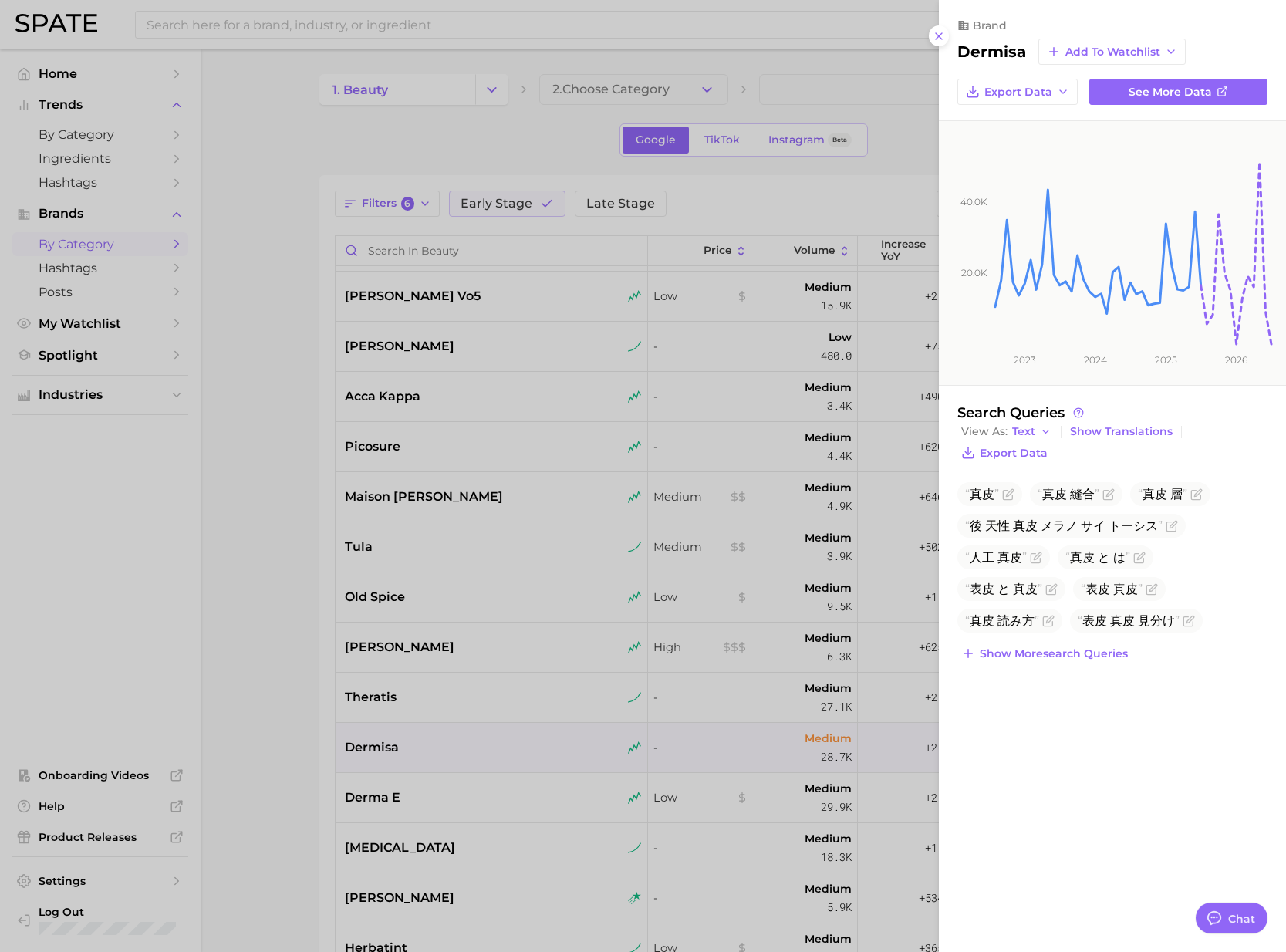
click at [442, 784] on div at bounding box center [643, 476] width 1286 height 952
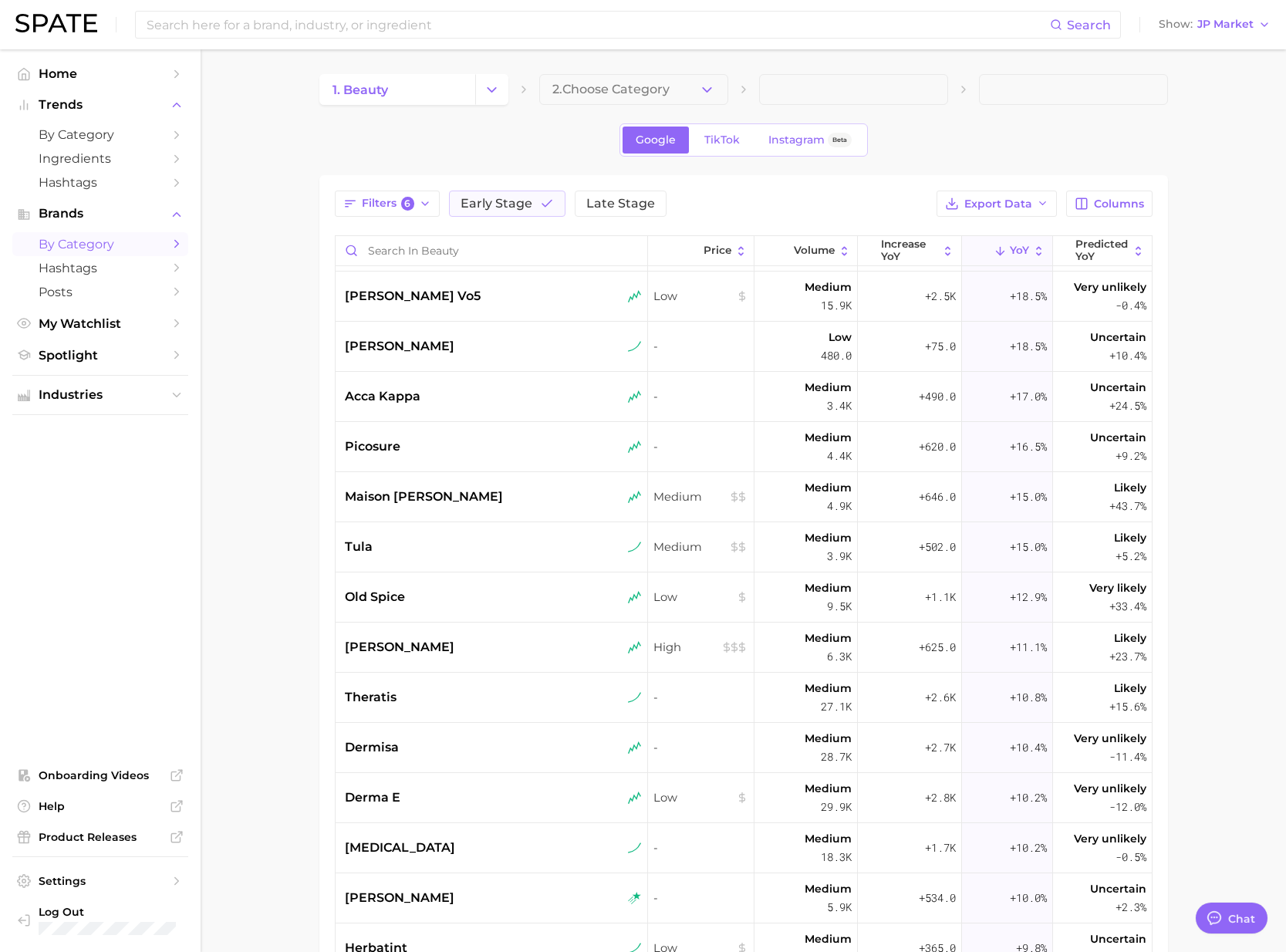
click at [437, 794] on div "derma e" at bounding box center [493, 797] width 297 height 19
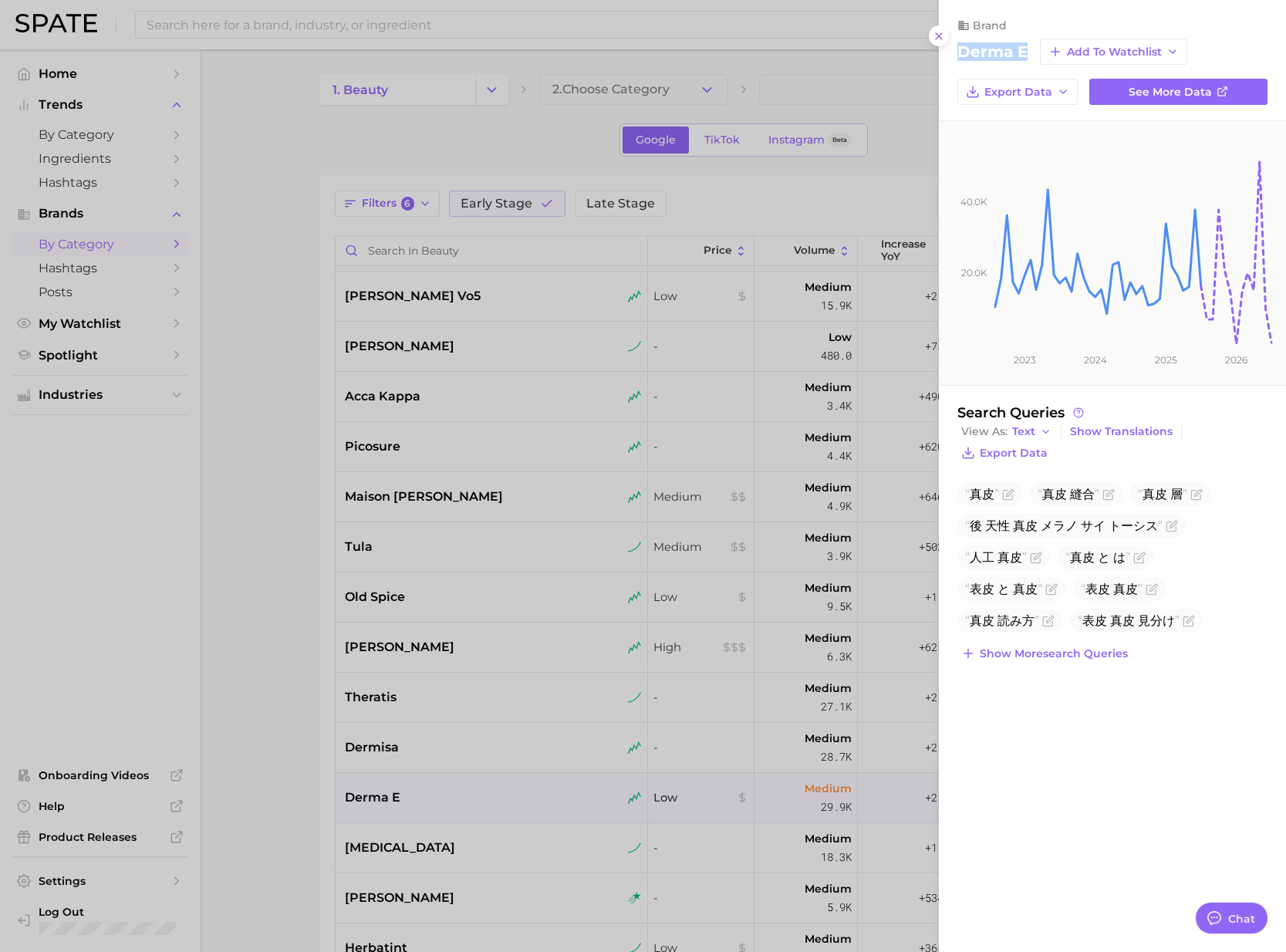
drag, startPoint x: 961, startPoint y: 51, endPoint x: 1024, endPoint y: 51, distance: 63.2
click at [1024, 51] on h2 "derma e" at bounding box center [992, 51] width 70 height 19
copy h2 "derma e"
drag, startPoint x: 406, startPoint y: 808, endPoint x: 463, endPoint y: 811, distance: 56.4
click at [408, 808] on div at bounding box center [643, 476] width 1286 height 952
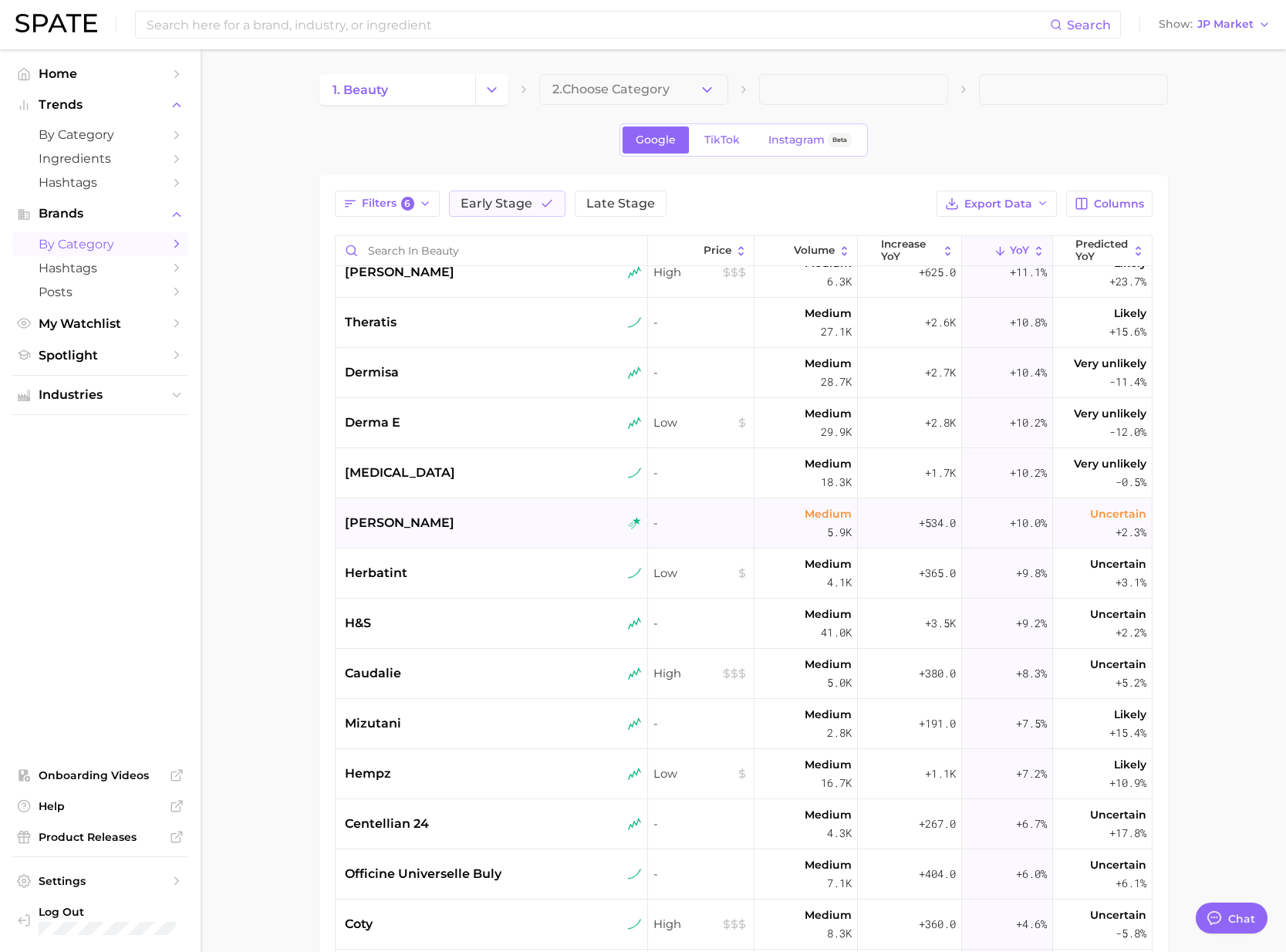
scroll to position [3054, 0]
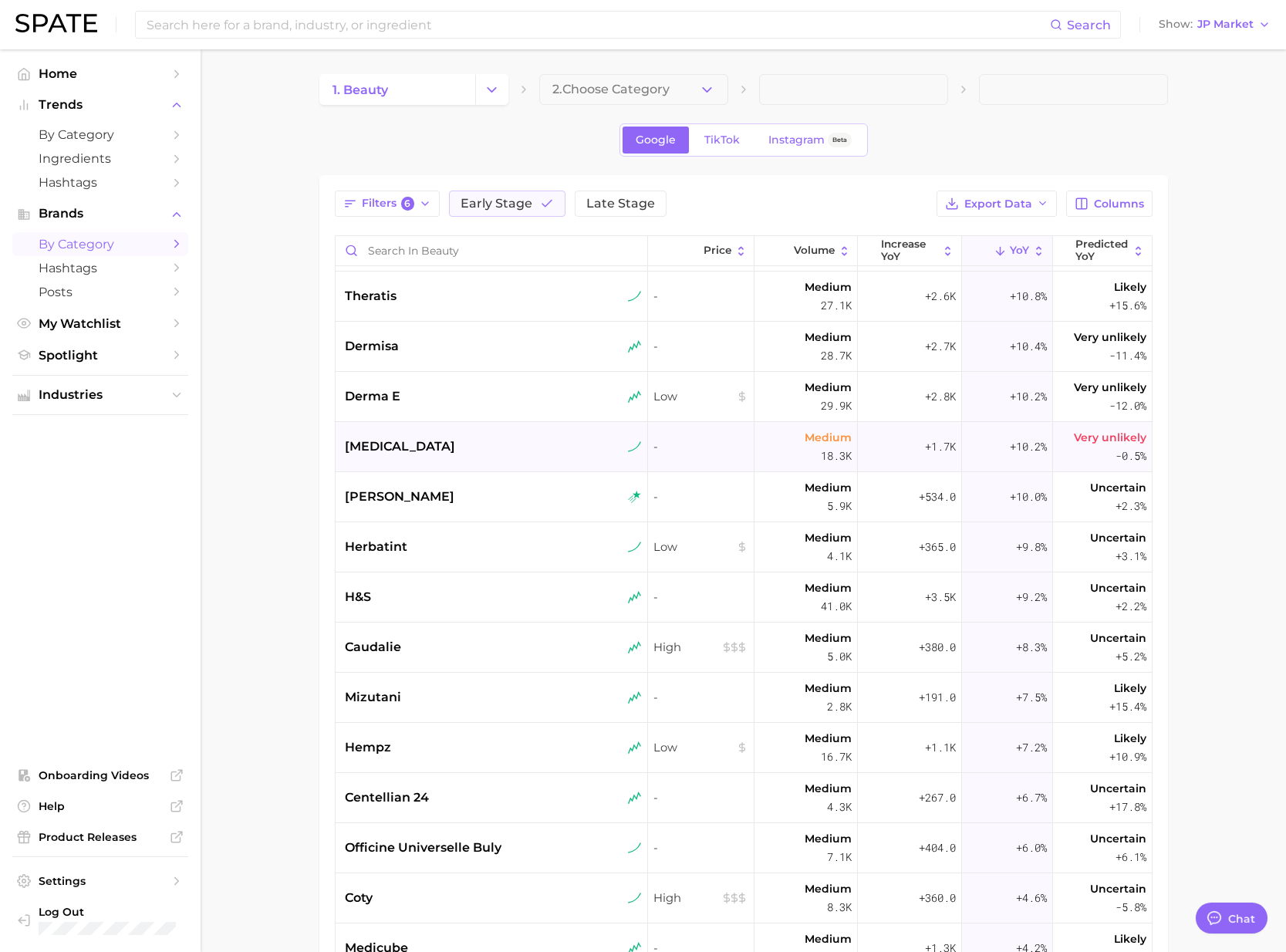
click at [420, 441] on span "clindamycin" at bounding box center [400, 446] width 110 height 19
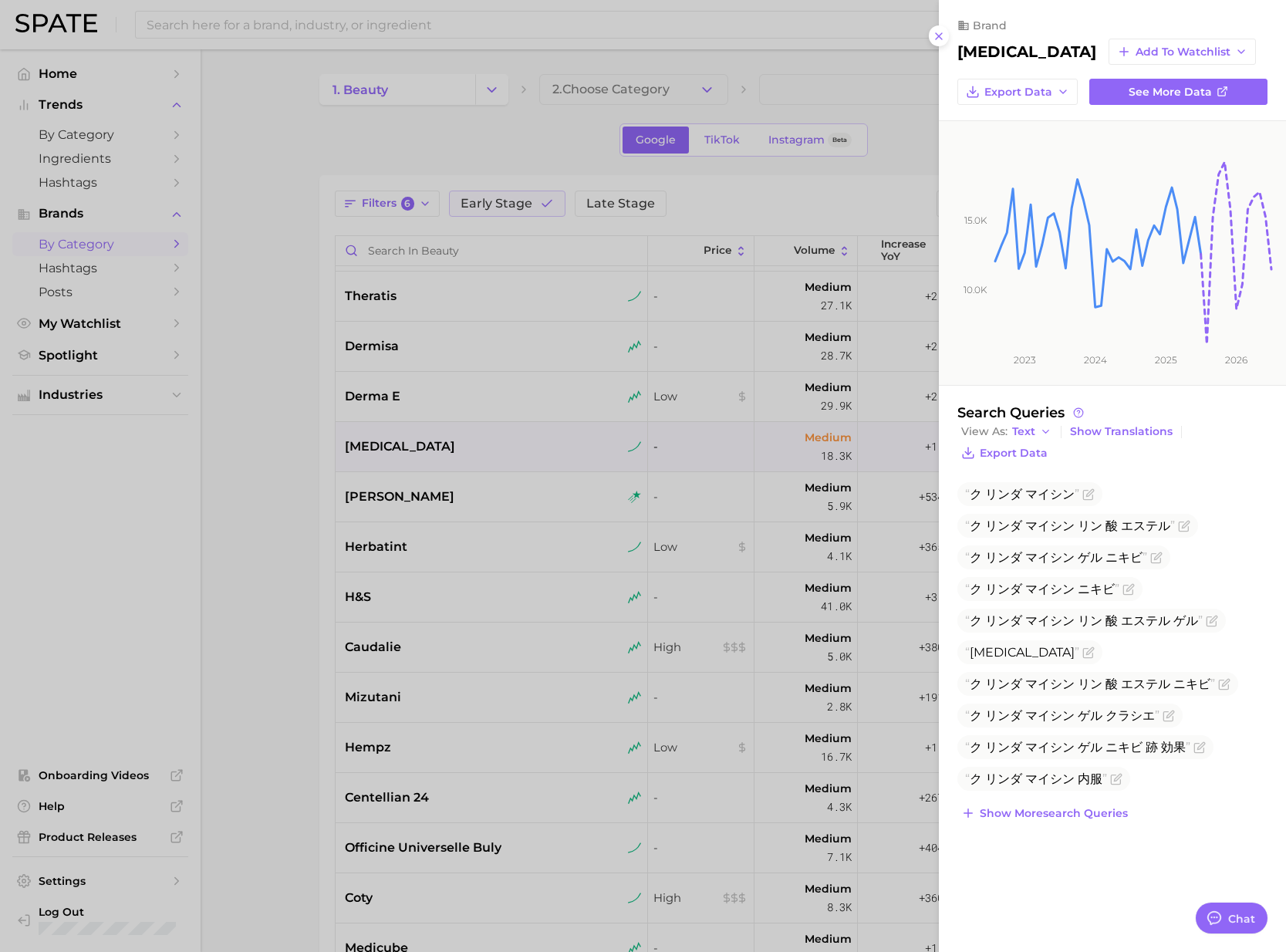
click at [415, 495] on div at bounding box center [643, 476] width 1286 height 952
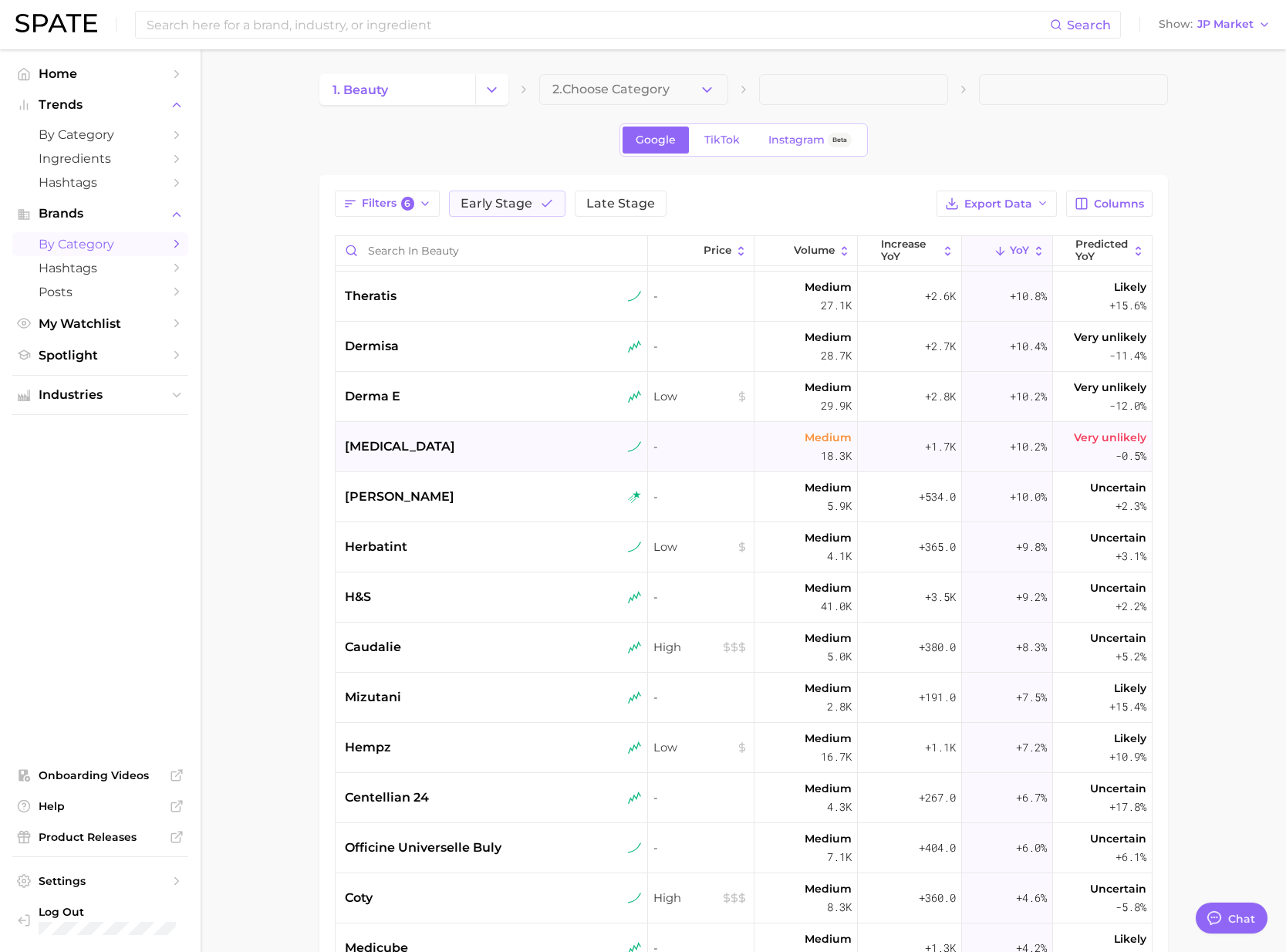
click at [432, 452] on div "clindamycin" at bounding box center [493, 446] width 297 height 19
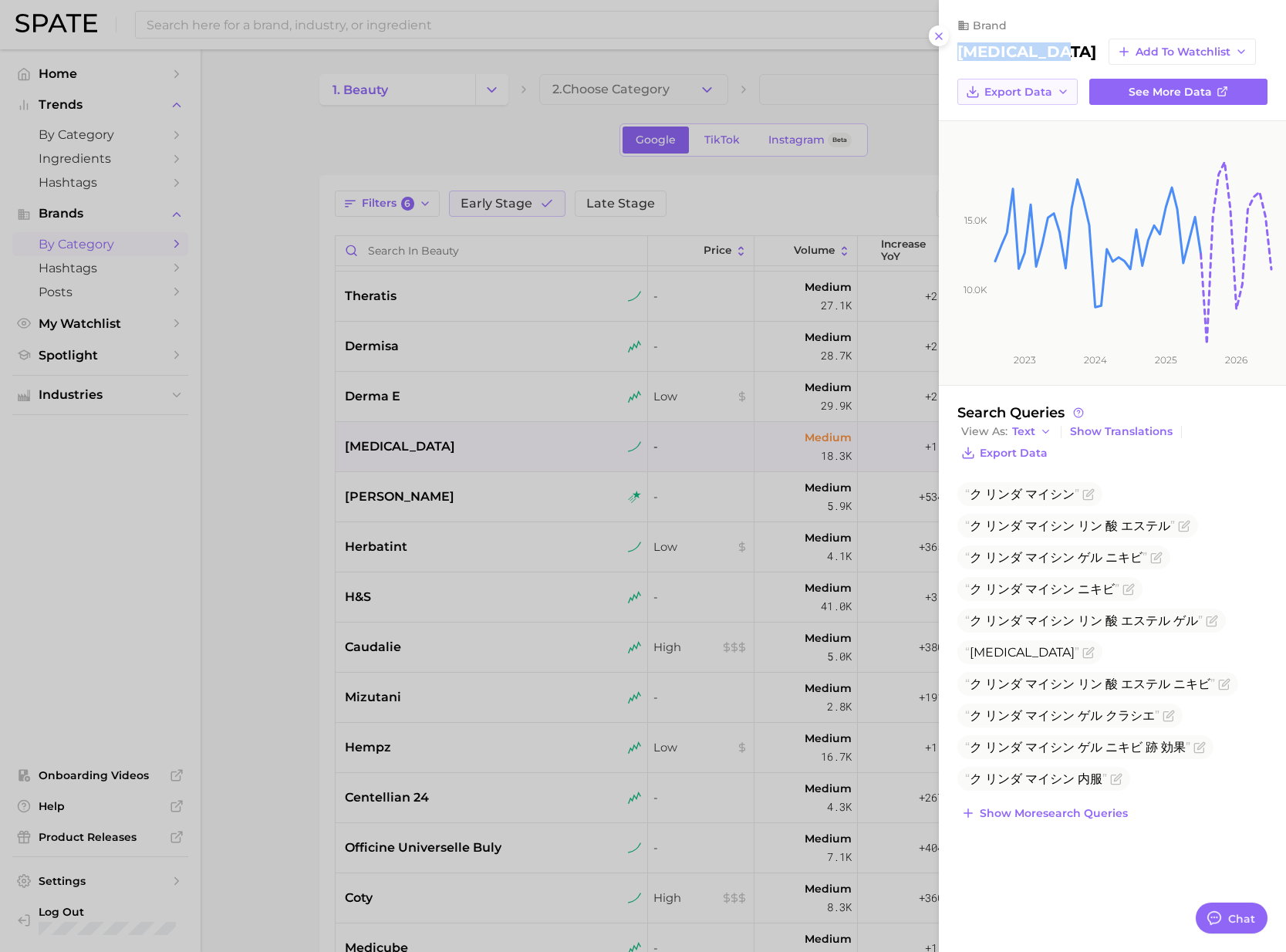
drag, startPoint x: 958, startPoint y: 52, endPoint x: 1032, endPoint y: 84, distance: 80.8
click at [1055, 52] on h2 "clindamycin" at bounding box center [1026, 51] width 139 height 19
copy h2 "clindamycin"
click at [1013, 498] on span "ク リンダ マイシン" at bounding box center [1022, 494] width 114 height 15
drag, startPoint x: 970, startPoint y: 492, endPoint x: 1072, endPoint y: 488, distance: 102.7
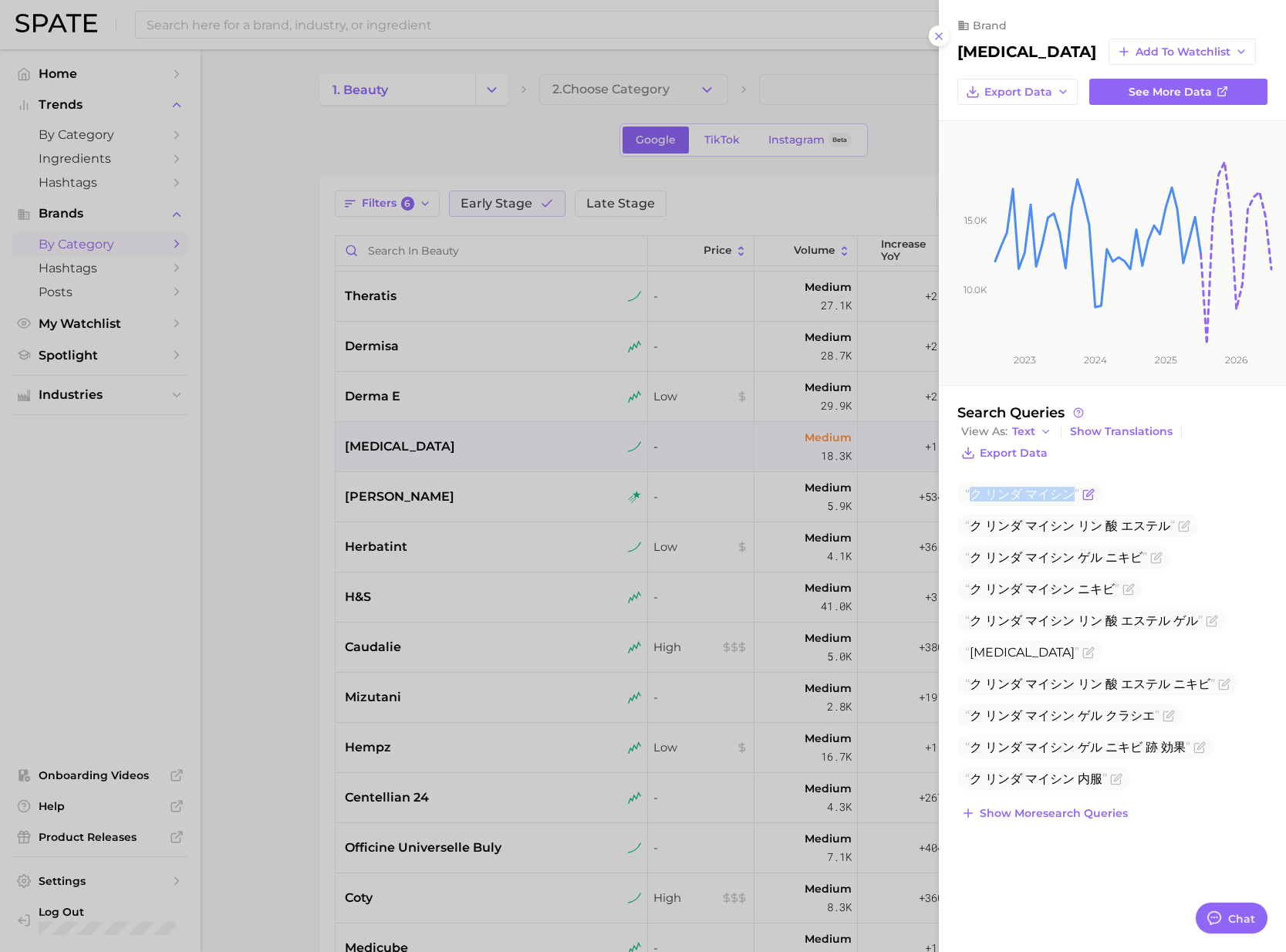
click at [1072, 488] on span "ク リンダ マイシン" at bounding box center [1022, 494] width 114 height 15
copy span "ク リンダ マイシン"
click at [980, 53] on h2 "clindamycin" at bounding box center [1026, 51] width 139 height 19
copy h2 "clindamycin"
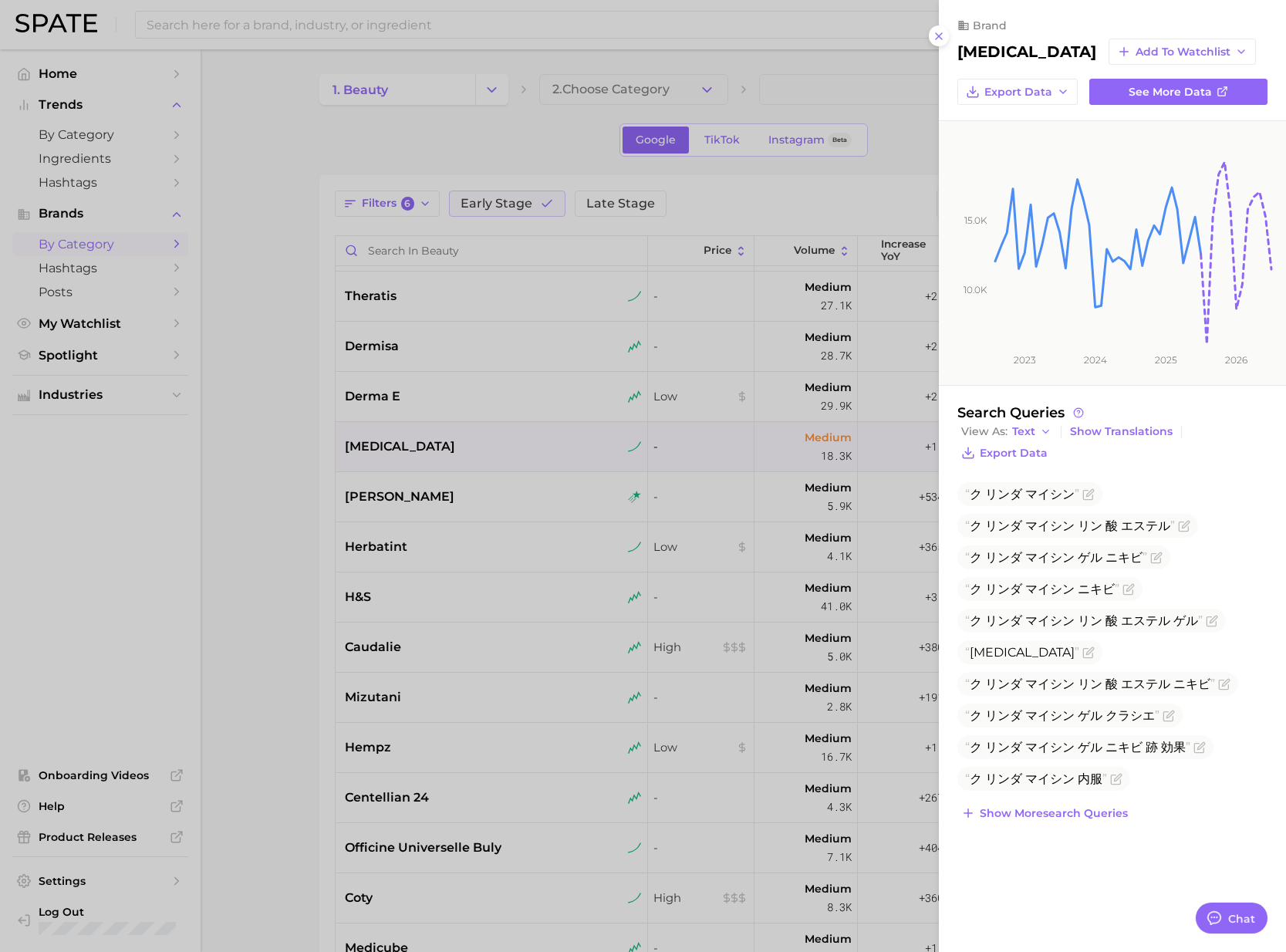
click at [444, 497] on div at bounding box center [643, 476] width 1286 height 952
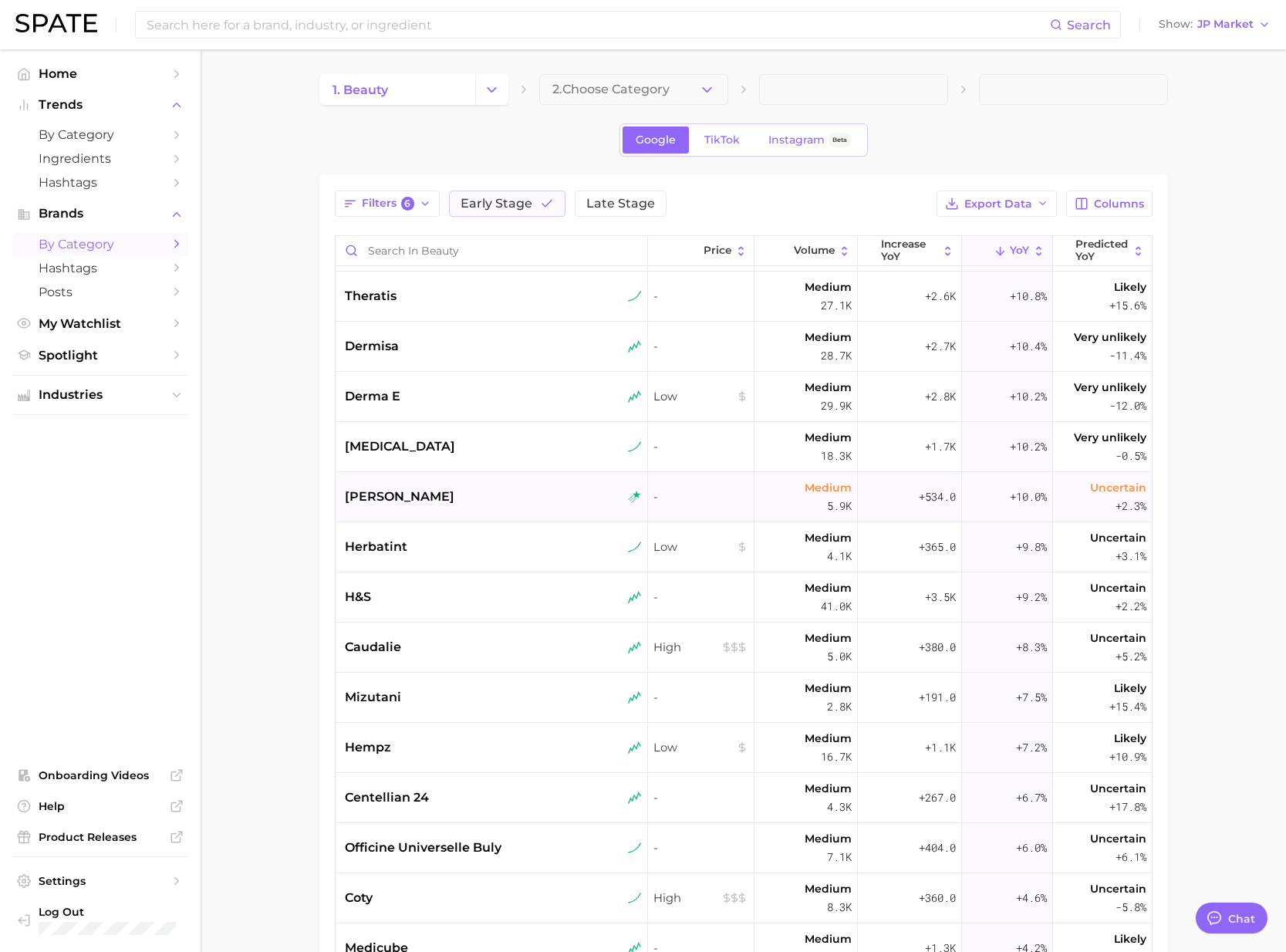
click at [419, 496] on div "[PERSON_NAME]" at bounding box center [493, 496] width 297 height 19
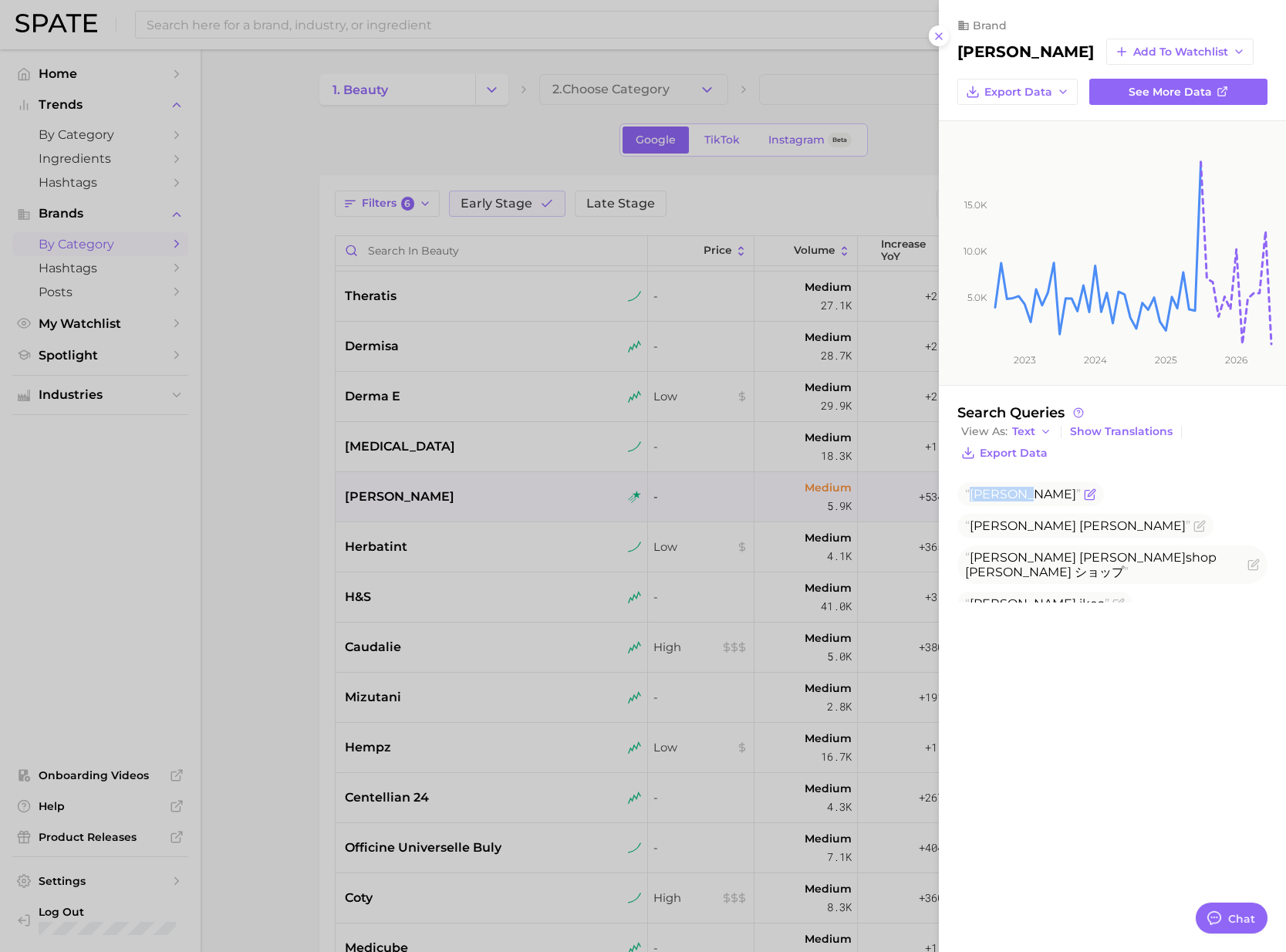
drag, startPoint x: 974, startPoint y: 494, endPoint x: 1054, endPoint y: 490, distance: 79.6
click at [1054, 490] on span "トム ディクソン" at bounding box center [1023, 494] width 116 height 15
copy span "トム ディクソン"
drag, startPoint x: 961, startPoint y: 53, endPoint x: 1037, endPoint y: 51, distance: 75.6
click at [1036, 51] on h2 "[PERSON_NAME]" at bounding box center [1025, 51] width 137 height 19
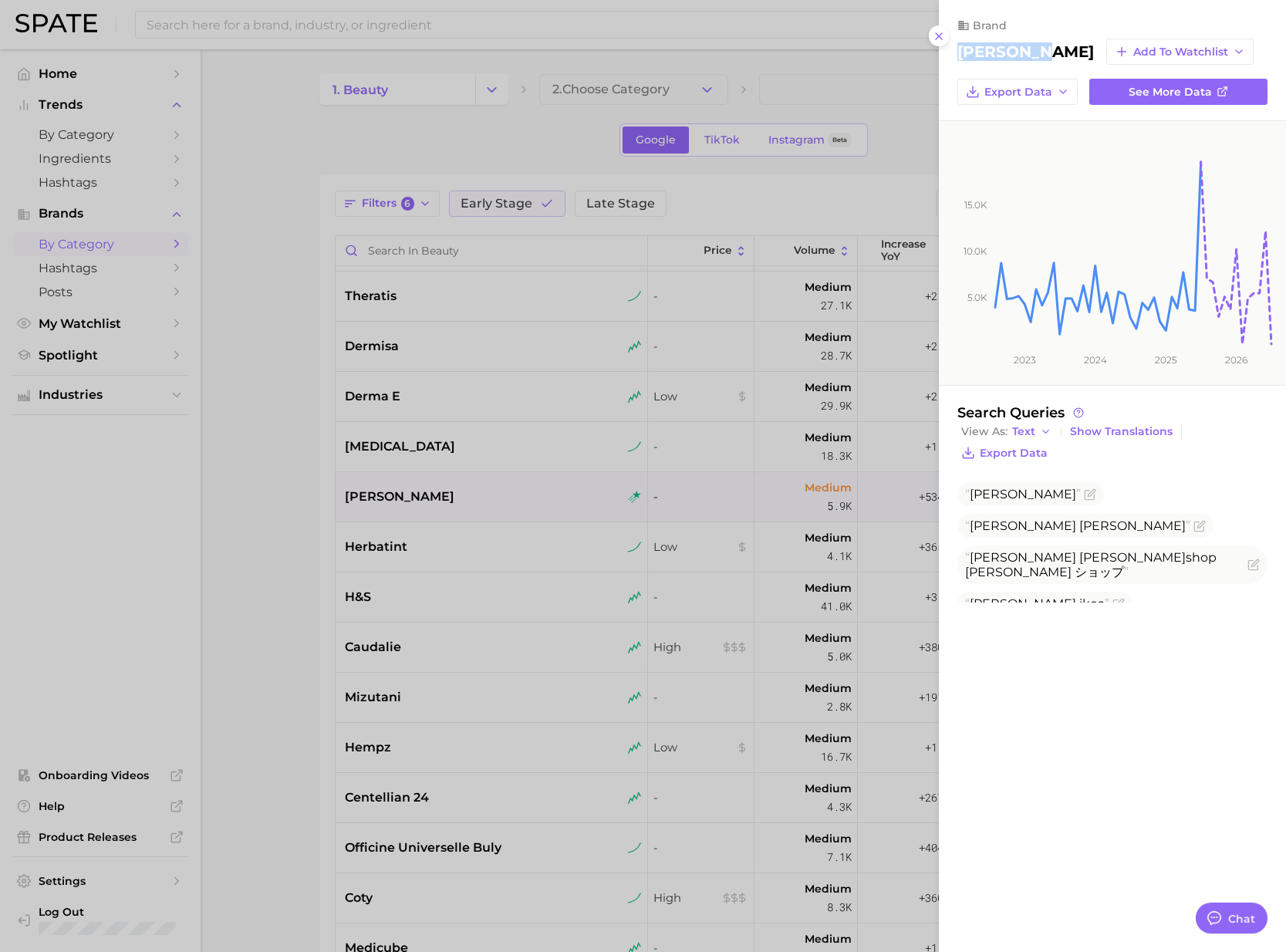
drag, startPoint x: 1041, startPoint y: 50, endPoint x: 956, endPoint y: 49, distance: 84.8
click at [956, 49] on div "brand tom dixon Add to Watchlist Export Data See more data" at bounding box center [1112, 62] width 347 height 86
copy h2 "[PERSON_NAME]"
drag, startPoint x: 493, startPoint y: 528, endPoint x: 491, endPoint y: 543, distance: 14.8
click at [492, 536] on div at bounding box center [643, 476] width 1286 height 952
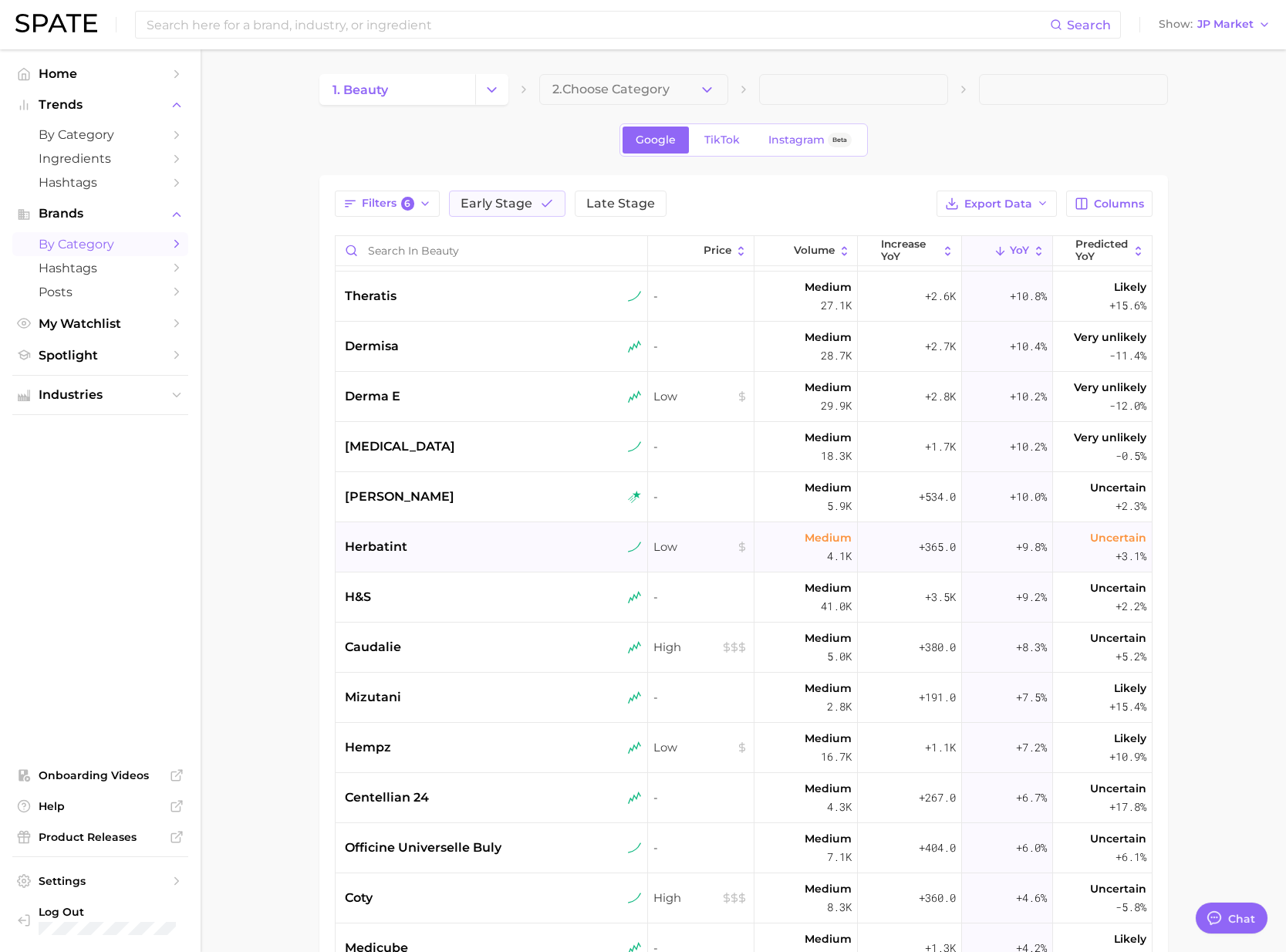
click at [490, 545] on div "herbatint" at bounding box center [493, 547] width 297 height 19
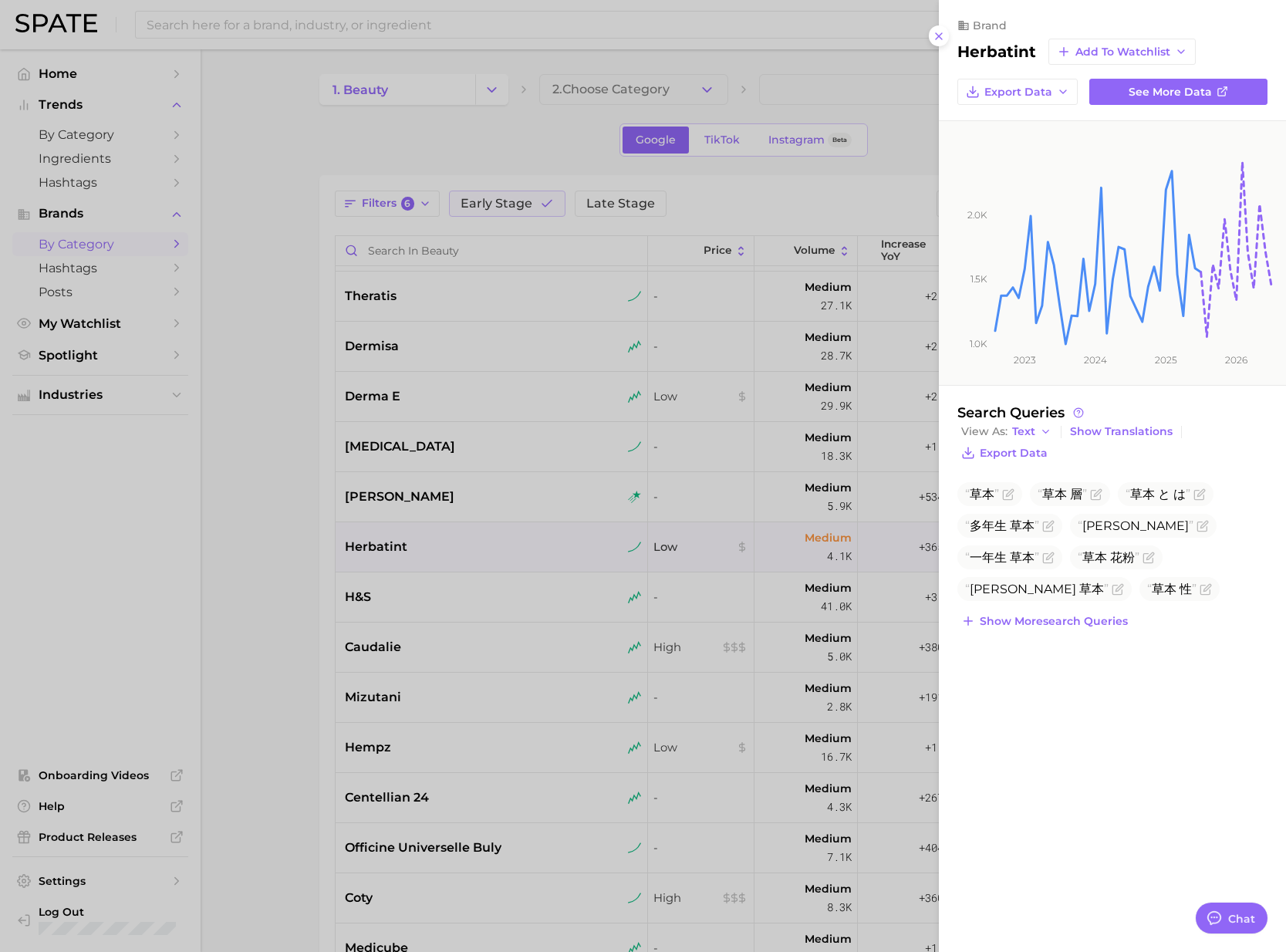
click at [1004, 55] on h2 "herbatint" at bounding box center [996, 51] width 79 height 19
copy h2 "herbatint"
drag, startPoint x: 508, startPoint y: 594, endPoint x: 494, endPoint y: 596, distance: 13.3
click at [501, 595] on div at bounding box center [643, 476] width 1286 height 952
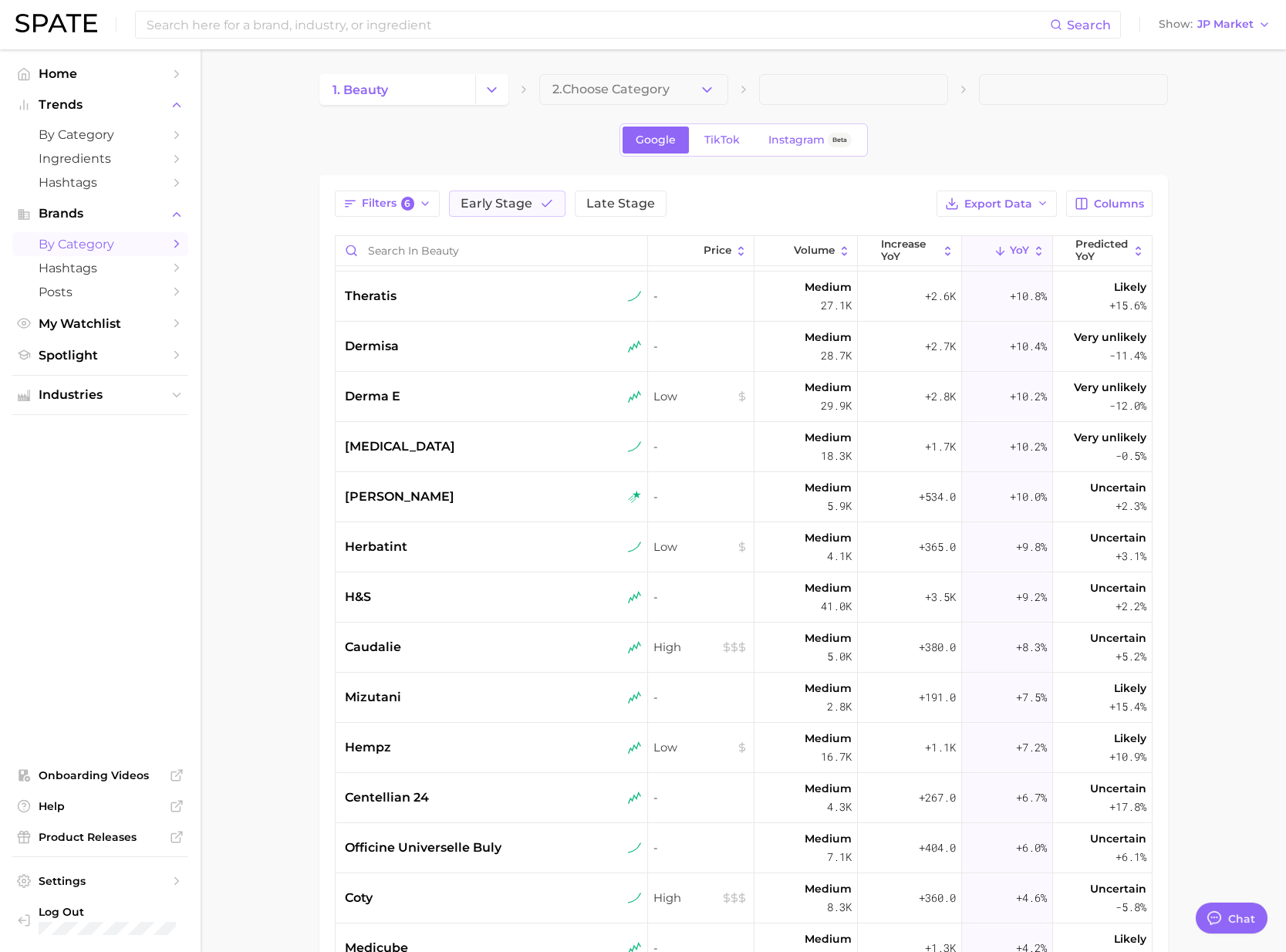
click at [461, 599] on div "h&s" at bounding box center [493, 597] width 297 height 19
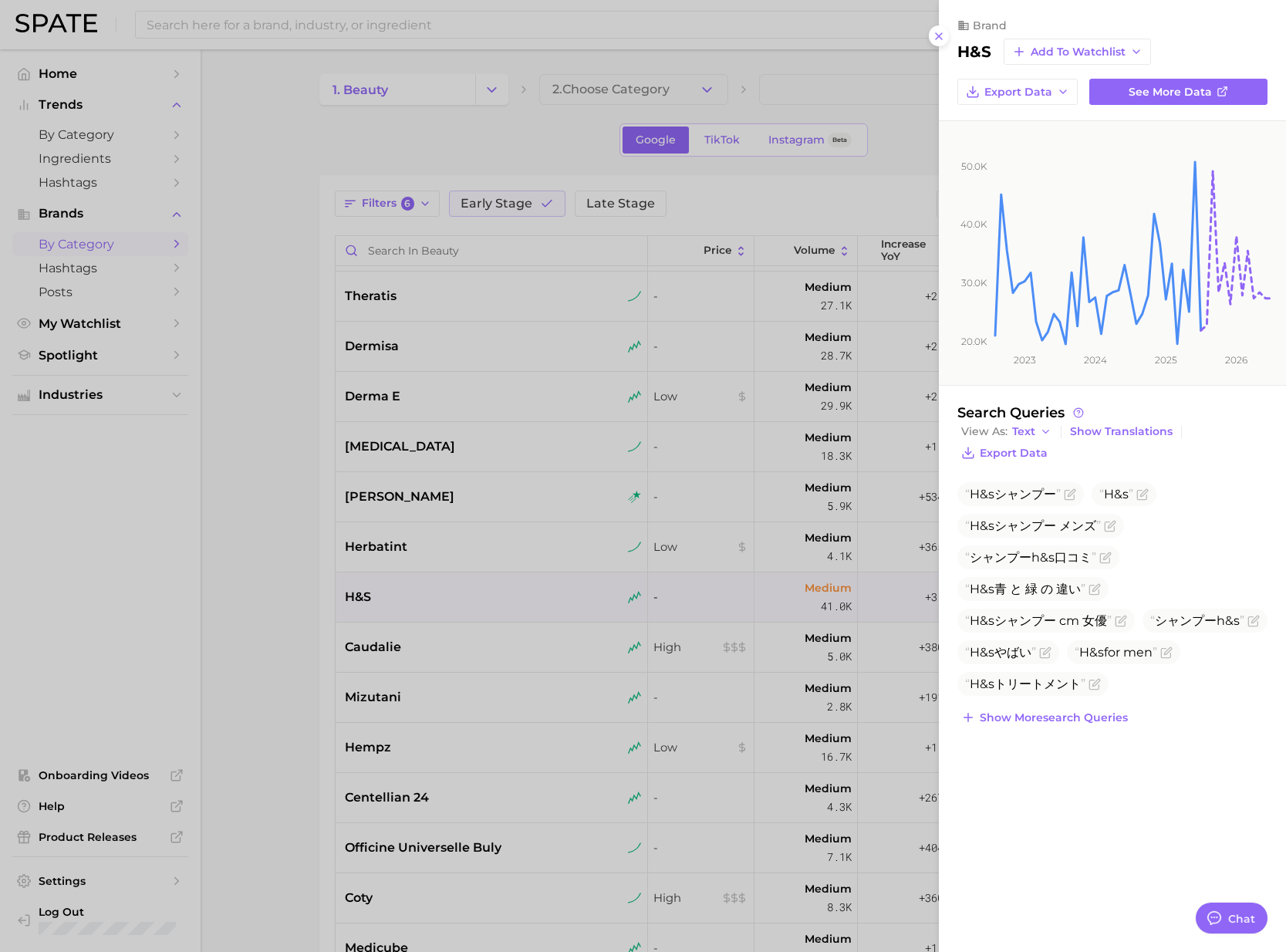
click at [457, 638] on div at bounding box center [643, 476] width 1286 height 952
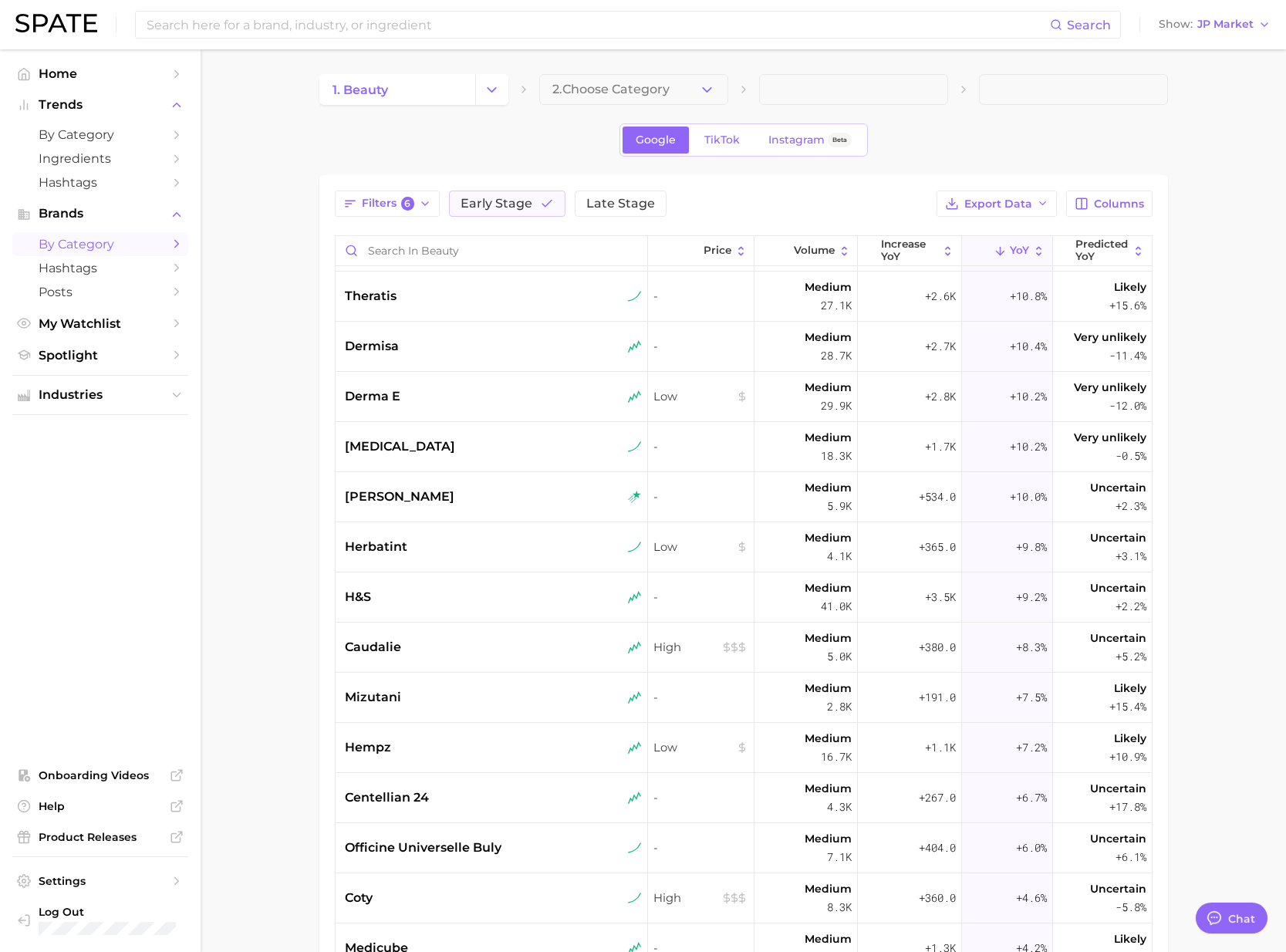
click at [461, 646] on div "caudalie" at bounding box center [493, 647] width 297 height 19
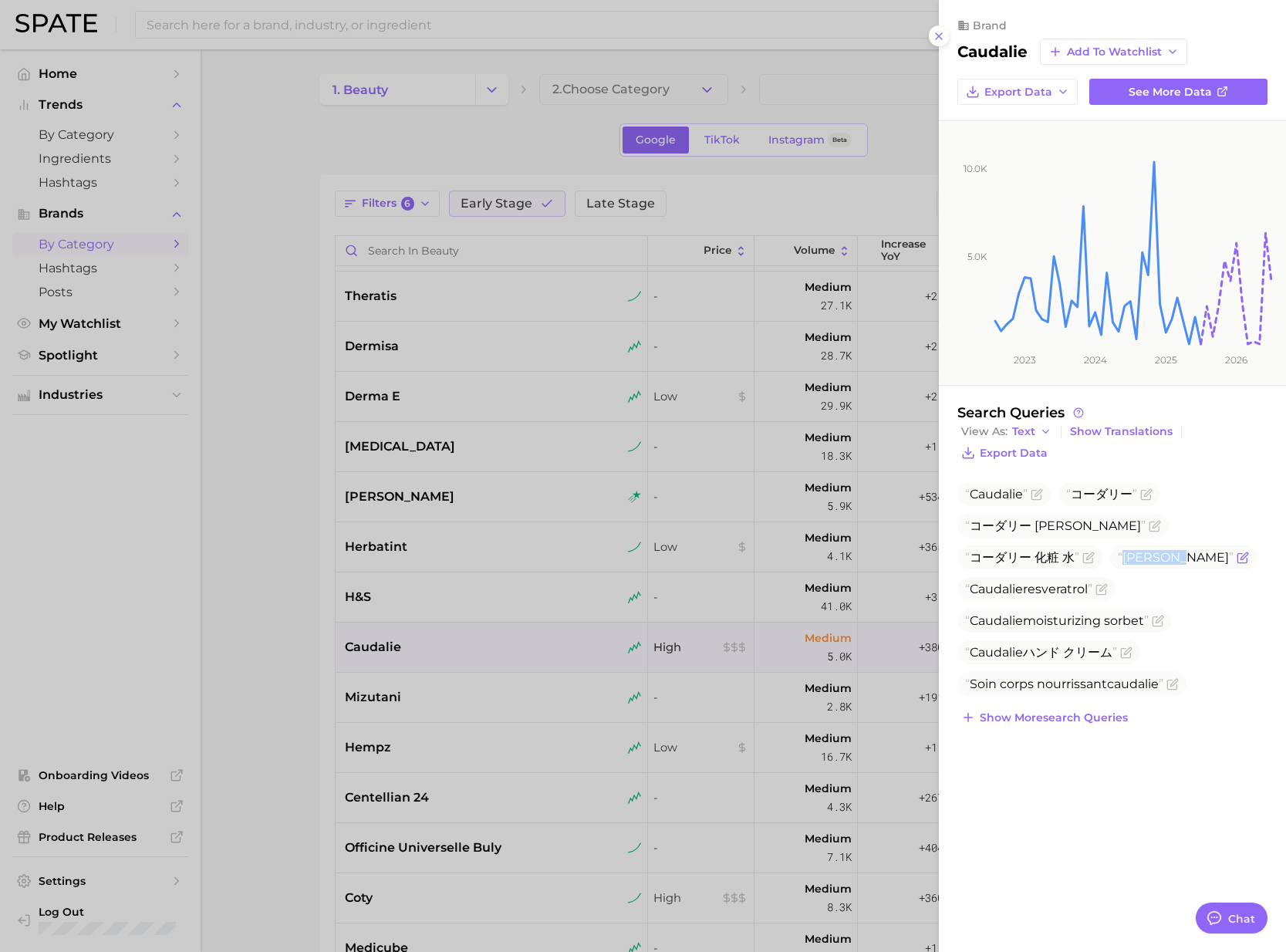
drag, startPoint x: 973, startPoint y: 556, endPoint x: 1056, endPoint y: 555, distance: 82.5
click at [1118, 555] on span "上野 コーダリー" at bounding box center [1176, 557] width 116 height 15
click at [1236, 558] on icon "Flag as miscategorized or irrelevant" at bounding box center [1242, 557] width 12 height 12
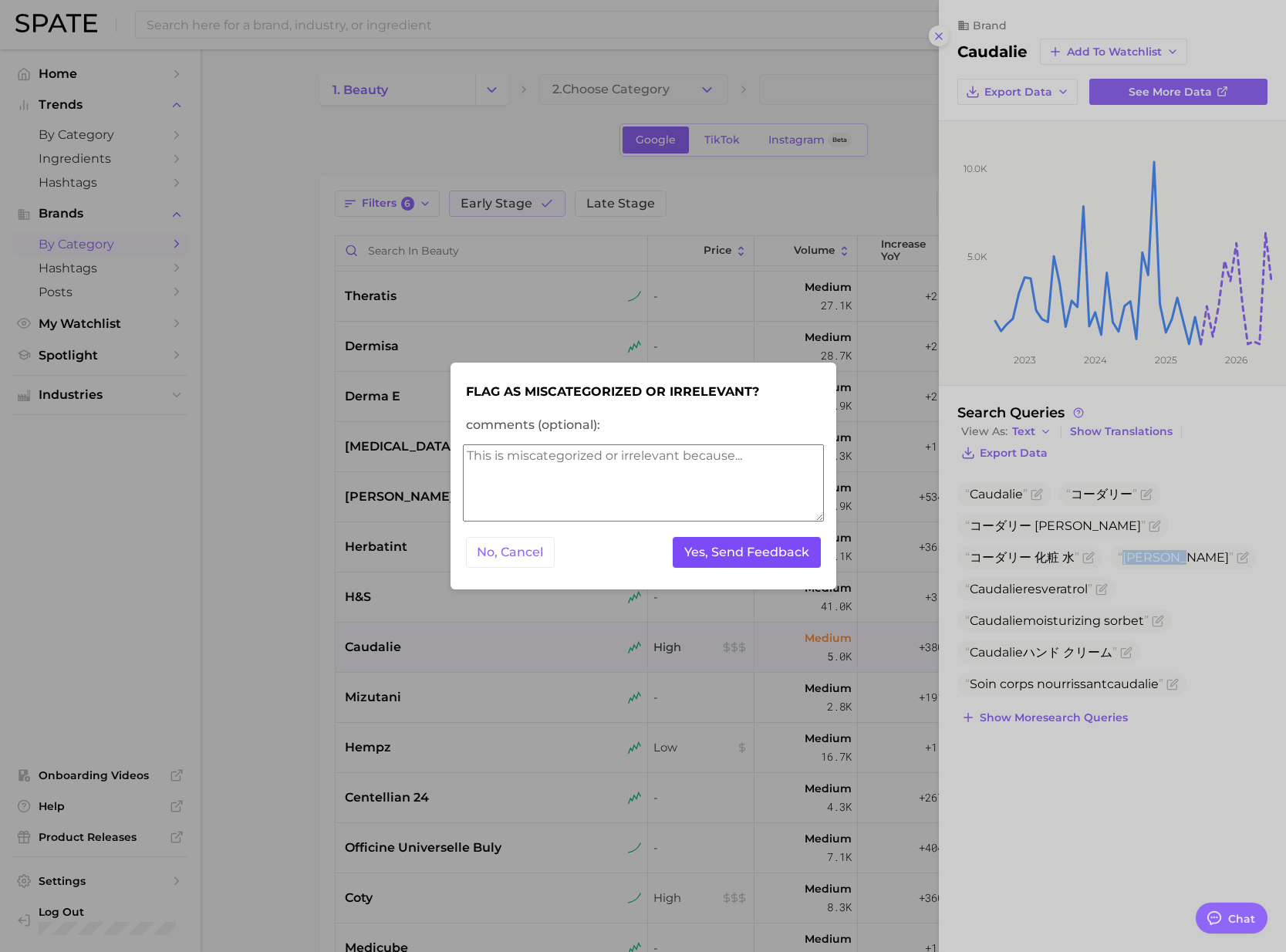
click at [761, 555] on button "Yes, Send Feedback" at bounding box center [747, 553] width 148 height 32
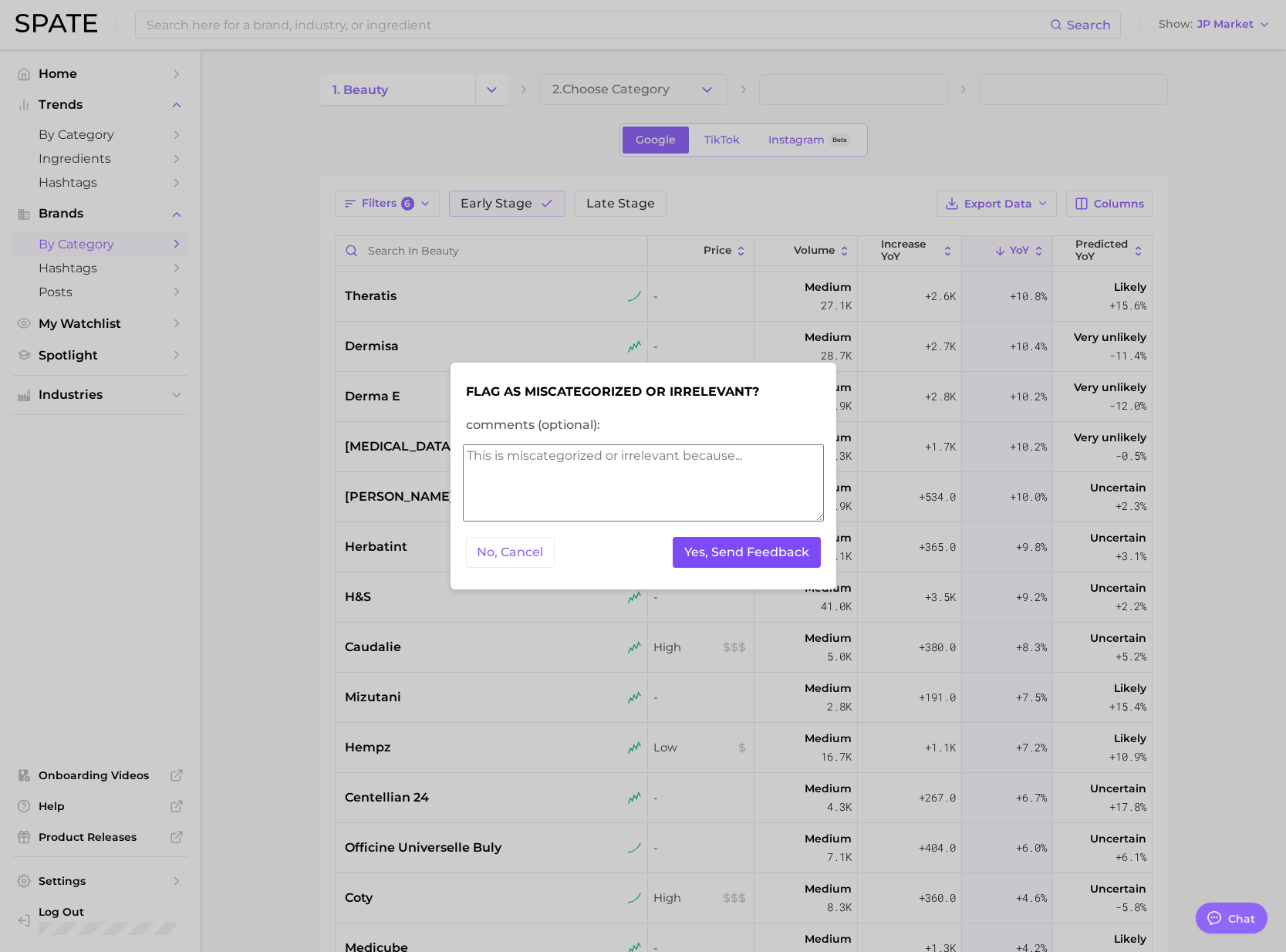
click at [753, 555] on button "Yes, Send Feedback" at bounding box center [747, 553] width 148 height 32
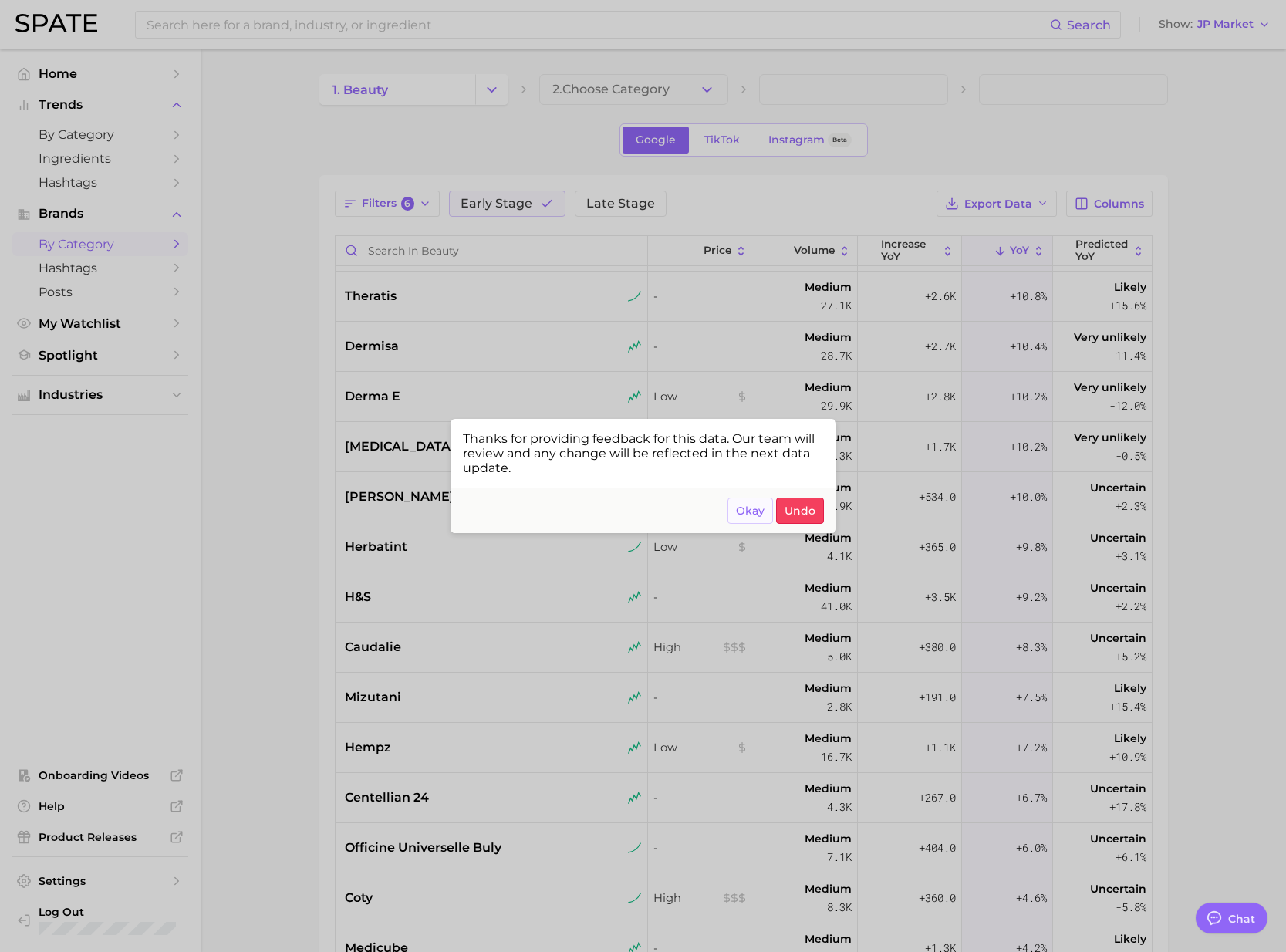
click at [740, 516] on span "Okay" at bounding box center [750, 510] width 29 height 13
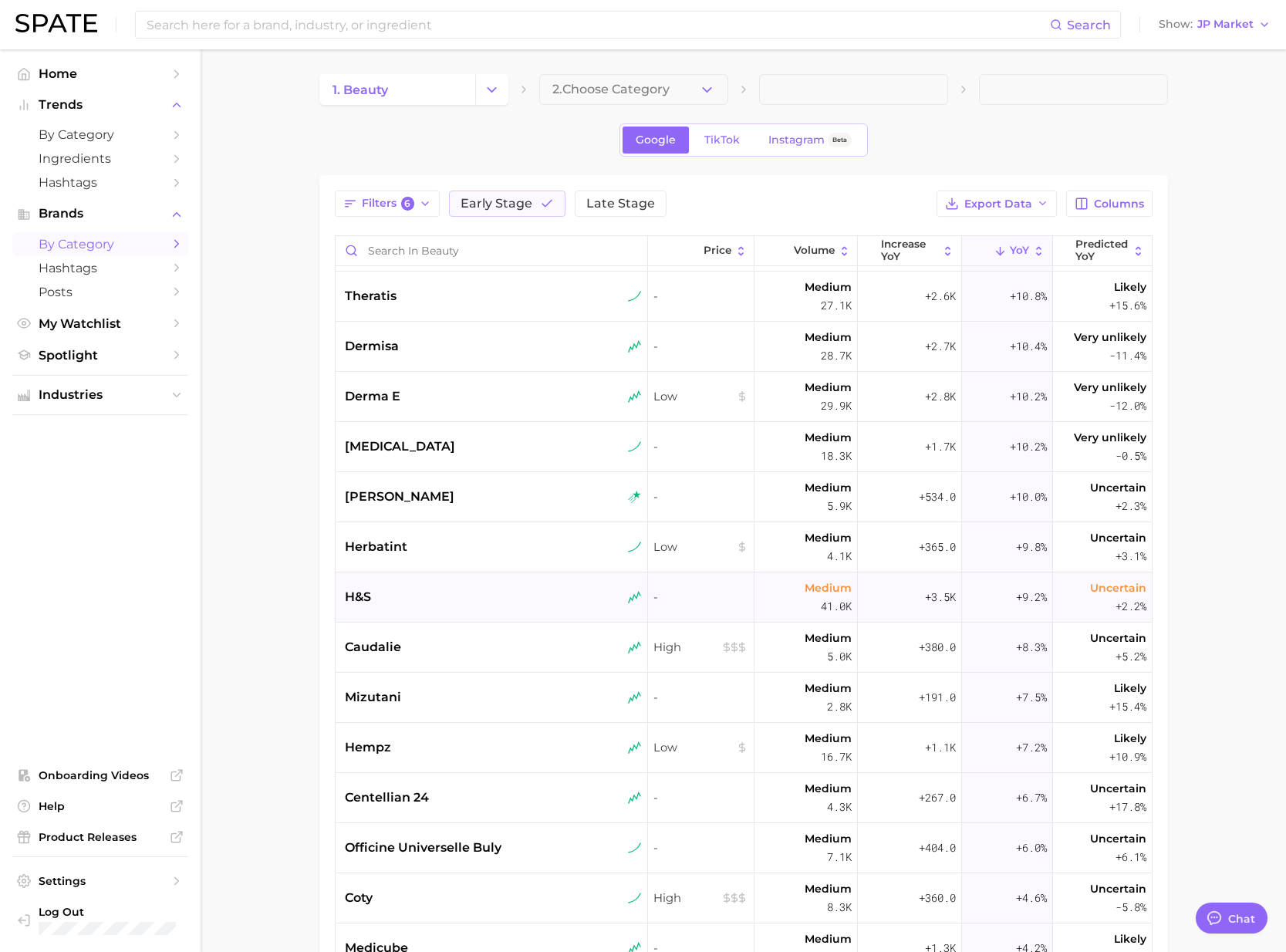
click at [428, 599] on div "h&s" at bounding box center [493, 597] width 297 height 19
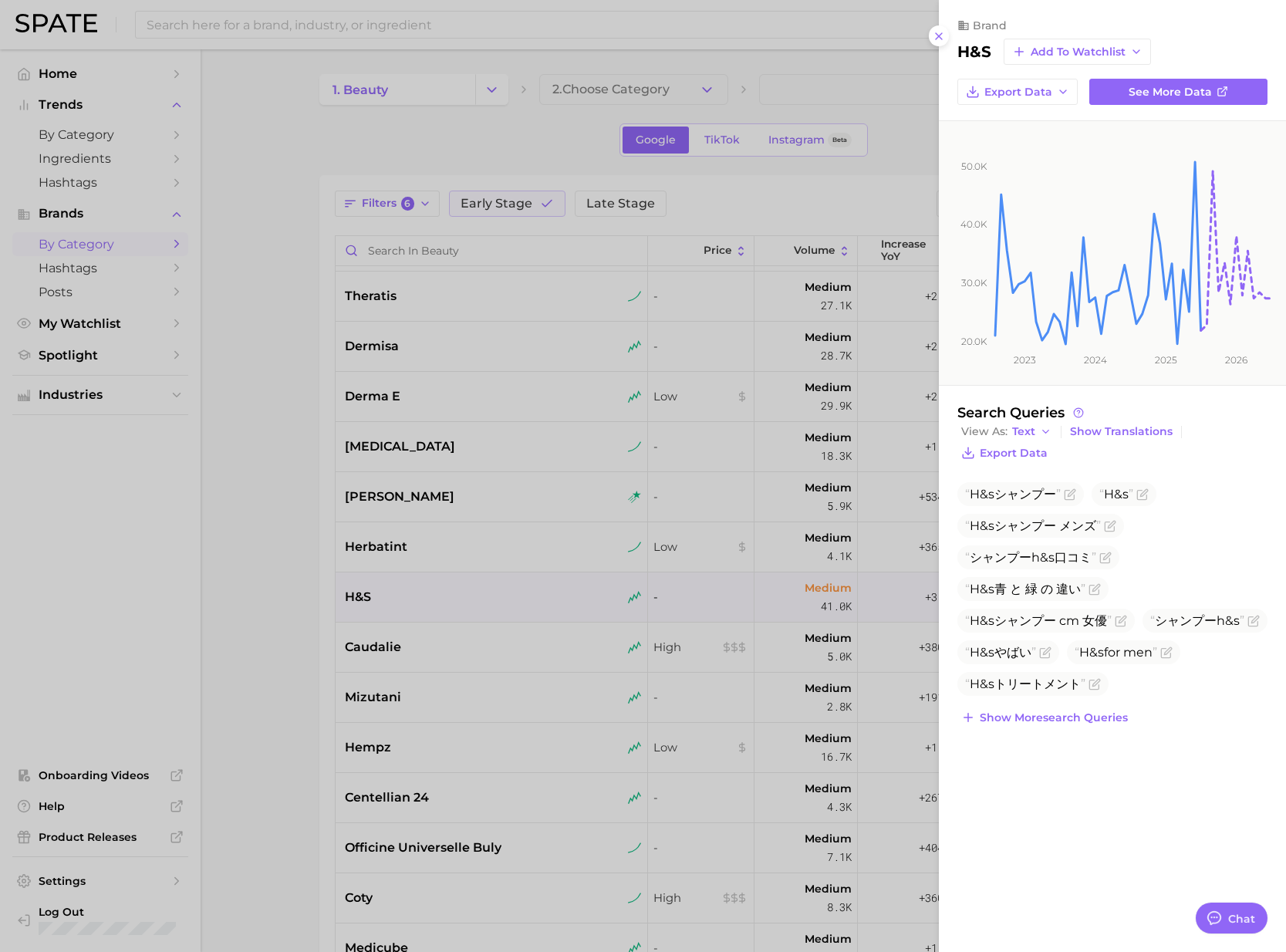
click at [444, 651] on div at bounding box center [643, 476] width 1286 height 952
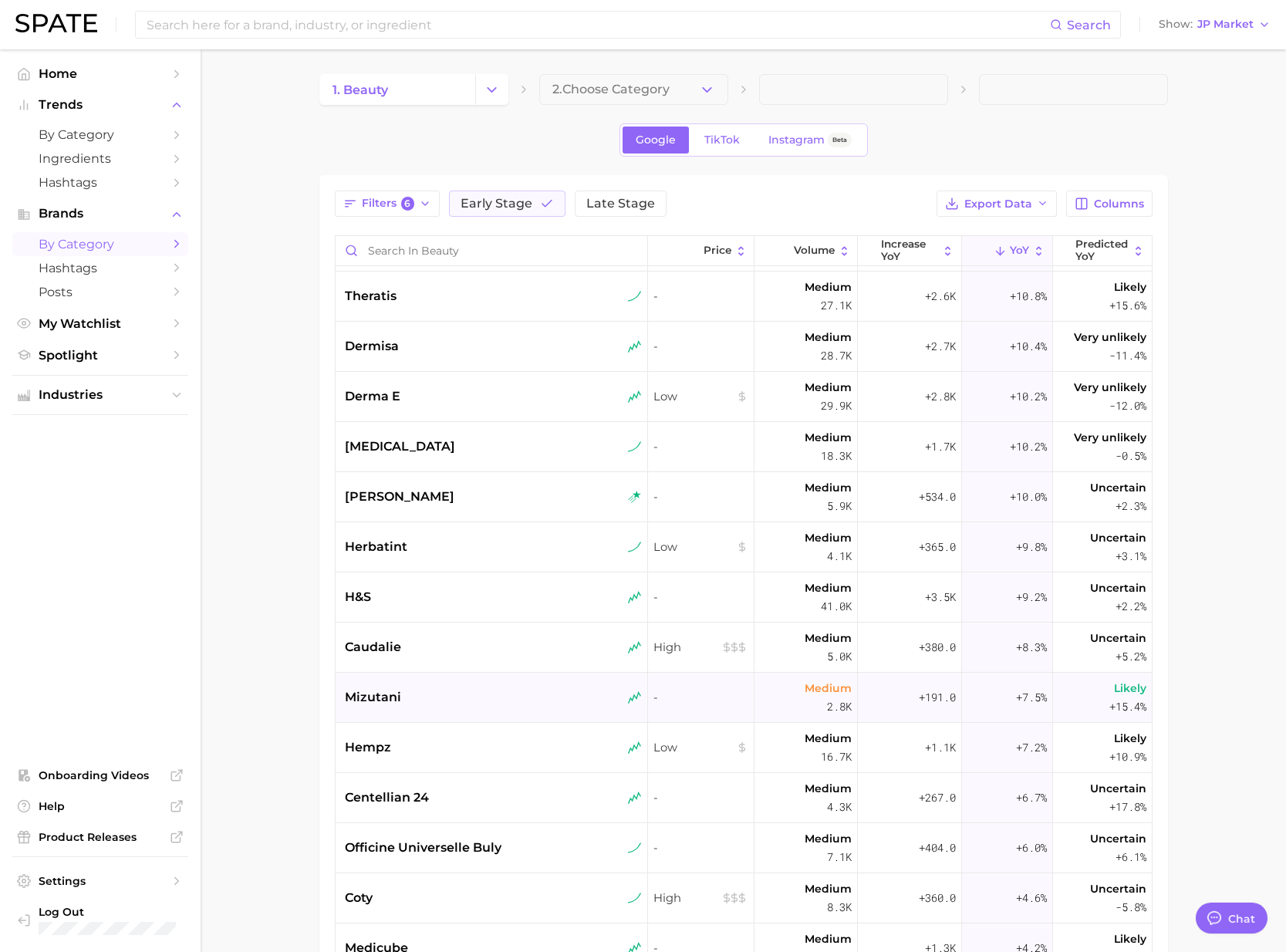
click at [447, 683] on div "mizutani" at bounding box center [492, 698] width 313 height 50
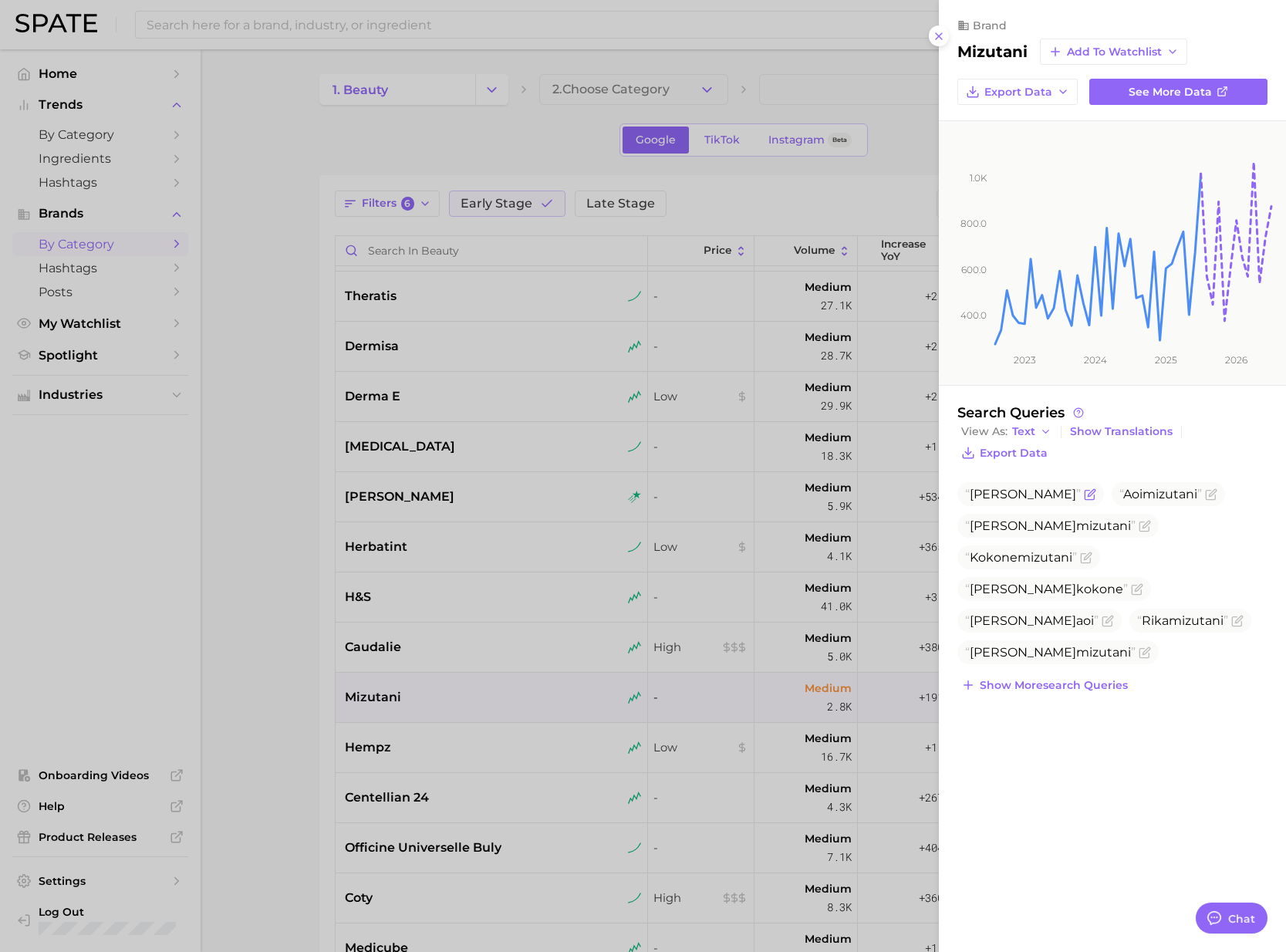
click at [1084, 494] on icon "Flag as miscategorized or irrelevant" at bounding box center [1090, 494] width 12 height 12
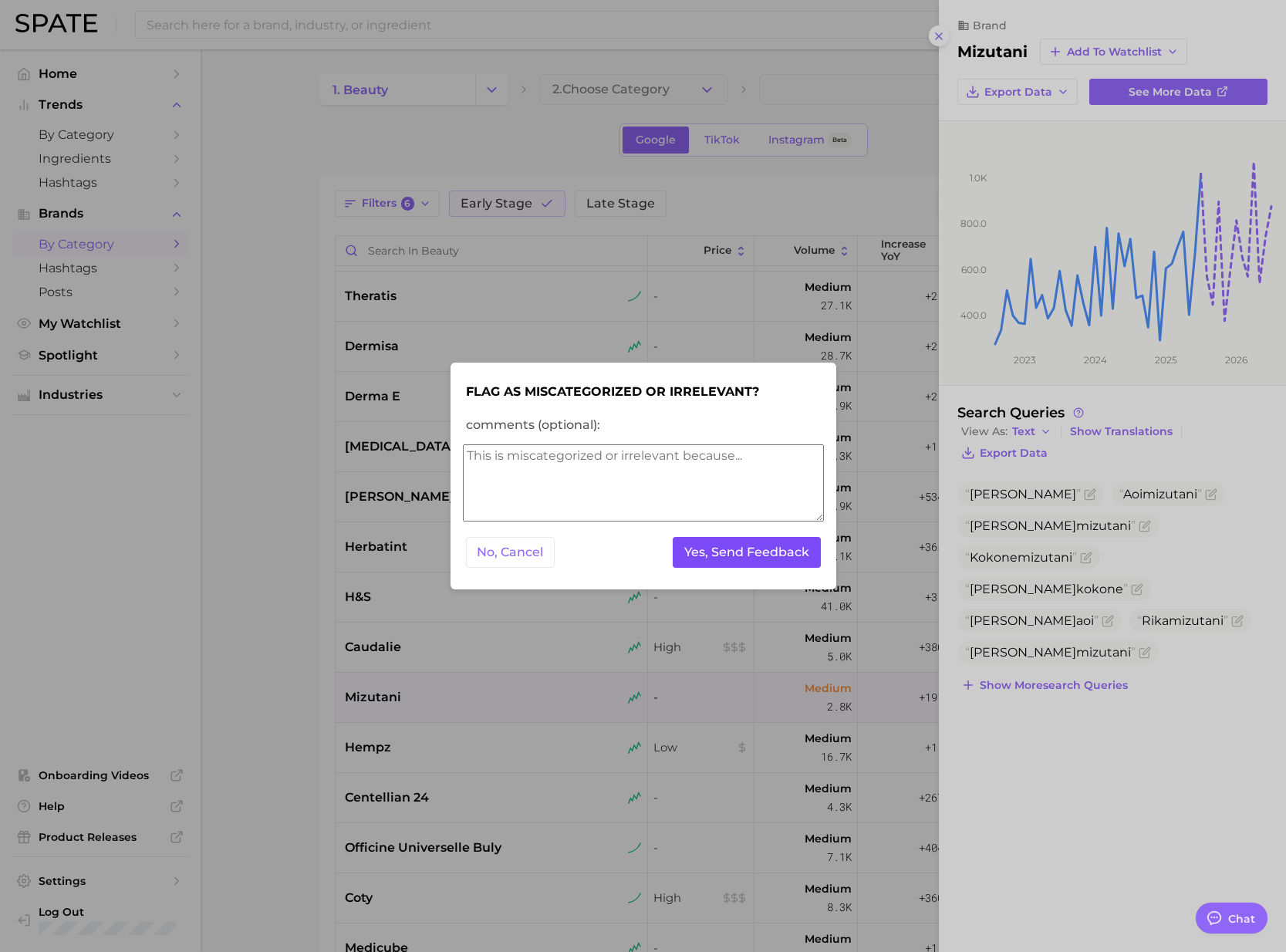
click at [795, 557] on button "Yes, Send Feedback" at bounding box center [747, 553] width 148 height 32
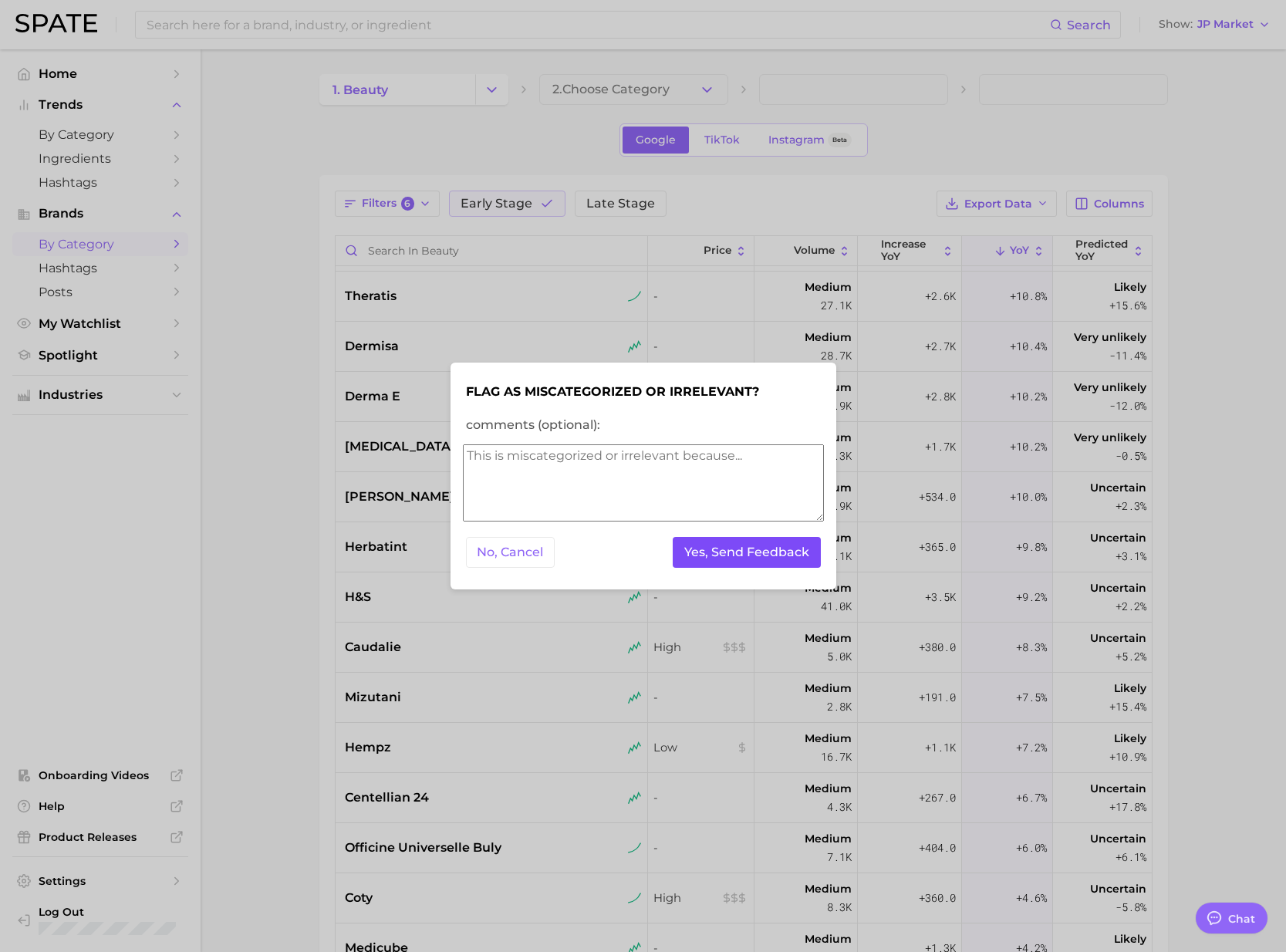
click at [738, 543] on button "Yes, Send Feedback" at bounding box center [747, 553] width 148 height 32
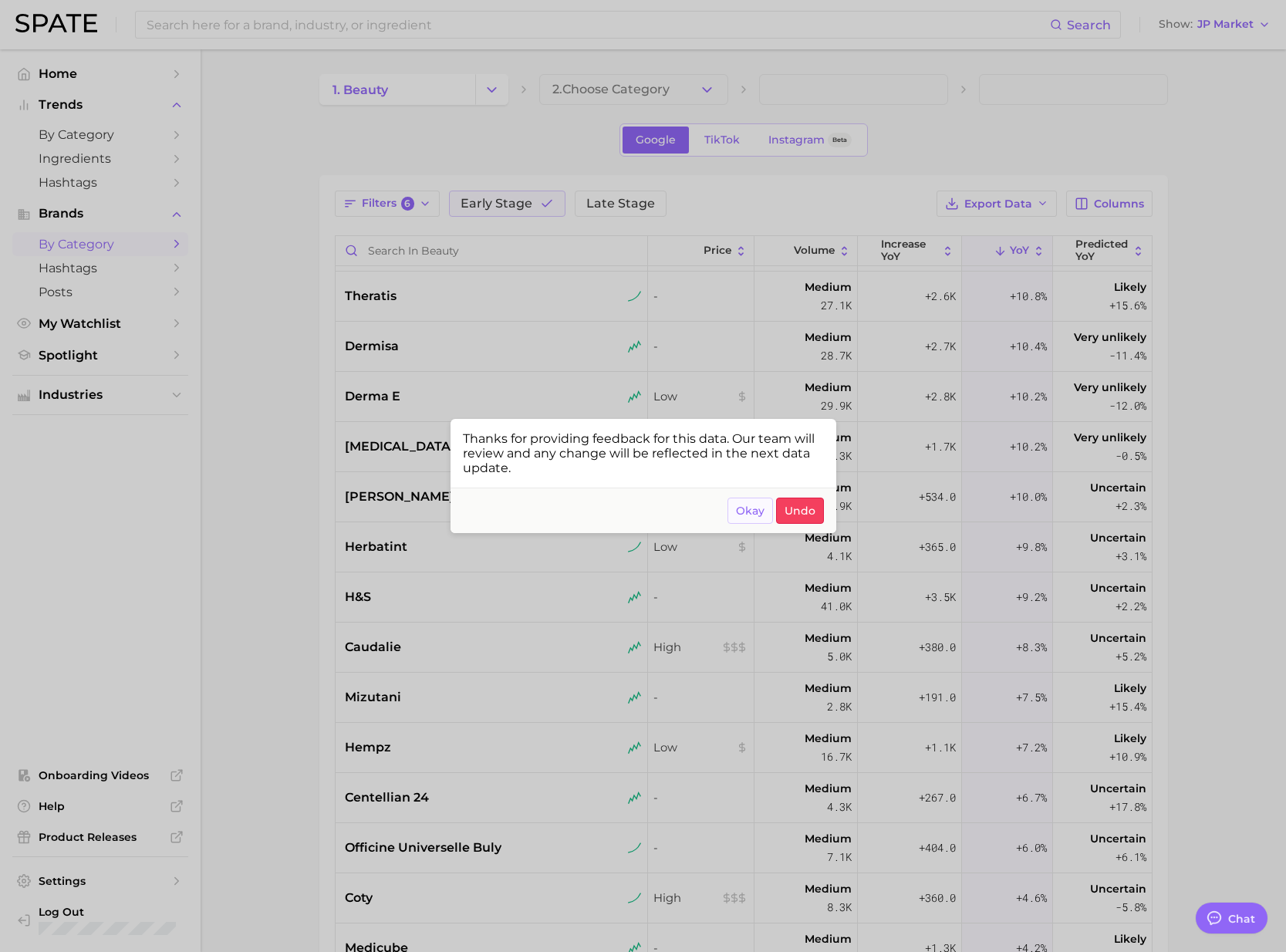
click at [739, 514] on span "Okay" at bounding box center [750, 510] width 29 height 13
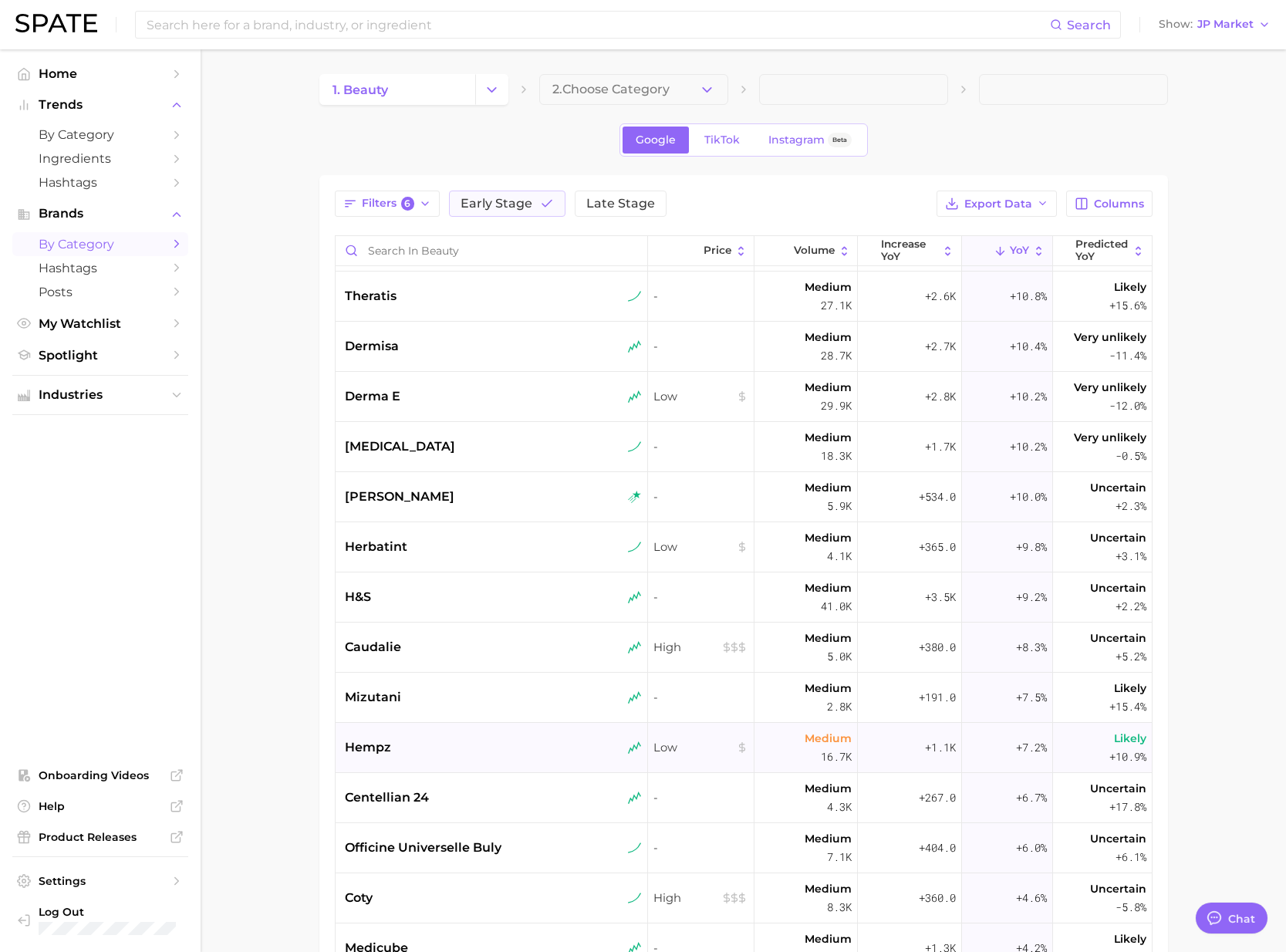
click at [469, 754] on div "hempz" at bounding box center [493, 747] width 297 height 19
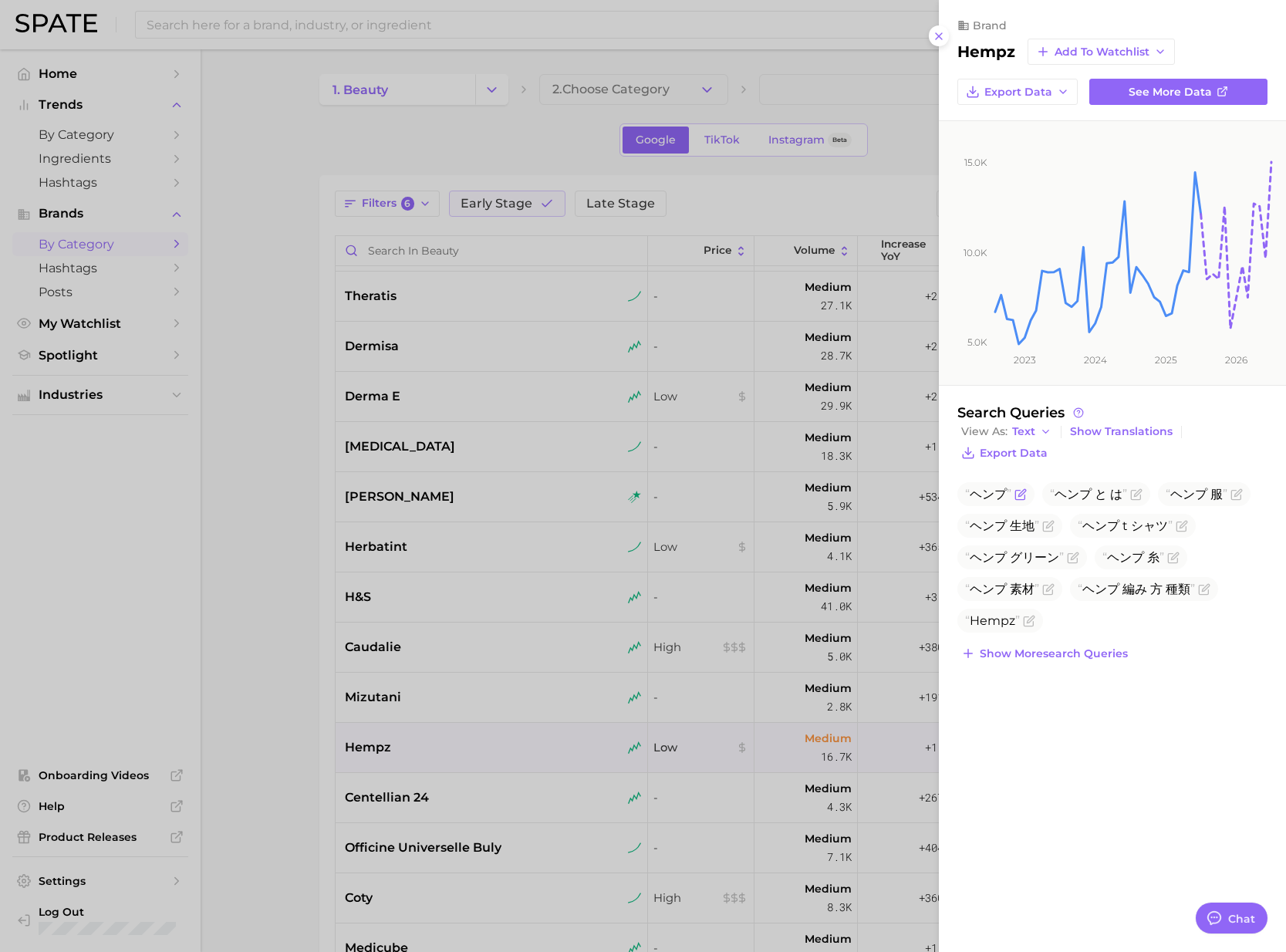
click at [1020, 494] on icon "Flag as miscategorized or irrelevant" at bounding box center [1021, 492] width 7 height 7
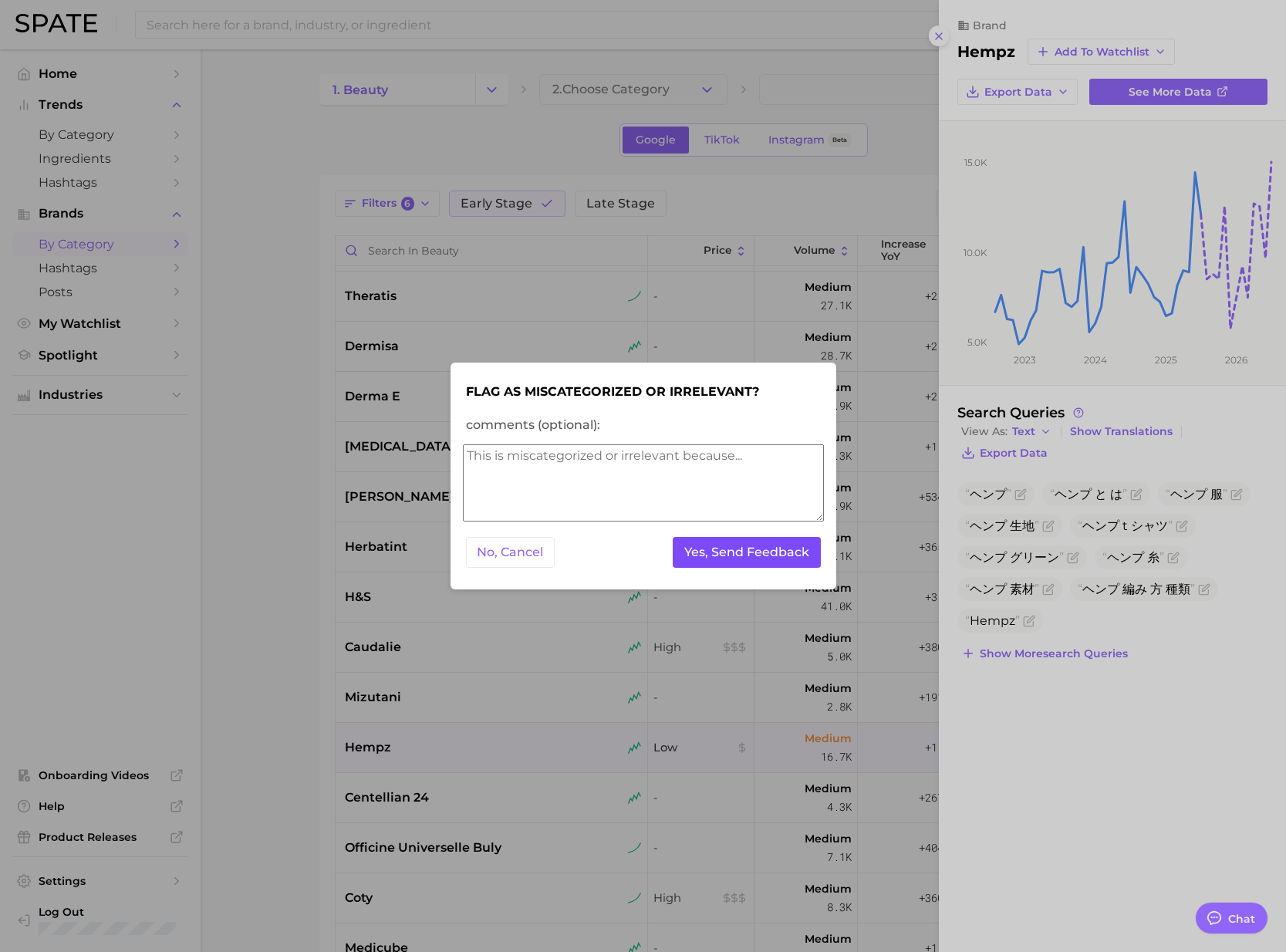
click at [742, 548] on button "Yes, Send Feedback" at bounding box center [747, 553] width 148 height 32
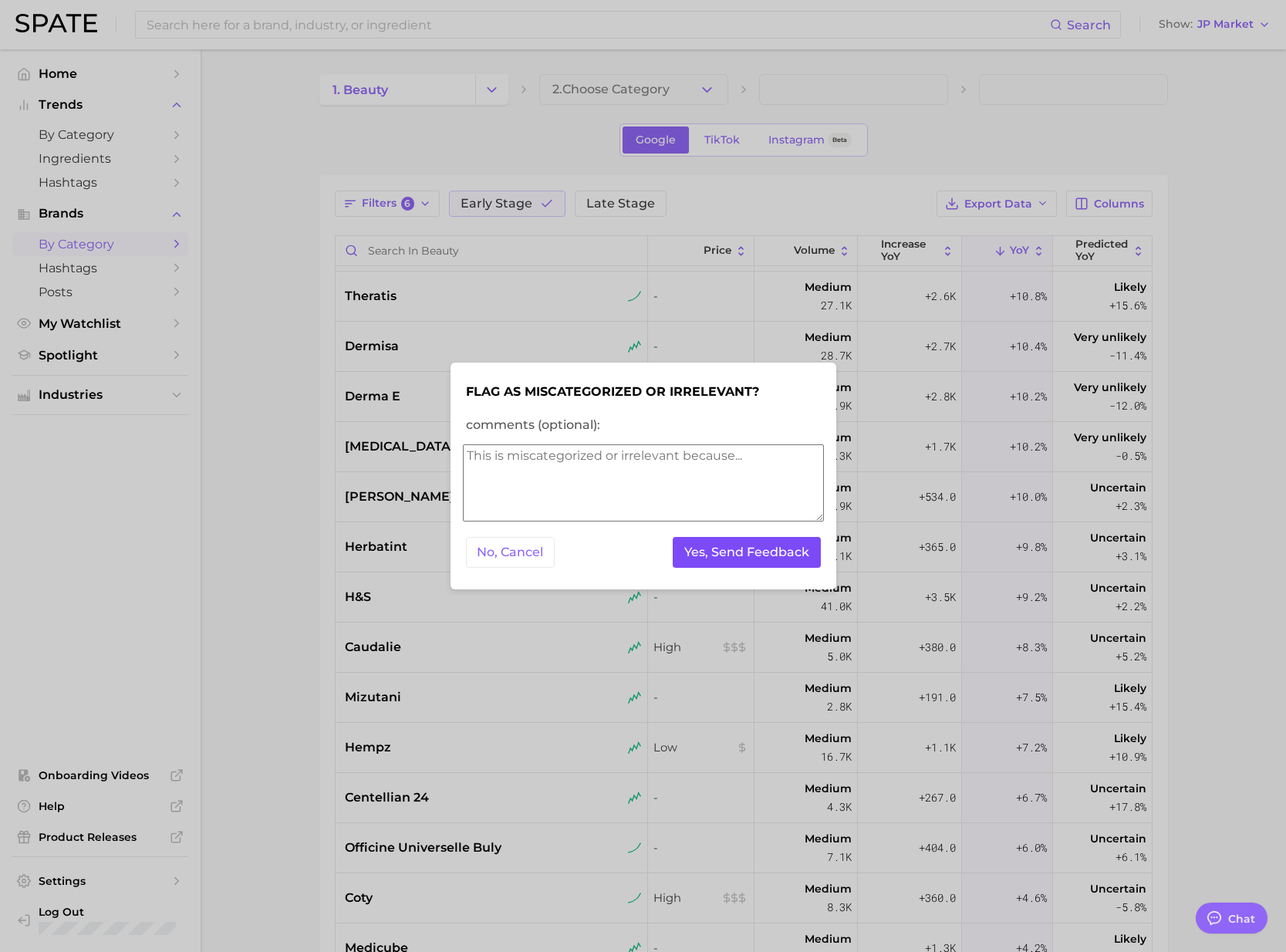
click at [742, 548] on button "Yes, Send Feedback" at bounding box center [747, 553] width 148 height 32
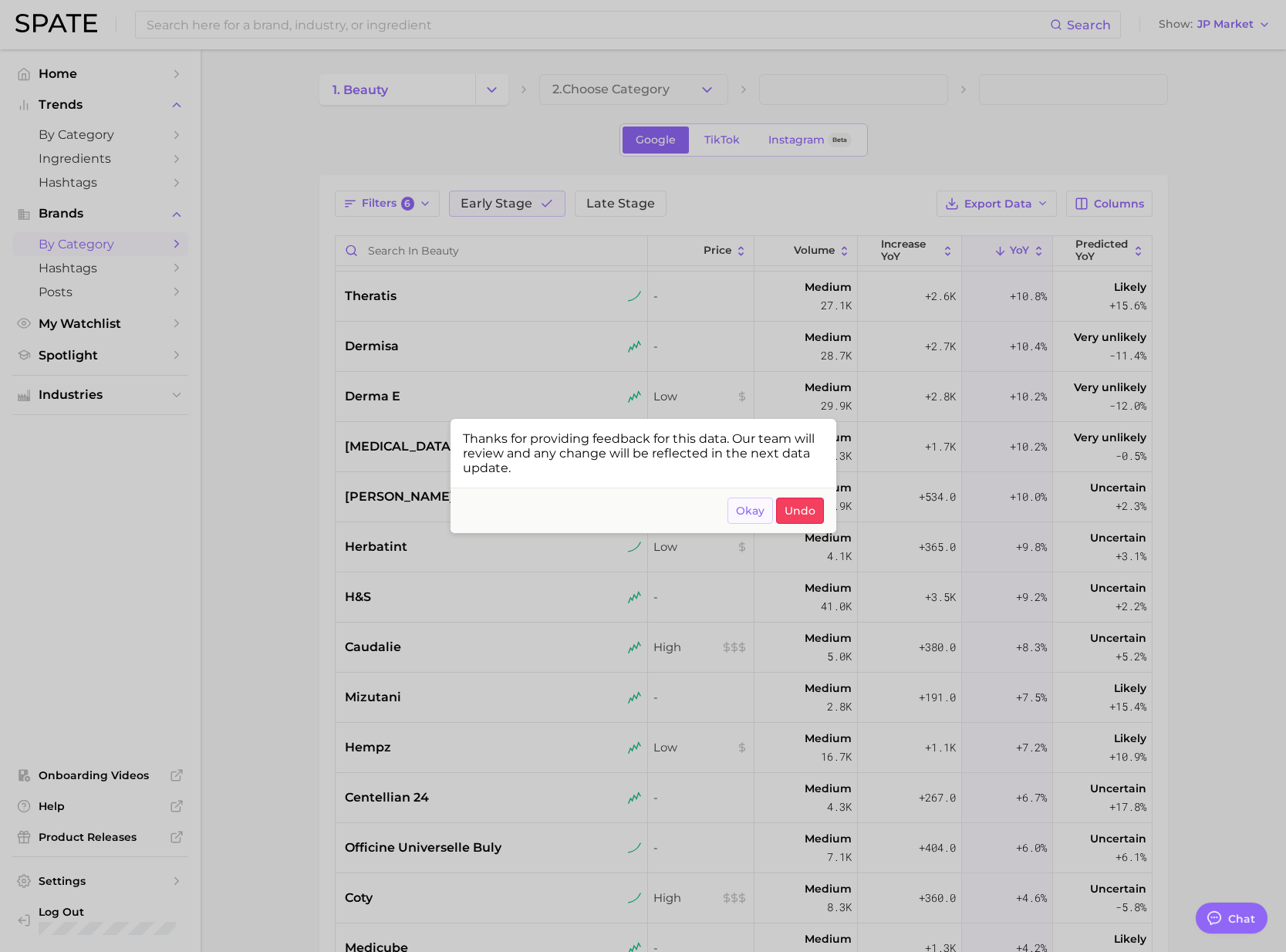
click at [753, 514] on span "Okay" at bounding box center [750, 510] width 29 height 13
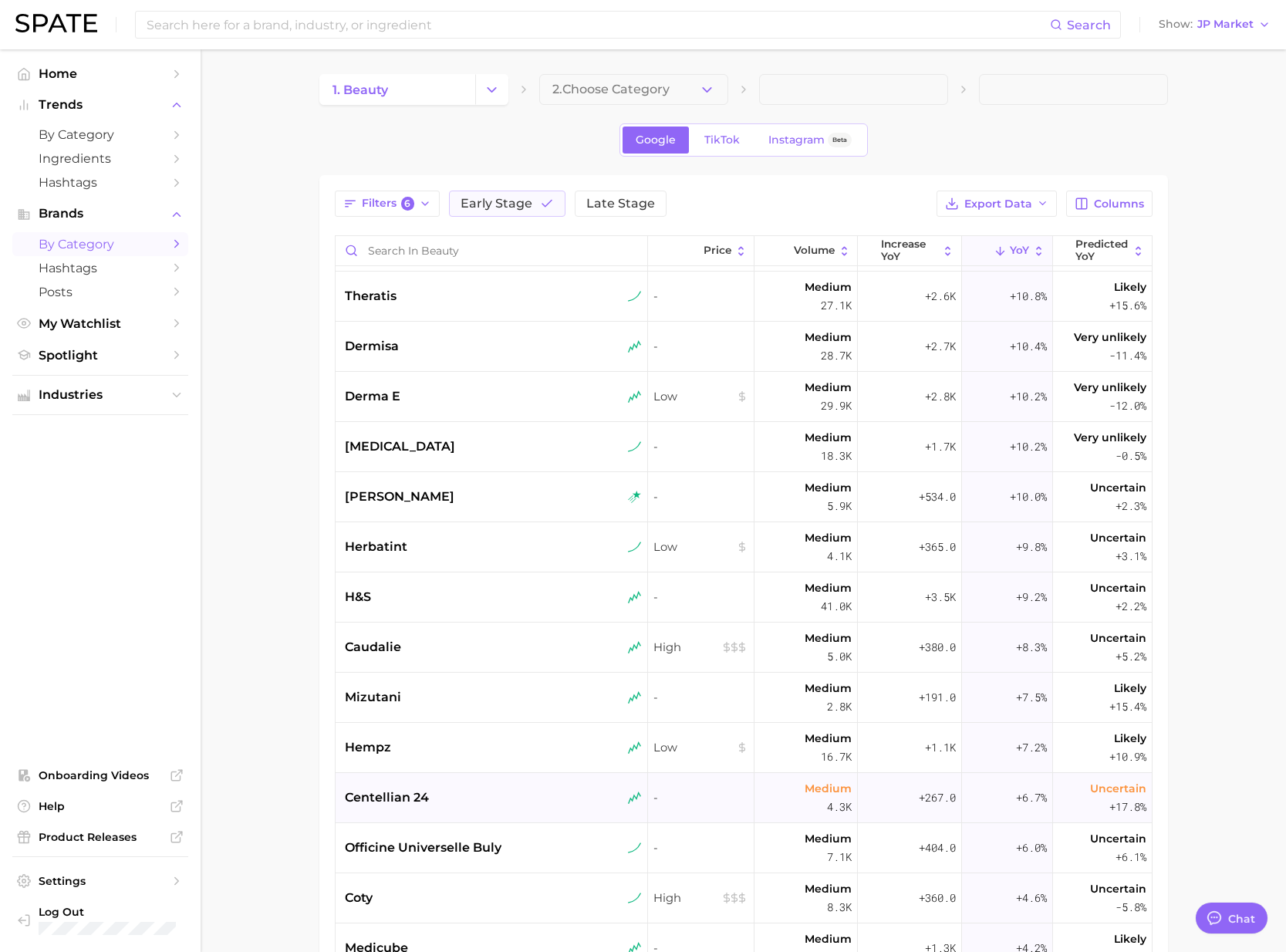
click at [467, 784] on div "centellian 24" at bounding box center [492, 798] width 313 height 50
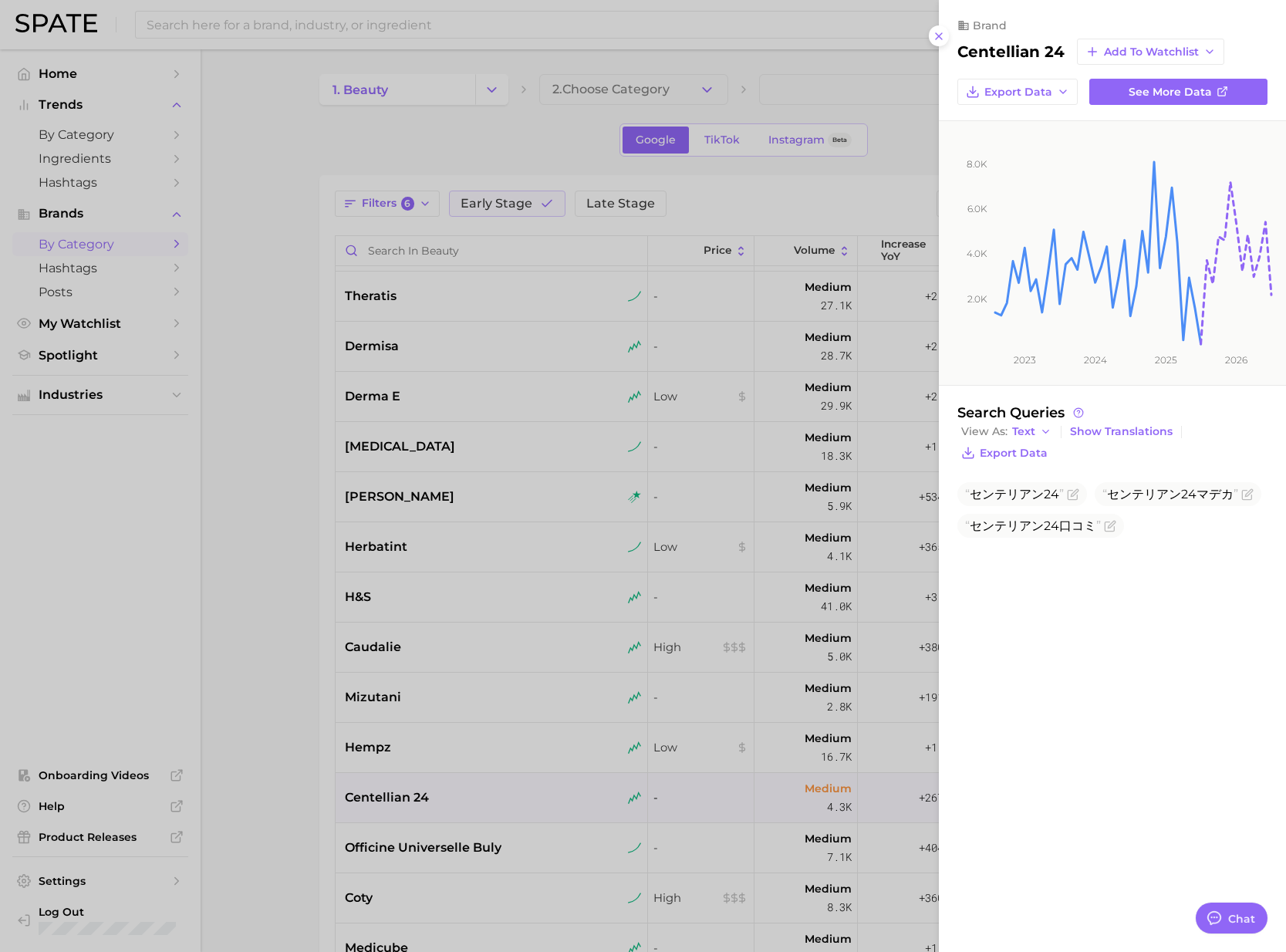
click at [467, 783] on div at bounding box center [643, 476] width 1286 height 952
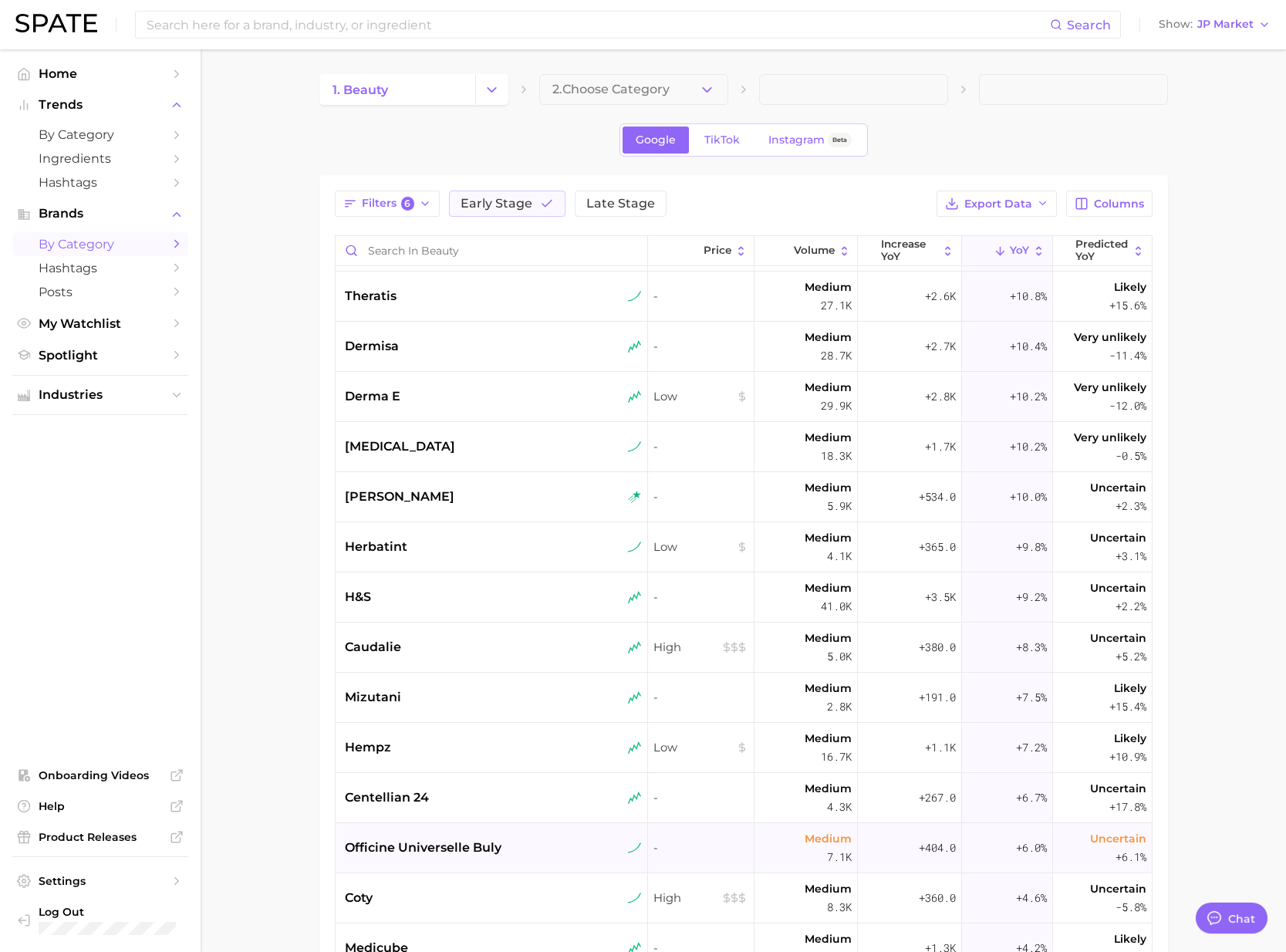
click at [464, 845] on span "officine universelle buly" at bounding box center [423, 847] width 157 height 19
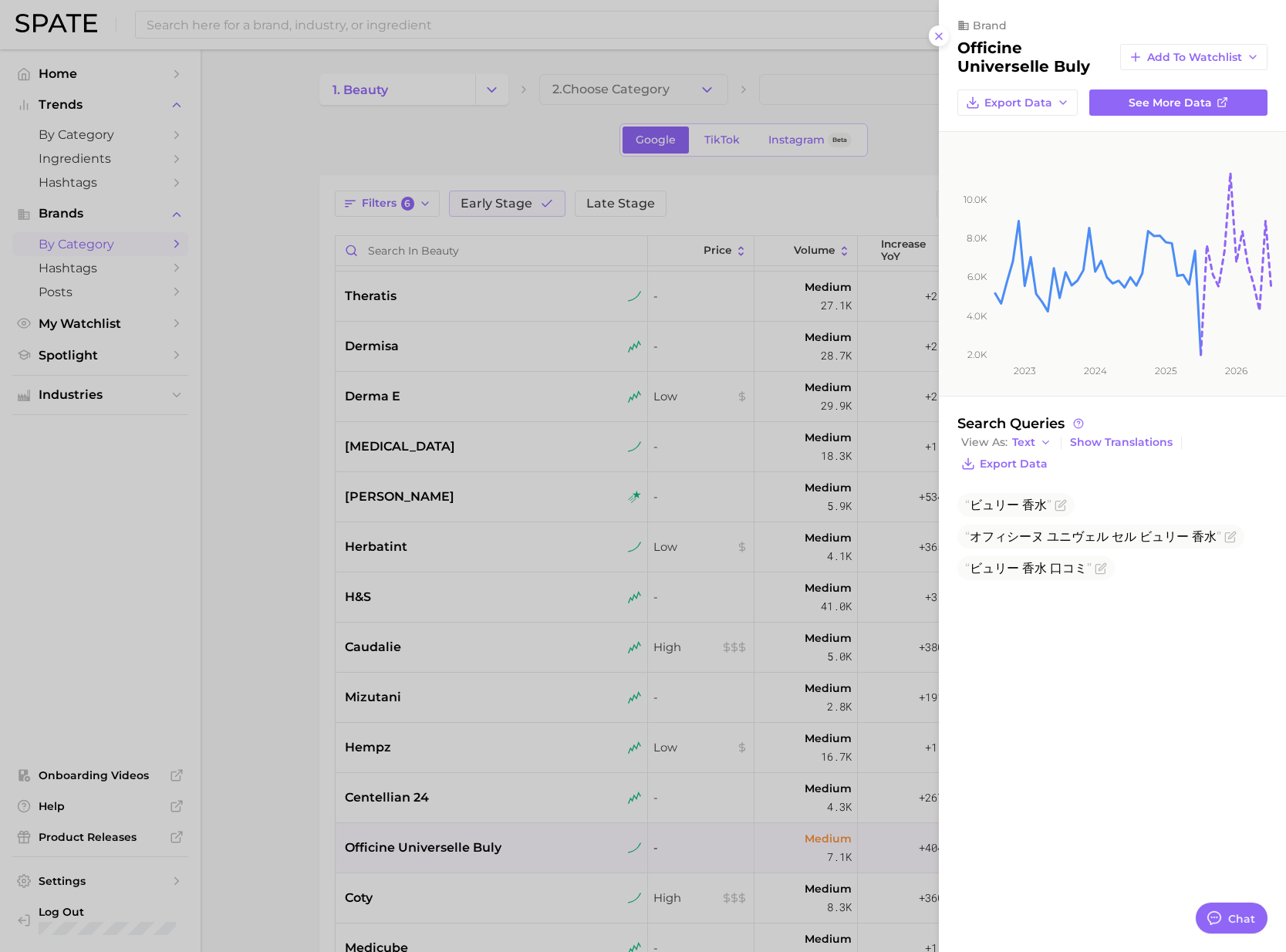
click at [466, 858] on div at bounding box center [643, 476] width 1286 height 952
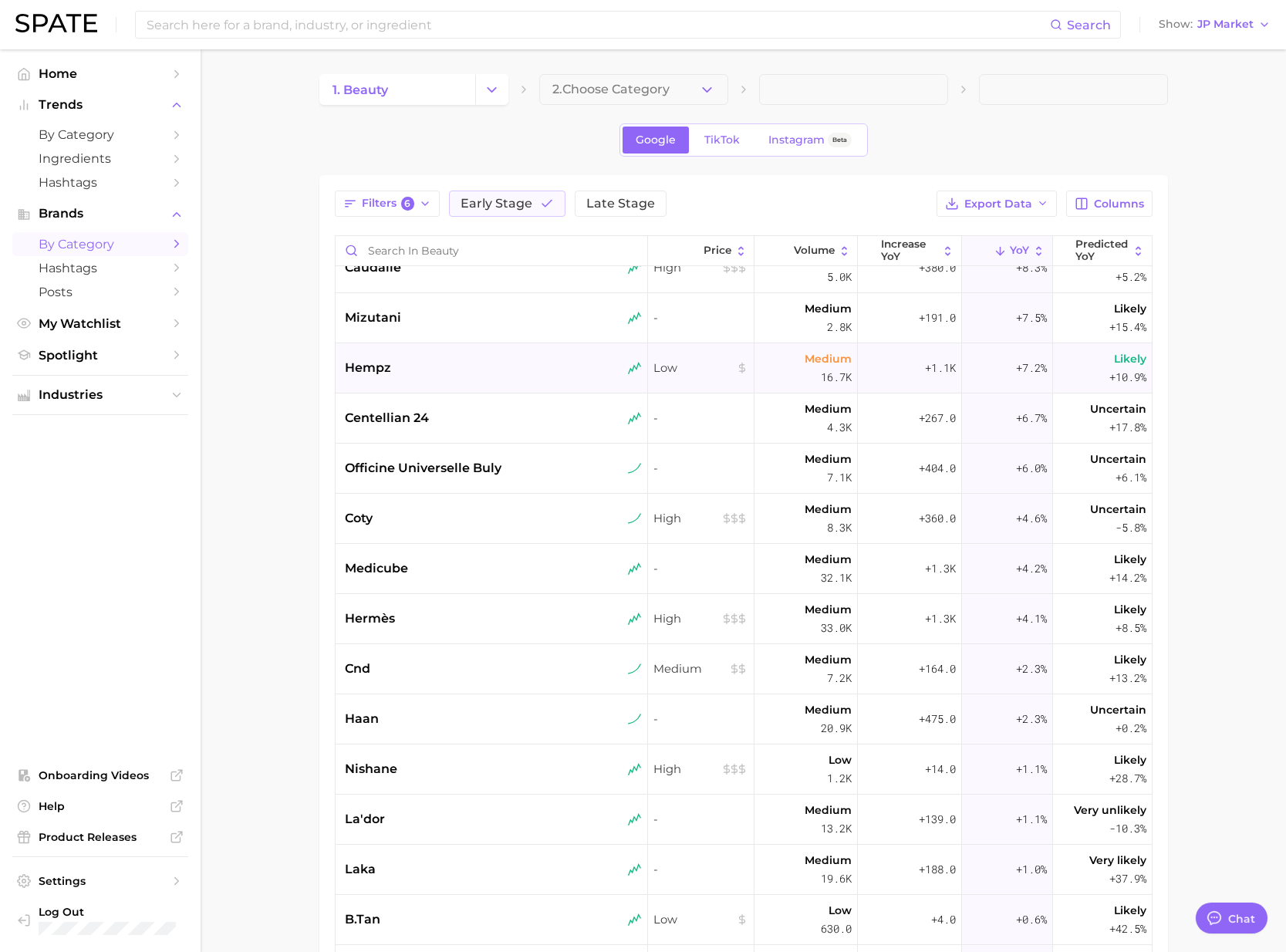
scroll to position [3491, 0]
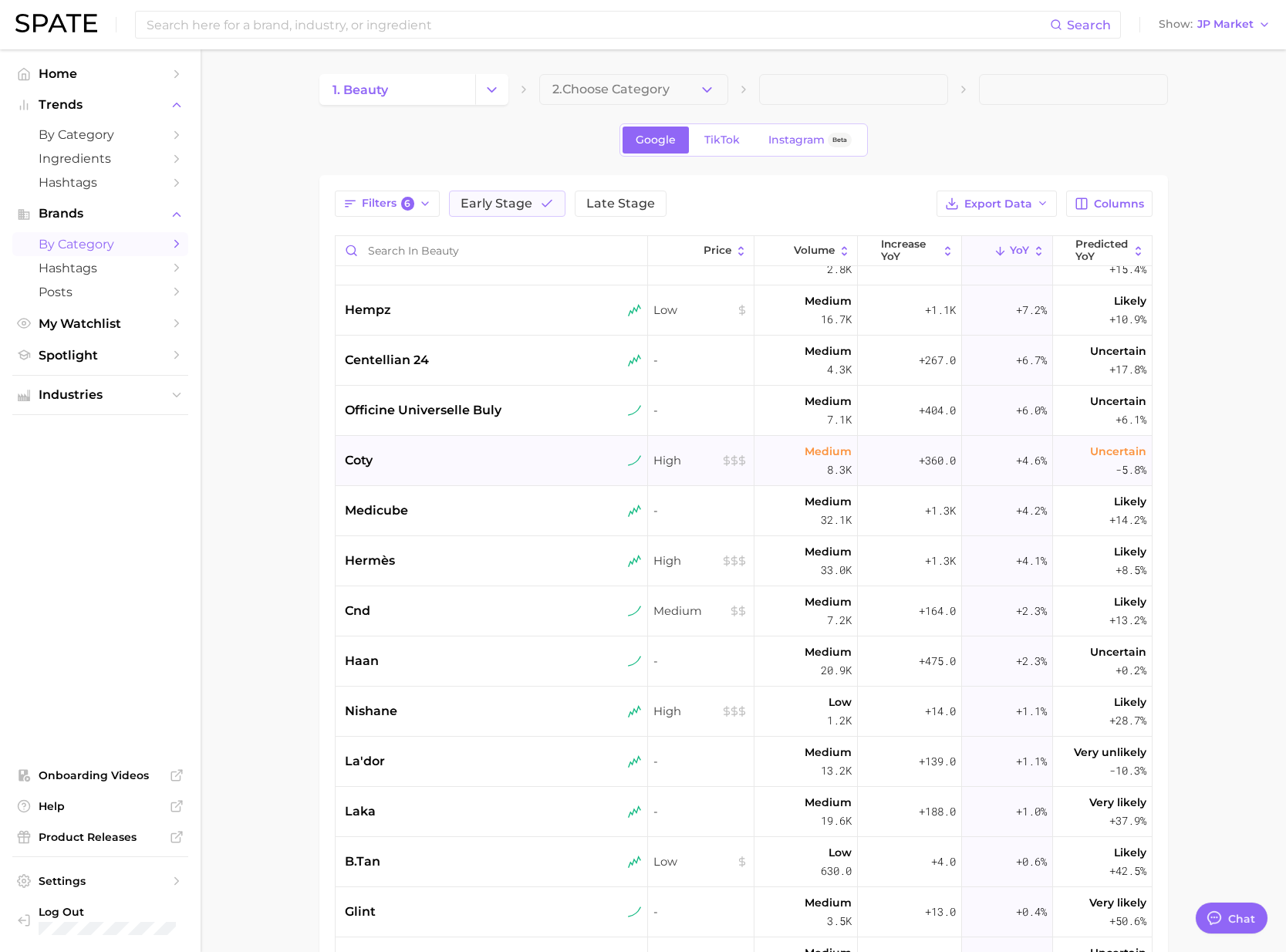
click at [462, 472] on div "coty" at bounding box center [492, 461] width 313 height 50
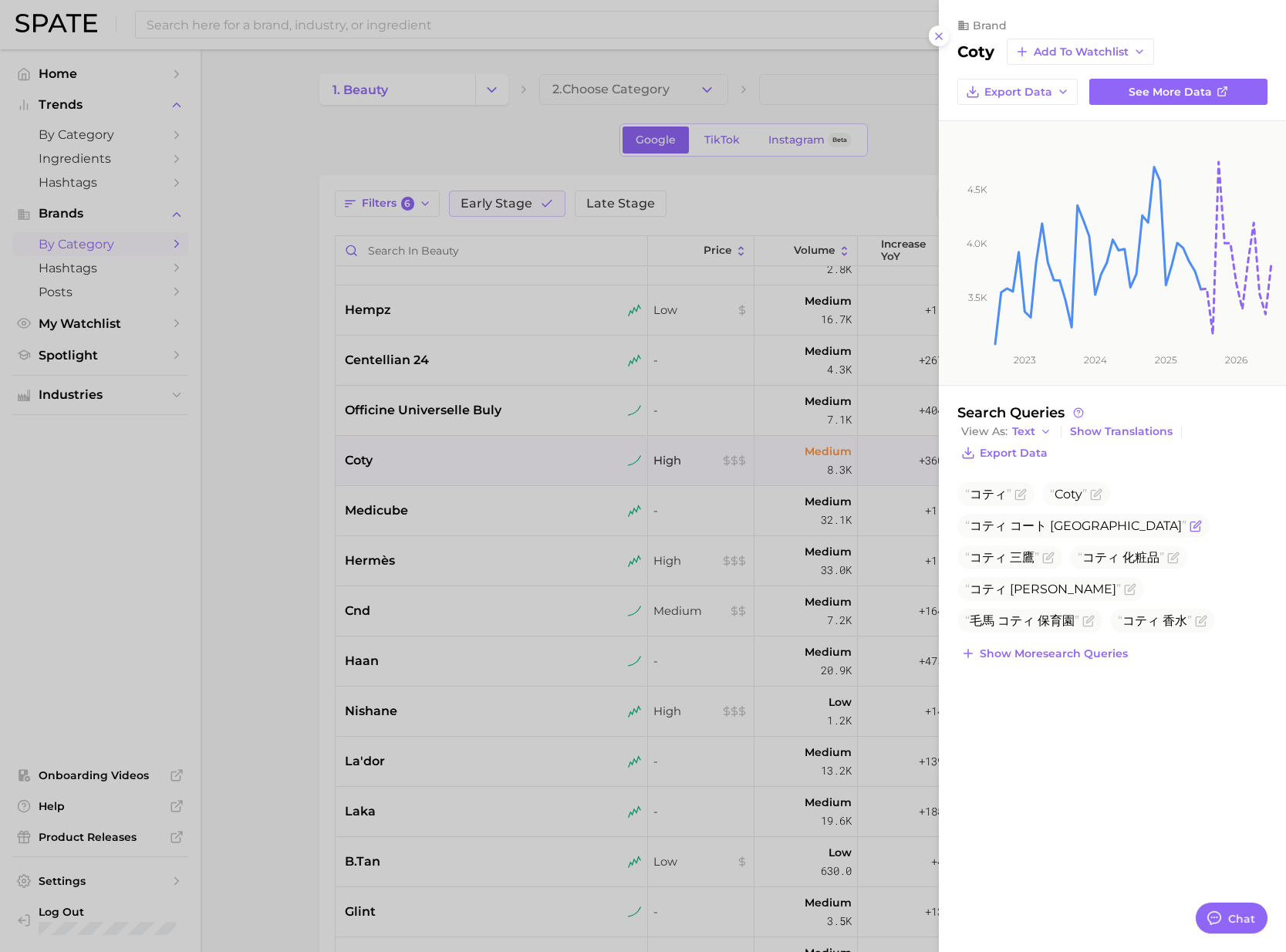
click at [1189, 523] on icon "Flag as miscategorized or irrelevant" at bounding box center [1195, 526] width 12 height 12
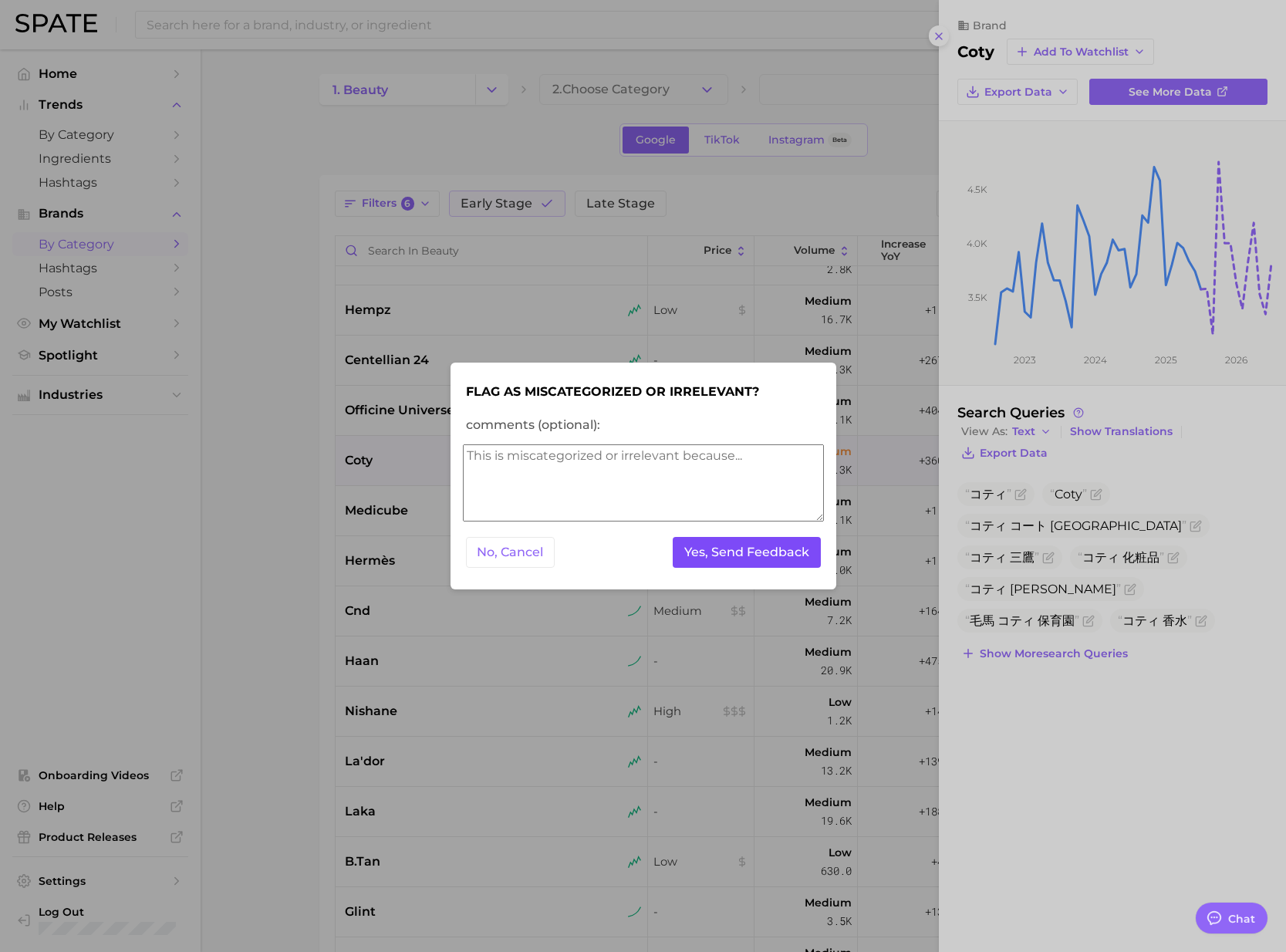
click at [767, 546] on button "Yes, Send Feedback" at bounding box center [747, 553] width 148 height 32
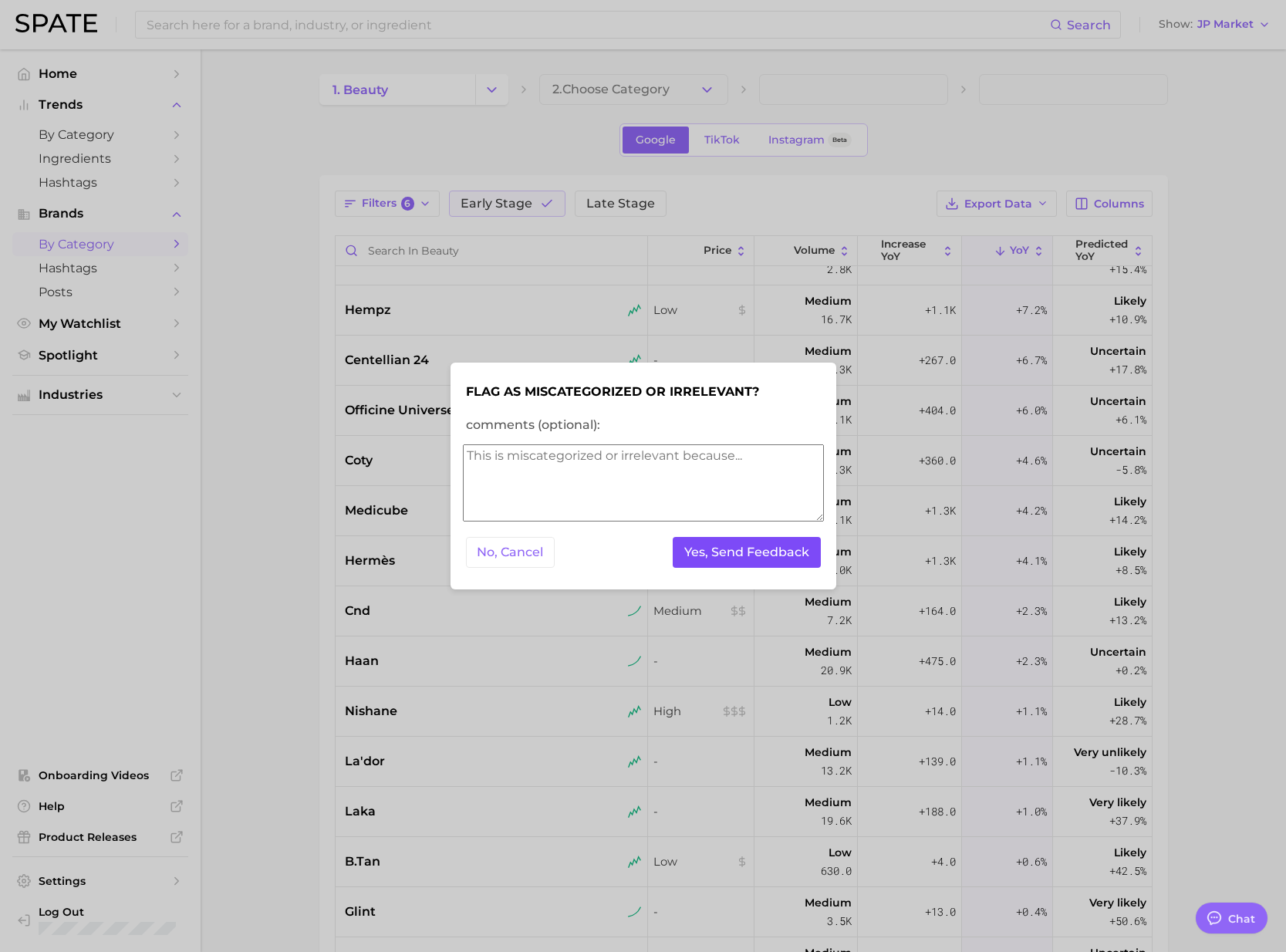
click at [768, 546] on button "Yes, Send Feedback" at bounding box center [747, 553] width 148 height 32
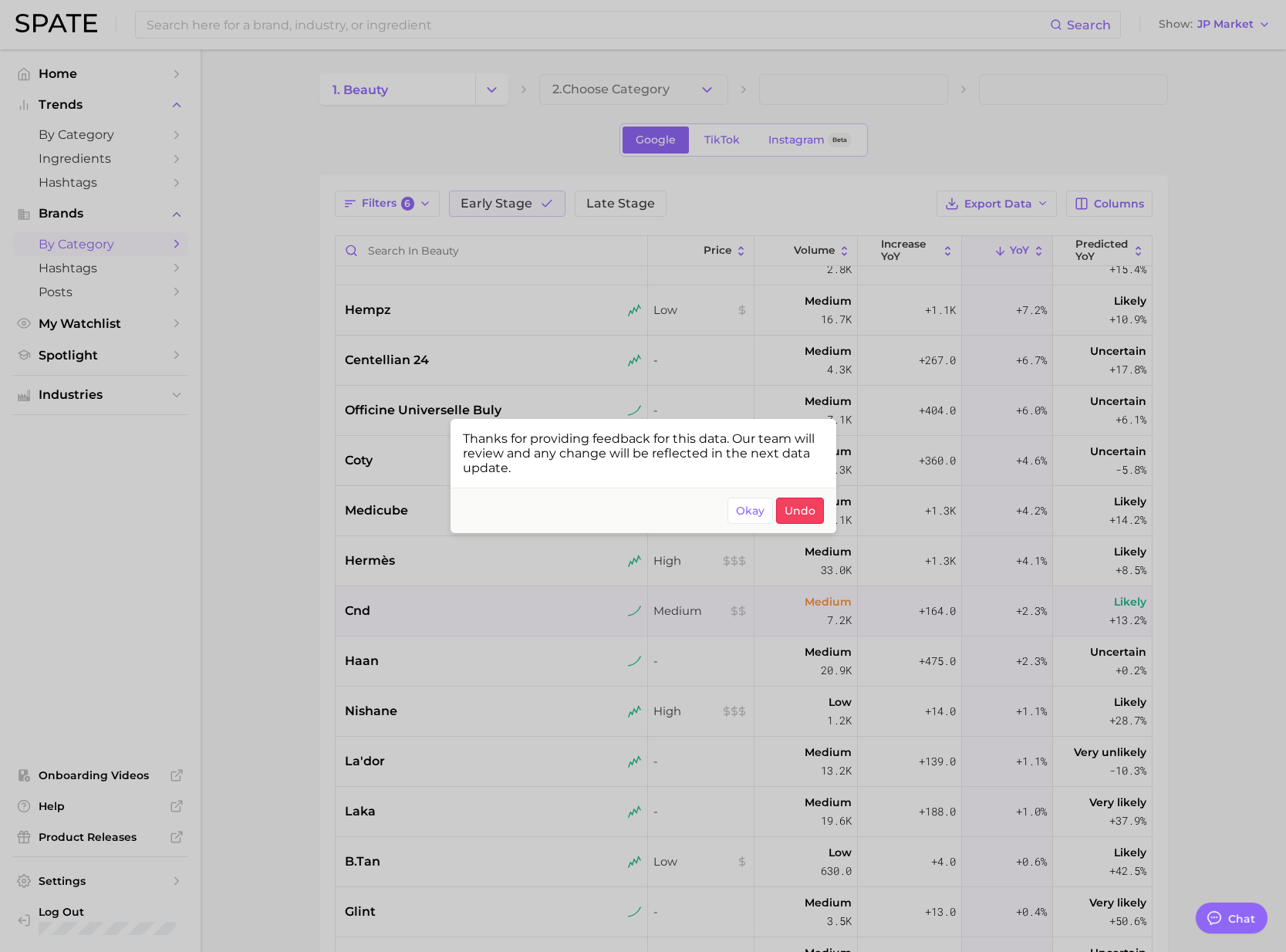
drag, startPoint x: 759, startPoint y: 514, endPoint x: 628, endPoint y: 626, distance: 172.8
click at [756, 517] on span "Okay" at bounding box center [750, 510] width 29 height 13
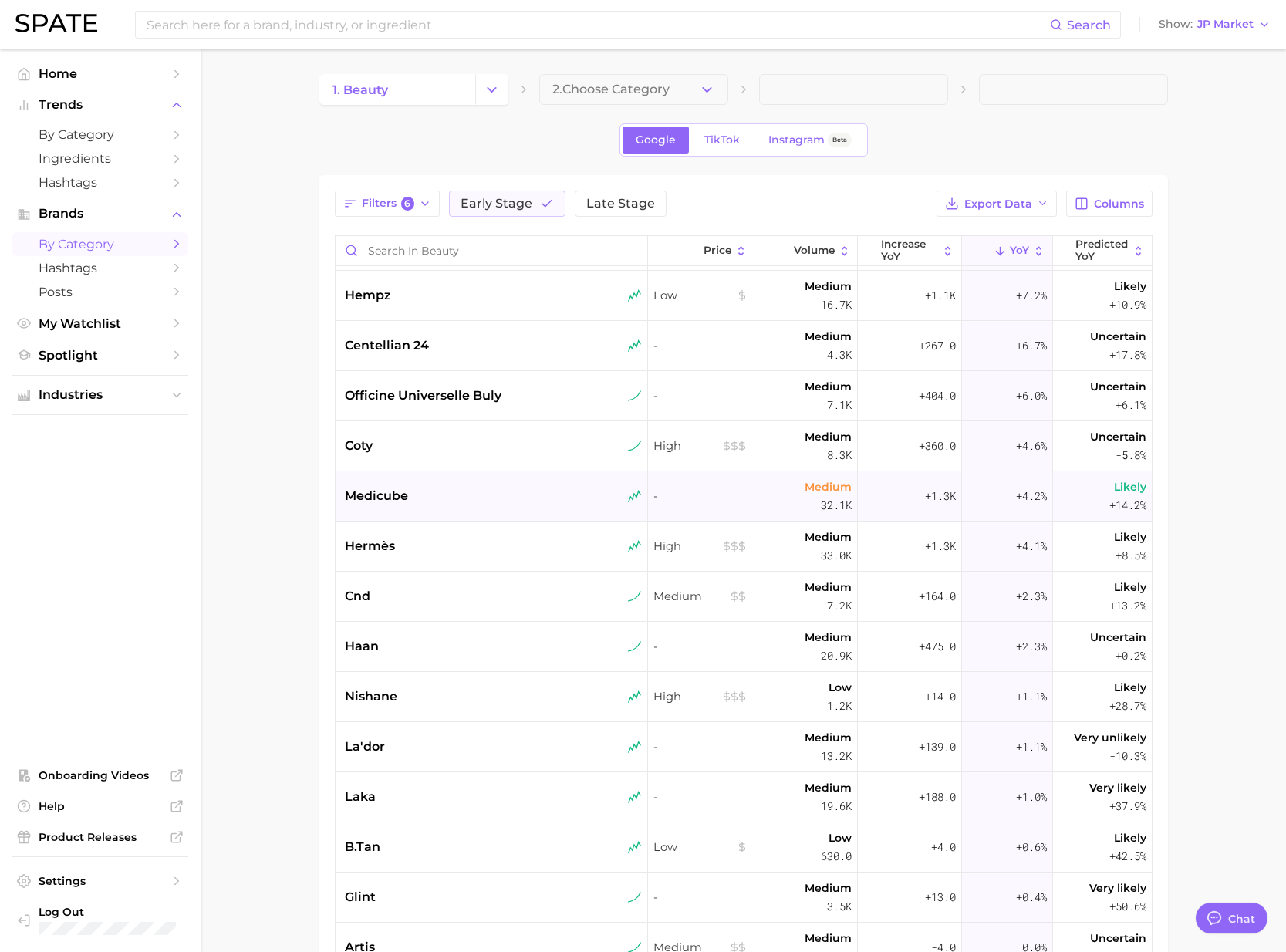
scroll to position [3508, 0]
click at [275, 167] on main "1. beauty 2. Choose Category Google TikTok Instagram Beta Filters 6 Early Stage…" at bounding box center [743, 664] width 1085 height 1230
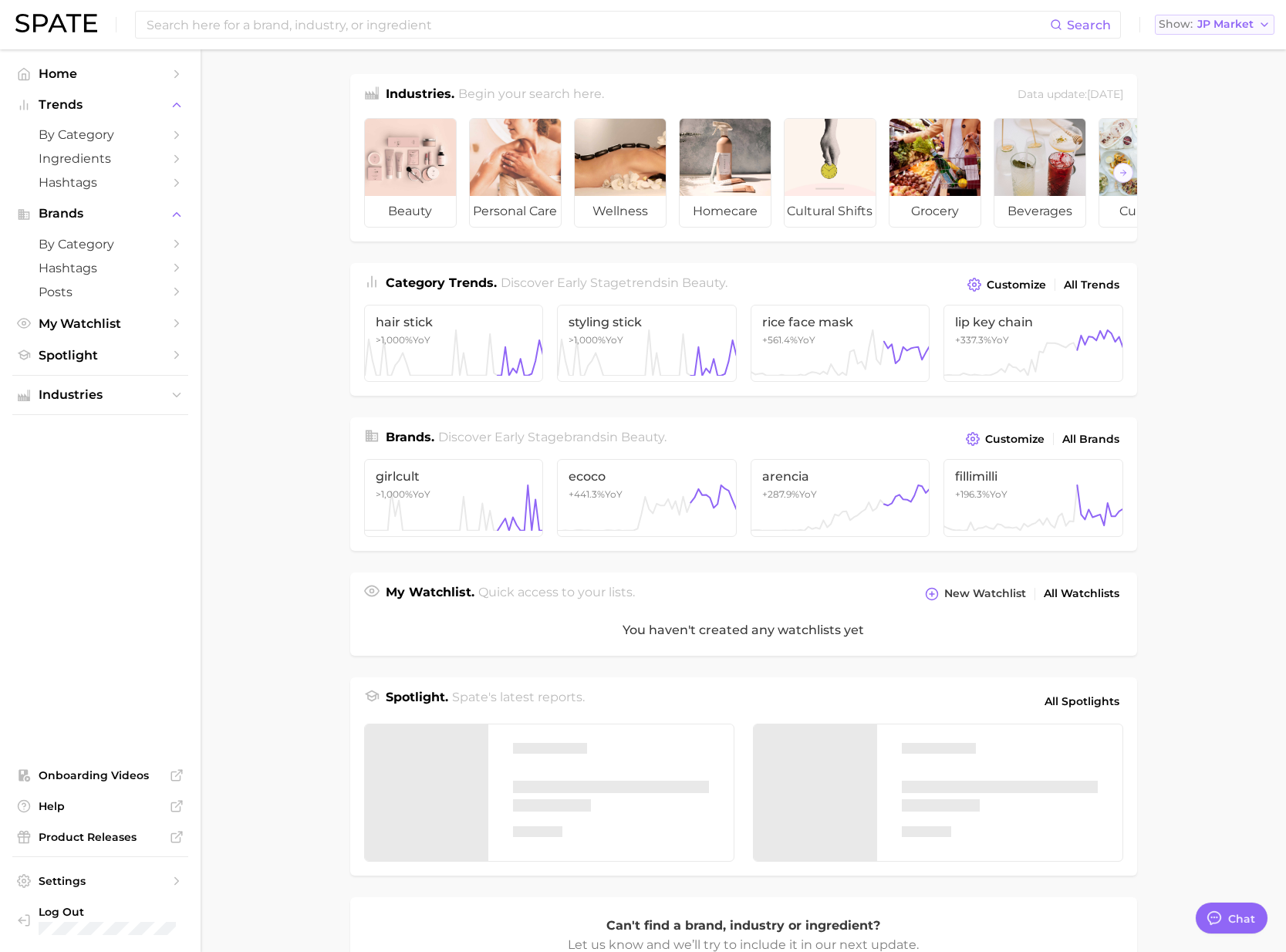
click at [1224, 25] on span "JP Market" at bounding box center [1225, 24] width 56 height 8
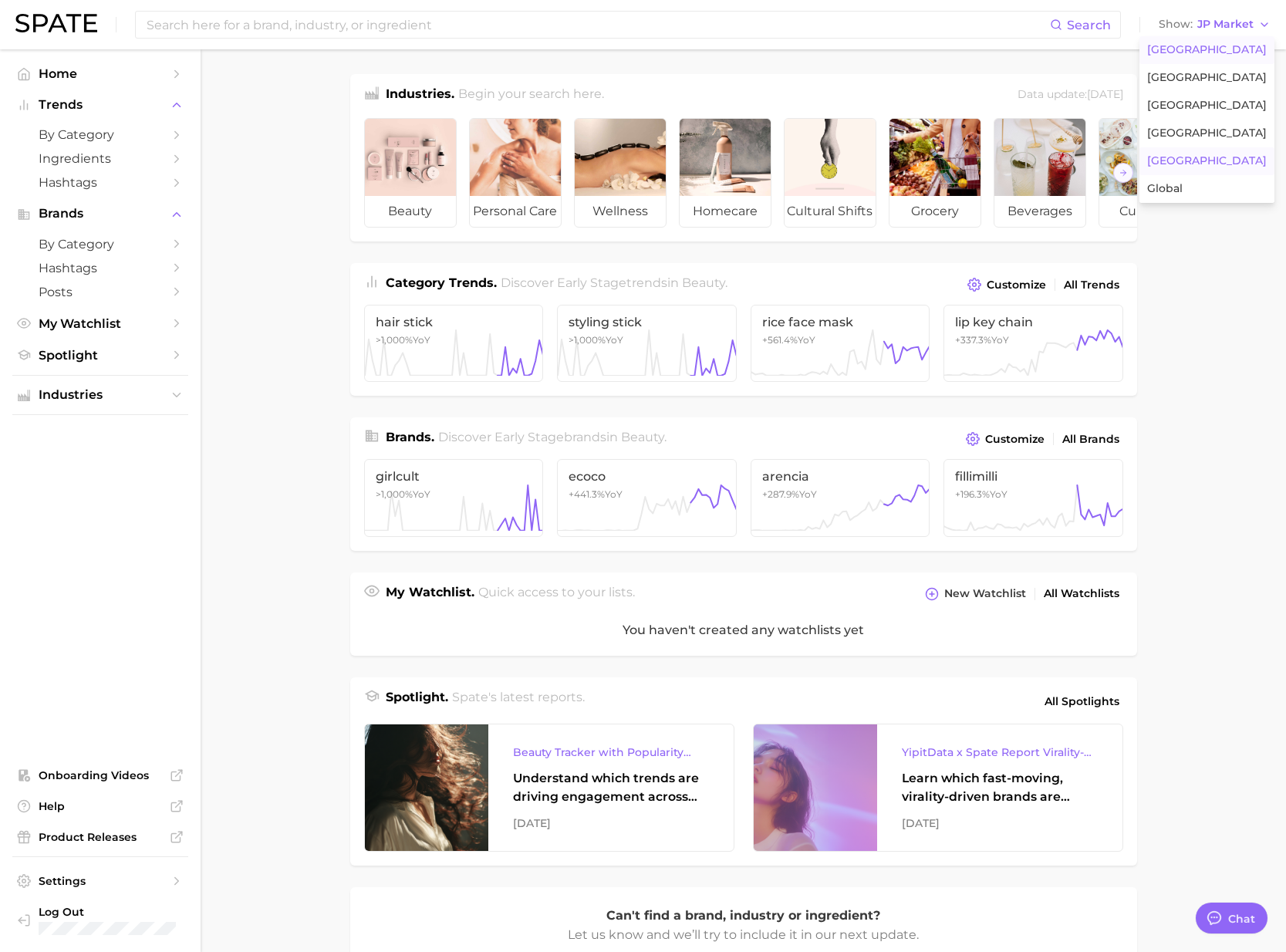
drag, startPoint x: 1215, startPoint y: 40, endPoint x: 1081, endPoint y: 43, distance: 133.5
click at [1213, 41] on button "[GEOGRAPHIC_DATA]" at bounding box center [1206, 50] width 135 height 28
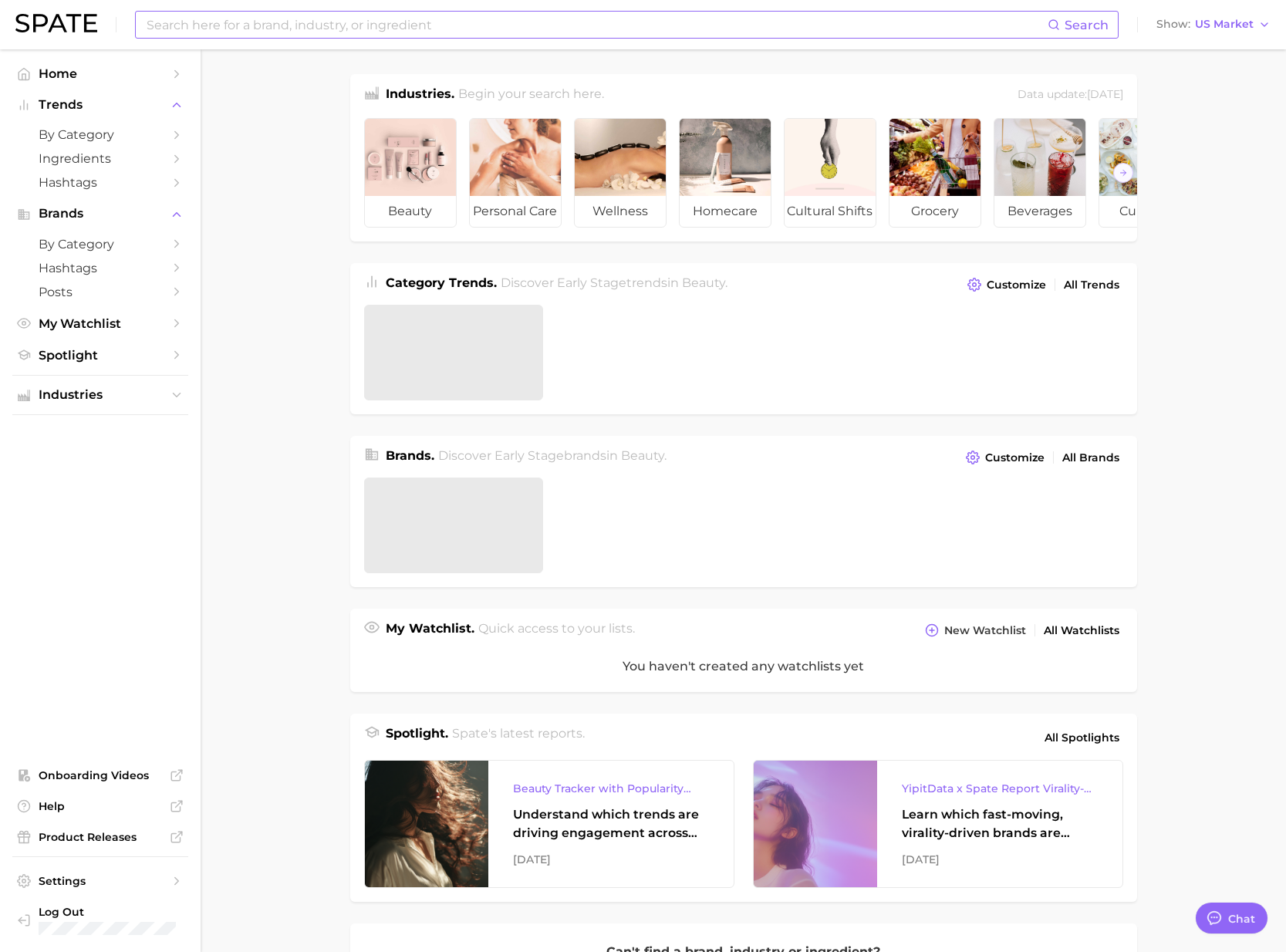
scroll to position [2528, 0]
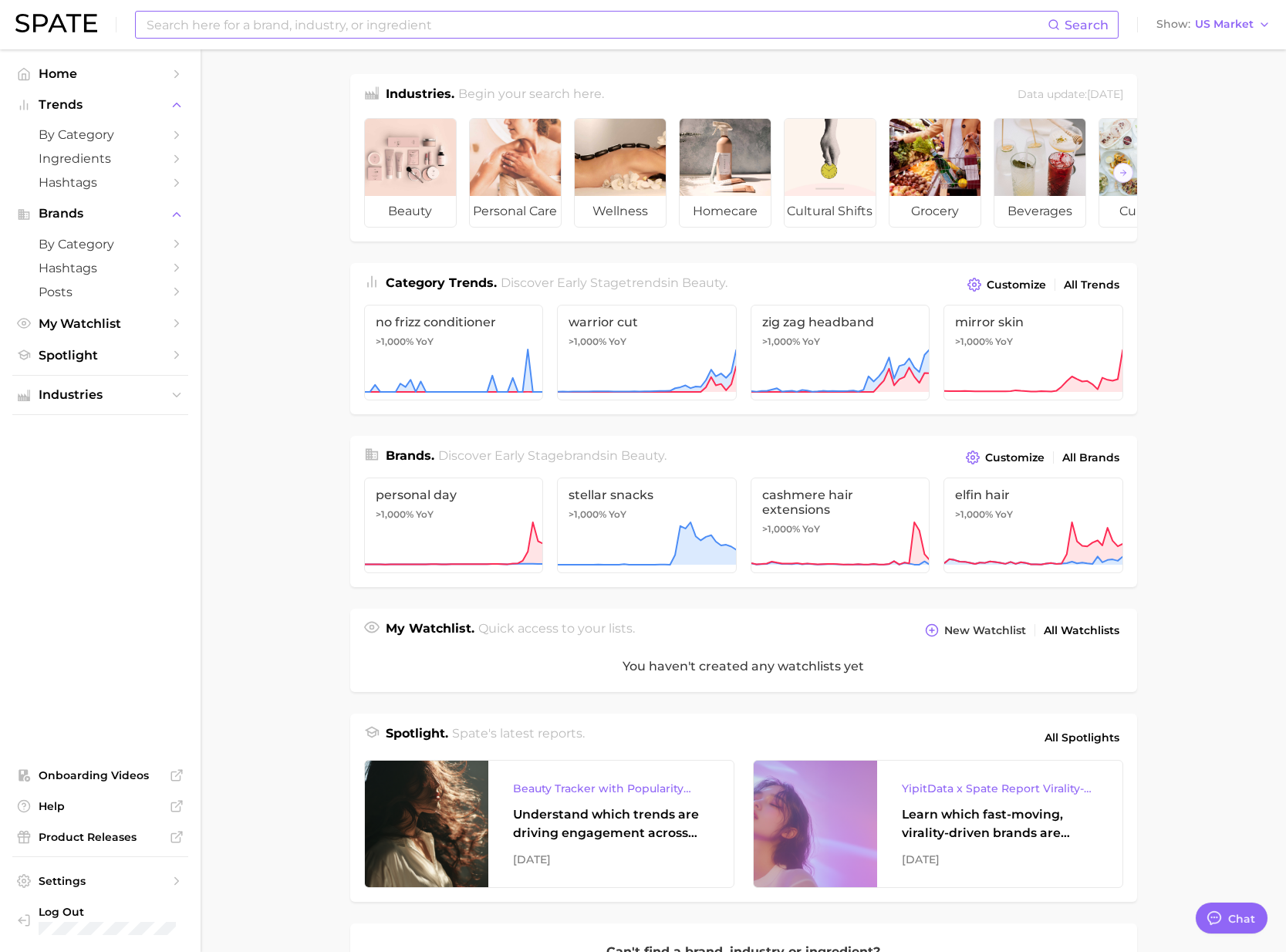
click at [892, 32] on input at bounding box center [596, 25] width 902 height 26
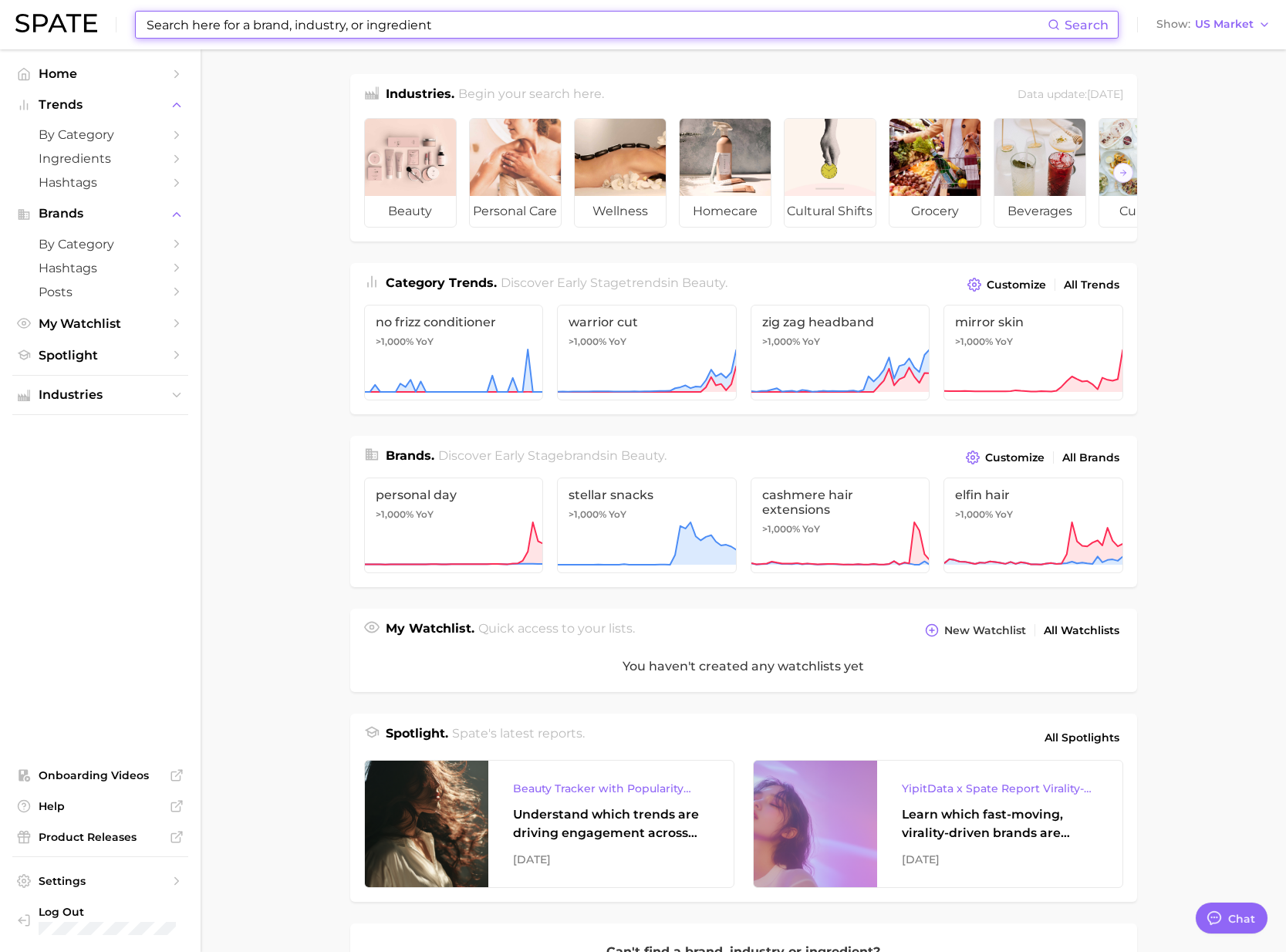
paste input "[PERSON_NAME]"
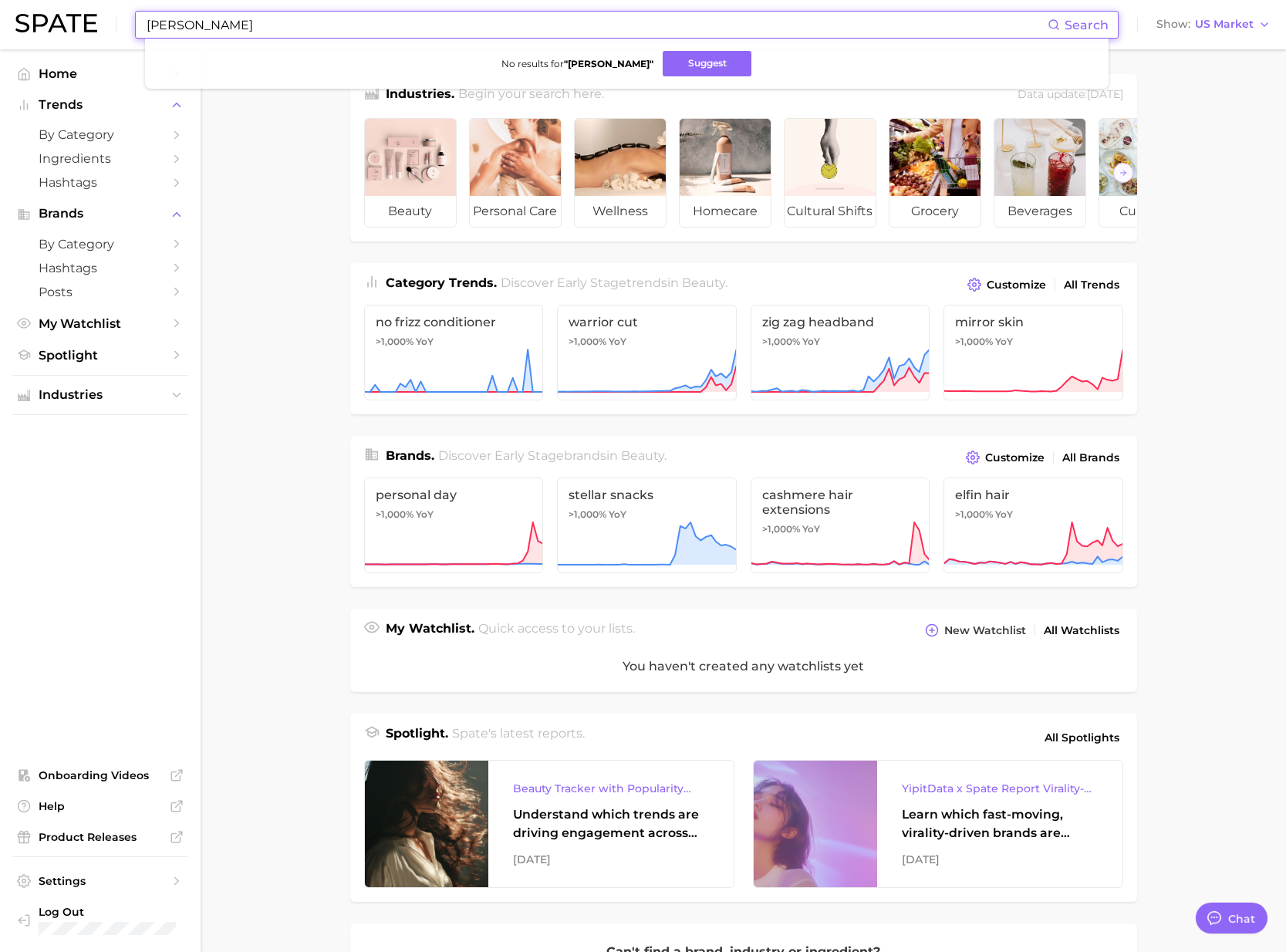
type input "[PERSON_NAME]"
